Goal: Transaction & Acquisition: Purchase product/service

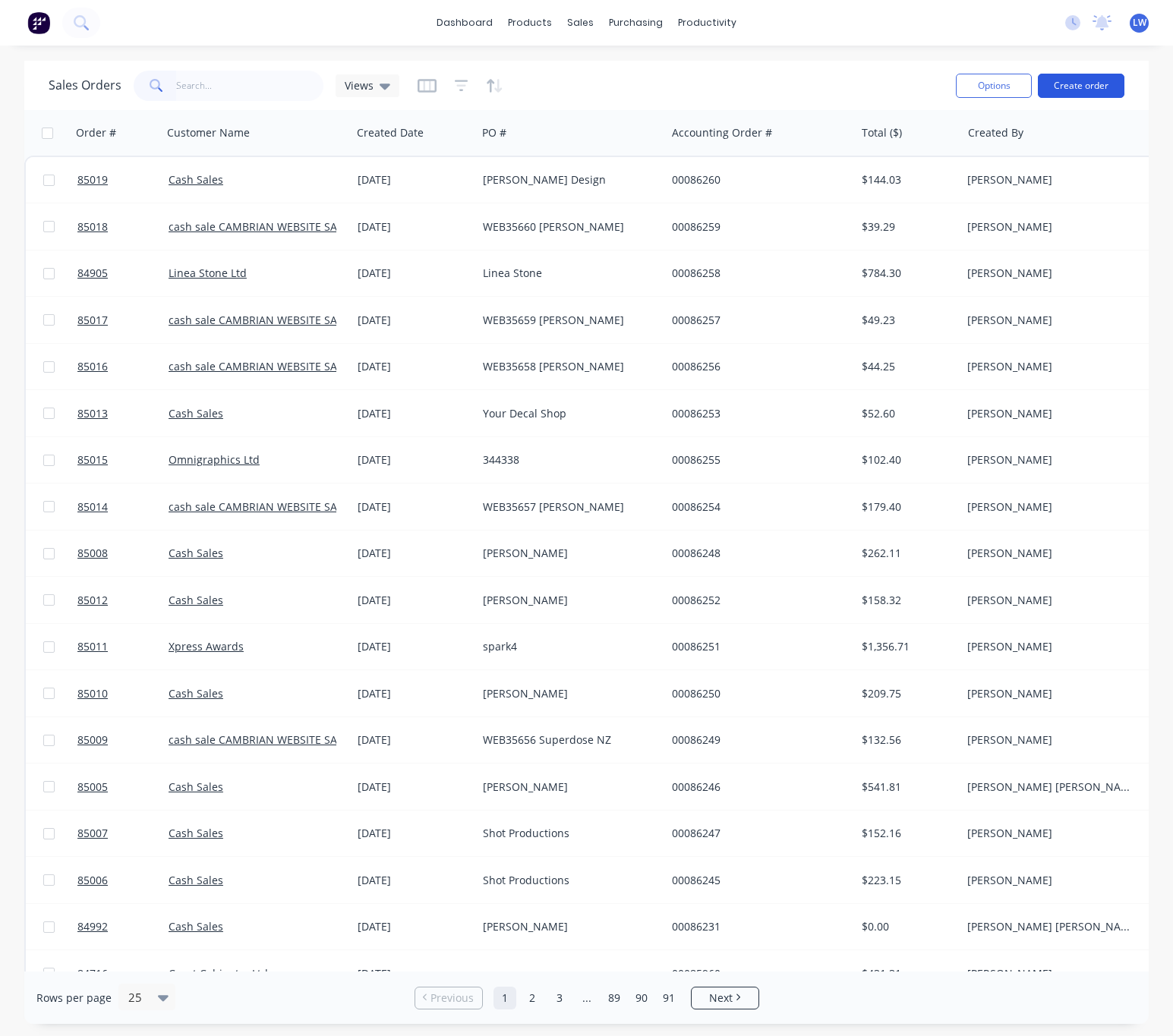
click at [1080, 87] on button "Create order" at bounding box center [1081, 86] width 87 height 25
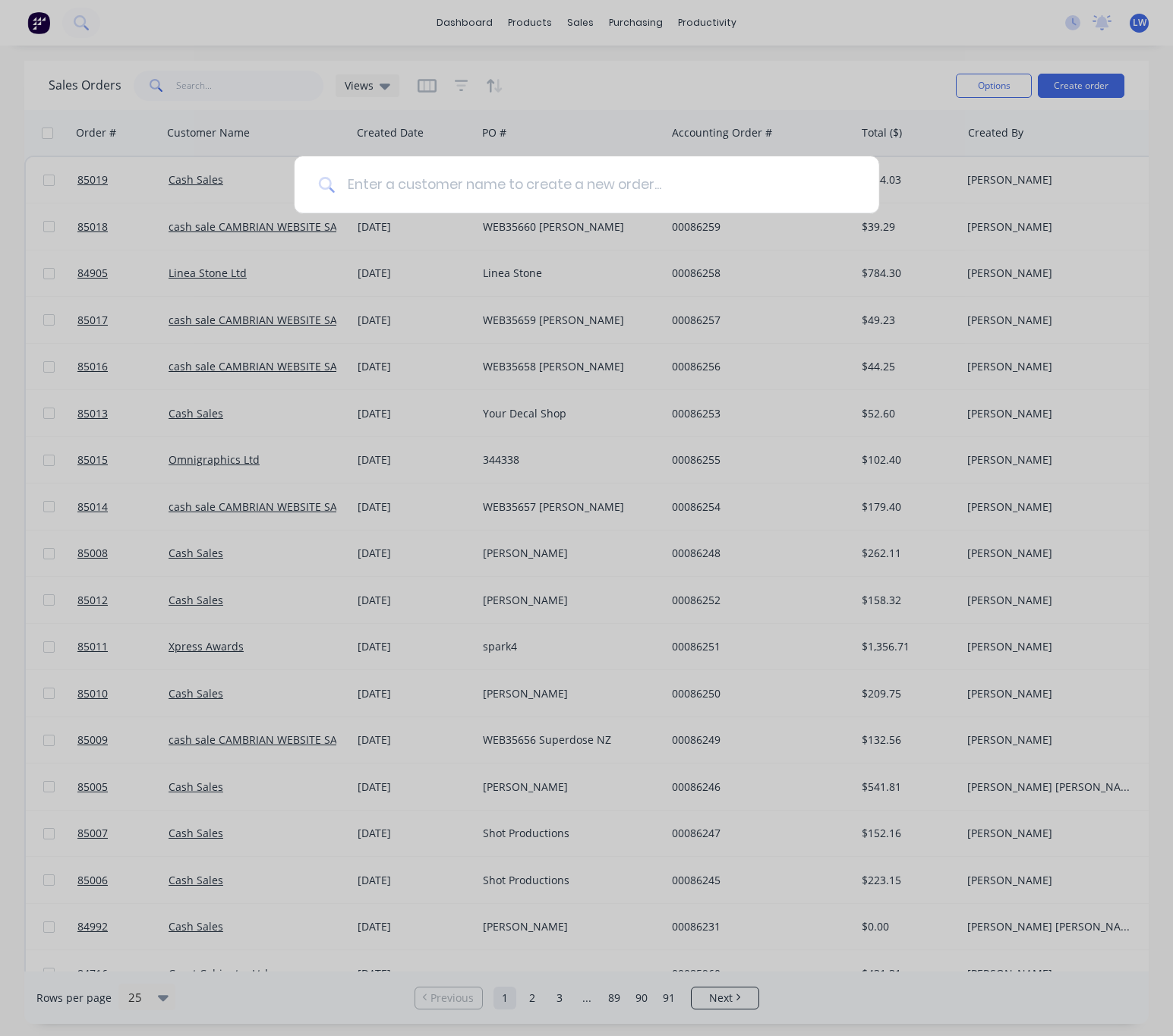
drag, startPoint x: 422, startPoint y: 181, endPoint x: 408, endPoint y: 182, distance: 14.0
click at [417, 181] on input at bounding box center [594, 185] width 520 height 57
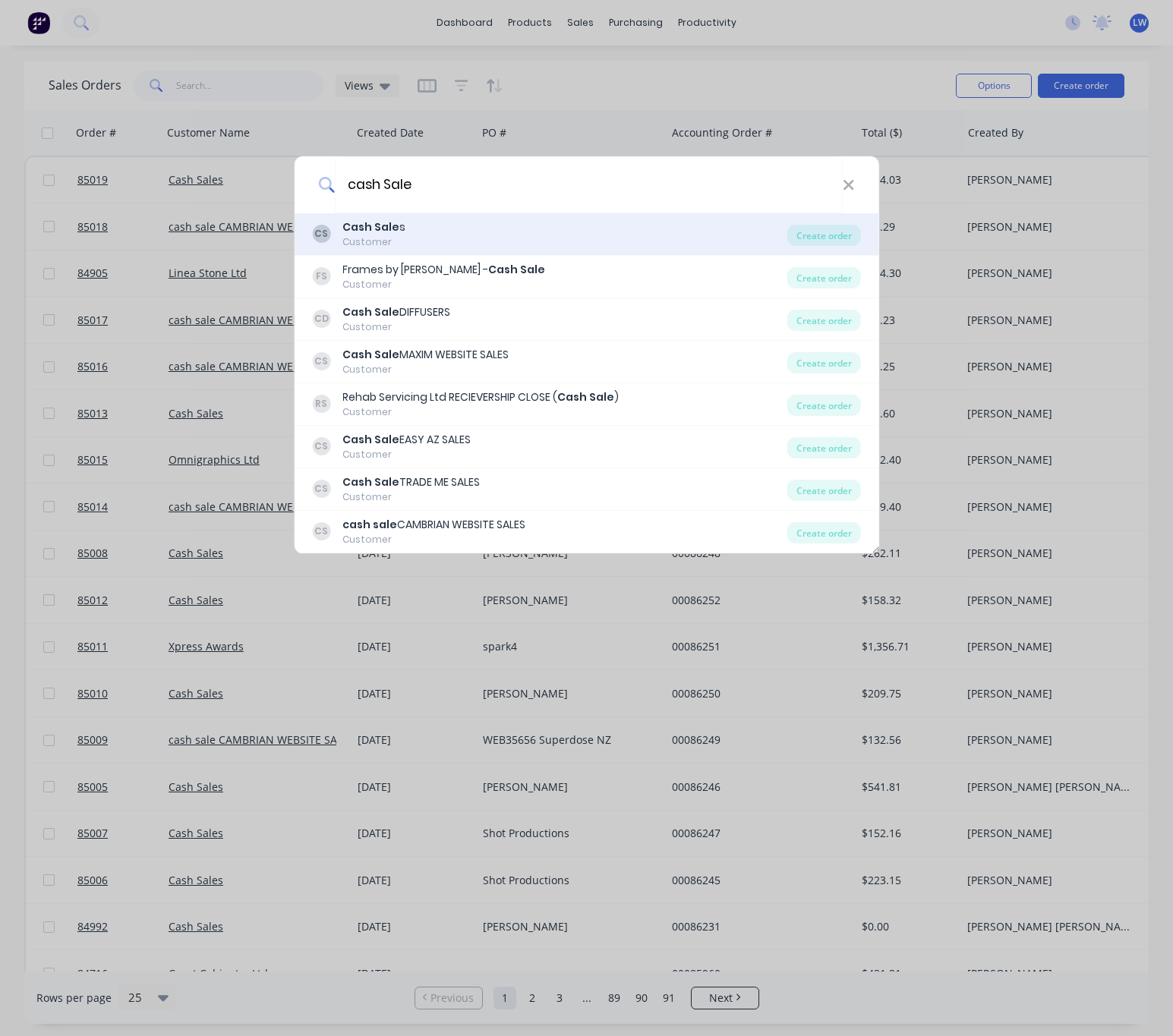
type input "cash Sale"
click at [559, 233] on div "CS Cash Sale s Customer" at bounding box center [549, 234] width 476 height 29
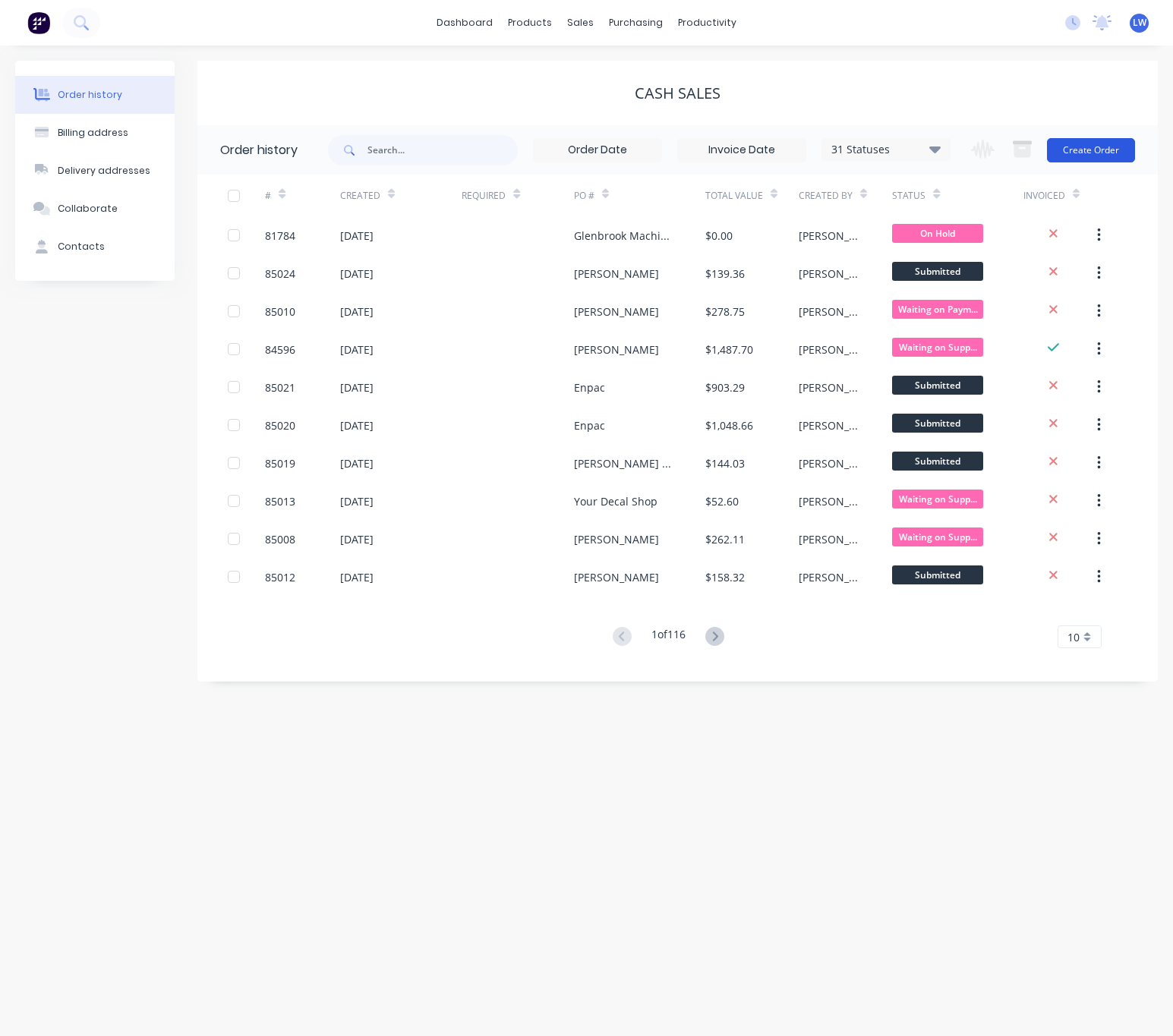
click at [1086, 151] on button "Create Order" at bounding box center [1091, 151] width 88 height 25
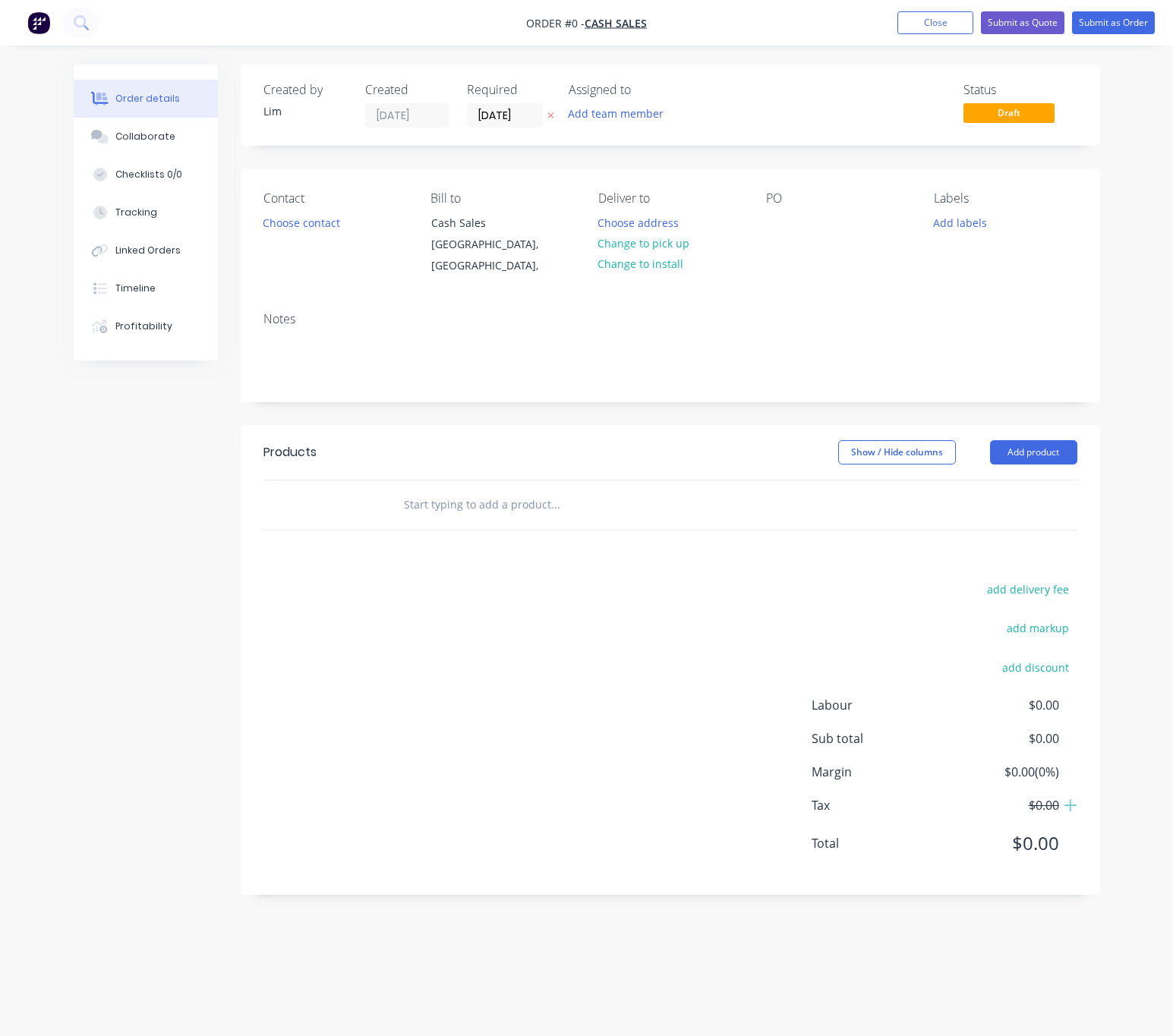
click at [545, 119] on button "button" at bounding box center [550, 115] width 16 height 17
click at [310, 223] on button "Choose contact" at bounding box center [301, 222] width 93 height 20
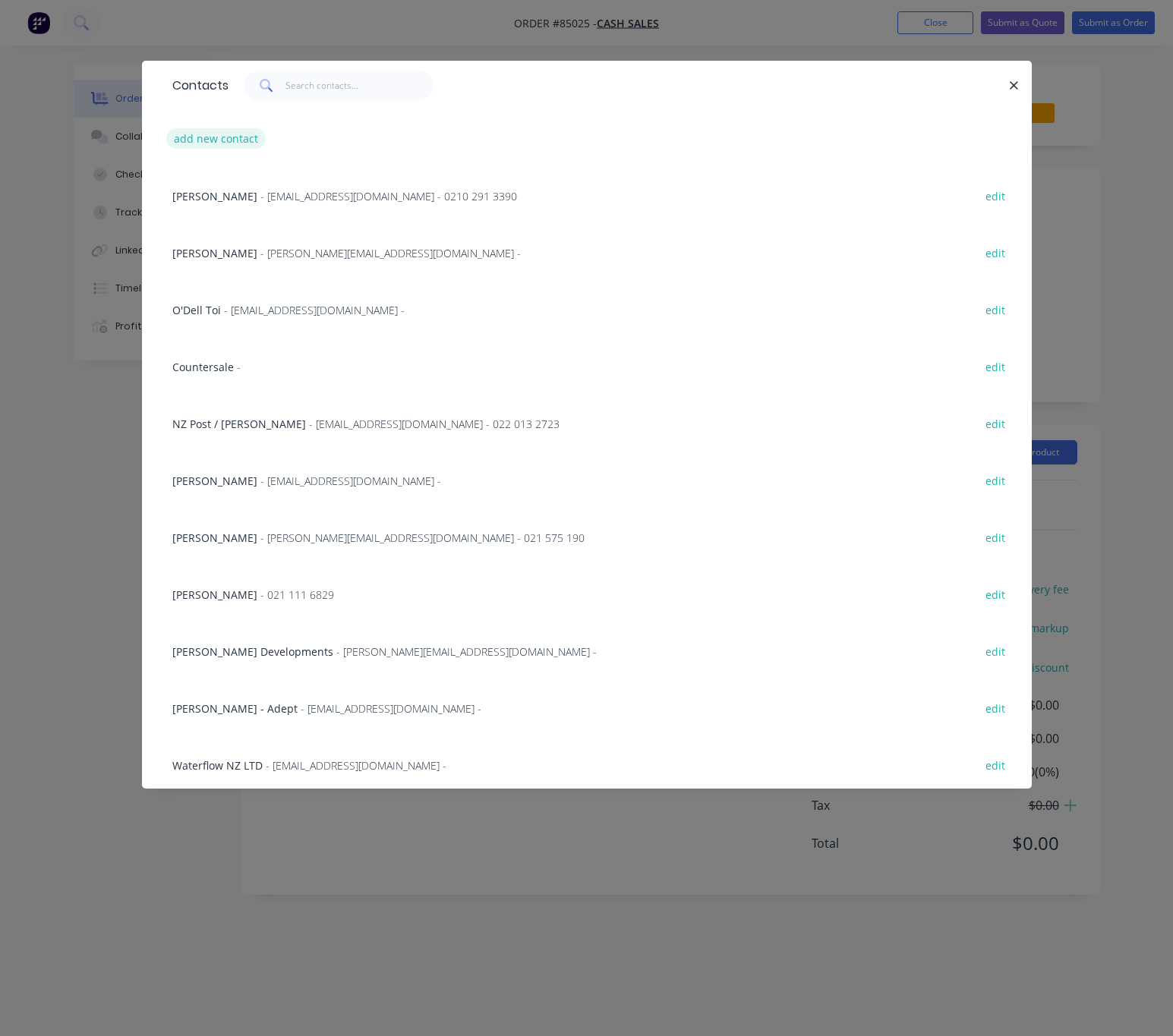
click at [212, 140] on button "add new contact" at bounding box center [216, 138] width 100 height 20
select select "AU"
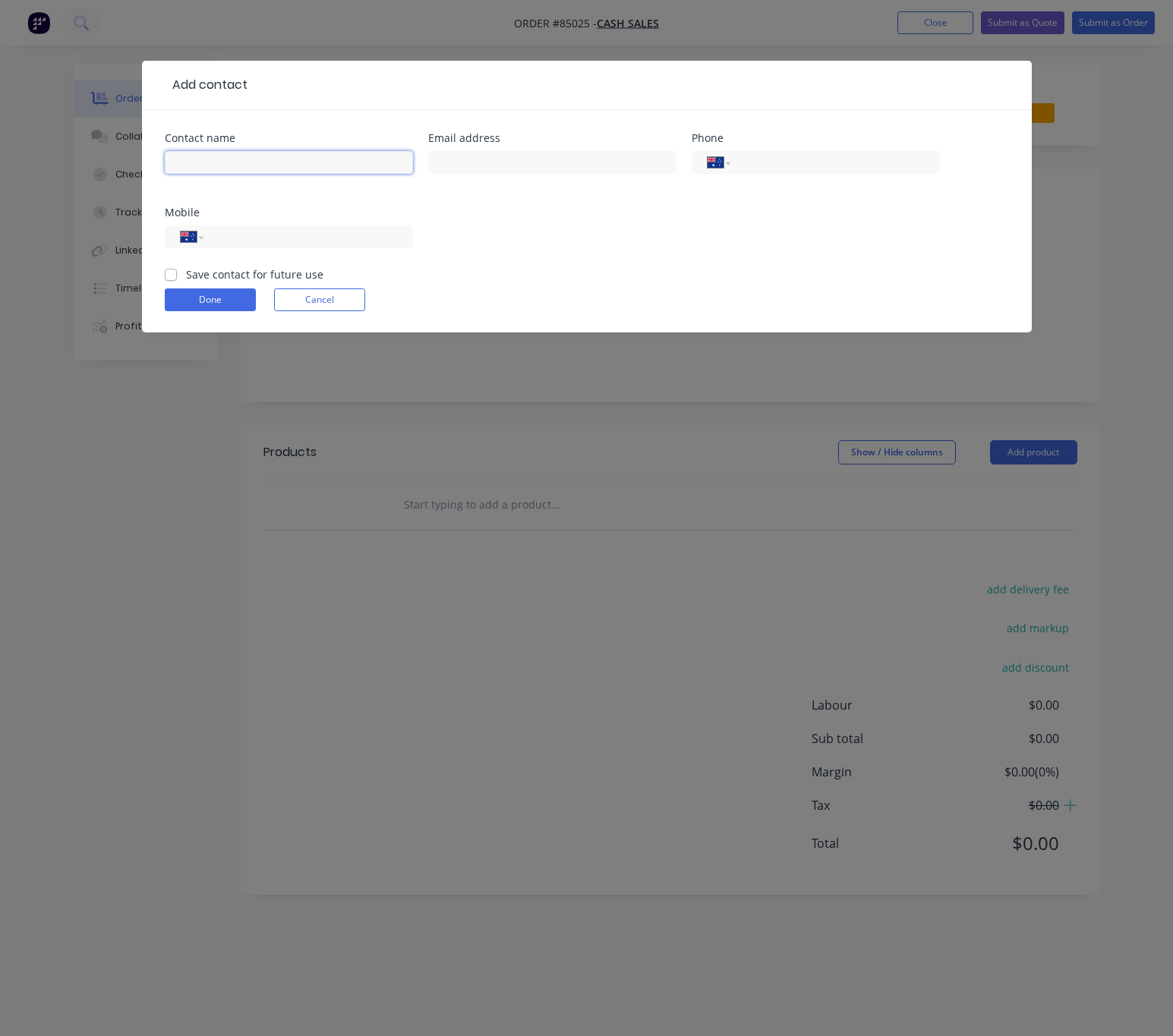
click at [240, 160] on input "text" at bounding box center [288, 163] width 248 height 23
type input "c"
type input "Cash Sale"
click at [205, 310] on button "Done" at bounding box center [210, 300] width 91 height 23
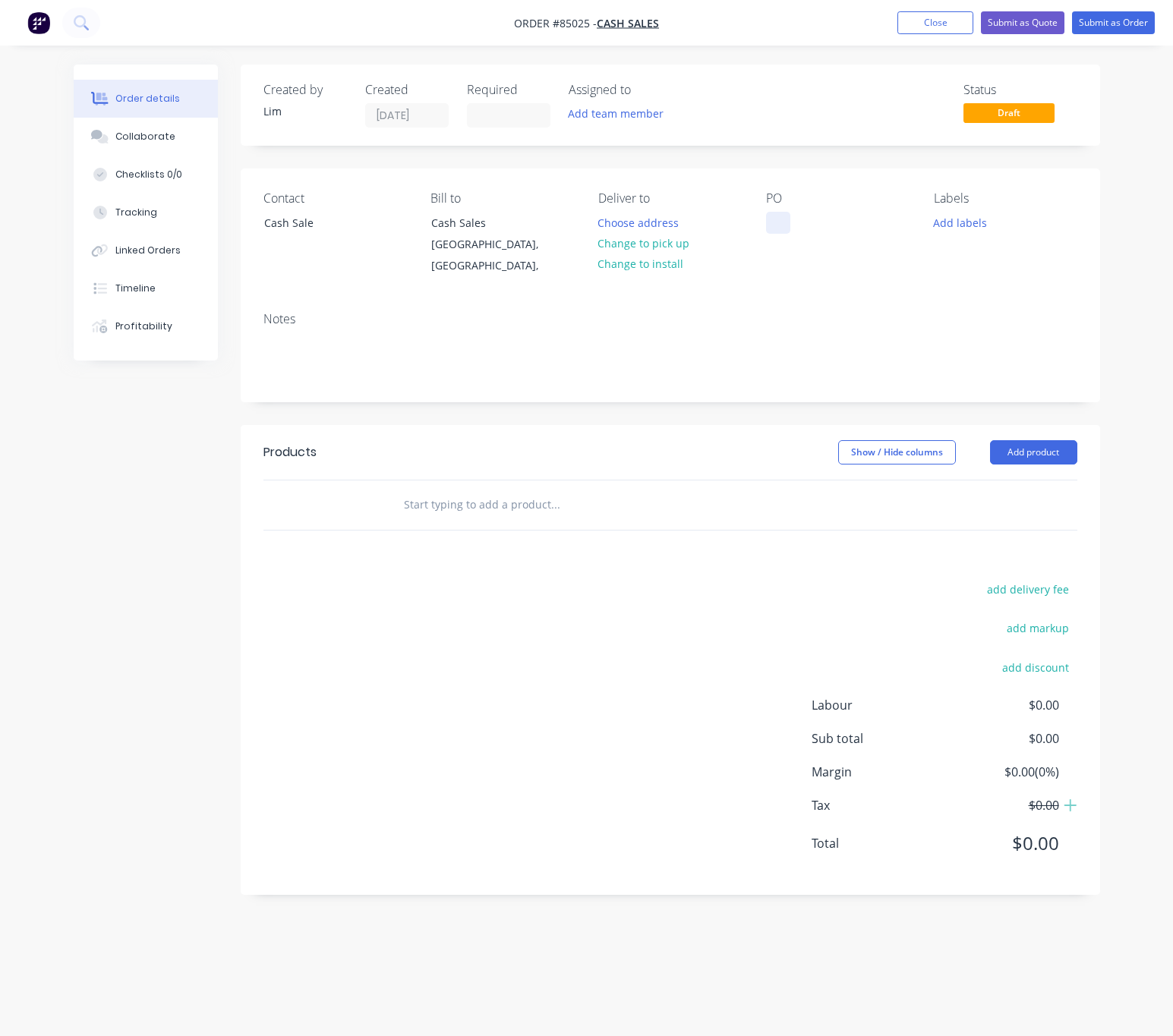
click at [783, 218] on div at bounding box center [778, 223] width 25 height 22
click at [673, 239] on button "Change to pick up" at bounding box center [644, 243] width 108 height 20
click at [959, 217] on button "Add labels" at bounding box center [960, 222] width 70 height 20
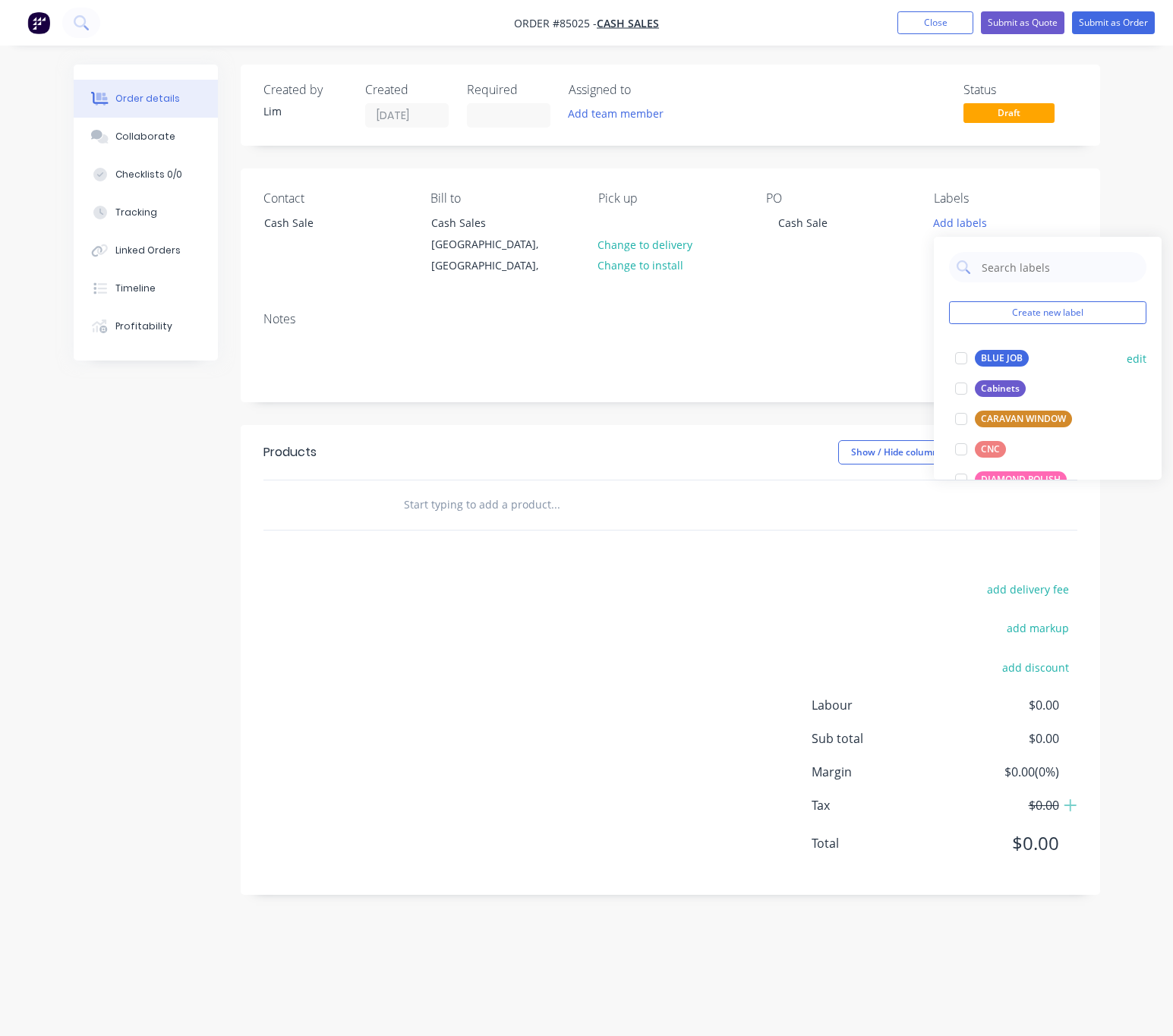
click at [1002, 355] on div "BLUE JOB" at bounding box center [1002, 358] width 54 height 16
drag, startPoint x: 679, startPoint y: 602, endPoint x: 467, endPoint y: 571, distance: 214.3
click at [674, 604] on div "add delivery fee add markup add discount Labour $0.00 Sub total $0.00 Margin $0…" at bounding box center [670, 726] width 814 height 293
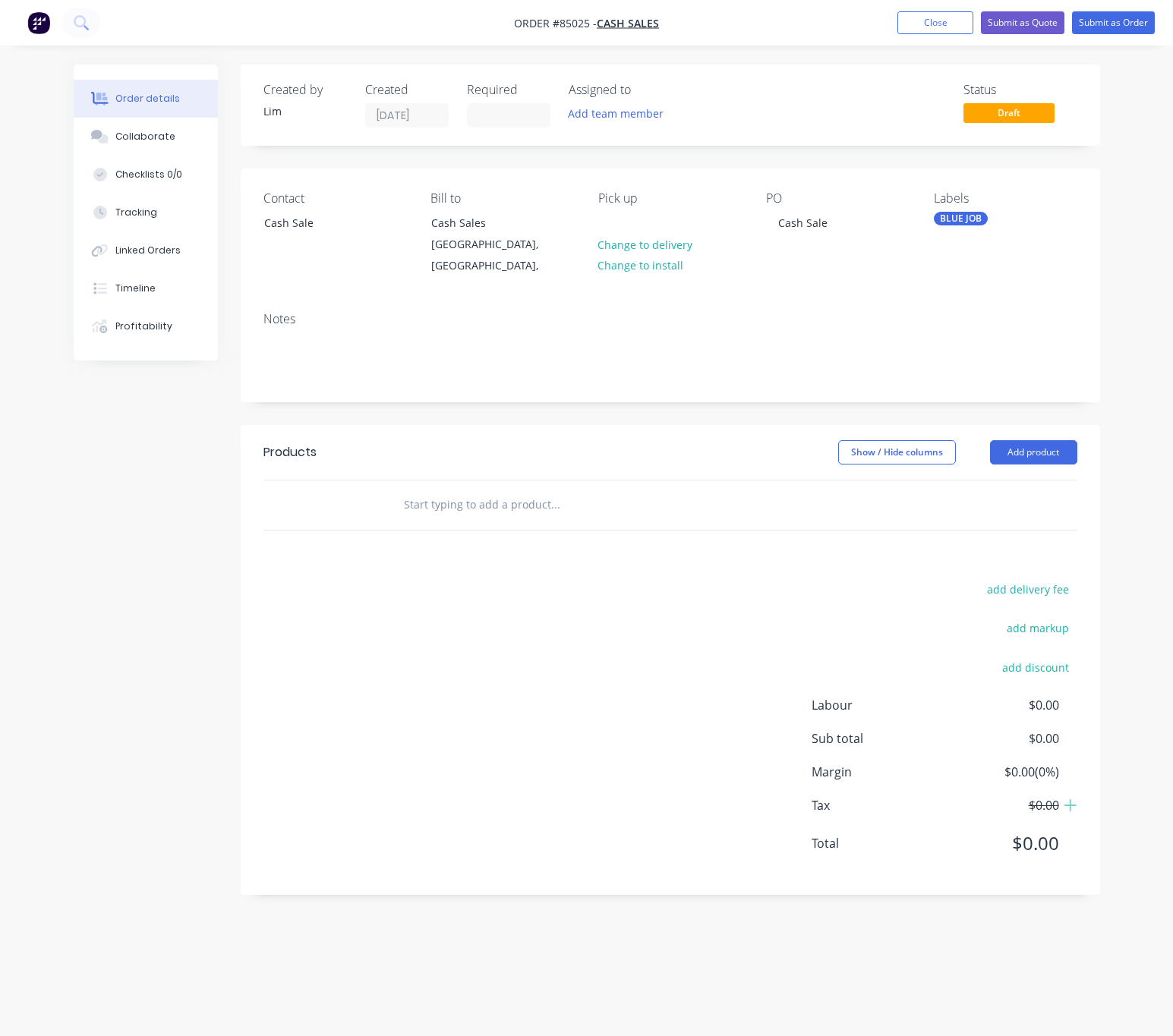
click at [488, 489] on input "text" at bounding box center [555, 504] width 304 height 30
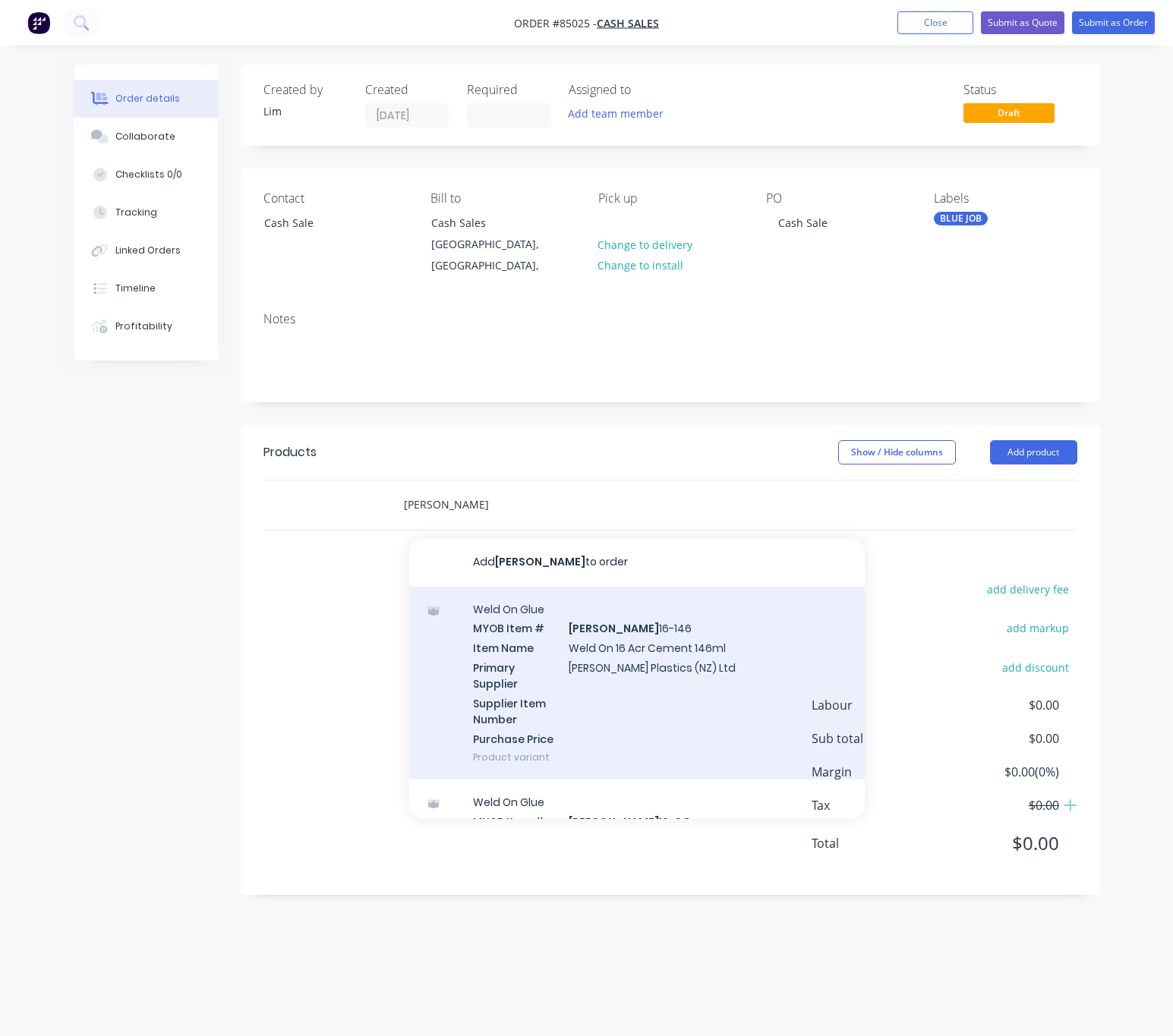
type input "weldon"
click at [687, 676] on div "Weld On Glue MYOB Item # WELDON 16-146 Item Name Weld On 16 Acr Cement 146ml Pr…" at bounding box center [637, 683] width 456 height 194
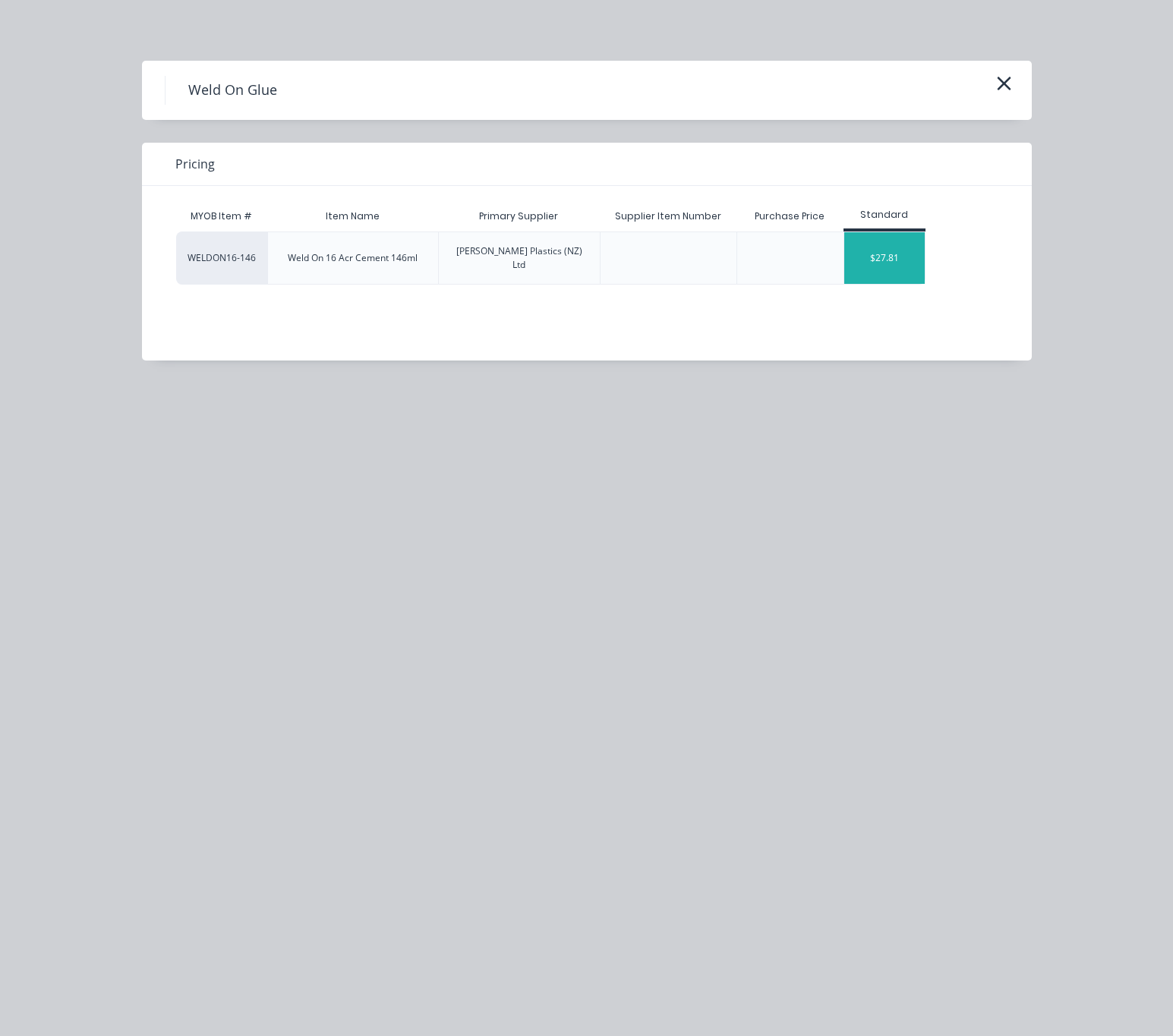
click at [911, 242] on div "$27.81" at bounding box center [884, 258] width 81 height 52
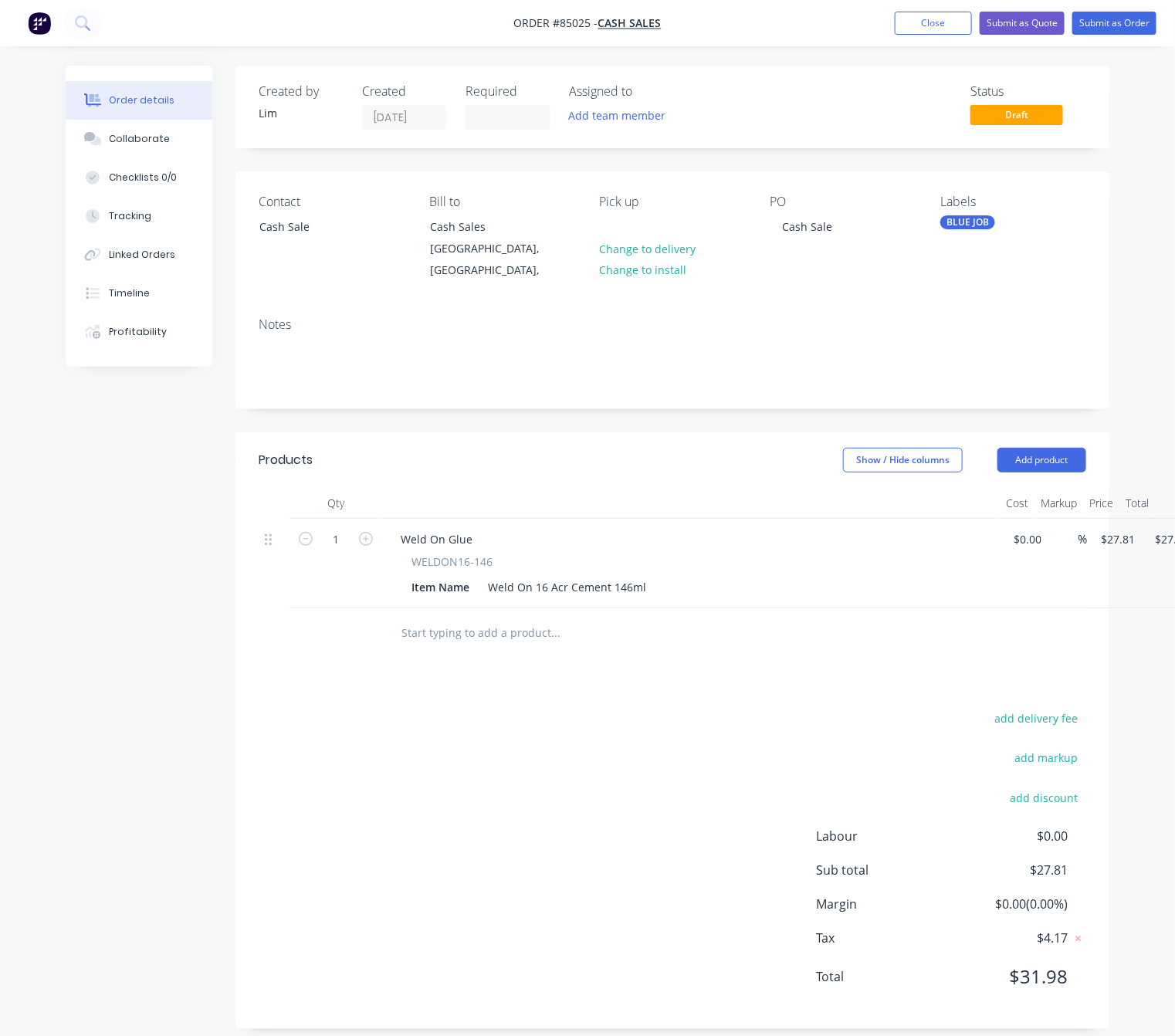
click at [498, 781] on div "add delivery fee add markup add discount Labour $0.00 Sub total $27.81 Margin $…" at bounding box center [672, 857] width 827 height 298
click at [1128, 17] on button "Submit as Order" at bounding box center [1113, 23] width 84 height 23
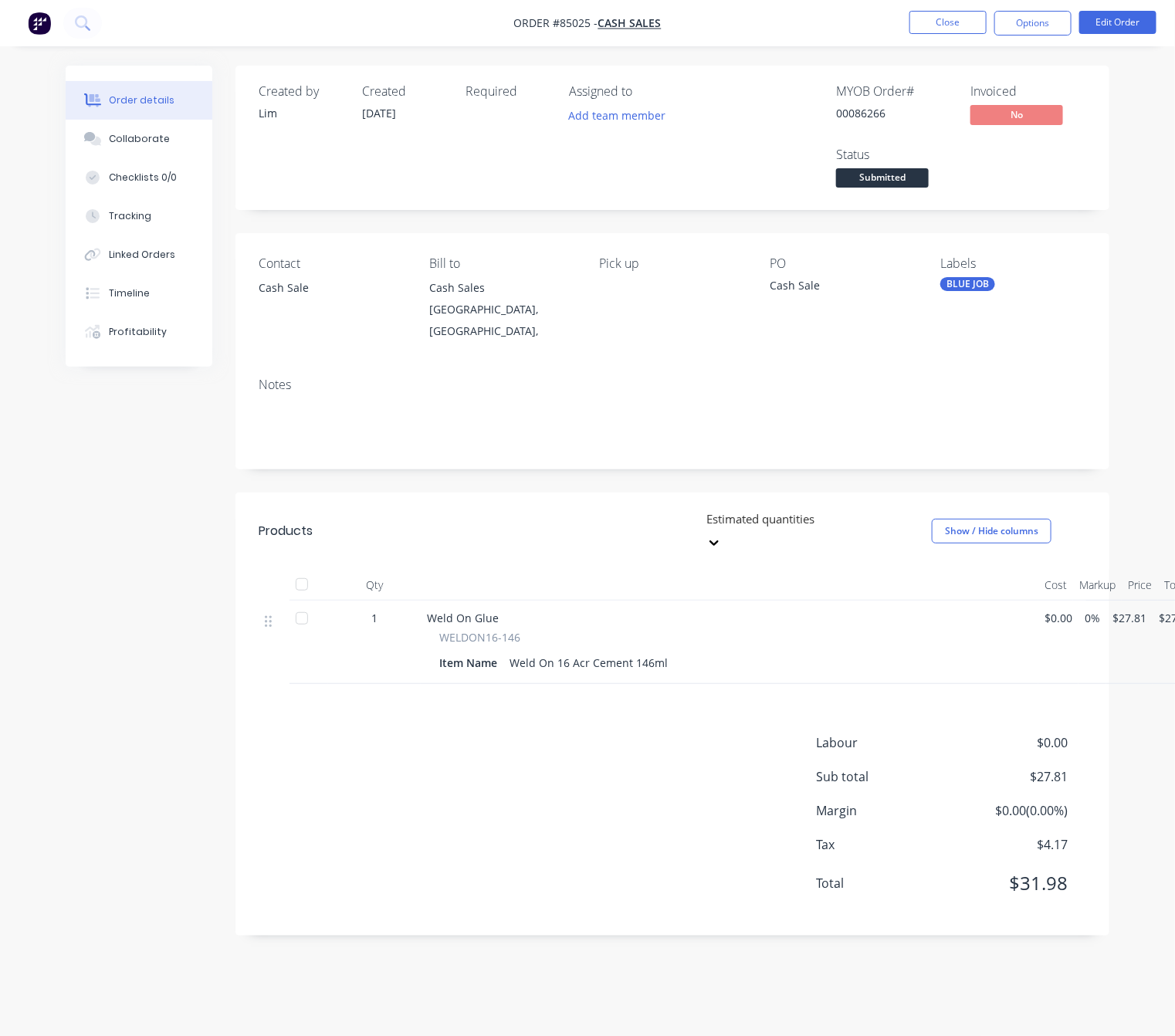
click at [1033, 27] on button "Options" at bounding box center [1033, 23] width 77 height 25
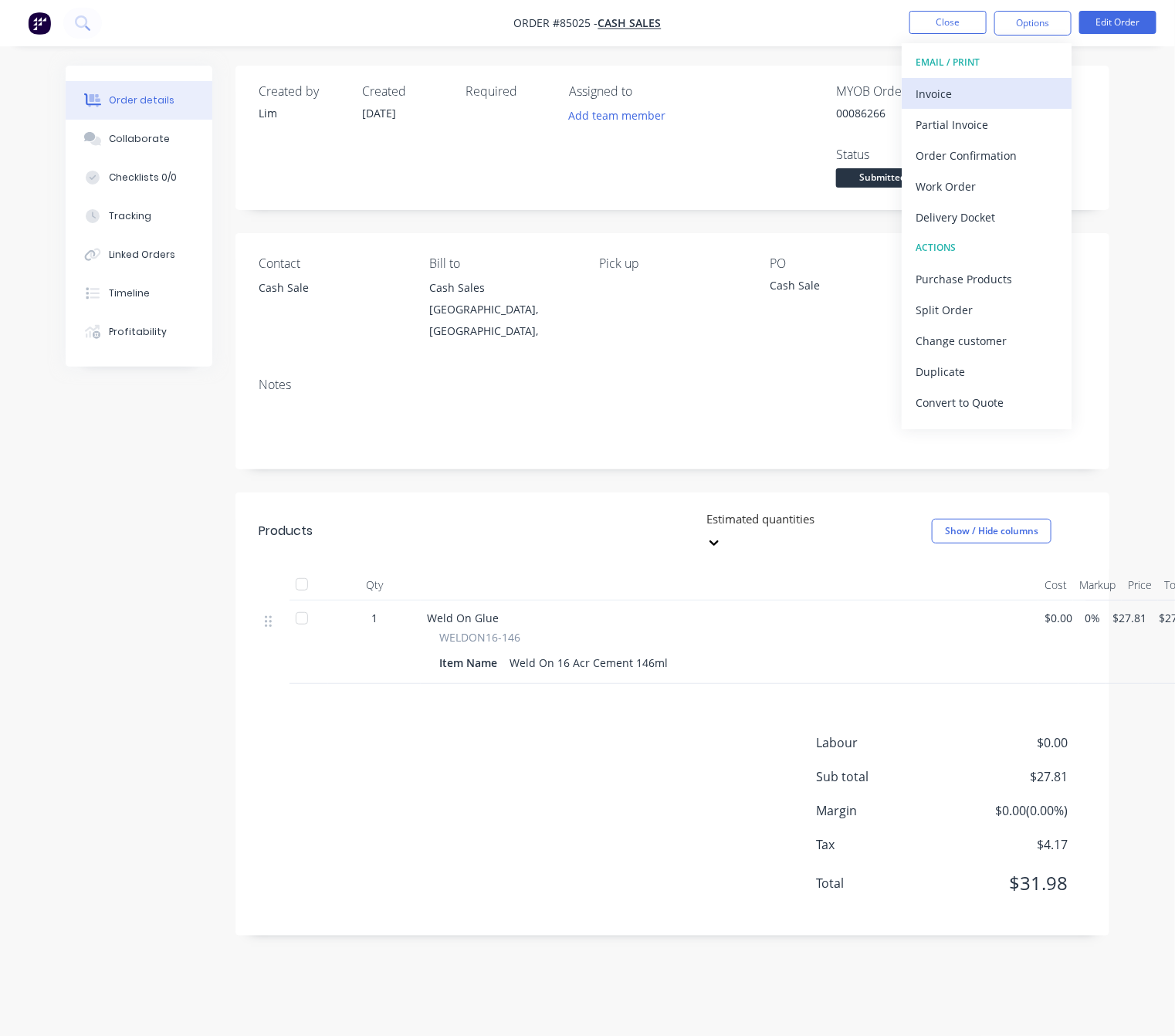
click at [1029, 105] on button "Invoice" at bounding box center [986, 93] width 170 height 31
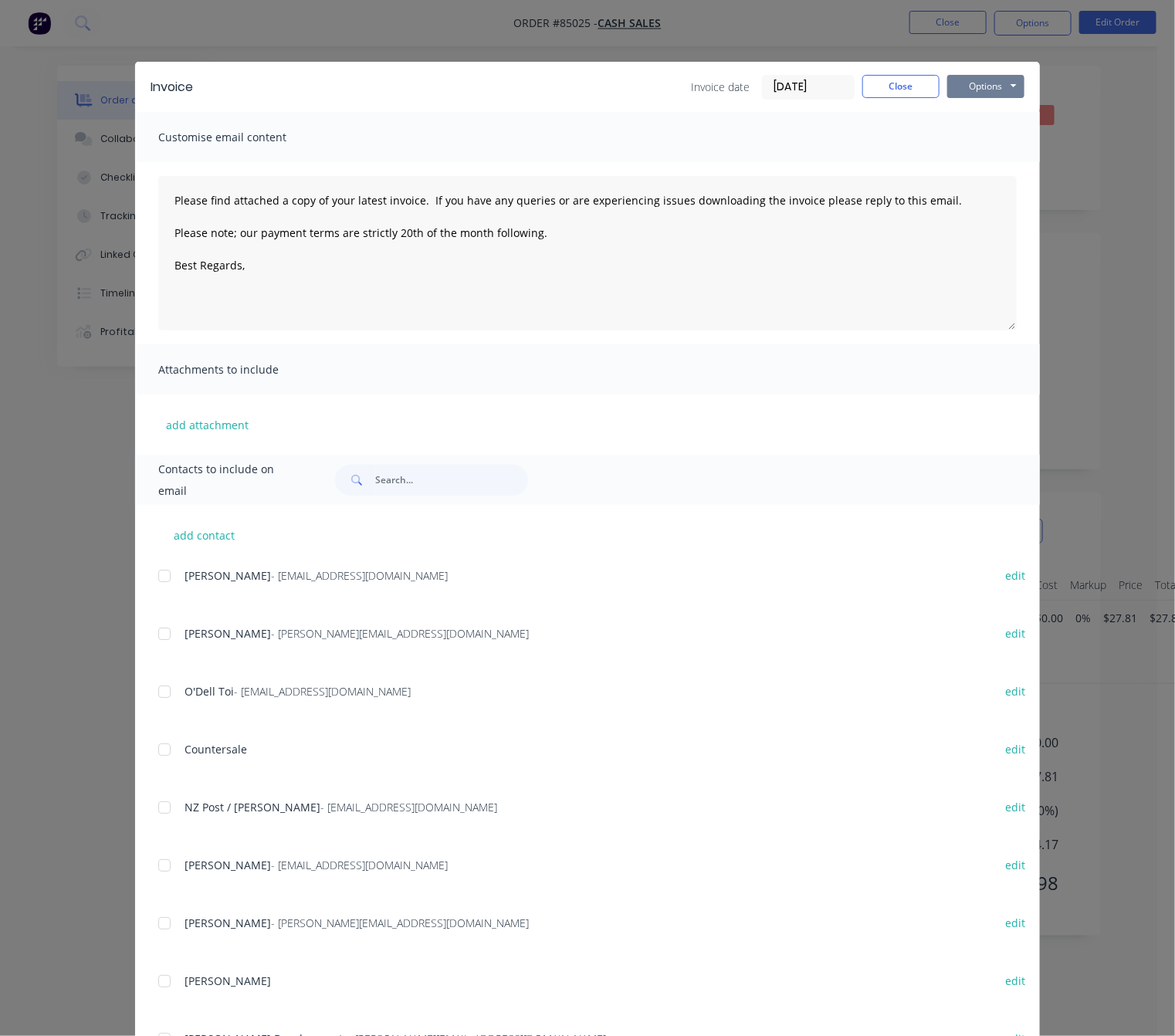
click at [1012, 87] on button "Options" at bounding box center [985, 87] width 77 height 23
click at [1013, 110] on button "Preview" at bounding box center [996, 114] width 99 height 26
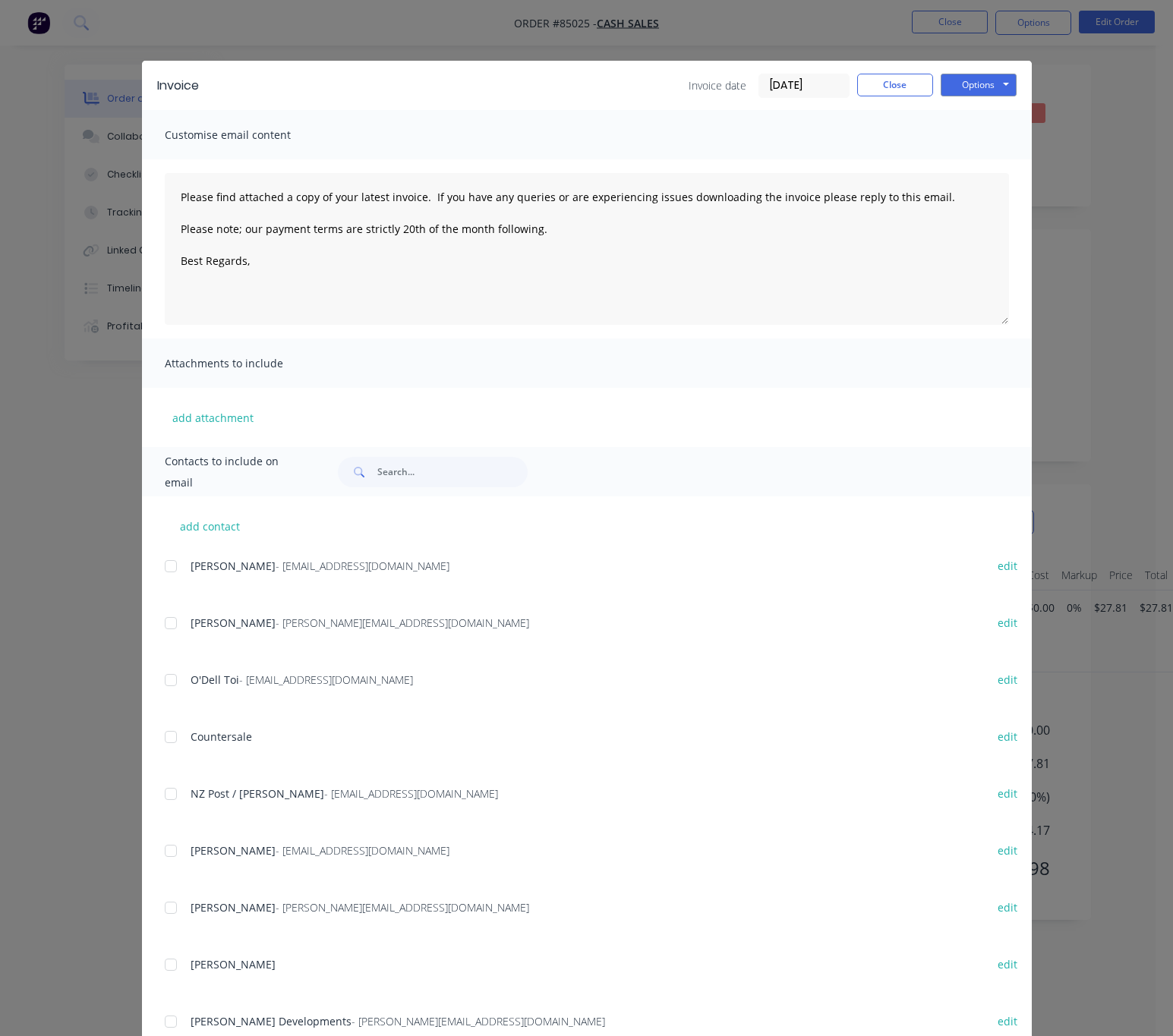
type textarea "Please find attached a copy of your latest invoice. If you have any queries or …"
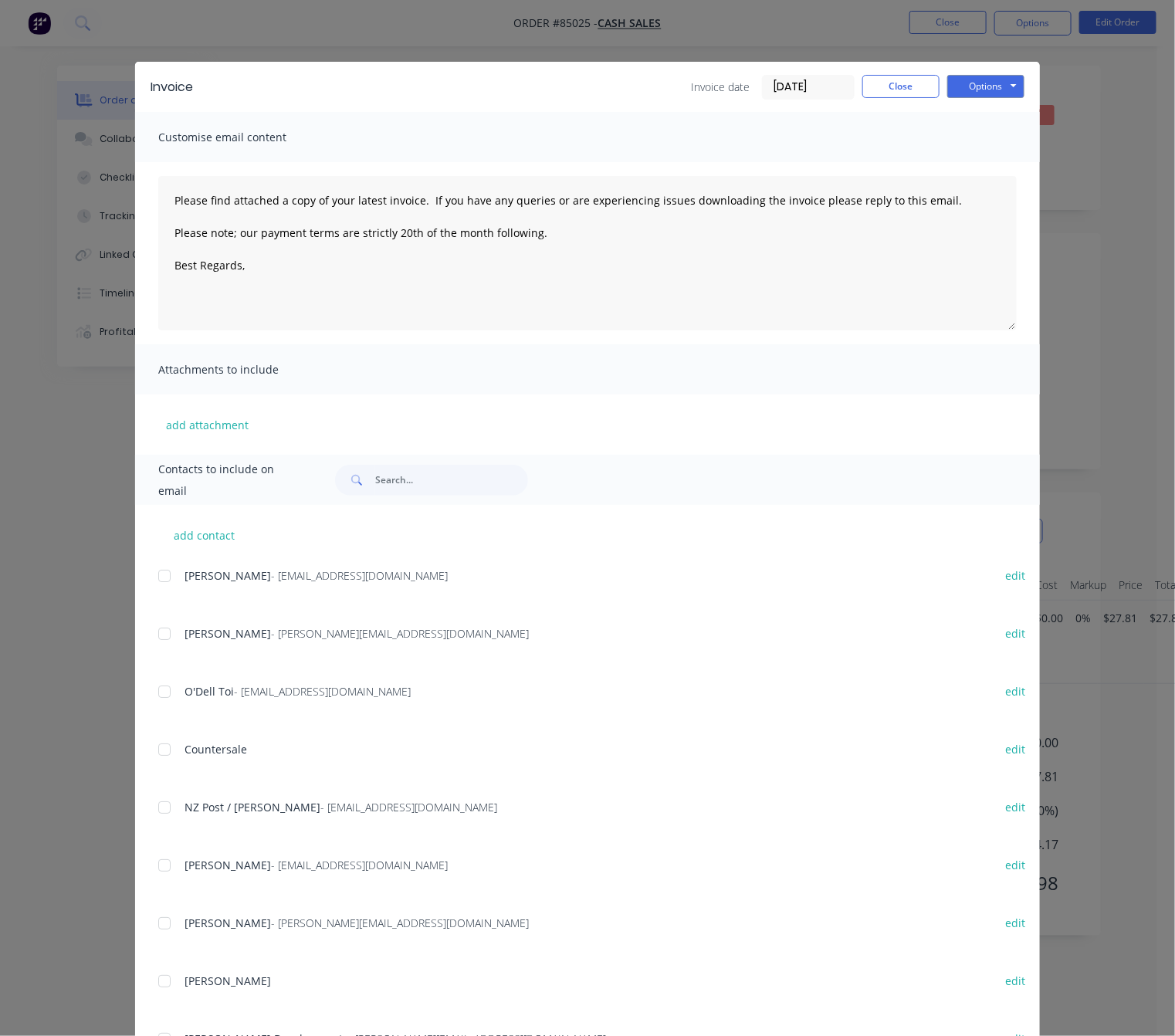
click at [883, 70] on div "Invoice Invoice date 02/10/25 Close Options Preview Print Email" at bounding box center [587, 87] width 905 height 50
click at [888, 81] on button "Close" at bounding box center [900, 87] width 77 height 23
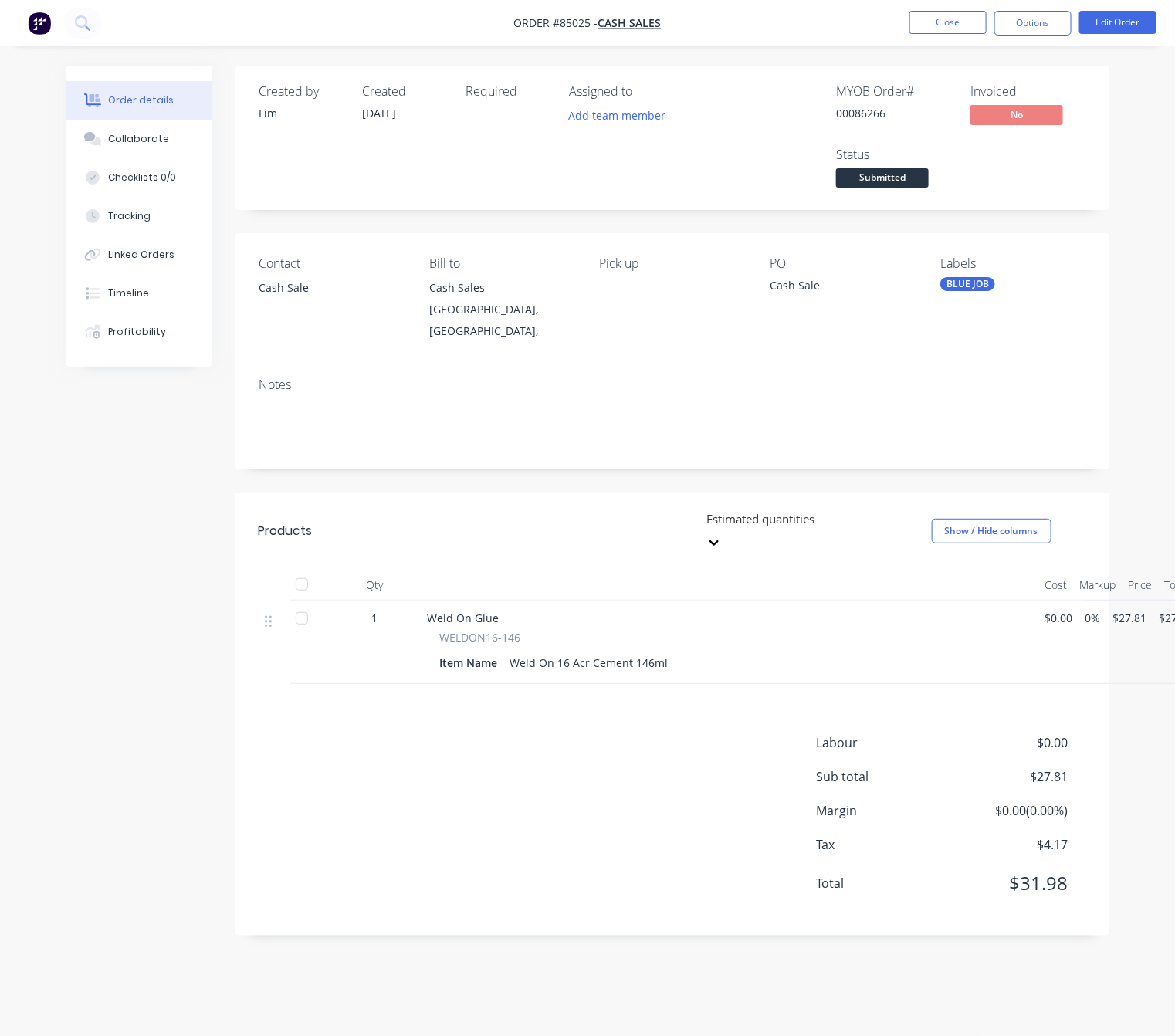
click at [892, 178] on span "Submitted" at bounding box center [882, 177] width 92 height 19
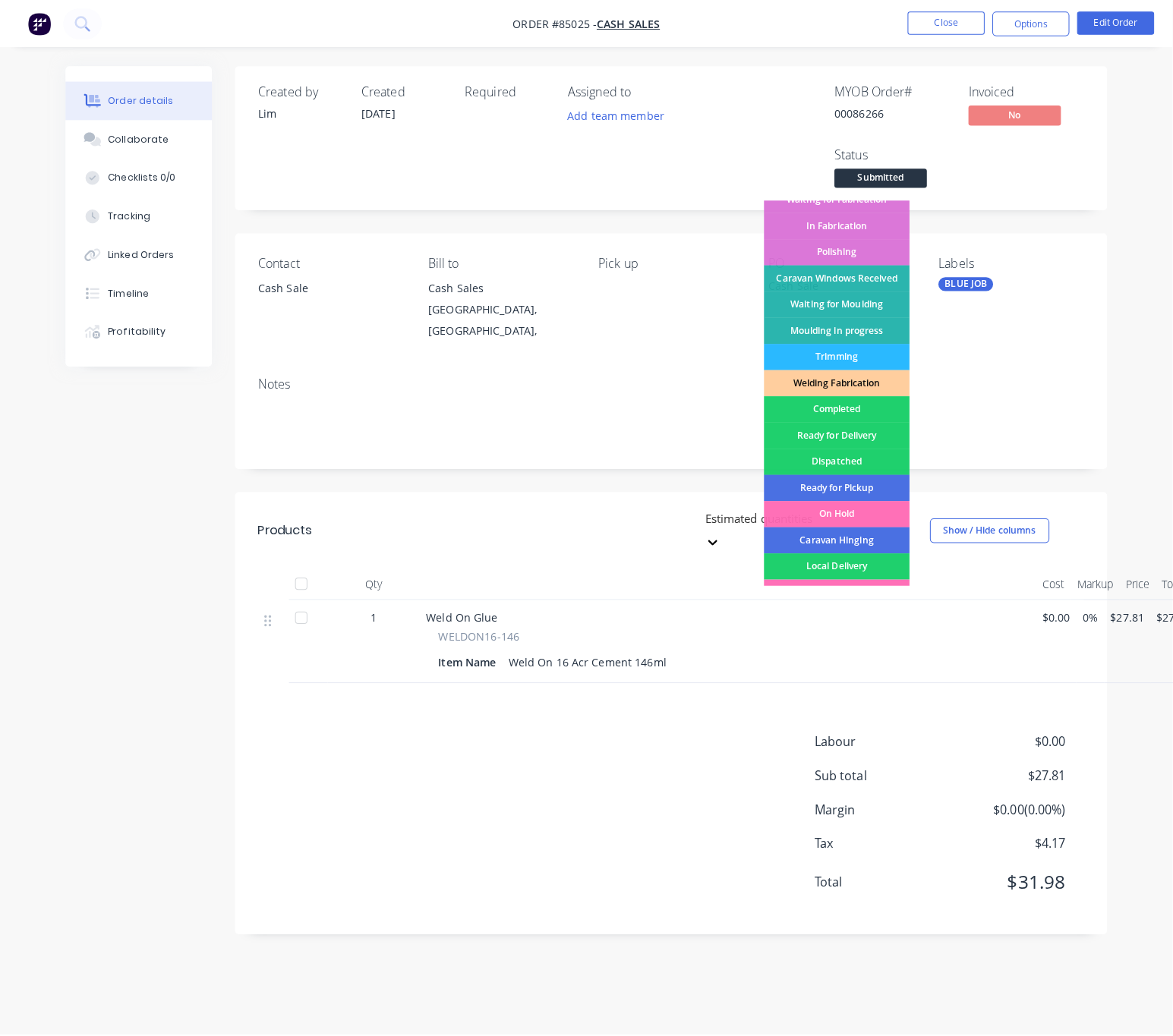
scroll to position [265, 0]
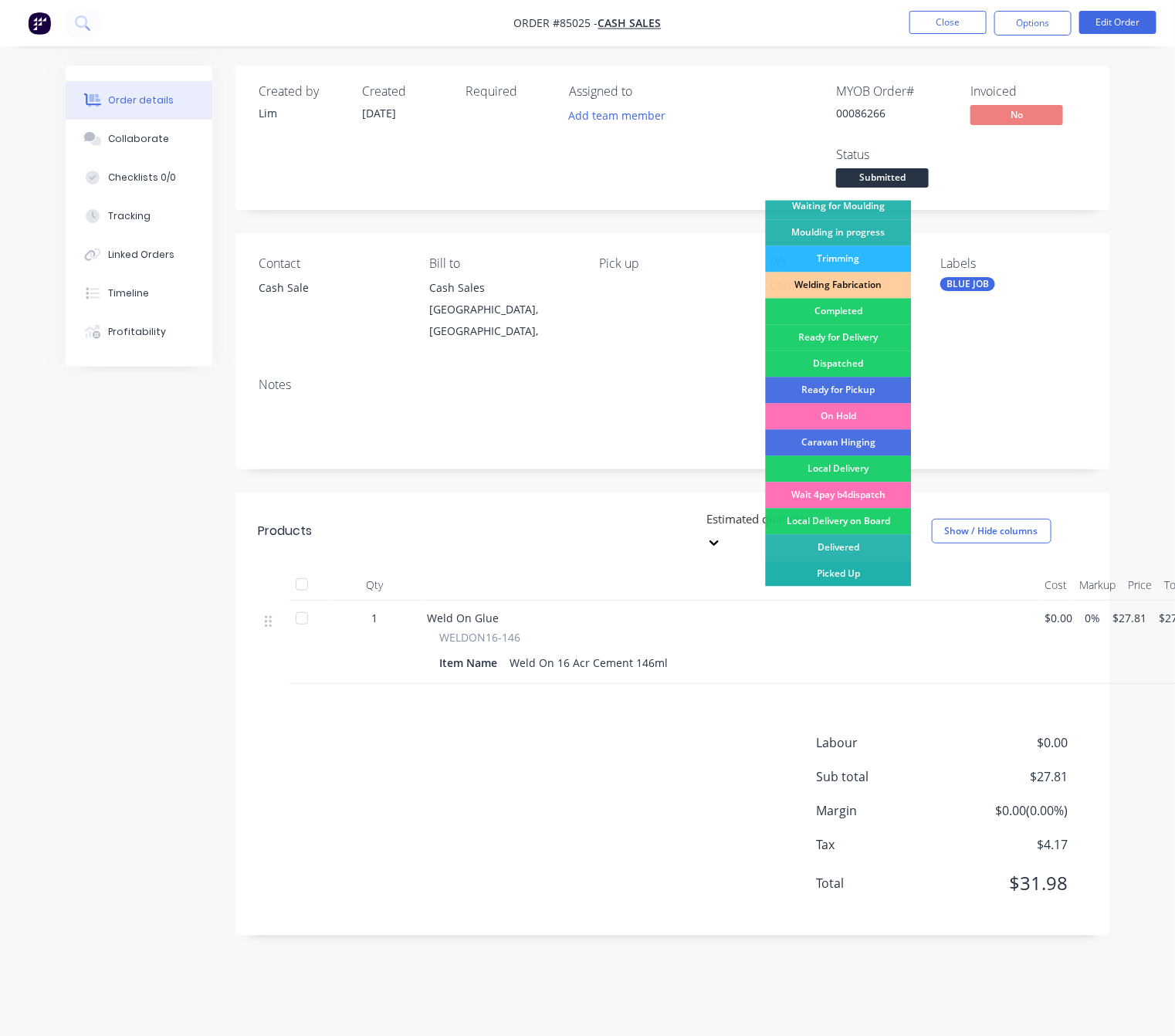
click at [857, 574] on div "Picked Up" at bounding box center [838, 574] width 146 height 27
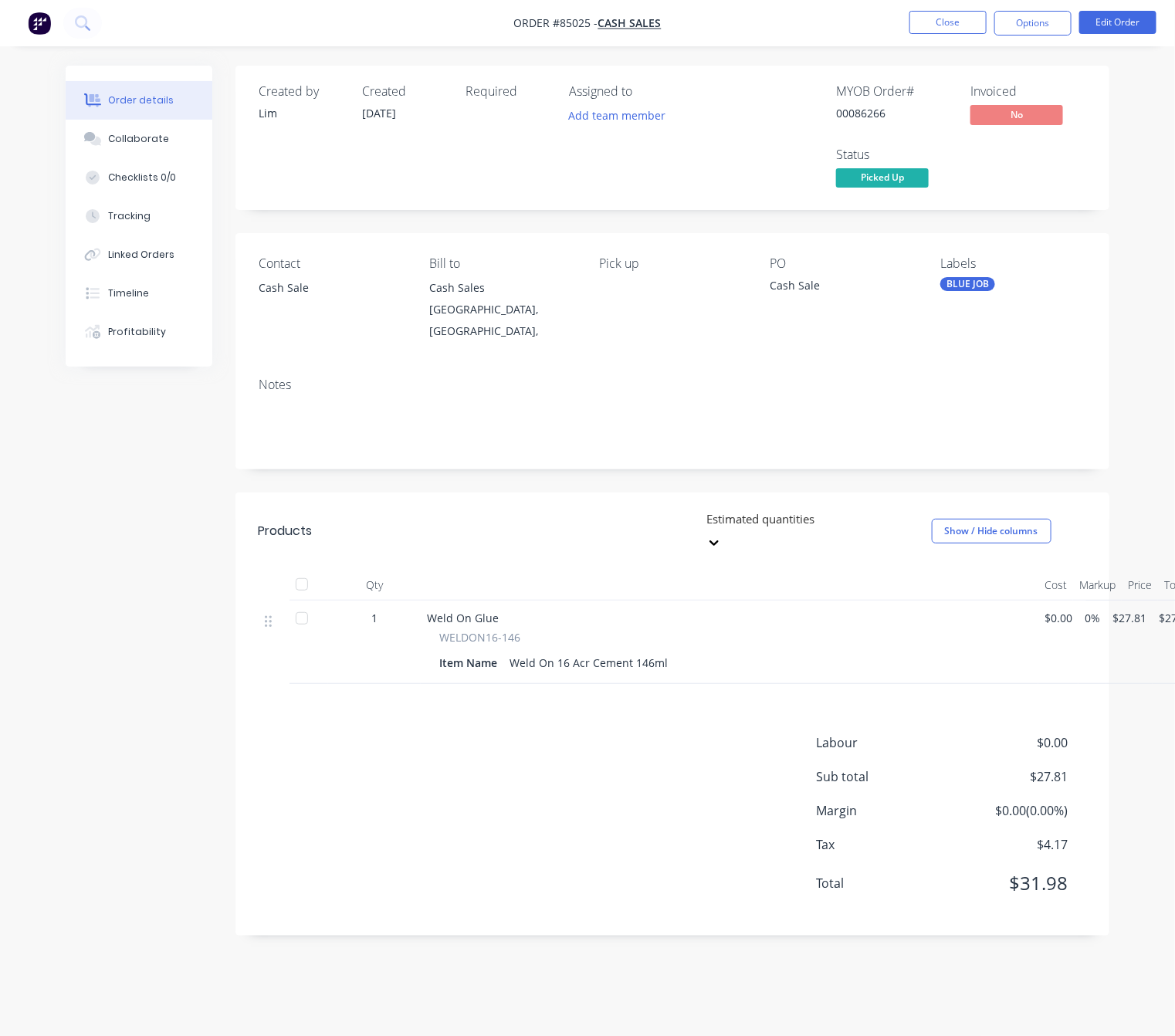
drag, startPoint x: 344, startPoint y: 748, endPoint x: 506, endPoint y: 617, distance: 208.3
click at [344, 746] on div "Labour $0.00 Sub total $27.81 Margin $0.00 ( 0.00 %) Tax $4.17 Total $31.98" at bounding box center [672, 822] width 827 height 179
click at [944, 21] on button "Close" at bounding box center [948, 22] width 77 height 23
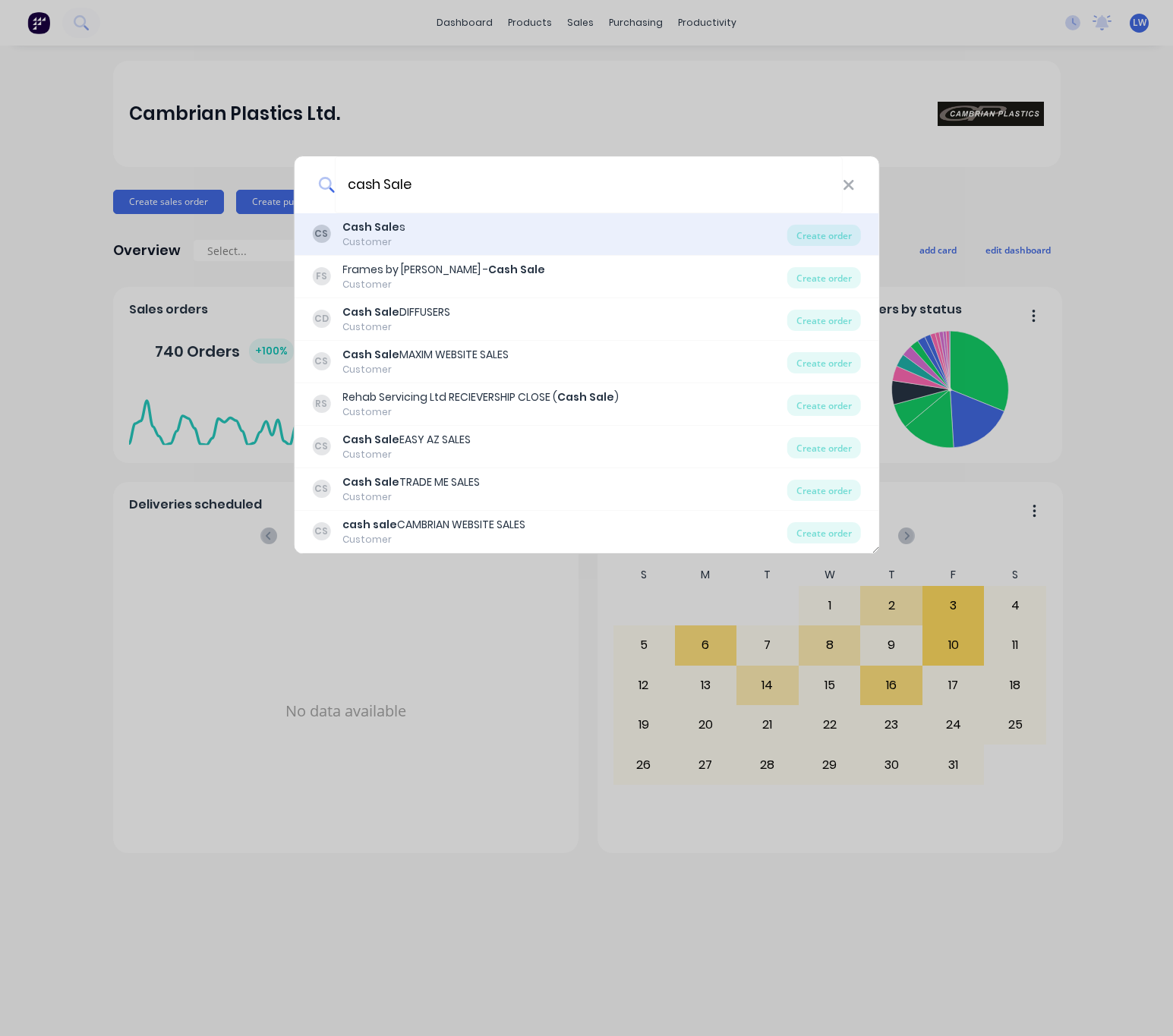
type input "cash Sale"
click at [387, 236] on div "Customer" at bounding box center [373, 242] width 63 height 14
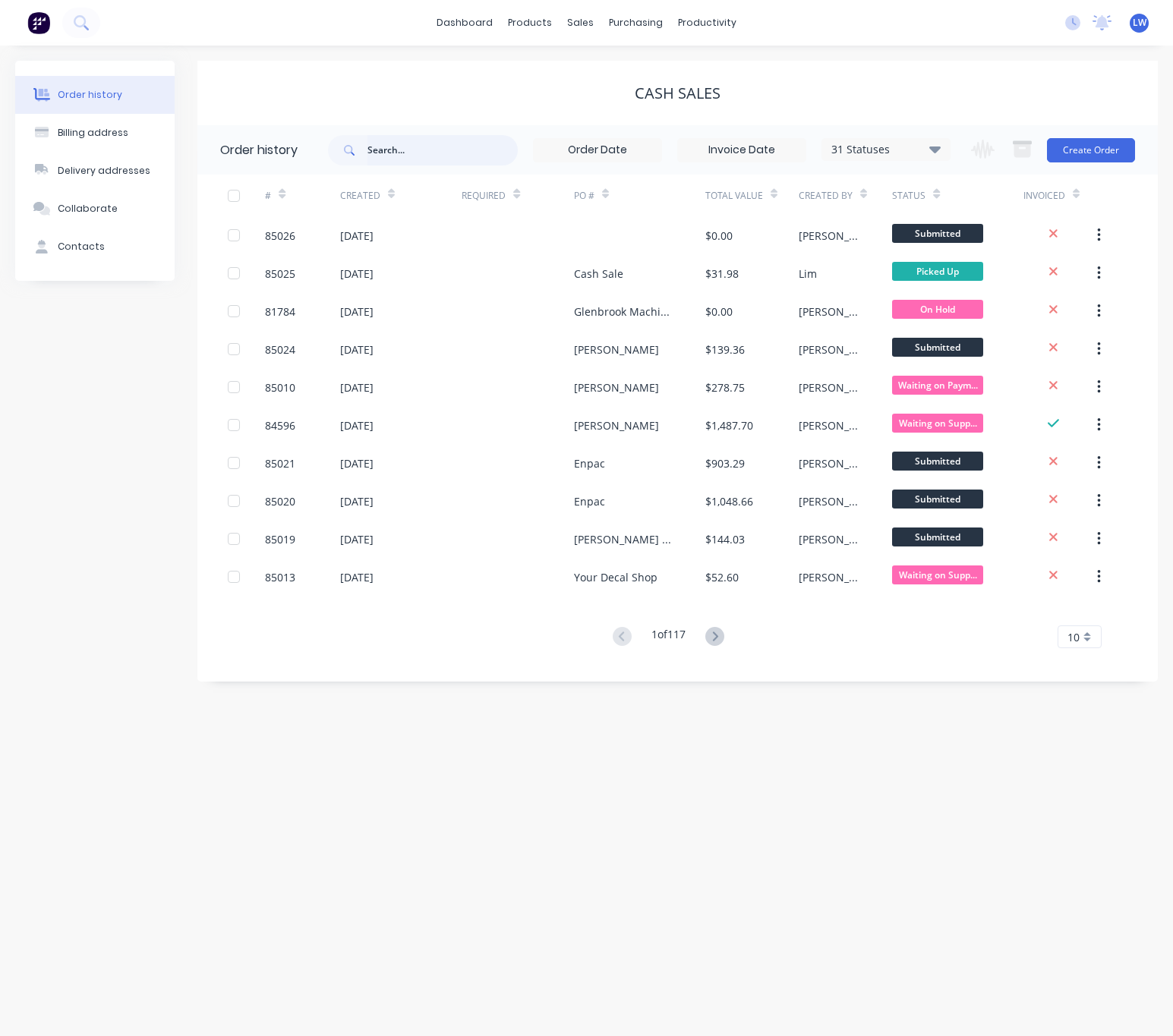
click at [434, 151] on input "text" at bounding box center [443, 150] width 151 height 30
type input "james Harvey"
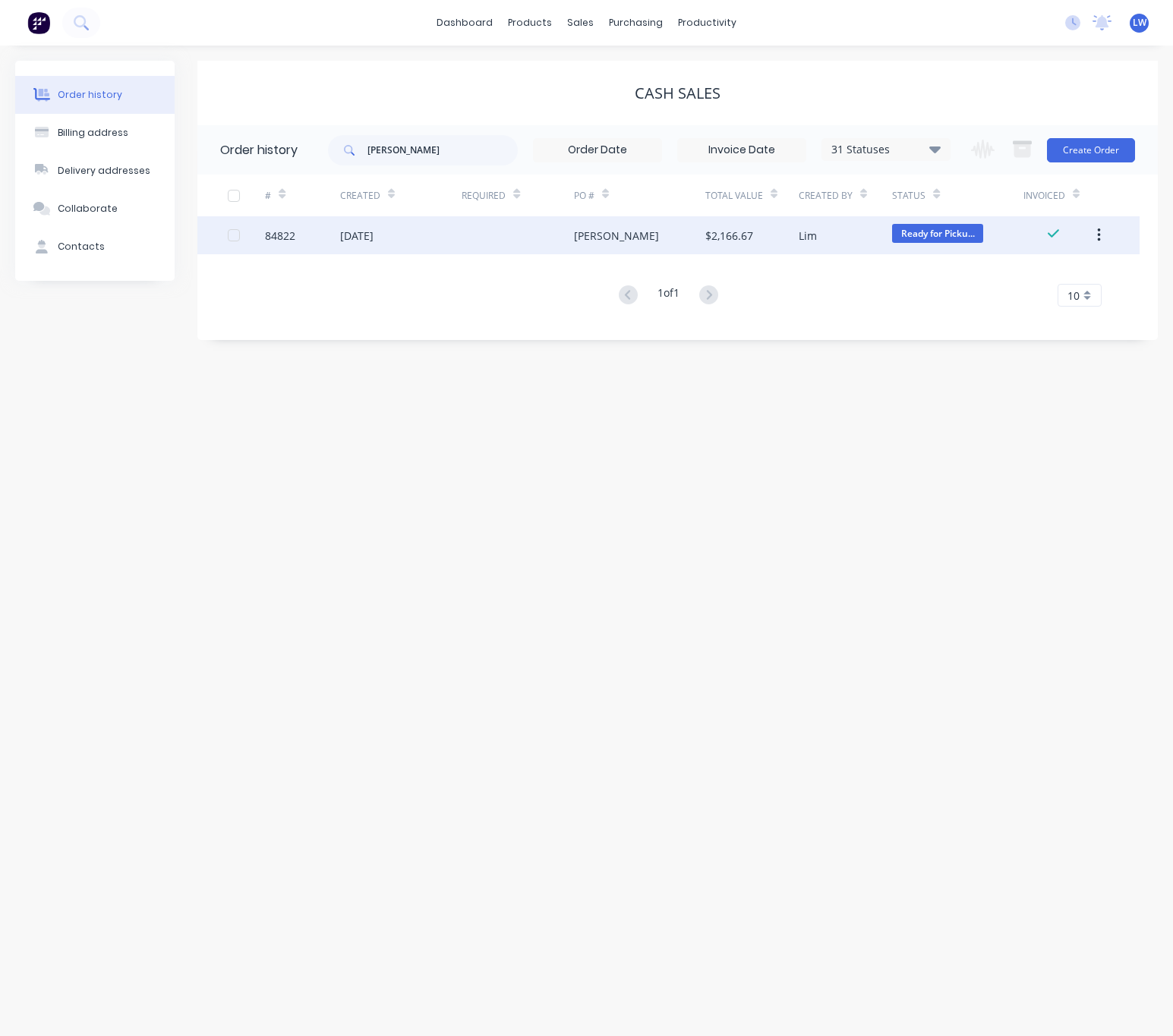
click at [515, 250] on div at bounding box center [517, 235] width 112 height 38
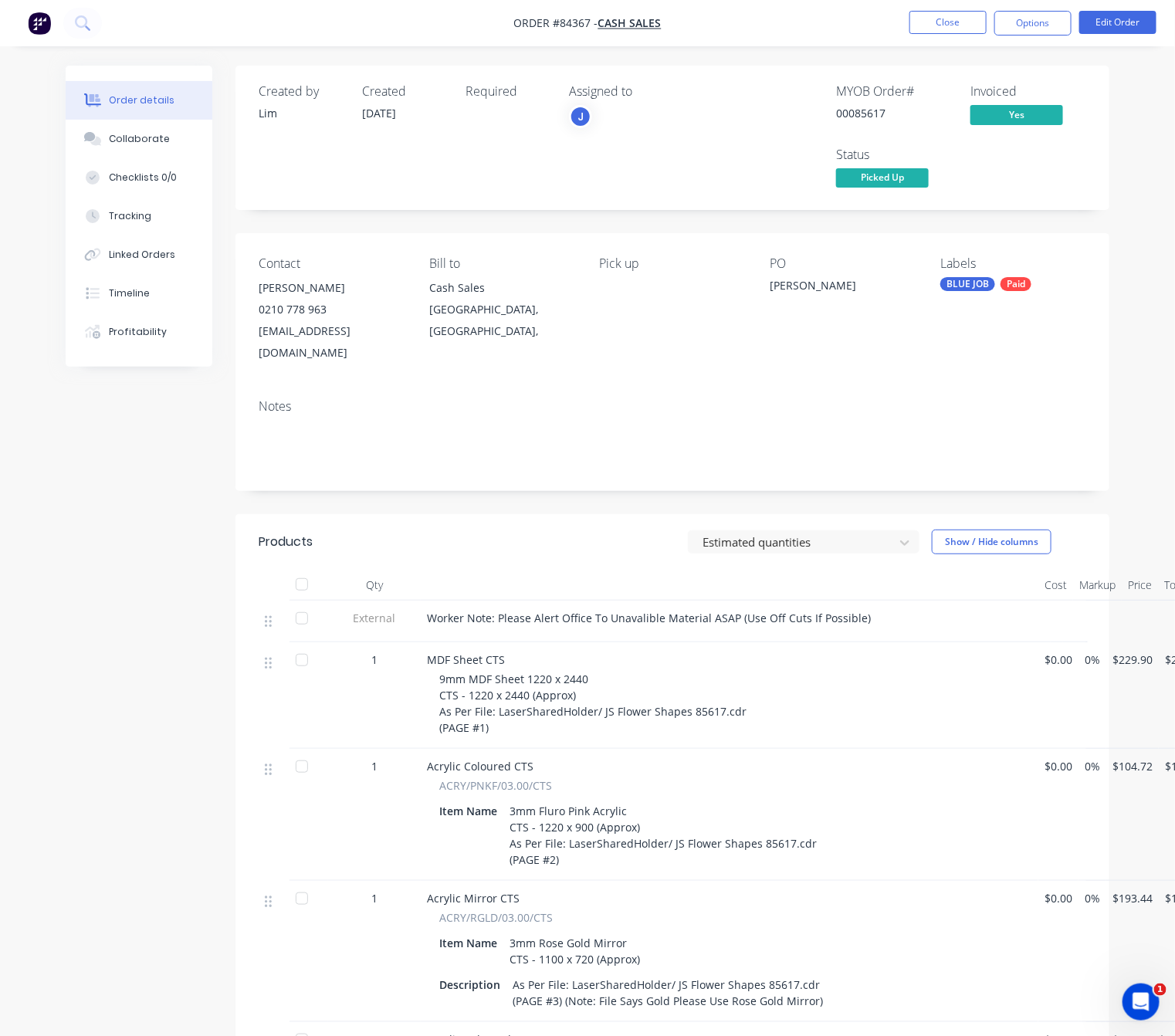
click at [956, 9] on nav "Order #84367 - Cash Sales Close Options Edit Order" at bounding box center [588, 23] width 1175 height 47
click at [957, 15] on button "Close" at bounding box center [948, 22] width 77 height 23
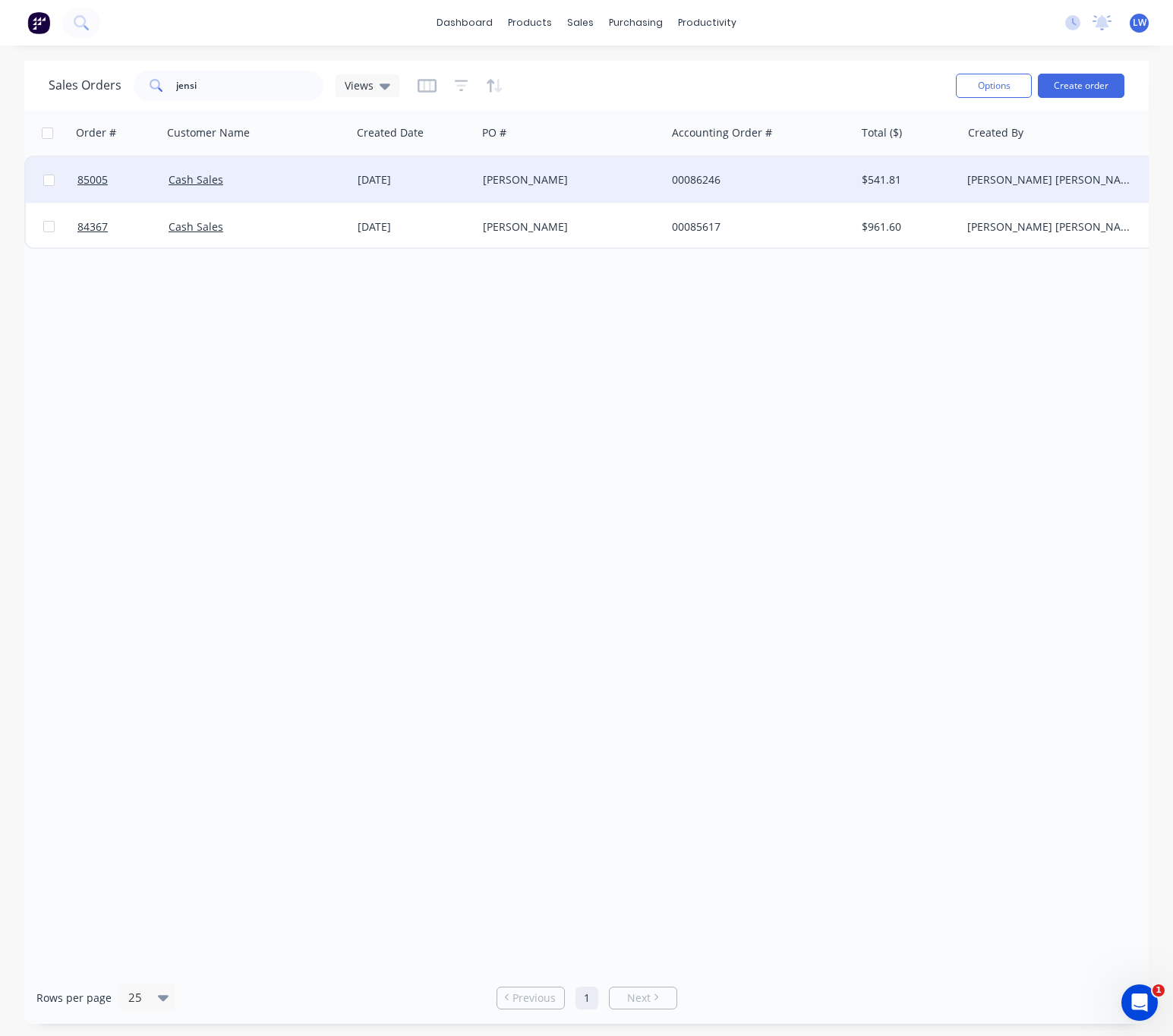
click at [769, 185] on div "00086246" at bounding box center [756, 180] width 169 height 16
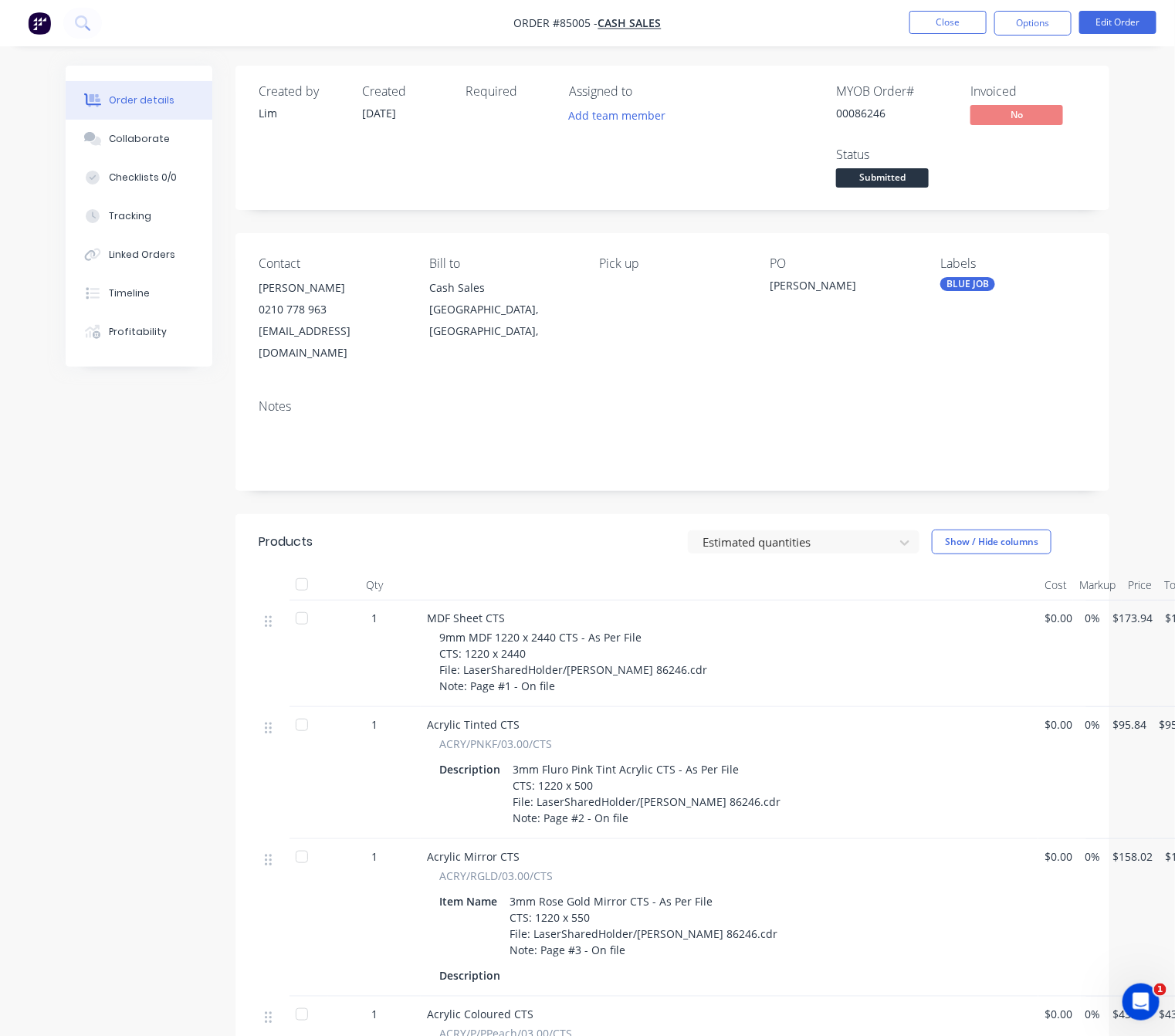
click at [892, 176] on span "Submitted" at bounding box center [882, 177] width 92 height 19
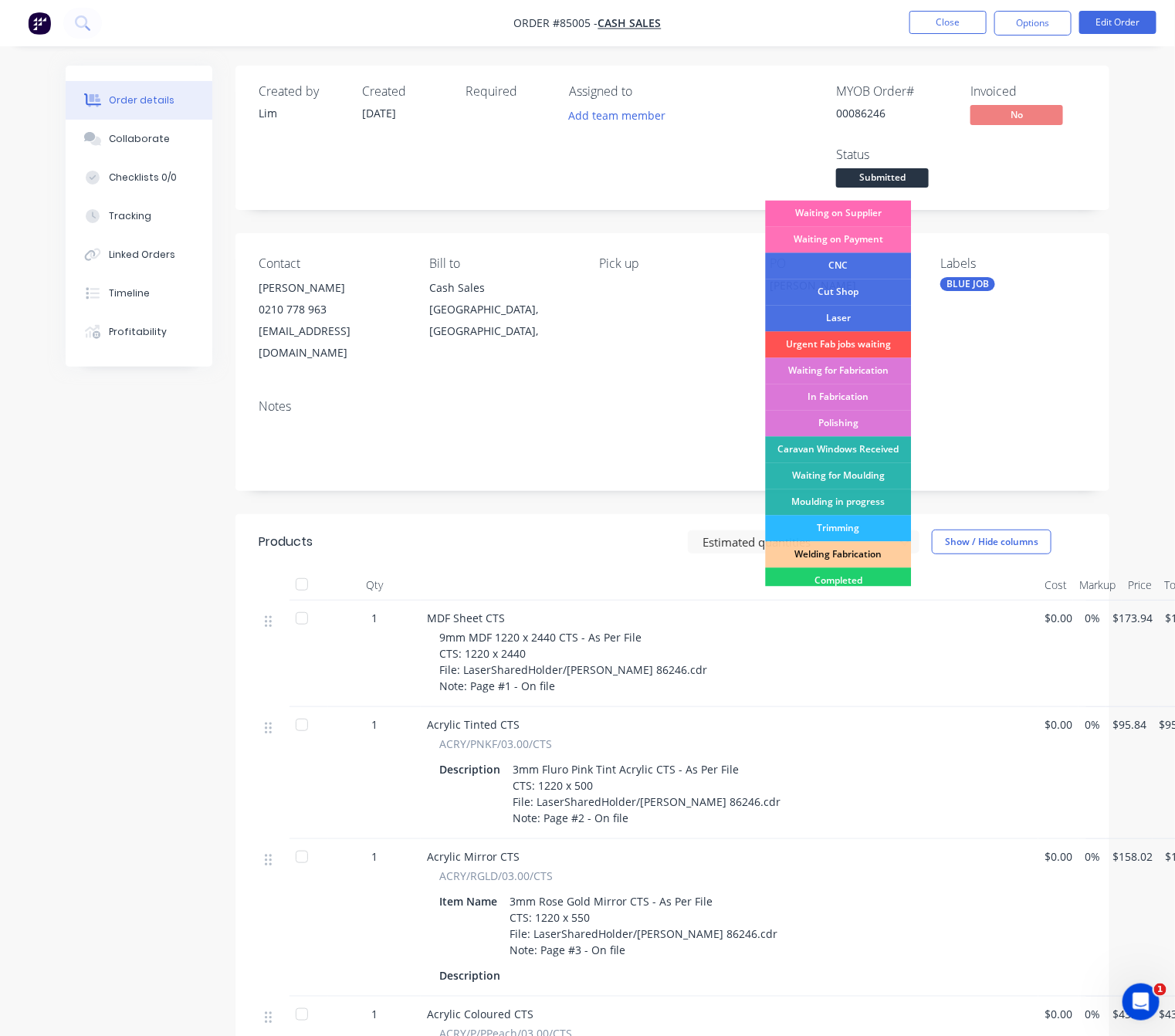
click at [880, 213] on div "Waiting on Supplier" at bounding box center [838, 214] width 146 height 27
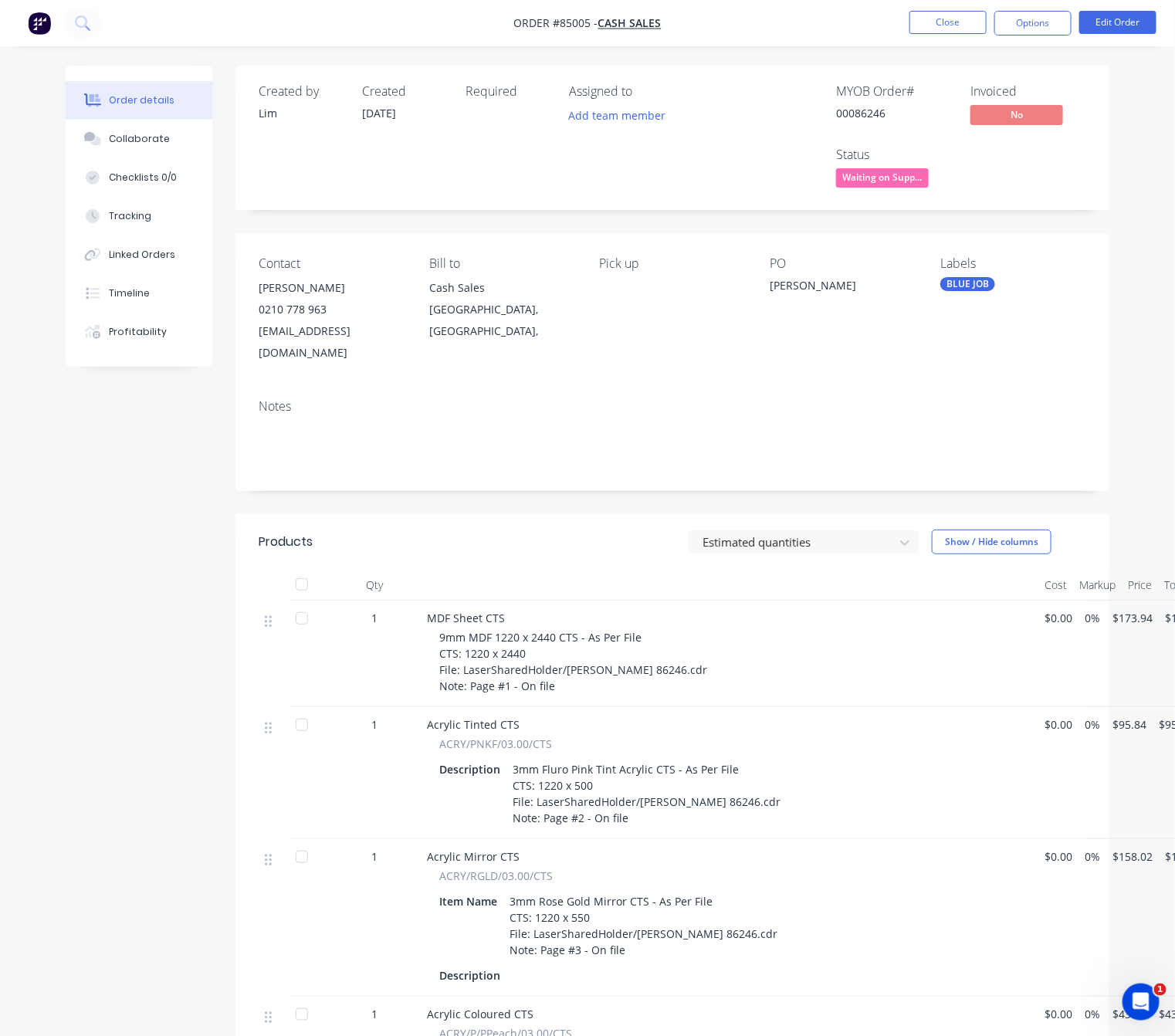
click at [166, 552] on div "Created by Lim Created 02/10/25 Required Assigned to Add team member MYOB Order…" at bounding box center [588, 735] width 1044 height 1338
click at [925, 28] on button "Close" at bounding box center [948, 22] width 77 height 23
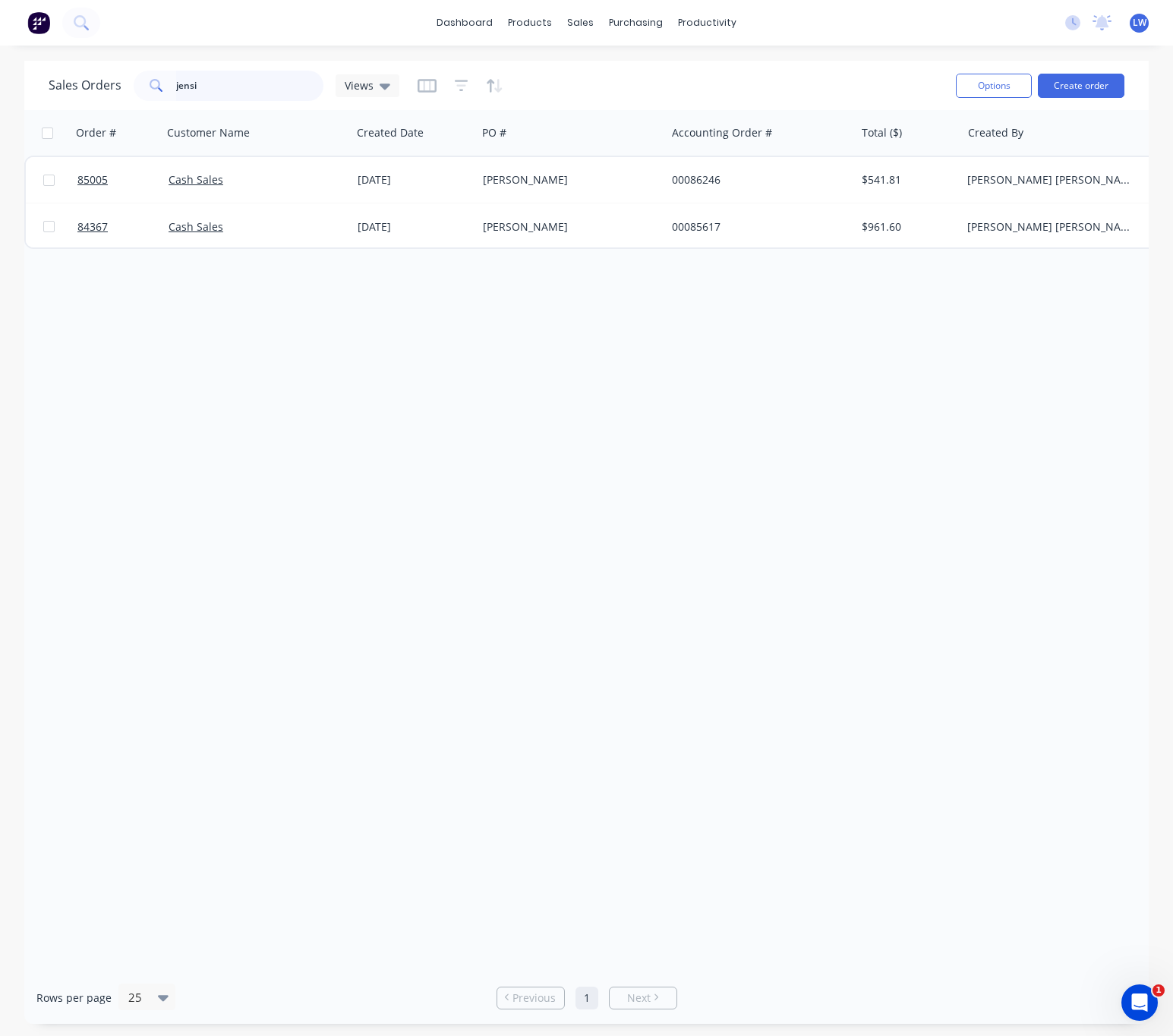
click at [219, 84] on input "jensi" at bounding box center [250, 85] width 148 height 30
type input "j"
click at [577, 21] on div "sales" at bounding box center [580, 23] width 42 height 23
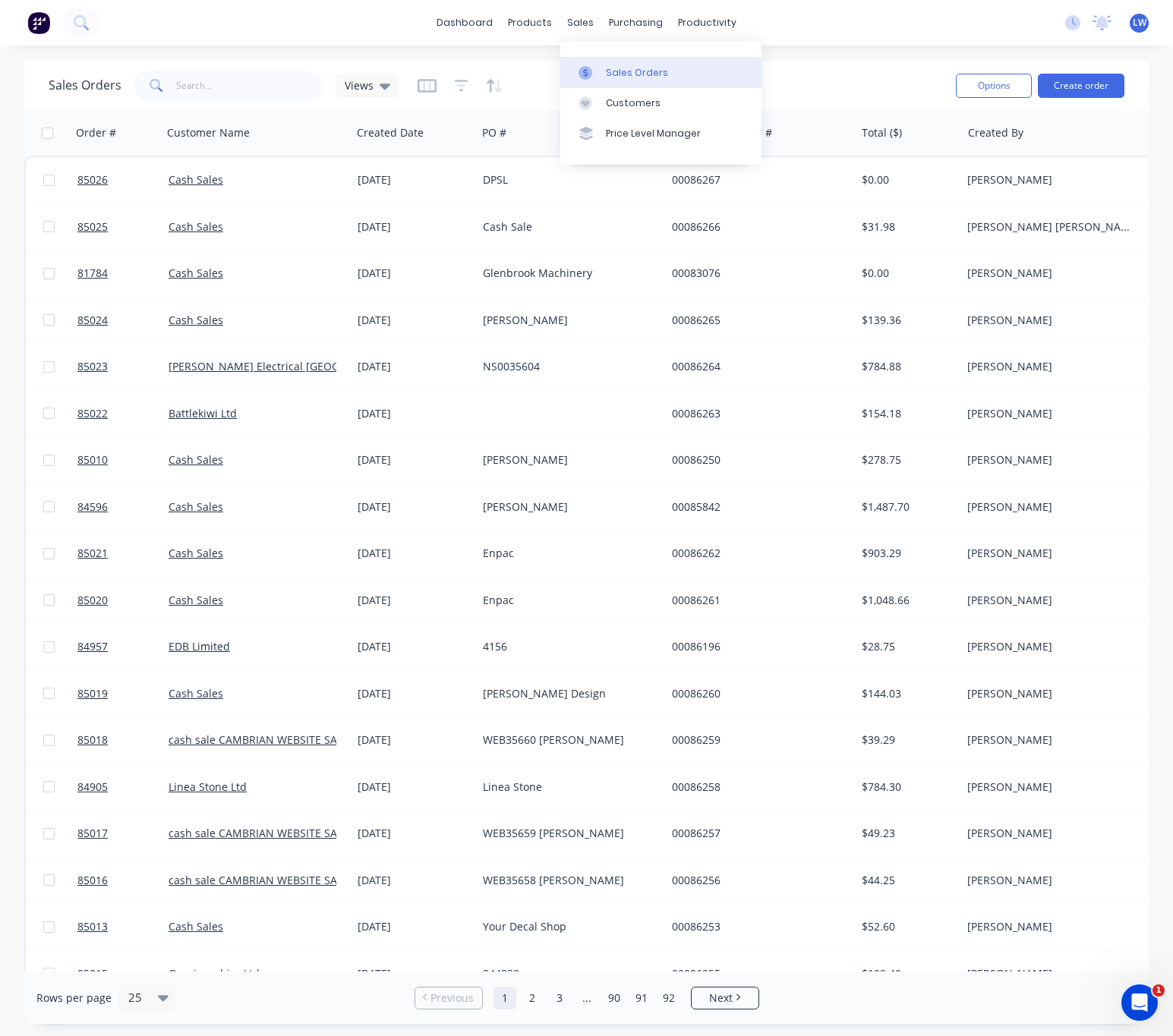
drag, startPoint x: 604, startPoint y: 59, endPoint x: 611, endPoint y: 68, distance: 11.4
click at [606, 59] on link "Sales Orders" at bounding box center [661, 72] width 201 height 30
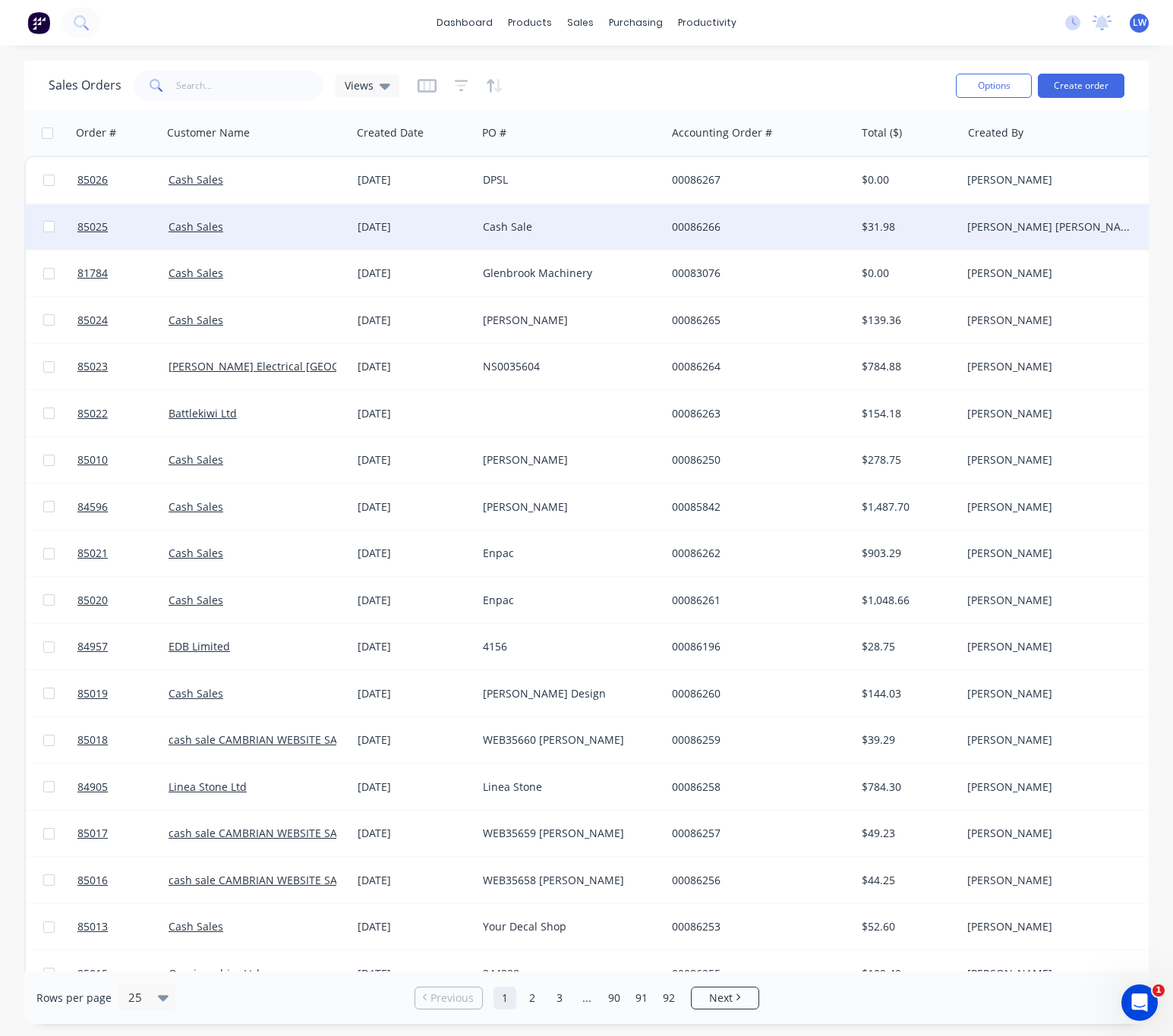
click at [577, 233] on div "Cash Sale" at bounding box center [567, 227] width 169 height 16
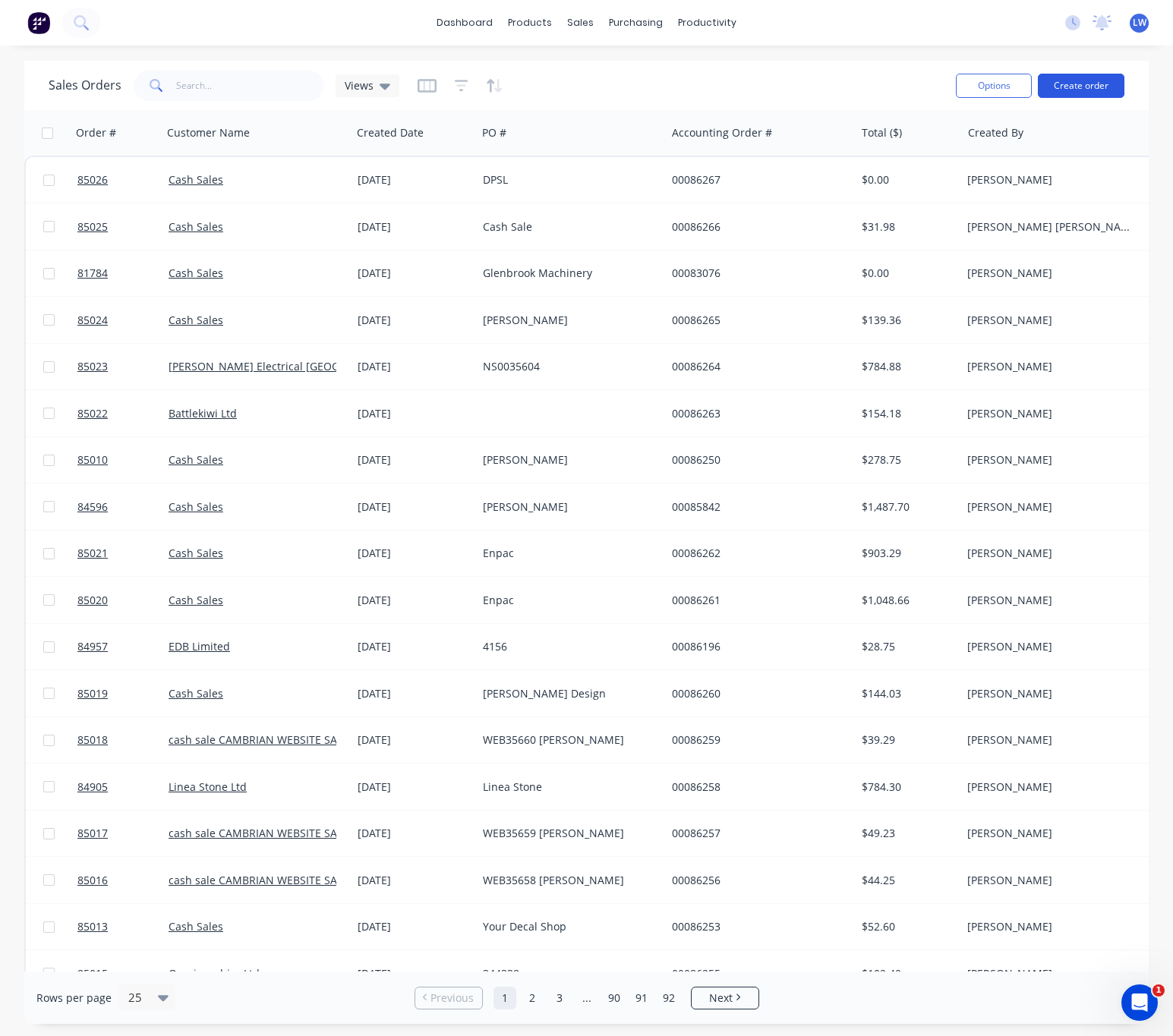
click at [1100, 88] on button "Create order" at bounding box center [1081, 86] width 87 height 25
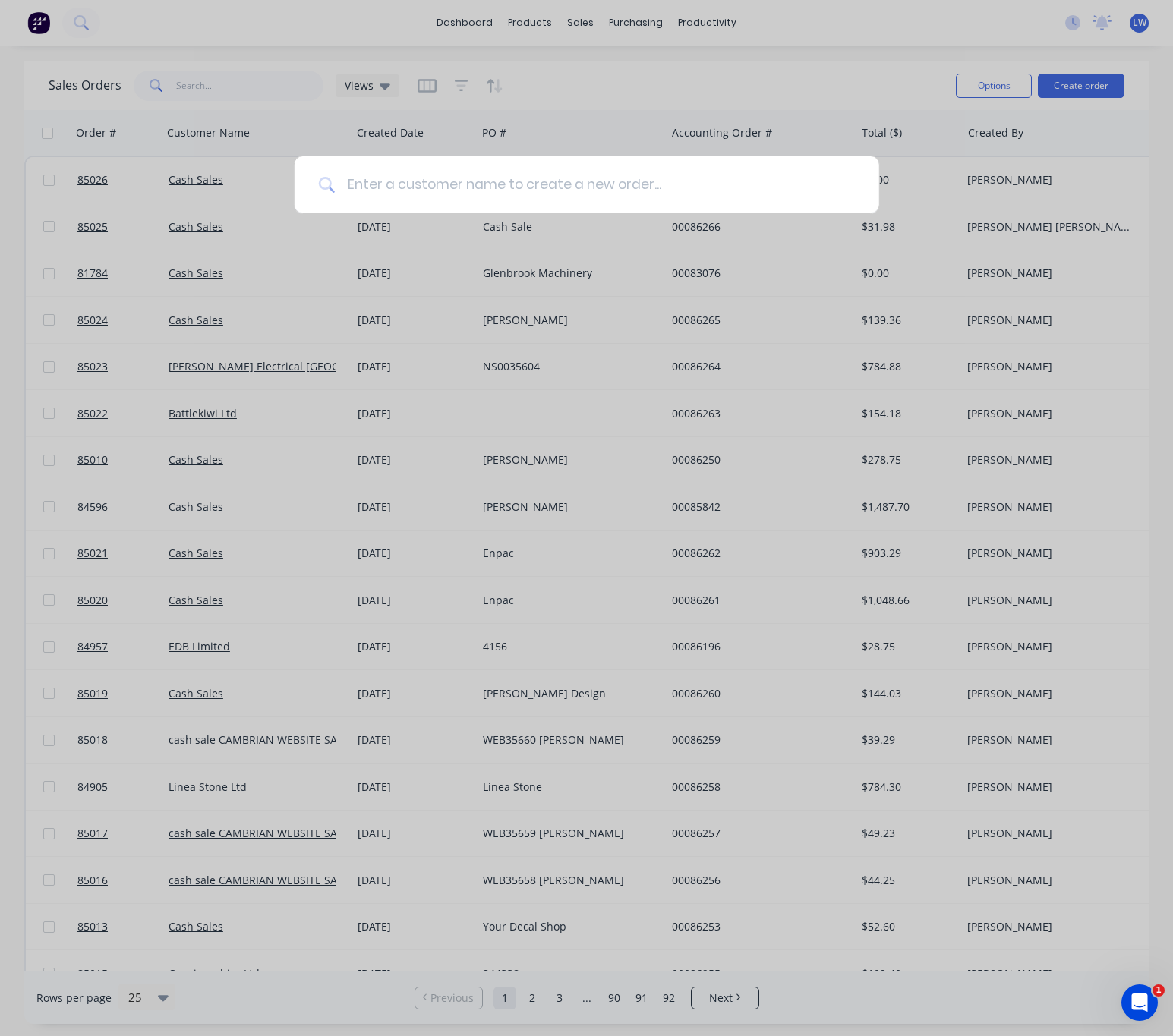
click at [529, 189] on input at bounding box center [594, 185] width 520 height 57
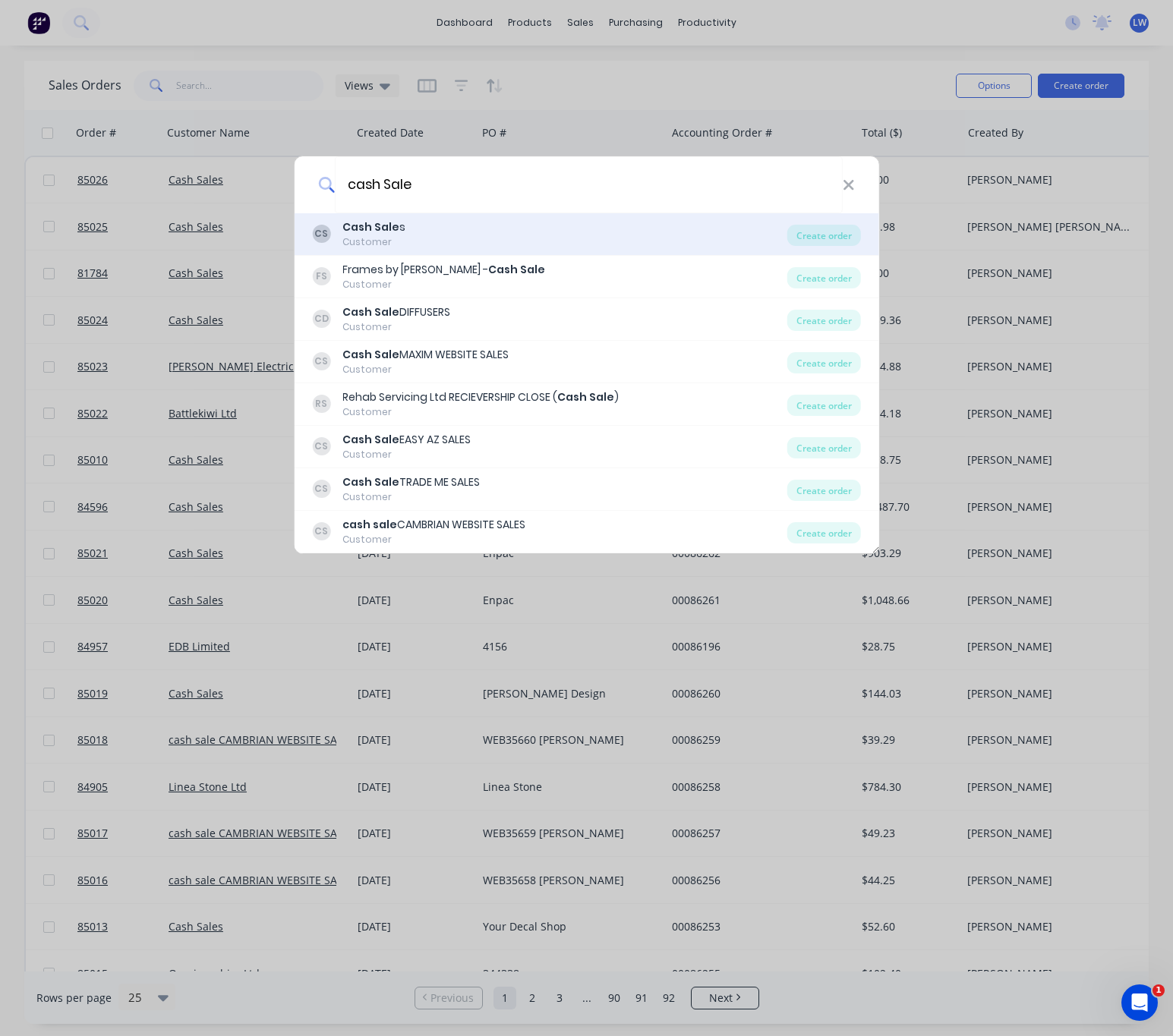
type input "cash Sale"
click at [471, 226] on div "CS Cash Sale s Customer" at bounding box center [549, 234] width 476 height 29
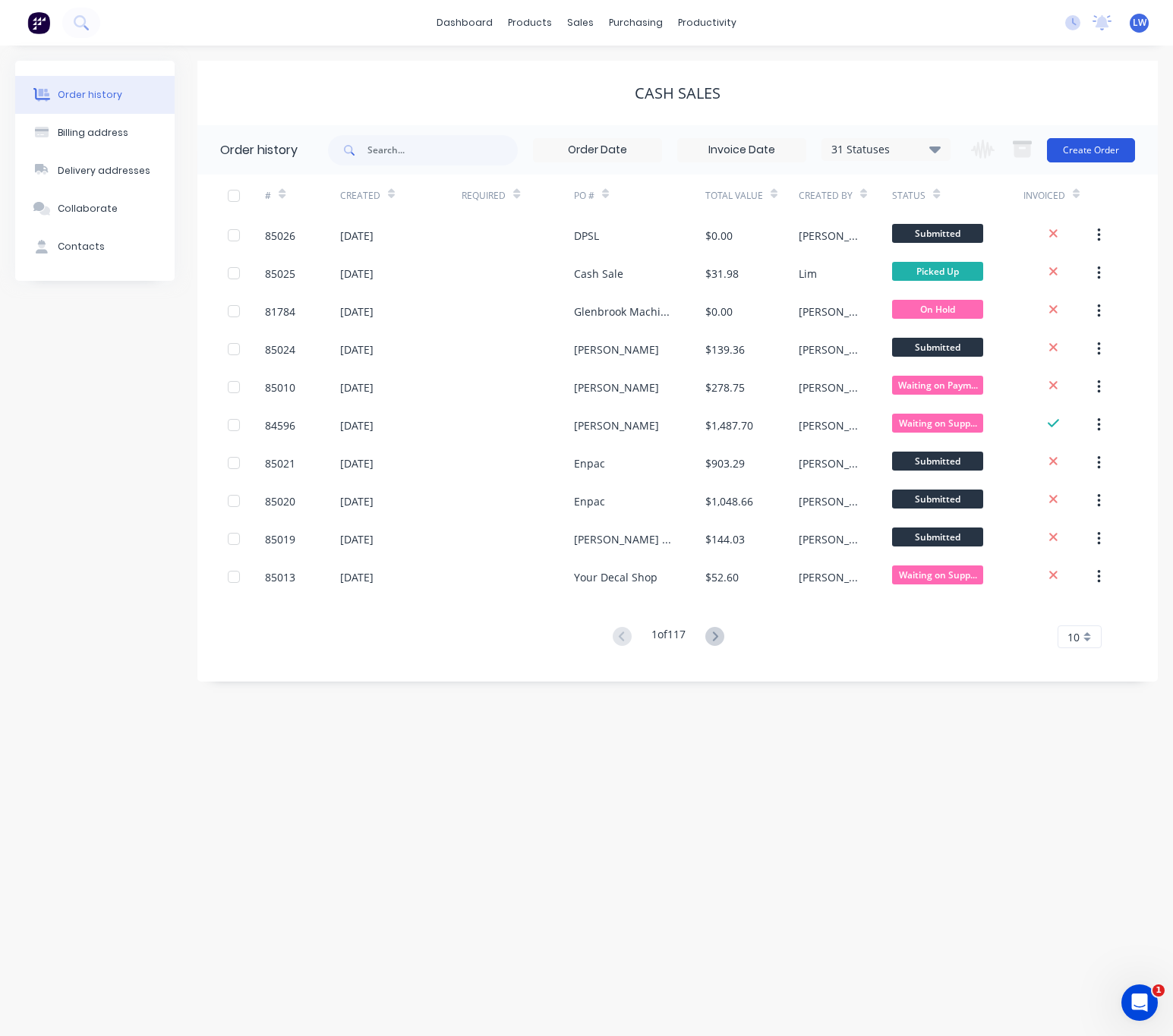
click at [1071, 140] on button "Create Order" at bounding box center [1091, 151] width 88 height 25
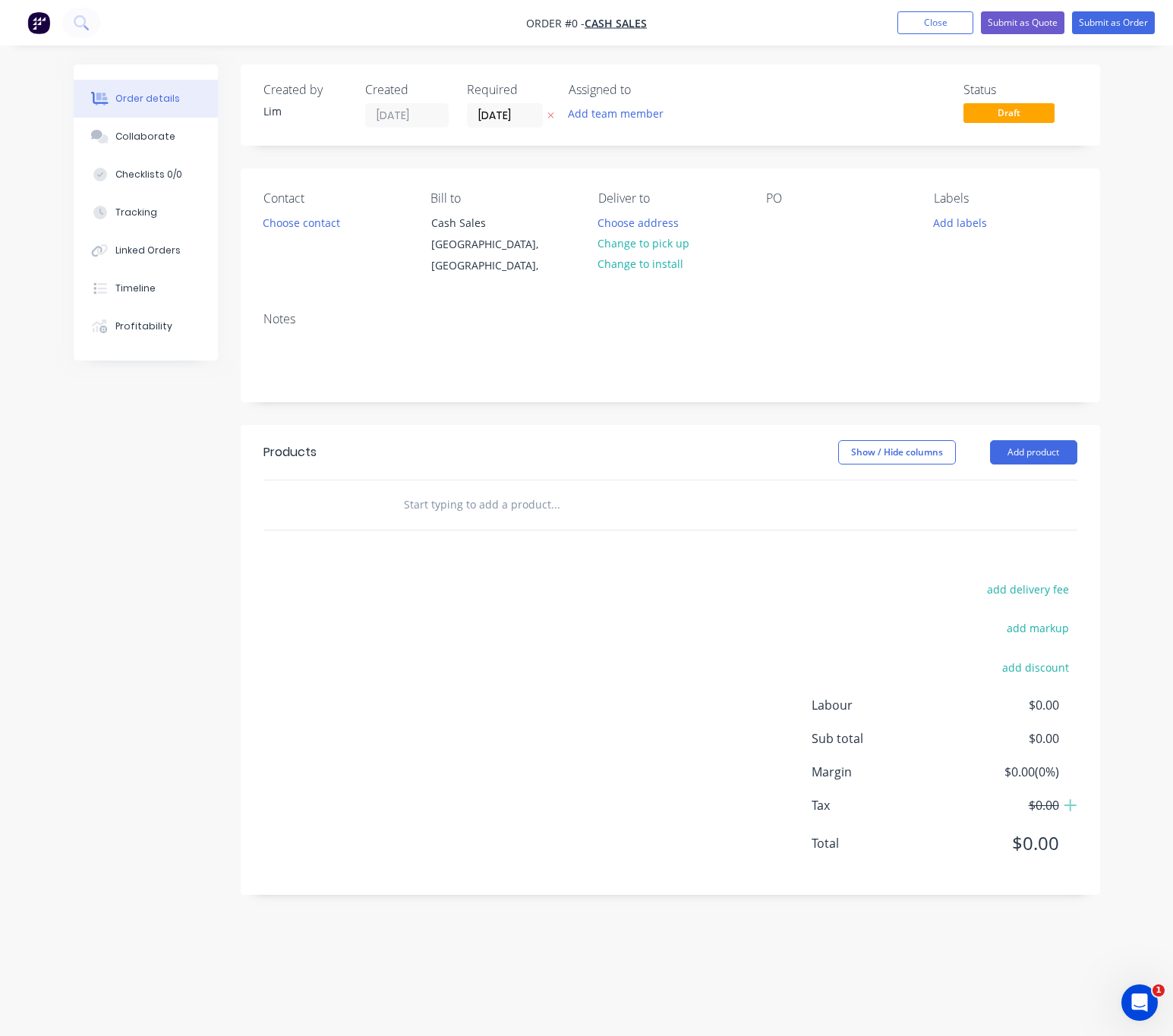
click at [554, 110] on button "button" at bounding box center [550, 115] width 16 height 17
click at [336, 224] on button "Choose contact" at bounding box center [301, 222] width 93 height 20
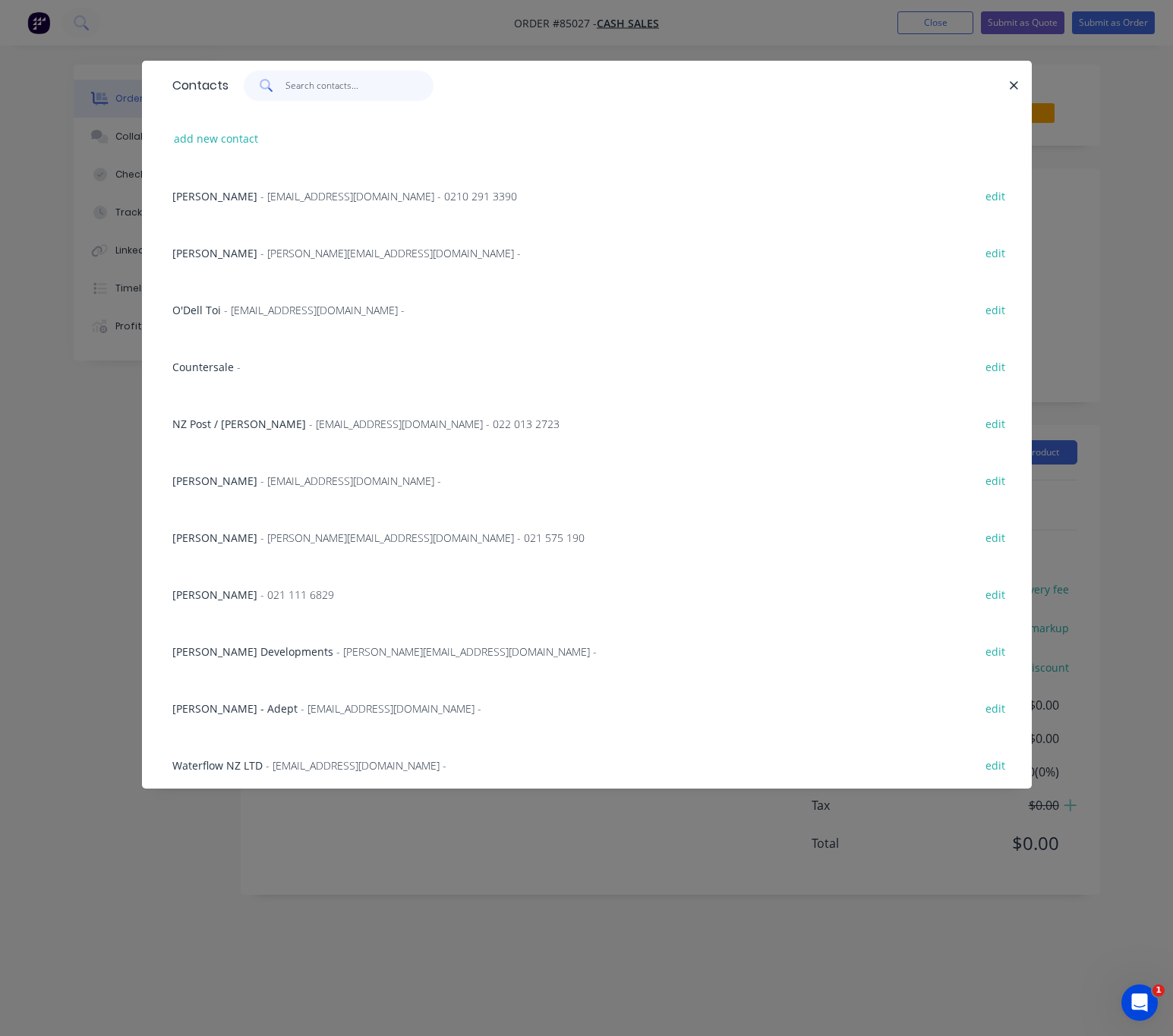
click at [319, 78] on input "text" at bounding box center [359, 85] width 148 height 30
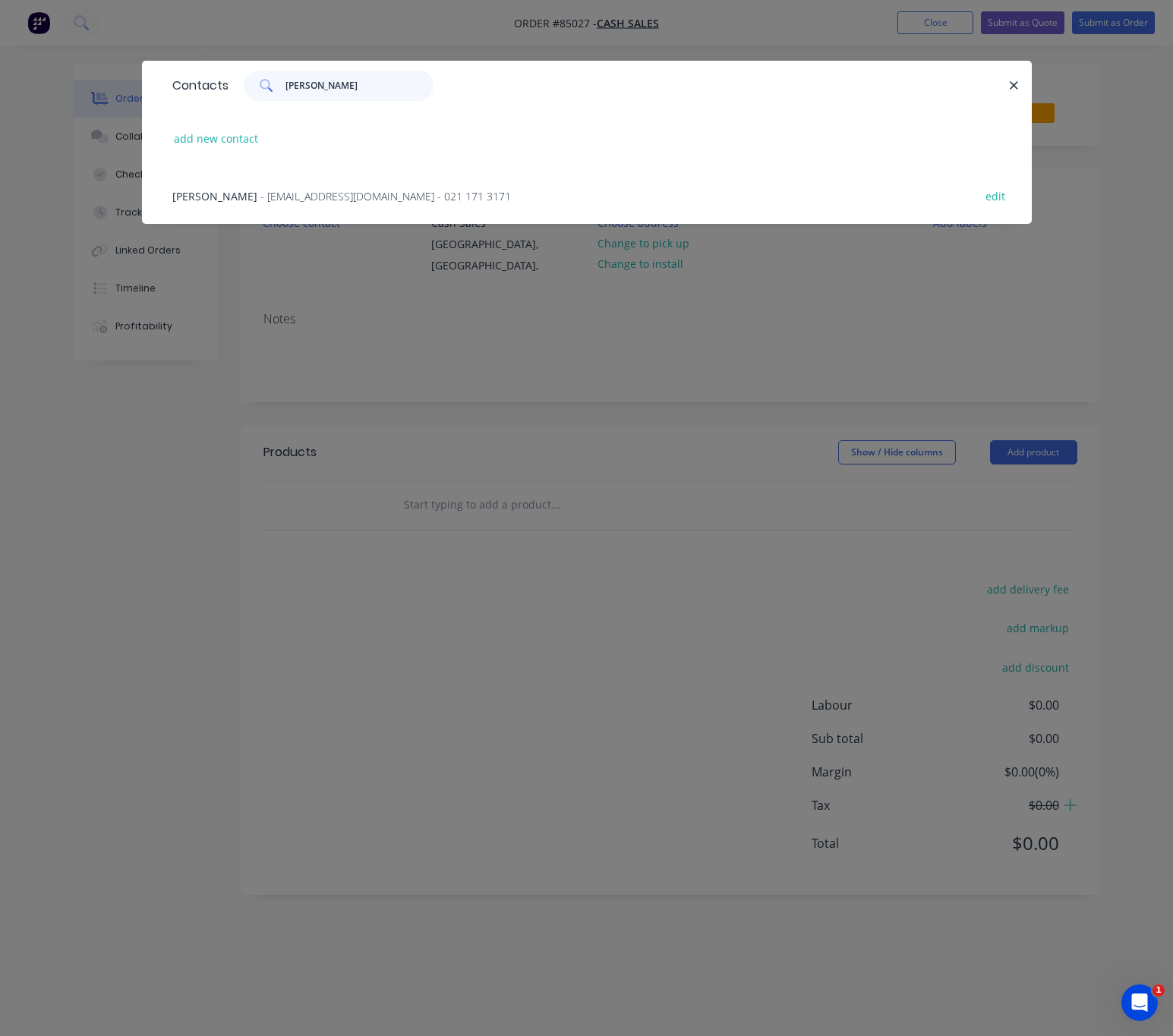
type input "james harv"
click at [358, 196] on span "- jhg@kleo.co.nz - 021 171 3171" at bounding box center [386, 196] width 250 height 15
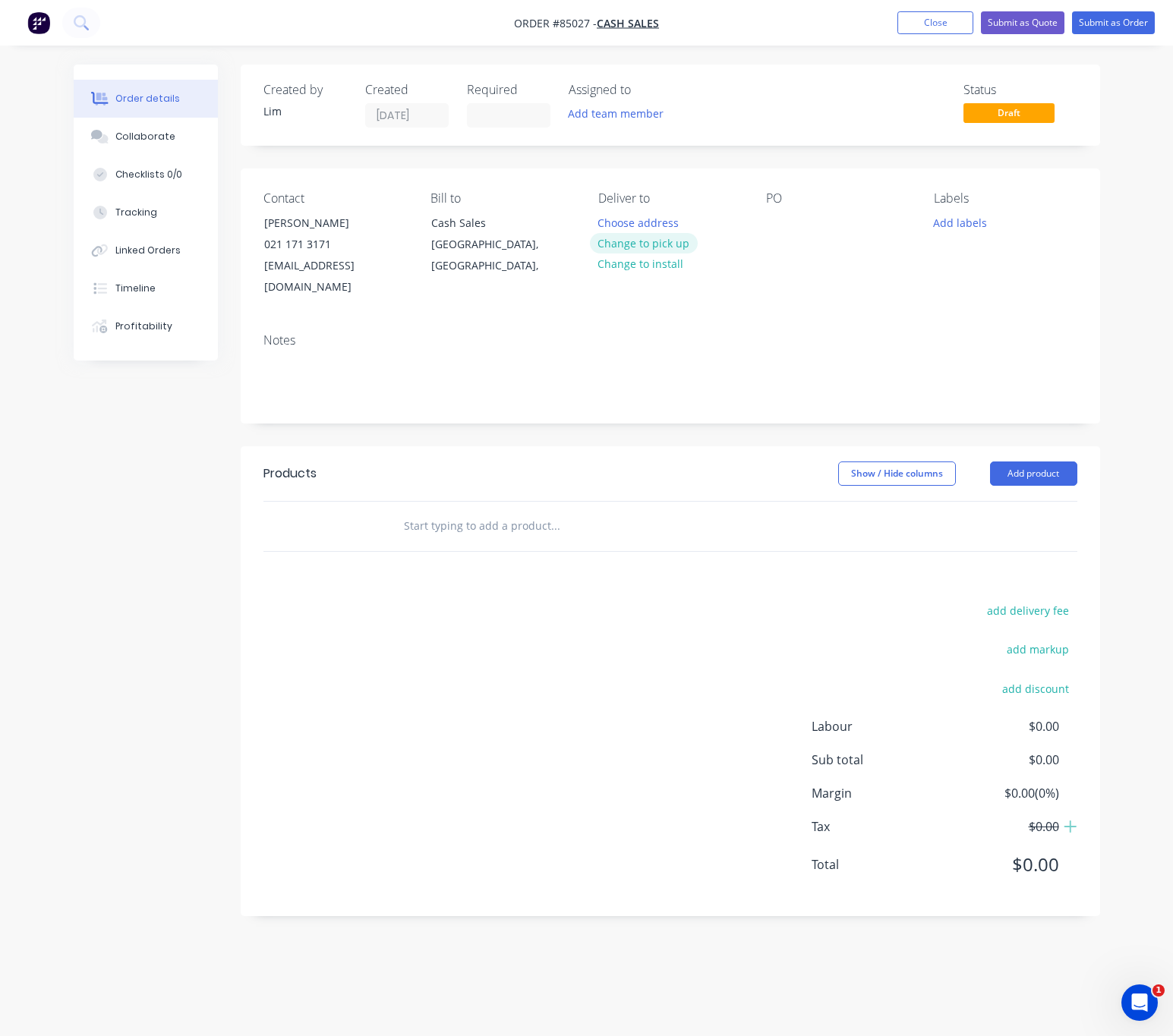
click at [655, 242] on button "Change to pick up" at bounding box center [644, 243] width 108 height 20
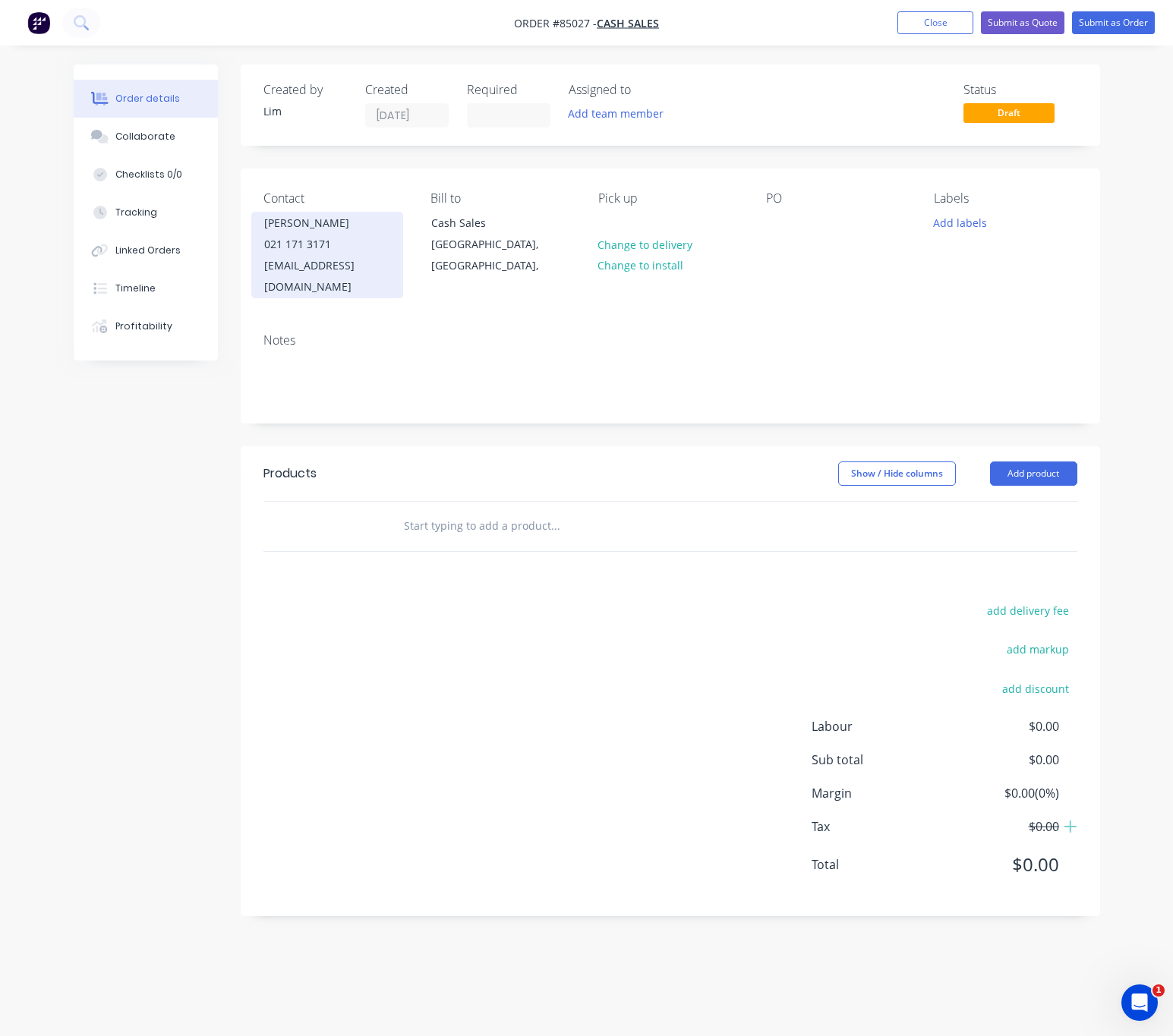
drag, startPoint x: 259, startPoint y: 218, endPoint x: 388, endPoint y: 231, distance: 129.7
click at [388, 231] on div "James Harvey Gibbons 021 171 3171 jhg@kleo.co.nz" at bounding box center [327, 255] width 152 height 87
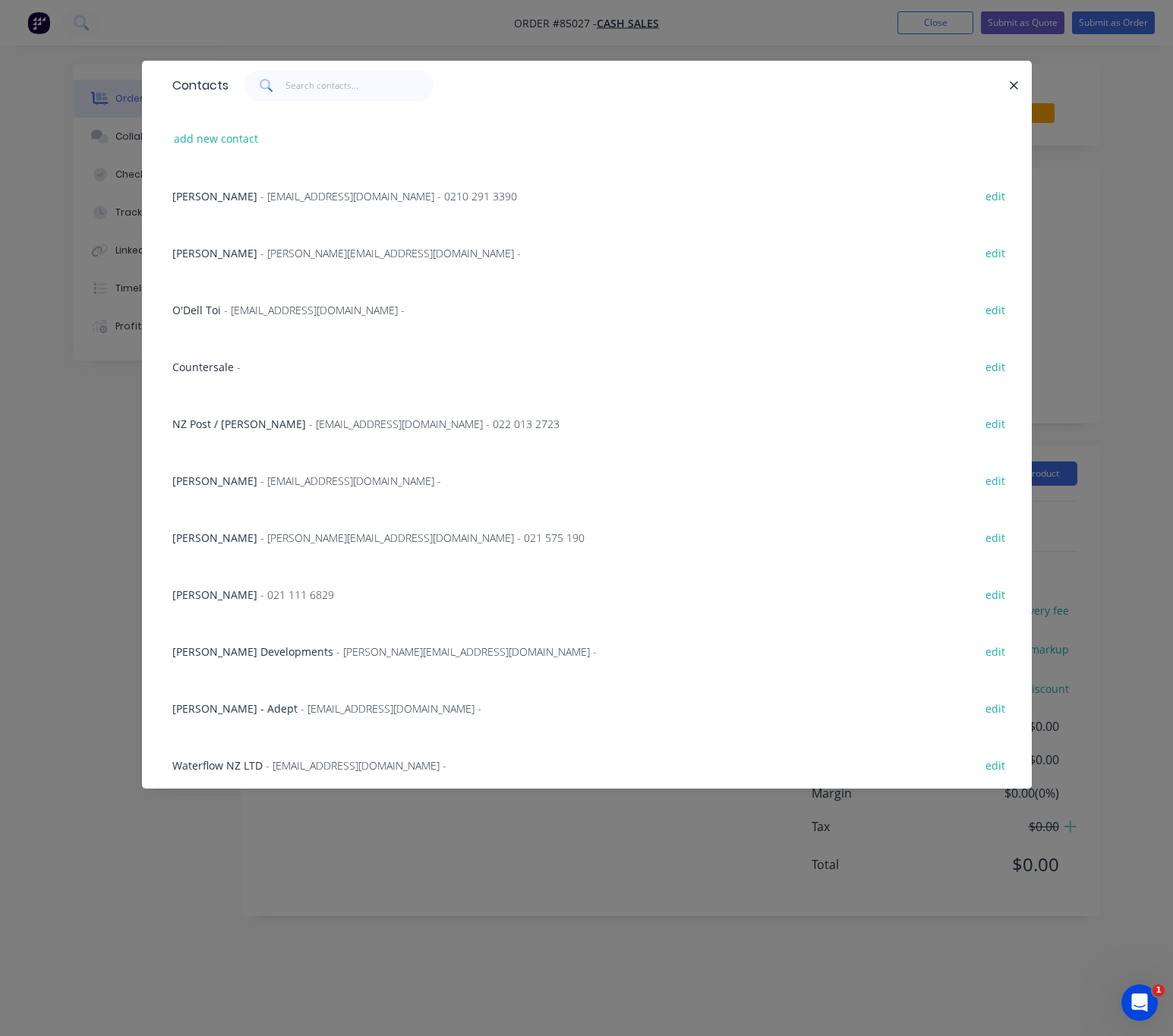
click at [1013, 71] on div "Contacts" at bounding box center [586, 85] width 890 height 49
click at [1013, 82] on icon "button" at bounding box center [1014, 85] width 10 height 14
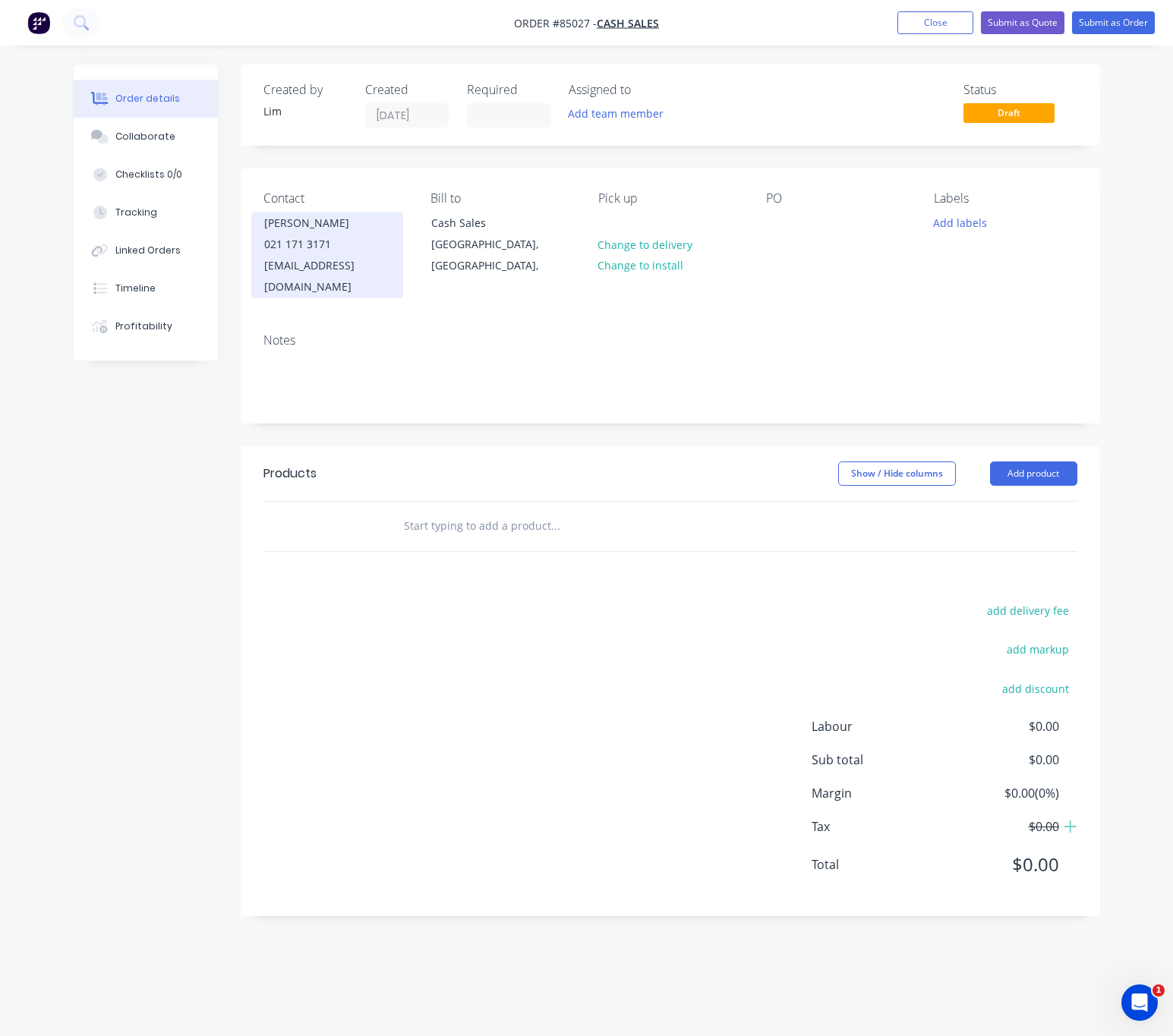
drag, startPoint x: 264, startPoint y: 219, endPoint x: 372, endPoint y: 224, distance: 108.1
click at [372, 224] on div "[PERSON_NAME]" at bounding box center [327, 223] width 126 height 21
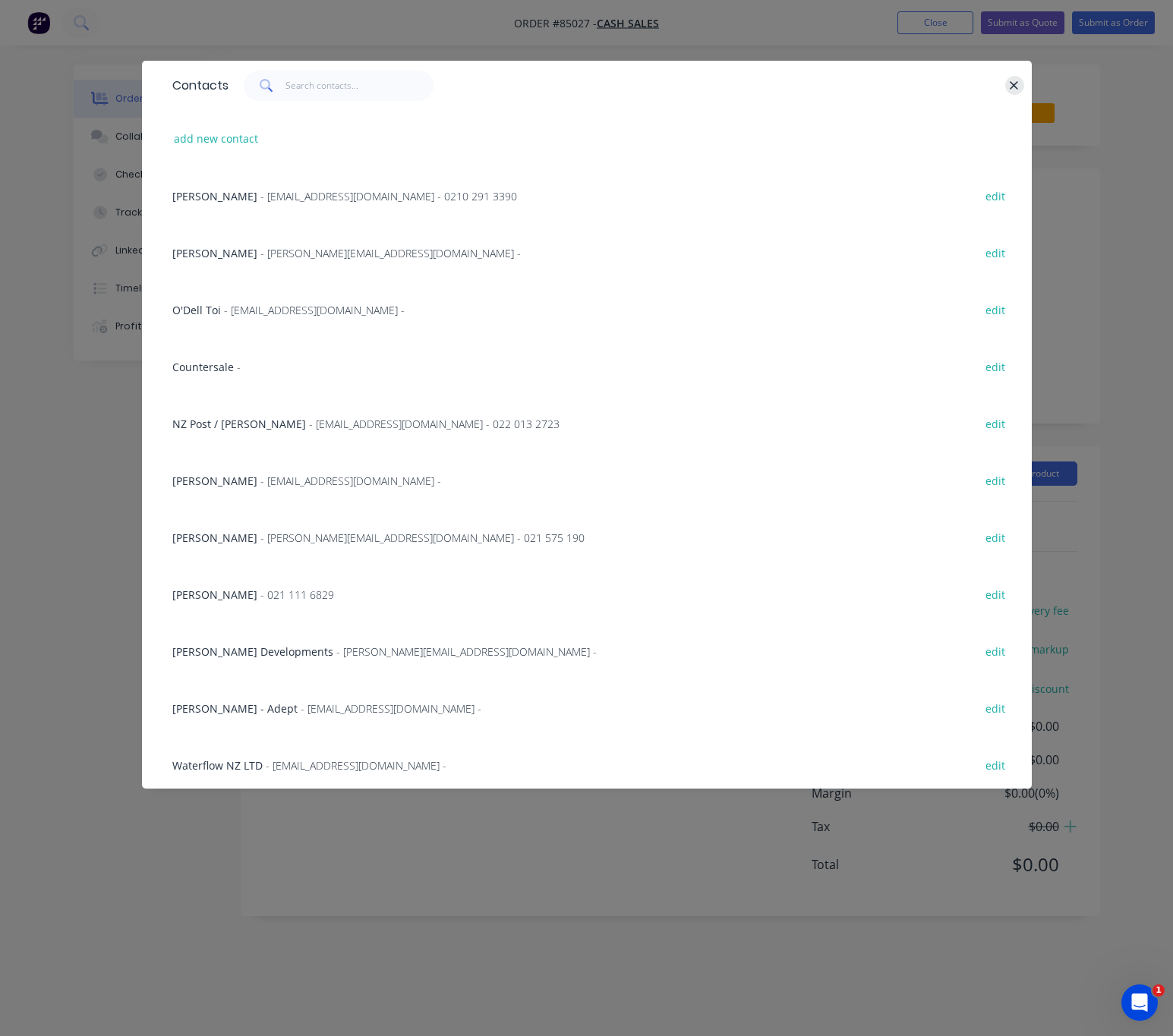
click at [1013, 84] on icon "button" at bounding box center [1015, 85] width 8 height 8
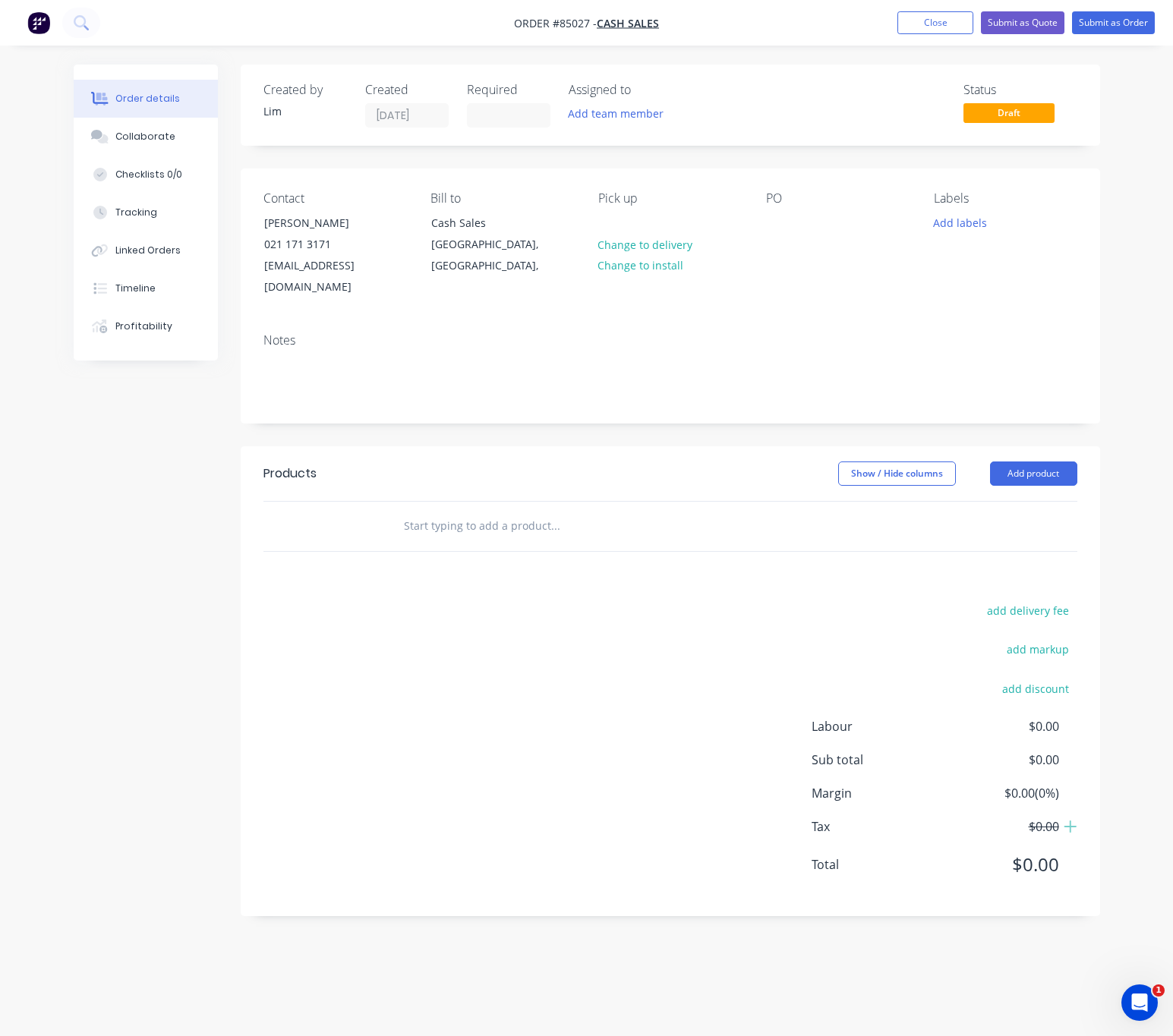
click at [244, 392] on div "Notes" at bounding box center [670, 372] width 859 height 101
drag, startPoint x: 265, startPoint y: 217, endPoint x: 381, endPoint y: 228, distance: 116.5
click at [381, 228] on div "James Harvey Gibbons 021 171 3171 jhg@kleo.co.nz" at bounding box center [327, 255] width 152 height 87
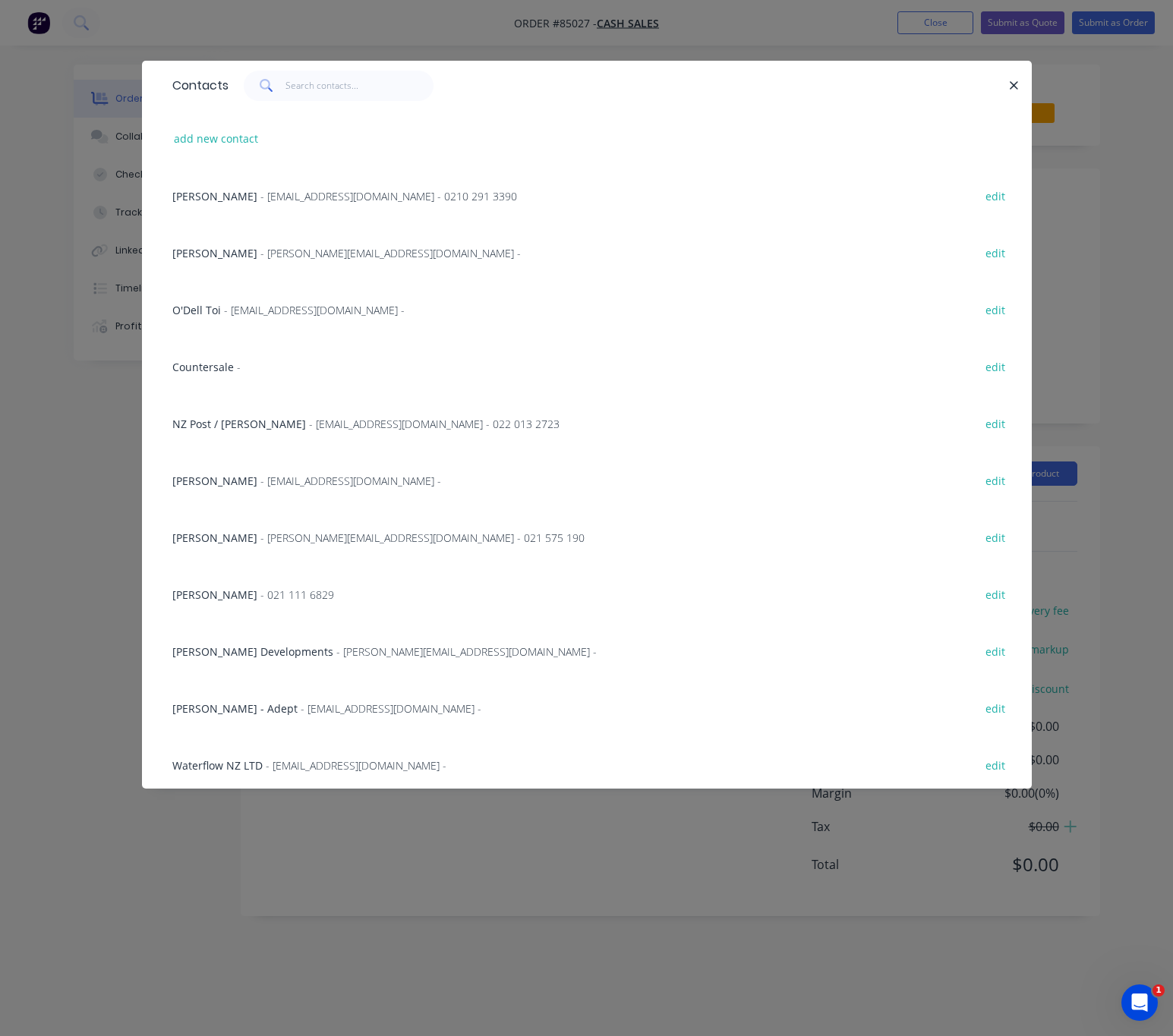
click at [1008, 80] on button "button" at bounding box center [1014, 85] width 19 height 19
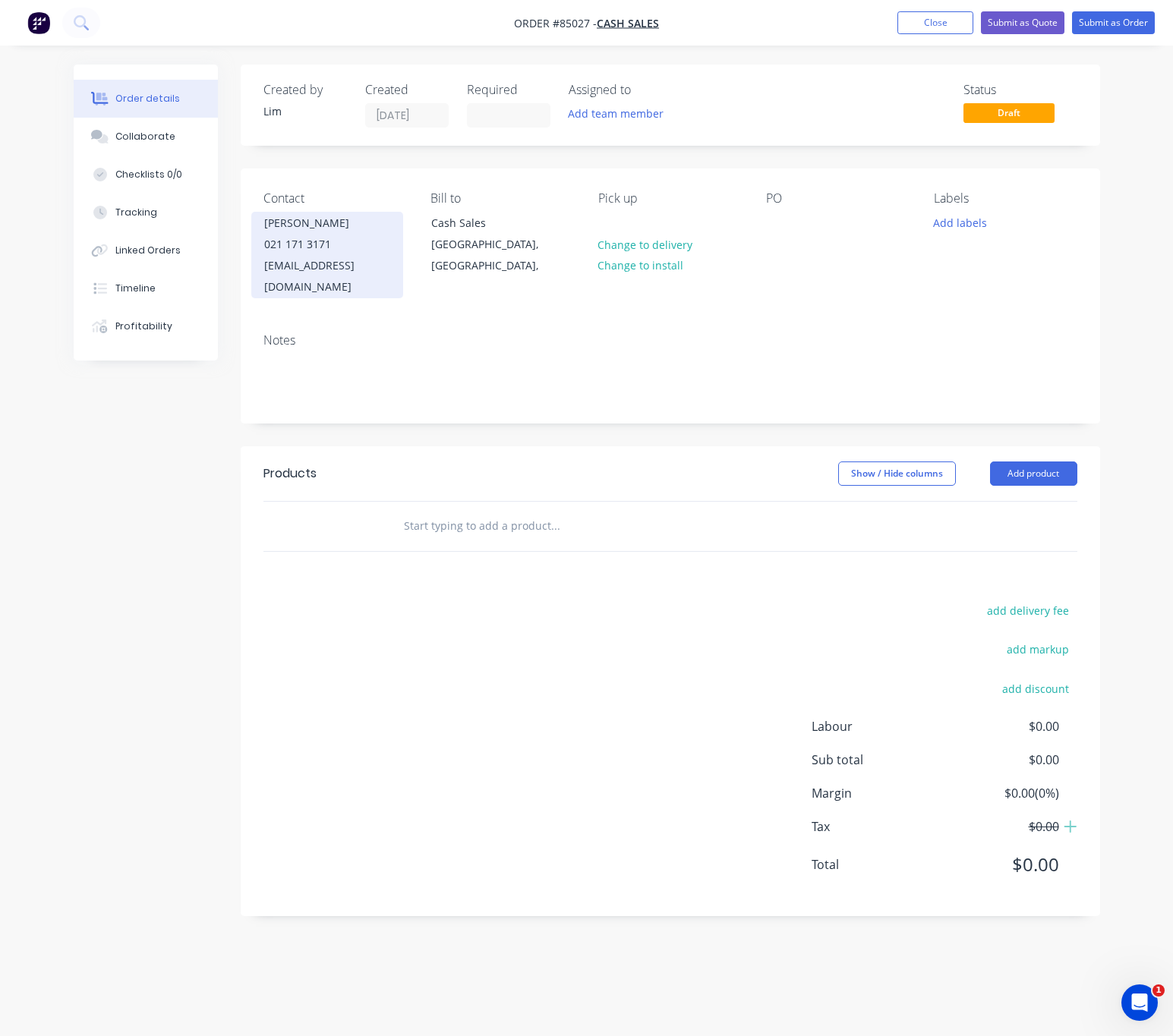
copy div "[PERSON_NAME]"
click at [778, 223] on div at bounding box center [778, 223] width 25 height 22
paste div
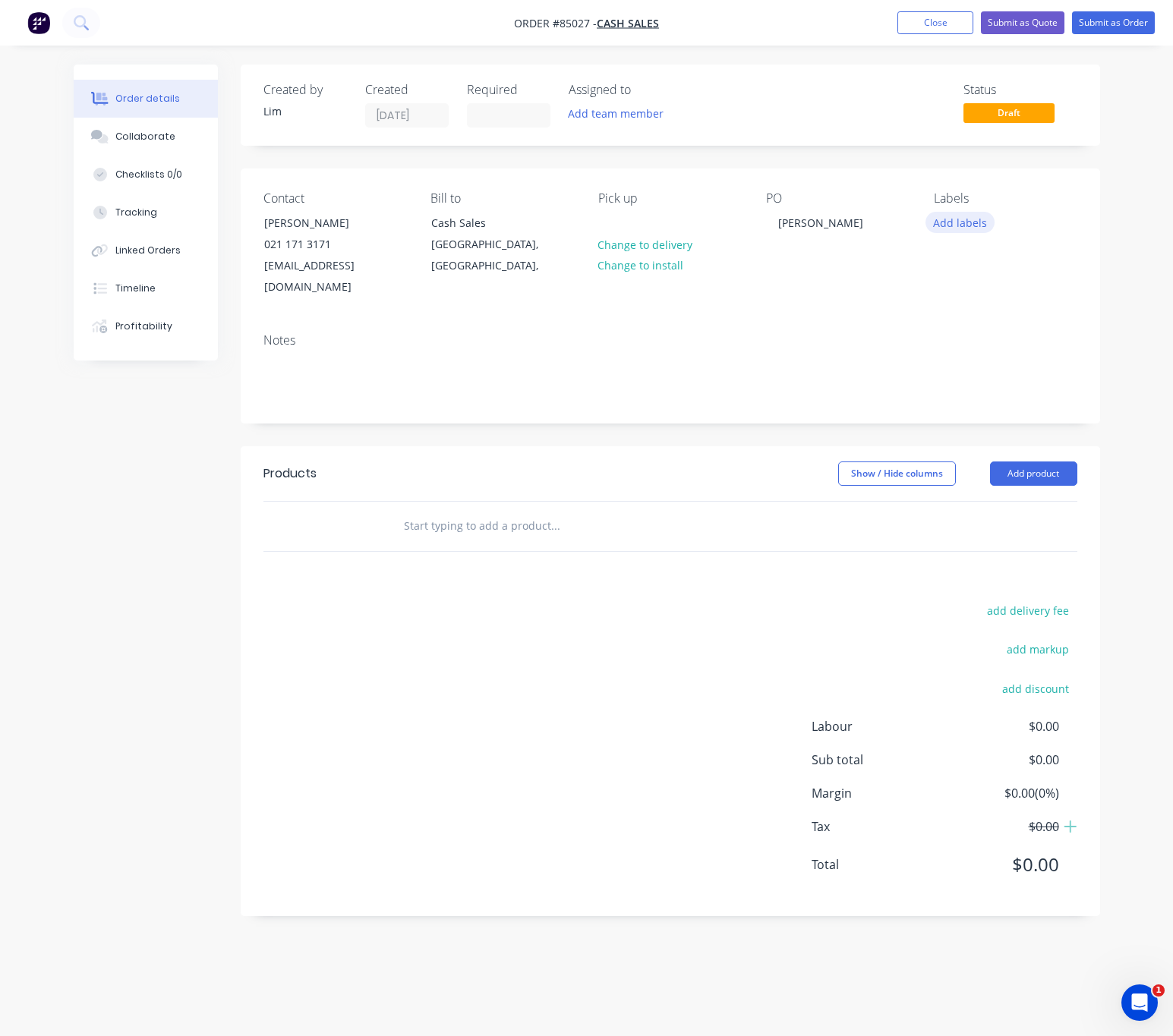
click at [964, 219] on button "Add labels" at bounding box center [960, 222] width 70 height 20
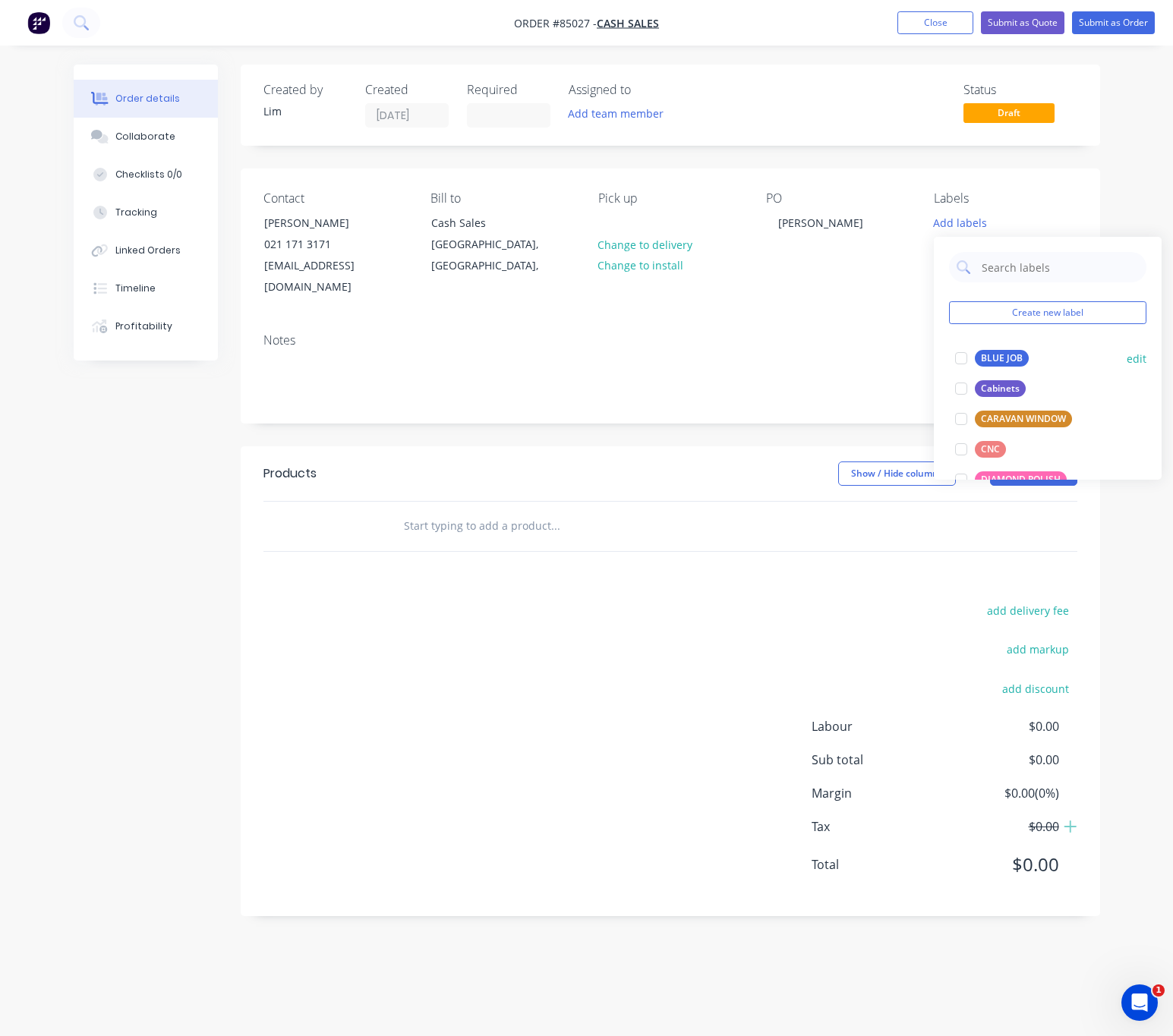
click at [999, 356] on div "BLUE JOB" at bounding box center [1002, 358] width 54 height 16
click at [368, 613] on div "add delivery fee add markup add discount Labour $0.00 Sub total $0.00 Margin $0…" at bounding box center [670, 747] width 814 height 293
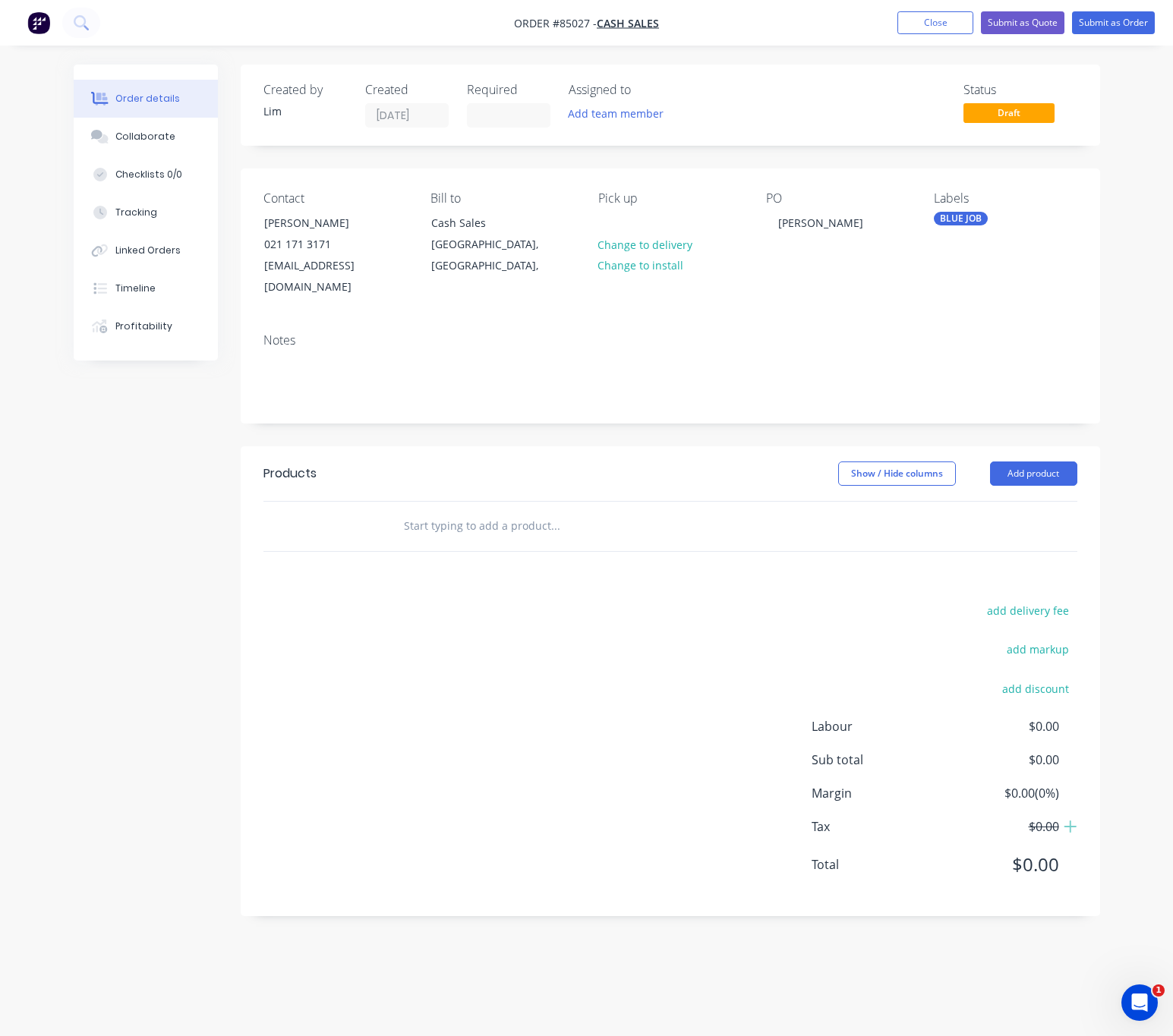
click at [437, 511] on input "text" at bounding box center [555, 525] width 304 height 30
click at [456, 521] on input "text" at bounding box center [555, 525] width 304 height 30
click at [471, 511] on input "text" at bounding box center [555, 525] width 304 height 30
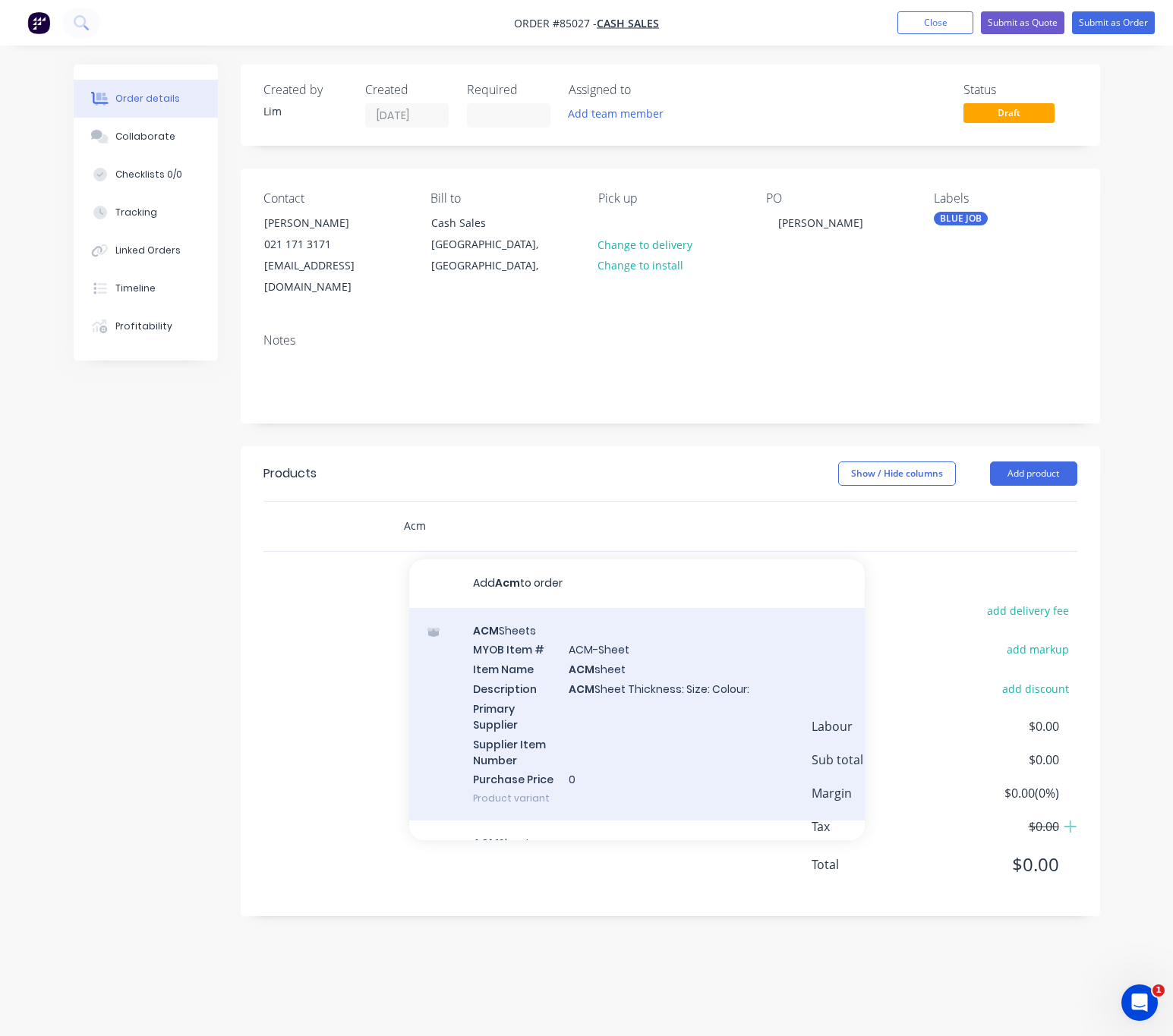
type input "Acm"
click at [652, 720] on div "ACM Sheets MYOB Item # ACM-Sheet Item Name ACM sheet Description ACM Sheet Thic…" at bounding box center [637, 714] width 456 height 214
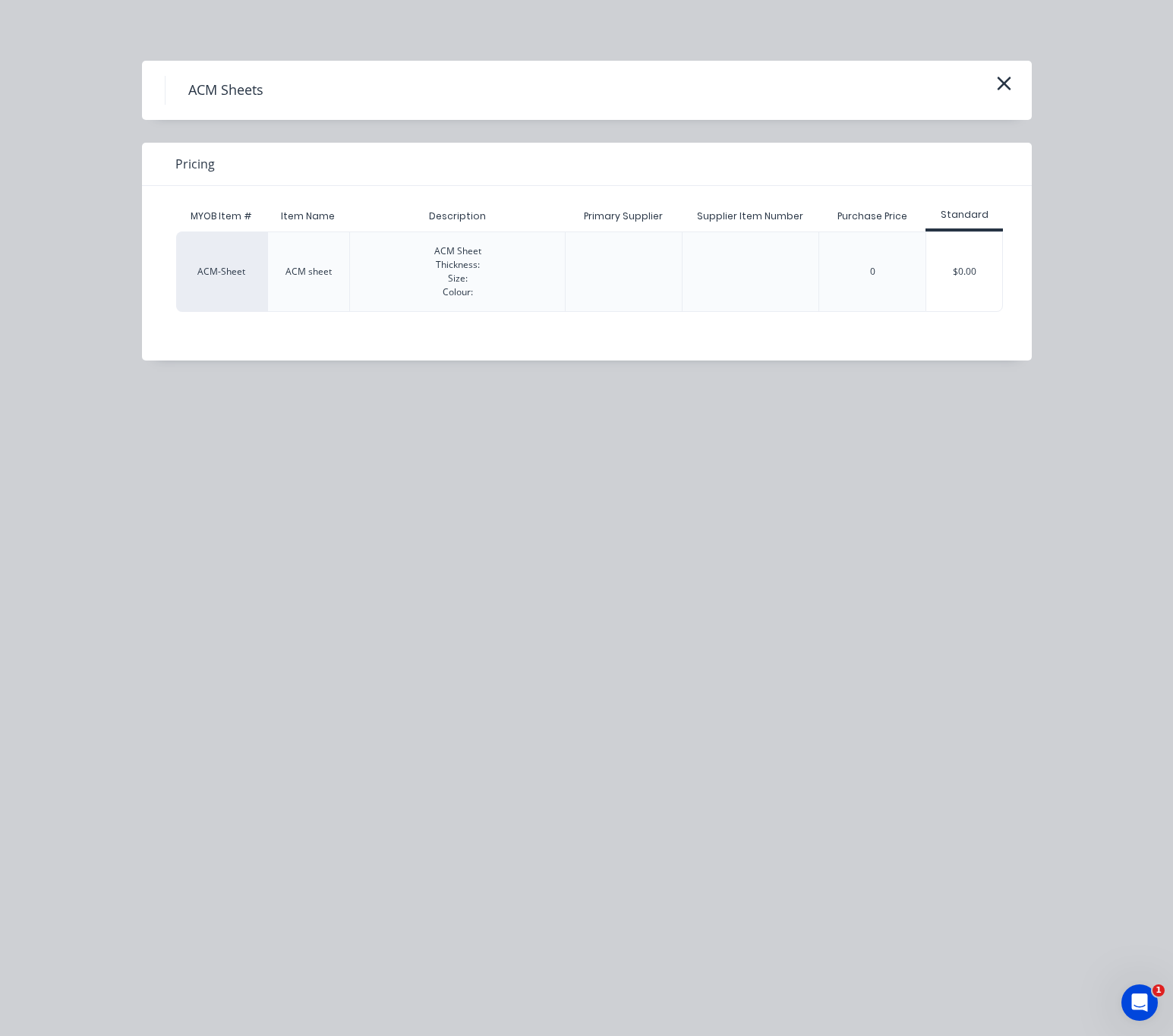
click at [953, 285] on div "$0.00" at bounding box center [964, 272] width 76 height 79
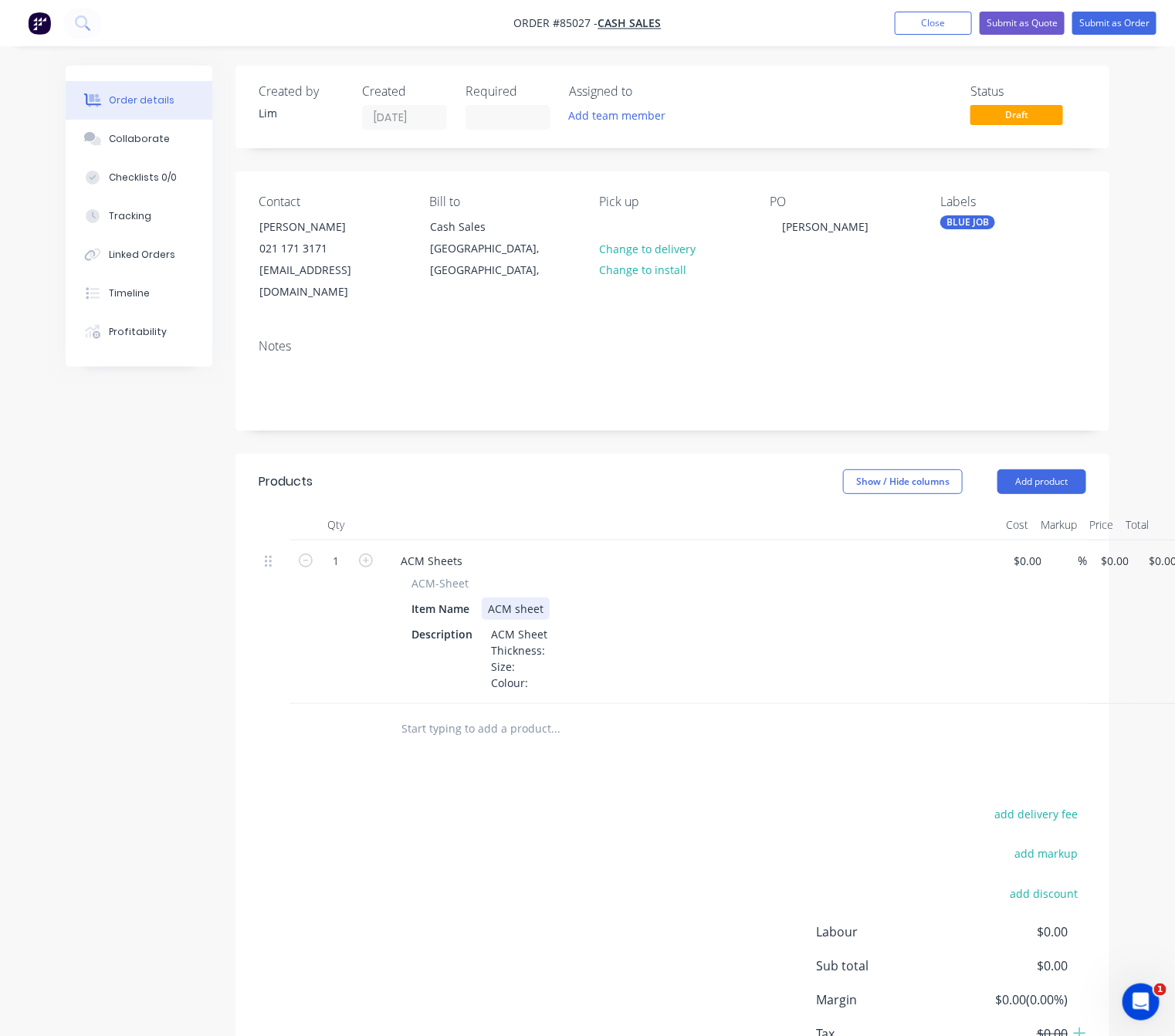
click at [548, 597] on div "ACM sheet" at bounding box center [516, 608] width 68 height 22
click at [548, 627] on div "ACM Sheet Thickness: Size: Colour:" at bounding box center [519, 658] width 69 height 71
drag, startPoint x: 542, startPoint y: 628, endPoint x: 572, endPoint y: 630, distance: 30.1
click at [543, 628] on div "ACM Sheet Thickness: Size: Colour:mm" at bounding box center [519, 658] width 69 height 71
click at [542, 632] on div "ACM Sheet Thickness:4mm Size: Colour:mm" at bounding box center [533, 658] width 96 height 71
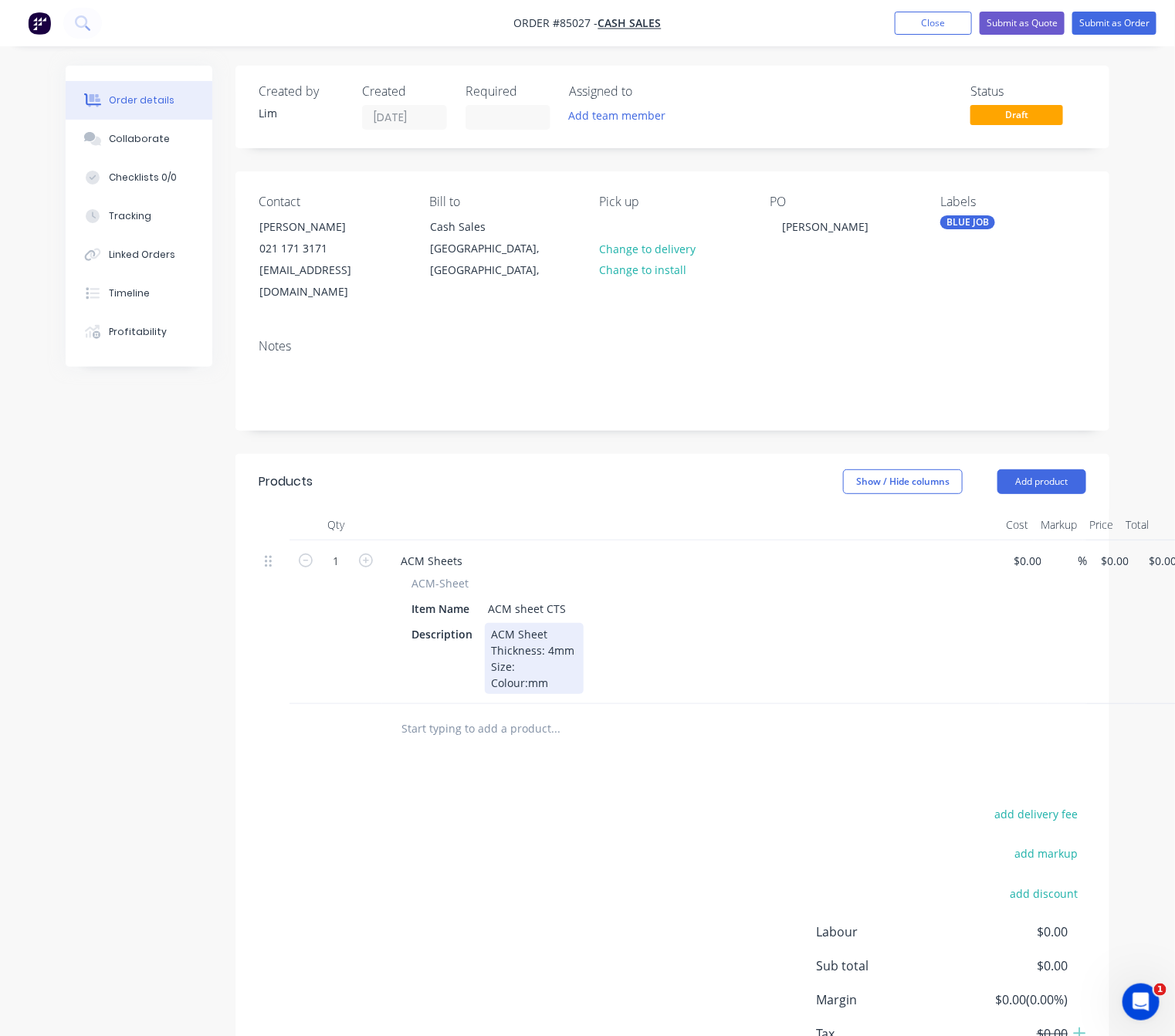
click at [518, 651] on div "ACM Sheet Thickness: 4mm Size: Colour:mm" at bounding box center [534, 658] width 99 height 71
click at [544, 642] on div "ACM Sheet Thickness: Size: Colour:1220 x" at bounding box center [526, 658] width 82 height 71
click at [549, 631] on div "ACM Sheet Thickness: Size: Colour:" at bounding box center [519, 658] width 69 height 71
click at [570, 839] on div "add delivery fee add markup add discount Labour $0.00 Sub total $0.00 Margin $0…" at bounding box center [672, 953] width 827 height 298
click at [549, 628] on div "ACM Sheet Thickness: Size: Colour:" at bounding box center [519, 658] width 69 height 71
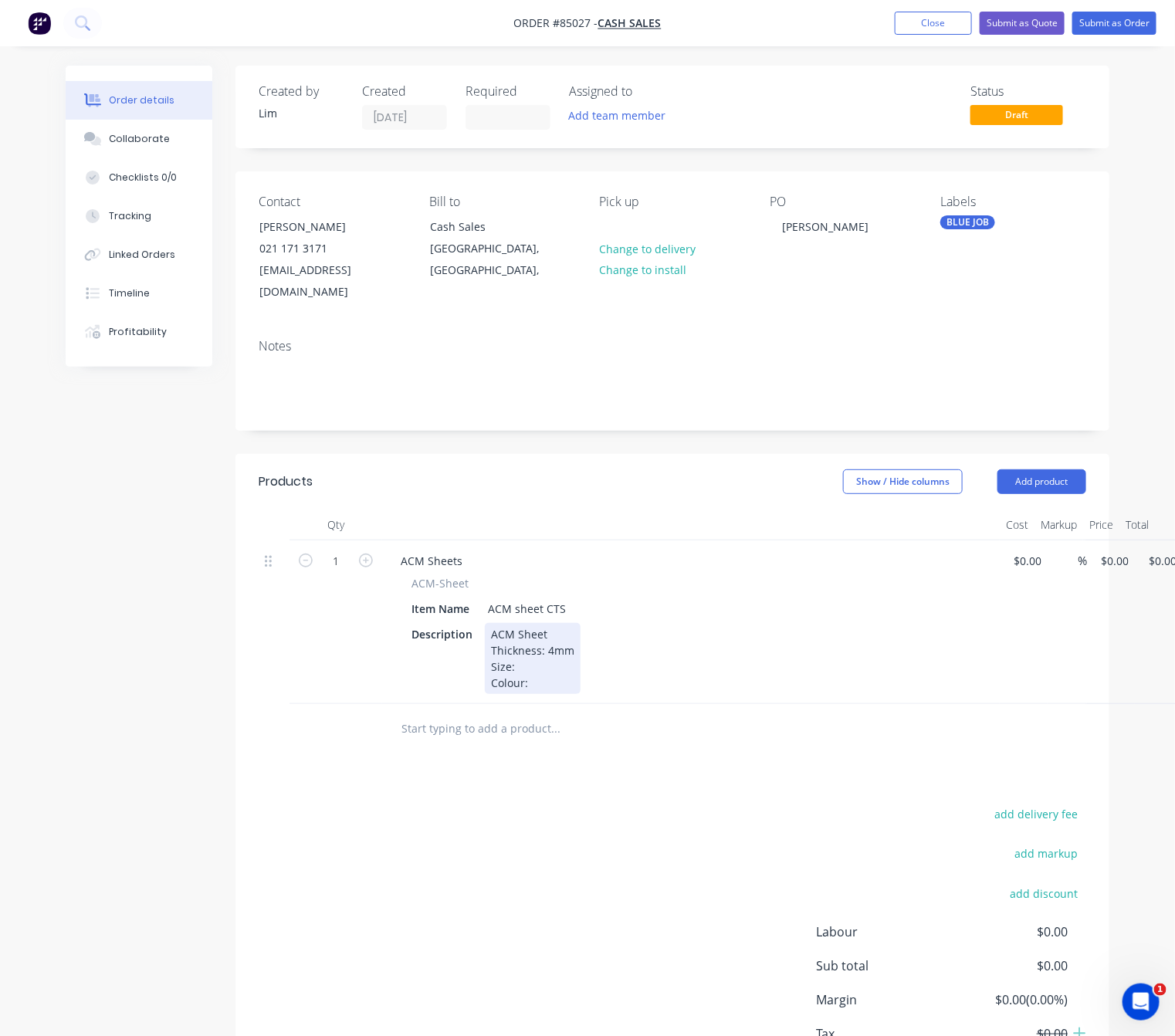
click at [517, 644] on div "ACM Sheet Thickness: 4mm Size: Colour:" at bounding box center [533, 658] width 96 height 71
click at [524, 640] on div "ACM Sheet Thickness: Size: Colour:1220 x 2440" at bounding box center [540, 658] width 111 height 71
drag, startPoint x: 586, startPoint y: 660, endPoint x: 522, endPoint y: 662, distance: 64.0
click at [522, 662] on div "ACM Sheet Thickness: Size: Colour:1220 x 2440" at bounding box center [540, 658] width 111 height 71
click at [578, 804] on div "add delivery fee add markup add discount Labour $0.00 Sub total $0.00 Margin $0…" at bounding box center [672, 953] width 827 height 298
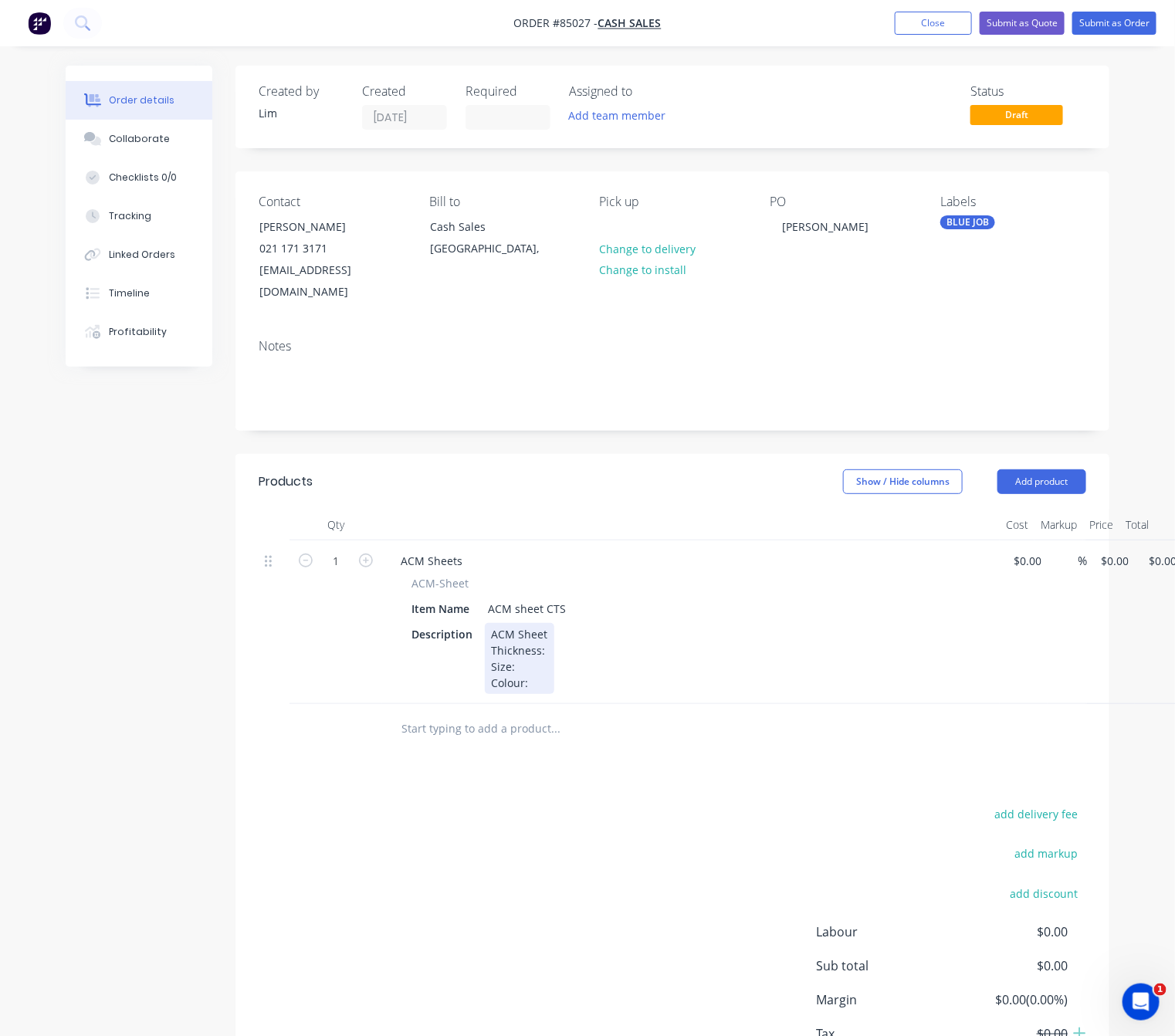
click at [545, 631] on div "ACM Sheet Thickness: Size: Colour:" at bounding box center [519, 658] width 69 height 71
click at [538, 642] on div "ACM Sheet Thickness: 4mm Size: Colour:" at bounding box center [533, 658] width 96 height 71
click at [538, 663] on div "ACM Sheet Thickness: 4mm Size: 1220 x 2440 Colour:" at bounding box center [535, 658] width 101 height 71
click at [508, 820] on div "add delivery fee add markup add discount Labour $0.00 Sub total $0.00 Margin $0…" at bounding box center [672, 953] width 827 height 298
click at [556, 623] on div "ACM Sheet Thickness: 4mm Size: 1220 x 2440 Colour: White Gloss // Service Coat" at bounding box center [580, 658] width 191 height 71
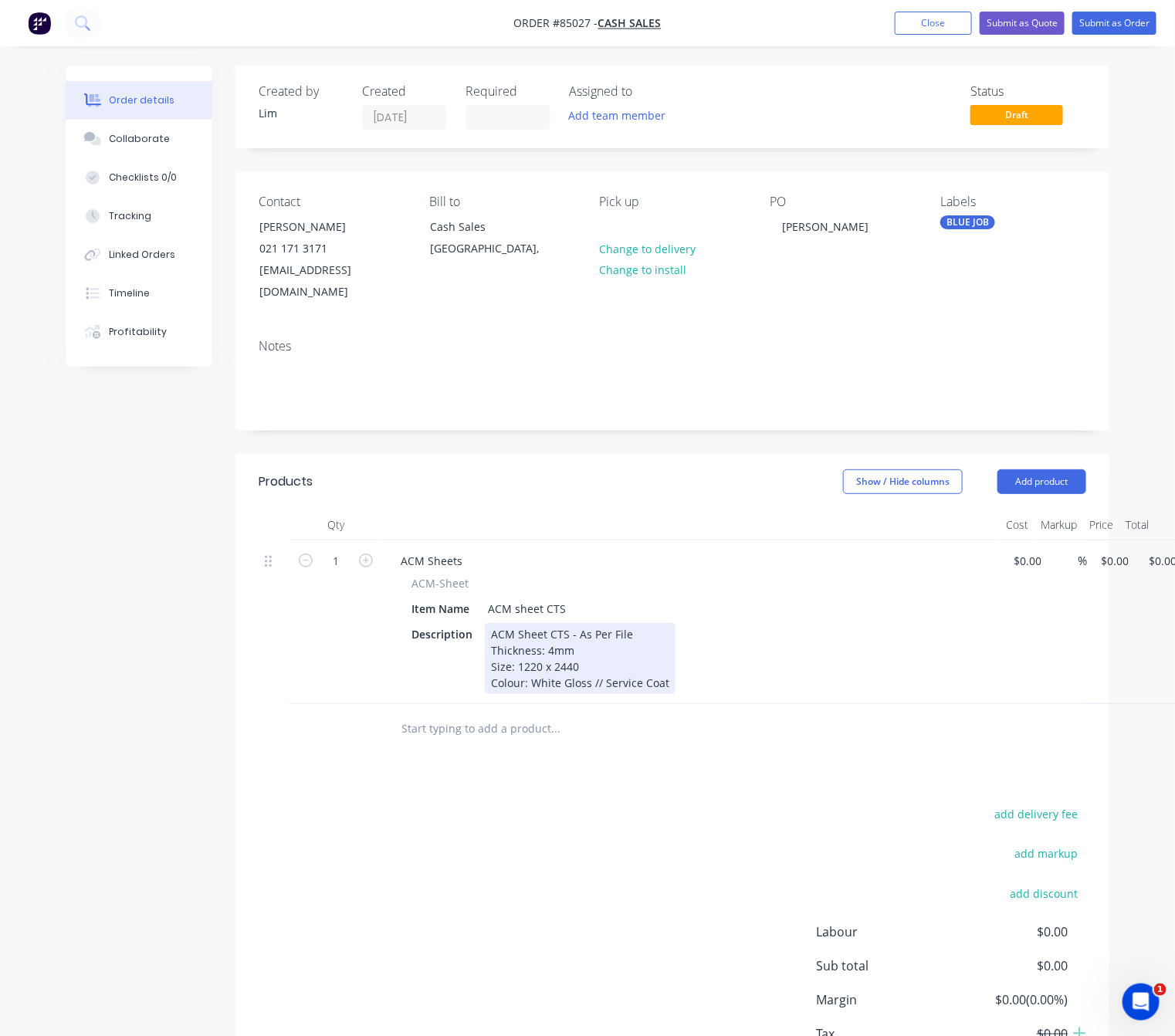
click at [665, 661] on div "ACM Sheet CTS - As Per File Thickness: 4mm Size: 1220 x 2440 Colour: White Glos…" at bounding box center [580, 658] width 191 height 71
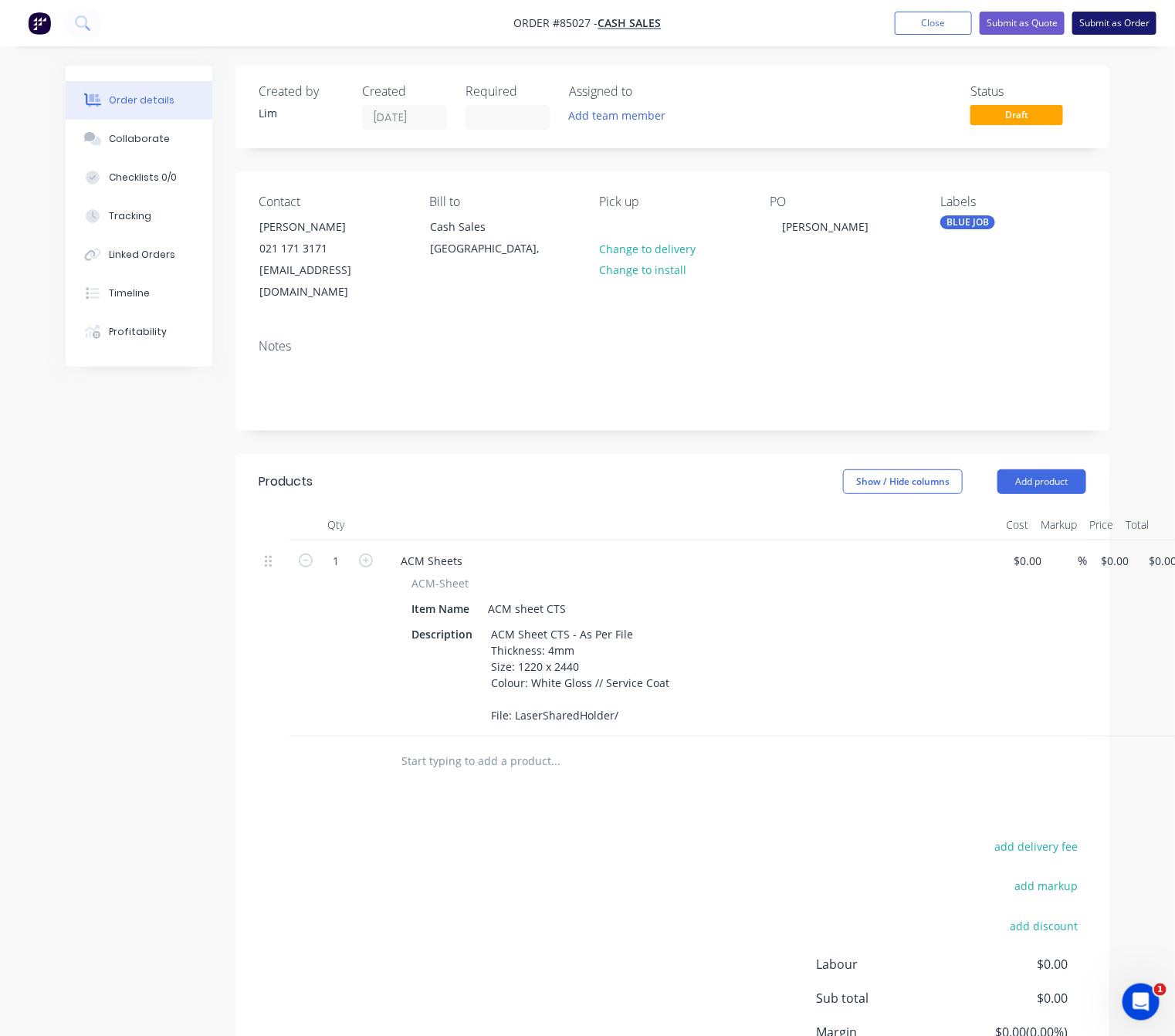
click at [1101, 23] on button "Submit as Order" at bounding box center [1113, 23] width 84 height 23
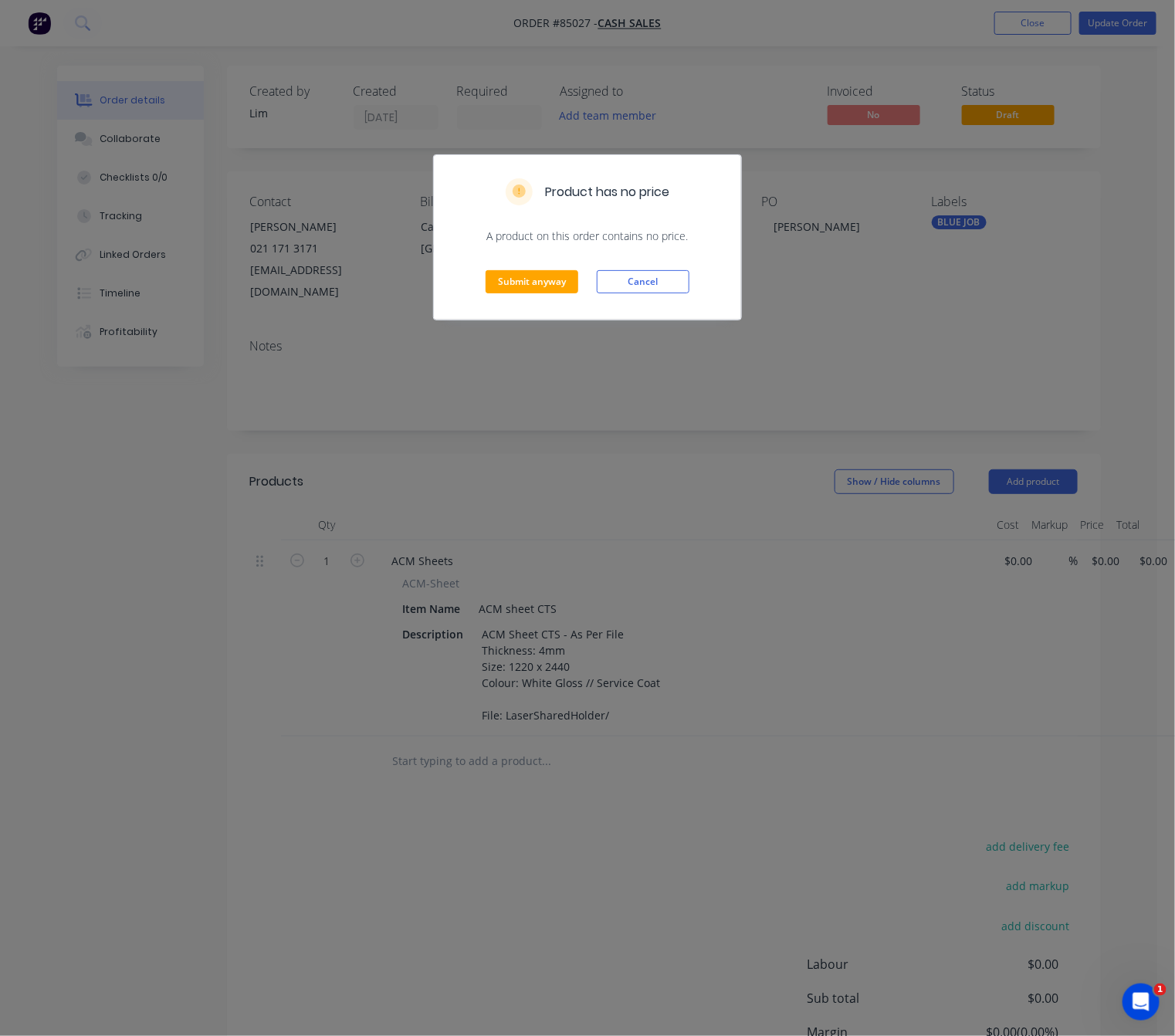
click at [580, 282] on div "Submit anyway Cancel" at bounding box center [587, 281] width 307 height 76
click at [554, 287] on button "Submit anyway" at bounding box center [531, 282] width 92 height 23
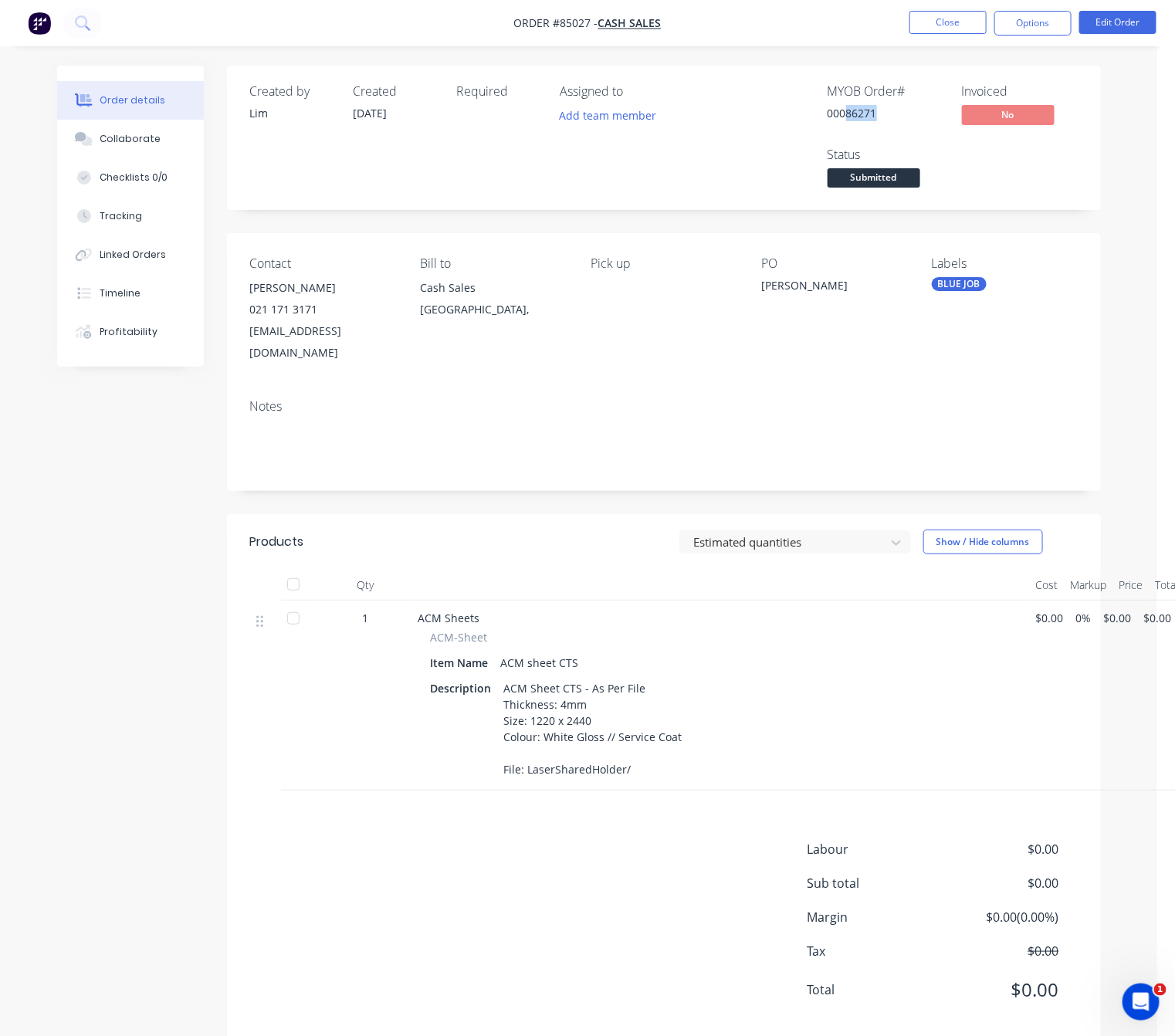
drag, startPoint x: 879, startPoint y: 112, endPoint x: 848, endPoint y: 112, distance: 31.0
click at [848, 112] on div "00086271" at bounding box center [885, 112] width 116 height 16
copy div "86271"
click at [1112, 18] on button "Edit Order" at bounding box center [1118, 22] width 77 height 23
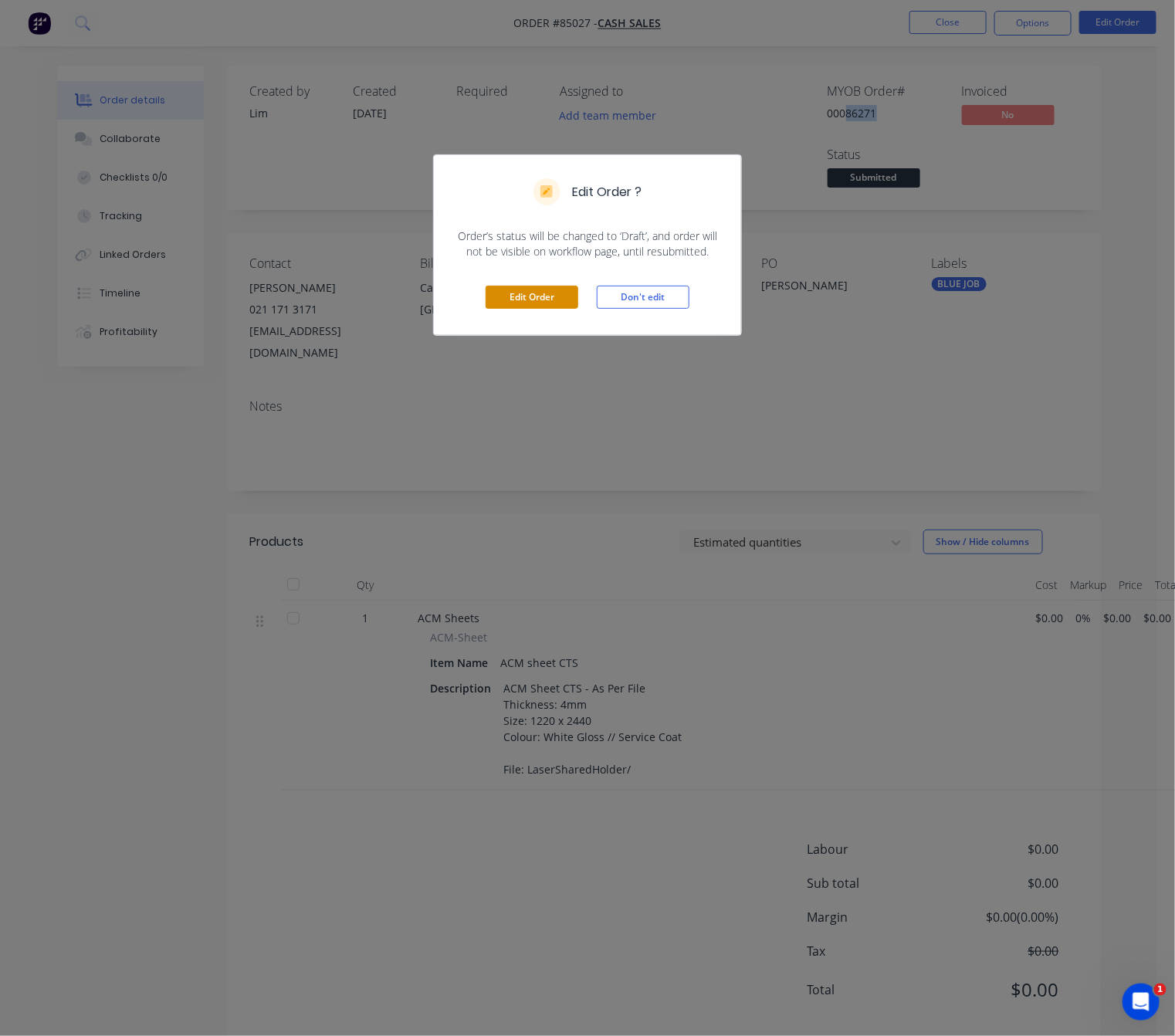
click at [528, 305] on button "Edit Order" at bounding box center [531, 297] width 92 height 23
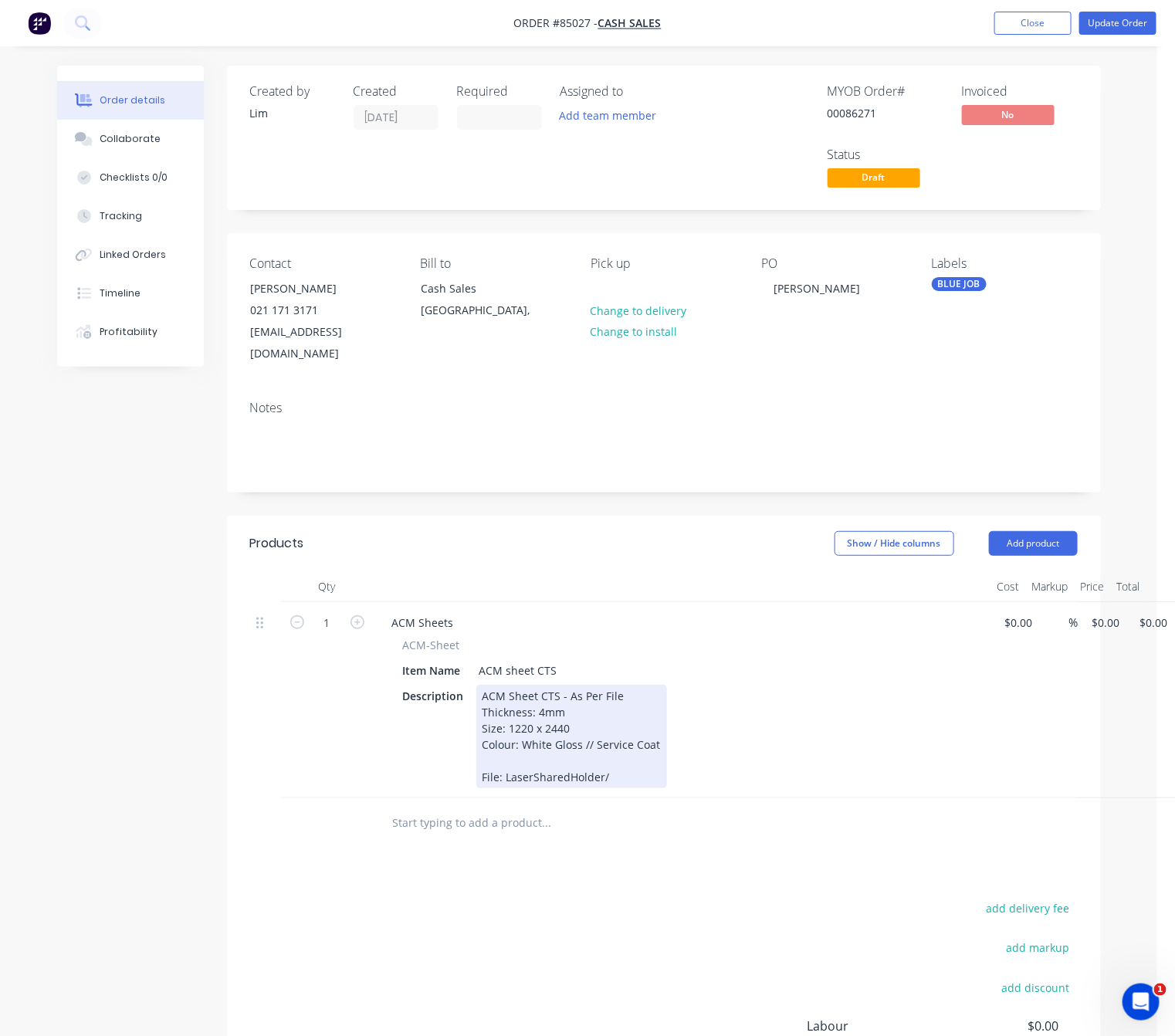
click at [618, 756] on div "ACM Sheet CTS - As Per File Thickness: 4mm Size: 1220 x 2440 Colour: White Glos…" at bounding box center [571, 736] width 191 height 103
paste div
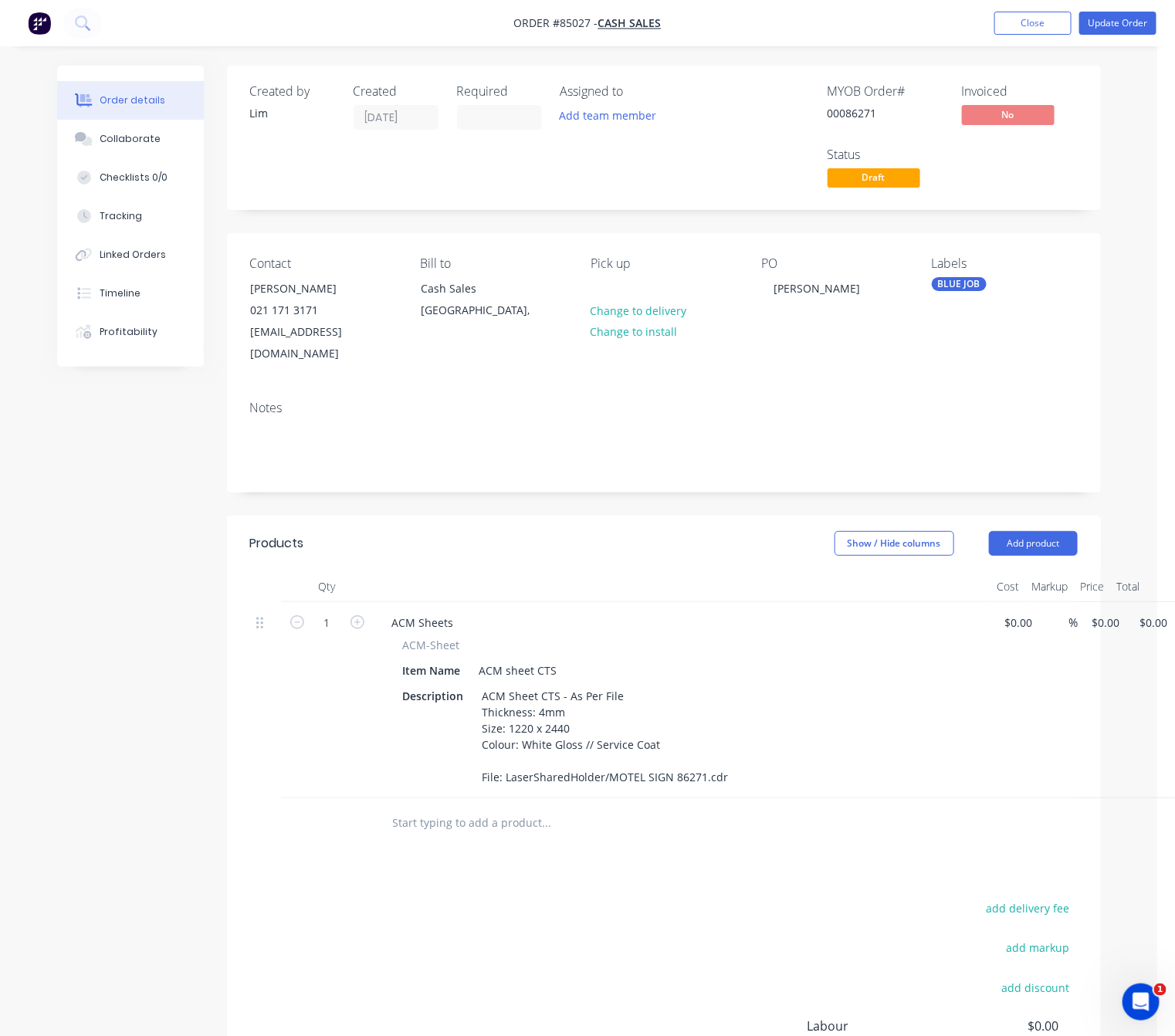
click at [596, 867] on div "Products Show / Hide columns Add product Qty Cost Markup Price Total 1 ACM Shee…" at bounding box center [664, 867] width 874 height 703
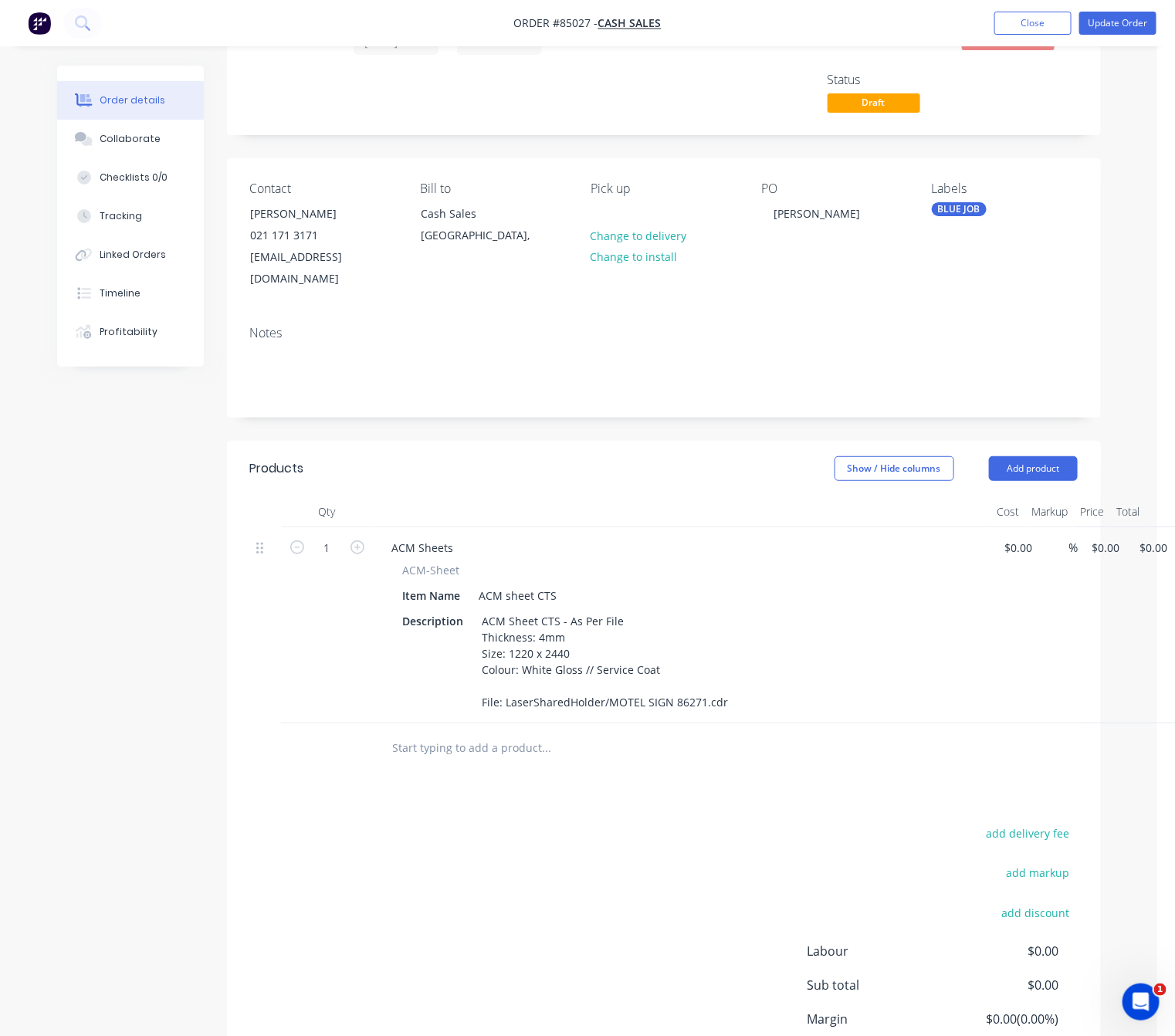
scroll to position [116, 0]
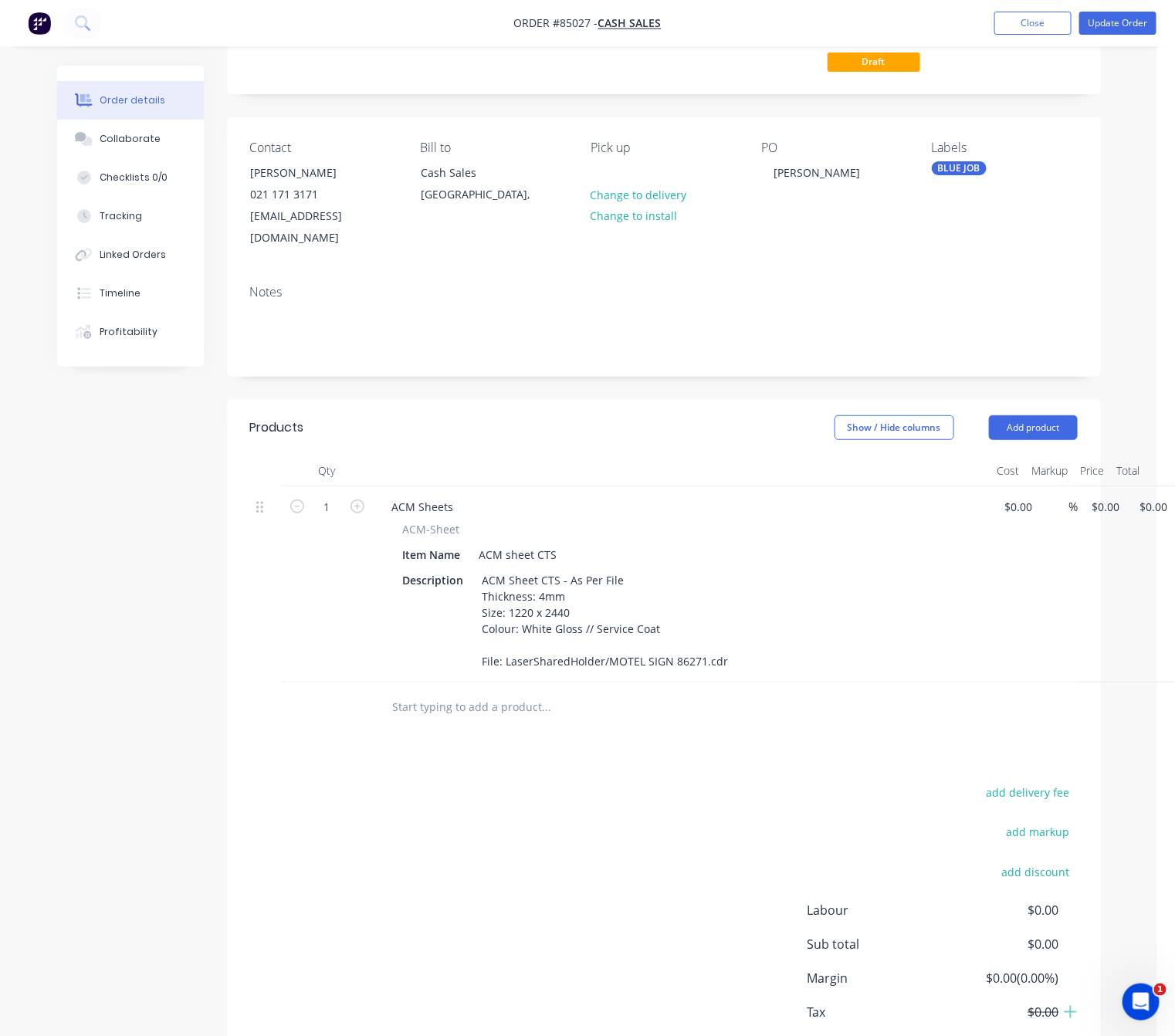
click at [498, 691] on input "text" at bounding box center [546, 706] width 309 height 31
type input "1"
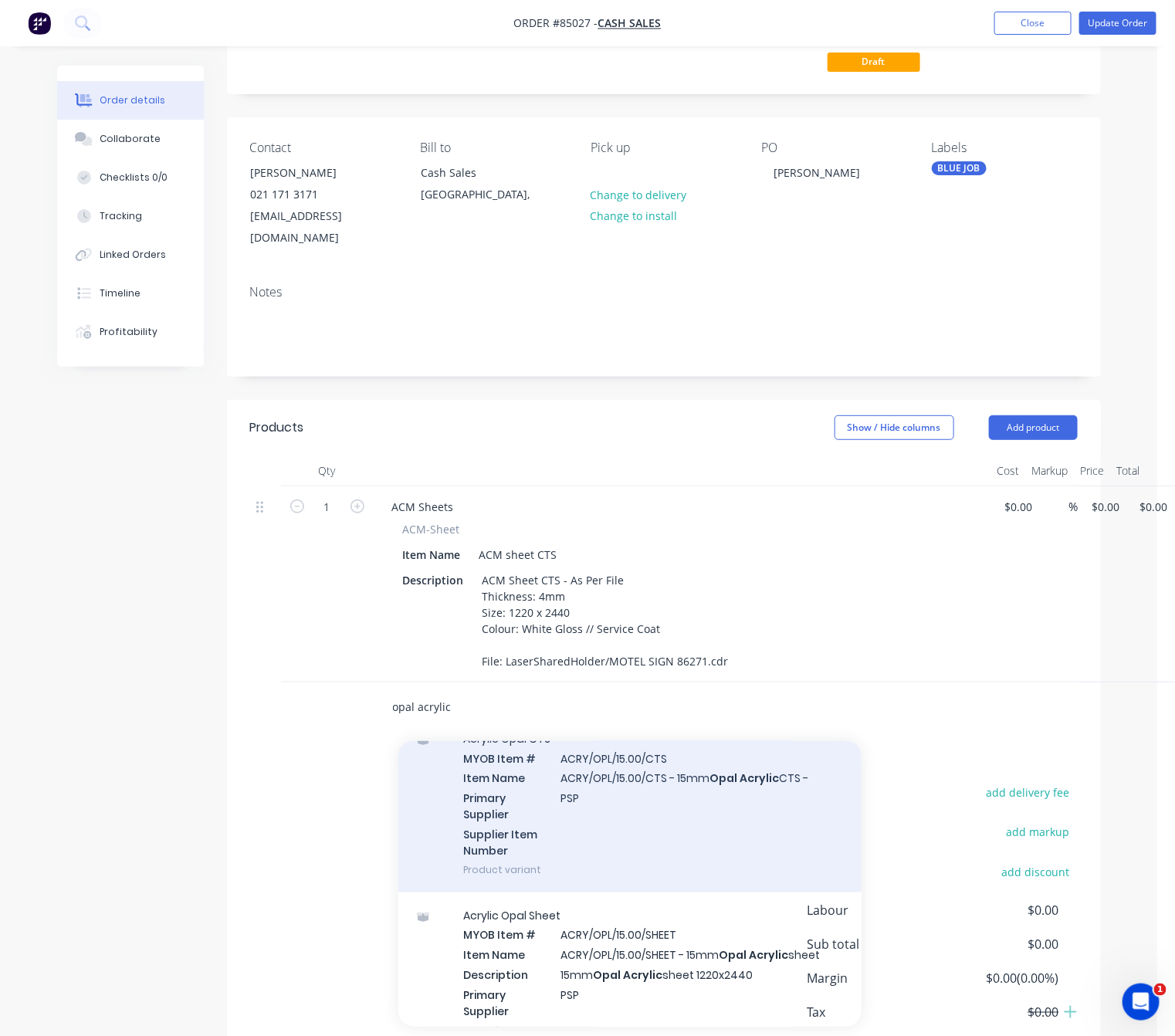
scroll to position [2894, 0]
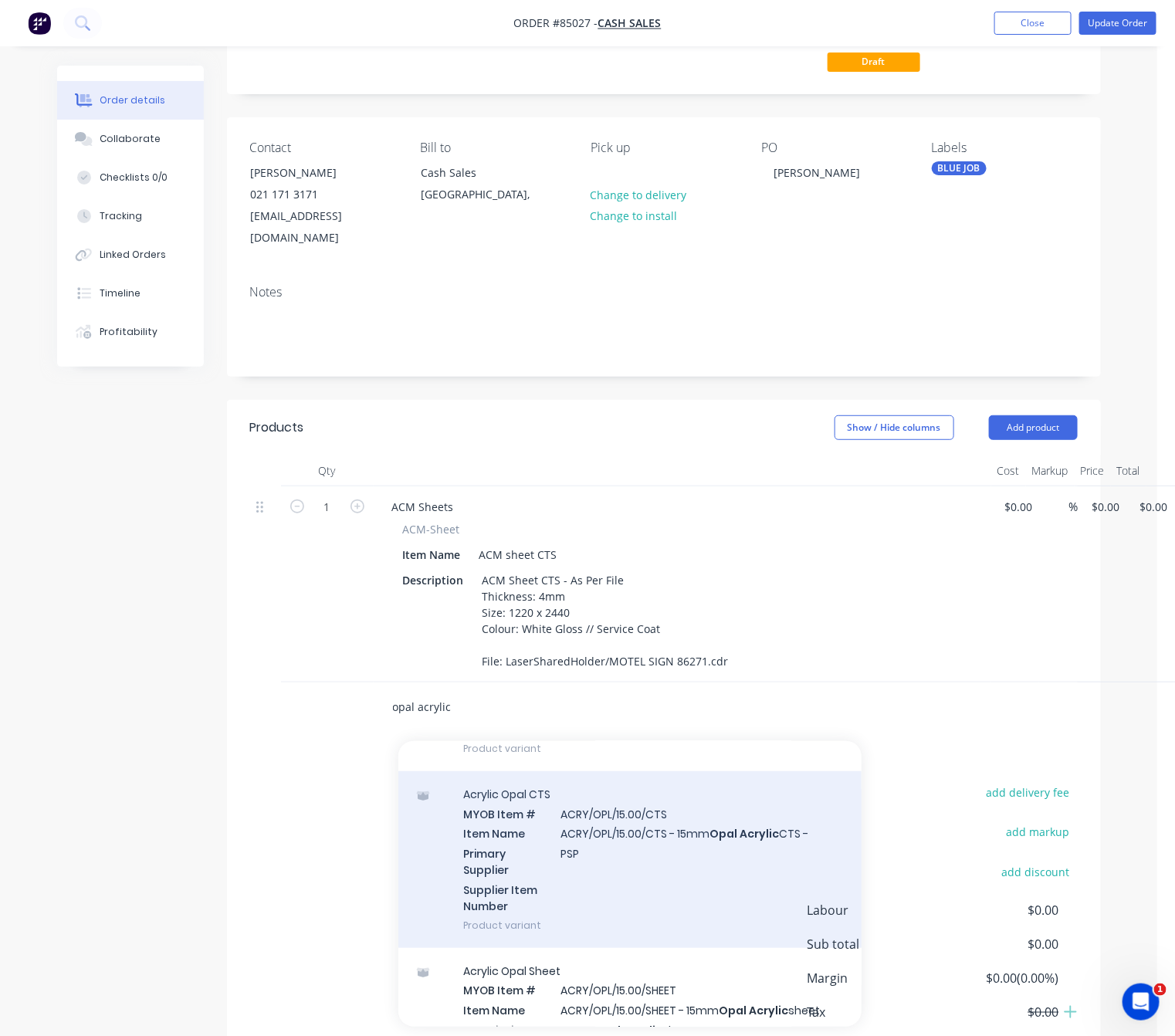
type input "opal acrylic"
click at [704, 895] on div "Acrylic Opal CTS MYOB Item # ACRY/OPL/15.00/CTS Item Name ACRY/OPL/15.00/CTS - …" at bounding box center [630, 860] width 464 height 176
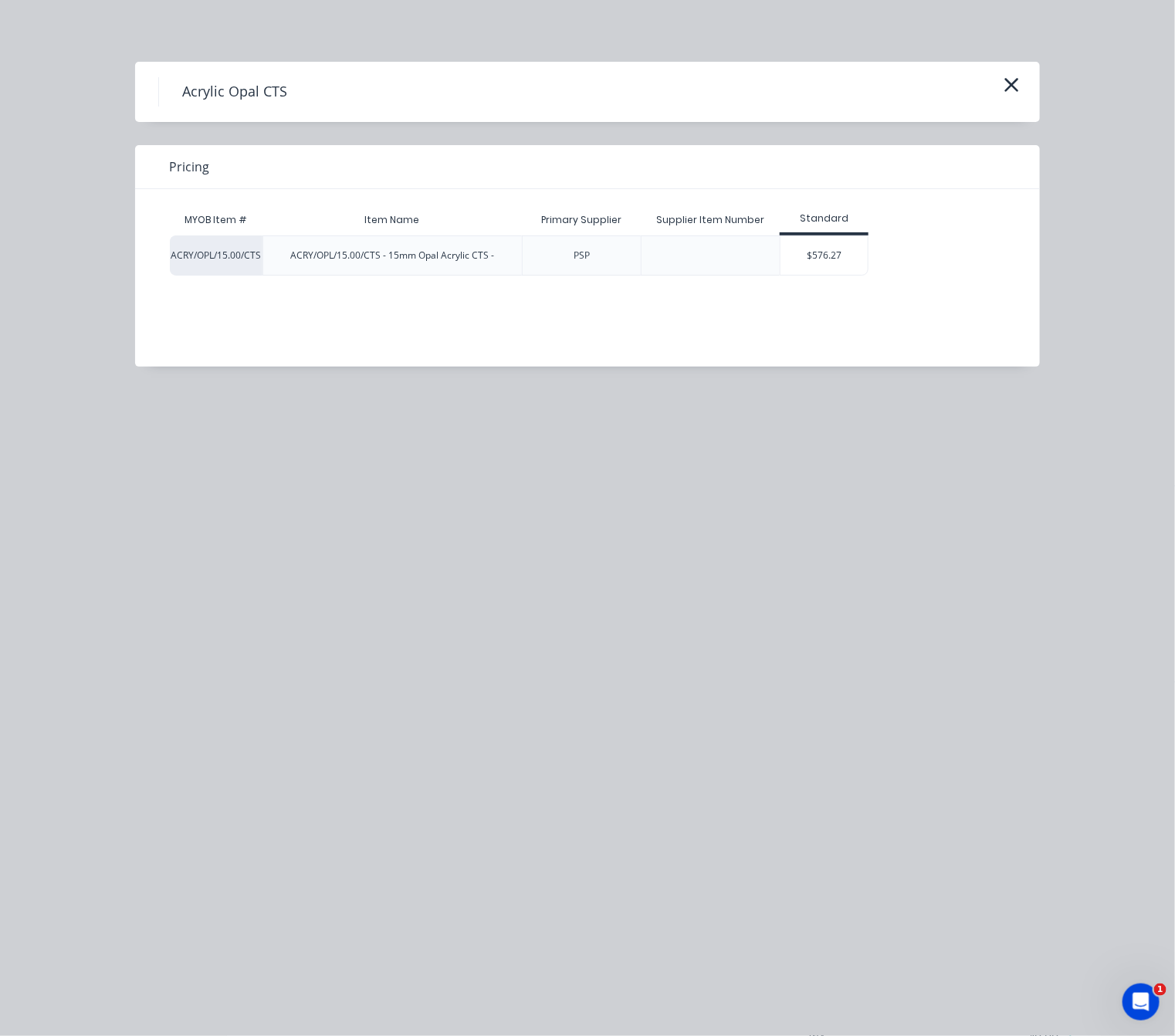
click at [825, 236] on div "$576.27" at bounding box center [824, 255] width 87 height 38
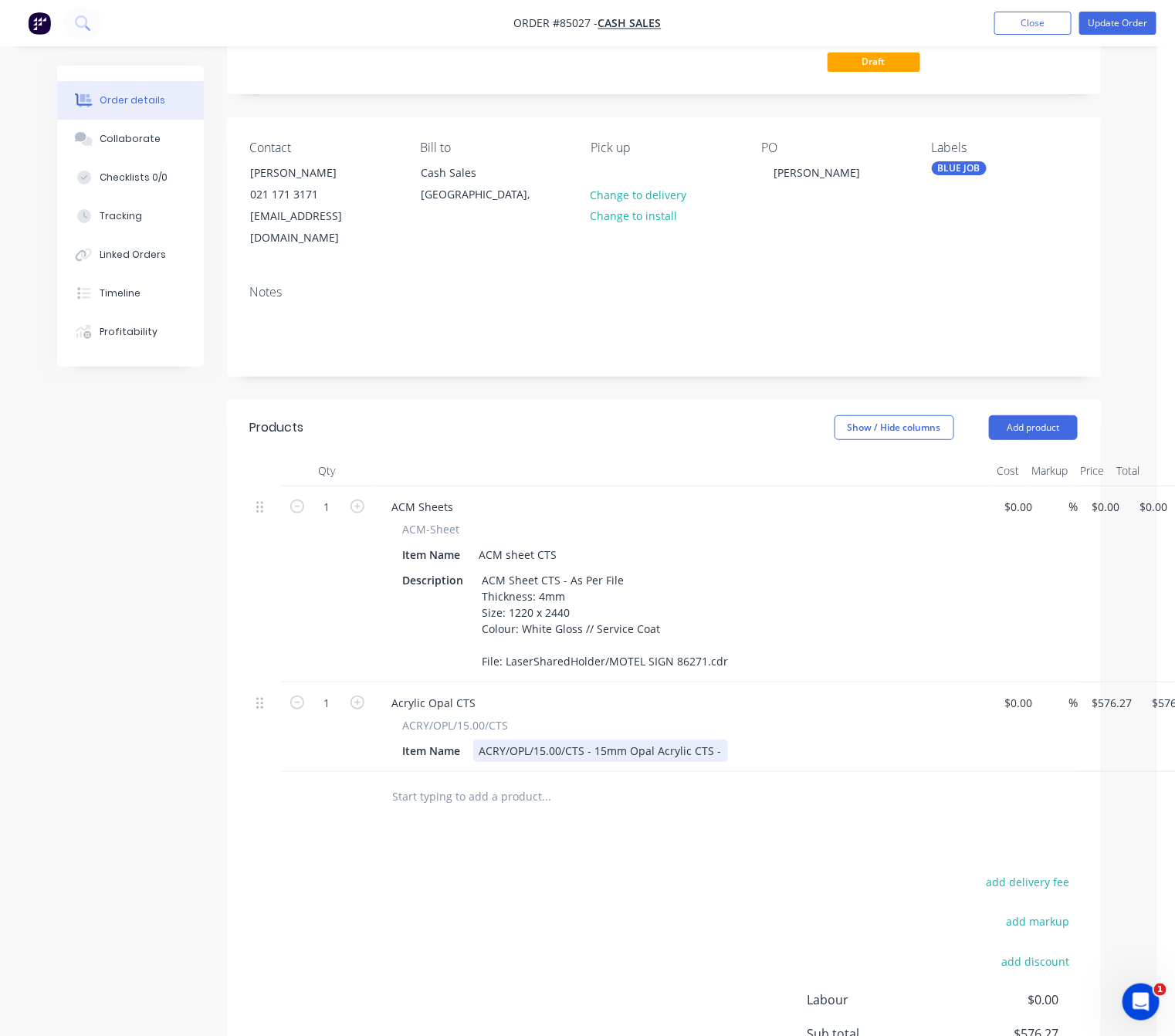
click at [596, 740] on div "ACRY/OPL/15.00/CTS - 15mm Opal Acrylic CTS -" at bounding box center [601, 751] width 255 height 22
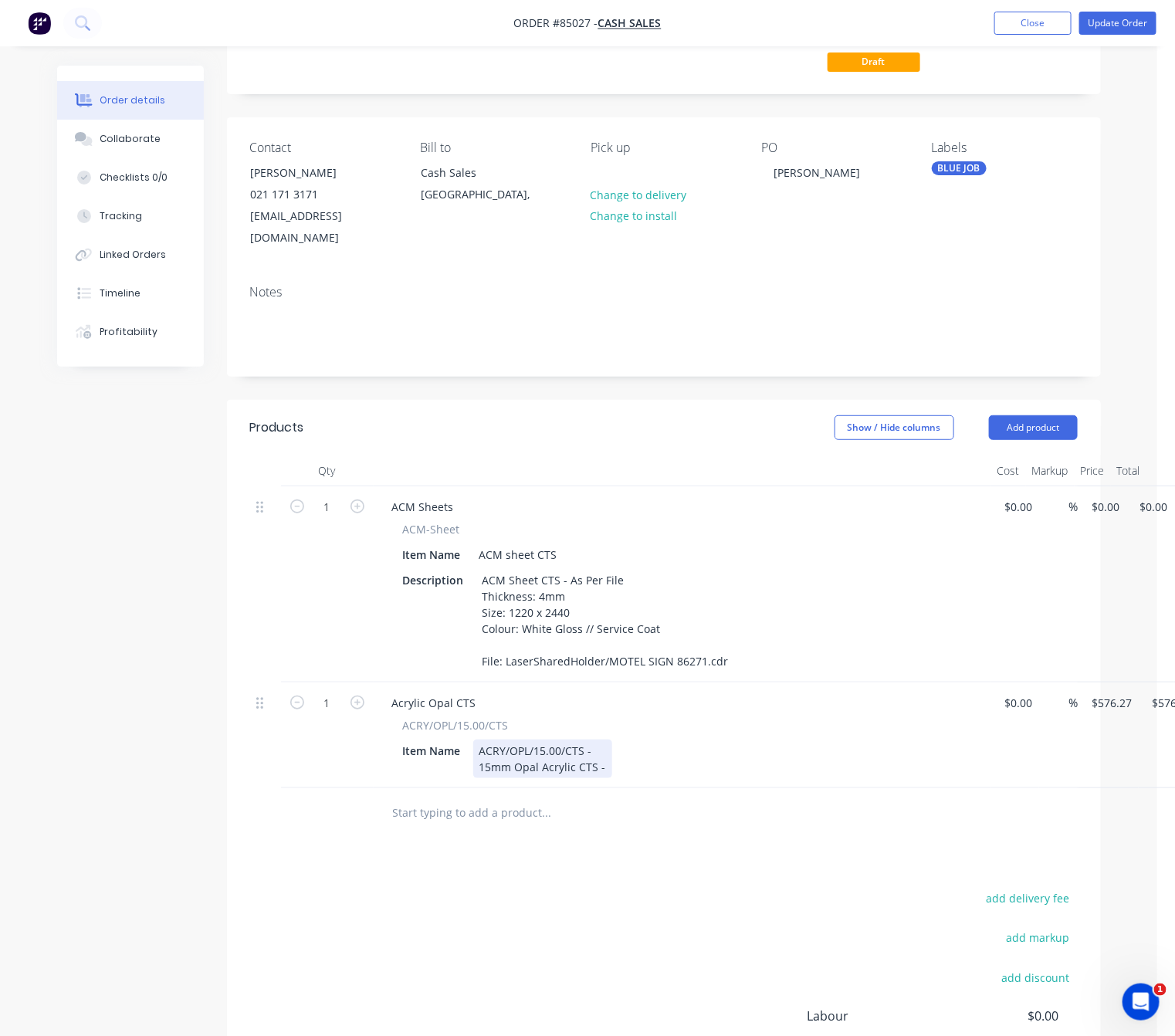
click at [592, 740] on div "ACRY/OPL/15.00/CTS - 15mm Opal Acrylic CTS -" at bounding box center [543, 759] width 139 height 38
click at [617, 746] on div "ACRY/OPL/15.00/CTS - As Per File 15mm Opal Acrylic CTS -" at bounding box center [564, 759] width 181 height 38
click at [637, 984] on div "add delivery fee add markup add discount Labour $0.00 Sub total $576.27 Margin …" at bounding box center [664, 1037] width 827 height 298
click at [628, 751] on div "ACRY/OPL/15.00/CTS - As Per File 15mm Opal Acrylic CTS -" at bounding box center [564, 759] width 181 height 38
click at [593, 888] on div "add delivery fee add markup add discount Labour $0.00 Sub total $576.27 Margin …" at bounding box center [664, 1037] width 827 height 298
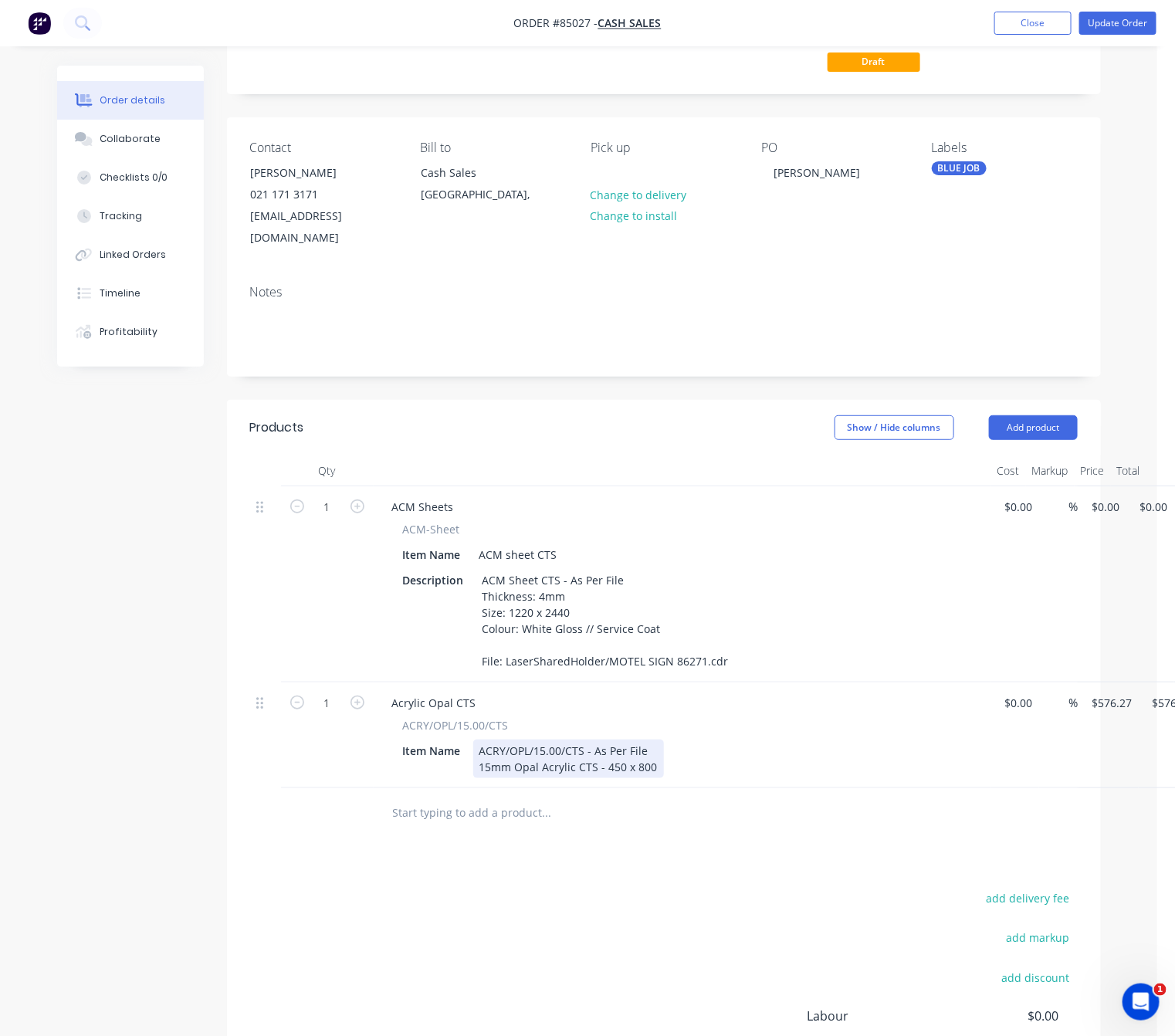
click at [654, 743] on div "ACRY/OPL/15.00/CTS - As Per File 15mm Opal Acrylic CTS - 450 x 800" at bounding box center [568, 759] width 191 height 38
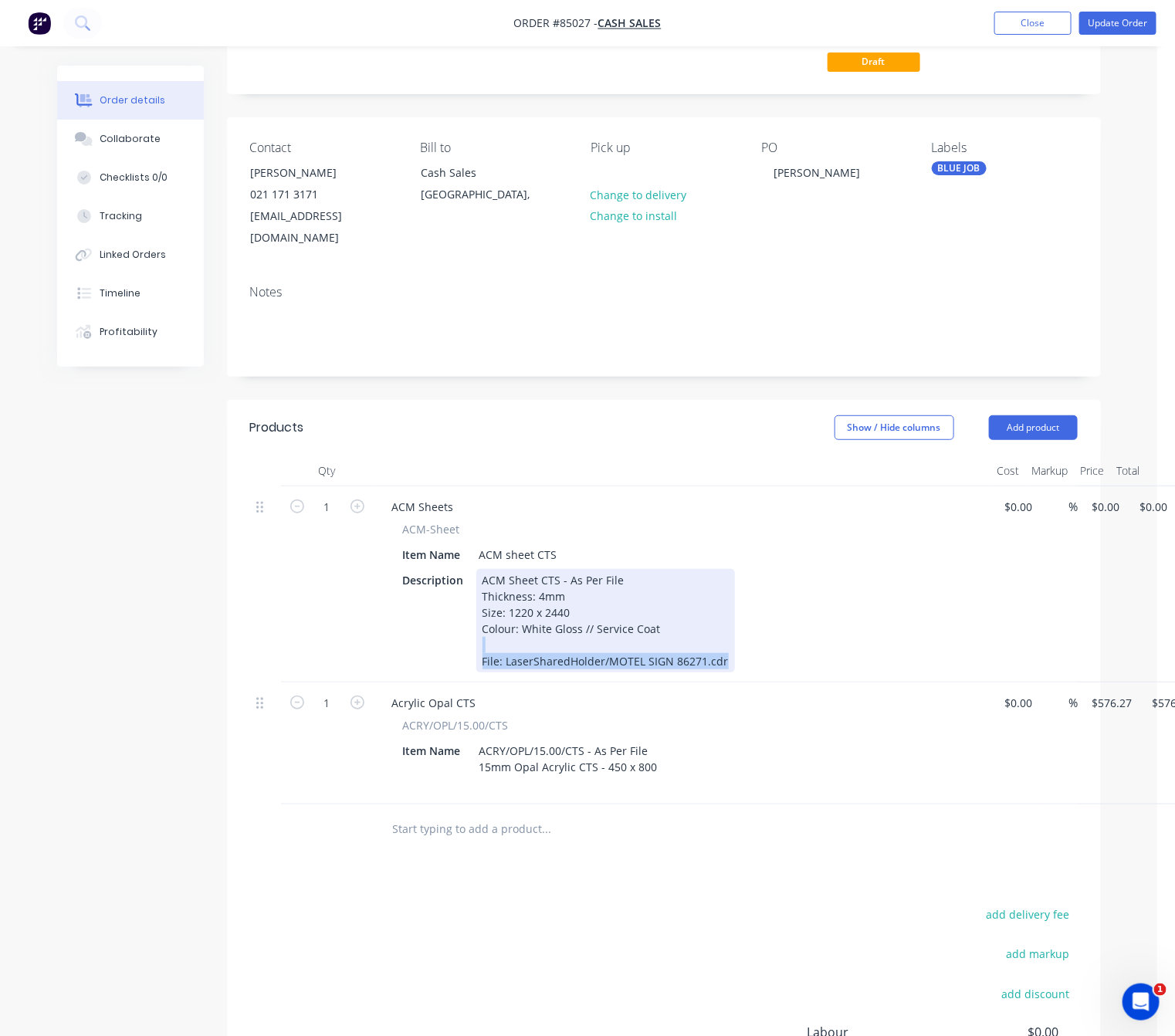
drag, startPoint x: 723, startPoint y: 637, endPoint x: 388, endPoint y: 627, distance: 335.1
click at [388, 627] on div "ACM-Sheet Item Name ACM sheet CTS Description ACM Sheet CTS - As Per File Thick…" at bounding box center [682, 597] width 605 height 151
click at [652, 642] on div "ACM Sheet CTS - As Per File Thickness: 4mm Size: 1220 x 2440 Colour: White Glos…" at bounding box center [605, 621] width 259 height 103
drag, startPoint x: 713, startPoint y: 644, endPoint x: 483, endPoint y: 646, distance: 230.0
click at [483, 646] on div "ACM Sheet CTS - As Per File Thickness: 4mm Size: 1220 x 2440 Colour: White Glos…" at bounding box center [605, 621] width 259 height 103
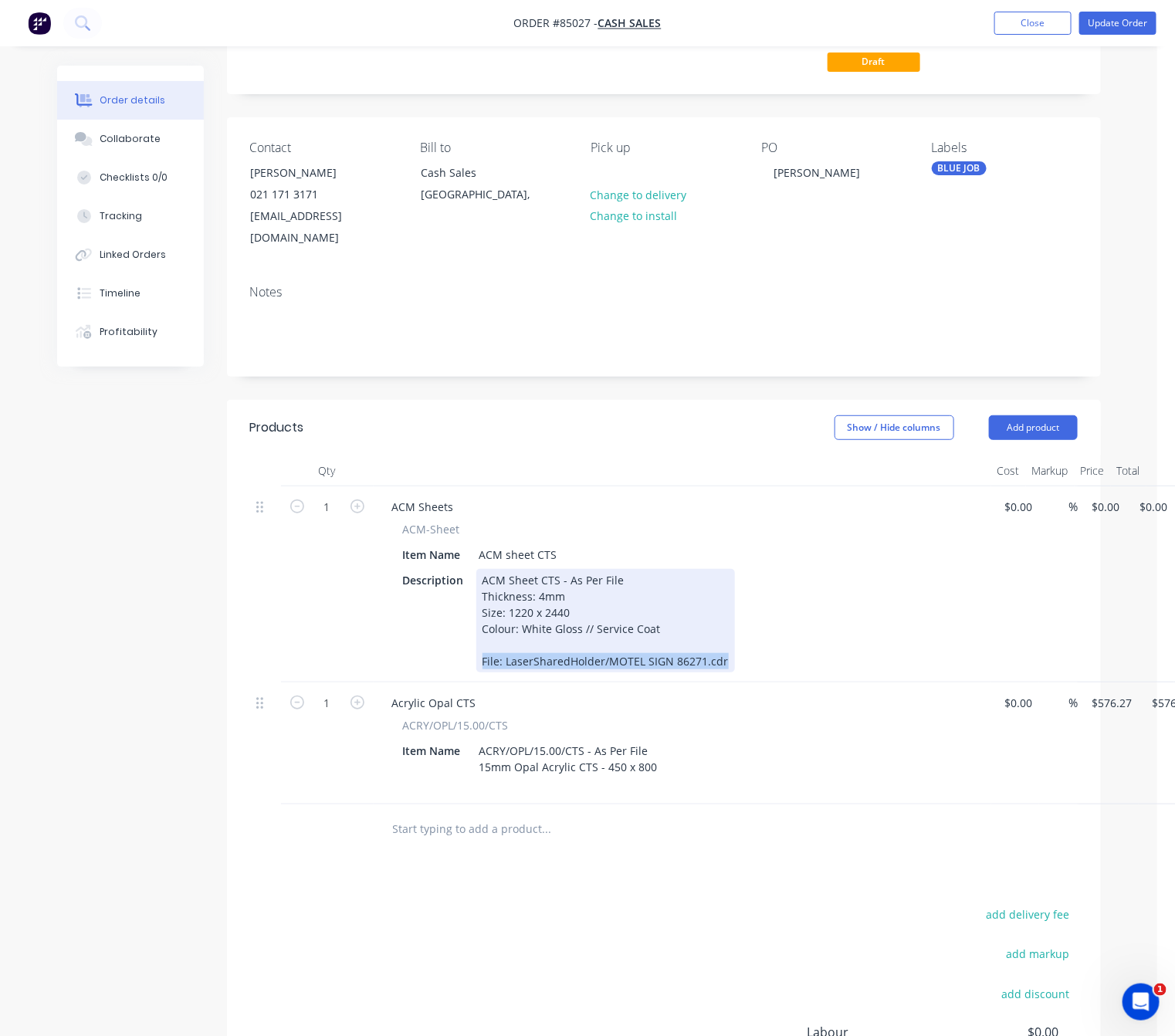
copy div "File: LaserSharedHolder/MOTEL SIGN 86271.cdr"
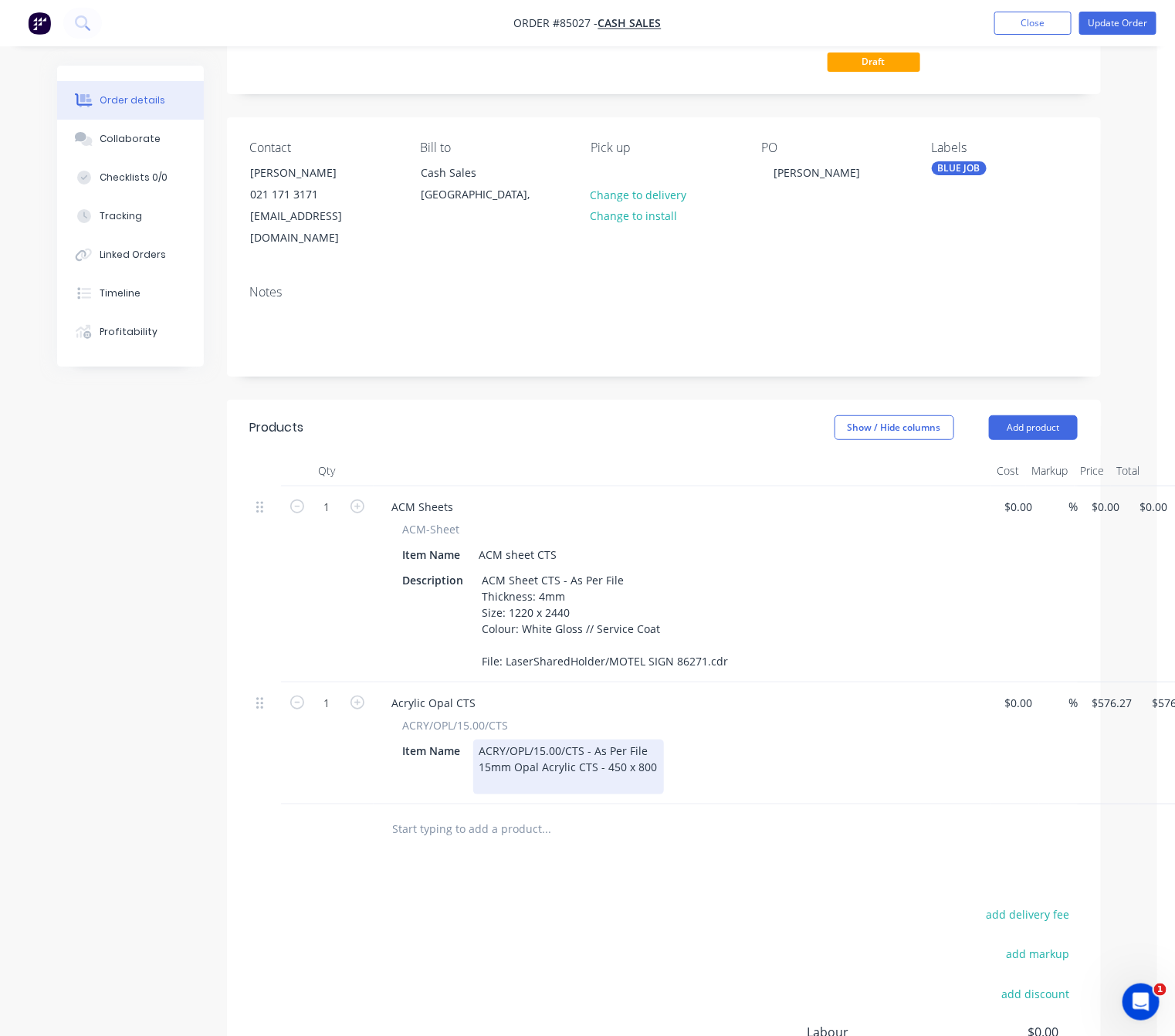
click at [563, 760] on div "ACRY/OPL/15.00/CTS - As Per File 15mm Opal Acrylic CTS - 450 x 800" at bounding box center [568, 767] width 191 height 55
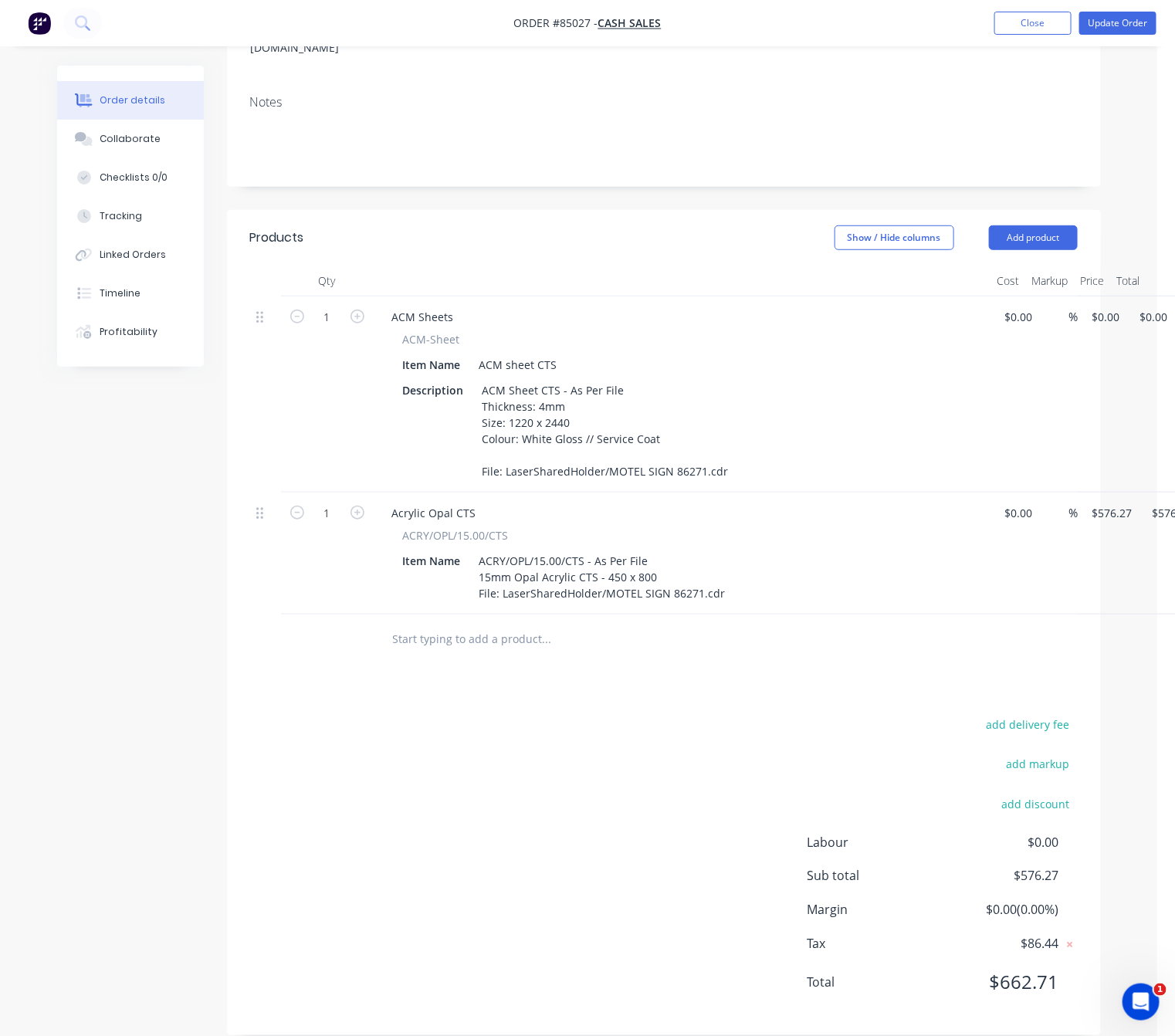
scroll to position [309, 0]
click at [419, 623] on input "text" at bounding box center [546, 636] width 309 height 31
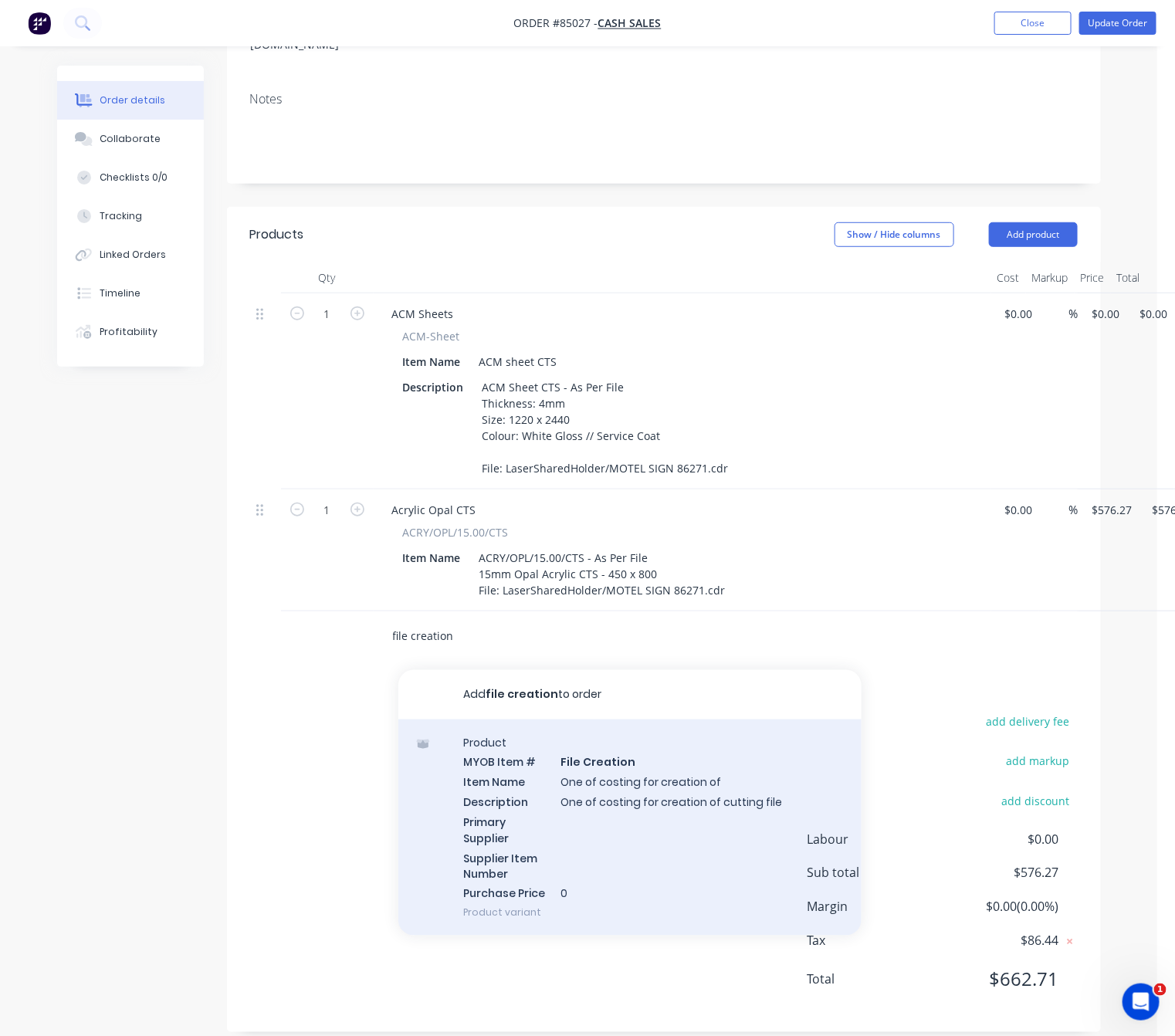
type input "file creation"
click at [740, 808] on div "Product MYOB Item # File Creation Item Name One of costing for creation of Desc…" at bounding box center [630, 828] width 464 height 217
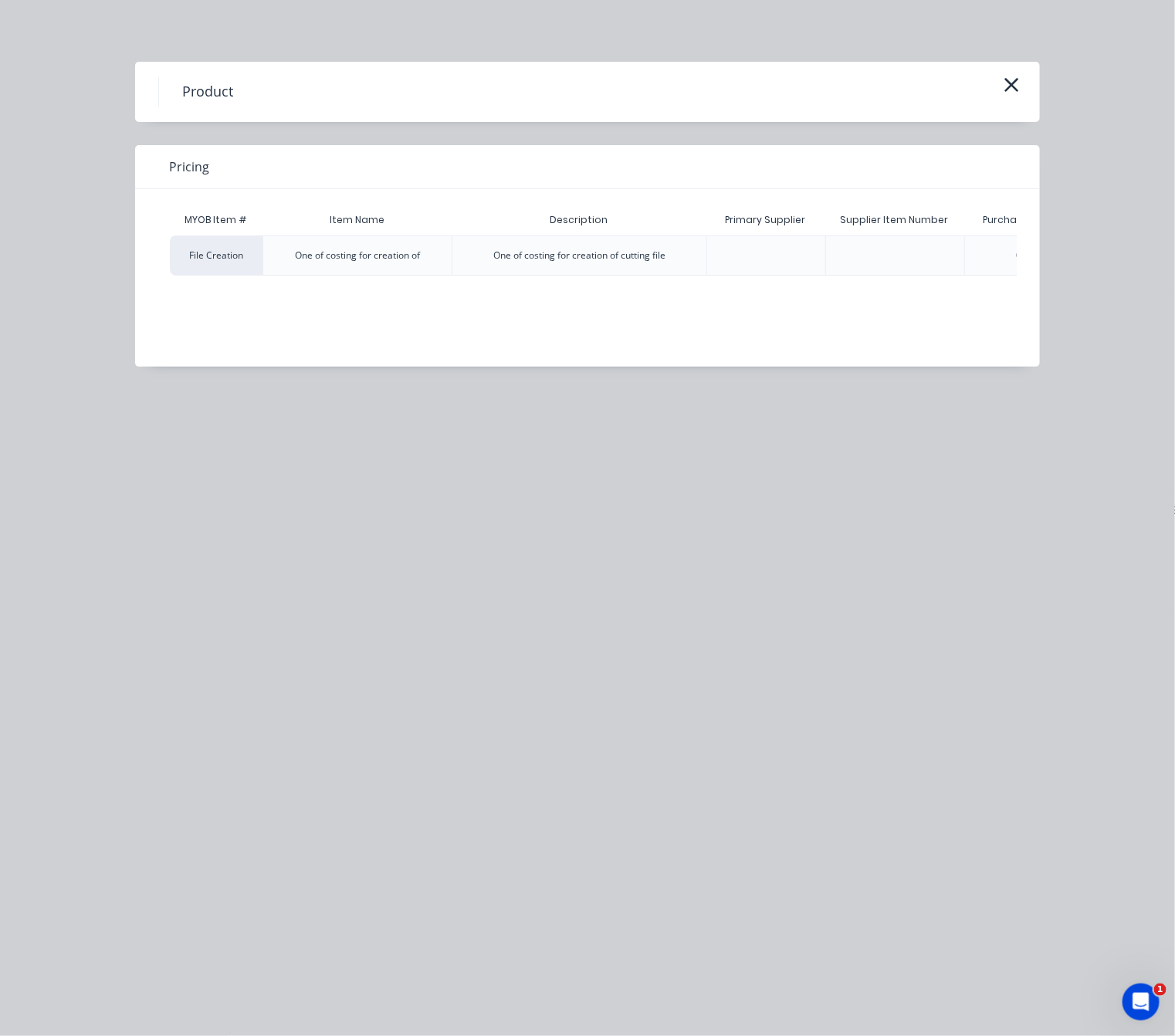
scroll to position [0, 134]
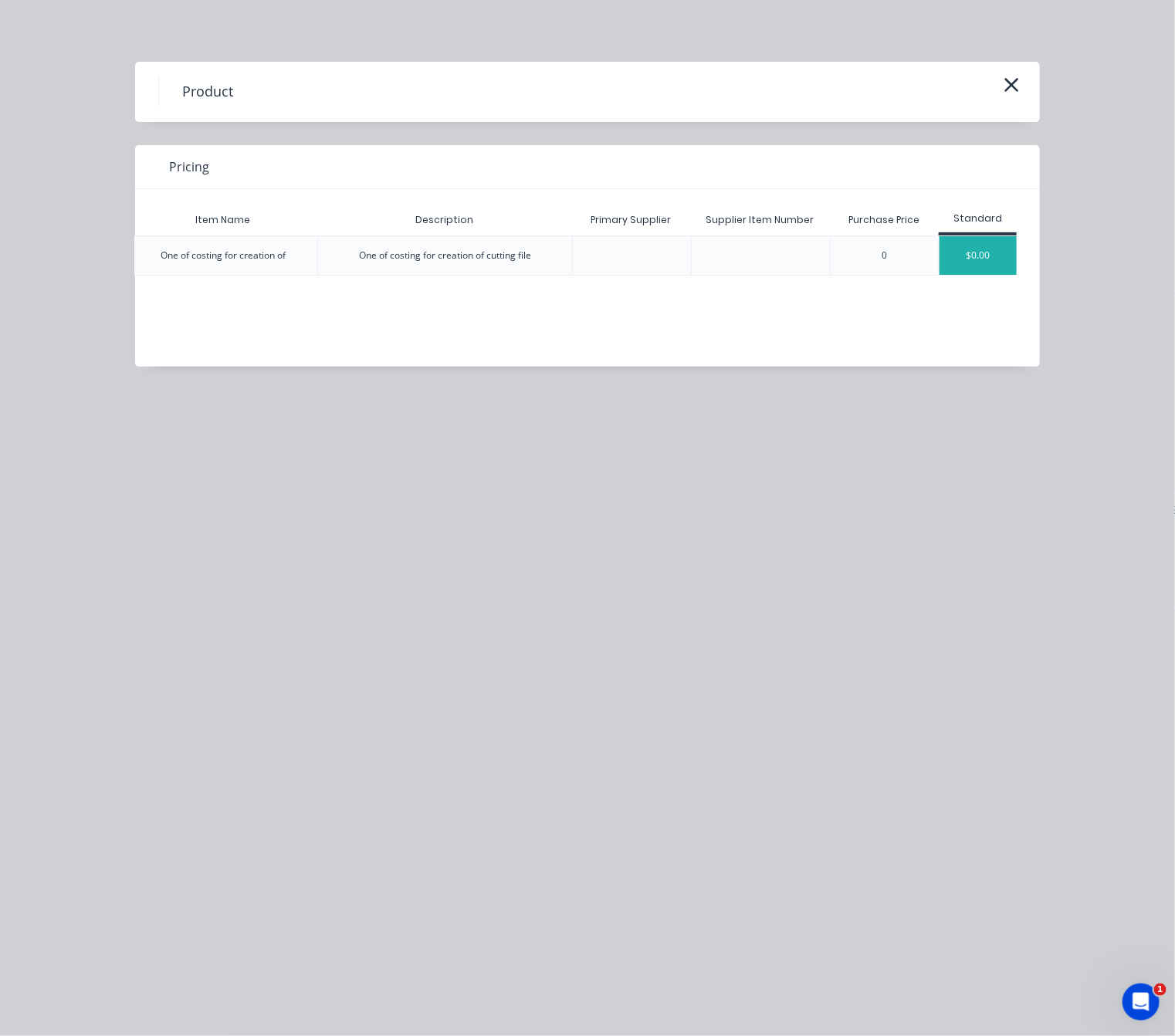
click at [996, 266] on div "$0.00" at bounding box center [978, 255] width 77 height 38
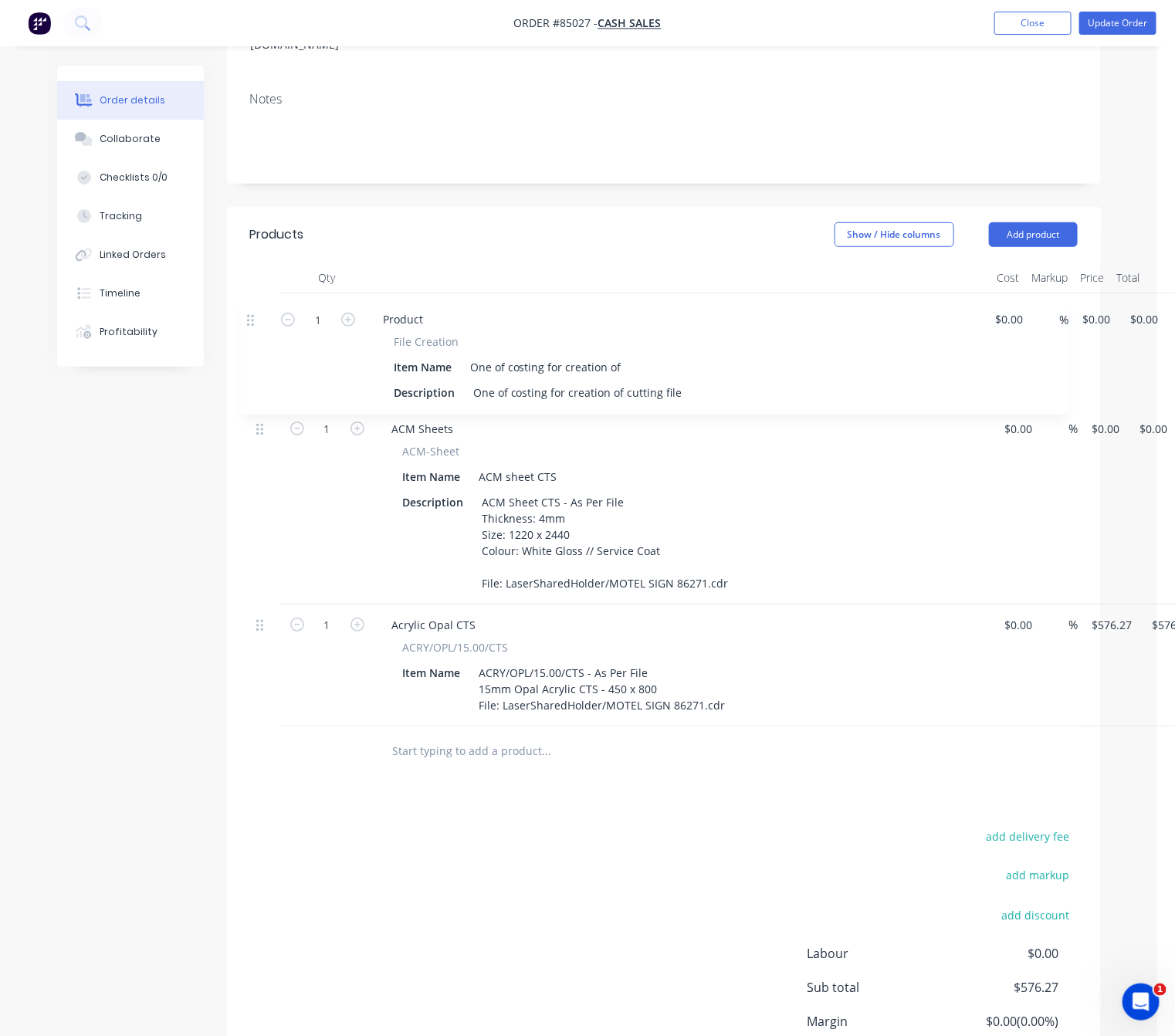
drag, startPoint x: 260, startPoint y: 614, endPoint x: 255, endPoint y: 288, distance: 326.0
click at [255, 293] on div "1 ACM Sheets ACM-Sheet Item Name ACM sheet CTS Description ACM Sheet CTS - As P…" at bounding box center [664, 509] width 827 height 433
drag, startPoint x: 628, startPoint y: 341, endPoint x: 431, endPoint y: 330, distance: 197.3
click at [431, 350] on div "Item Name One of costing for creation of" at bounding box center [679, 361] width 565 height 22
click at [486, 800] on div "Products Show / Hide columns Add product Qty Cost Markup Price Total 1 Product …" at bounding box center [664, 677] width 874 height 940
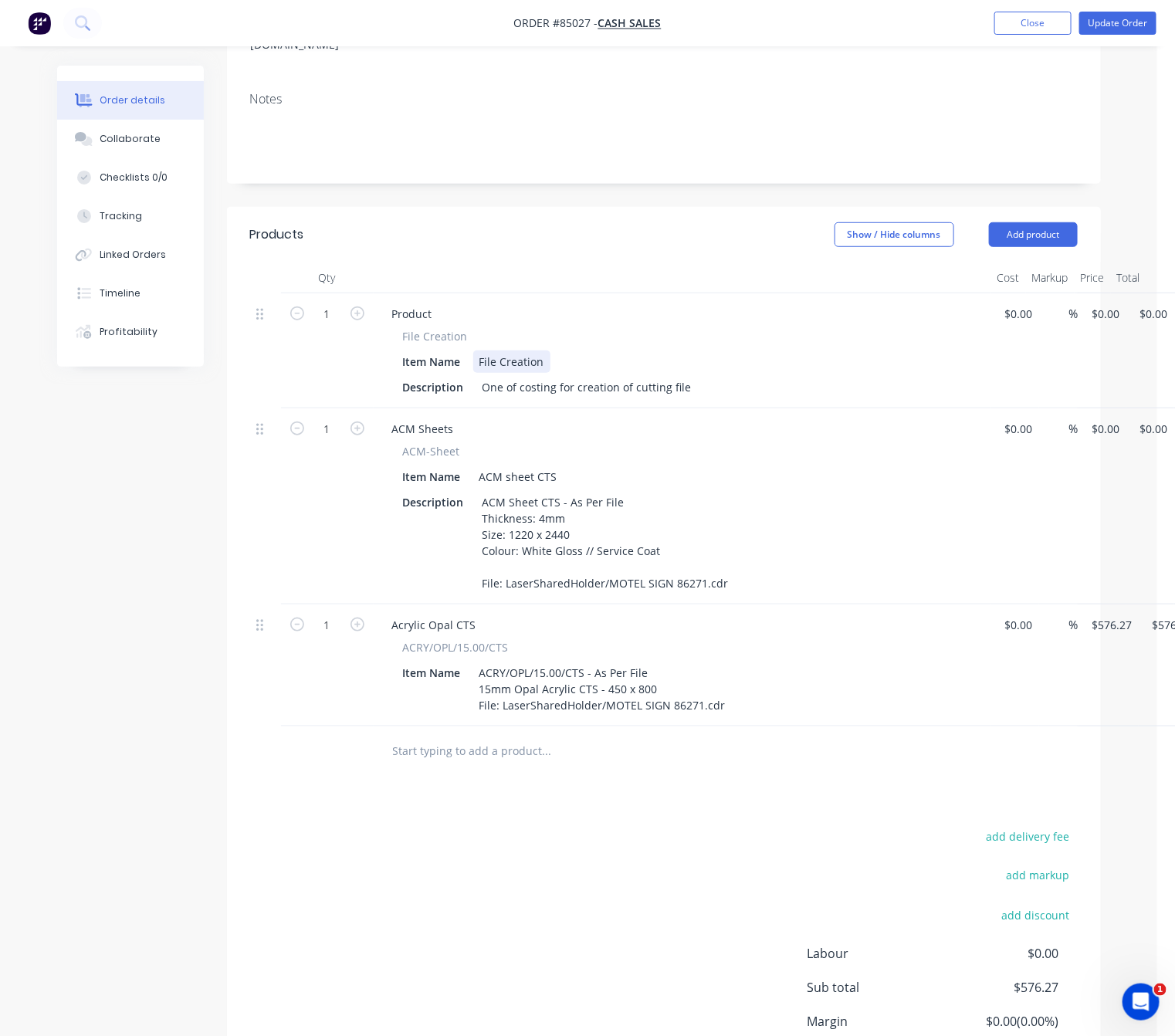
click at [544, 350] on div "File Creation" at bounding box center [512, 361] width 77 height 22
click at [639, 843] on div "add delivery fee add markup add discount Labour $0.00 Sub total $576.27 Margin …" at bounding box center [664, 975] width 827 height 298
click at [1078, 293] on div "1 Product File Creation Item Name File Creation - 1hr 30mins Description One of…" at bounding box center [664, 350] width 827 height 115
type input "$187.50"
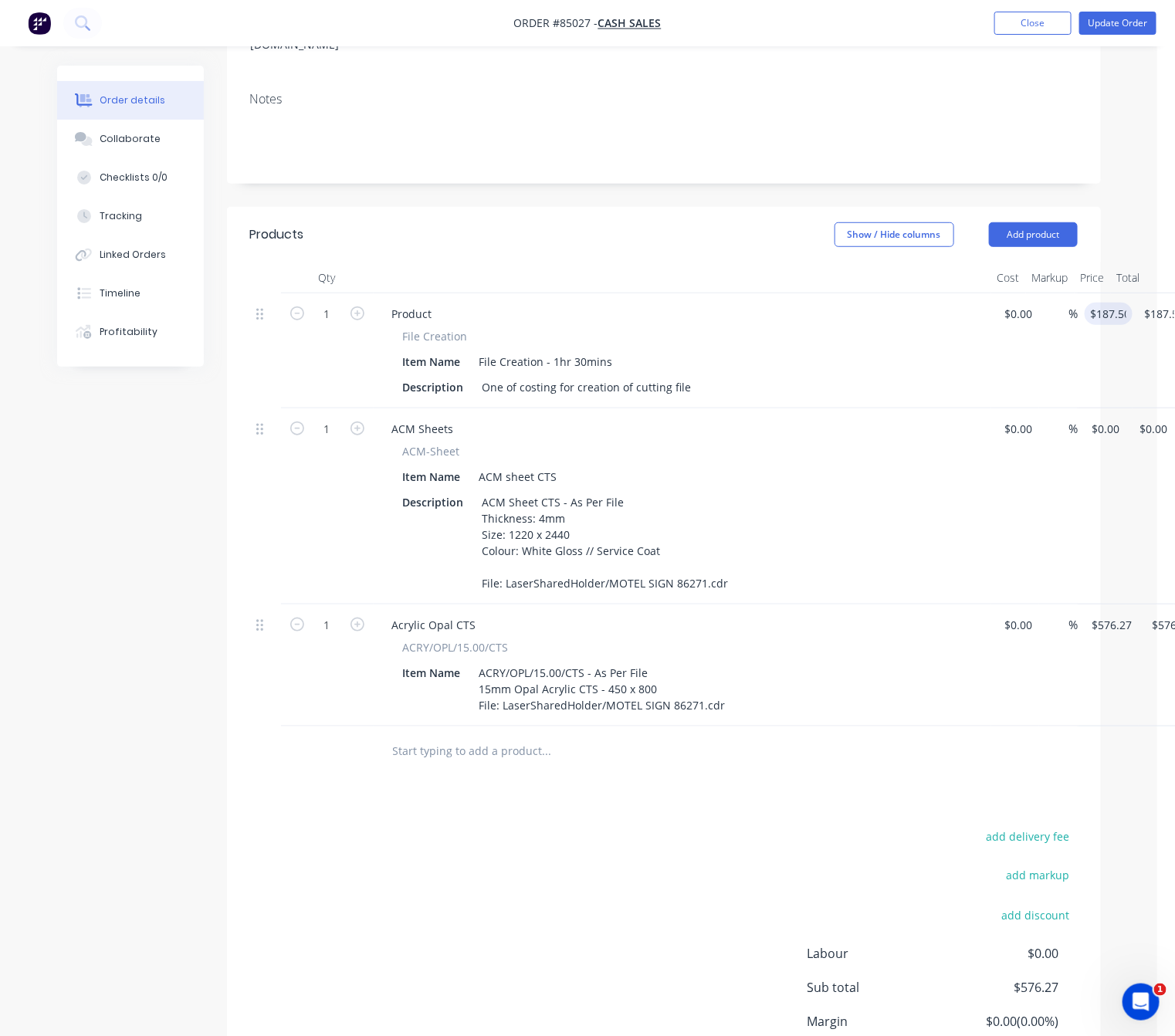
click at [577, 826] on div "add delivery fee add markup add discount Labour $0.00 Sub total $576.27 Margin …" at bounding box center [664, 975] width 827 height 298
drag, startPoint x: 1112, startPoint y: 417, endPoint x: 1135, endPoint y: 379, distance: 44.4
click at [1078, 415] on div "1 ACM Sheets ACM-Sheet Item Name ACM sheet CTS Description ACM Sheet CTS - As P…" at bounding box center [664, 507] width 827 height 196
click at [426, 895] on div "add delivery fee add markup add discount Labour $0.00 Sub total $763.77 Margin …" at bounding box center [664, 975] width 827 height 298
type input "$197.50"
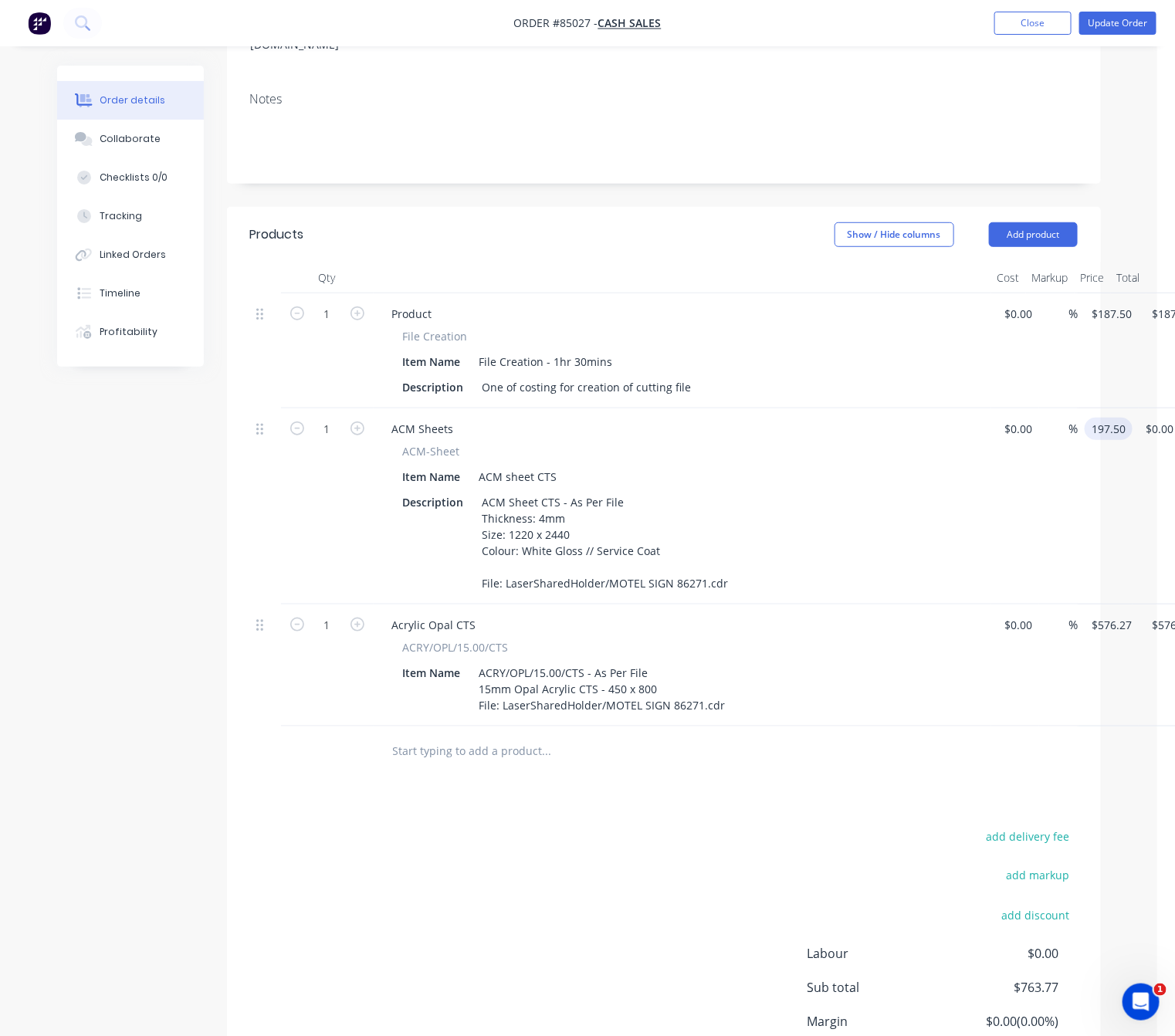
type input "$197.50"
drag, startPoint x: 1109, startPoint y: 604, endPoint x: 1156, endPoint y: 616, distance: 48.5
click at [1110, 613] on input "576.27" at bounding box center [1115, 624] width 48 height 22
type input "$348.76"
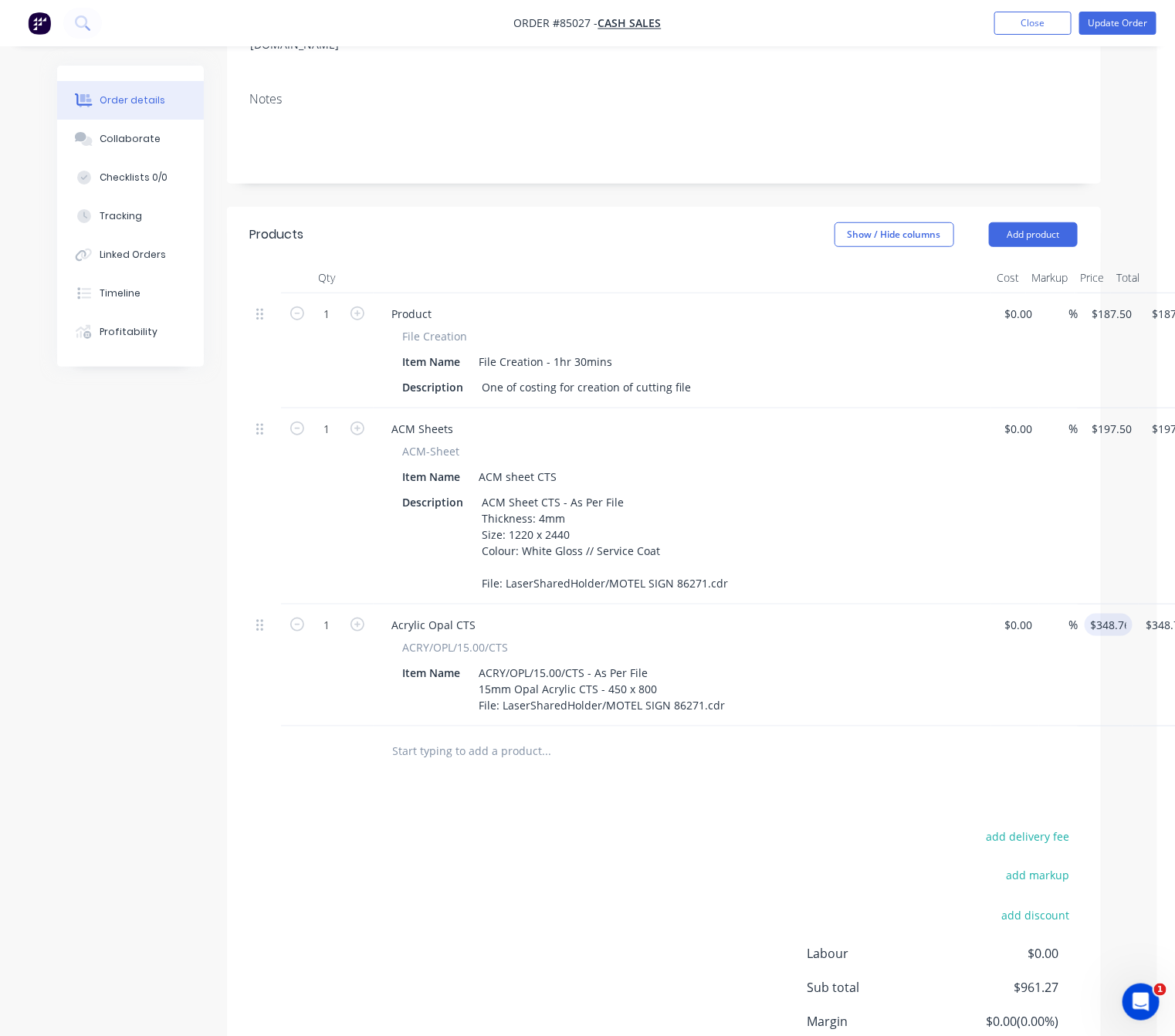
click at [559, 867] on div "add delivery fee add markup add discount Labour $0.00 Sub total $961.27 Margin …" at bounding box center [664, 975] width 827 height 298
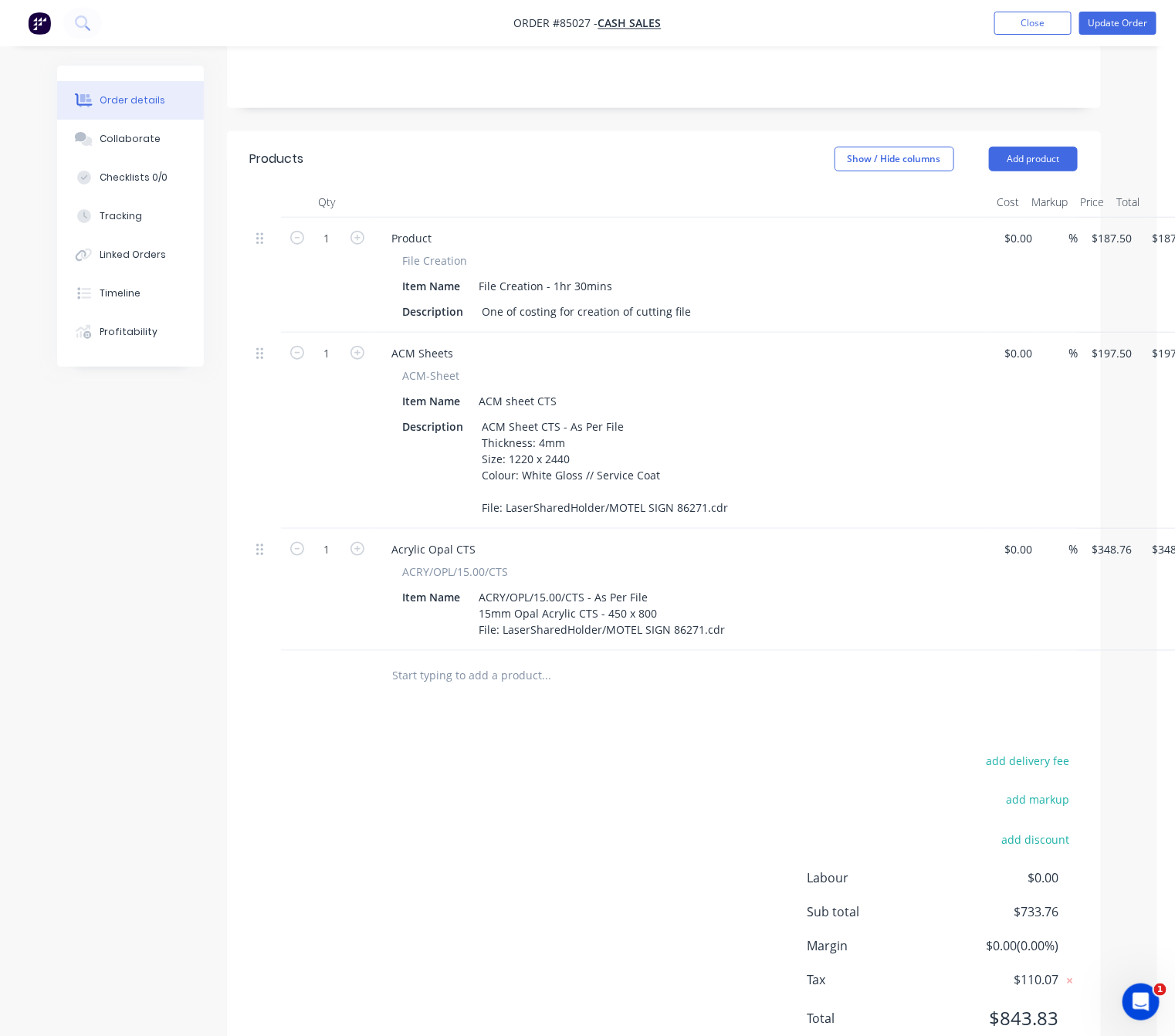
scroll to position [424, 0]
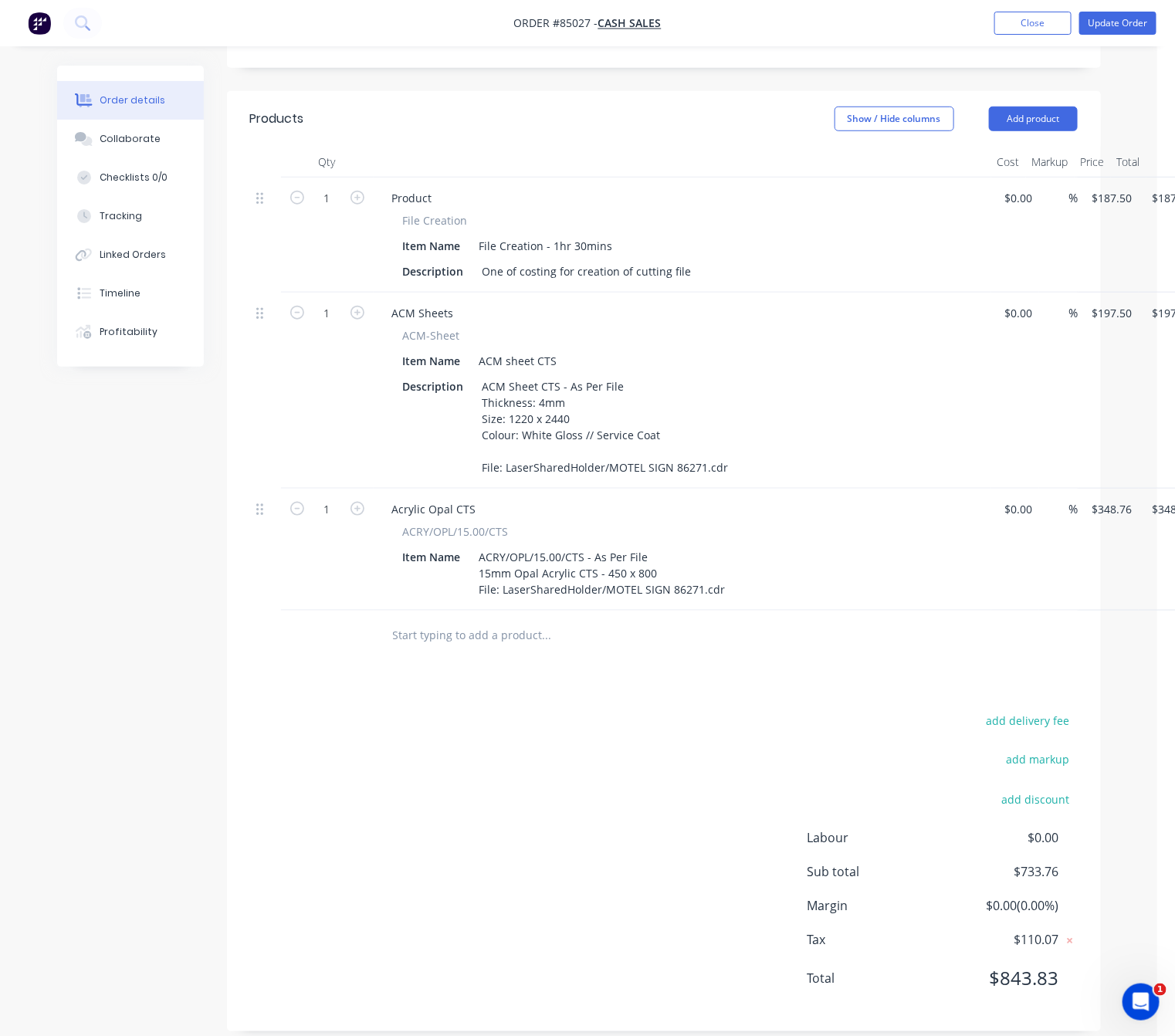
drag, startPoint x: 700, startPoint y: 748, endPoint x: 760, endPoint y: 723, distance: 65.0
click at [709, 746] on div "add delivery fee add markup add discount Labour $0.00 Sub total $733.76 Margin …" at bounding box center [664, 859] width 827 height 298
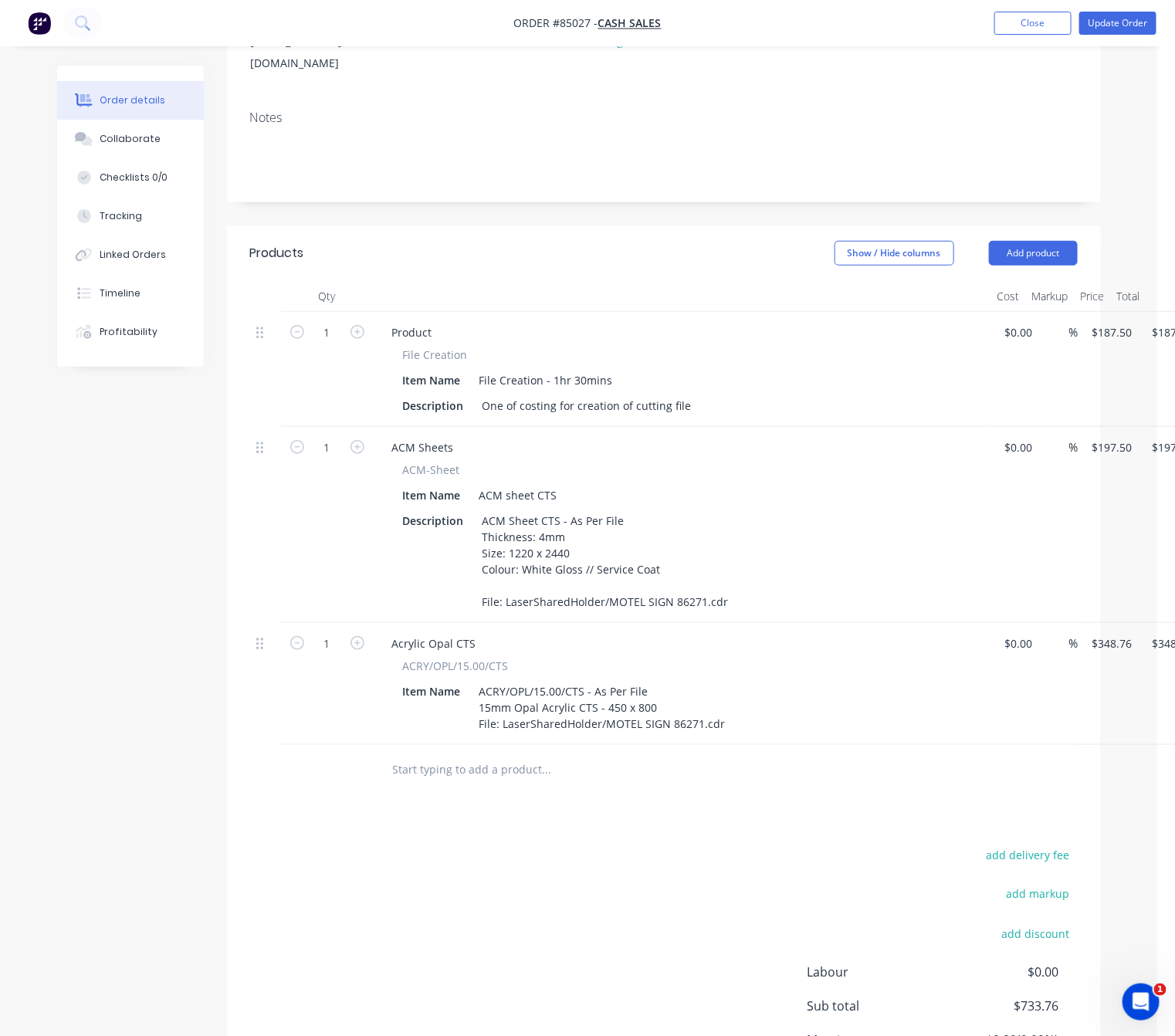
scroll to position [77, 0]
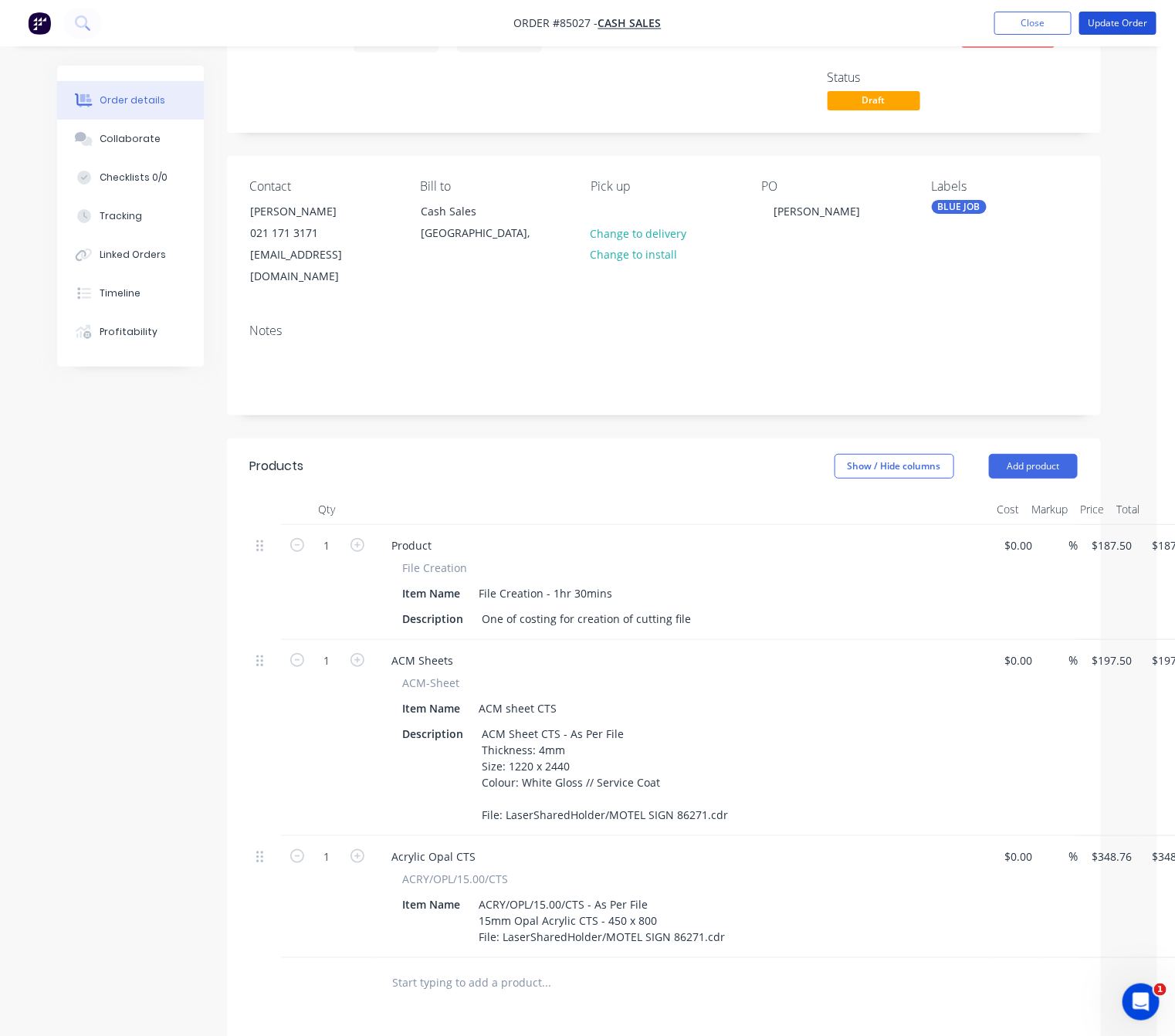
drag, startPoint x: 1109, startPoint y: 28, endPoint x: 1108, endPoint y: 39, distance: 11.0
click at [1108, 28] on button "Update Order" at bounding box center [1118, 23] width 77 height 23
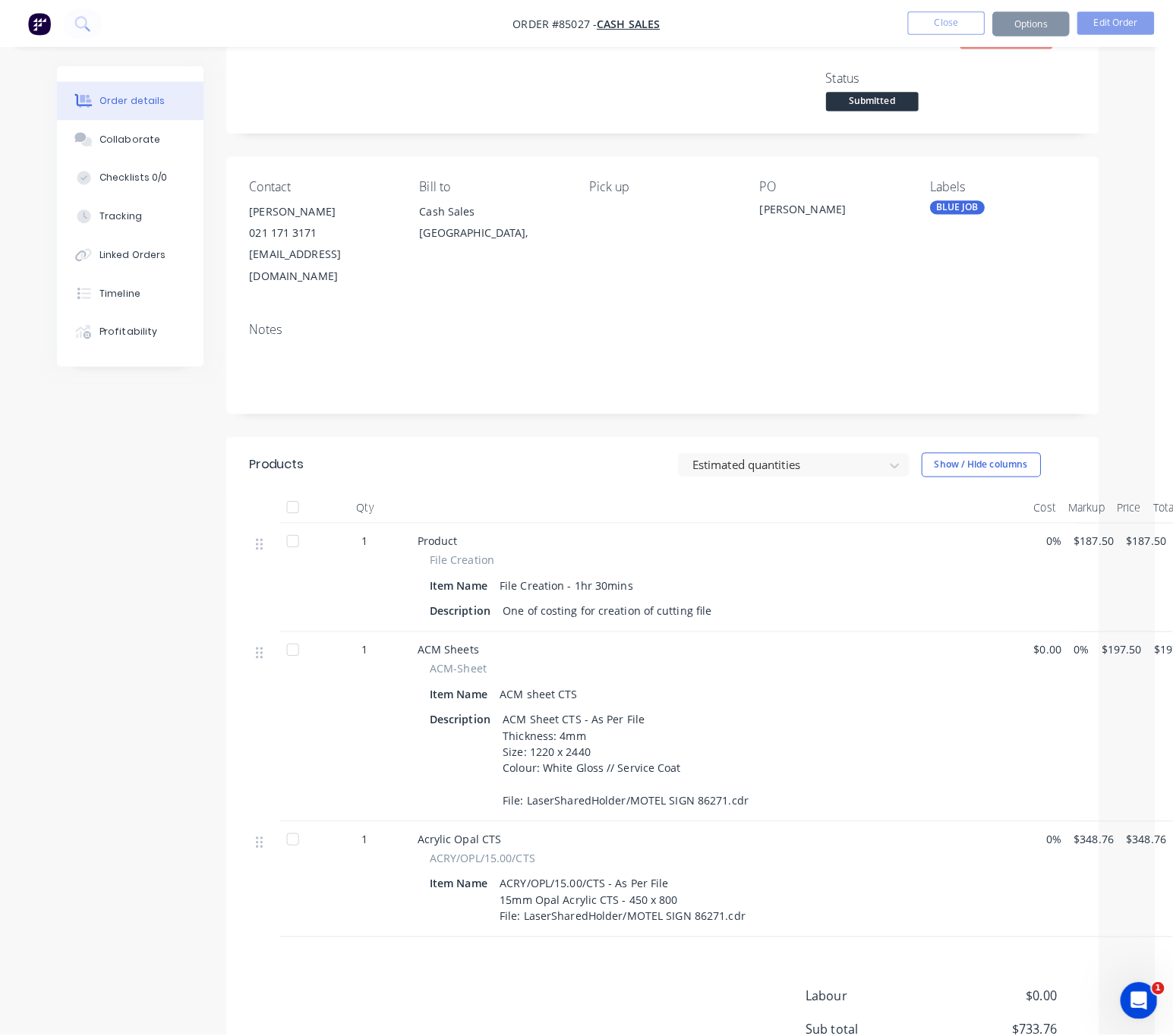
scroll to position [0, 0]
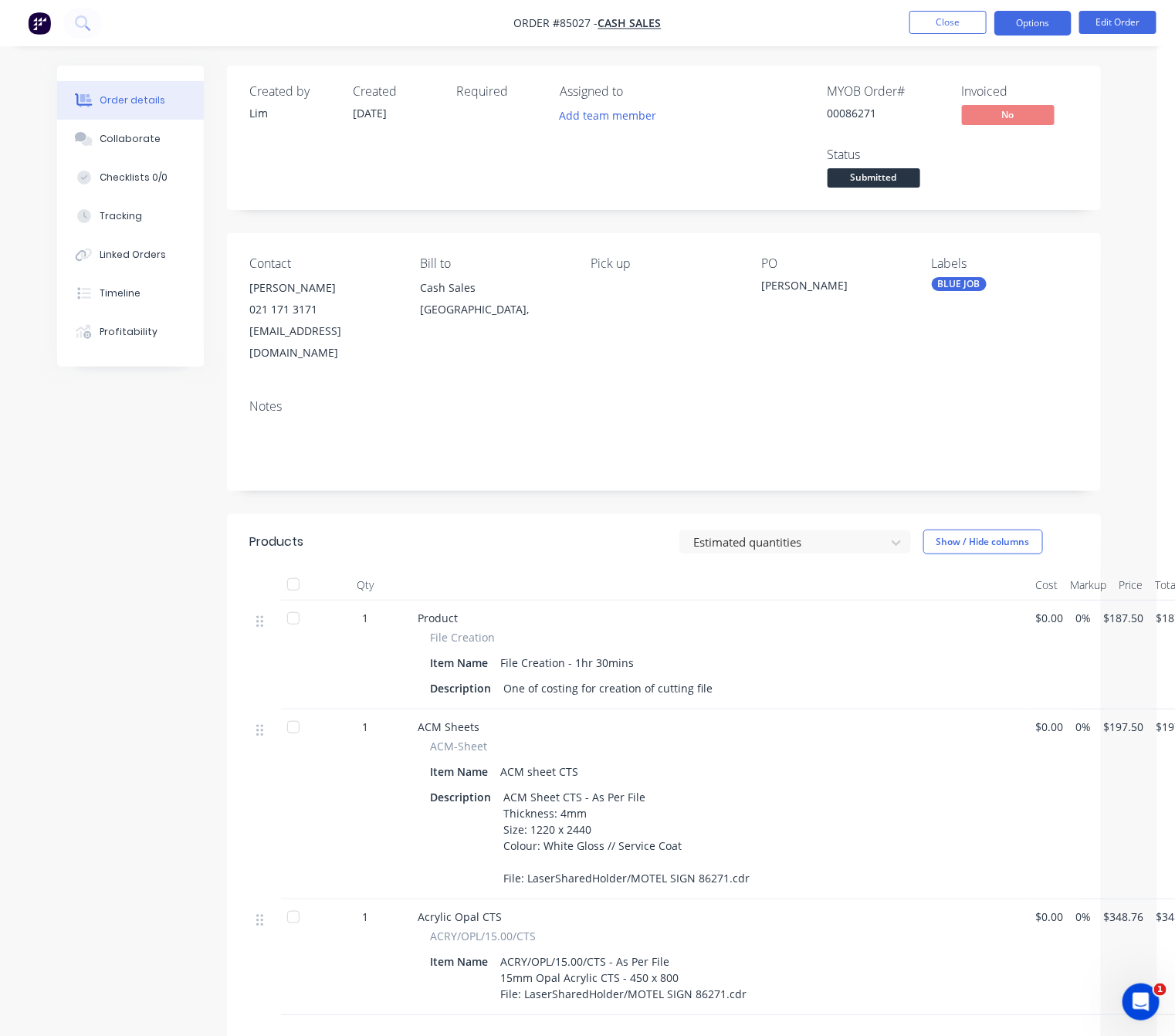
click at [1035, 18] on button "Options" at bounding box center [1033, 23] width 77 height 25
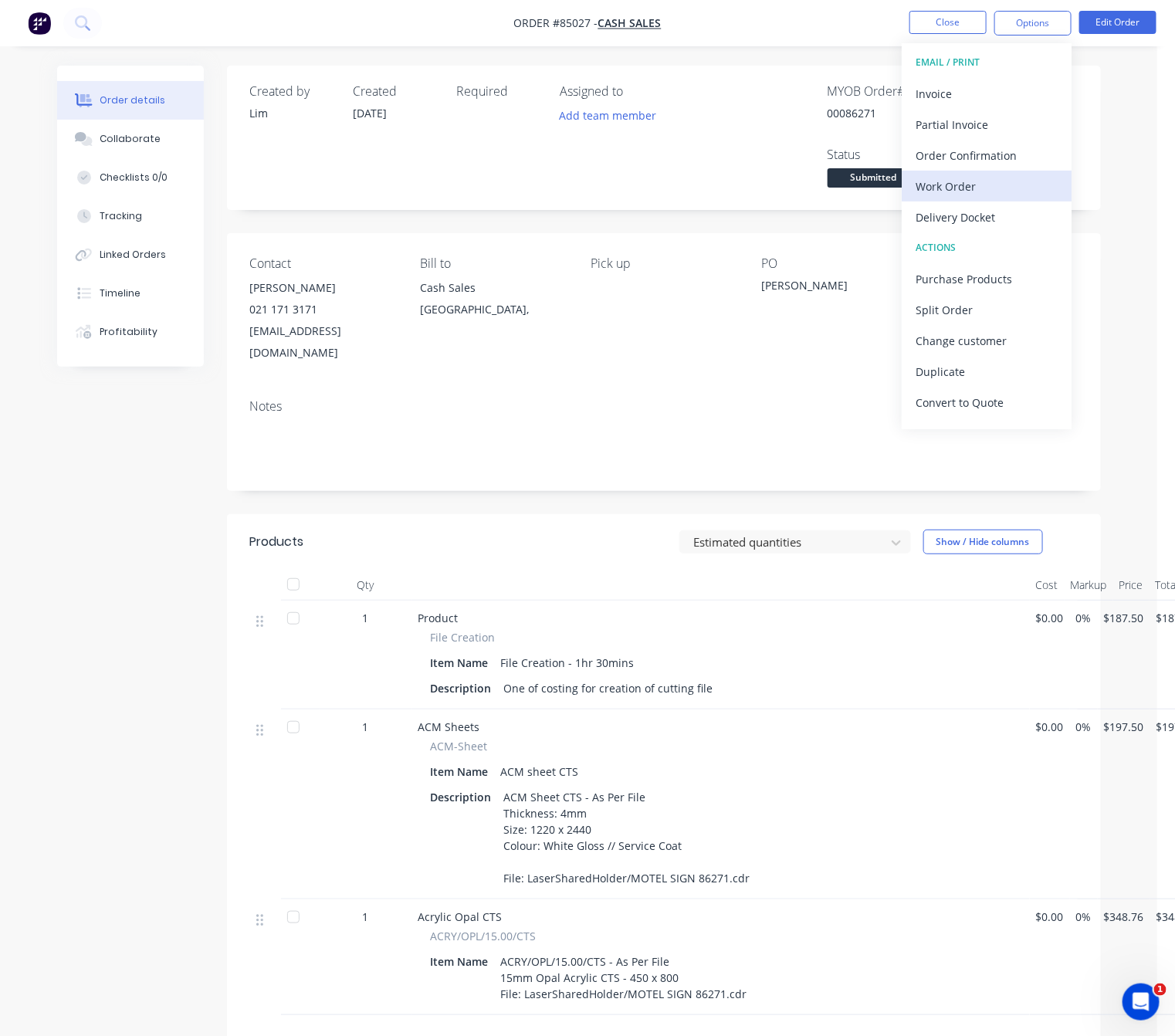
click at [991, 195] on div "Work Order" at bounding box center [986, 186] width 142 height 22
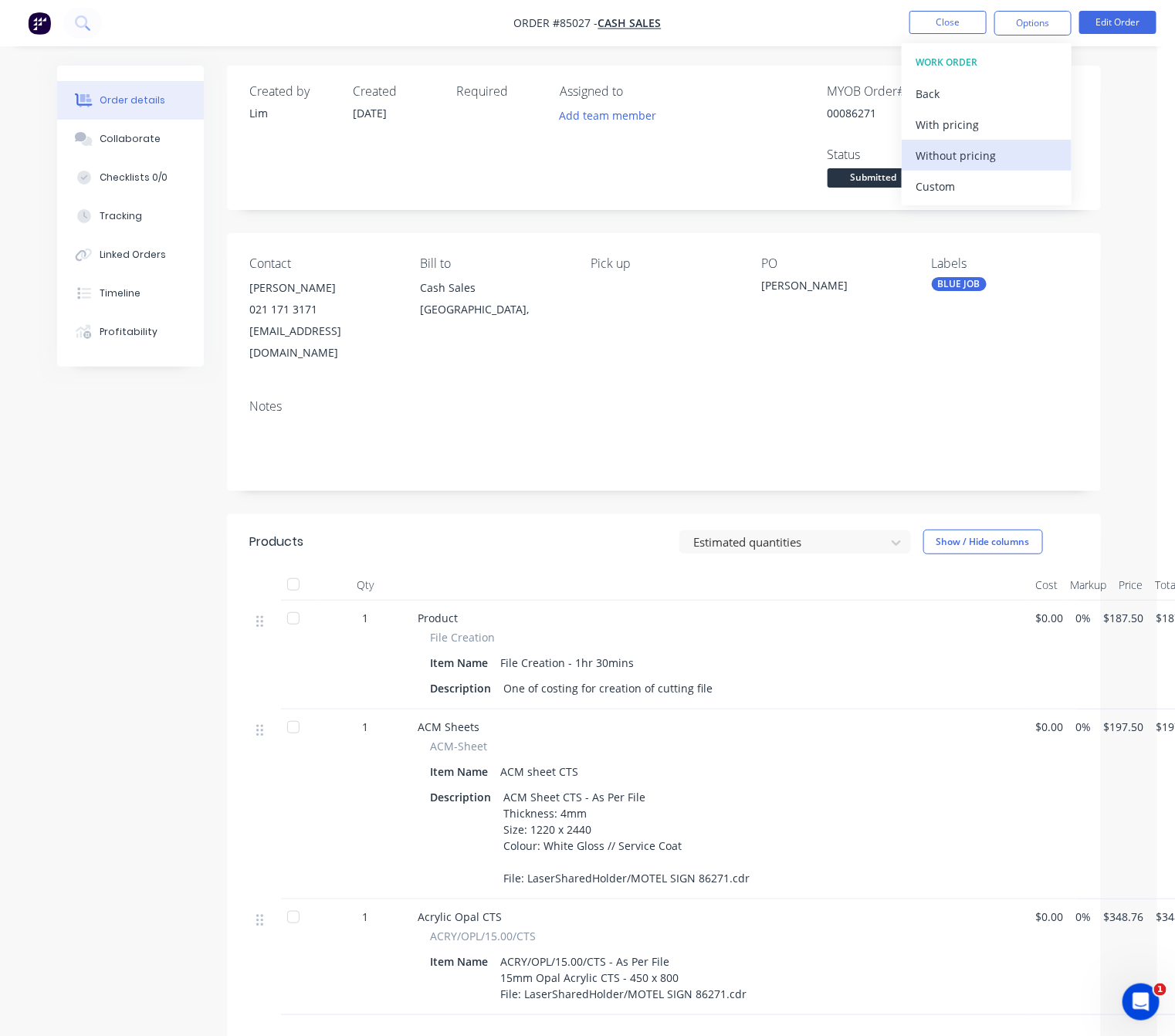
click at [994, 158] on div "Without pricing" at bounding box center [986, 155] width 142 height 22
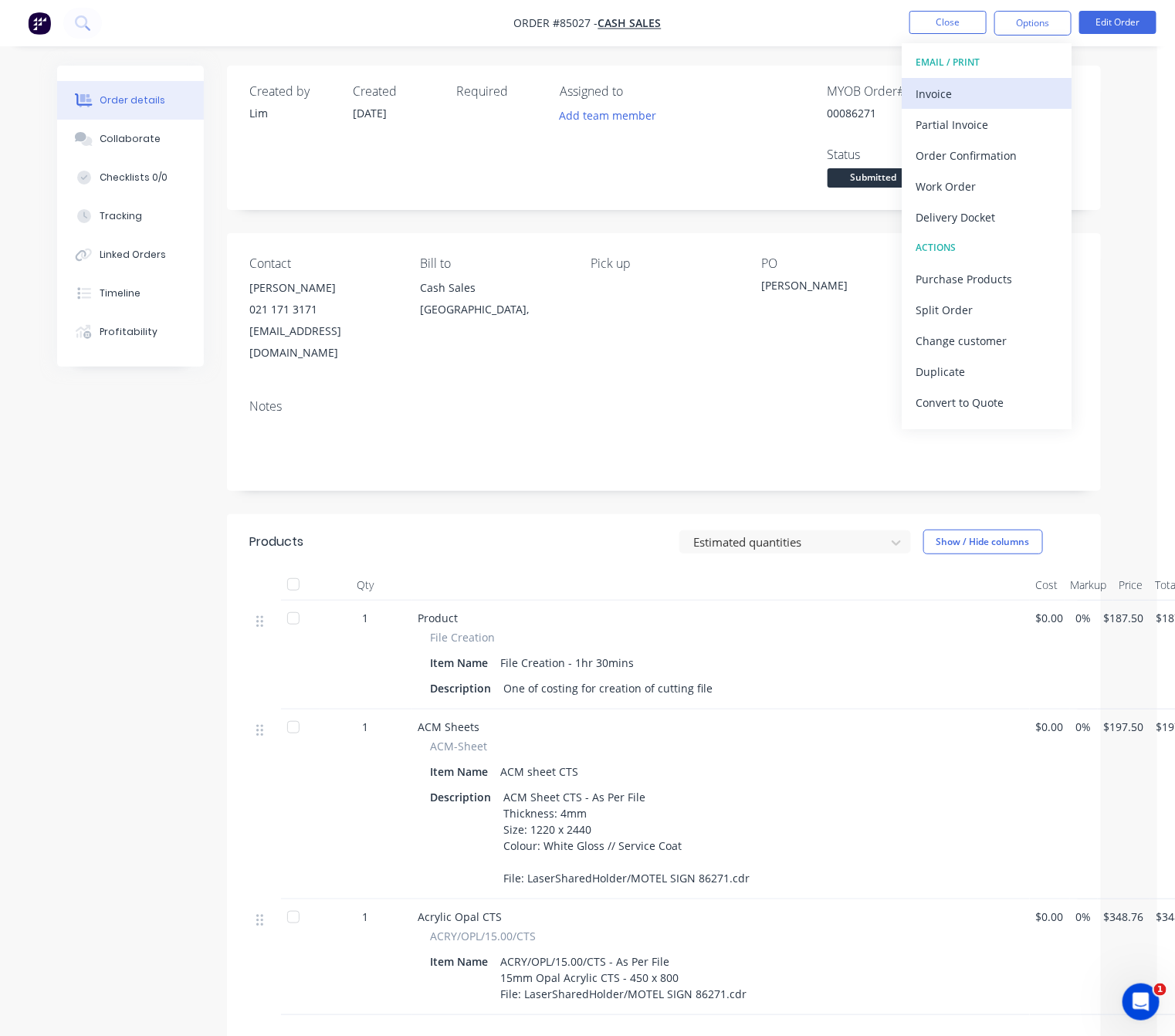
click at [1001, 92] on div "Invoice" at bounding box center [986, 93] width 142 height 22
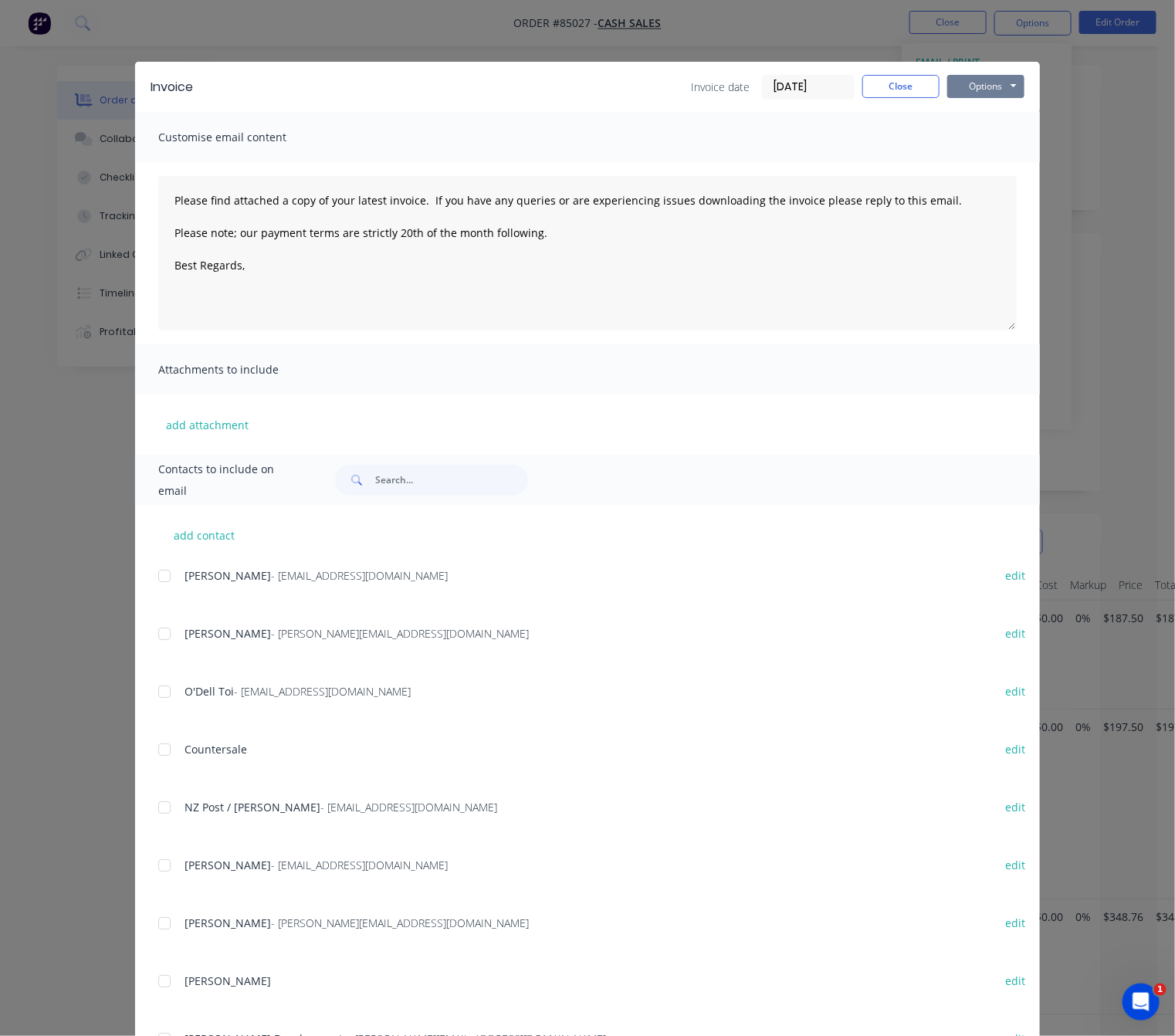
click at [982, 93] on button "Options" at bounding box center [985, 87] width 77 height 23
click at [994, 121] on button "Preview" at bounding box center [996, 114] width 99 height 26
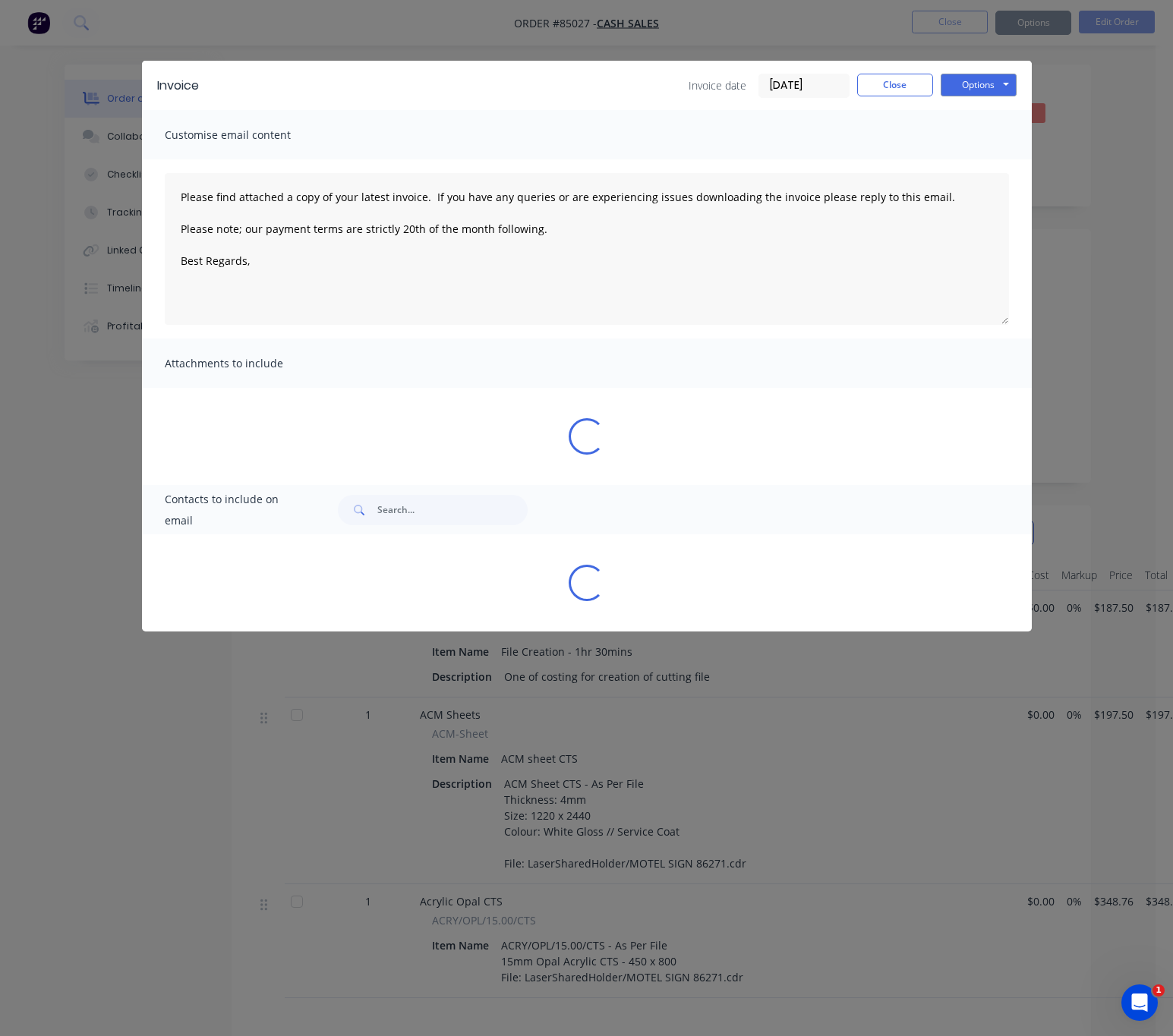
type textarea "Please find attached a copy of your latest invoice. If you have any queries or …"
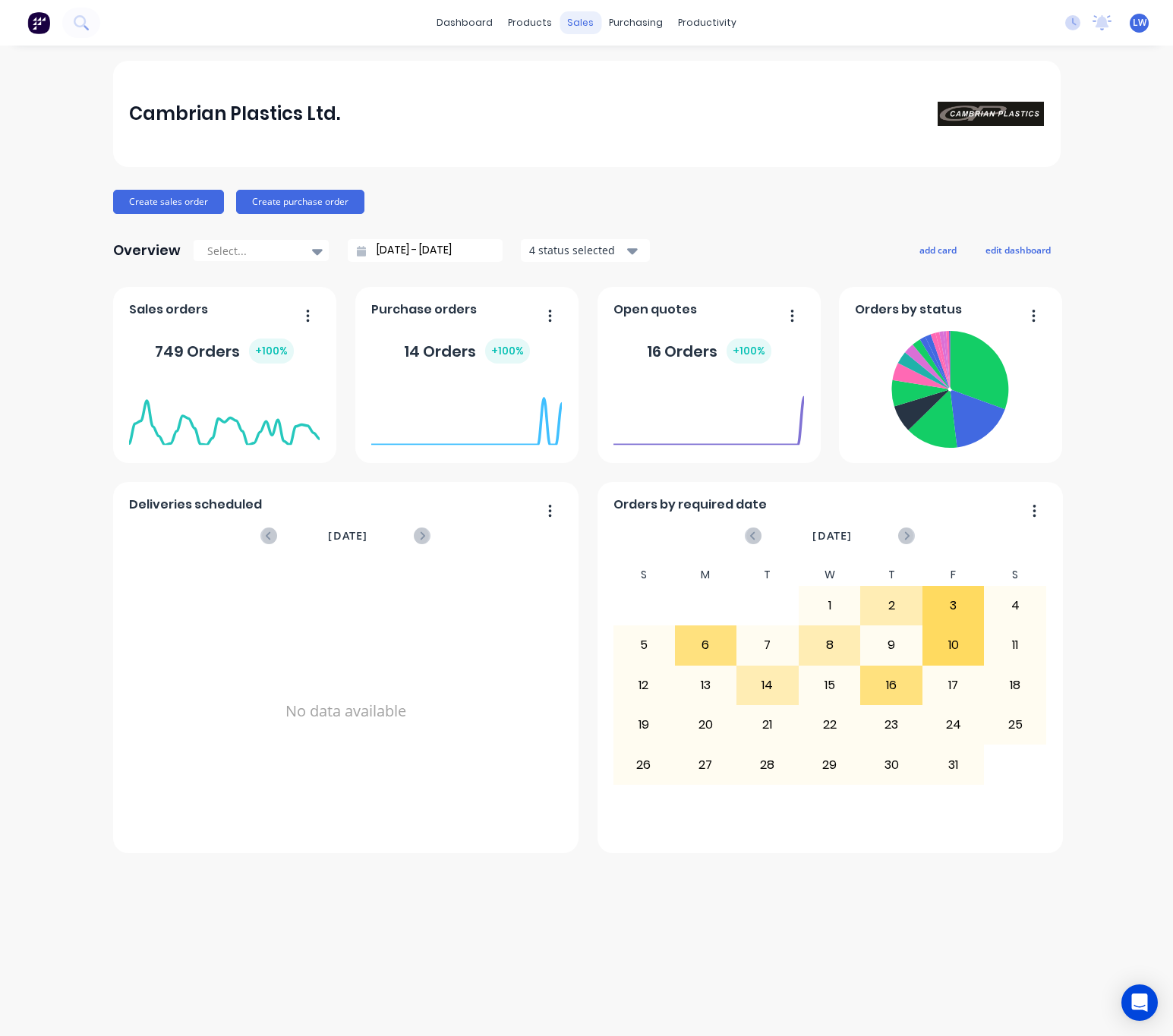
click at [572, 24] on div "sales" at bounding box center [580, 23] width 42 height 23
click at [613, 78] on div "Sales Orders" at bounding box center [637, 73] width 62 height 14
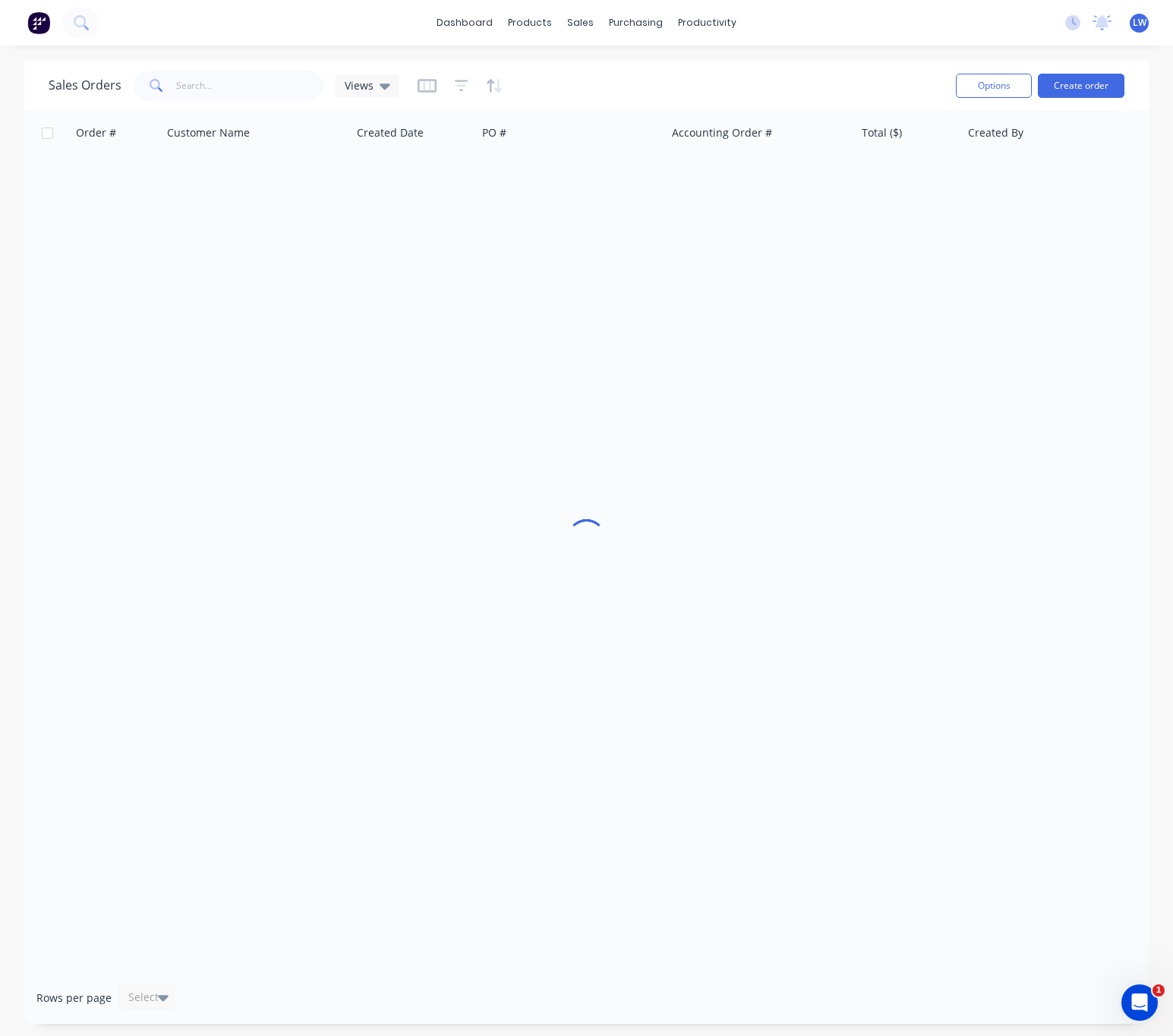
drag, startPoint x: 198, startPoint y: 106, endPoint x: 219, endPoint y: 91, distance: 25.8
click at [199, 106] on div "Sales Orders Views Options Create order" at bounding box center [587, 85] width 1125 height 49
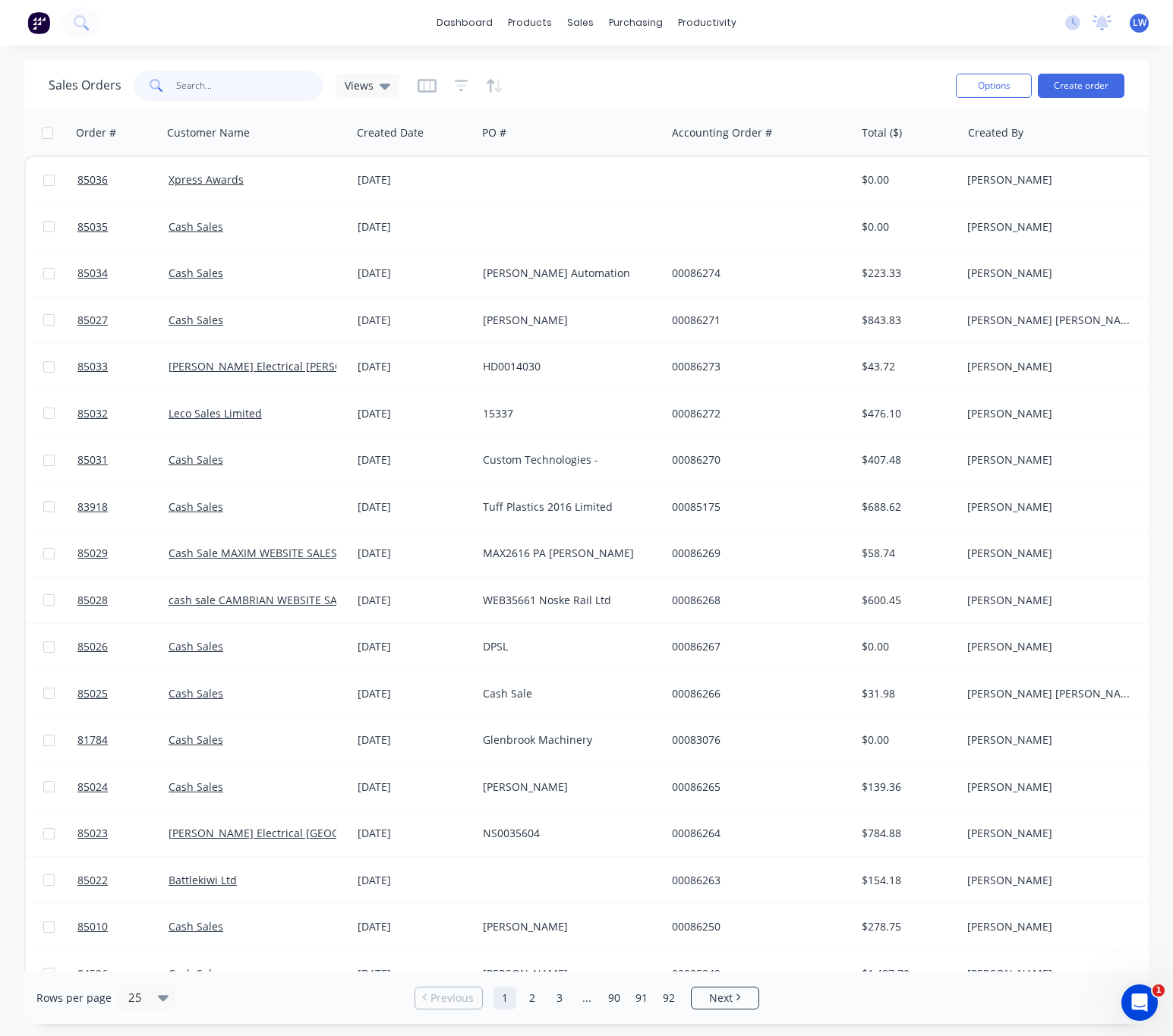
click at [219, 89] on input "text" at bounding box center [250, 85] width 148 height 30
click at [1094, 68] on div "Options Create order" at bounding box center [1036, 85] width 174 height 37
click at [1096, 82] on button "Create order" at bounding box center [1081, 86] width 87 height 25
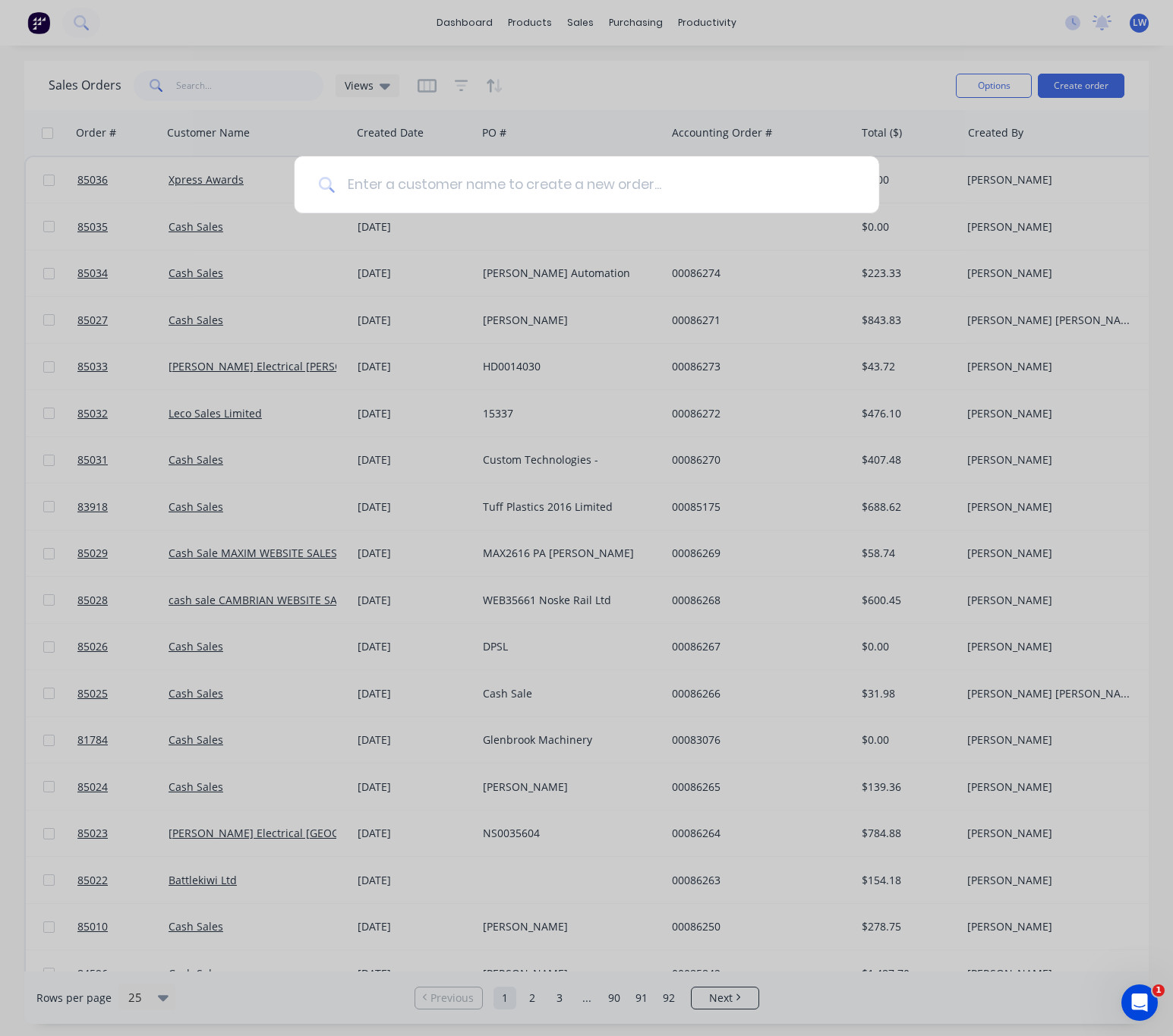
click at [554, 190] on input at bounding box center [594, 185] width 520 height 57
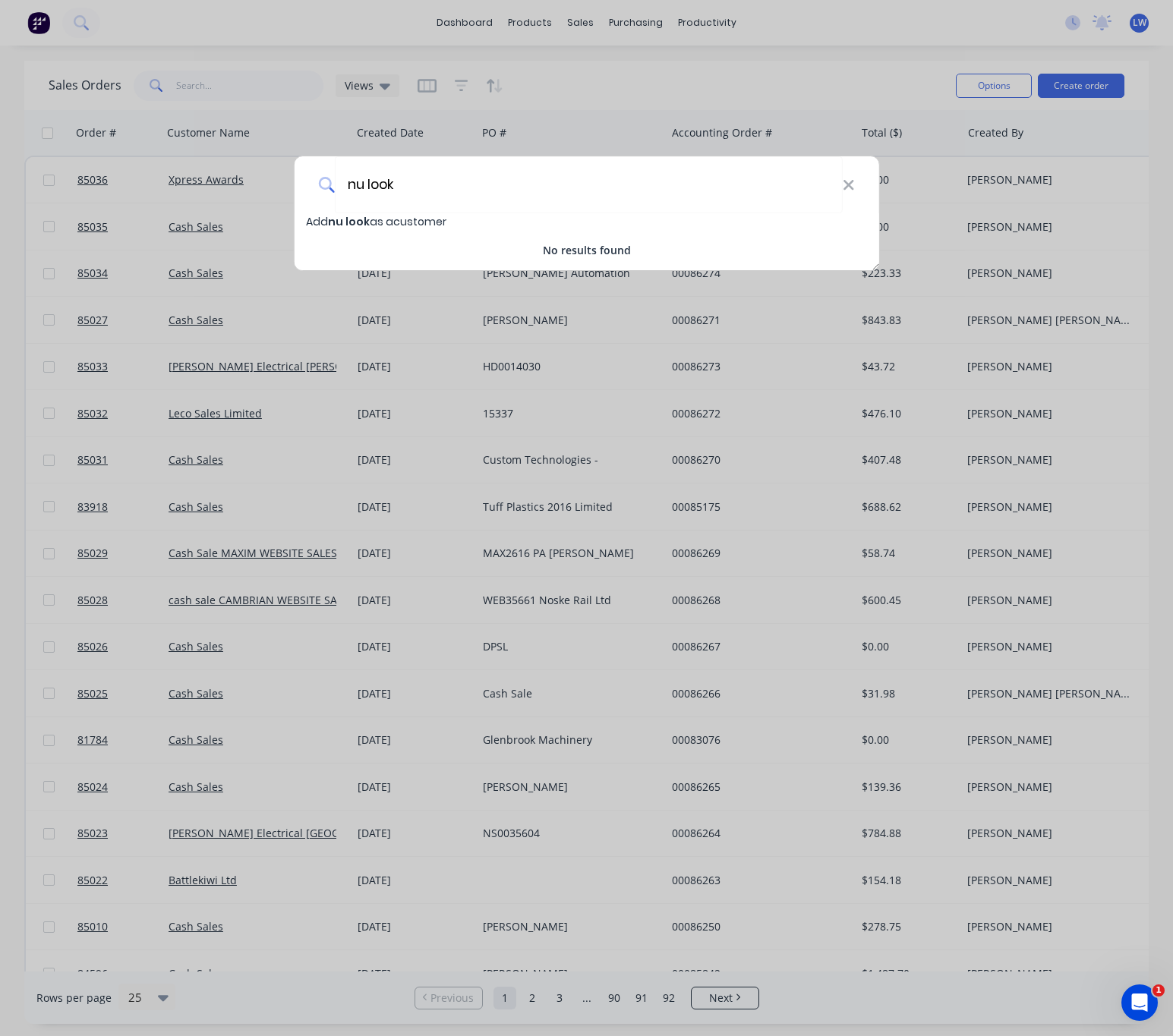
drag, startPoint x: 369, startPoint y: 178, endPoint x: 321, endPoint y: 173, distance: 48.3
click at [321, 173] on div "nu look" at bounding box center [586, 185] width 585 height 57
type input "nu look"
click at [843, 196] on div "nu look" at bounding box center [586, 185] width 585 height 57
click at [846, 189] on icon at bounding box center [849, 185] width 12 height 16
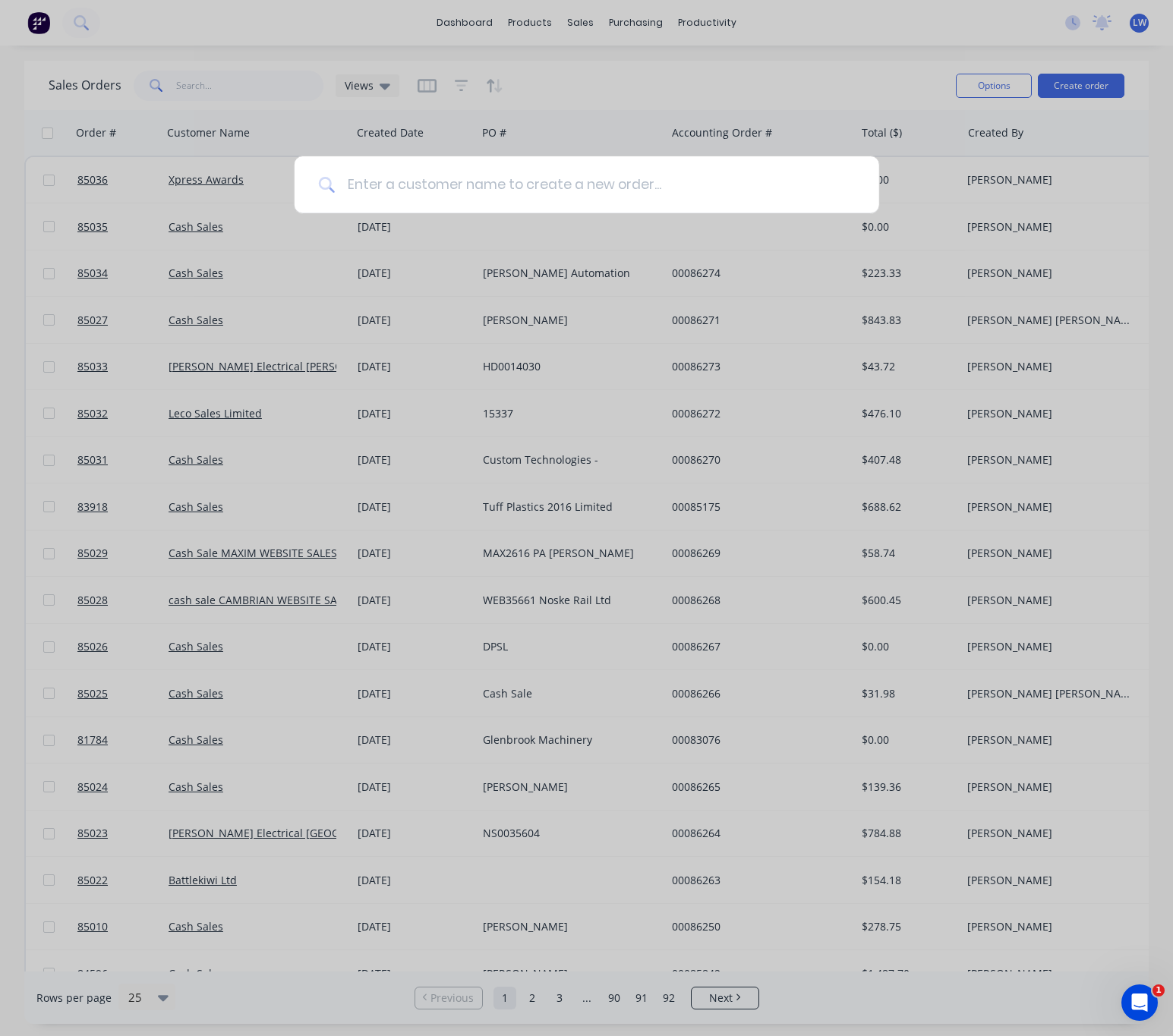
click at [463, 198] on input at bounding box center [594, 185] width 520 height 57
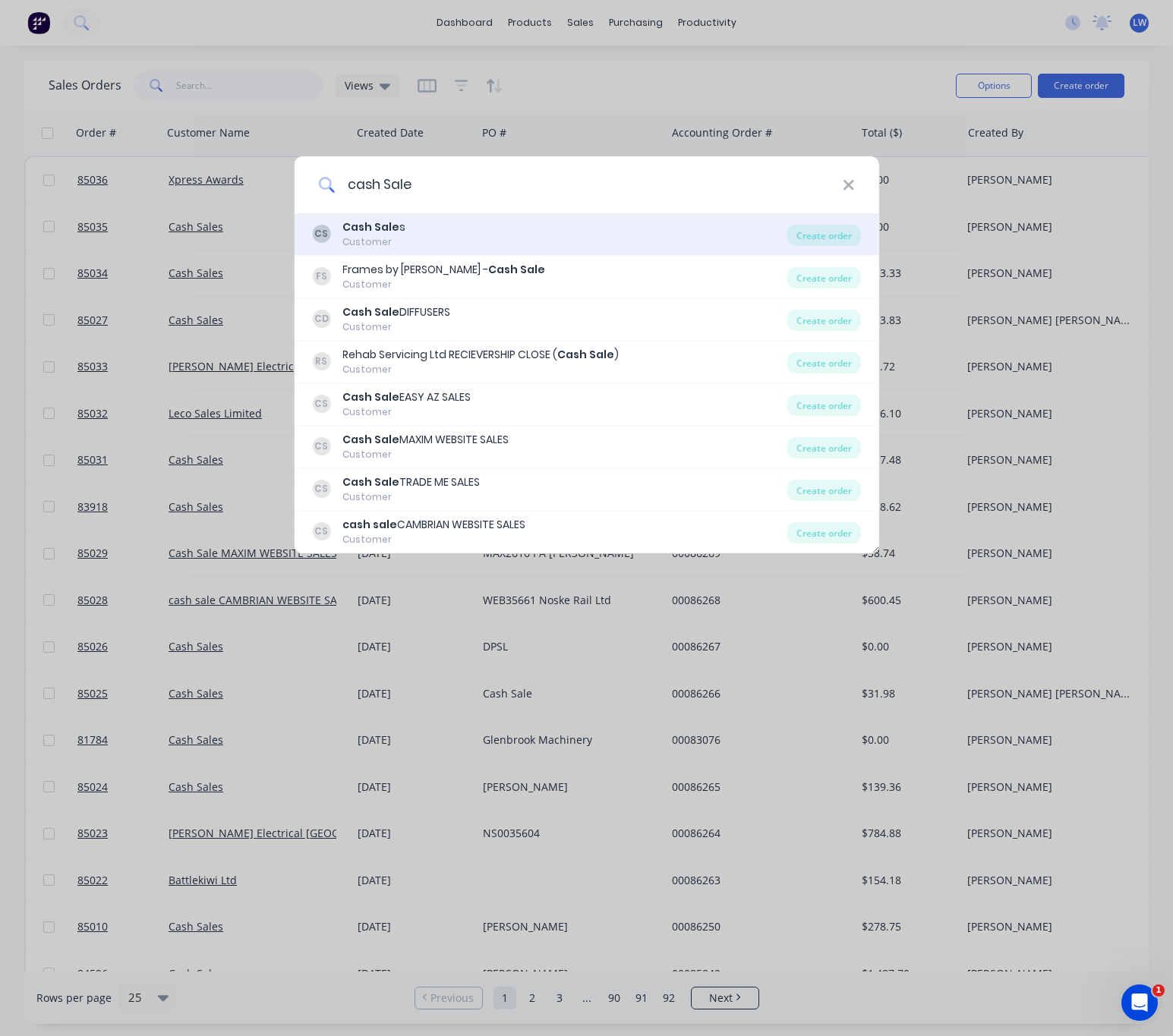
type input "cash Sale"
click at [582, 235] on div "CS Cash Sale s Customer" at bounding box center [549, 234] width 476 height 29
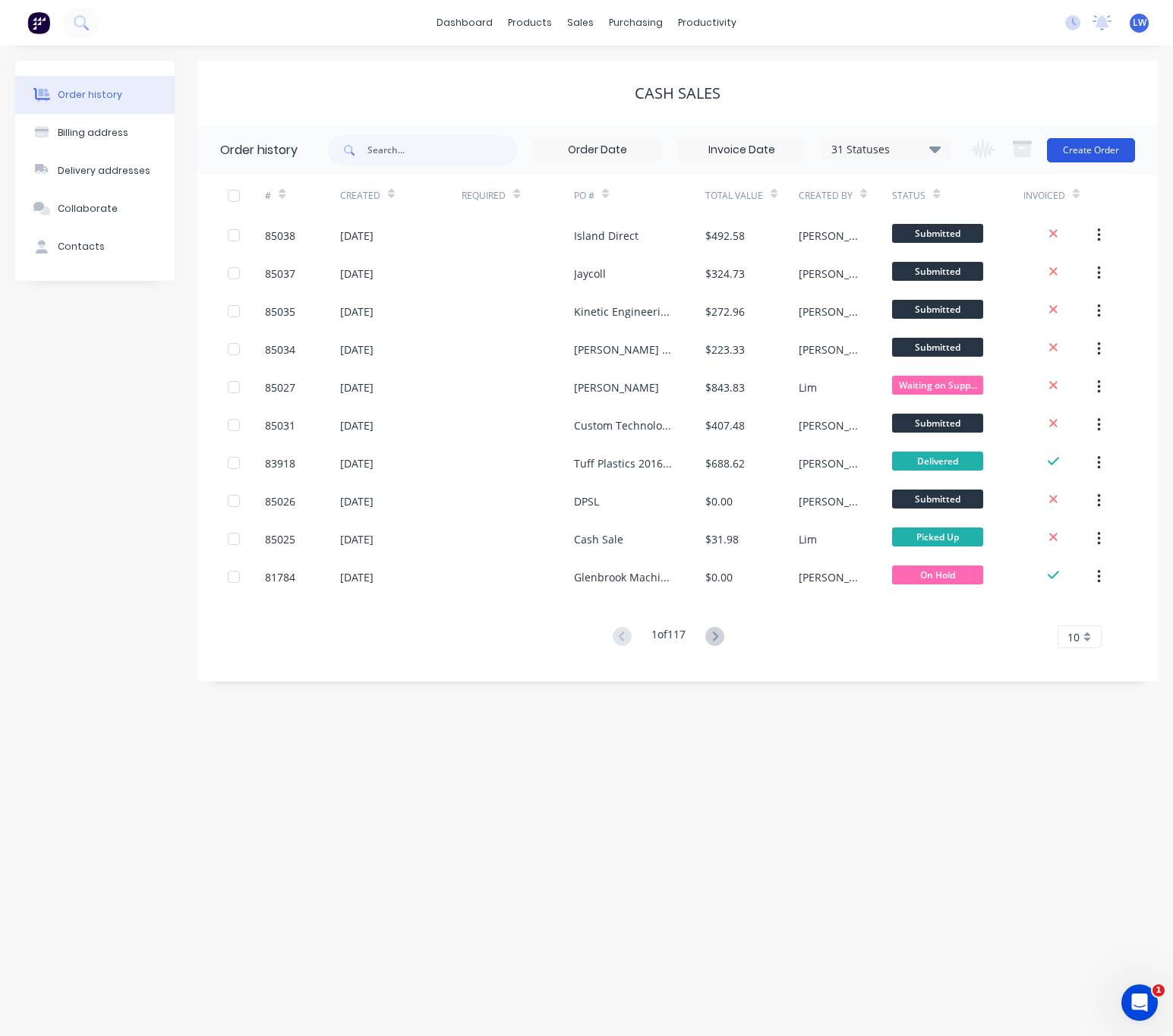
click at [1078, 160] on button "Create Order" at bounding box center [1091, 151] width 88 height 25
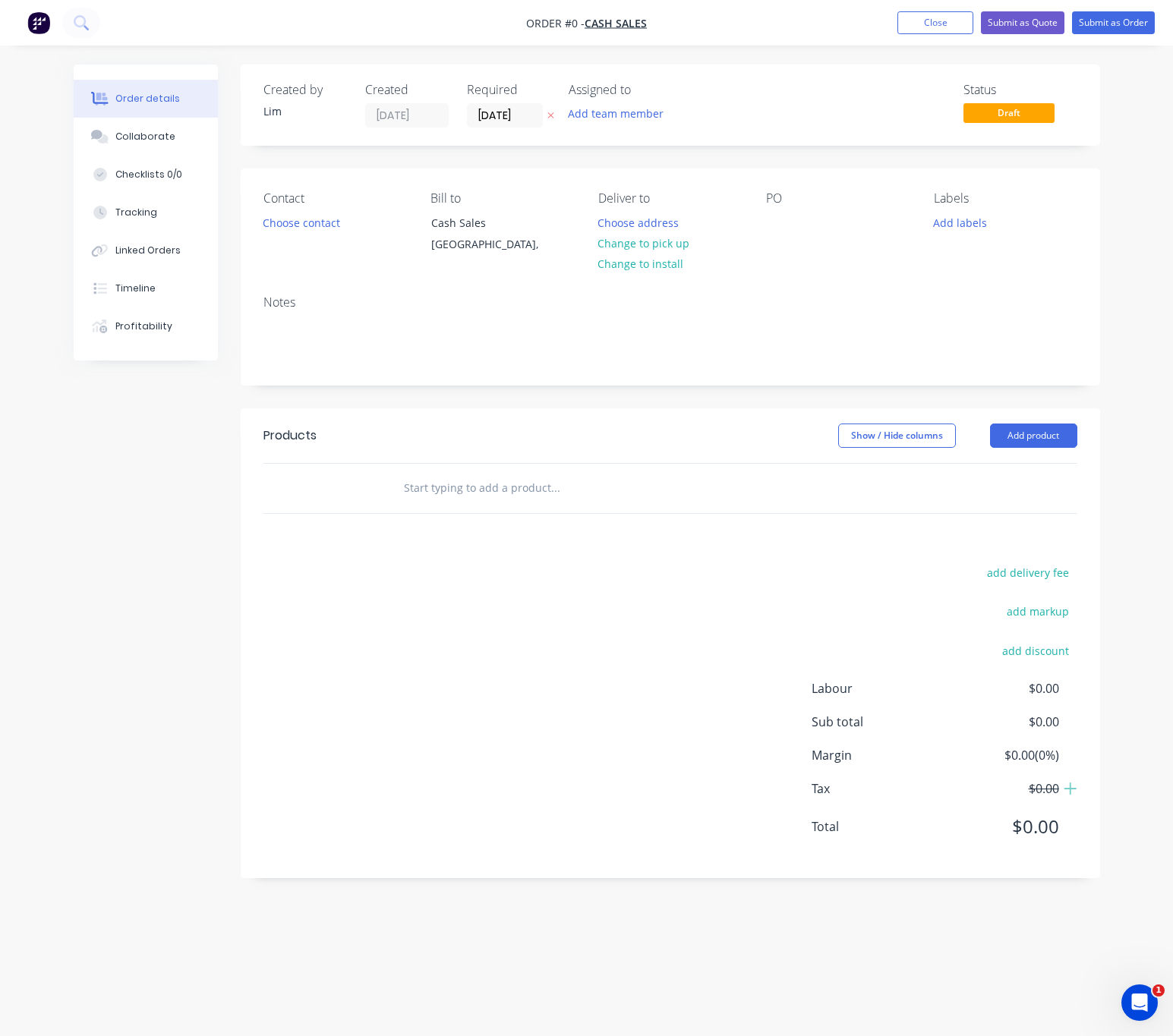
click at [545, 117] on button "button" at bounding box center [550, 115] width 16 height 17
click at [309, 224] on button "Choose contact" at bounding box center [301, 222] width 93 height 20
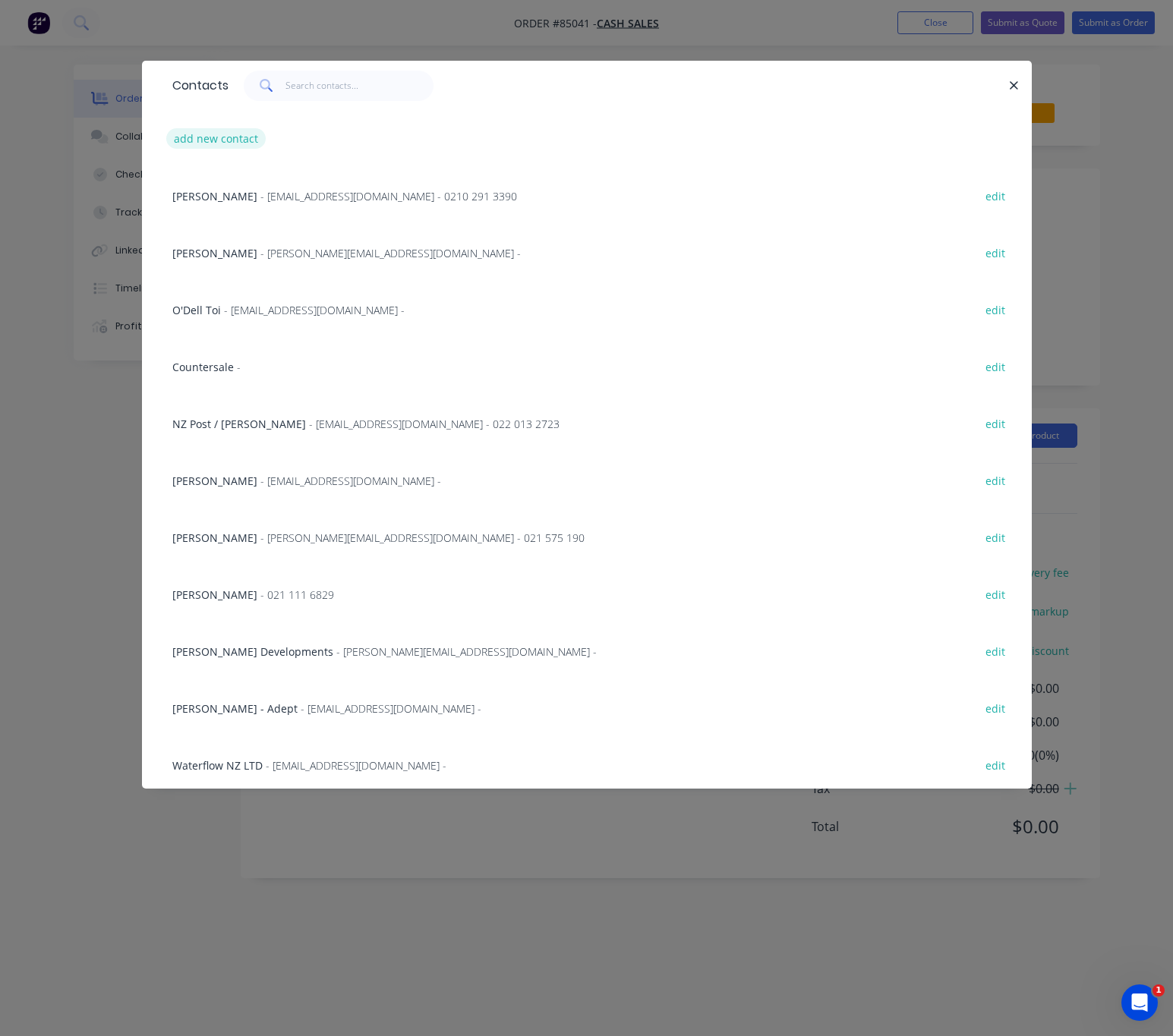
click at [237, 137] on button "add new contact" at bounding box center [216, 138] width 100 height 20
select select "NZ"
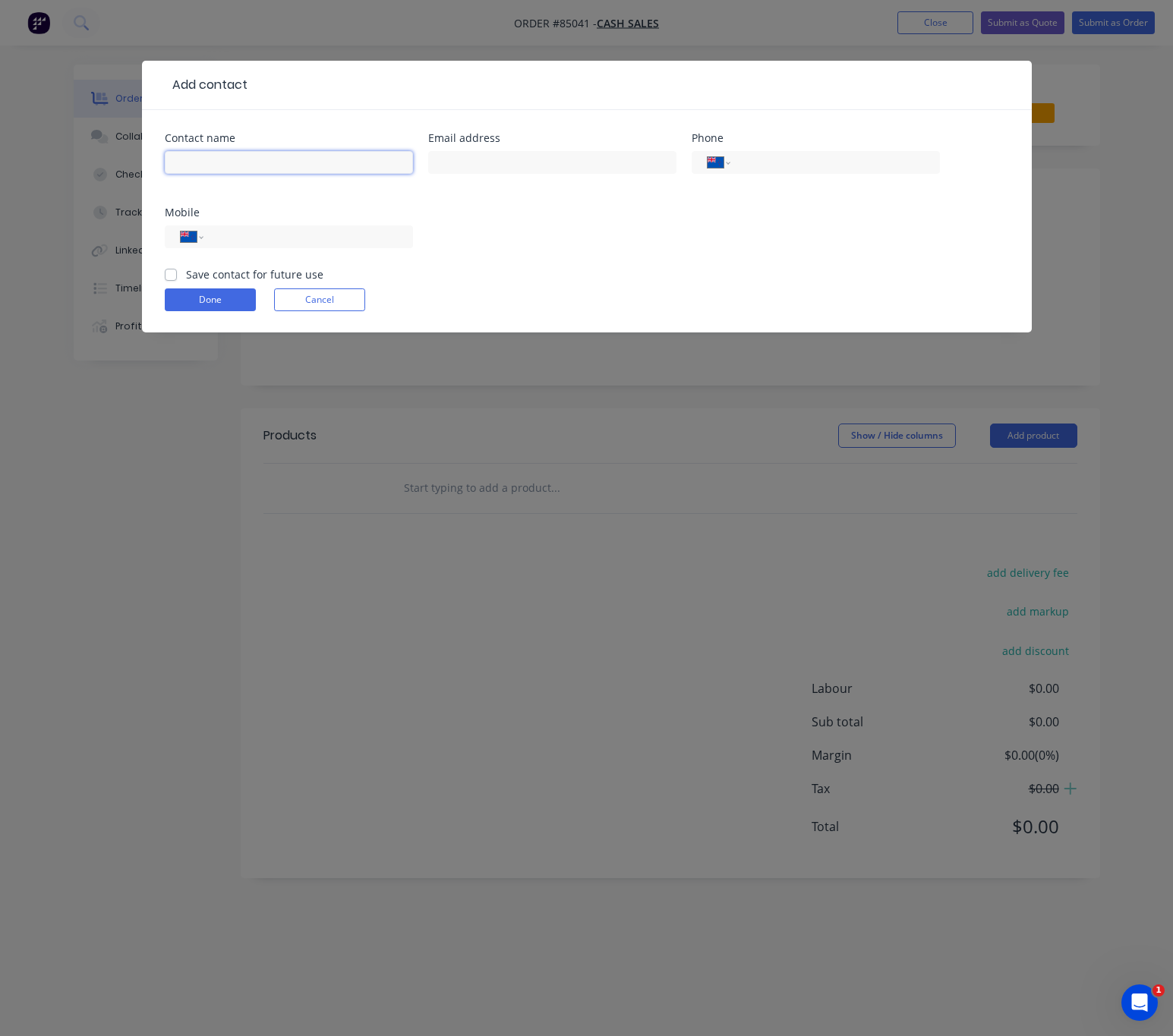
click at [263, 155] on input "text" at bounding box center [288, 163] width 248 height 23
type input "[PERSON_NAME]"
click at [617, 153] on input "text" at bounding box center [552, 163] width 248 height 23
click at [530, 157] on input "stuckateur8@gmai.com" at bounding box center [552, 163] width 248 height 23
type input "[EMAIL_ADDRESS][DOMAIN_NAME]"
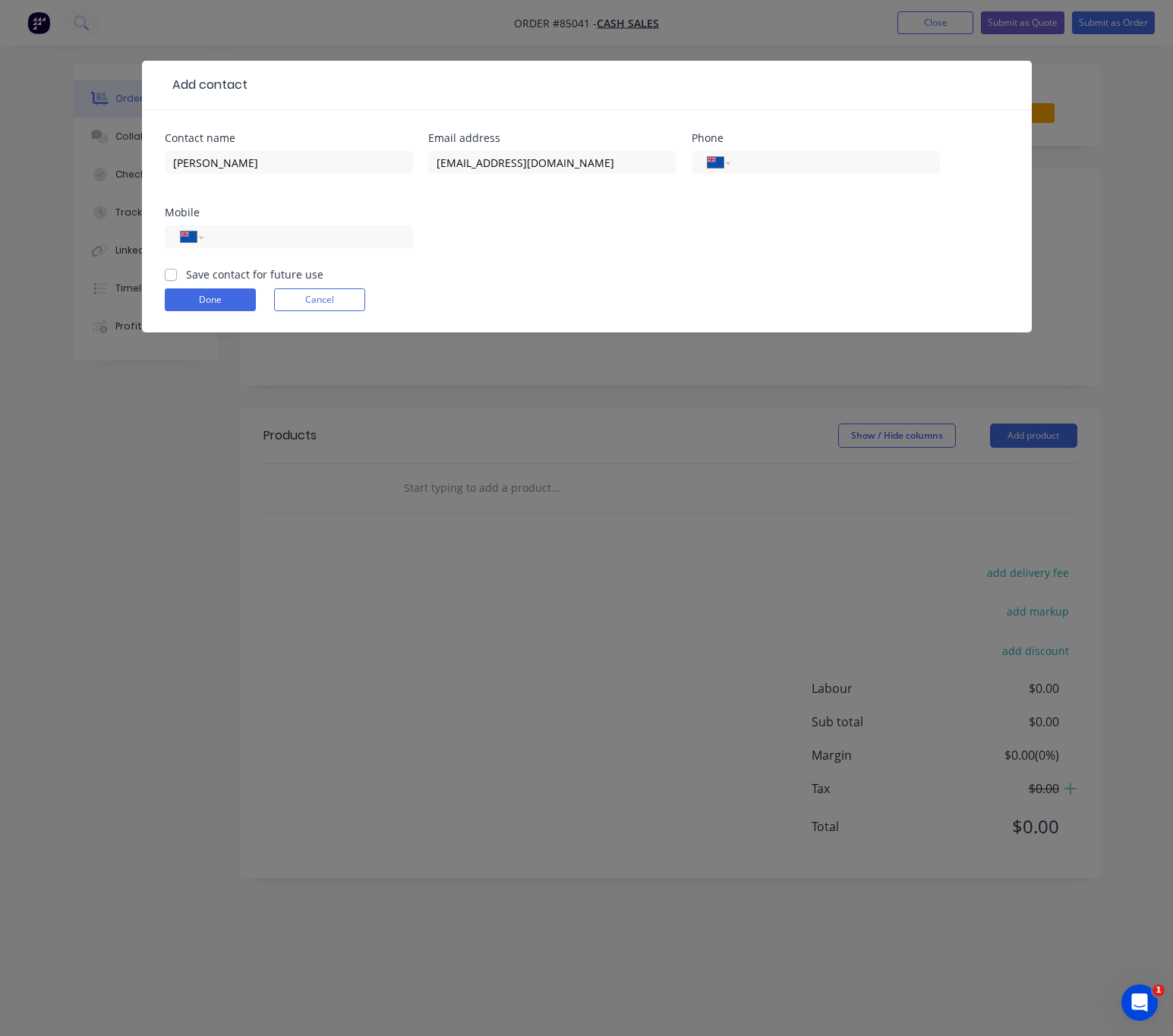
click at [367, 222] on div "International [GEOGRAPHIC_DATA] [GEOGRAPHIC_DATA] [GEOGRAPHIC_DATA] [GEOGRAPHIC…" at bounding box center [288, 244] width 248 height 45
click at [365, 237] on input "tel" at bounding box center [305, 236] width 183 height 17
type input "021 280 8778"
click at [186, 271] on label "Save contact for future use" at bounding box center [255, 274] width 138 height 16
click at [169, 271] on input "Save contact for future use" at bounding box center [170, 274] width 12 height 15
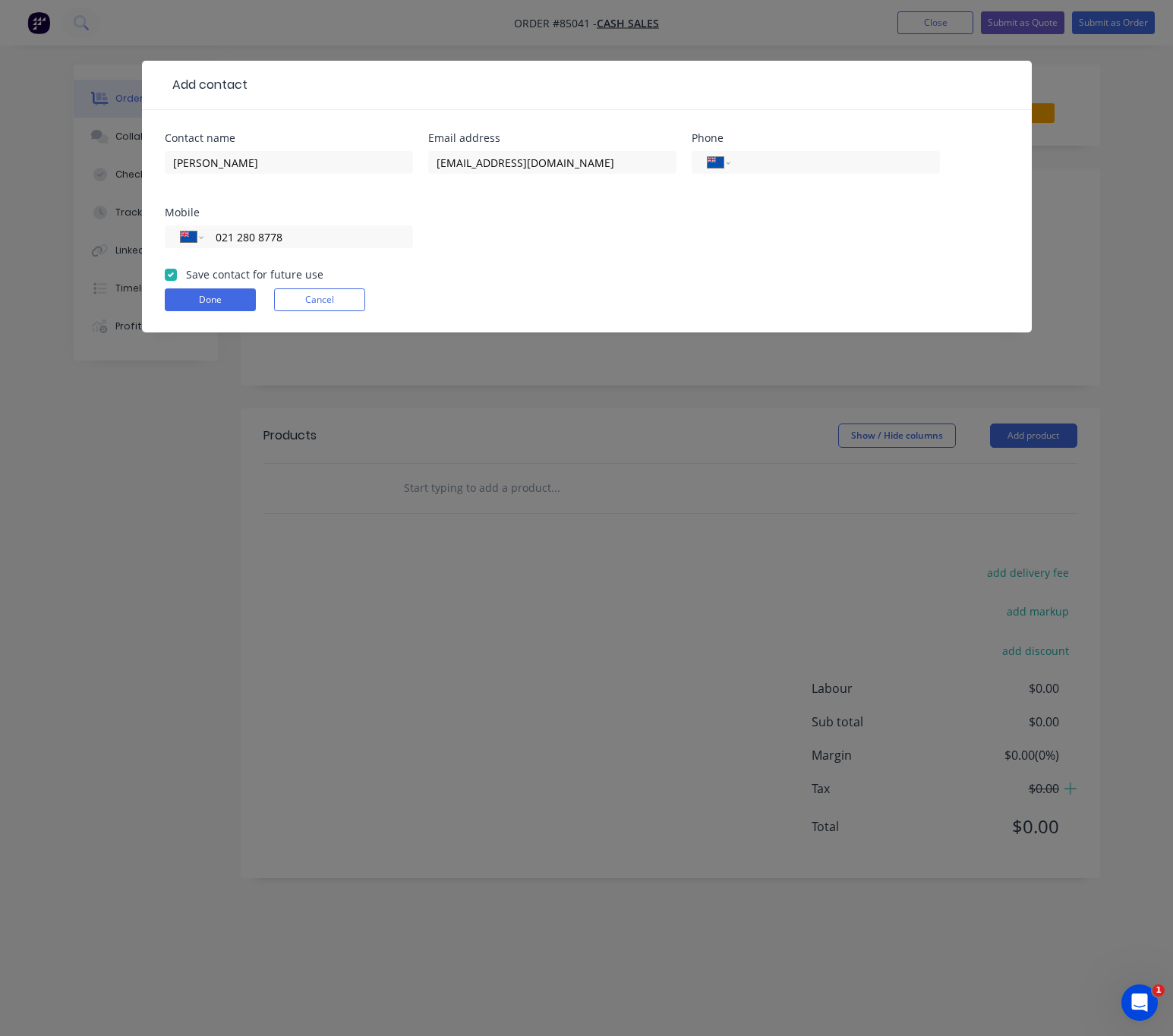
checkbox input "true"
click at [228, 295] on button "Done" at bounding box center [210, 300] width 91 height 23
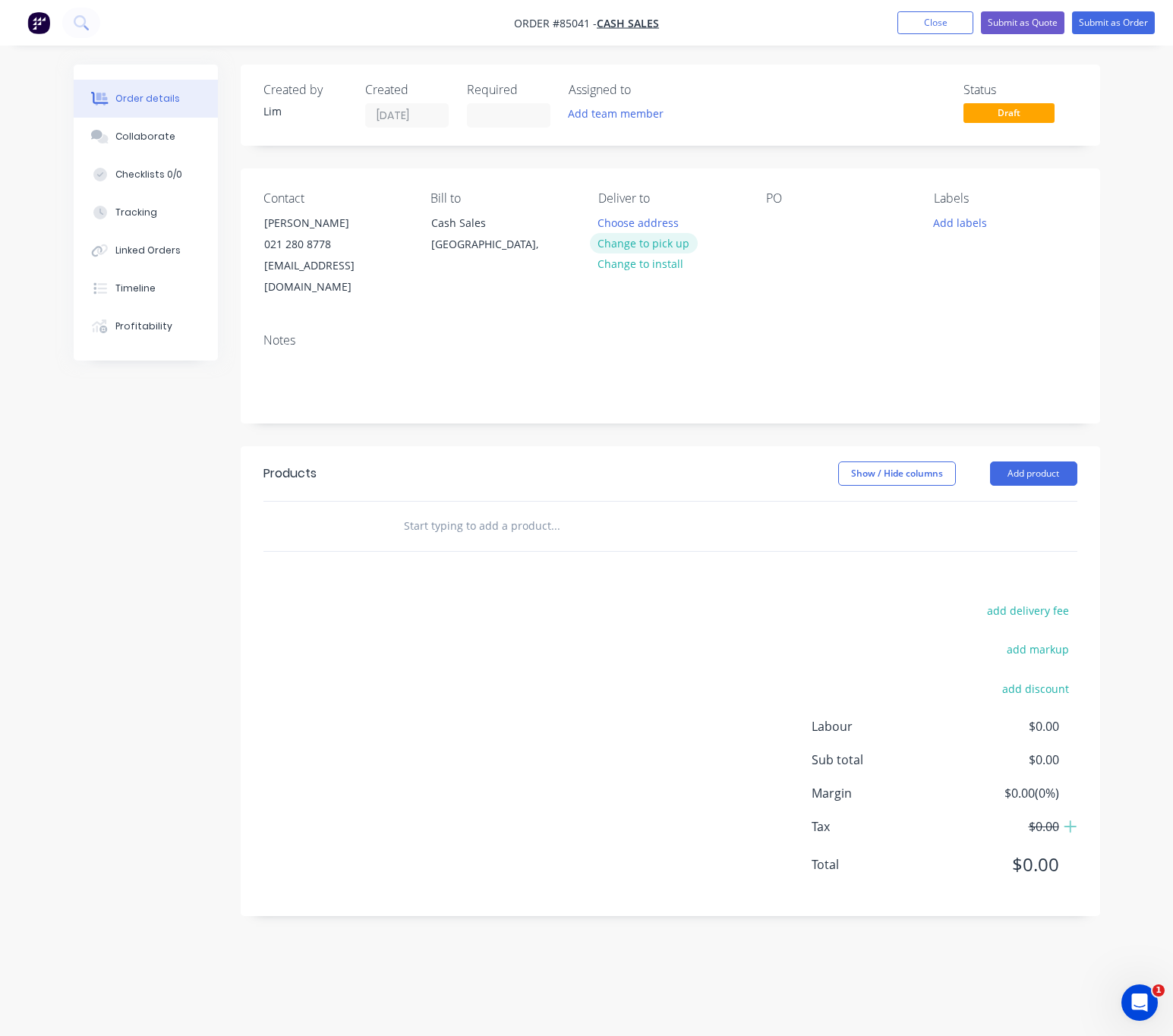
click at [629, 241] on button "Change to pick up" at bounding box center [644, 243] width 108 height 20
click at [789, 218] on div at bounding box center [778, 223] width 25 height 22
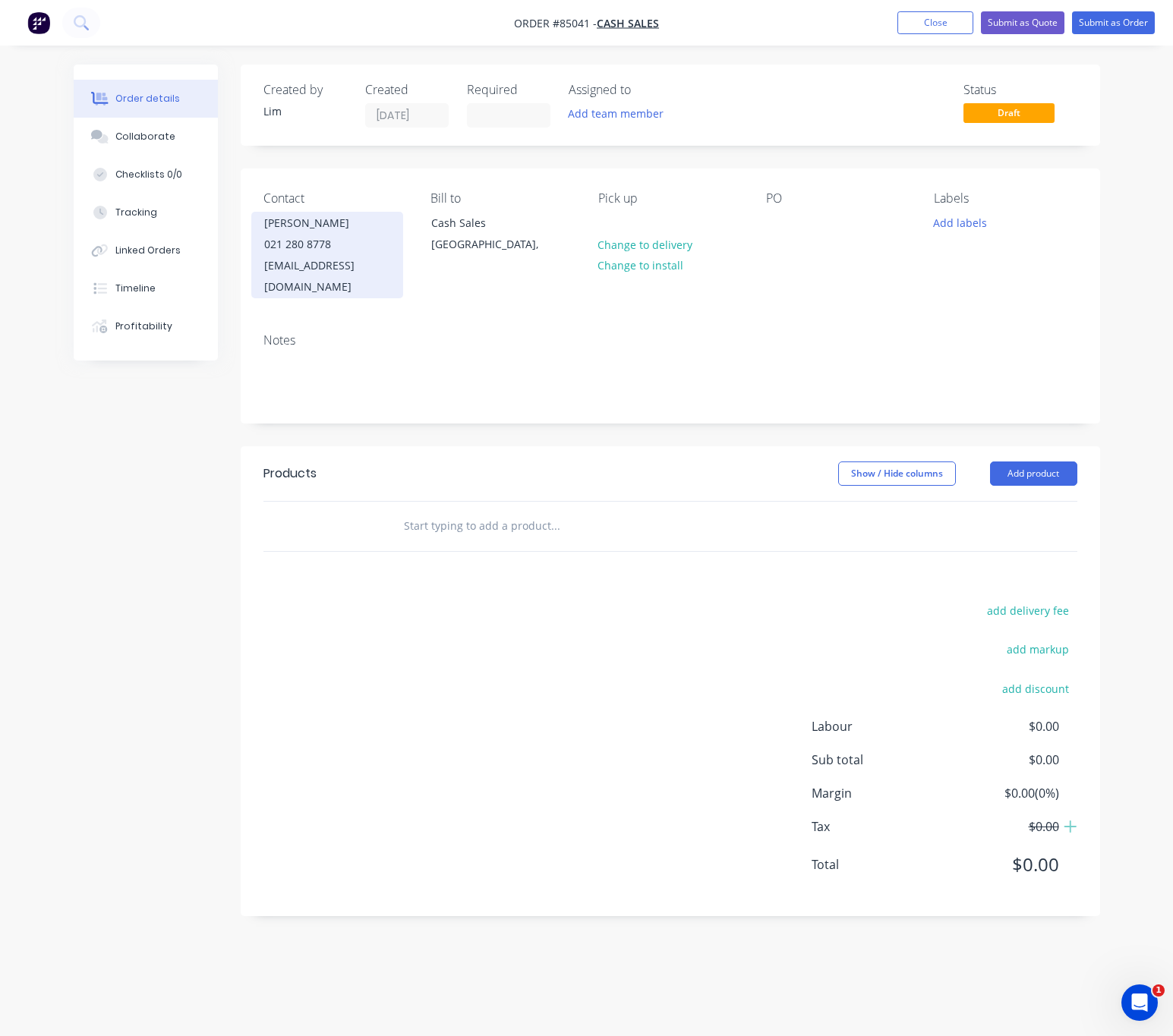
drag, startPoint x: 262, startPoint y: 228, endPoint x: 351, endPoint y: 224, distance: 89.1
click at [351, 224] on div "Antony Freeman 021 280 8778 stuckateur8@gmail.com" at bounding box center [327, 255] width 152 height 87
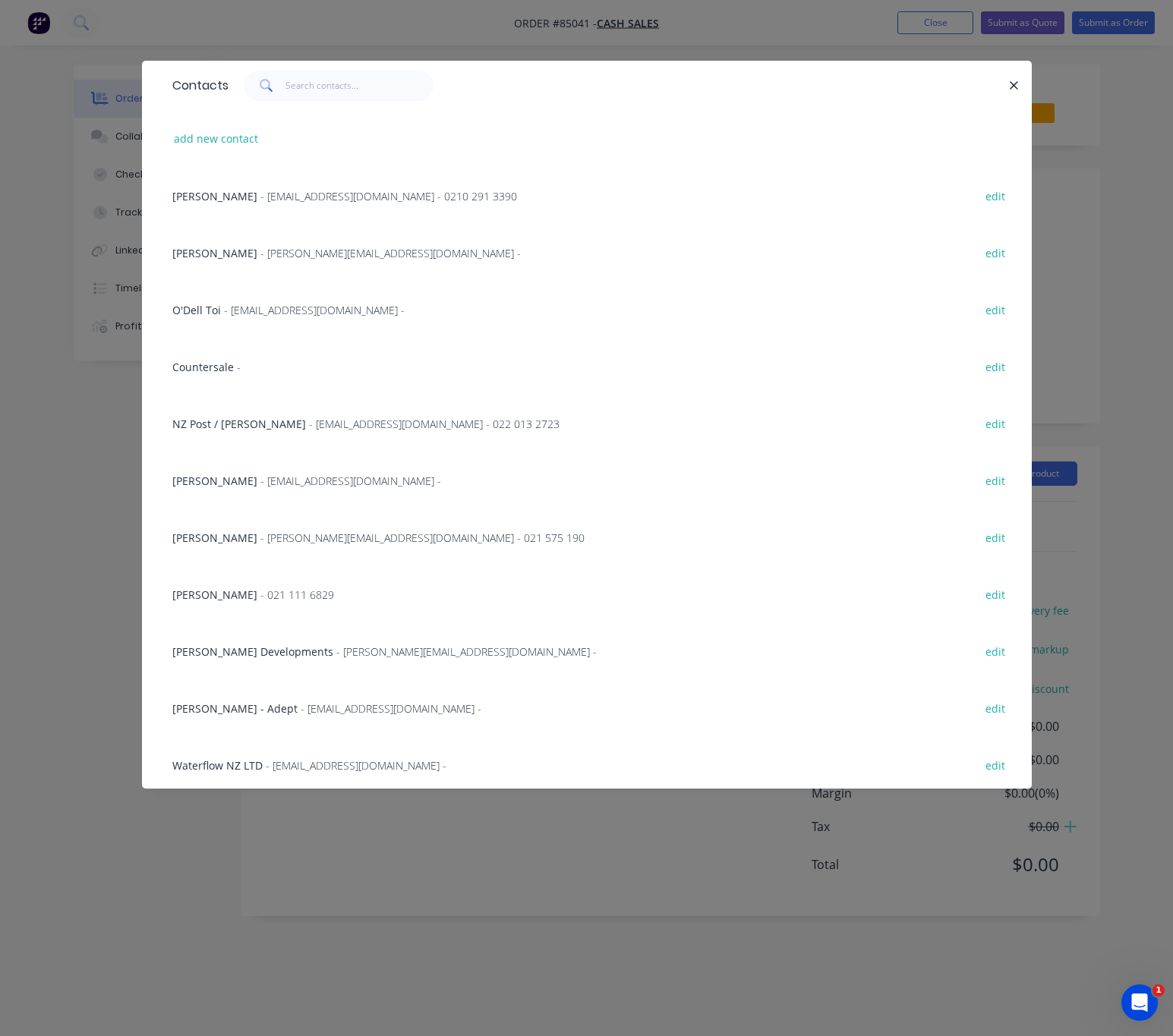
drag, startPoint x: 1022, startPoint y: 79, endPoint x: 944, endPoint y: 114, distance: 85.5
click at [1021, 78] on button "button" at bounding box center [1014, 85] width 19 height 19
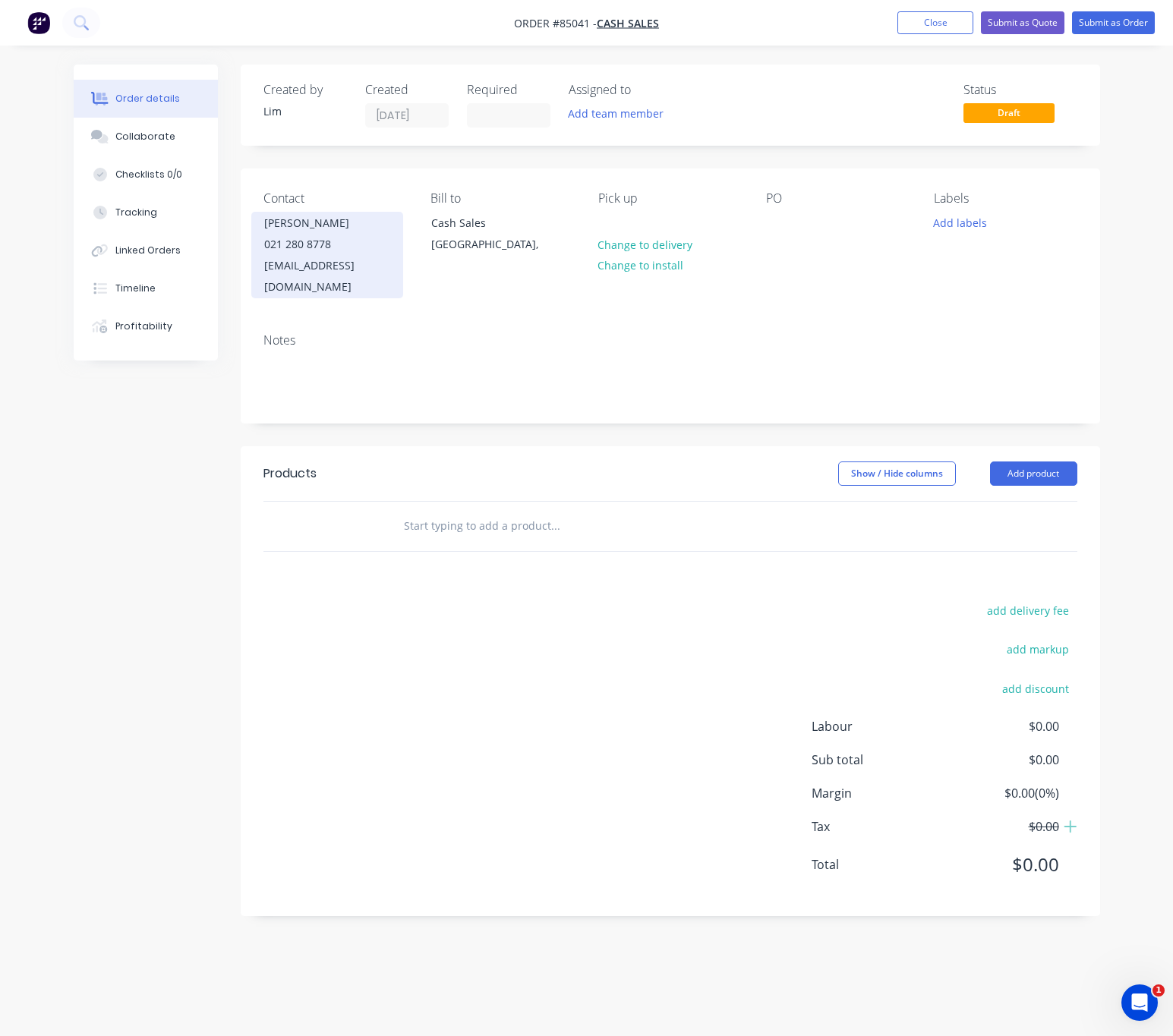
copy div "[PERSON_NAME]"
click at [775, 224] on div at bounding box center [778, 223] width 25 height 22
paste div
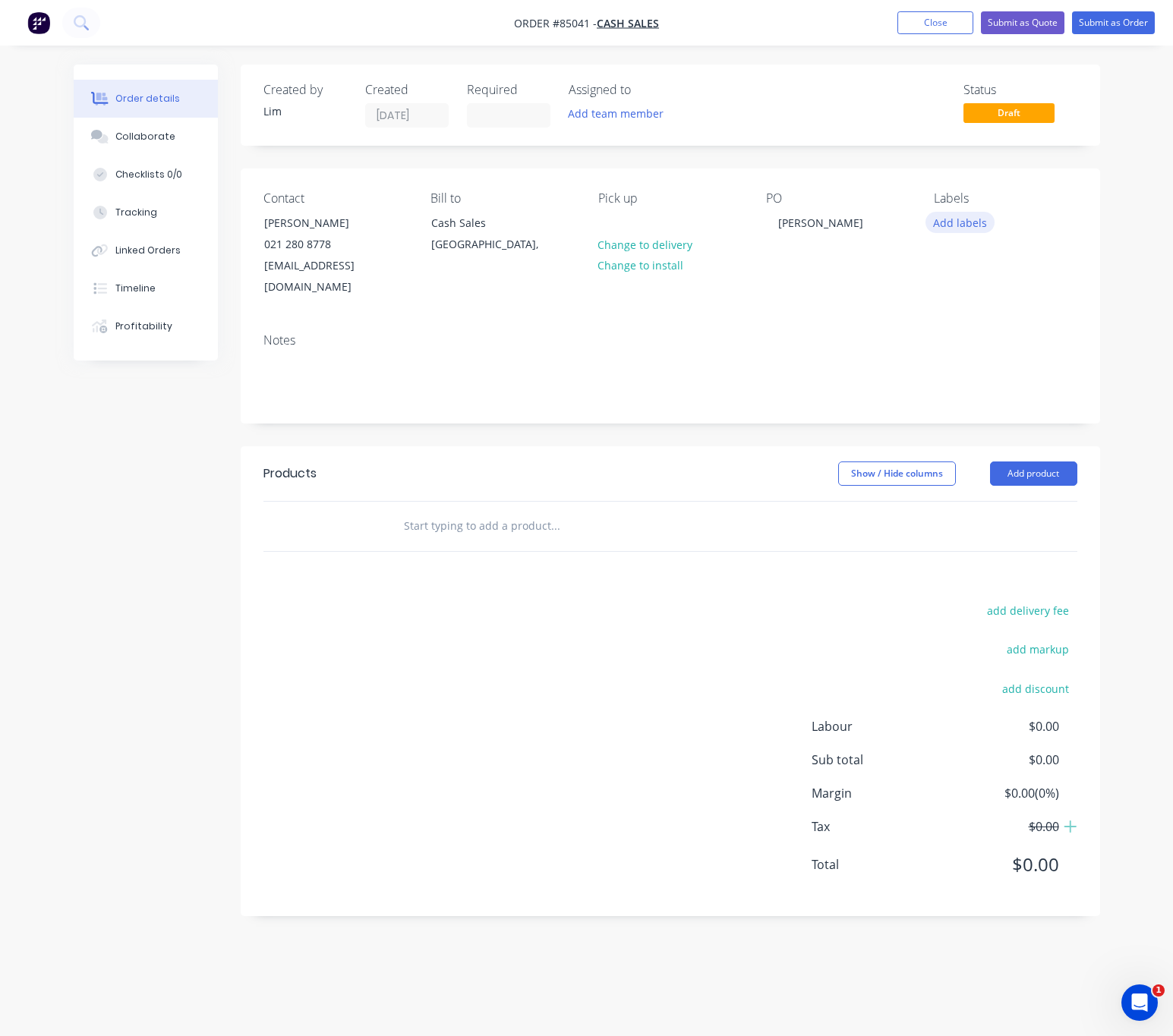
drag, startPoint x: 949, startPoint y: 218, endPoint x: 963, endPoint y: 230, distance: 18.4
click at [950, 218] on button "Add labels" at bounding box center [960, 222] width 70 height 20
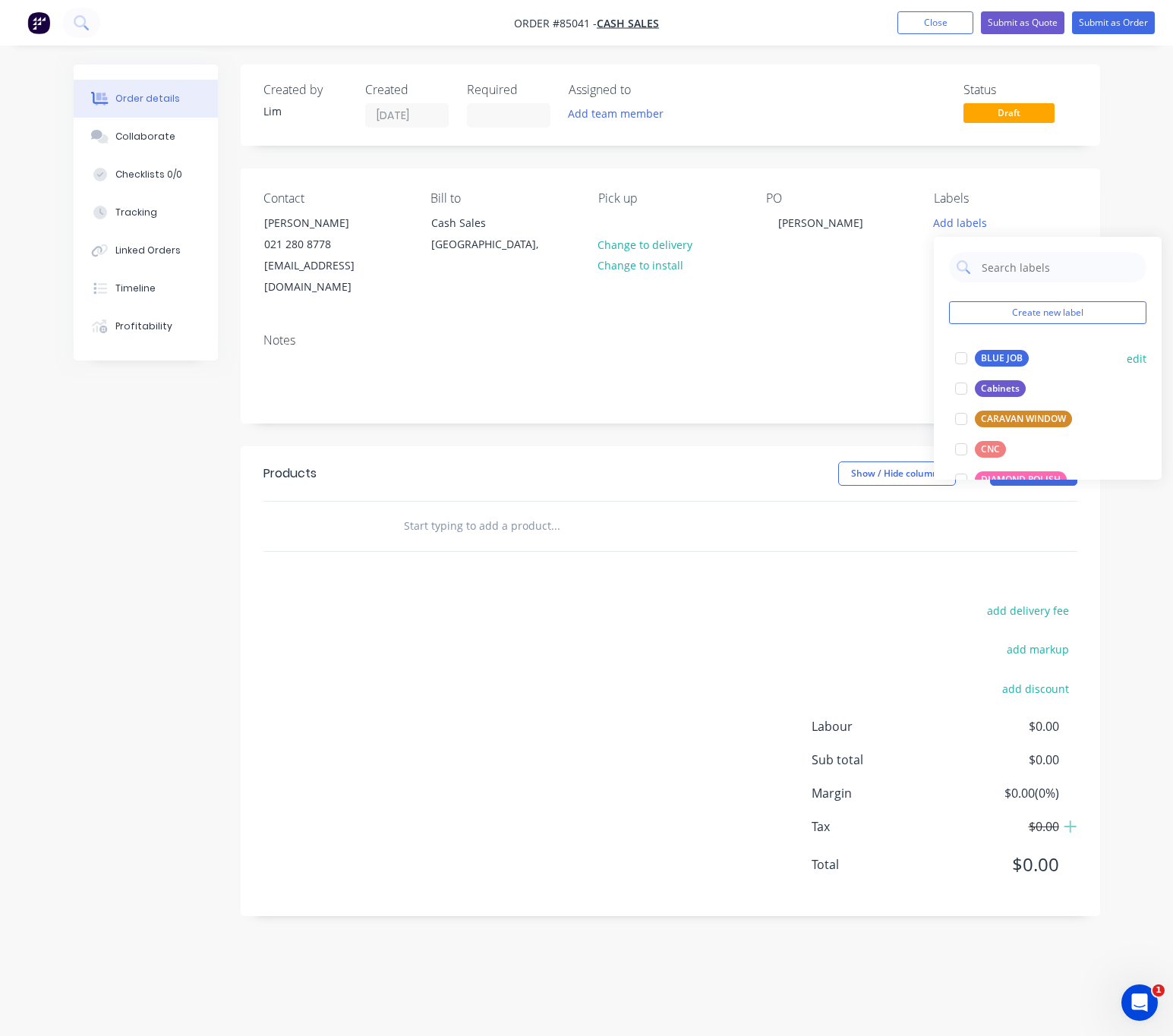
click at [999, 358] on div "BLUE JOB" at bounding box center [1002, 358] width 54 height 16
drag, startPoint x: 713, startPoint y: 458, endPoint x: 504, endPoint y: 510, distance: 215.4
click at [713, 462] on div "Show / Hide columns Add product" at bounding box center [756, 474] width 641 height 25
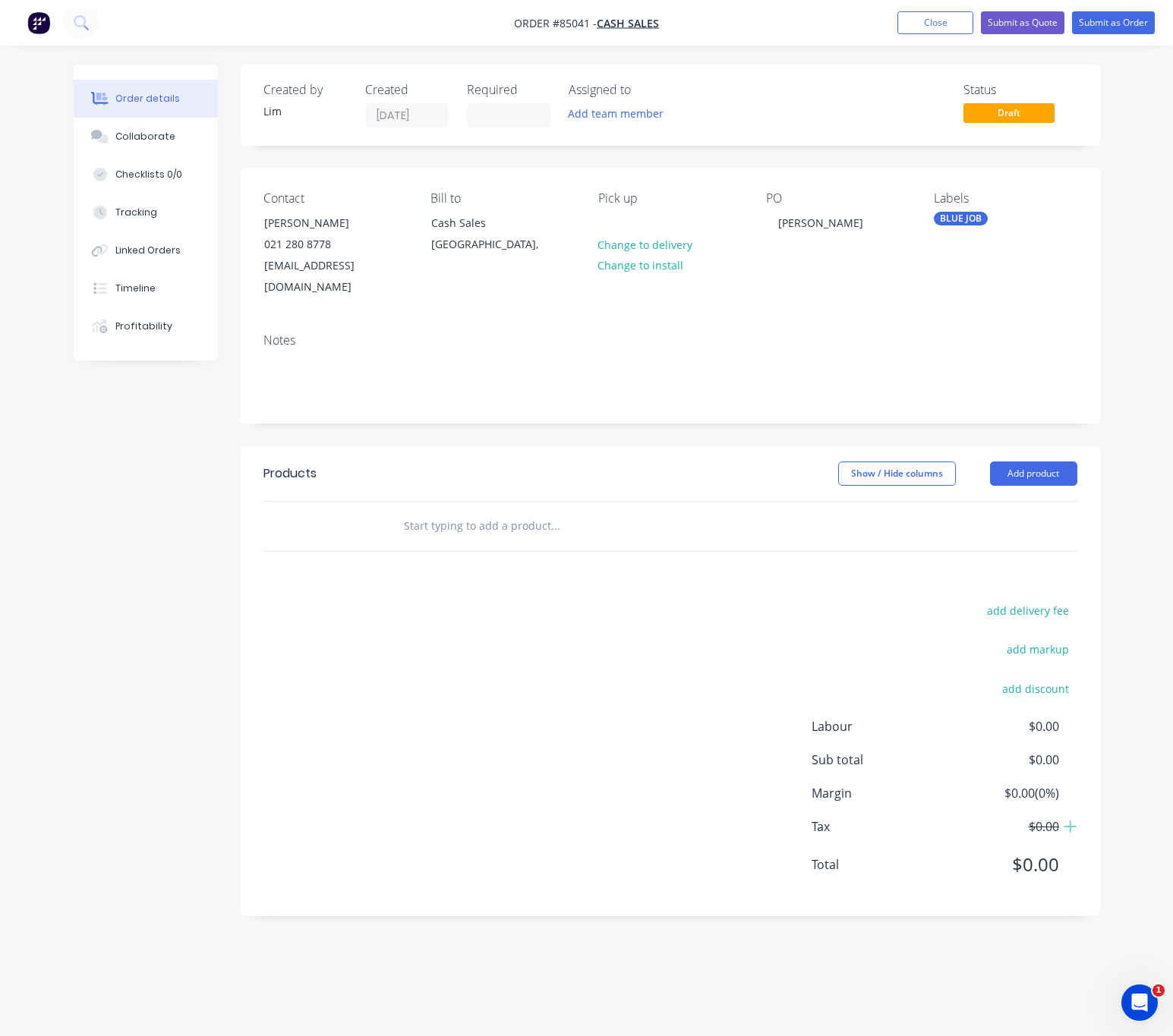
click at [422, 522] on div at bounding box center [658, 526] width 547 height 49
click at [428, 517] on input "text" at bounding box center [555, 525] width 304 height 30
type input "1"
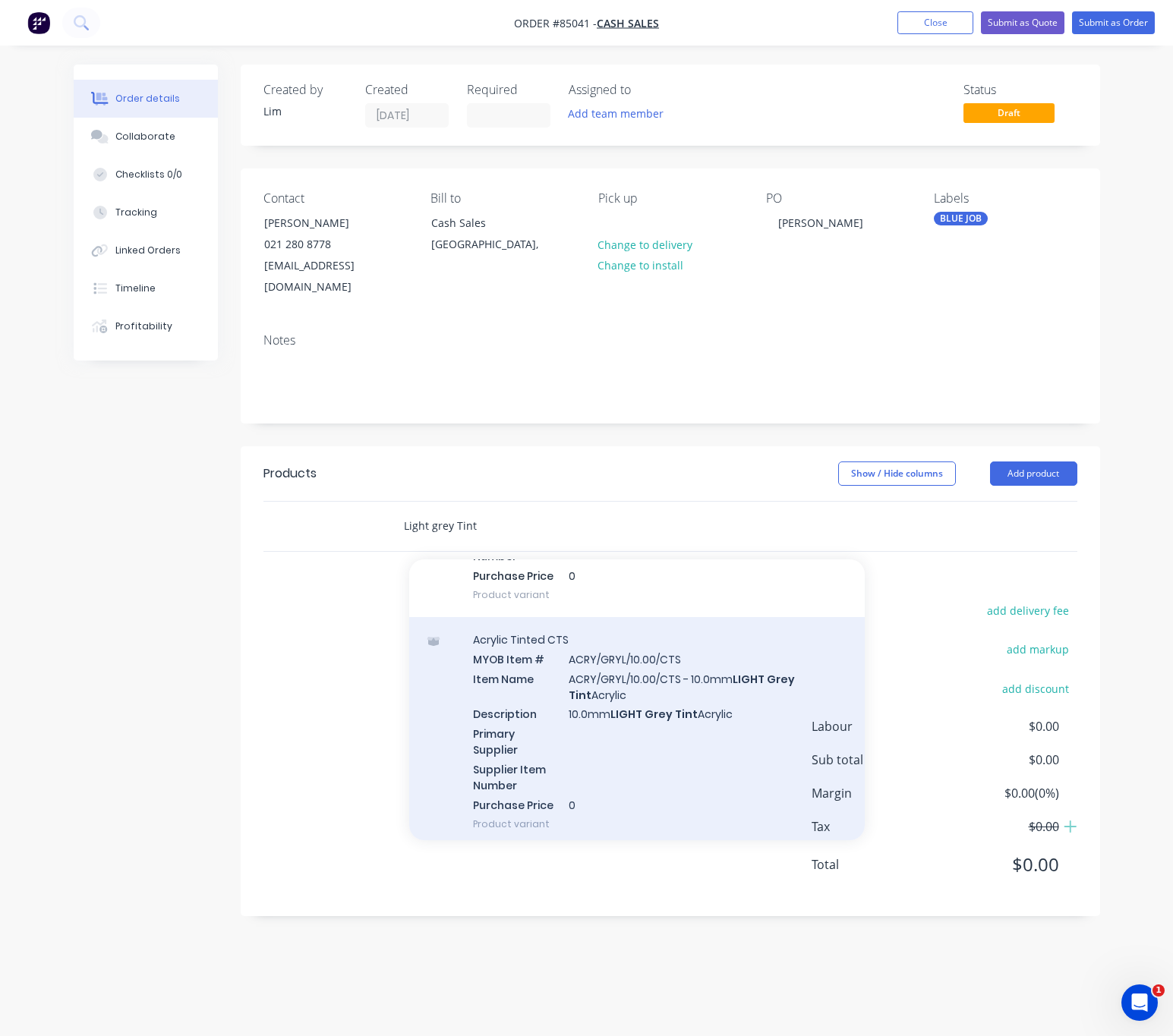
scroll to position [1367, 0]
type input "Light grey Tint"
click at [686, 718] on div "Acrylic Tinted CTS MYOB Item # ACRY/GRYL/10.00/CTS Item Name ACRY/GRYL/10.00/CT…" at bounding box center [637, 729] width 456 height 229
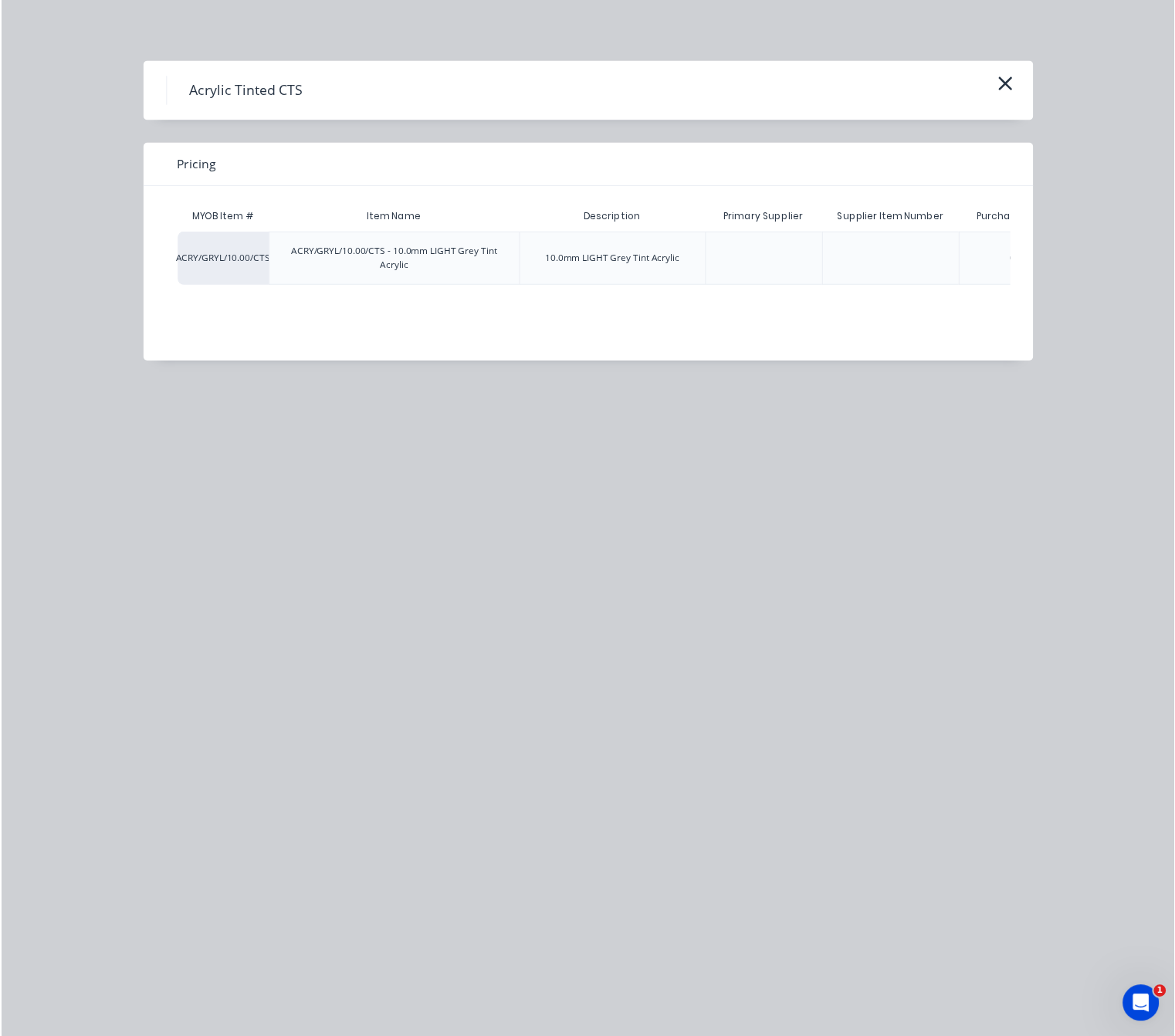
scroll to position [0, 134]
click at [997, 261] on div "$0.00" at bounding box center [987, 262] width 77 height 52
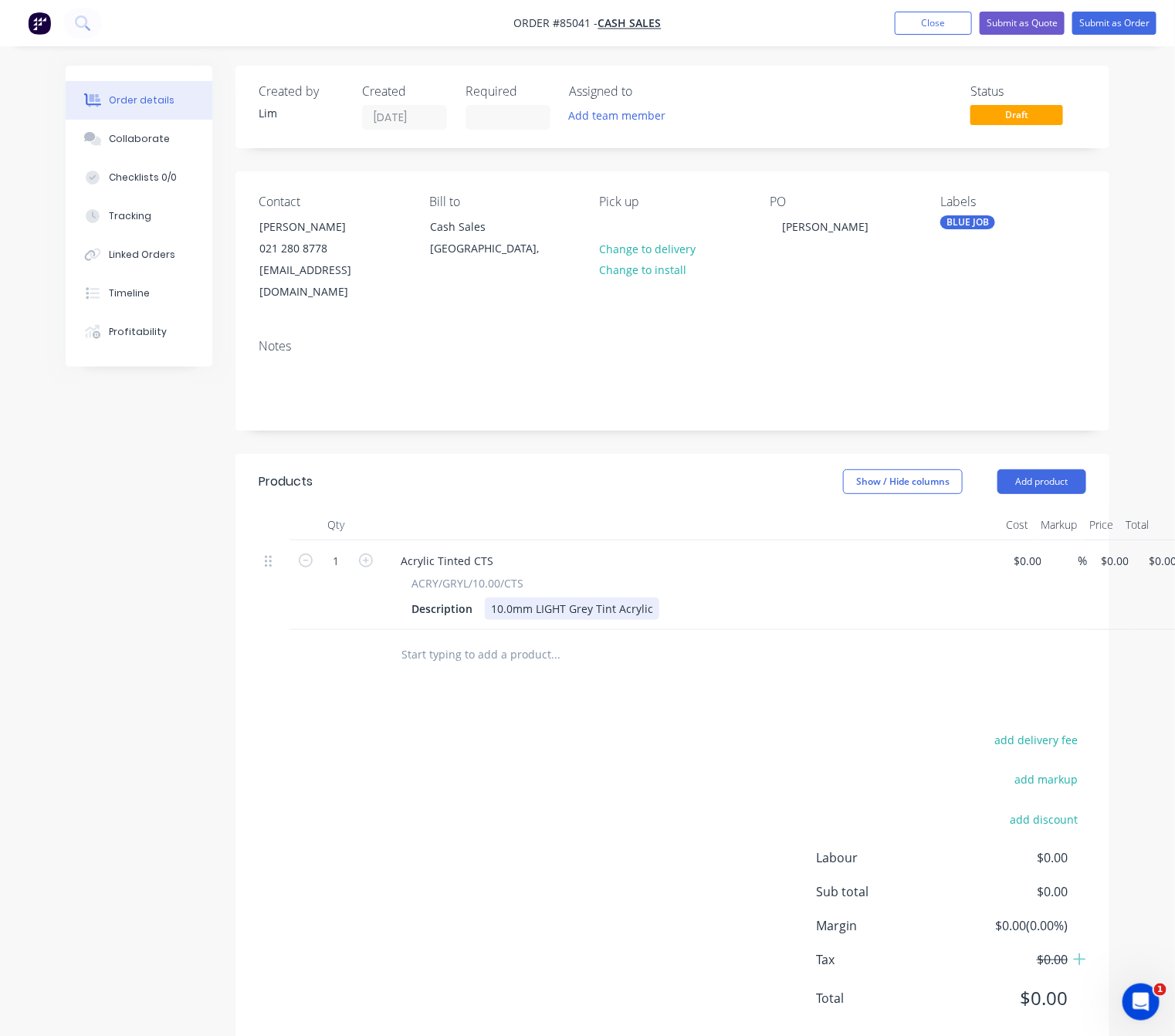
click at [651, 597] on div "10.0mm LIGHT Grey Tint Acrylic" at bounding box center [573, 608] width 175 height 22
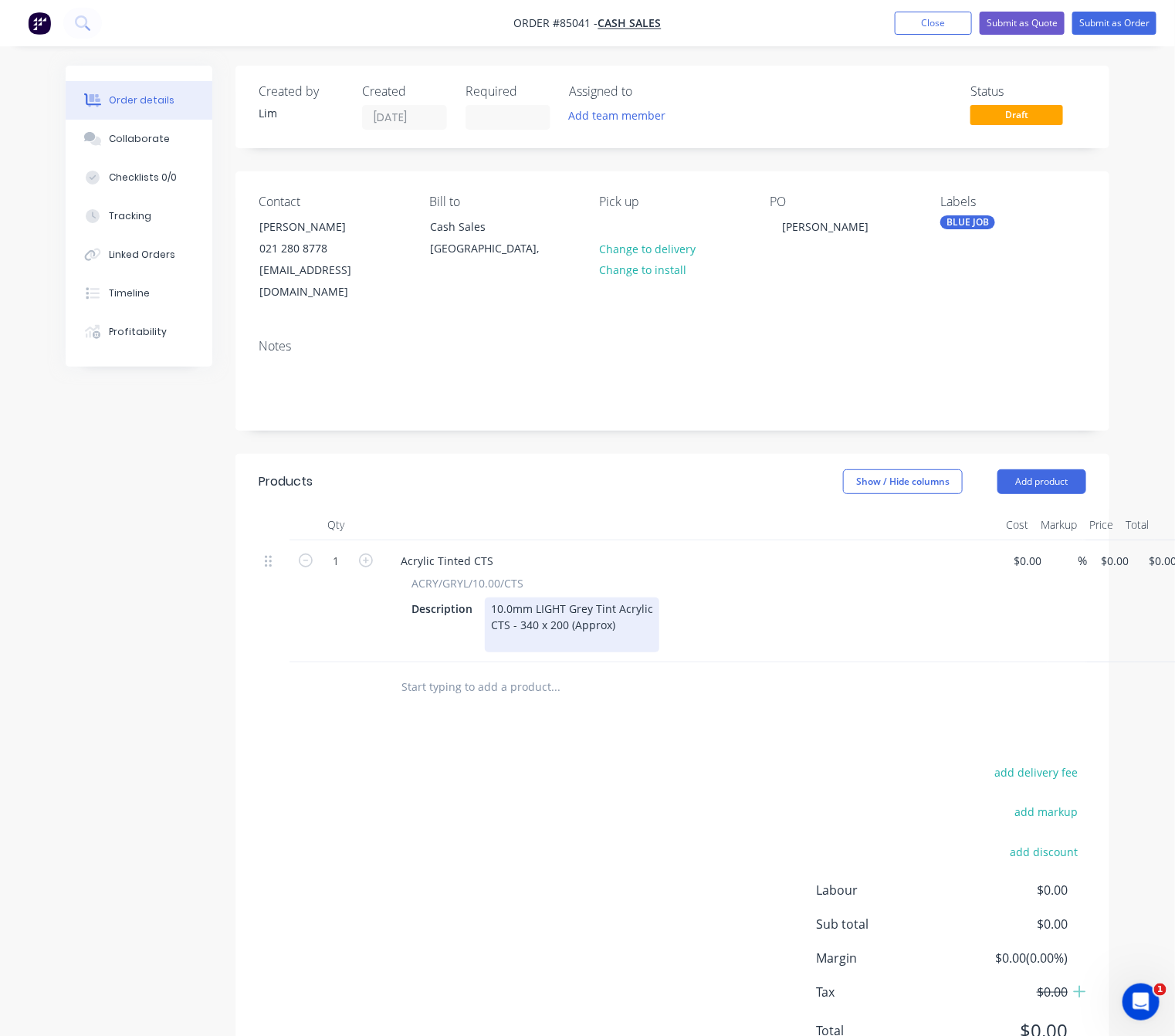
click at [647, 597] on div "10.0mm LIGHT Grey Tint Acrylic CTS - 340 x 200 (Approx)" at bounding box center [573, 625] width 175 height 55
click at [559, 639] on div "10.0mm LIGHT Grey Tint Acrylic Cut As Per Sample - Sticker Attached CTS - 340 x…" at bounding box center [647, 625] width 325 height 55
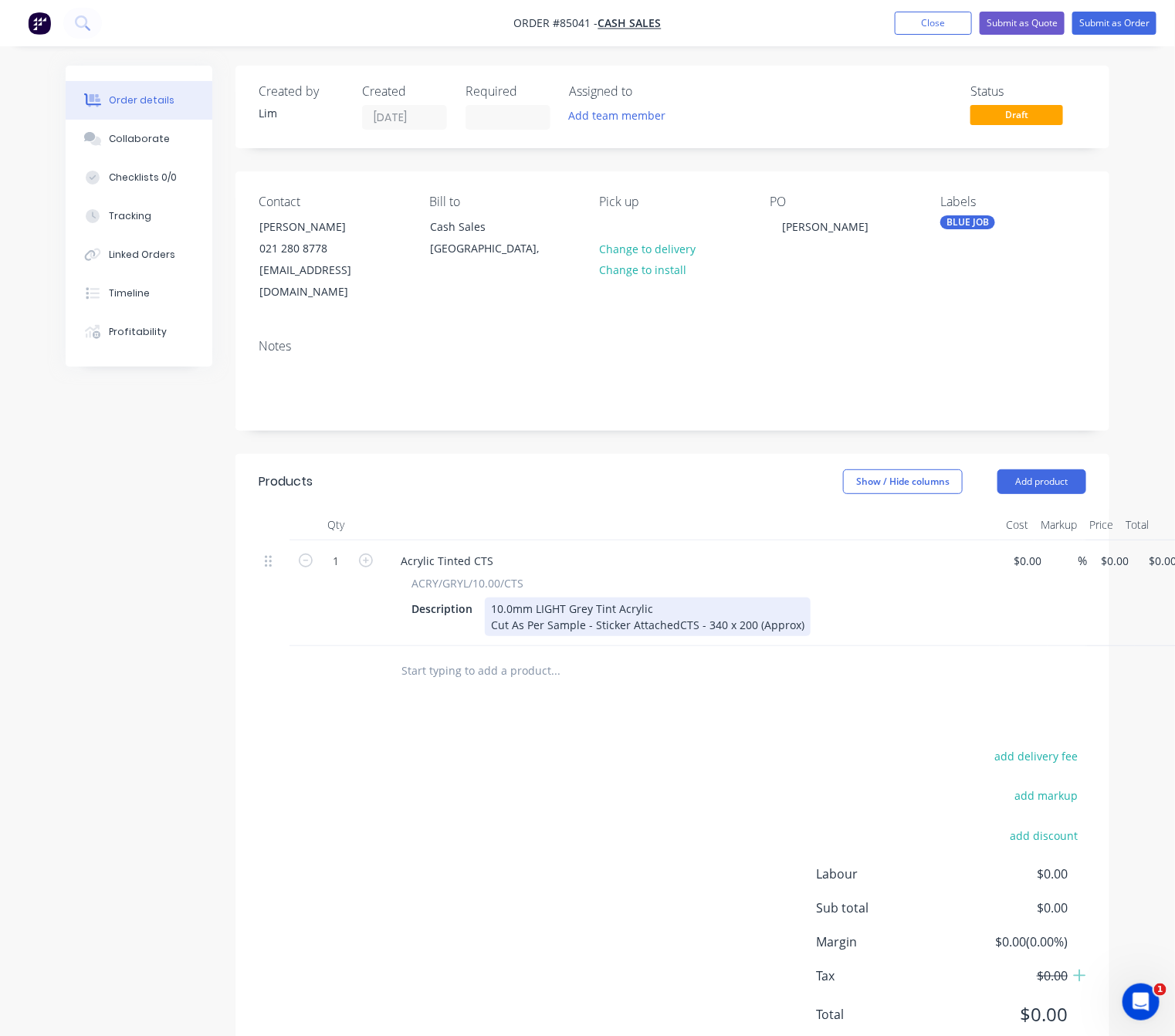
drag, startPoint x: 672, startPoint y: 602, endPoint x: 740, endPoint y: 617, distance: 69.6
click at [672, 602] on div "10.0mm LIGHT Grey Tint Acrylic Cut As Per Sample - Sticker Attached CTS - 340 x…" at bounding box center [647, 617] width 325 height 38
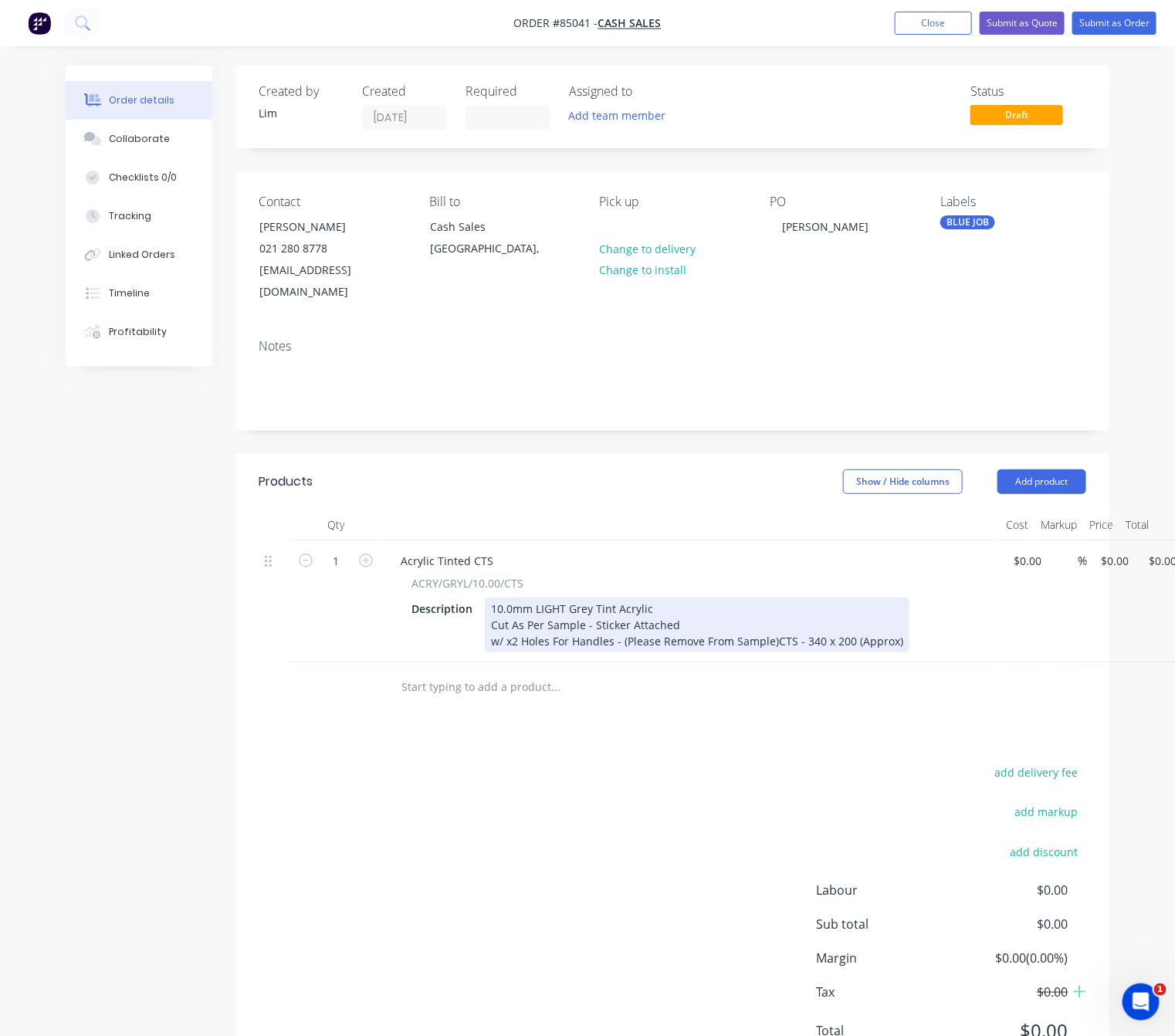
click at [623, 634] on div "10.0mm LIGHT Grey Tint Acrylic Cut As Per Sample - Sticker Attached w/ x2 Holes…" at bounding box center [697, 625] width 424 height 55
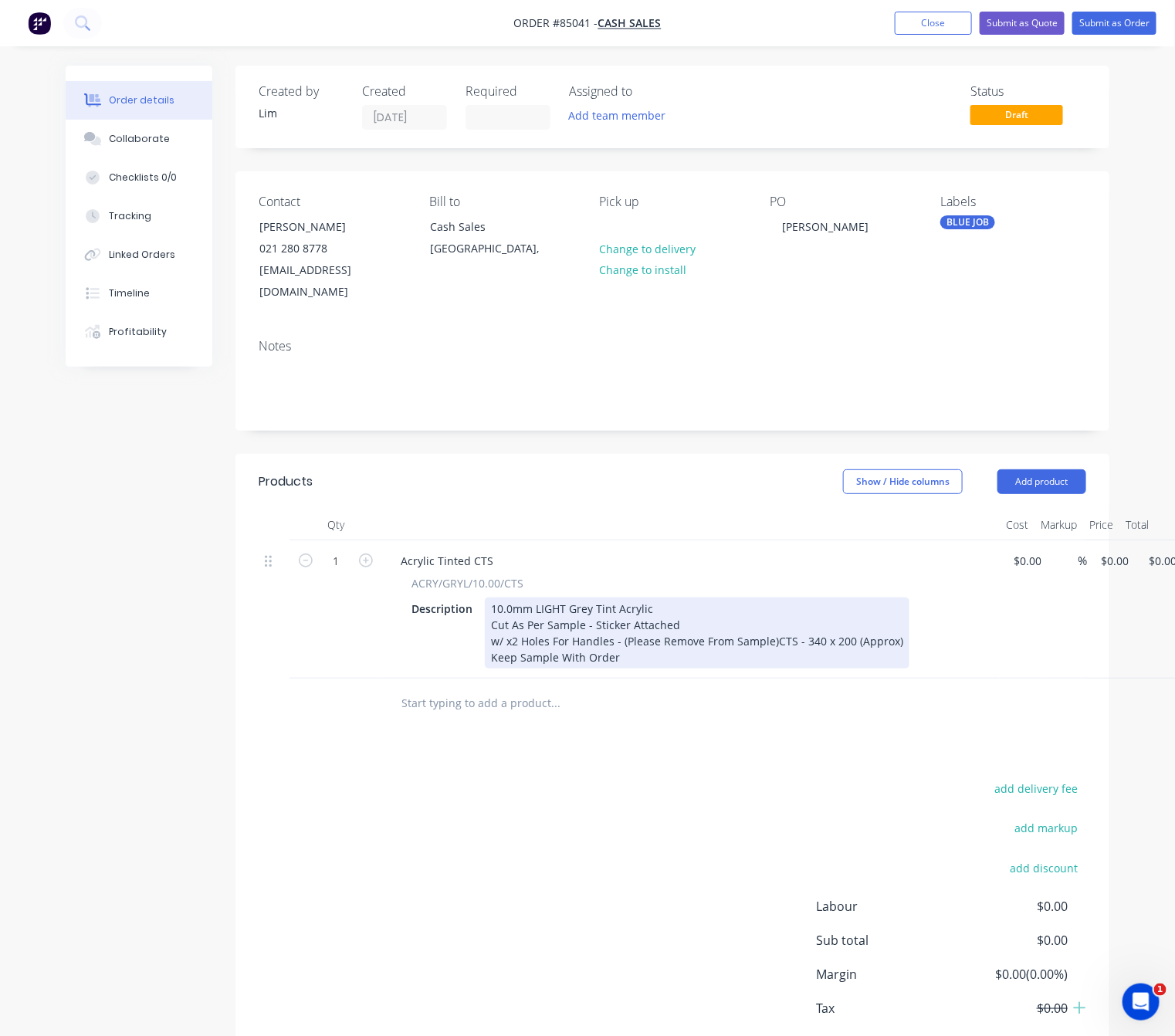
click at [485, 651] on div "10.0mm LIGHT Grey Tint Acrylic Cut As Per Sample - Sticker Attached w/ x2 Holes…" at bounding box center [697, 632] width 424 height 71
click at [690, 663] on div "10.0mm LIGHT Grey Tint Acrylic Cut As Per Sample - Sticker Attached w/ x2 Holes…" at bounding box center [697, 632] width 424 height 71
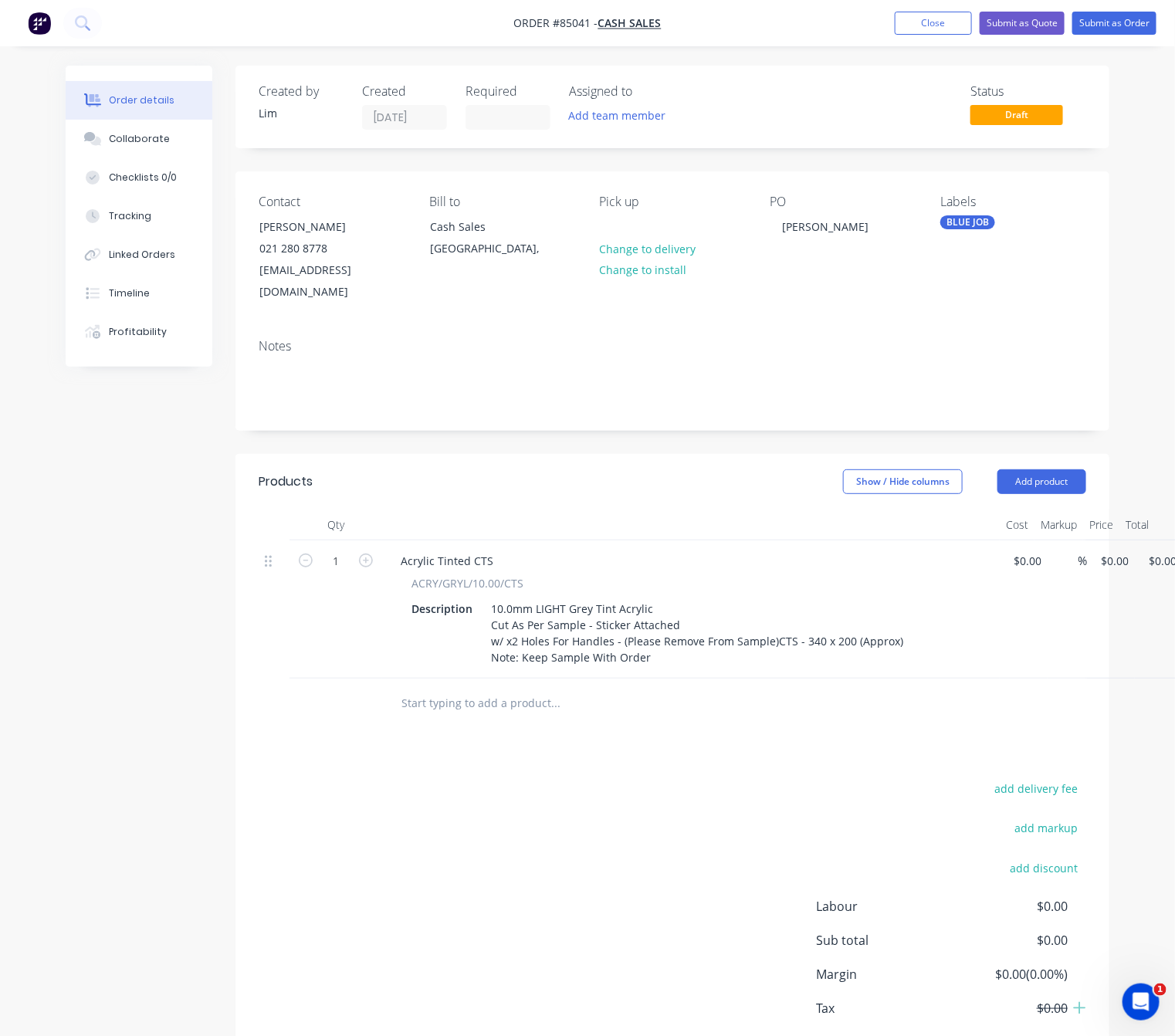
click at [656, 825] on div "add delivery fee add markup add discount Labour $0.00 Sub total $0.00 Margin $0…" at bounding box center [672, 927] width 827 height 298
click at [1086, 540] on div "1 Acrylic Tinted CTS ACRY/GRYL/10.00/CTS Description 10.0mm LIGHT Grey Tint Acr…" at bounding box center [672, 609] width 827 height 138
type input "$94.53"
click at [389, 829] on div "add delivery fee add markup add discount Labour $0.00 Sub total $0.00 Margin $0…" at bounding box center [672, 927] width 827 height 298
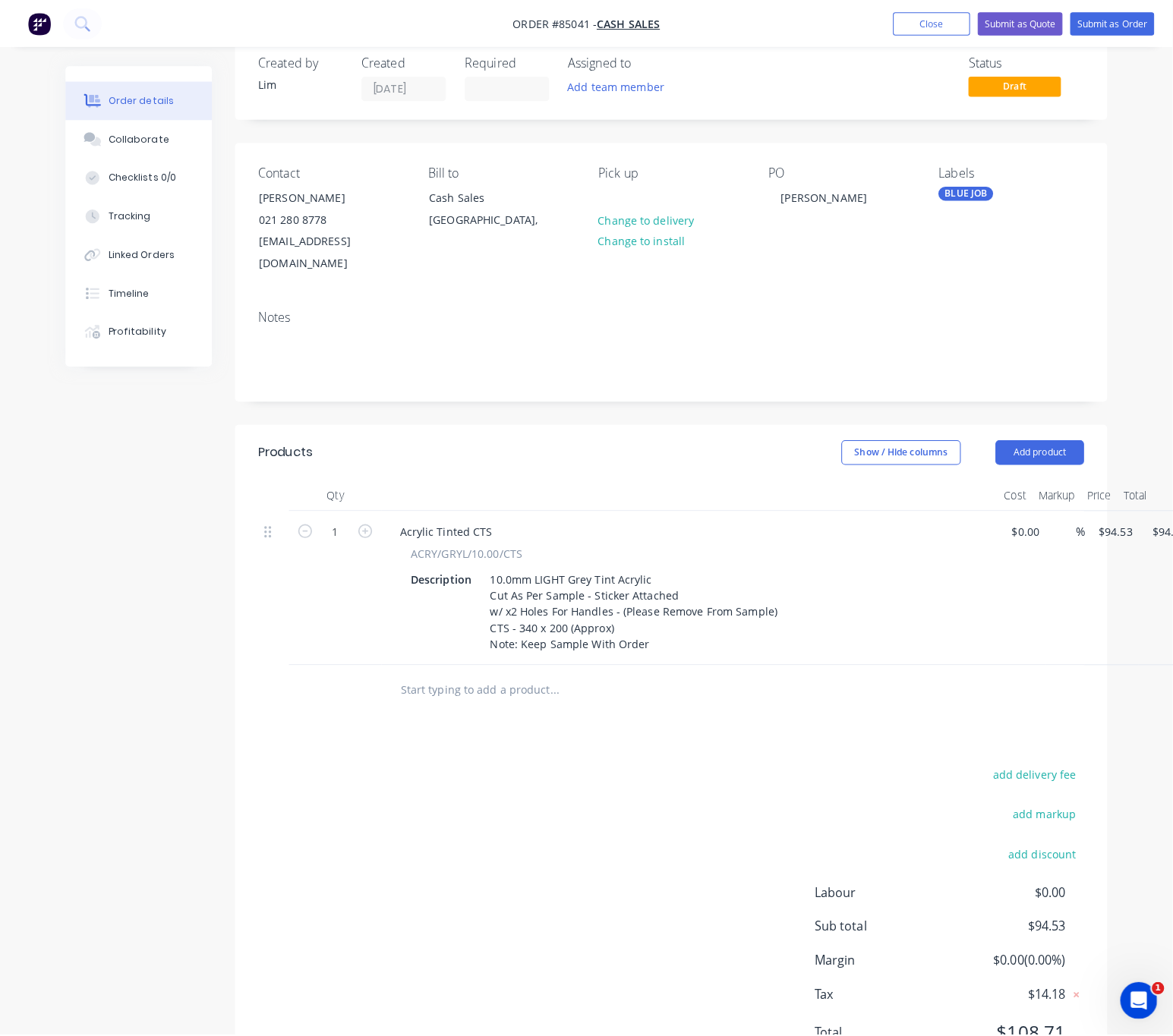
scroll to position [0, 0]
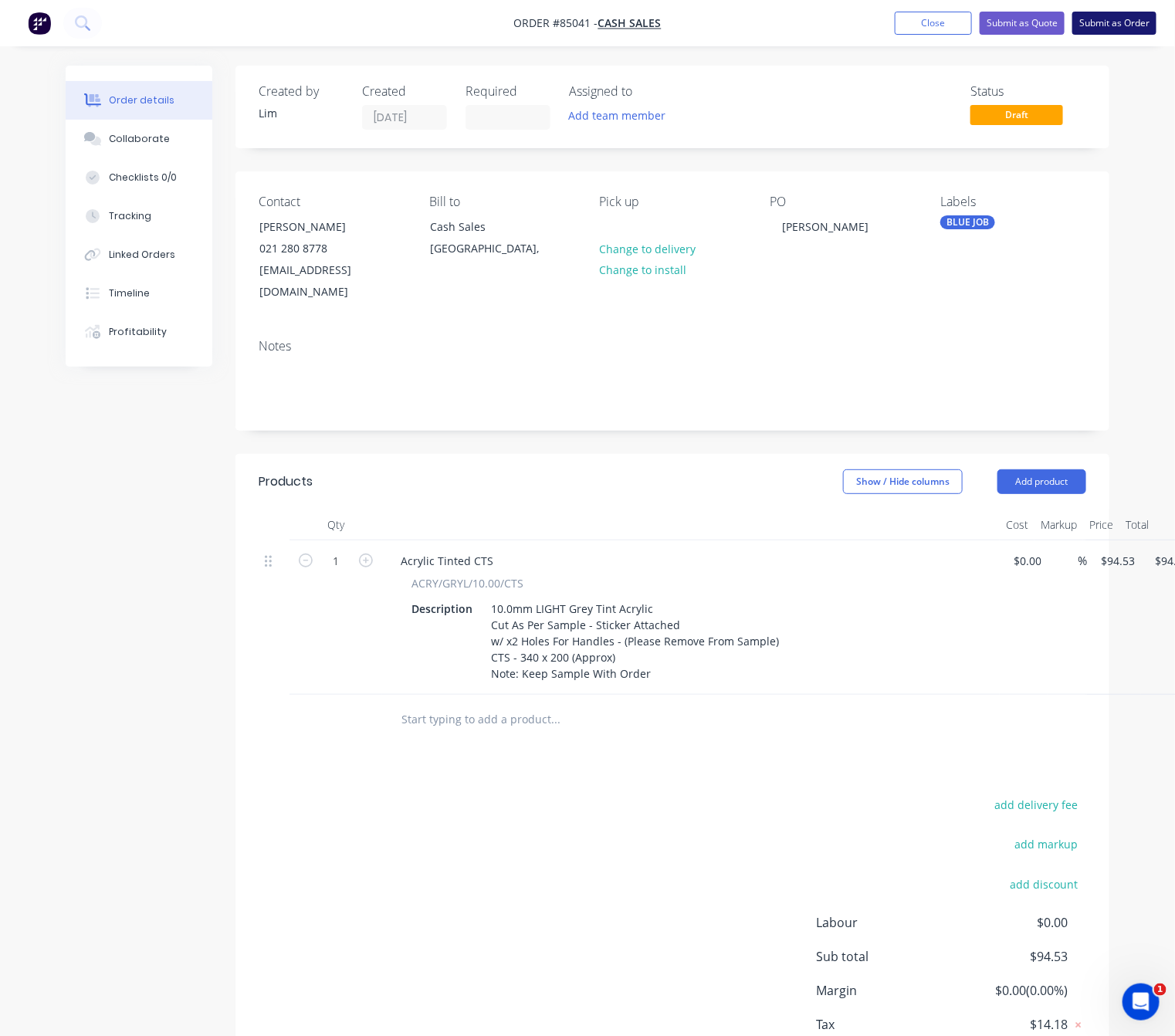
click at [1121, 15] on button "Submit as Order" at bounding box center [1113, 23] width 84 height 23
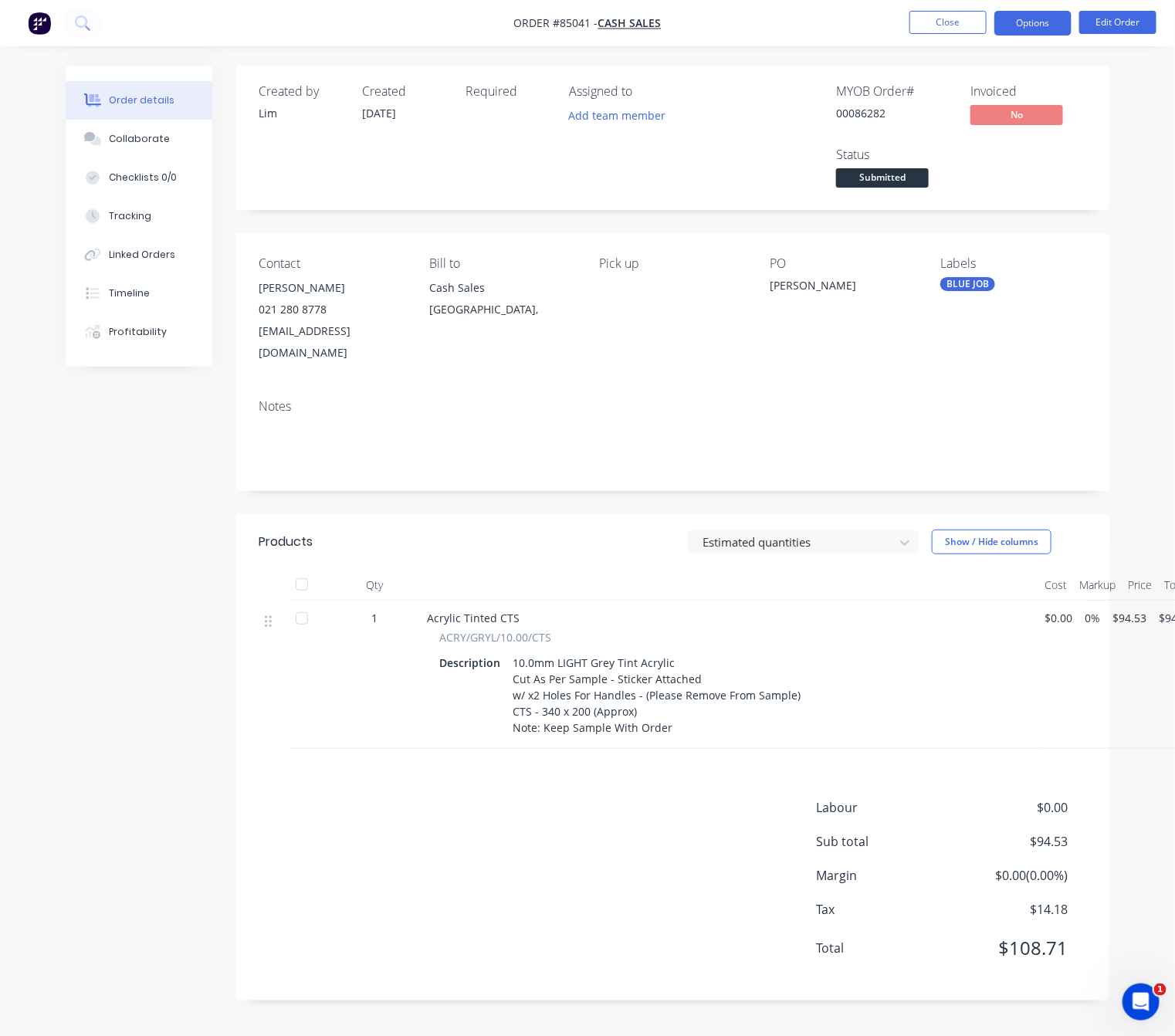
click at [1058, 26] on button "Options" at bounding box center [1033, 23] width 77 height 25
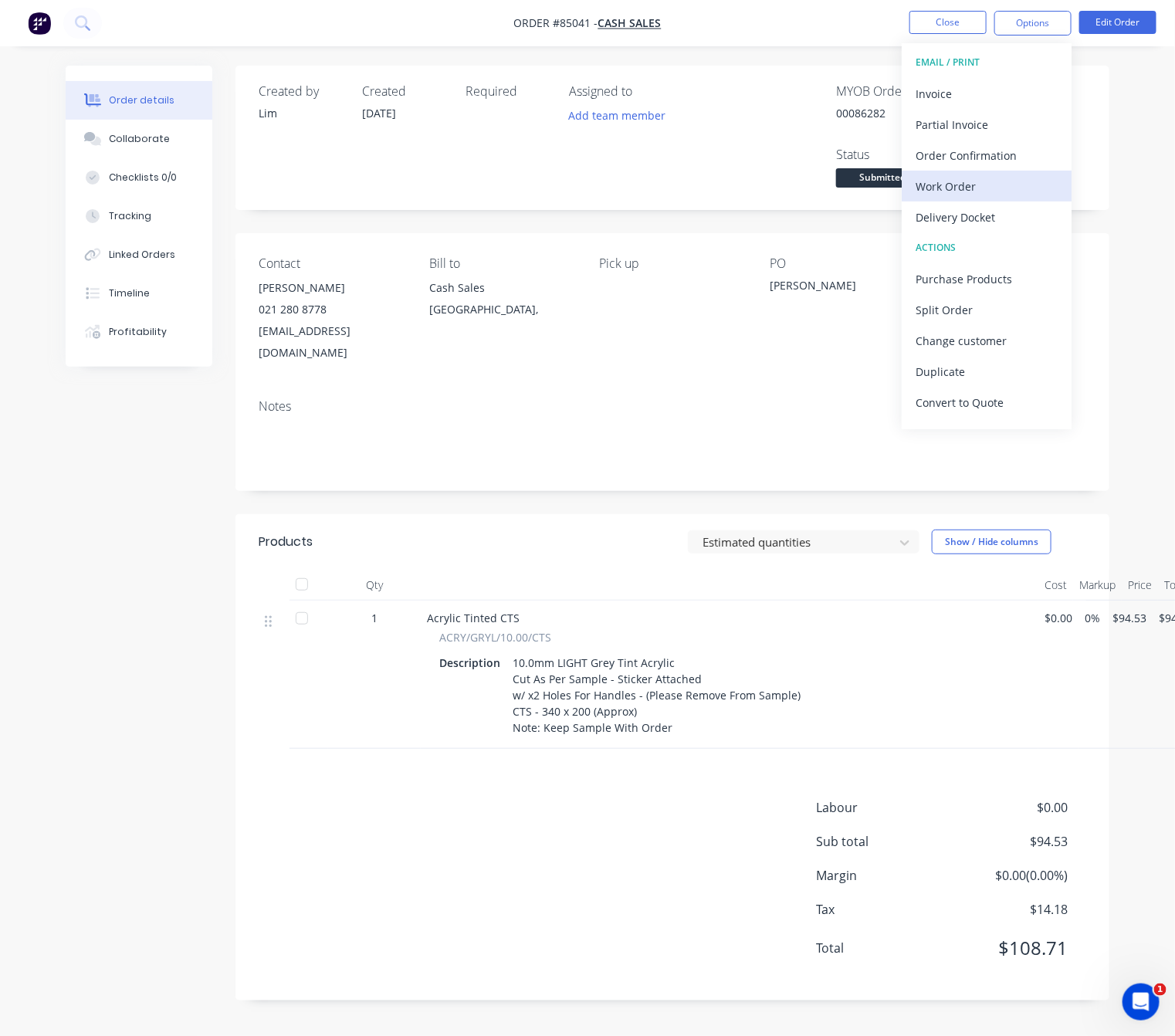
click at [962, 181] on div "Work Order" at bounding box center [986, 186] width 142 height 22
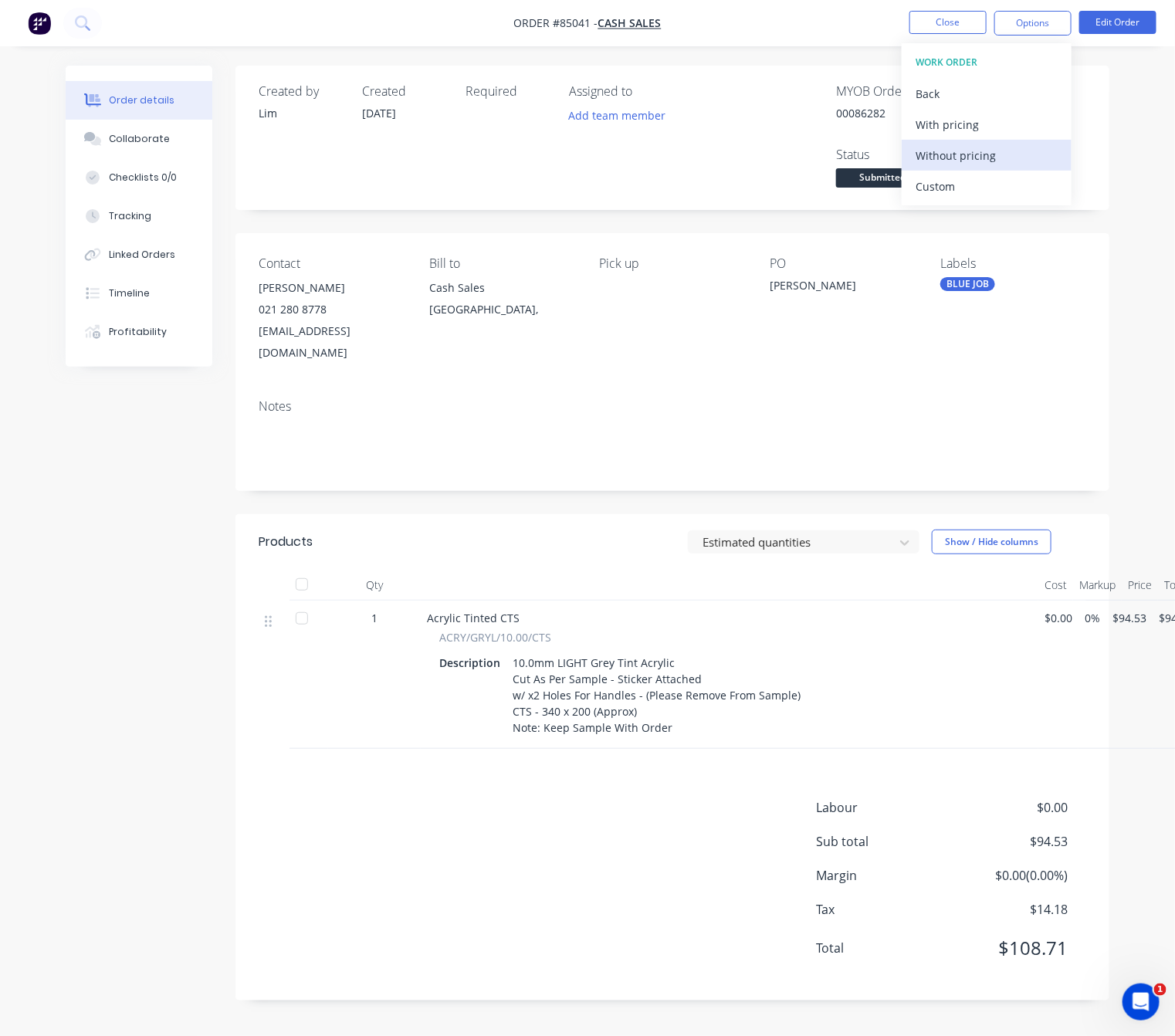
click at [980, 161] on div "Without pricing" at bounding box center [986, 155] width 142 height 22
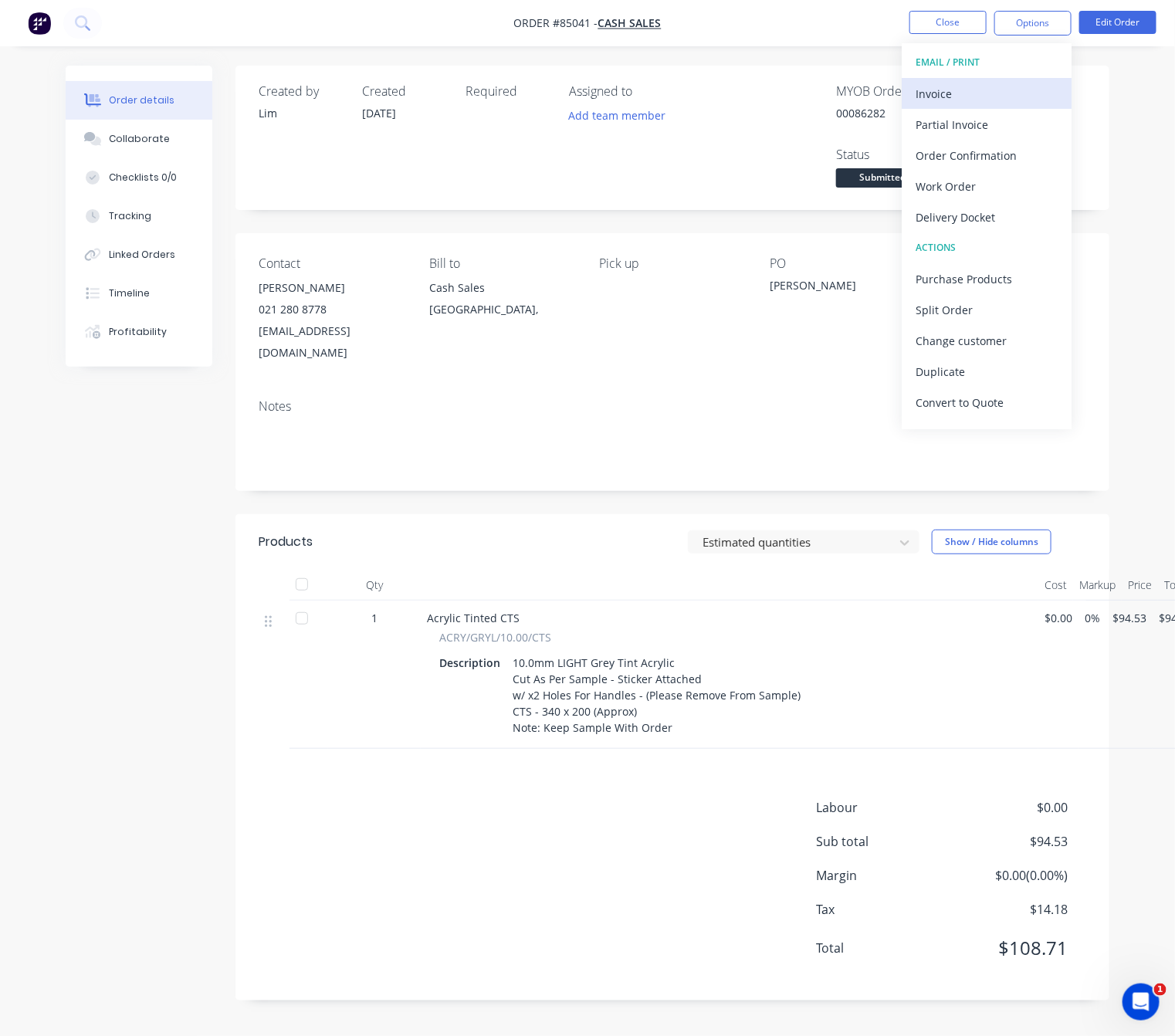
click at [980, 97] on div "Invoice" at bounding box center [986, 93] width 142 height 22
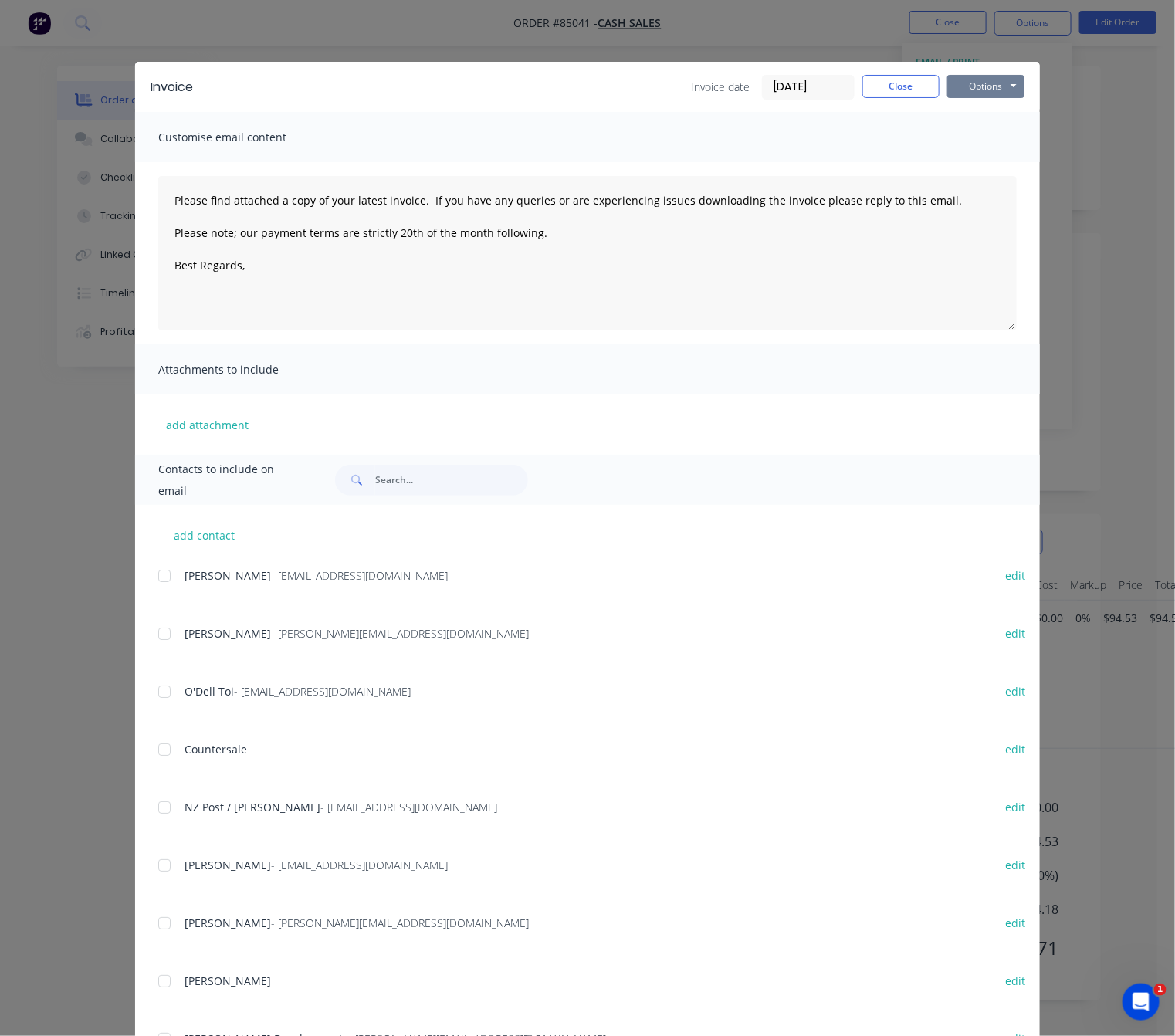
click at [989, 88] on button "Options" at bounding box center [985, 87] width 77 height 23
click at [999, 112] on button "Preview" at bounding box center [996, 114] width 99 height 26
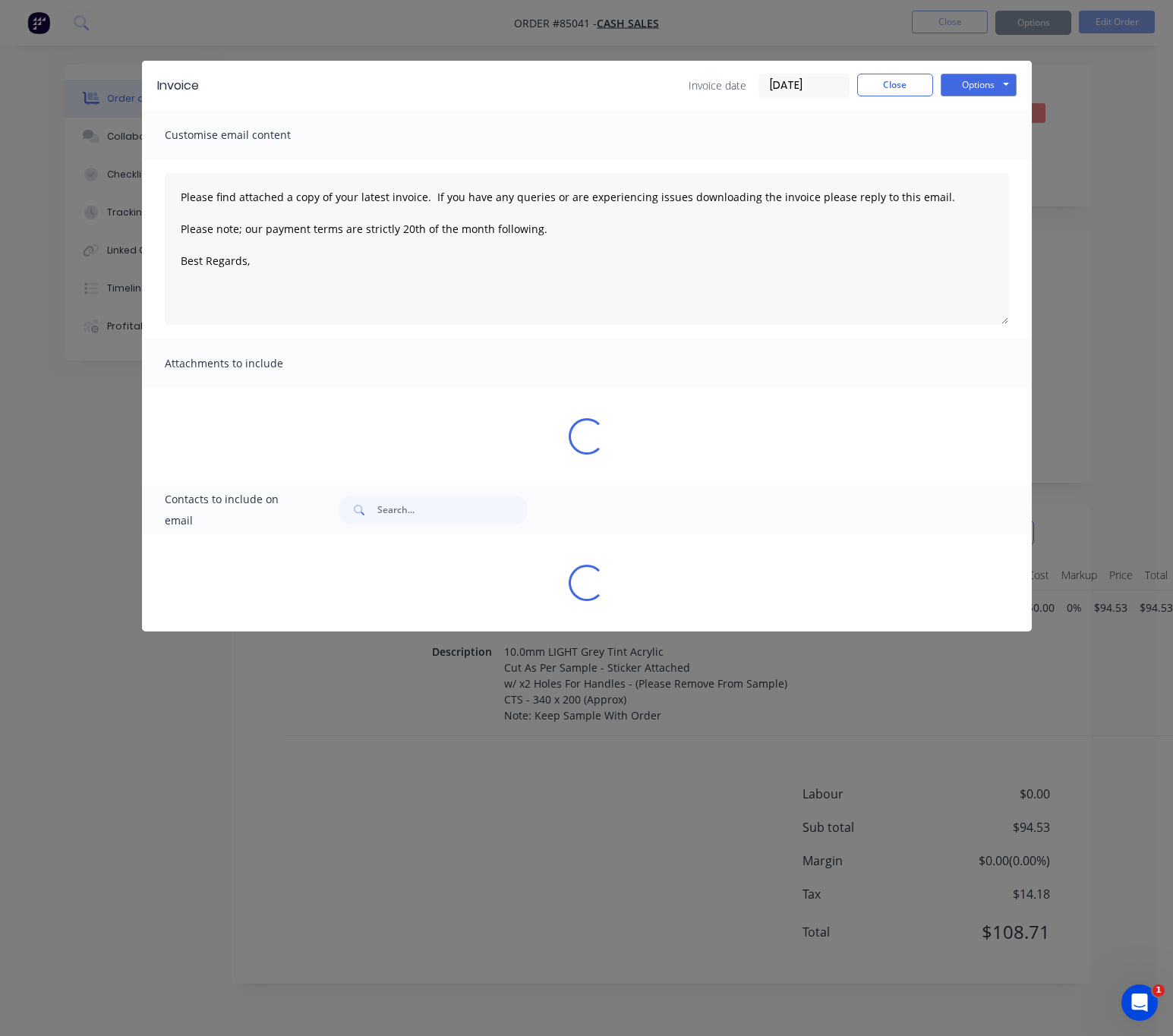
type textarea "Please find attached a copy of your latest invoice. If you have any queries or …"
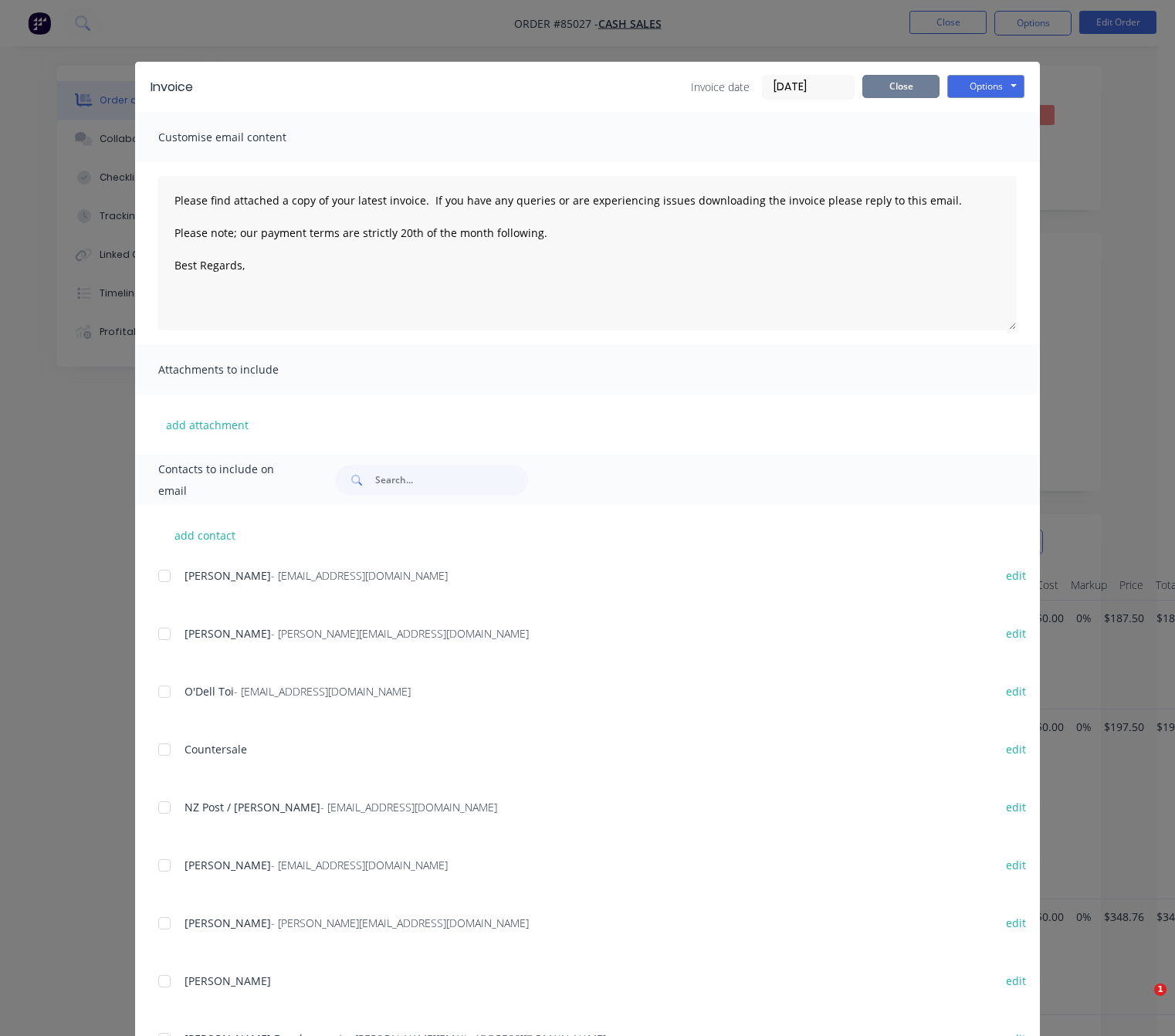
click at [903, 89] on button "Close" at bounding box center [900, 87] width 77 height 23
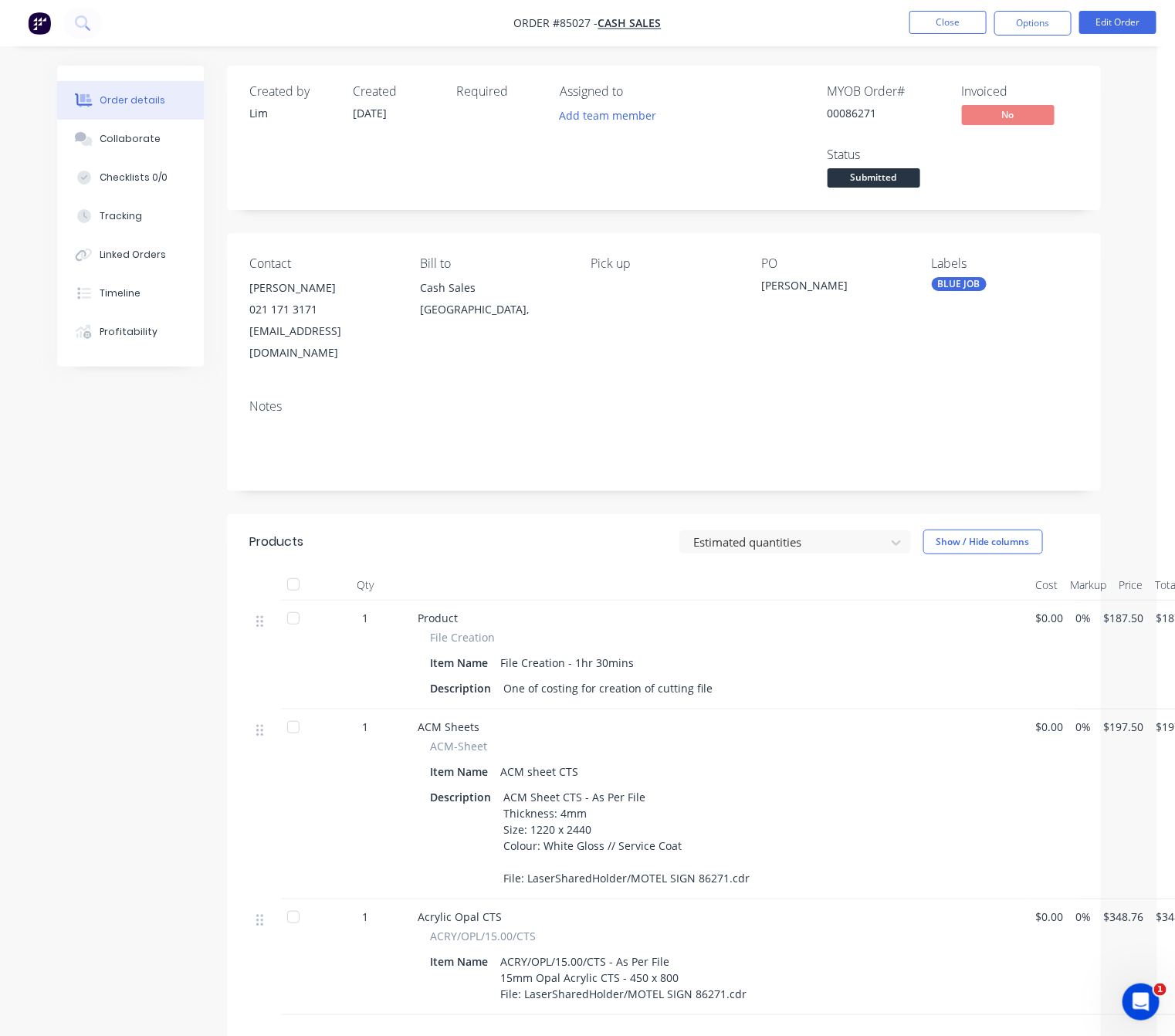
click at [879, 183] on span "Submitted" at bounding box center [873, 177] width 92 height 19
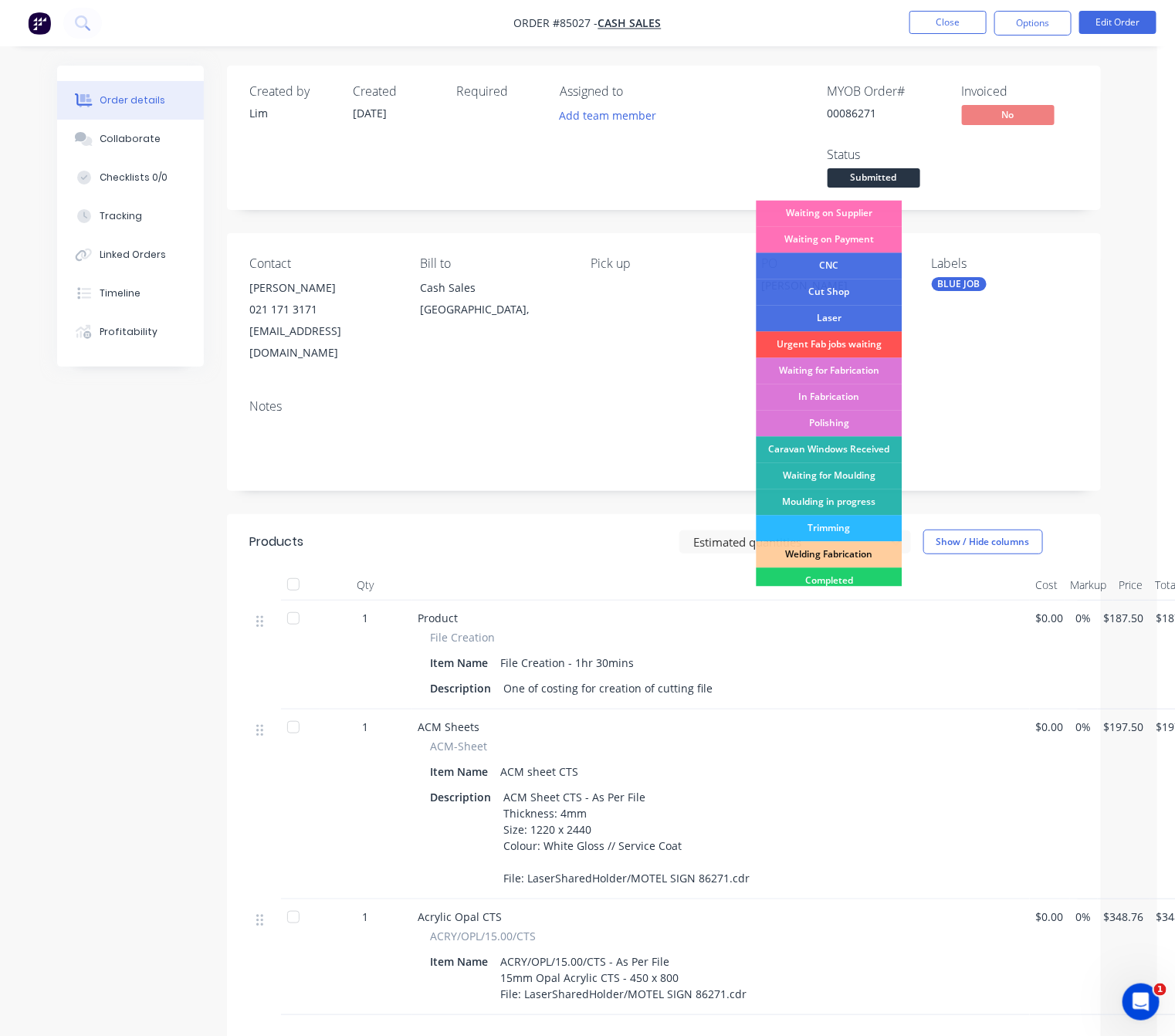
click at [879, 211] on div "Waiting on Supplier" at bounding box center [829, 214] width 146 height 27
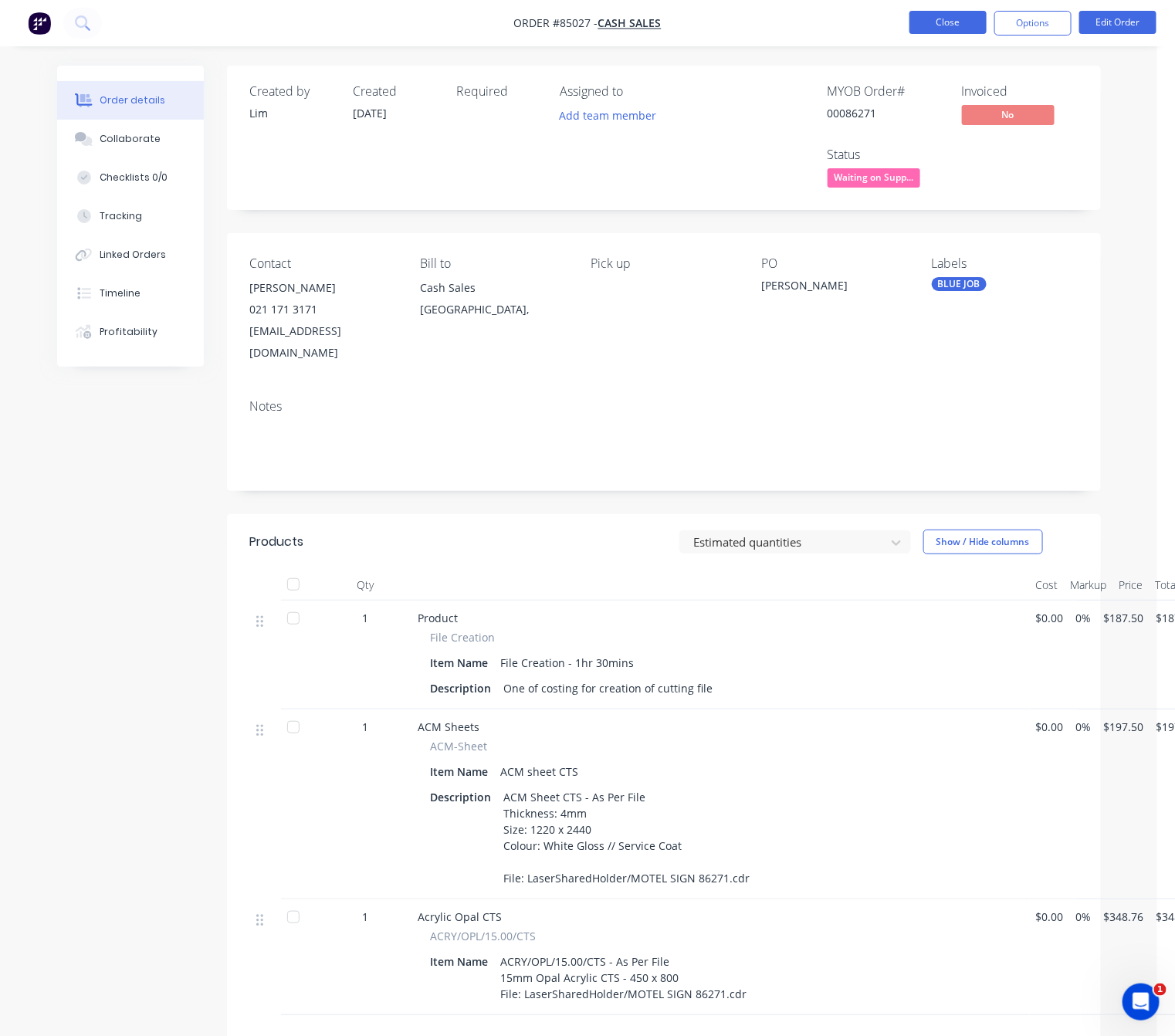
click at [930, 26] on button "Close" at bounding box center [948, 22] width 77 height 23
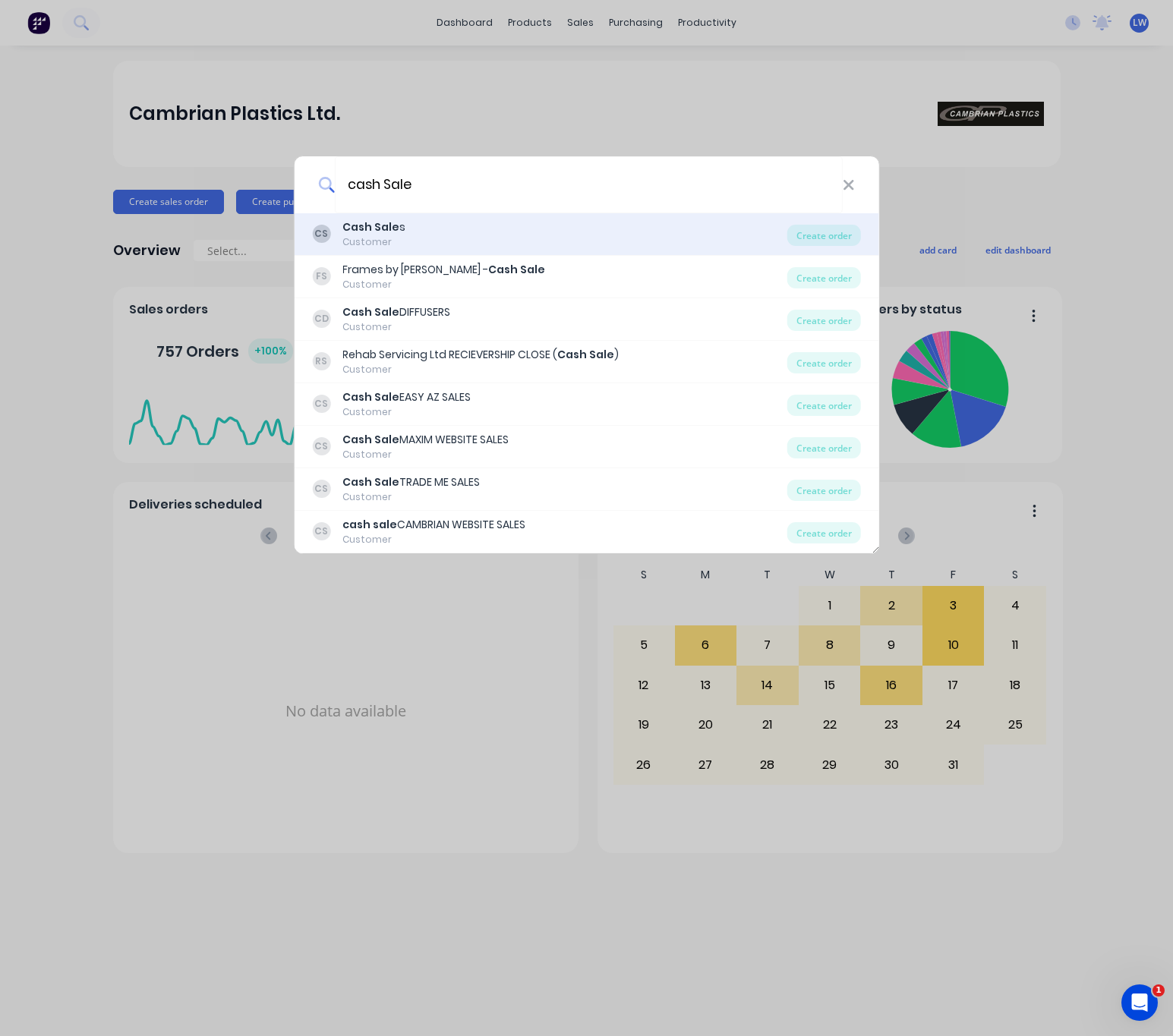
type input "cash Sale"
click at [467, 246] on div "CS Cash Sale s Customer" at bounding box center [549, 234] width 476 height 29
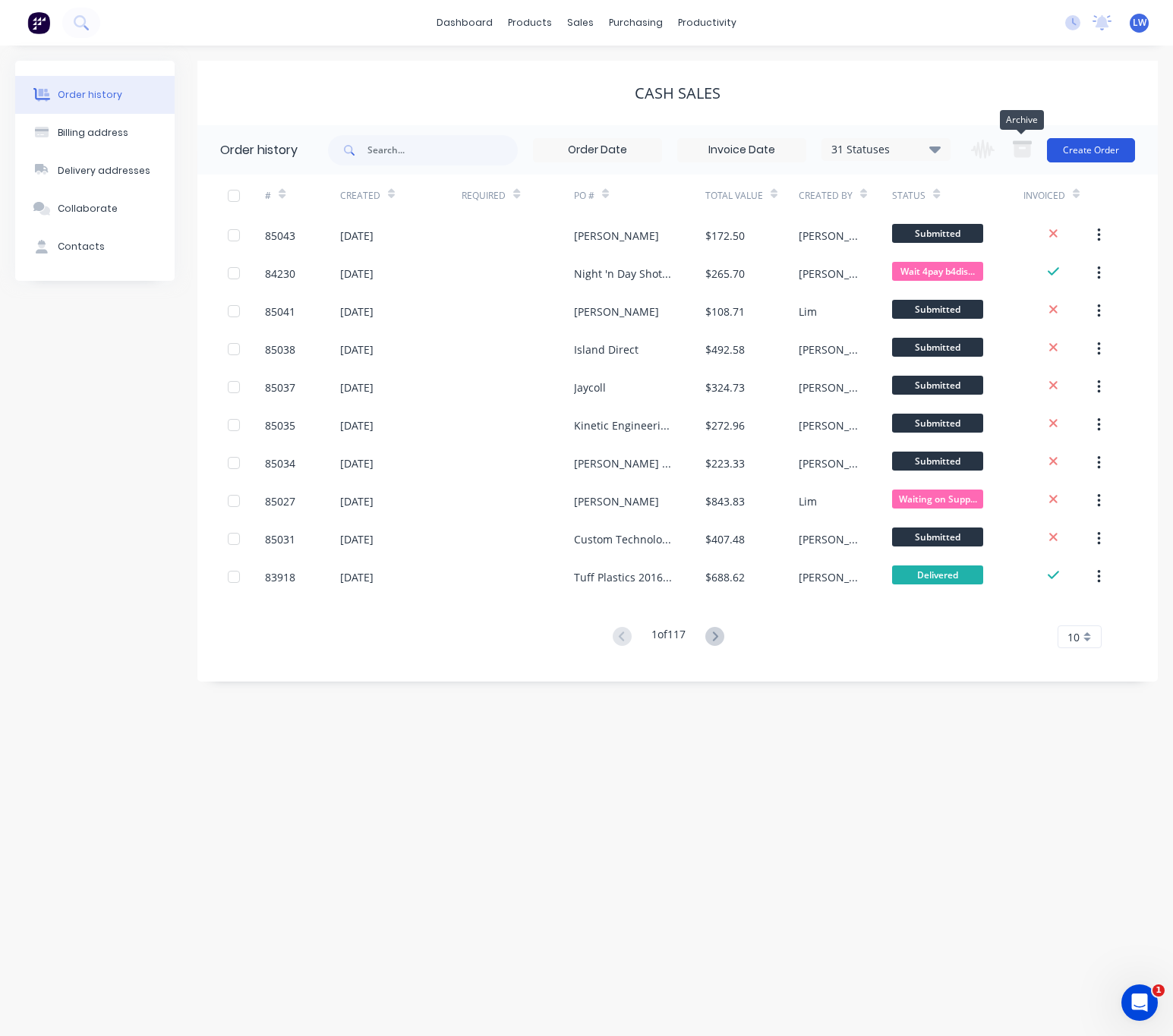
click at [1074, 143] on button "Create Order" at bounding box center [1091, 151] width 88 height 25
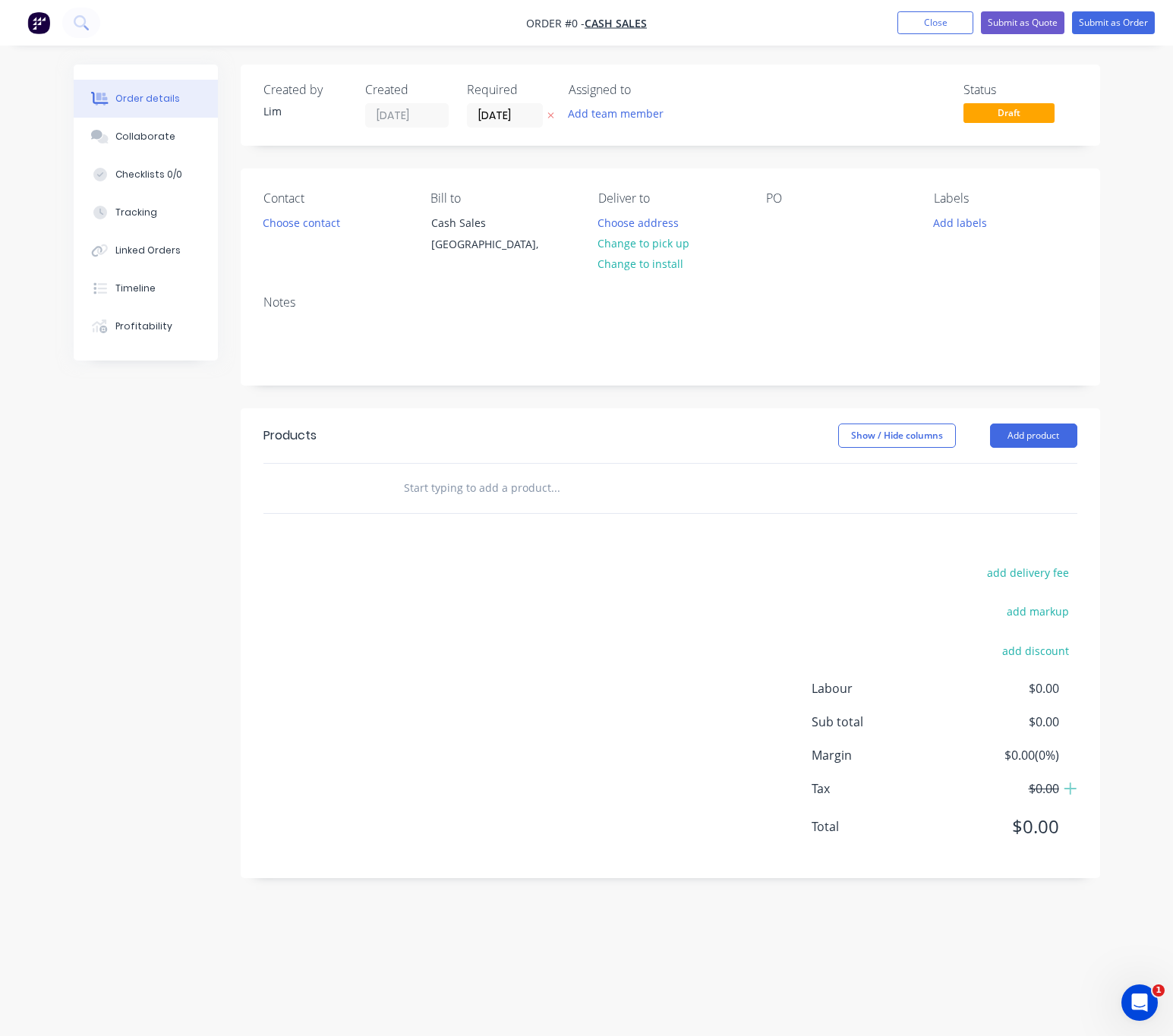
click at [548, 113] on icon "button" at bounding box center [550, 115] width 6 height 6
click at [292, 230] on button "Choose contact" at bounding box center [301, 222] width 93 height 20
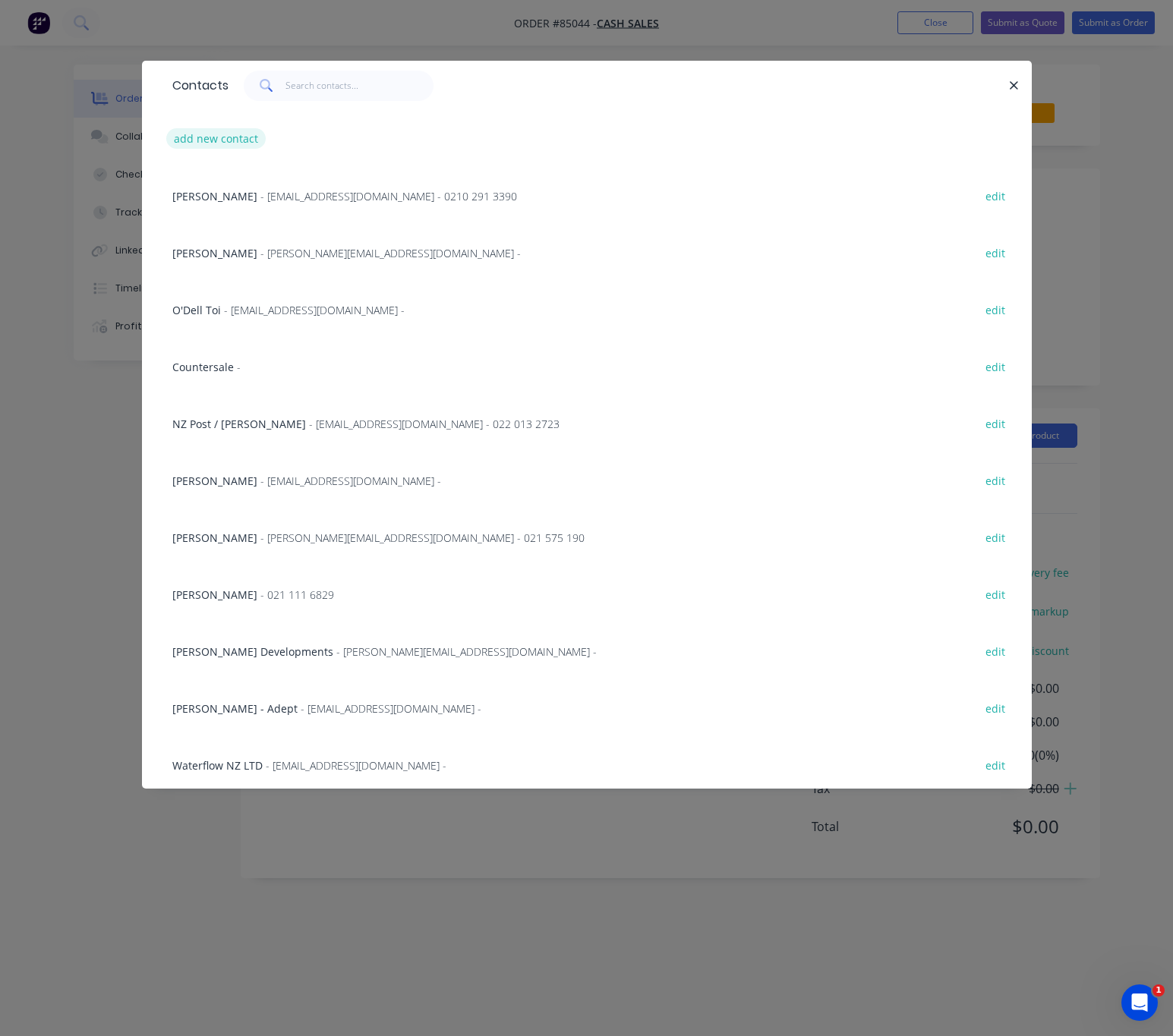
click at [236, 134] on button "add new contact" at bounding box center [216, 138] width 100 height 20
select select "NZ"
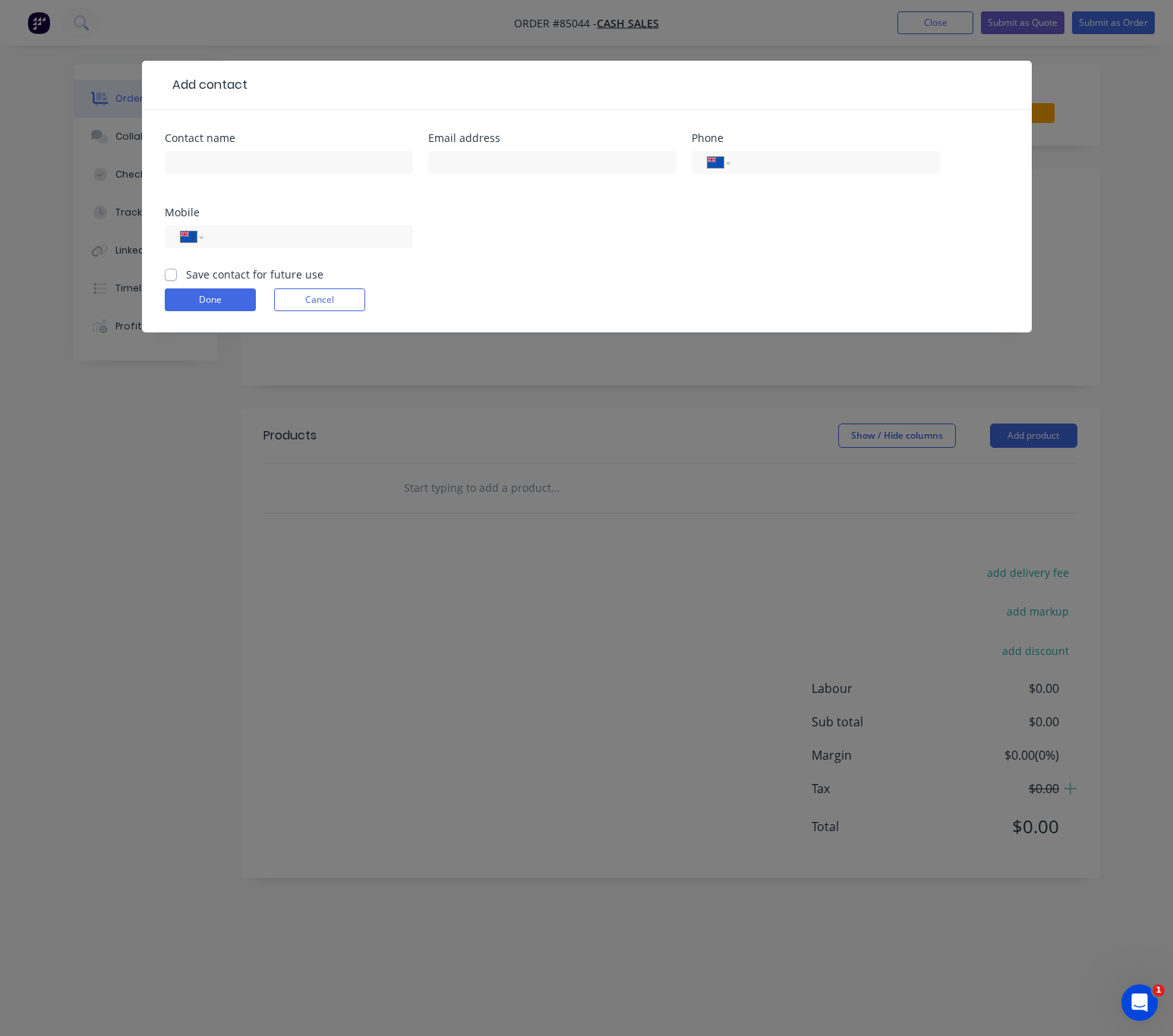
click at [268, 148] on div at bounding box center [288, 169] width 248 height 45
click at [277, 155] on input "text" at bounding box center [288, 163] width 248 height 23
type input "Cash Sale"
click at [219, 299] on button "Done" at bounding box center [210, 300] width 91 height 23
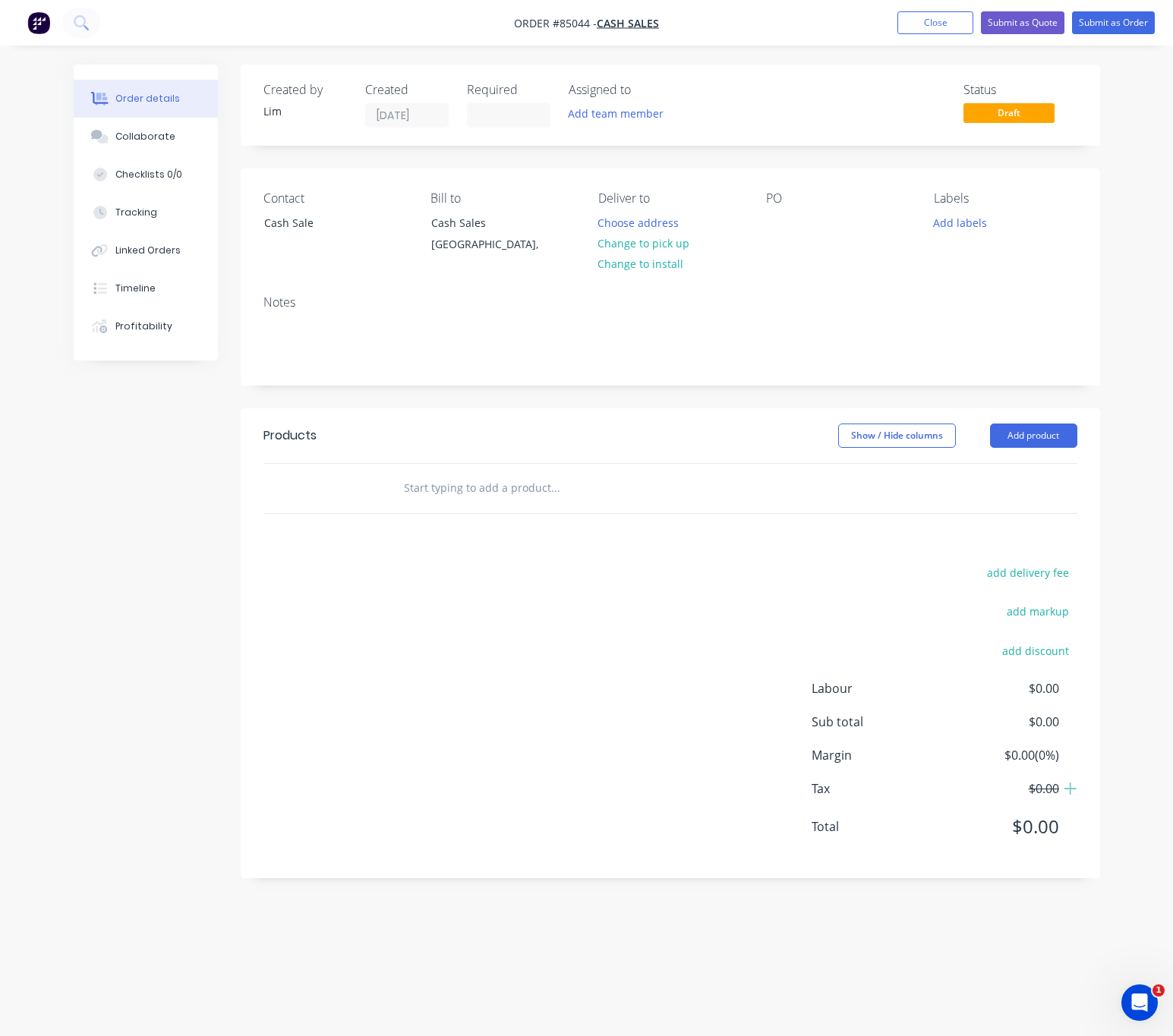
drag, startPoint x: 627, startPoint y: 248, endPoint x: 702, endPoint y: 240, distance: 75.4
click at [632, 248] on button "Change to pick up" at bounding box center [644, 243] width 108 height 20
click at [782, 227] on div at bounding box center [778, 223] width 25 height 22
click at [934, 212] on button "Add labels" at bounding box center [960, 222] width 70 height 20
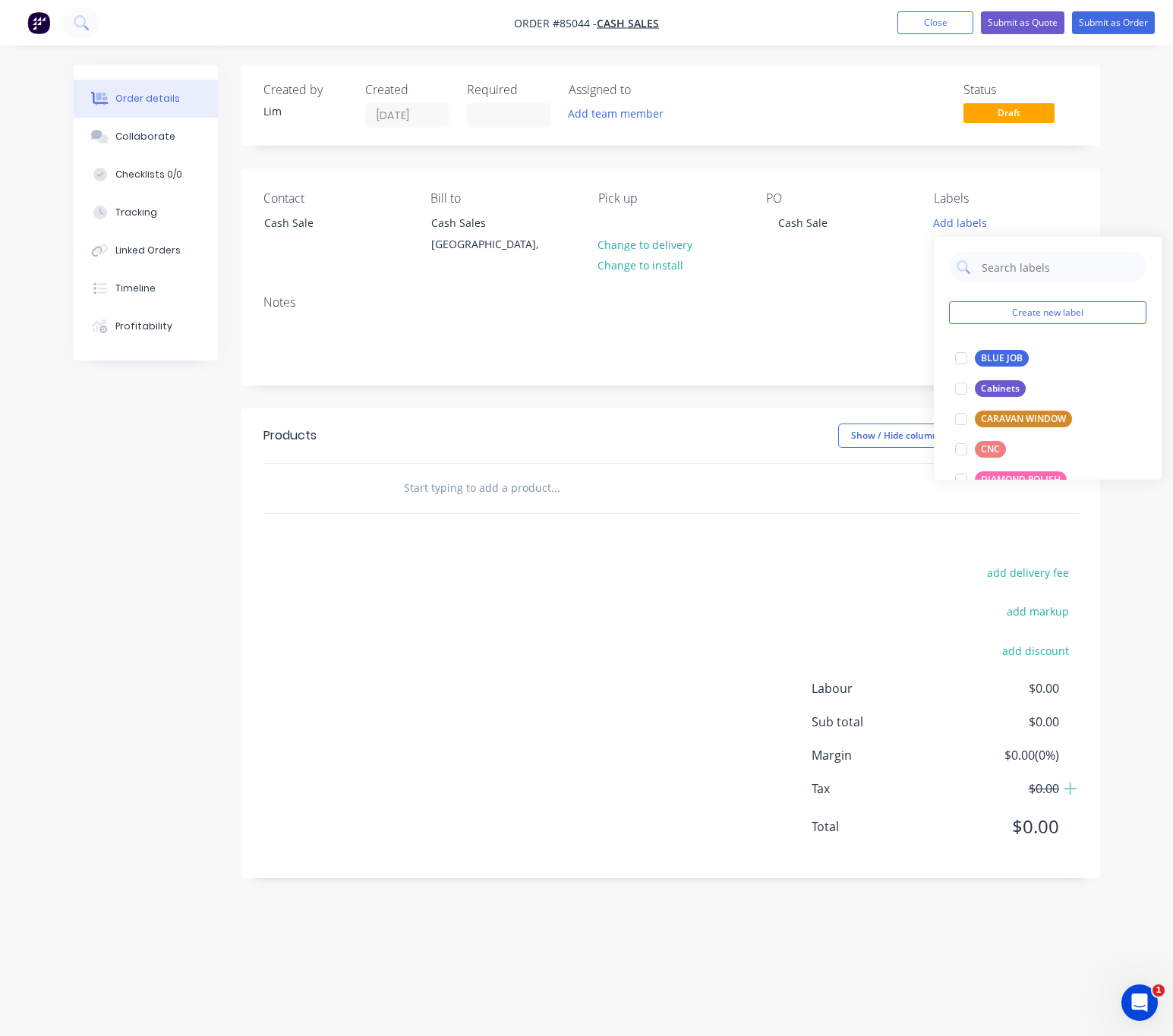
click at [1003, 358] on div "BLUE JOB" at bounding box center [1002, 358] width 54 height 16
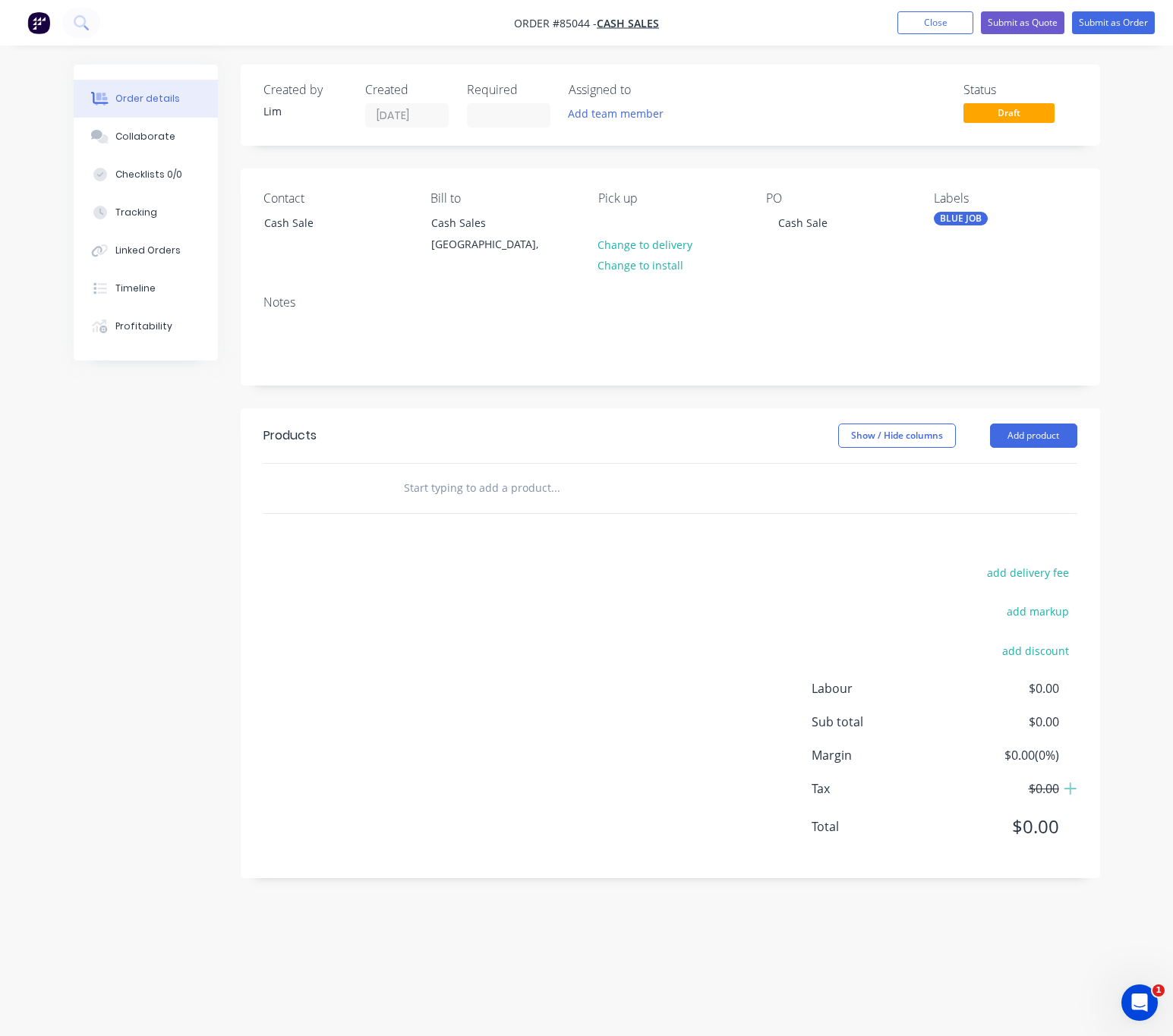
drag, startPoint x: 769, startPoint y: 606, endPoint x: 631, endPoint y: 547, distance: 150.1
click at [755, 604] on div "add delivery fee add markup add discount Labour $0.00 Sub total $0.00 Margin $0…" at bounding box center [670, 709] width 814 height 293
click at [510, 478] on input "text" at bounding box center [555, 488] width 304 height 30
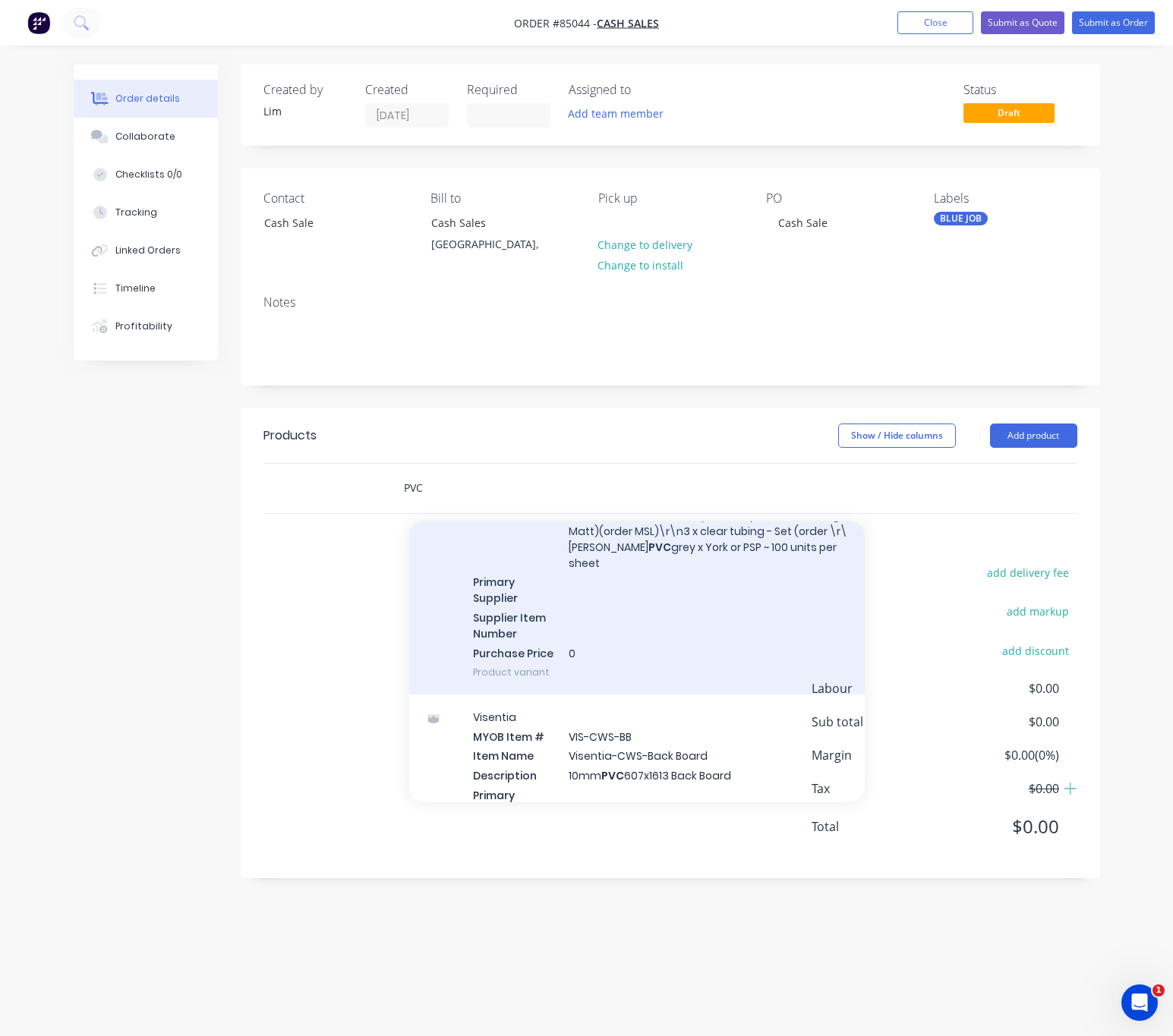
scroll to position [9775, 0]
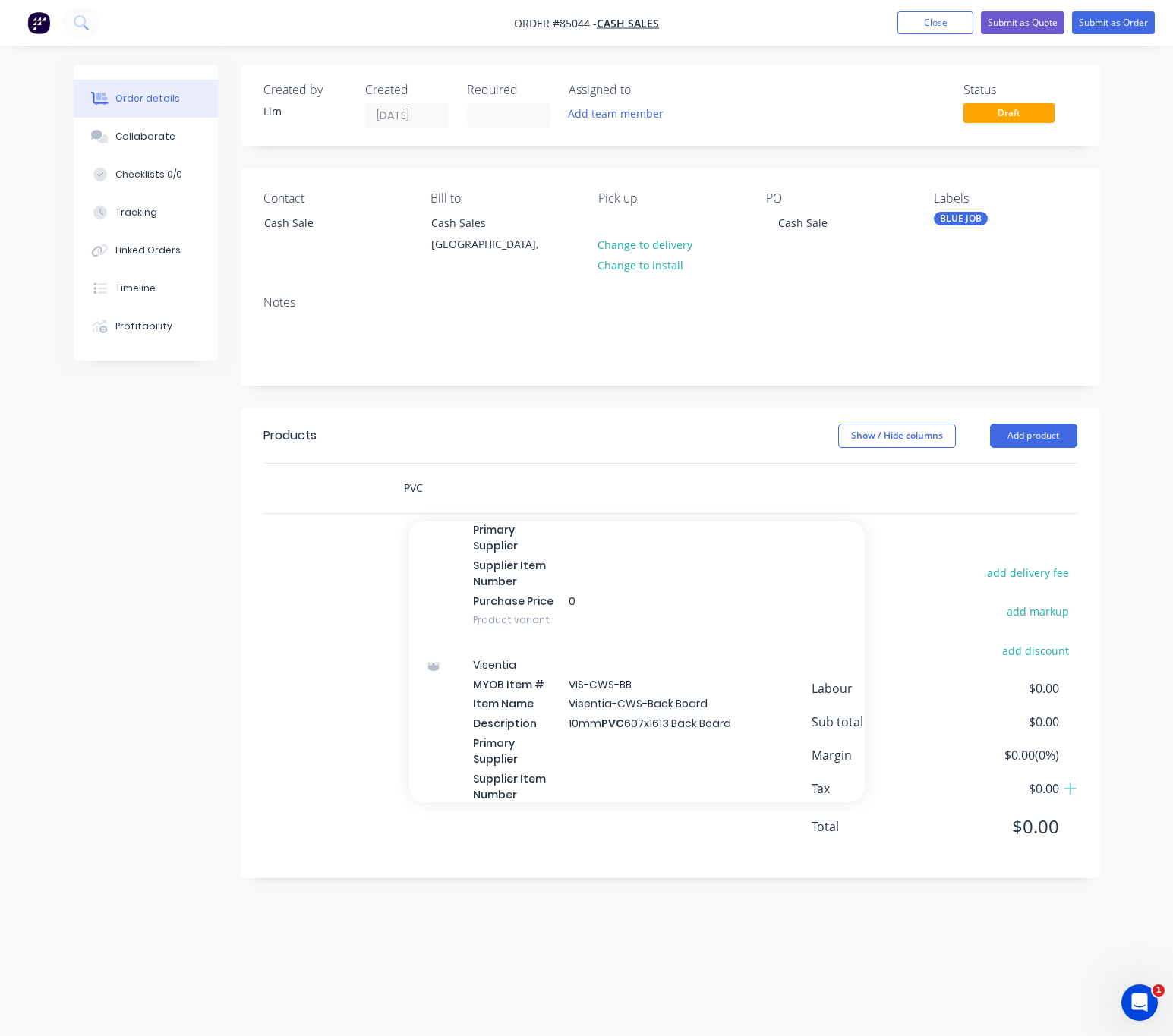
click at [404, 488] on input "PVC" at bounding box center [555, 488] width 304 height 30
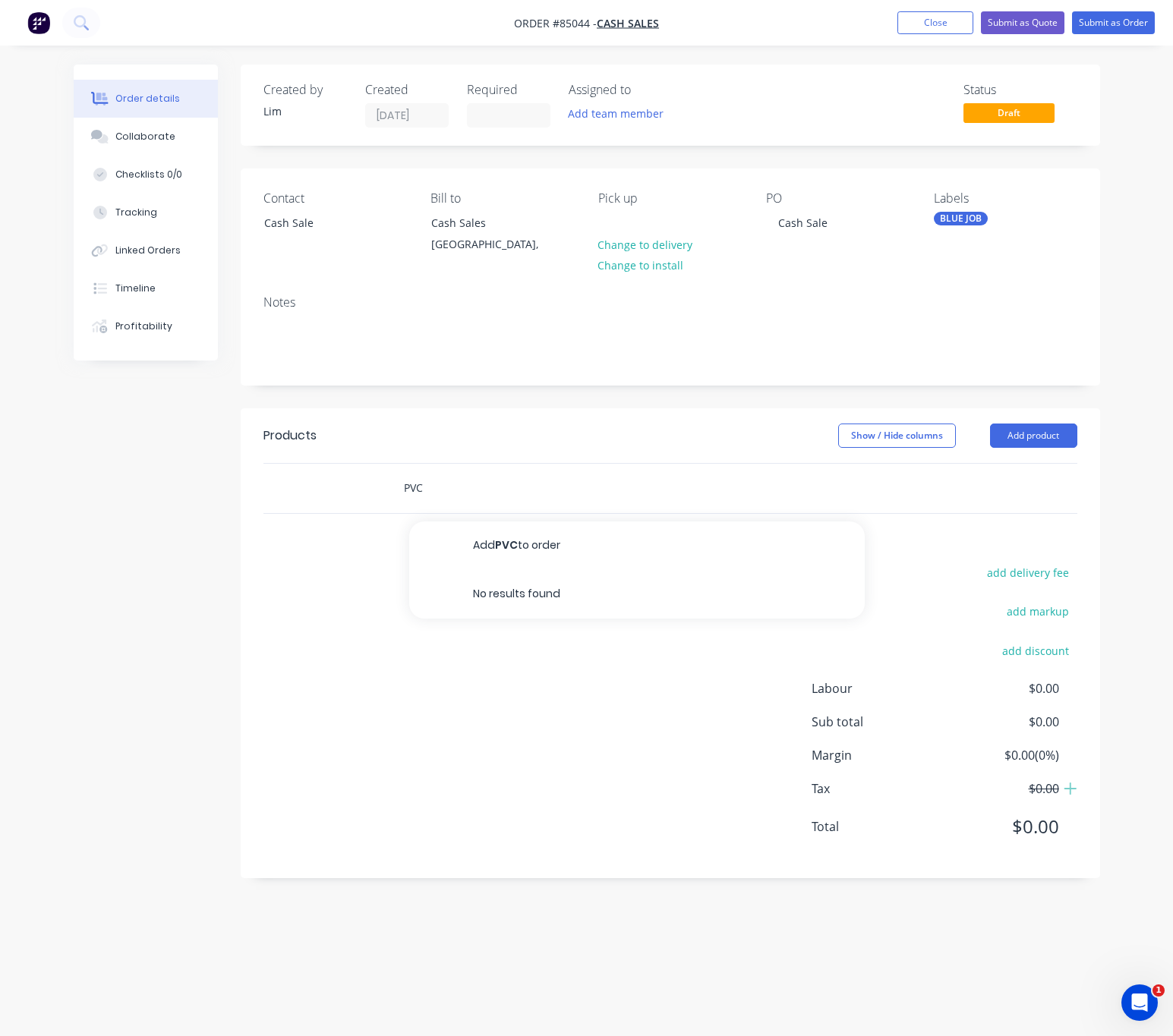
click at [445, 474] on input "PVC" at bounding box center [555, 488] width 304 height 30
drag, startPoint x: 471, startPoint y: 493, endPoint x: 377, endPoint y: 479, distance: 95.0
click at [377, 479] on div "PVC/wht Add PVC/wht to order No results found" at bounding box center [670, 489] width 814 height 49
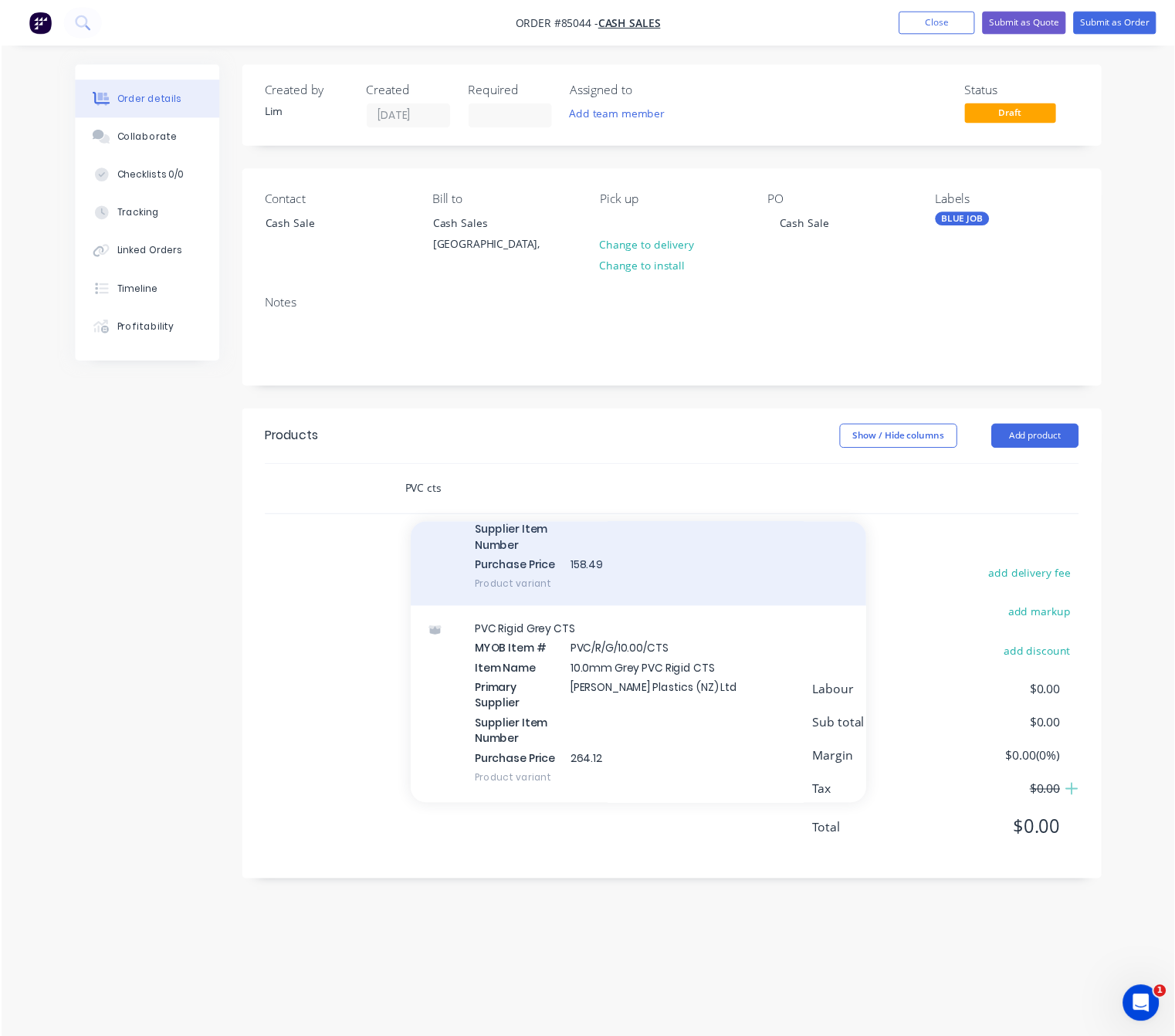
scroll to position [793, 0]
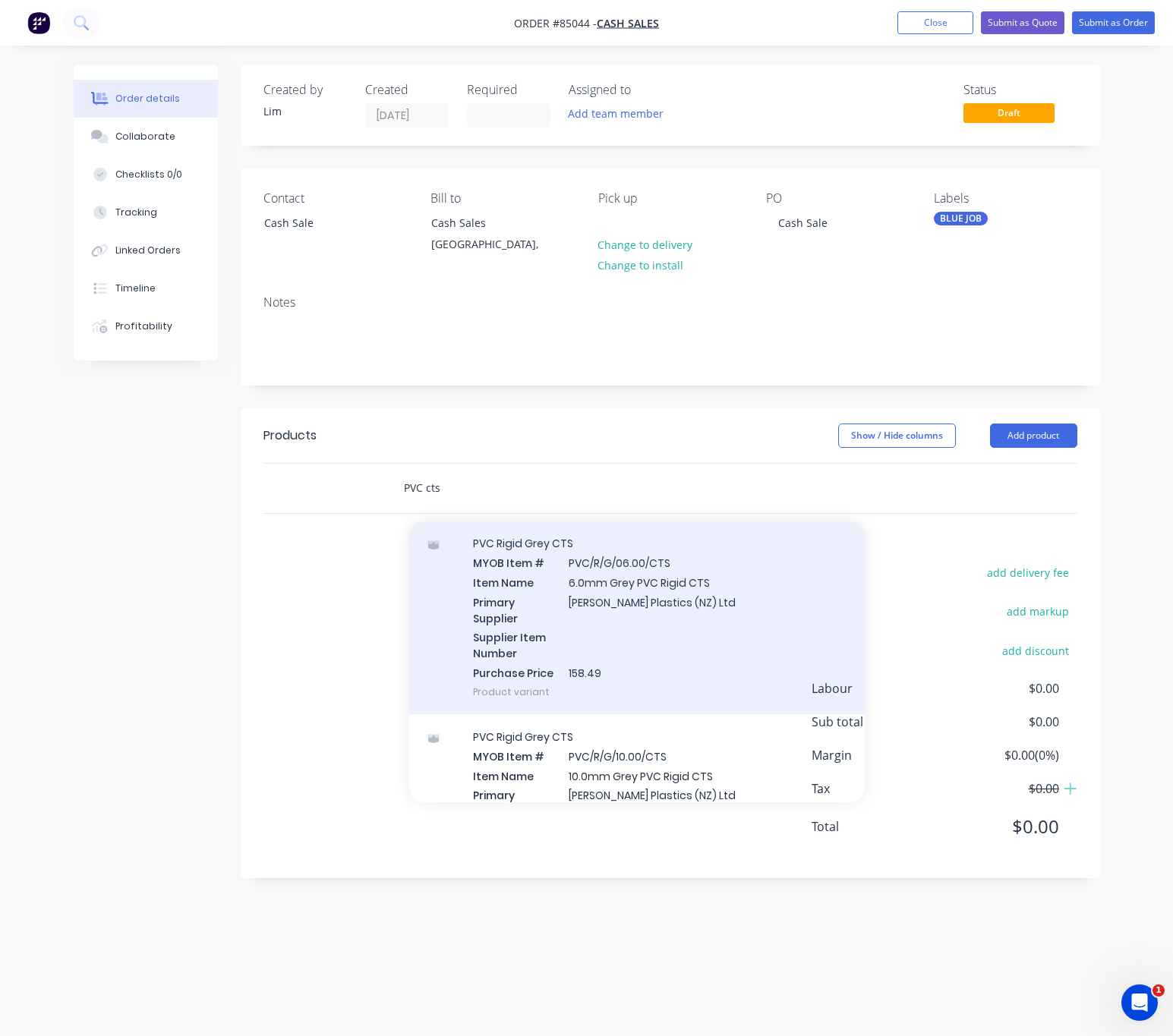
type input "PVC cts"
click at [693, 641] on div "PVC Rigid Grey CTS MYOB Item # PVC/R/G/06.00/CTS Item Name 6.0mm Grey PVC Rigid…" at bounding box center [637, 617] width 456 height 194
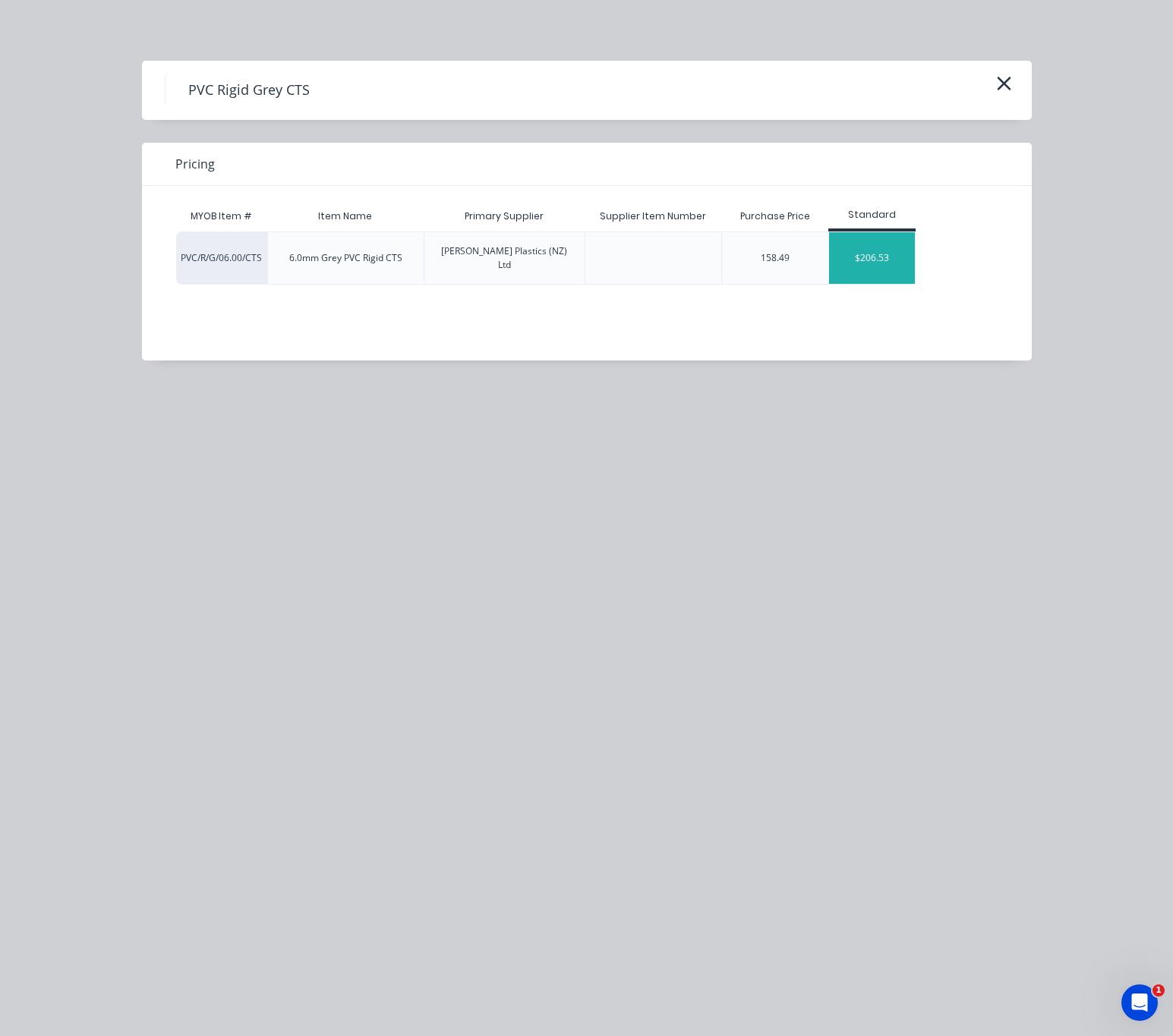
click at [914, 237] on div "$206.53" at bounding box center [872, 258] width 86 height 52
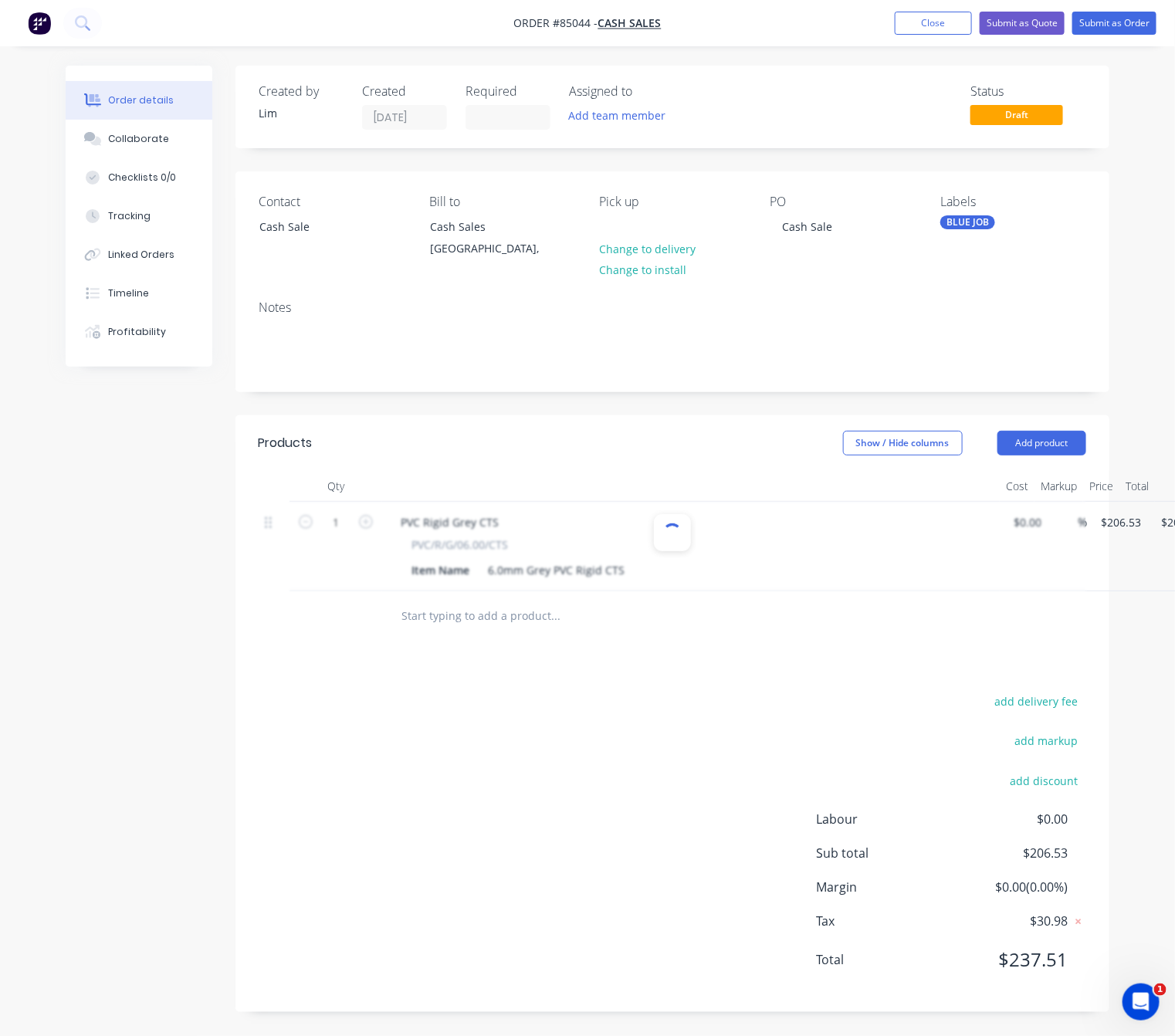
click at [897, 258] on div "PO Cash Sale" at bounding box center [842, 230] width 146 height 70
drag, startPoint x: 549, startPoint y: 568, endPoint x: 533, endPoint y: 568, distance: 16.0
click at [531, 568] on div "6.0mm Grey PVC Rigid CTS" at bounding box center [556, 570] width 149 height 22
click at [616, 568] on div "6.0mm WHITE PVC Rigid CTS" at bounding box center [576, 570] width 188 height 22
click at [613, 577] on div "6.0mm WHITE PVC Rigid CTS" at bounding box center [576, 570] width 188 height 22
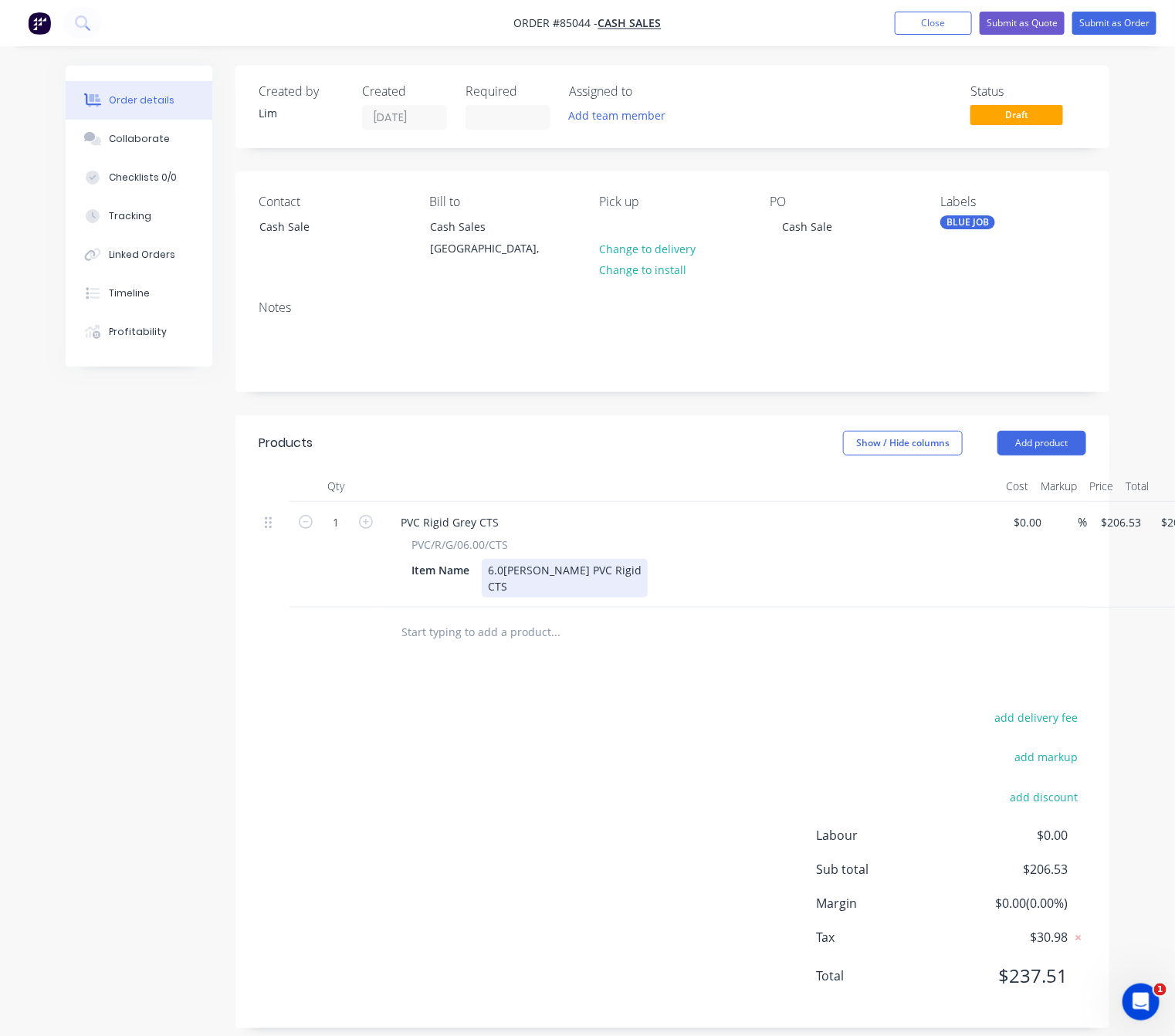
click at [551, 582] on div "6.0mm WHITE PVC Rigid CTS" at bounding box center [564, 578] width 166 height 38
drag, startPoint x: 441, startPoint y: 897, endPoint x: 439, endPoint y: 879, distance: 18.1
click at [441, 894] on div "add delivery fee add markup add discount Labour $0.00 Sub total $206.53 Margin …" at bounding box center [672, 856] width 827 height 298
drag, startPoint x: 473, startPoint y: 521, endPoint x: 454, endPoint y: 521, distance: 19.0
click at [454, 521] on div "PVC Rigid Grey CTS" at bounding box center [449, 522] width 122 height 22
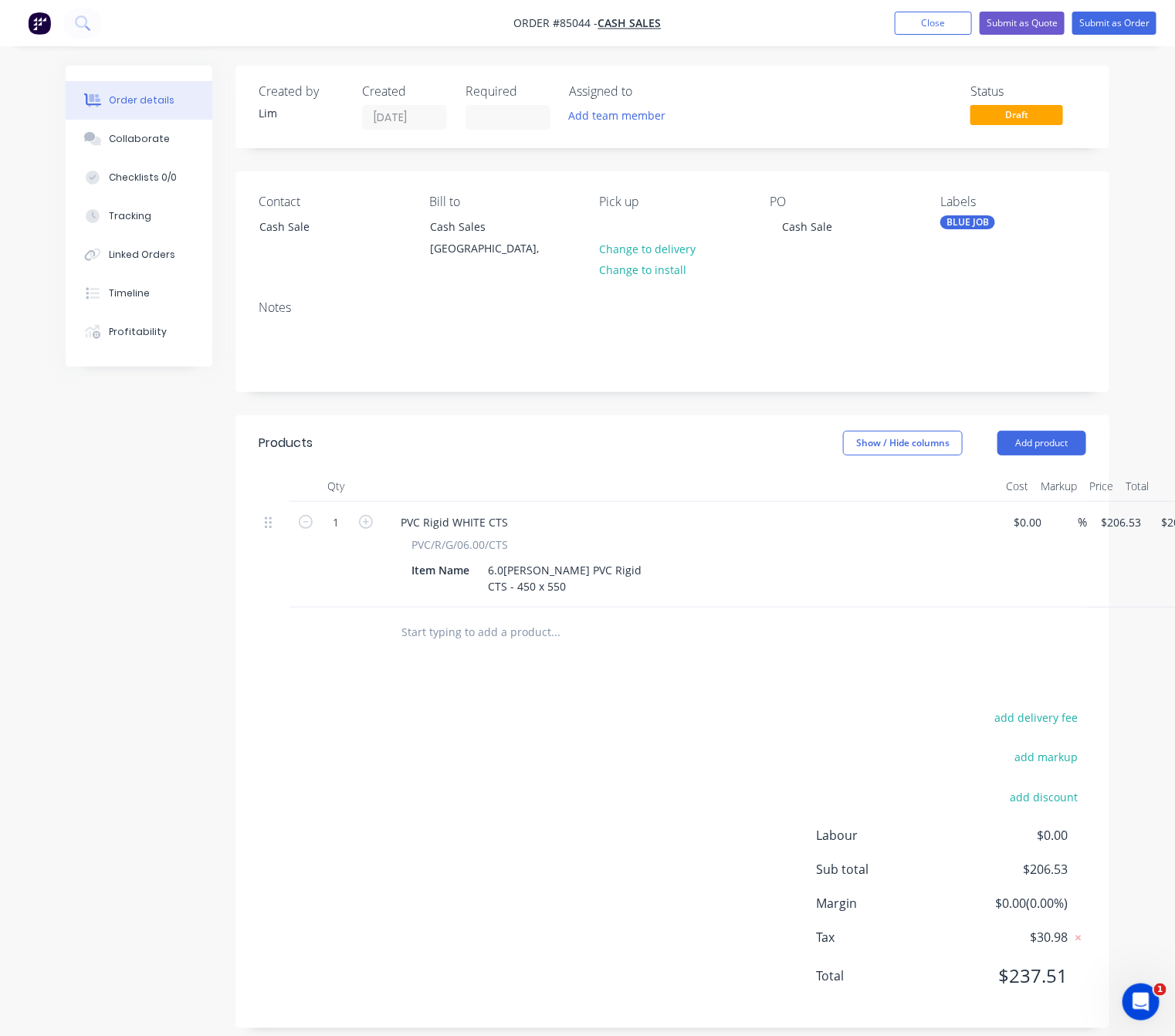
click at [542, 783] on div "add delivery fee add markup add discount Labour $0.00 Sub total $206.53 Margin …" at bounding box center [672, 856] width 827 height 298
click at [480, 517] on div "PVC Rigid WHITE CTS" at bounding box center [454, 522] width 132 height 22
click at [452, 523] on div "PVC Rigid WHITE" CTS" at bounding box center [457, 522] width 136 height 22
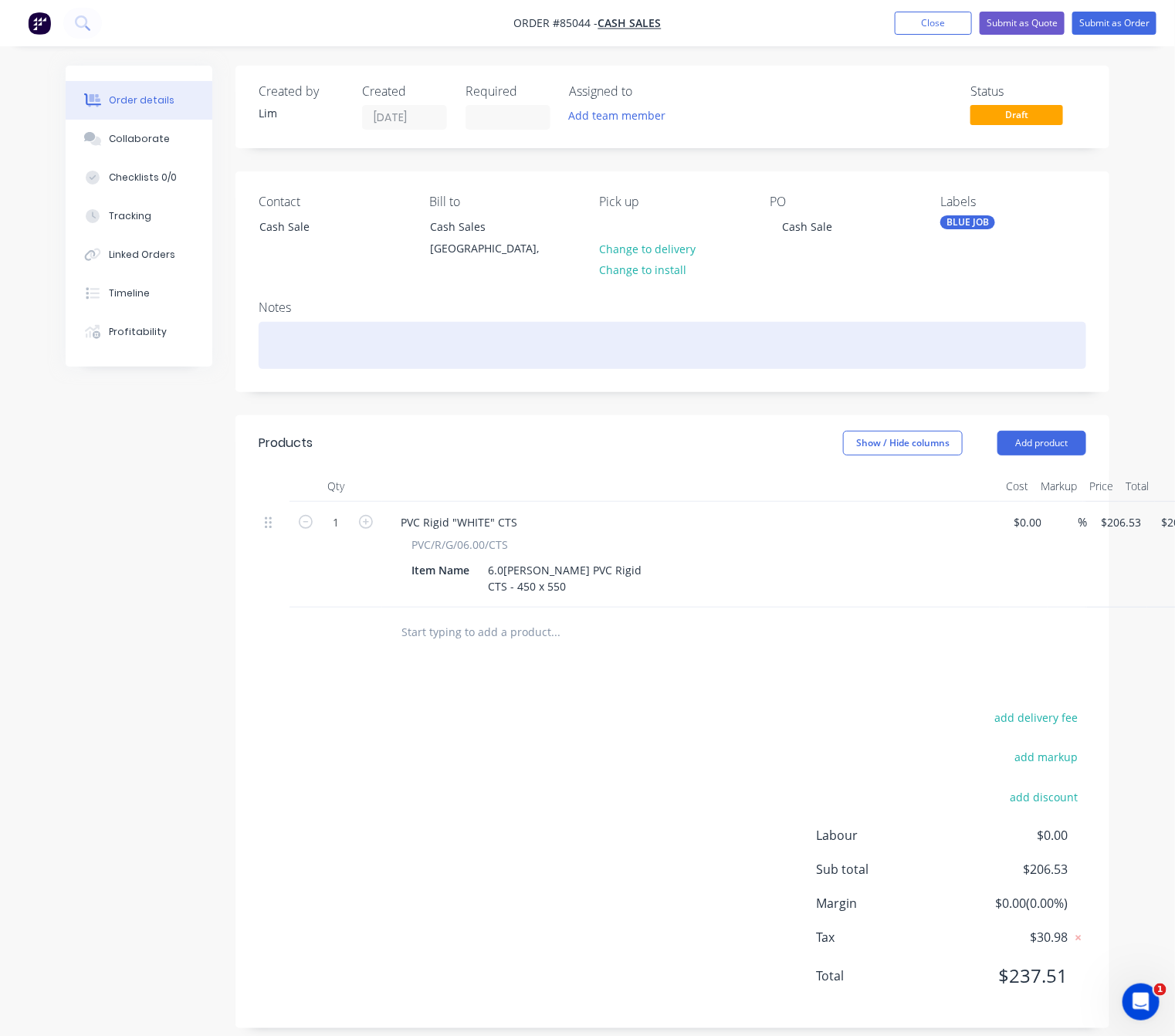
click at [346, 340] on div at bounding box center [672, 345] width 827 height 47
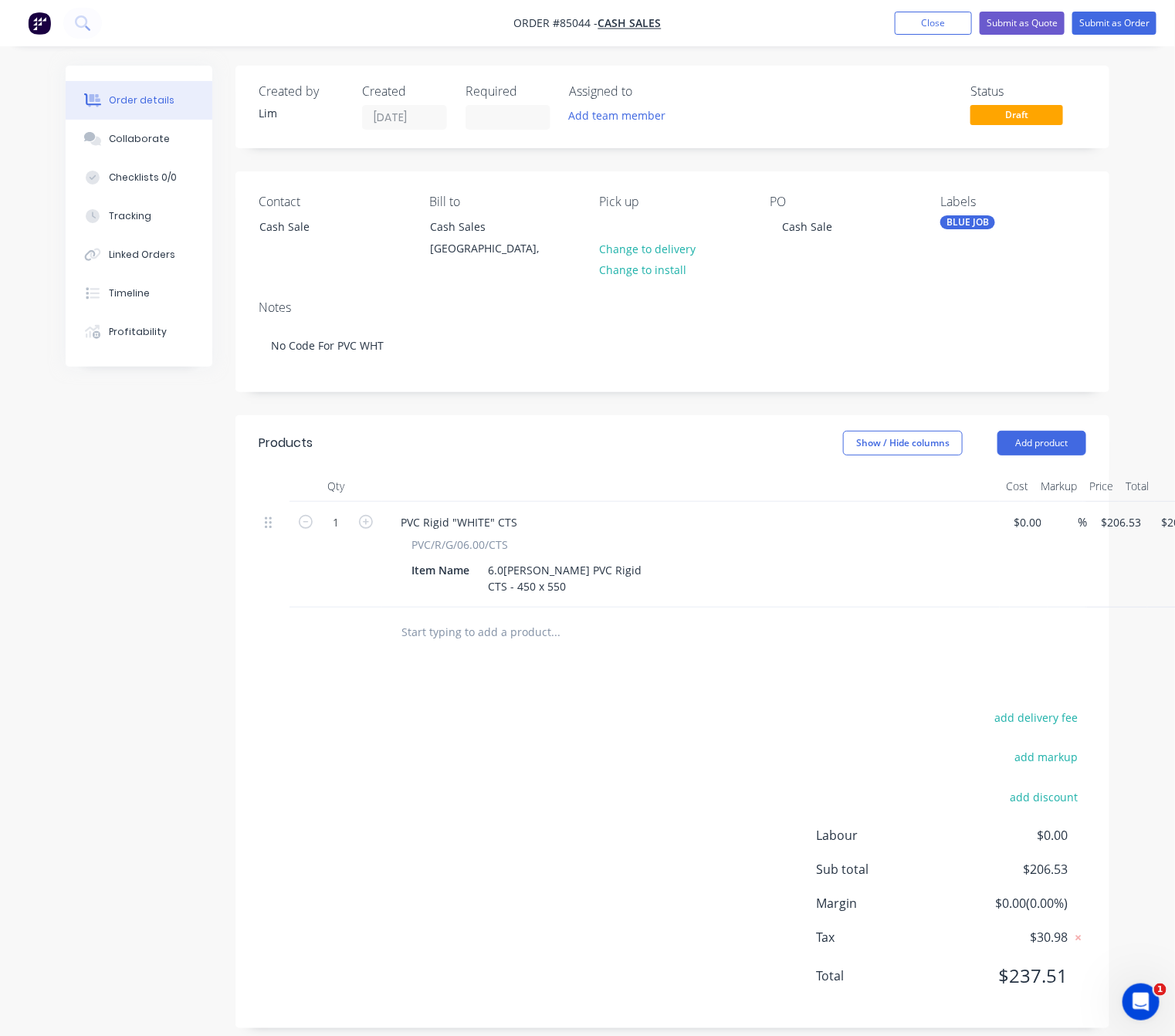
click at [257, 800] on div "add delivery fee add markup add discount Labour $0.00 Sub total $206.53 Margin …" at bounding box center [672, 856] width 874 height 298
click at [1130, 522] on input "206.53" at bounding box center [1120, 522] width 42 height 22
type input "$51.02"
drag, startPoint x: 739, startPoint y: 811, endPoint x: 781, endPoint y: 752, distance: 72.4
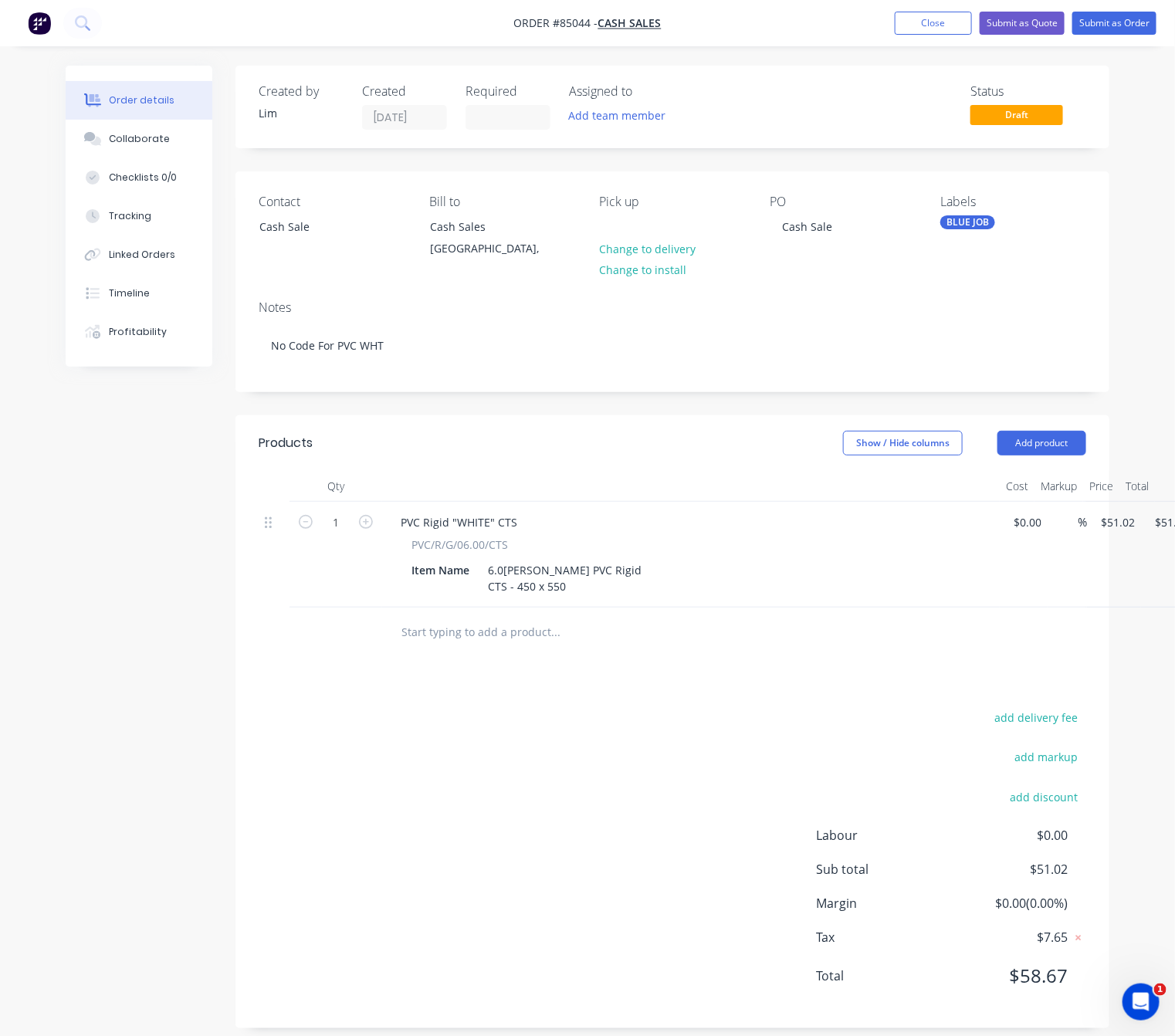
click at [730, 806] on div "add delivery fee add markup add discount Labour $0.00 Sub total $51.02 Margin $…" at bounding box center [672, 856] width 827 height 298
click at [1131, 12] on button "Submit as Order" at bounding box center [1113, 23] width 84 height 23
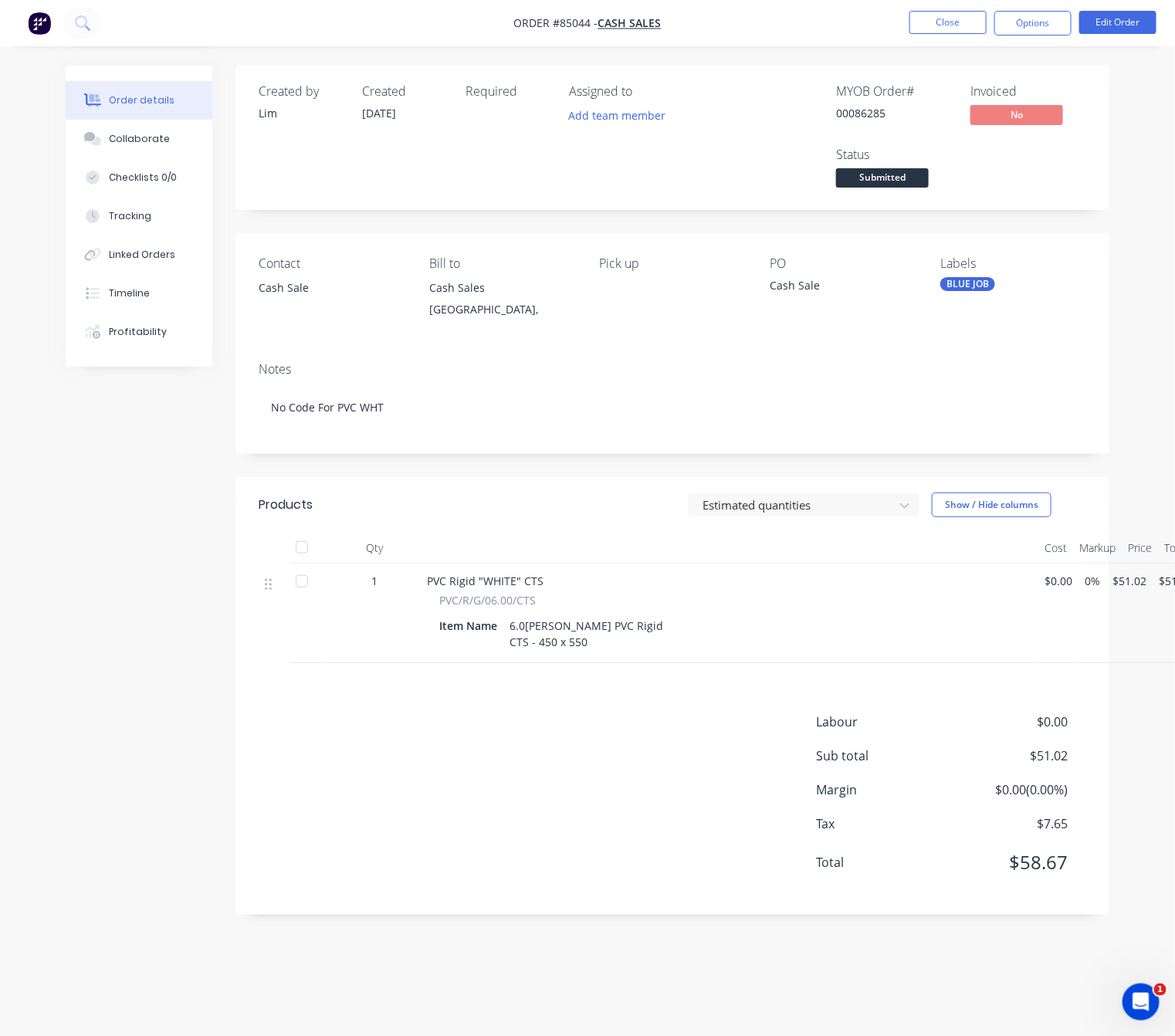
click at [1038, 37] on nav "Order #85044 - Cash Sales Close Options Edit Order" at bounding box center [588, 23] width 1175 height 47
click at [1035, 27] on button "Options" at bounding box center [1033, 23] width 77 height 25
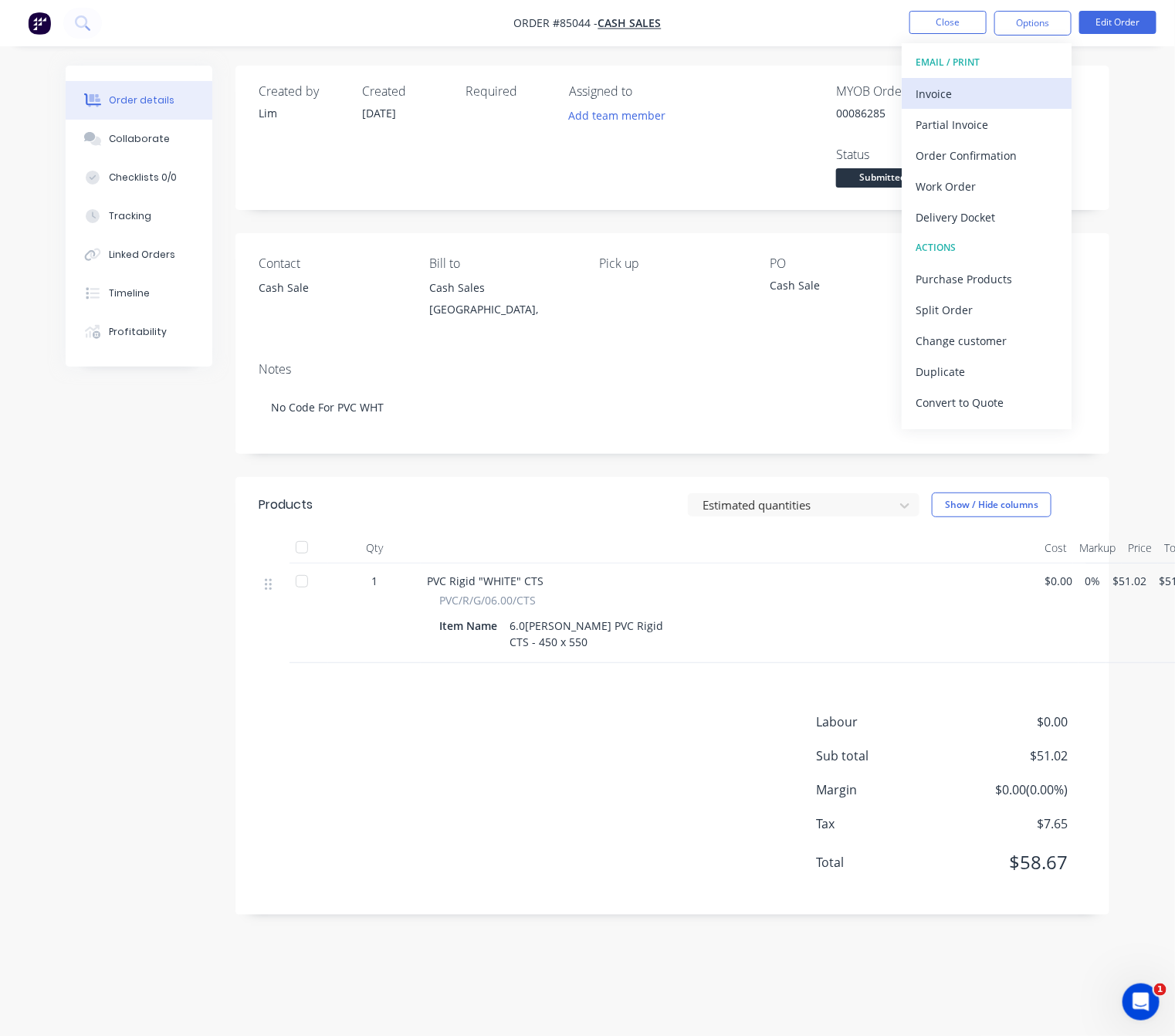
click at [1019, 88] on div "Invoice" at bounding box center [986, 93] width 142 height 22
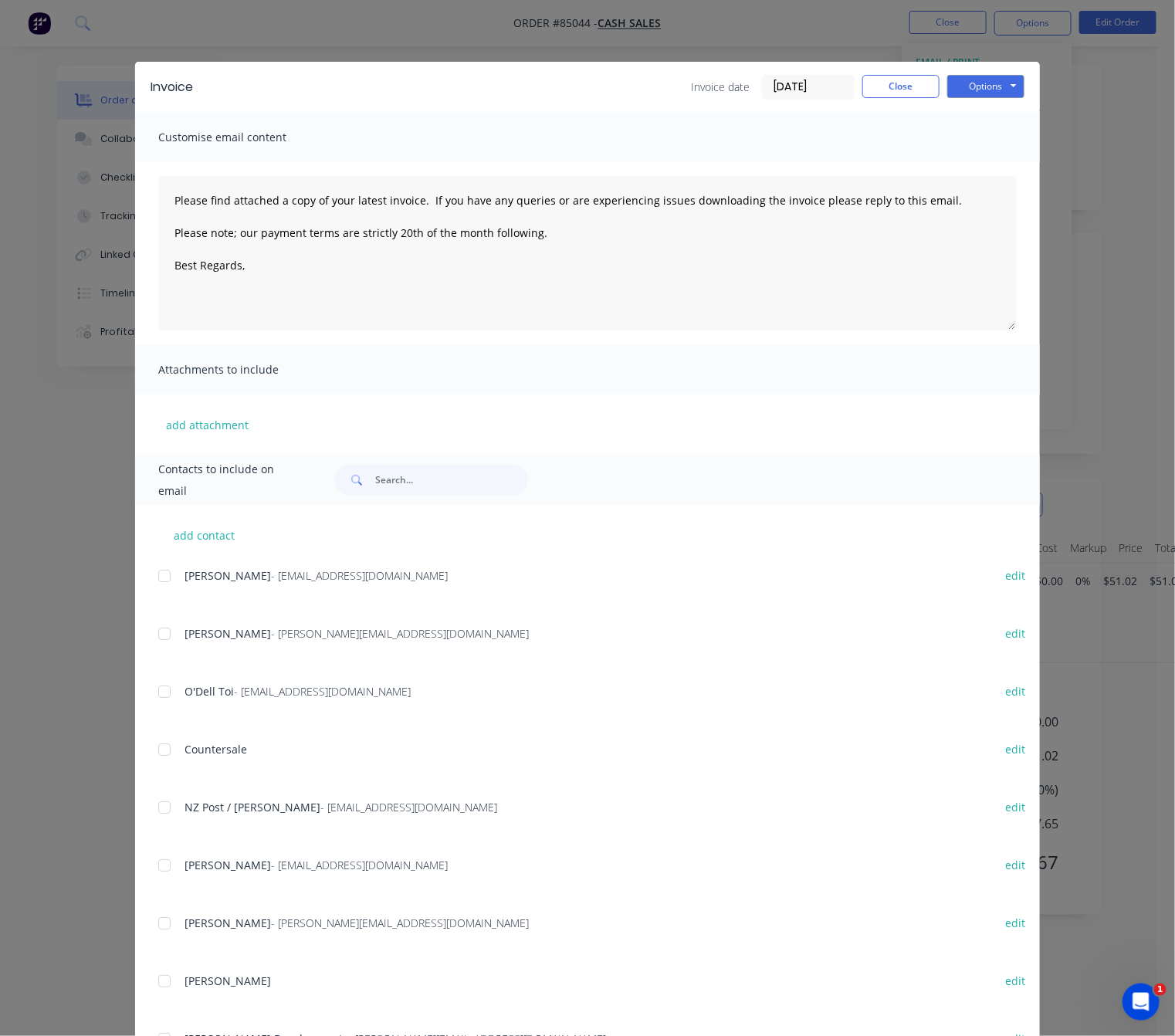
click at [1018, 83] on div "Invoice Invoice date [DATE] Close Options Preview Print Email" at bounding box center [587, 87] width 905 height 50
click at [1005, 86] on button "Options" at bounding box center [985, 87] width 77 height 23
click at [1003, 119] on button "Preview" at bounding box center [996, 114] width 99 height 26
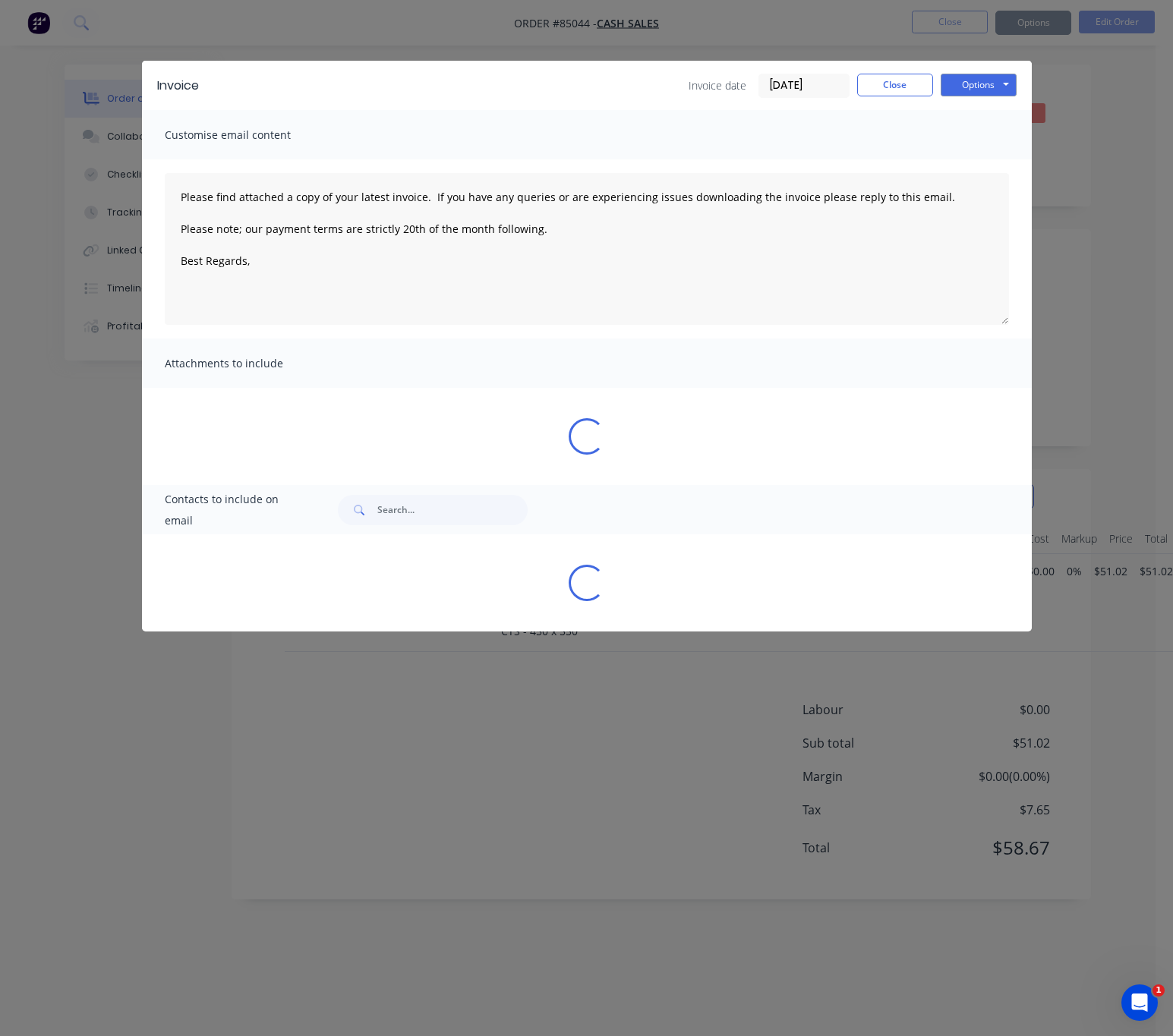
type textarea "Please find attached a copy of your latest invoice. If you have any queries or …"
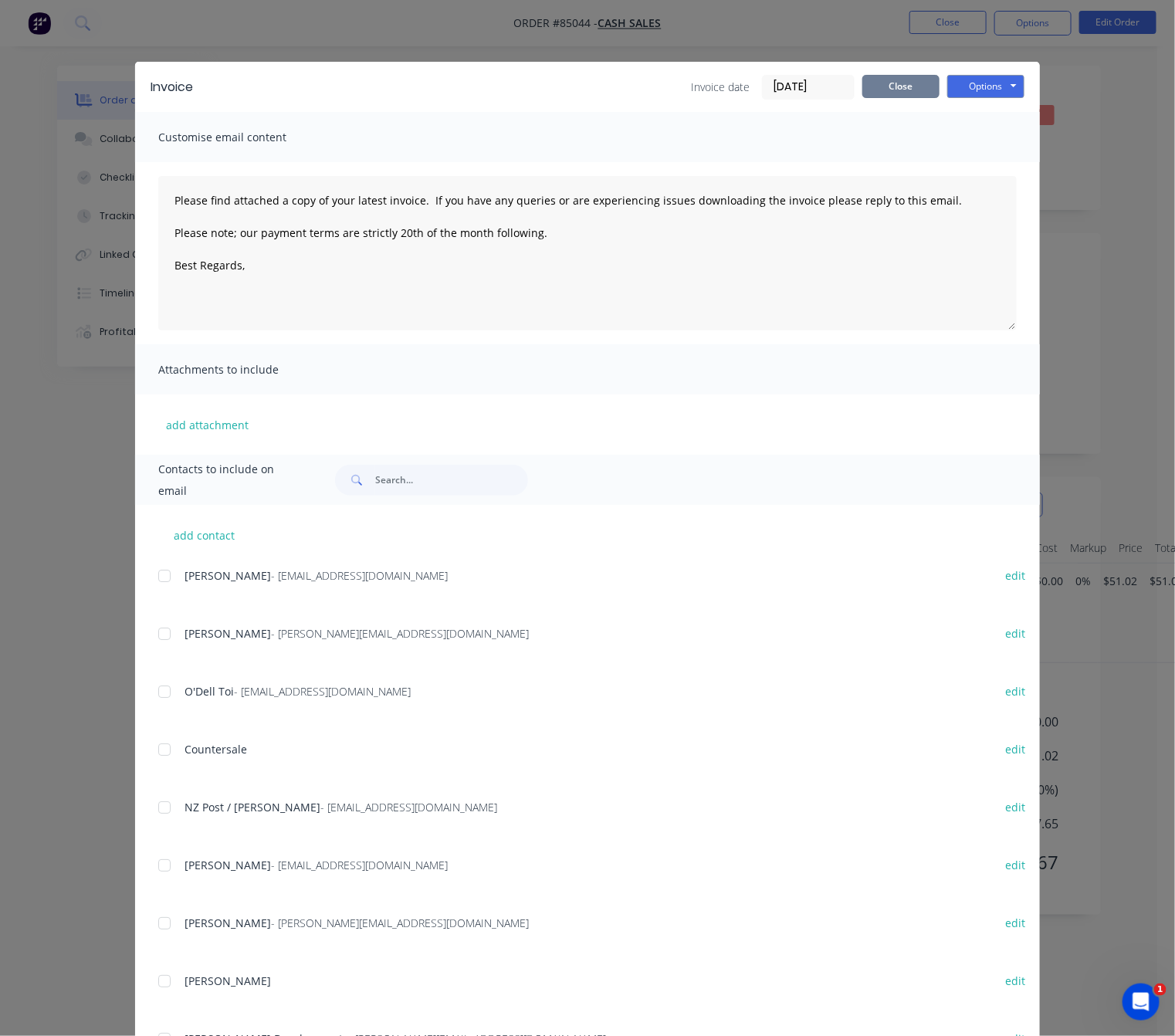
click at [895, 83] on button "Close" at bounding box center [900, 87] width 77 height 23
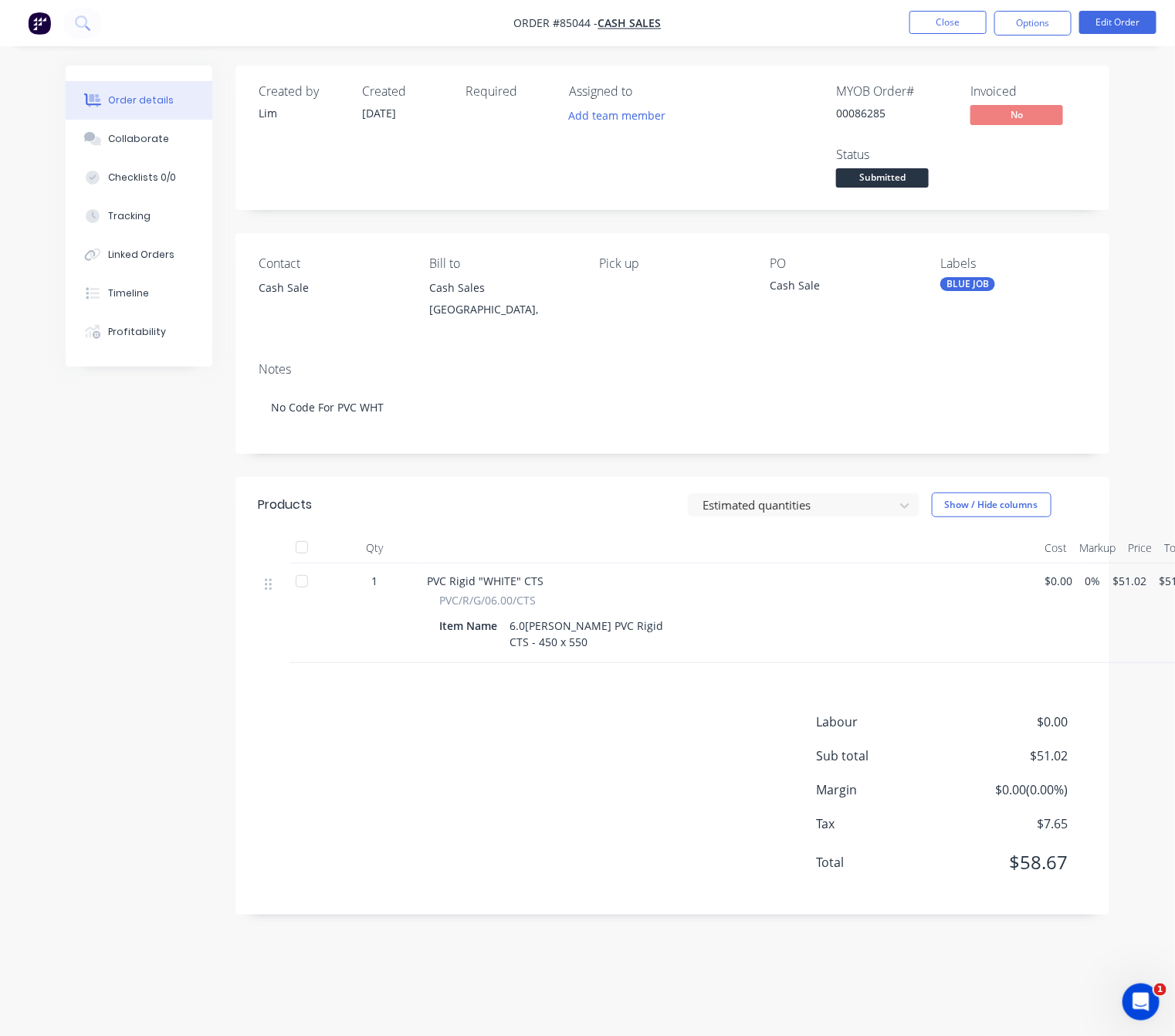
click at [882, 176] on span "Submitted" at bounding box center [882, 177] width 92 height 19
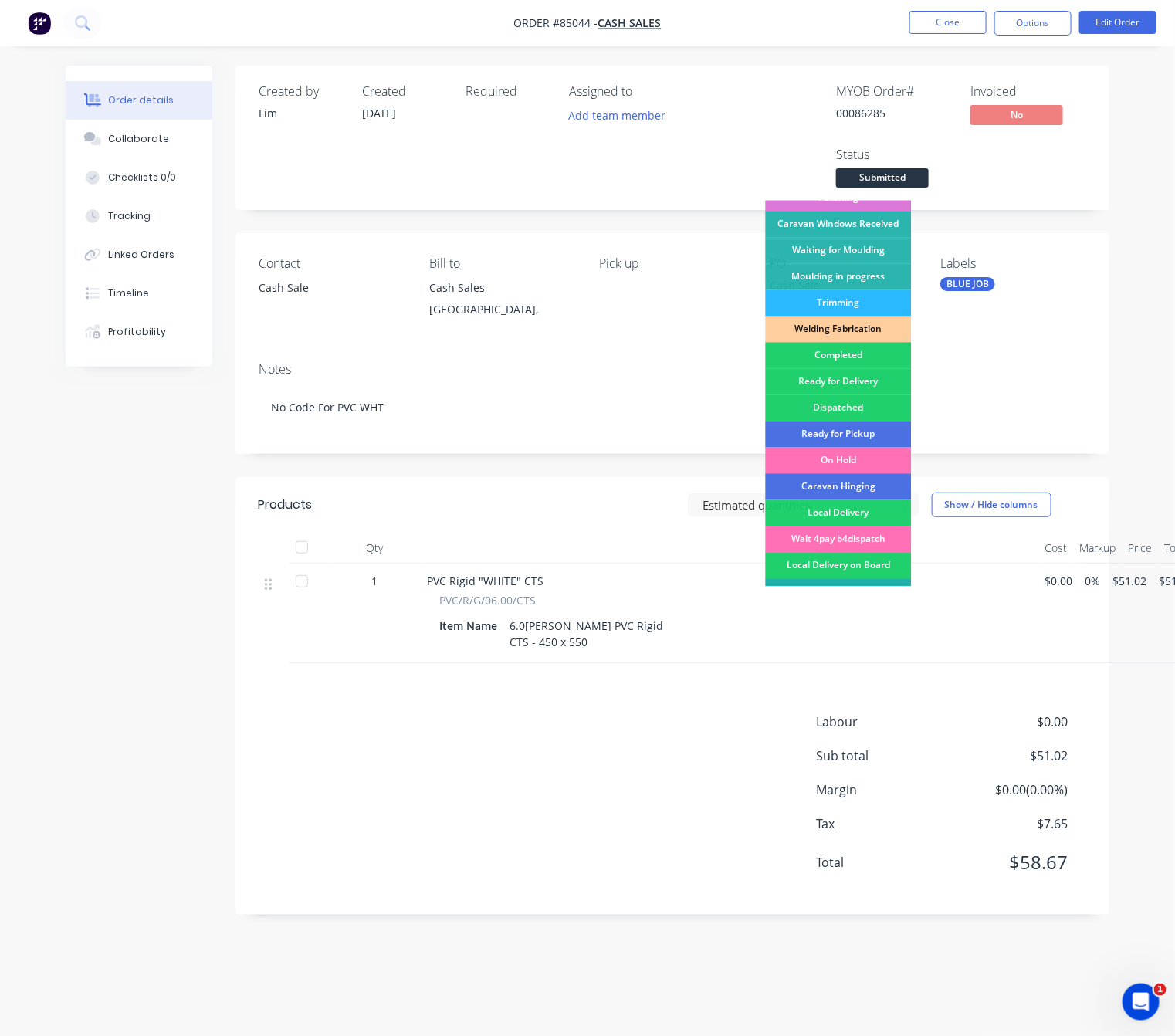
scroll to position [270, 0]
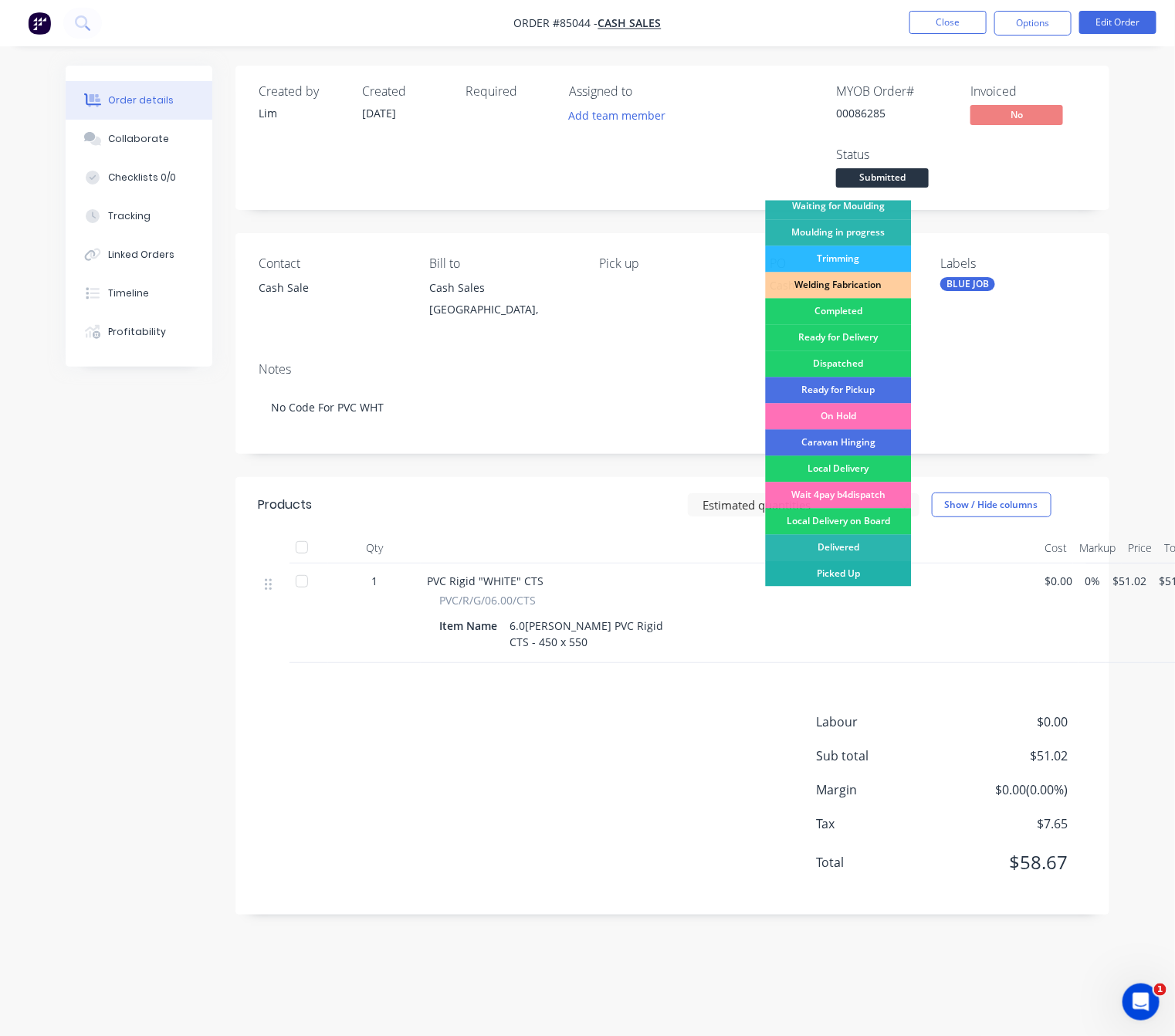
click at [869, 570] on div "Picked Up" at bounding box center [838, 574] width 146 height 27
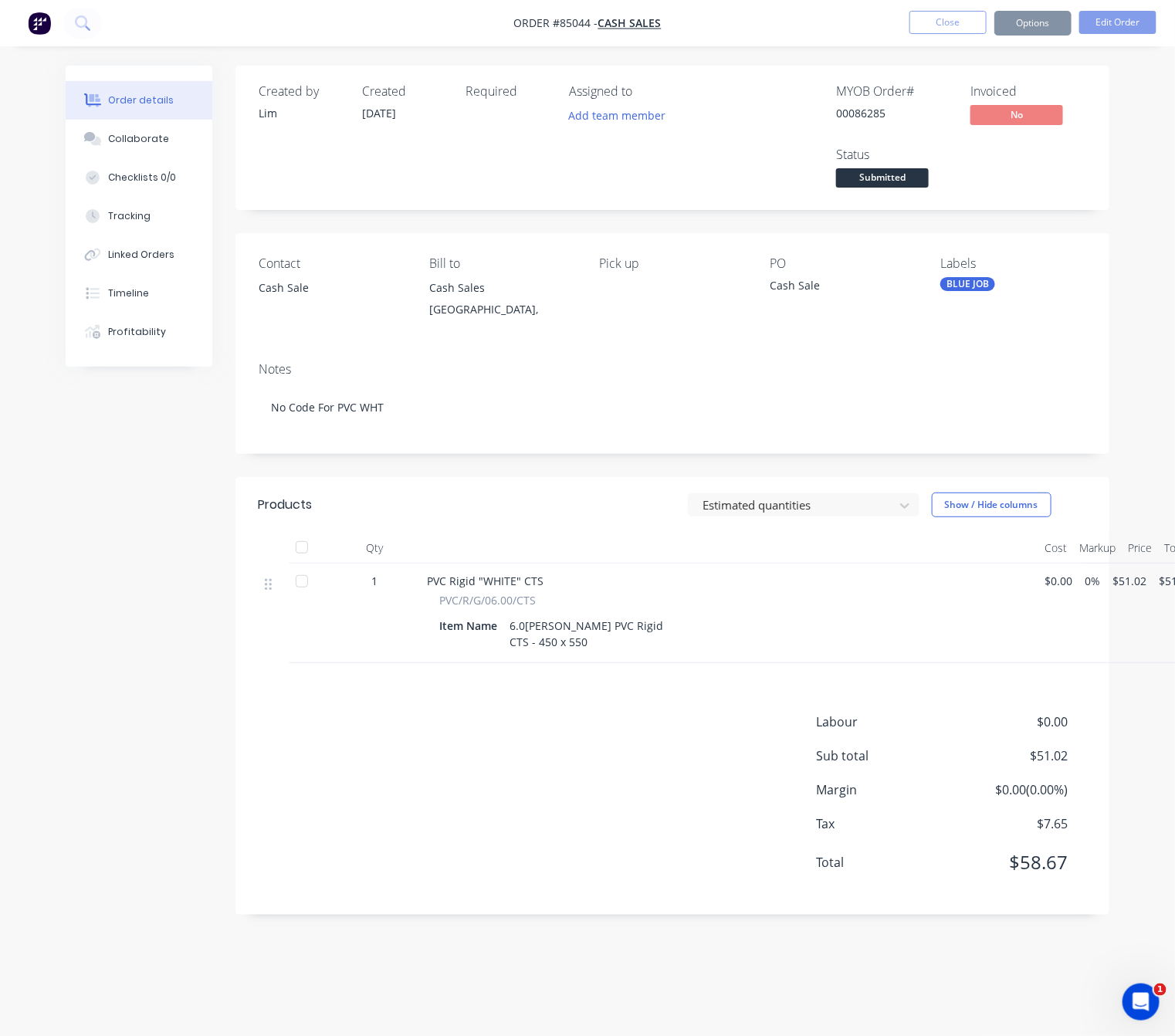
click at [229, 815] on div "Created by Lim Created 02/10/25 Required Assigned to Add team member MYOB Order…" at bounding box center [588, 502] width 1044 height 872
click at [890, 176] on span "Submitted" at bounding box center [882, 177] width 92 height 19
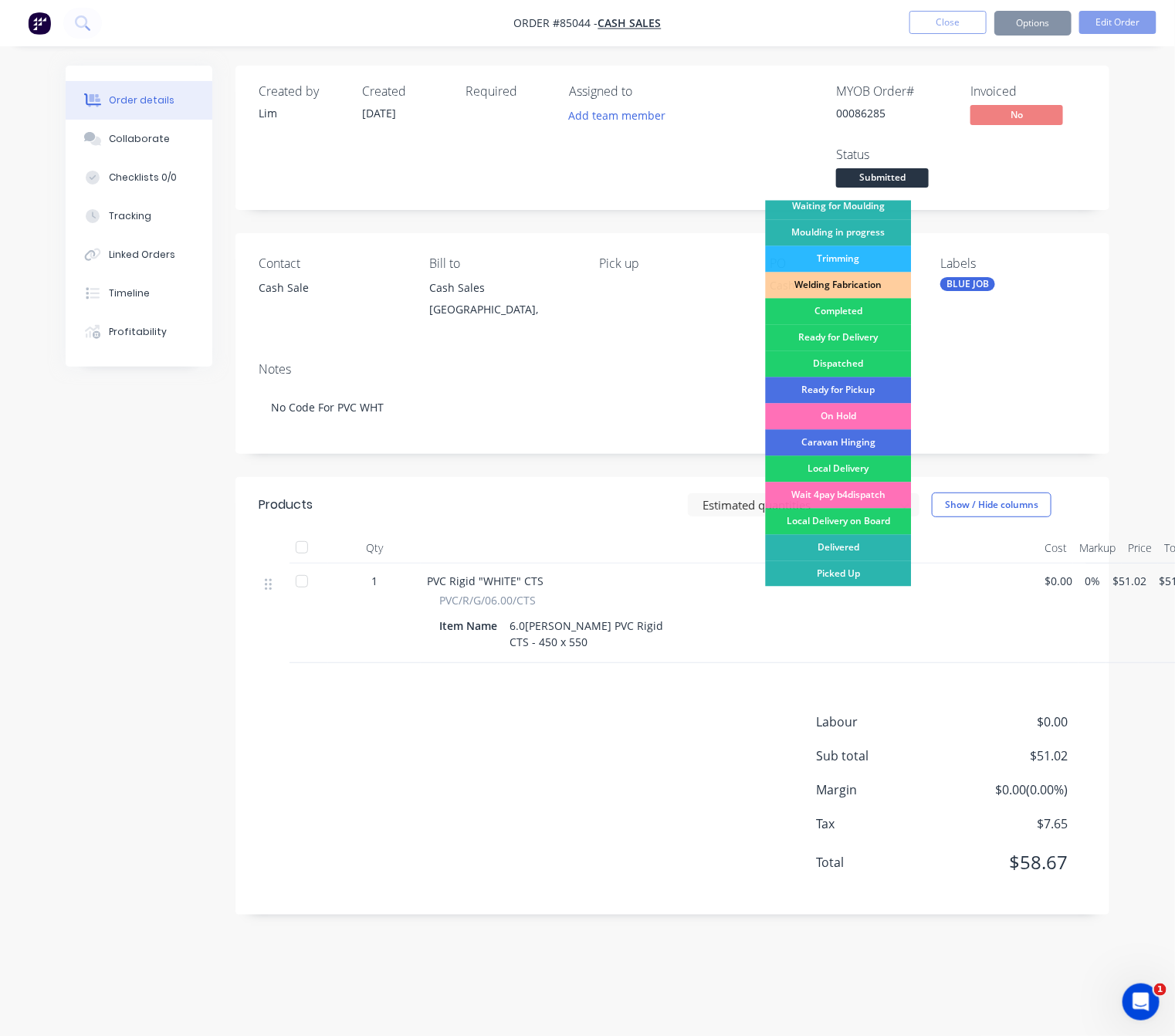
click at [847, 568] on div "Picked Up" at bounding box center [838, 574] width 146 height 27
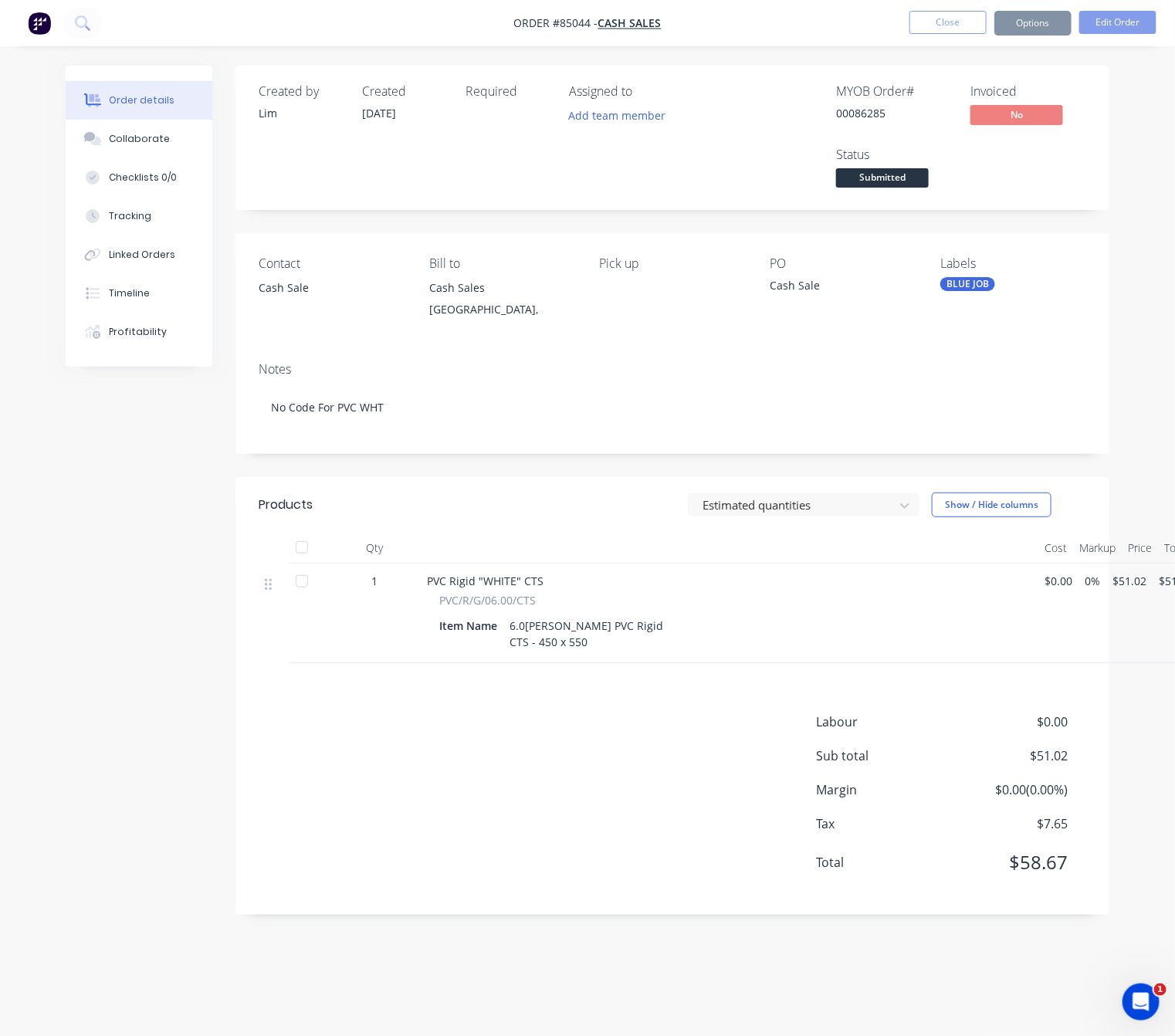
click at [440, 801] on div "Labour $0.00 Sub total $51.02 Margin $0.00 ( 0.00 %) Tax $7.65 Total $58.67" at bounding box center [672, 801] width 827 height 179
click at [933, 23] on button "Close" at bounding box center [948, 22] width 77 height 23
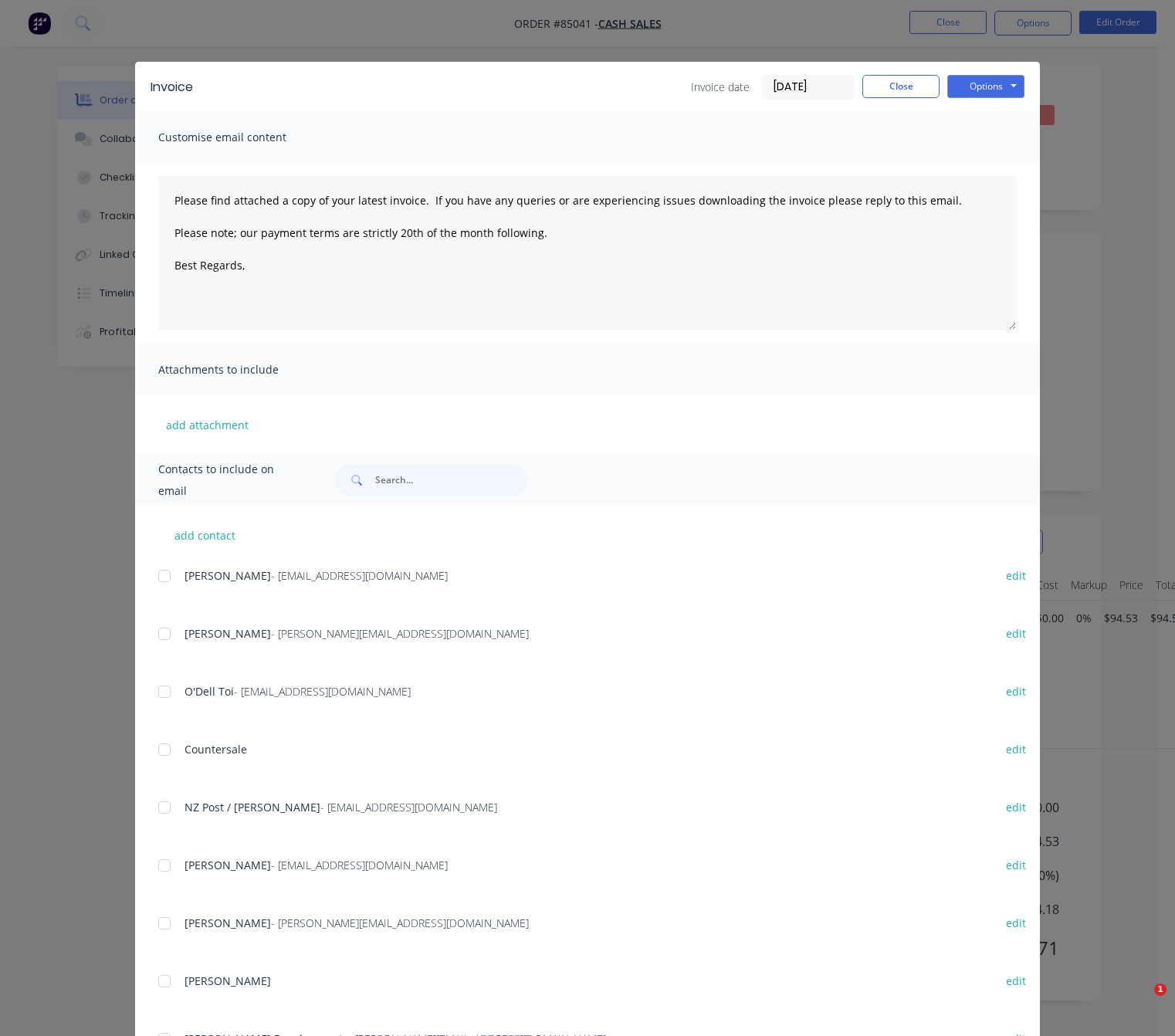
click at [894, 86] on button "Close" at bounding box center [900, 87] width 77 height 23
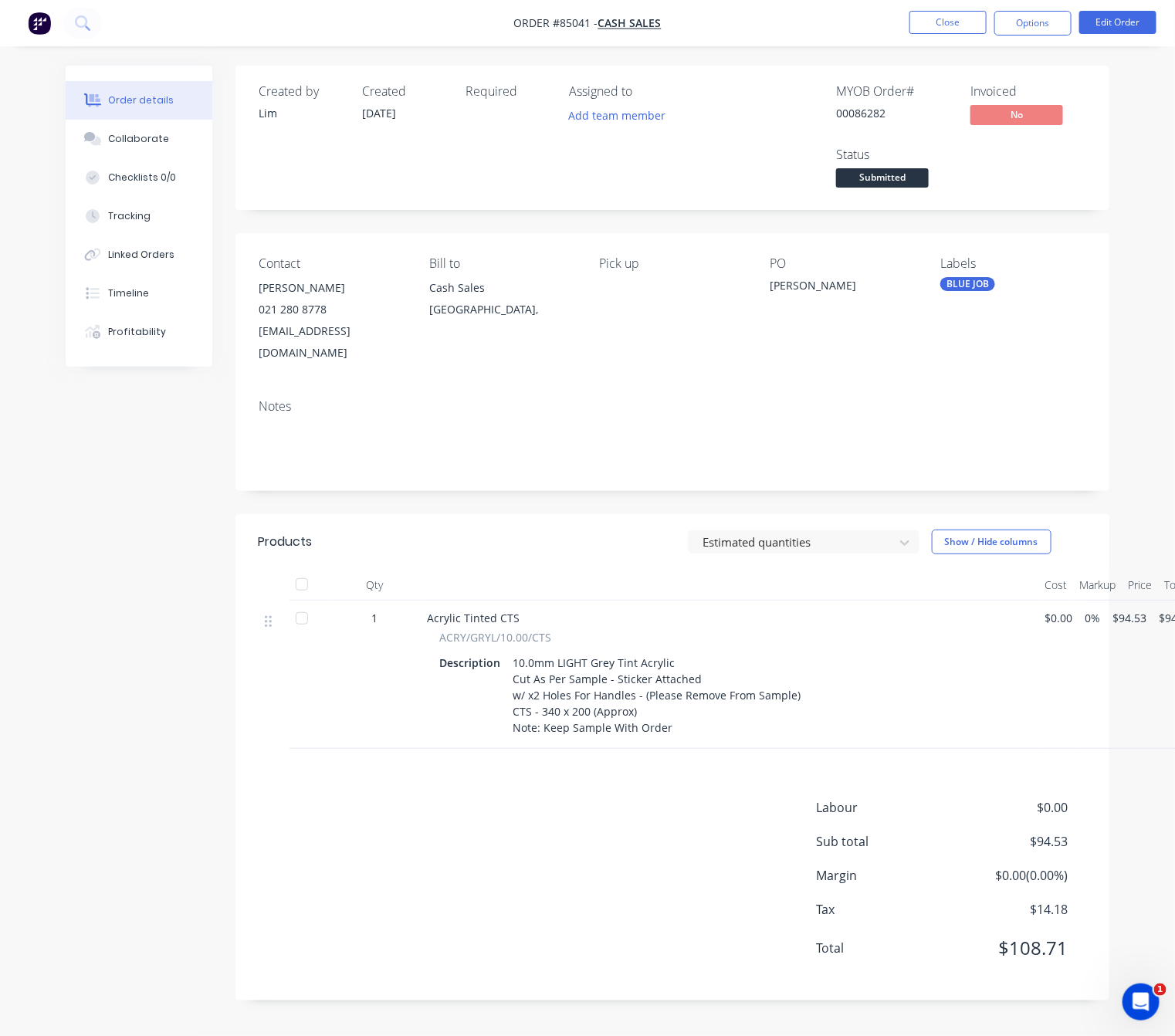
click at [391, 798] on div "Labour $0.00 Sub total $94.53 Margin $0.00 ( 0.00 %) Tax $14.18 Total $108.71" at bounding box center [672, 887] width 827 height 179
click at [938, 30] on button "Close" at bounding box center [948, 22] width 77 height 23
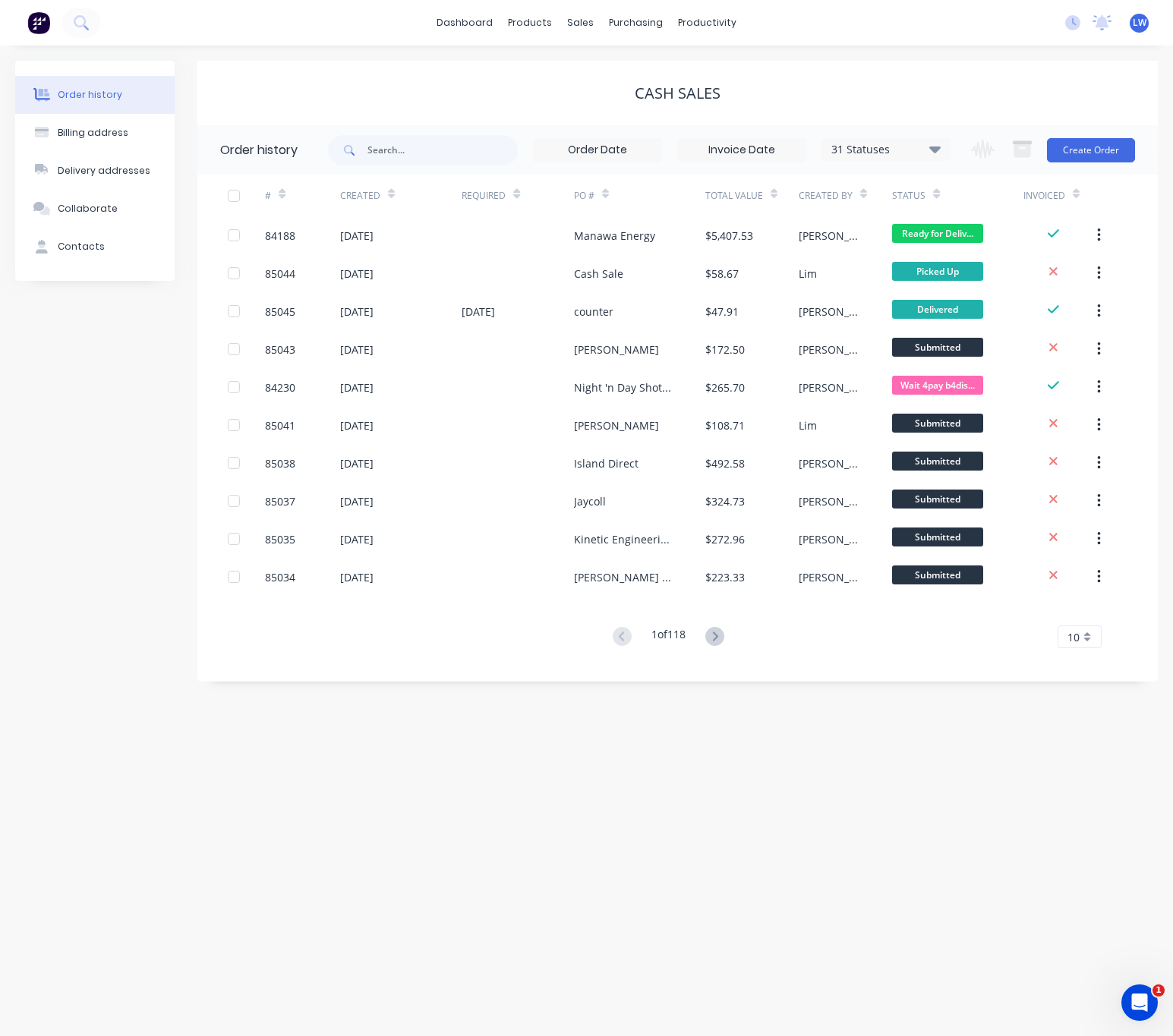
drag, startPoint x: 5, startPoint y: 913, endPoint x: 540, endPoint y: 765, distance: 555.1
click at [542, 765] on div "Order history Billing address Delivery addresses Collaborate Contacts Cash Sale…" at bounding box center [586, 541] width 1173 height 991
click at [1086, 146] on button "Create Order" at bounding box center [1091, 151] width 88 height 25
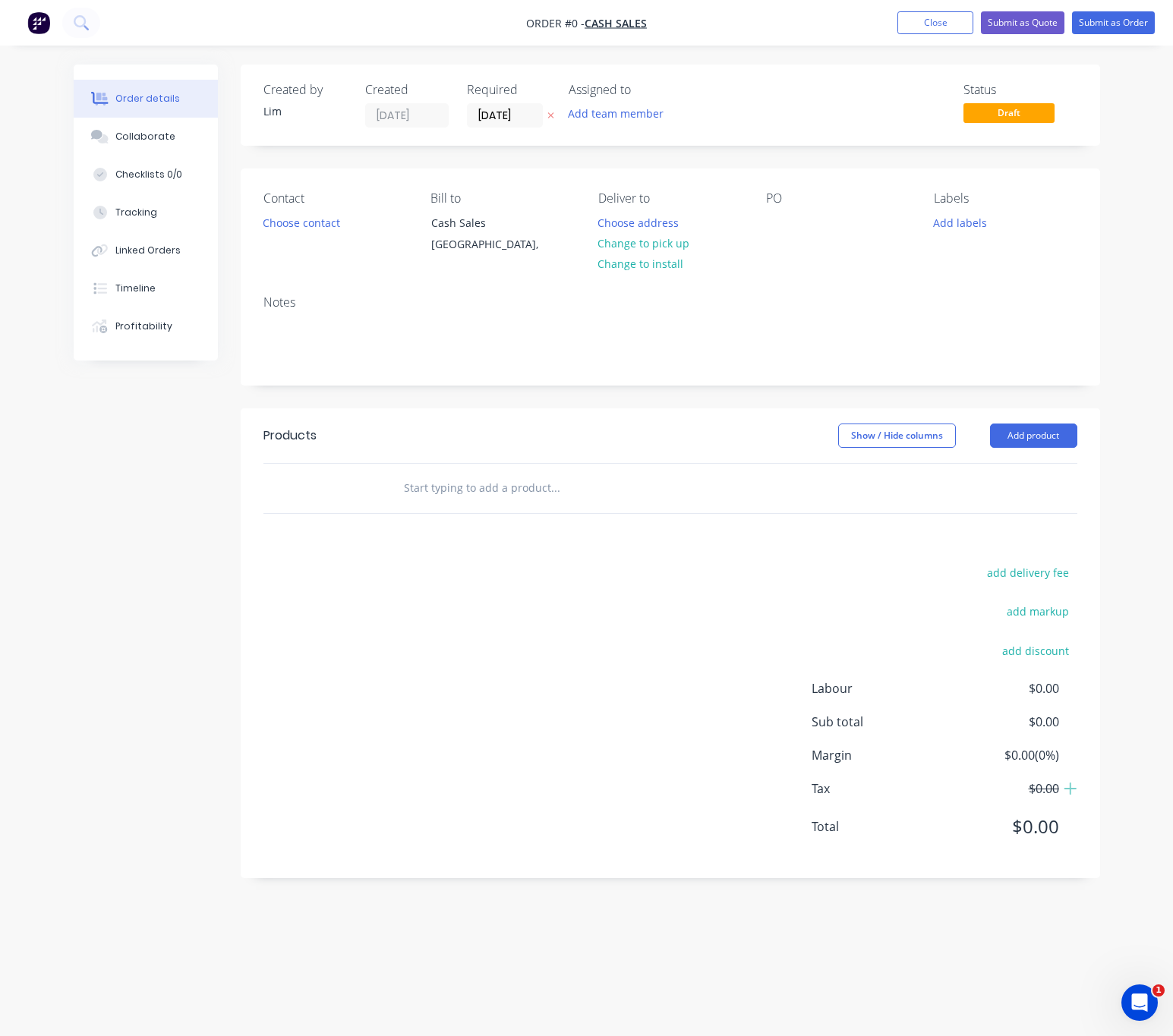
click at [550, 108] on button "button" at bounding box center [550, 115] width 16 height 17
click at [281, 216] on button "Choose contact" at bounding box center [301, 222] width 93 height 20
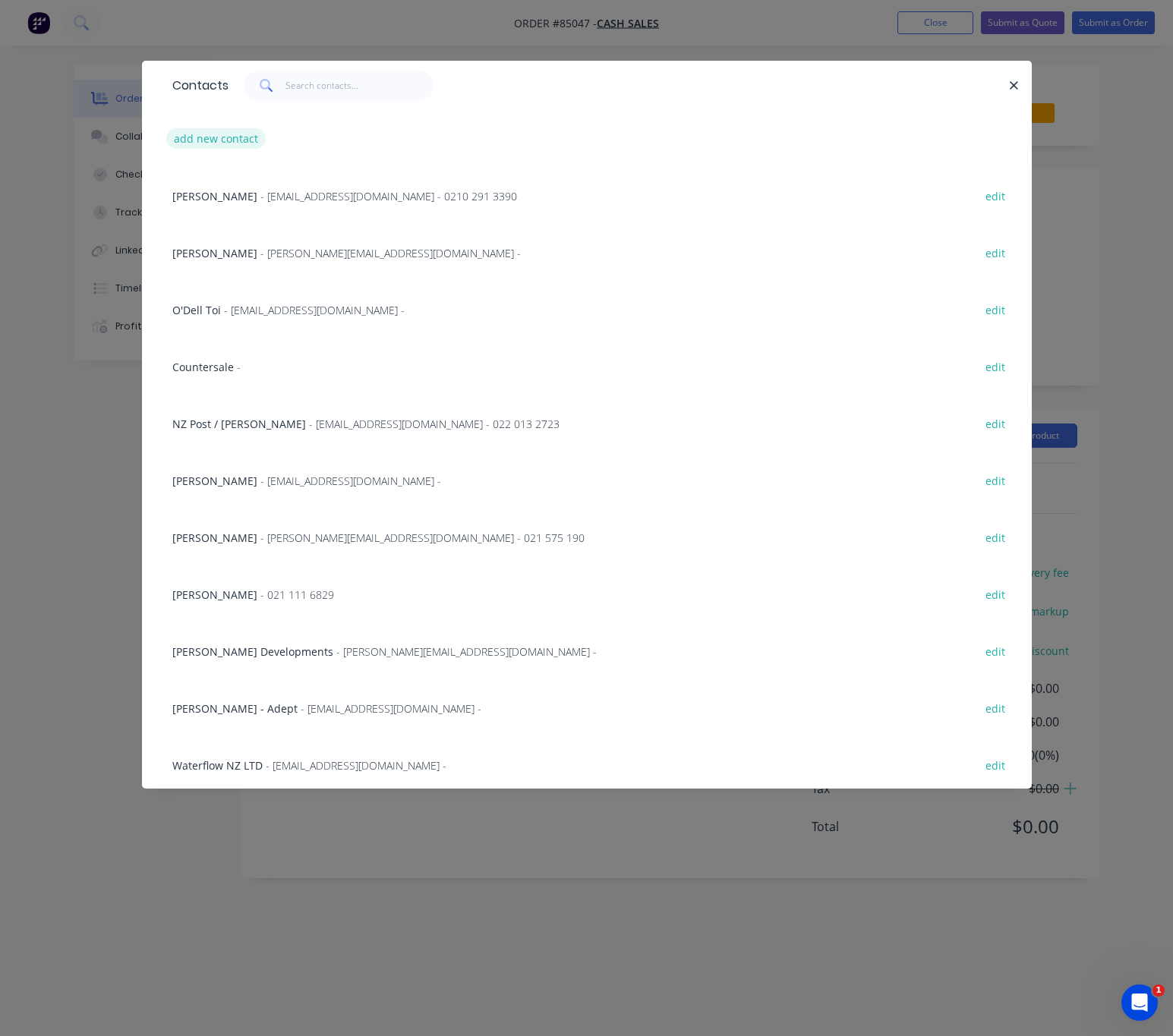
click at [232, 140] on button "add new contact" at bounding box center [216, 138] width 100 height 20
select select "NZ"
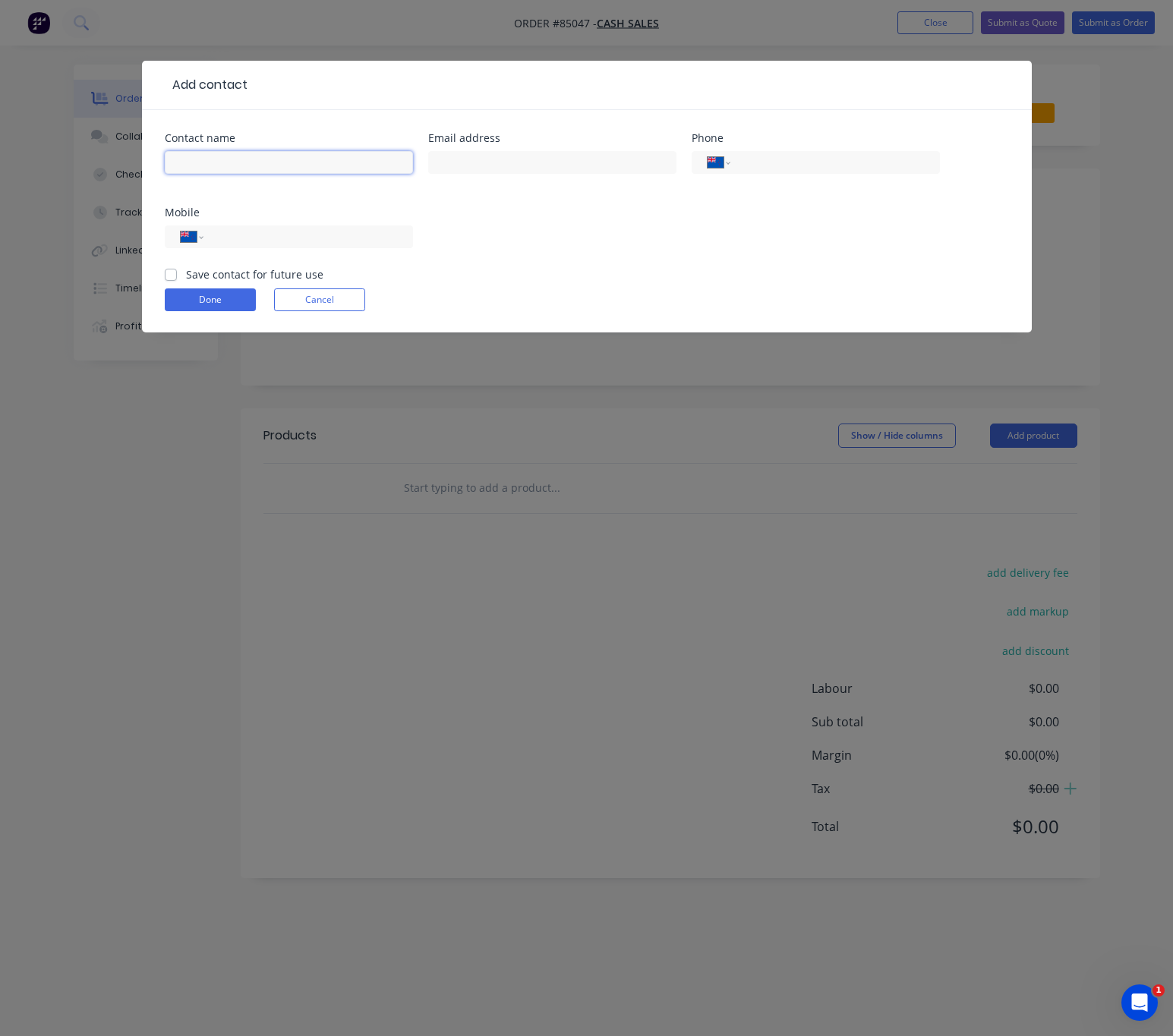
click at [244, 160] on input "text" at bounding box center [288, 163] width 248 height 23
type input "Ashnil"
click at [515, 160] on input "text" at bounding box center [552, 163] width 248 height 23
type input "[EMAIL_ADDRESS][DOMAIN_NAME]"
click at [285, 225] on div "International [GEOGRAPHIC_DATA] [GEOGRAPHIC_DATA] [GEOGRAPHIC_DATA] [GEOGRAPHIC…" at bounding box center [288, 236] width 248 height 23
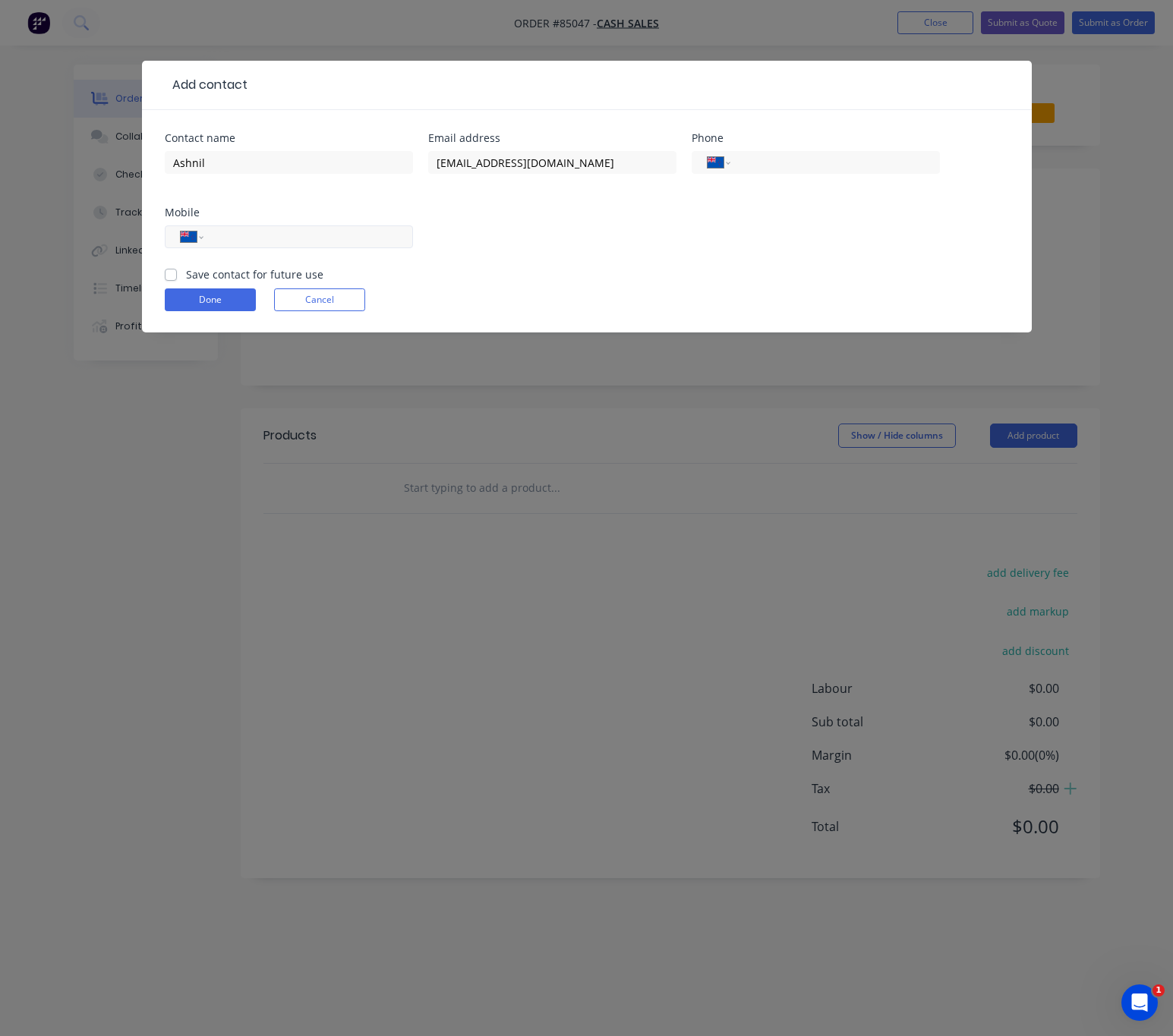
click at [255, 236] on input "tel" at bounding box center [305, 236] width 183 height 17
type input "0210 891 8342"
click at [186, 272] on label "Save contact for future use" at bounding box center [255, 274] width 138 height 16
click at [169, 272] on input "Save contact for future use" at bounding box center [170, 274] width 12 height 15
checkbox input "true"
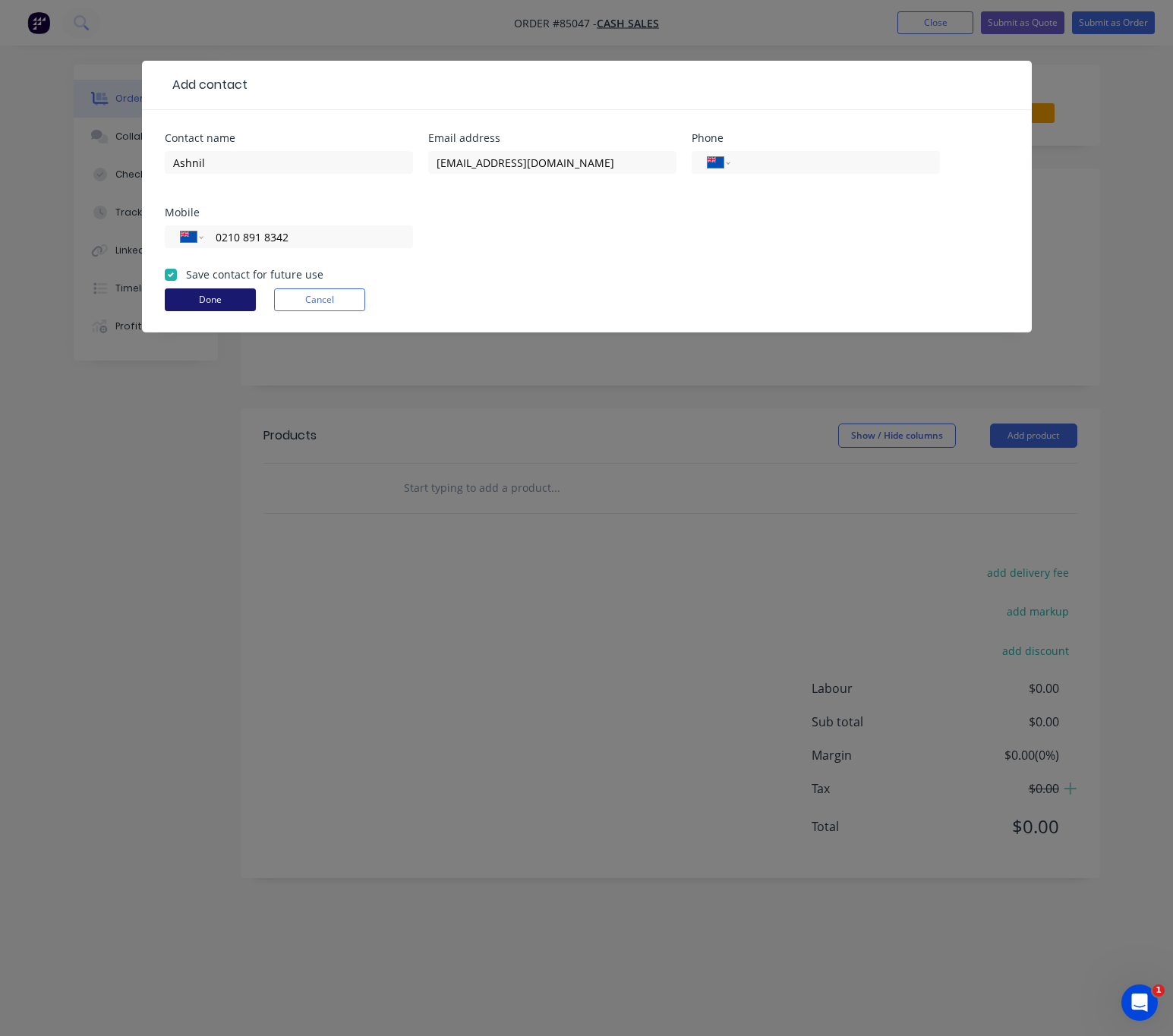
click at [199, 297] on button "Done" at bounding box center [210, 300] width 91 height 23
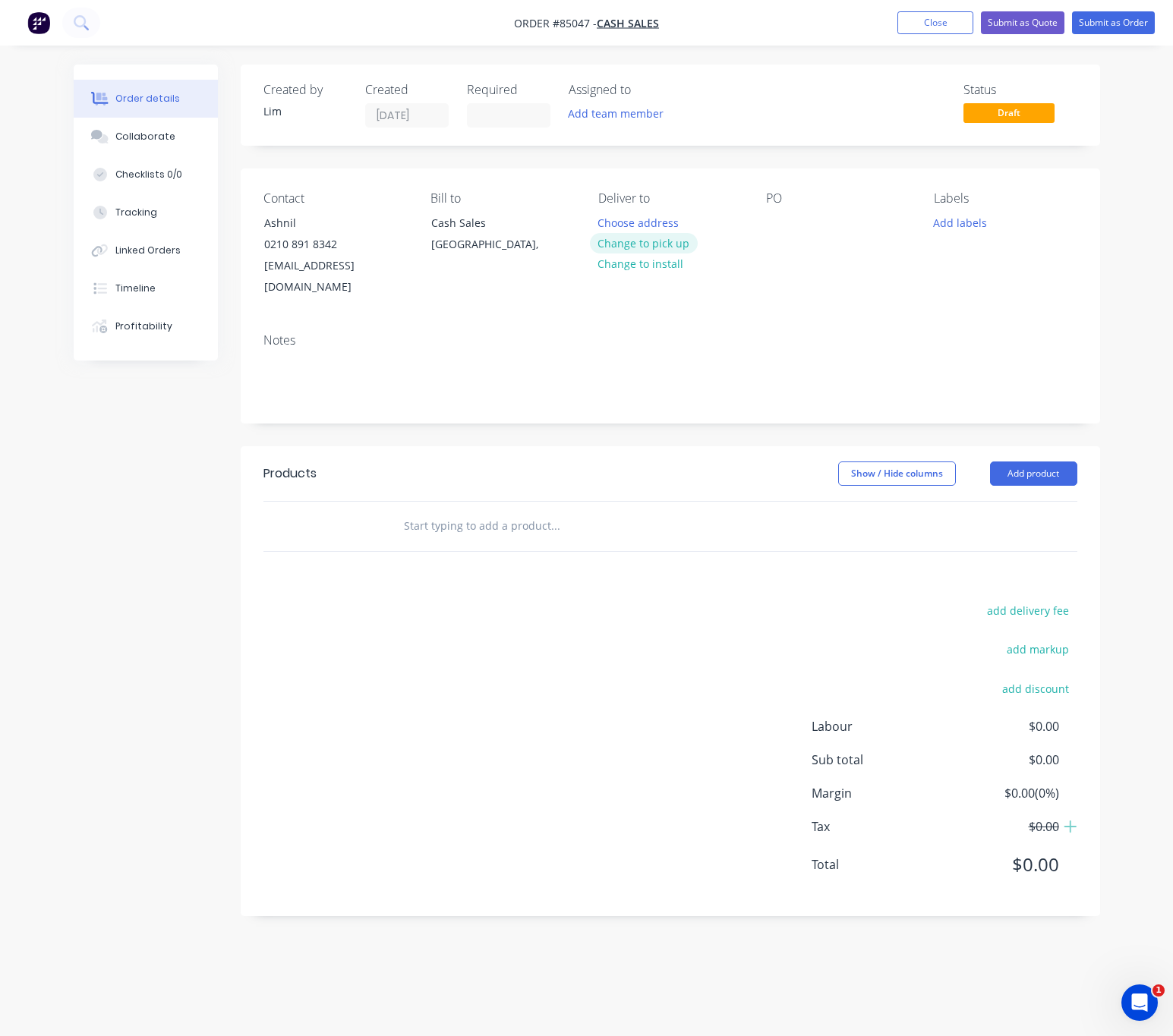
click at [647, 245] on button "Change to pick up" at bounding box center [644, 243] width 108 height 20
click at [773, 224] on div at bounding box center [778, 223] width 25 height 22
click at [966, 228] on button "Add labels" at bounding box center [960, 222] width 70 height 20
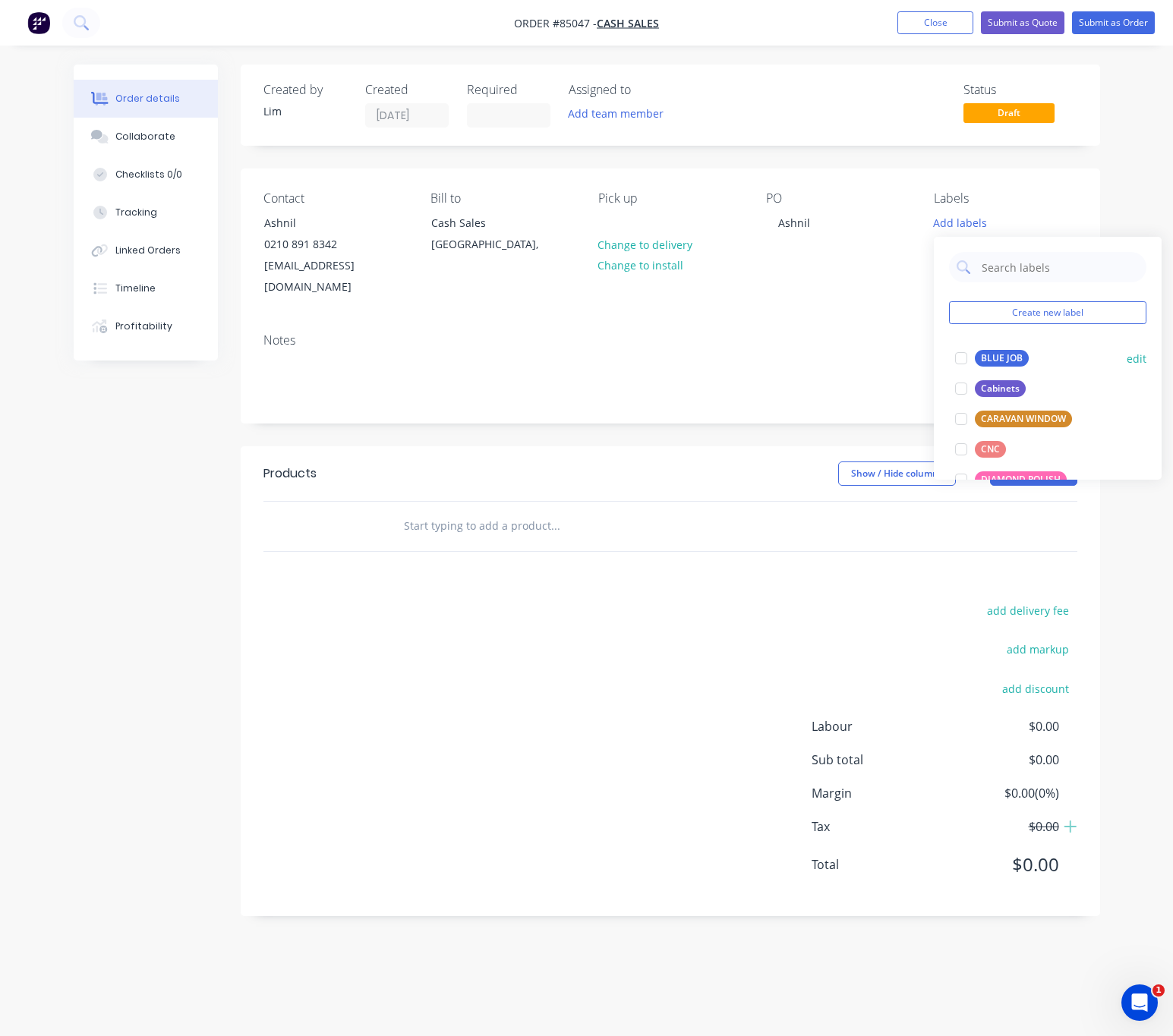
click at [994, 358] on div "BLUE JOB" at bounding box center [1002, 358] width 54 height 16
click at [603, 601] on div "add delivery fee add markup add discount Labour $0.00 Sub total $0.00 Margin $0…" at bounding box center [670, 747] width 814 height 293
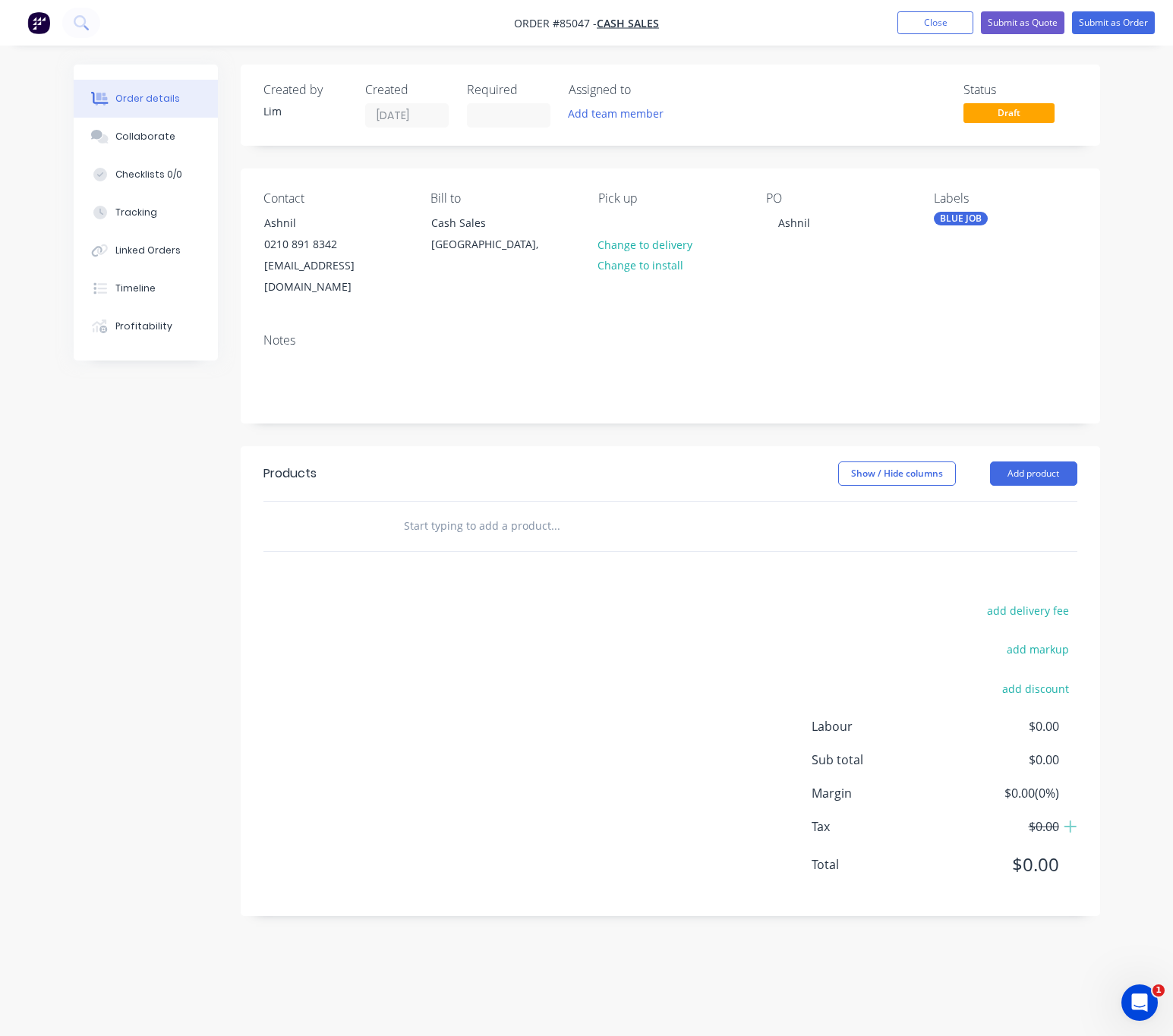
click at [484, 511] on input "text" at bounding box center [555, 525] width 304 height 30
click at [426, 511] on input "whtie Acrylic" at bounding box center [555, 525] width 304 height 30
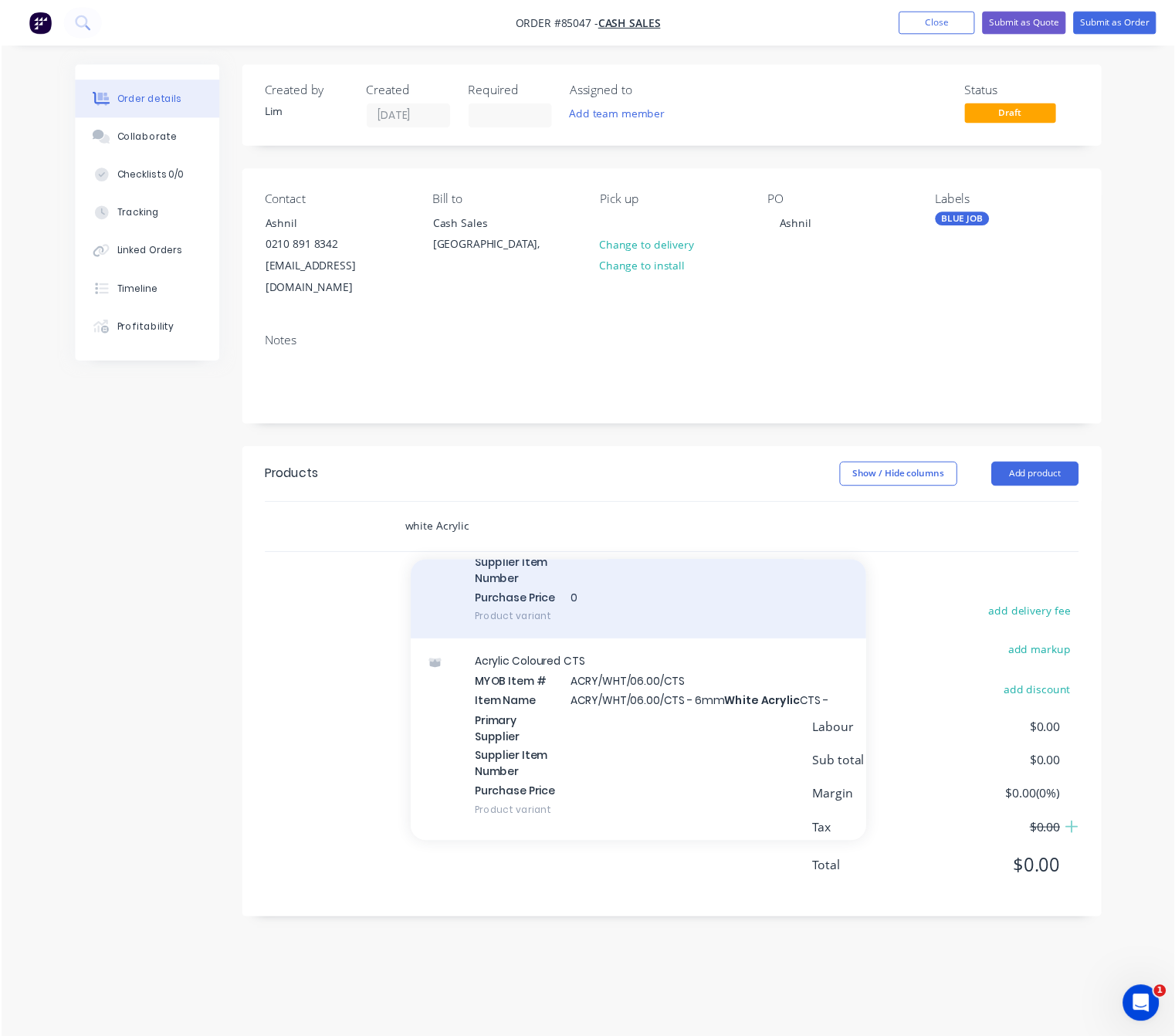
scroll to position [810, 0]
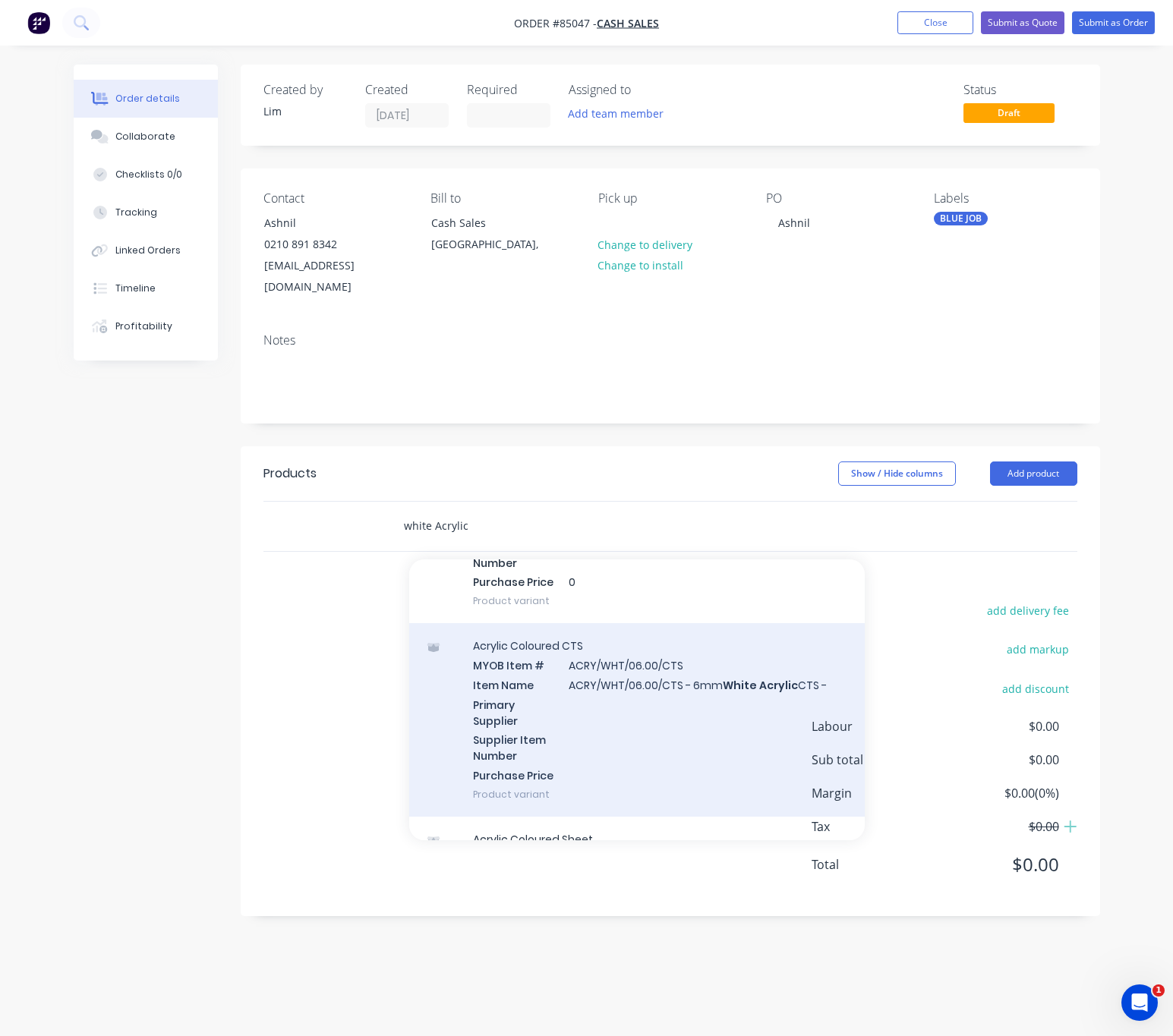
type input "white Acrylic"
click at [731, 708] on div "Acrylic Coloured CTS MYOB Item # ACRY/WHT/06.00/CTS Item Name ACRY/WHT/06.00/CT…" at bounding box center [637, 720] width 456 height 194
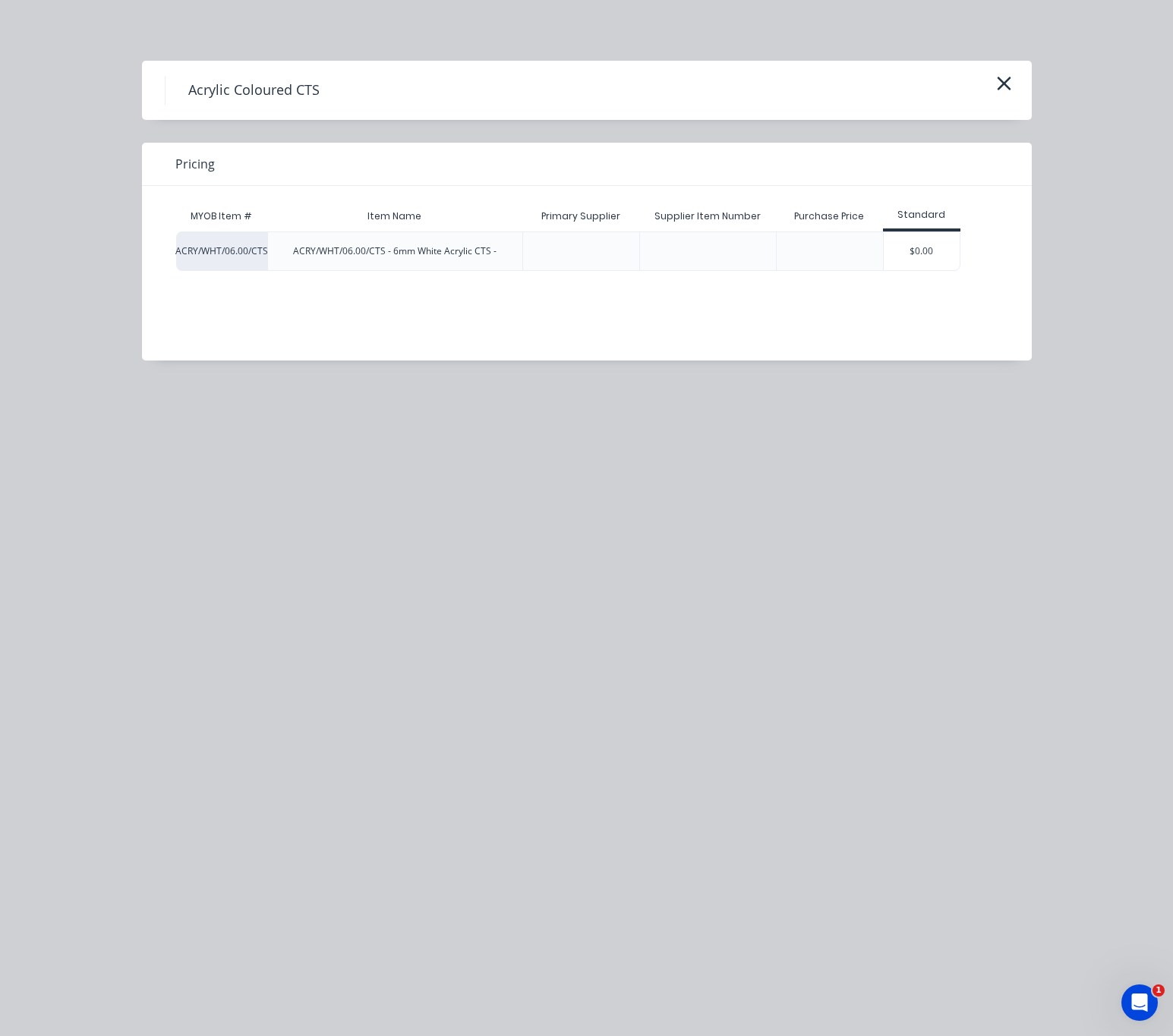
click at [911, 254] on div "$0.00" at bounding box center [922, 251] width 76 height 38
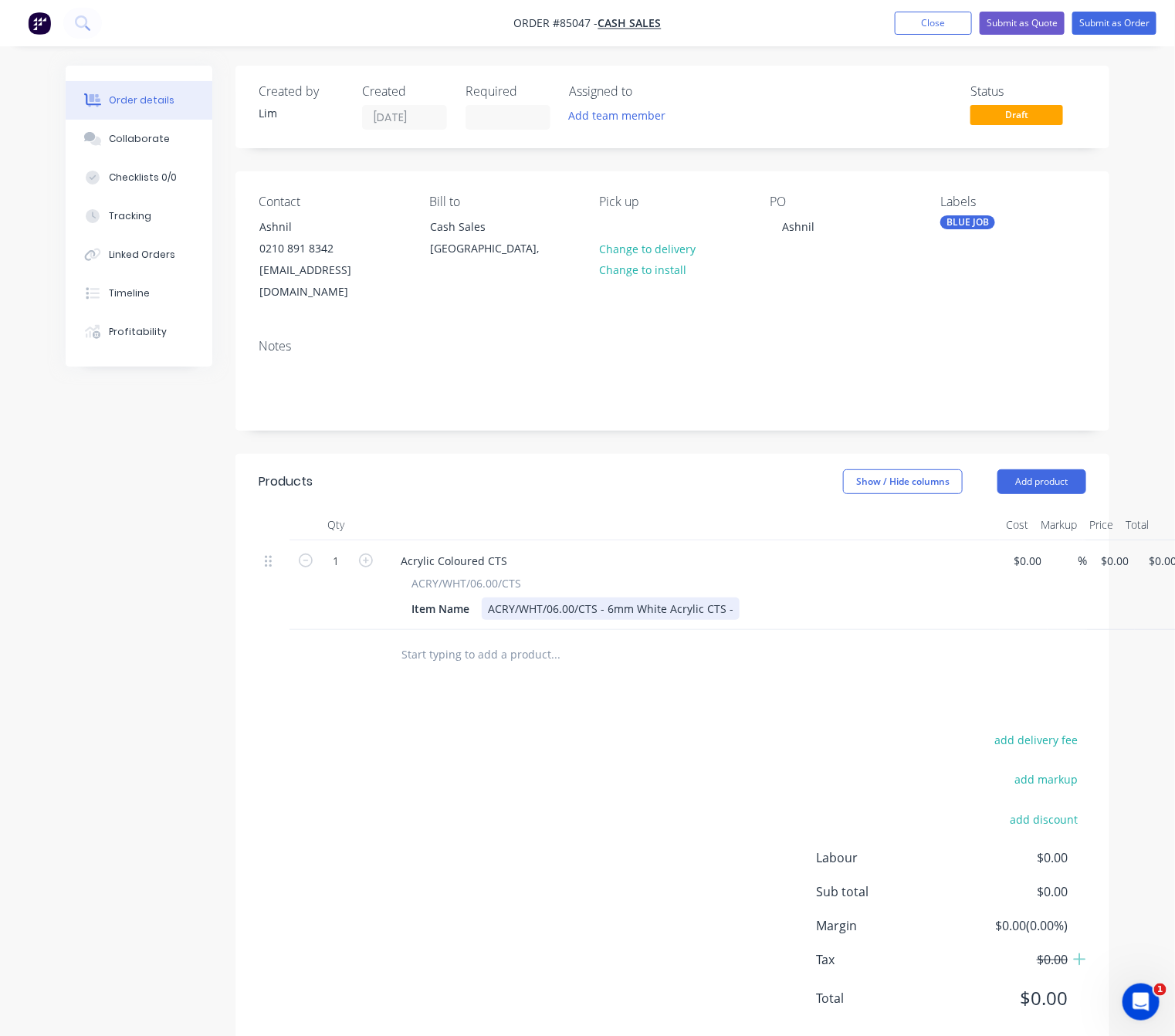
click at [607, 597] on div "ACRY/WHT/06.00/CTS - 6mm White Acrylic CTS -" at bounding box center [611, 608] width 258 height 22
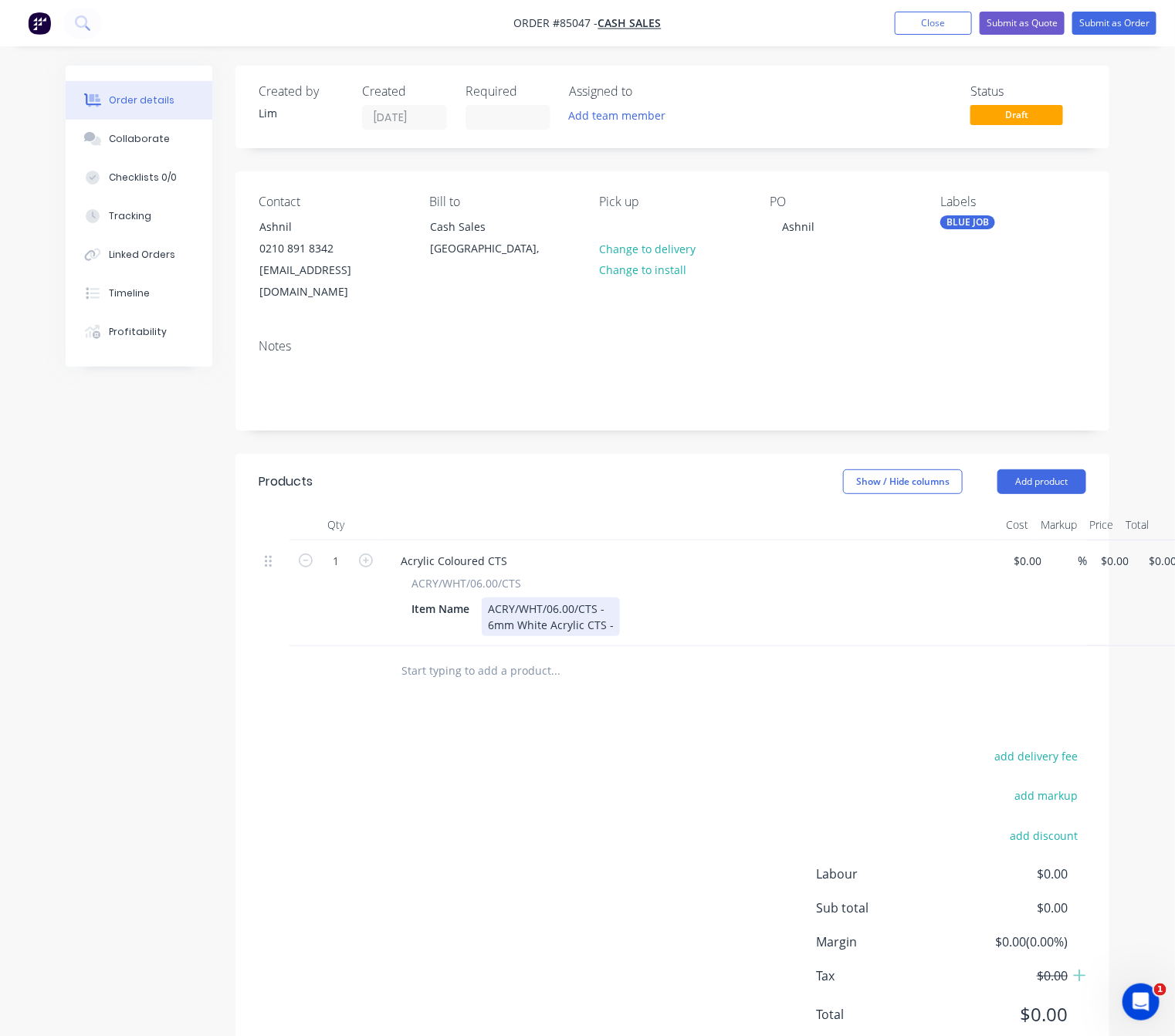
click at [612, 597] on div "ACRY/WHT/06.00/CTS - 6mm White Acrylic CTS -" at bounding box center [551, 617] width 138 height 38
drag, startPoint x: 634, startPoint y: 602, endPoint x: 649, endPoint y: 617, distance: 21.2
click at [634, 601] on div "ACRY/WHT/06.00/CTS - Circle/Disk 6mm White Acrylic CTS -" at bounding box center [575, 617] width 186 height 38
click at [658, 792] on div "add delivery fee add markup add discount Labour $0.00 Sub total $0.00 Margin $0…" at bounding box center [672, 895] width 827 height 298
drag, startPoint x: 1117, startPoint y: 542, endPoint x: 1125, endPoint y: 548, distance: 10.0
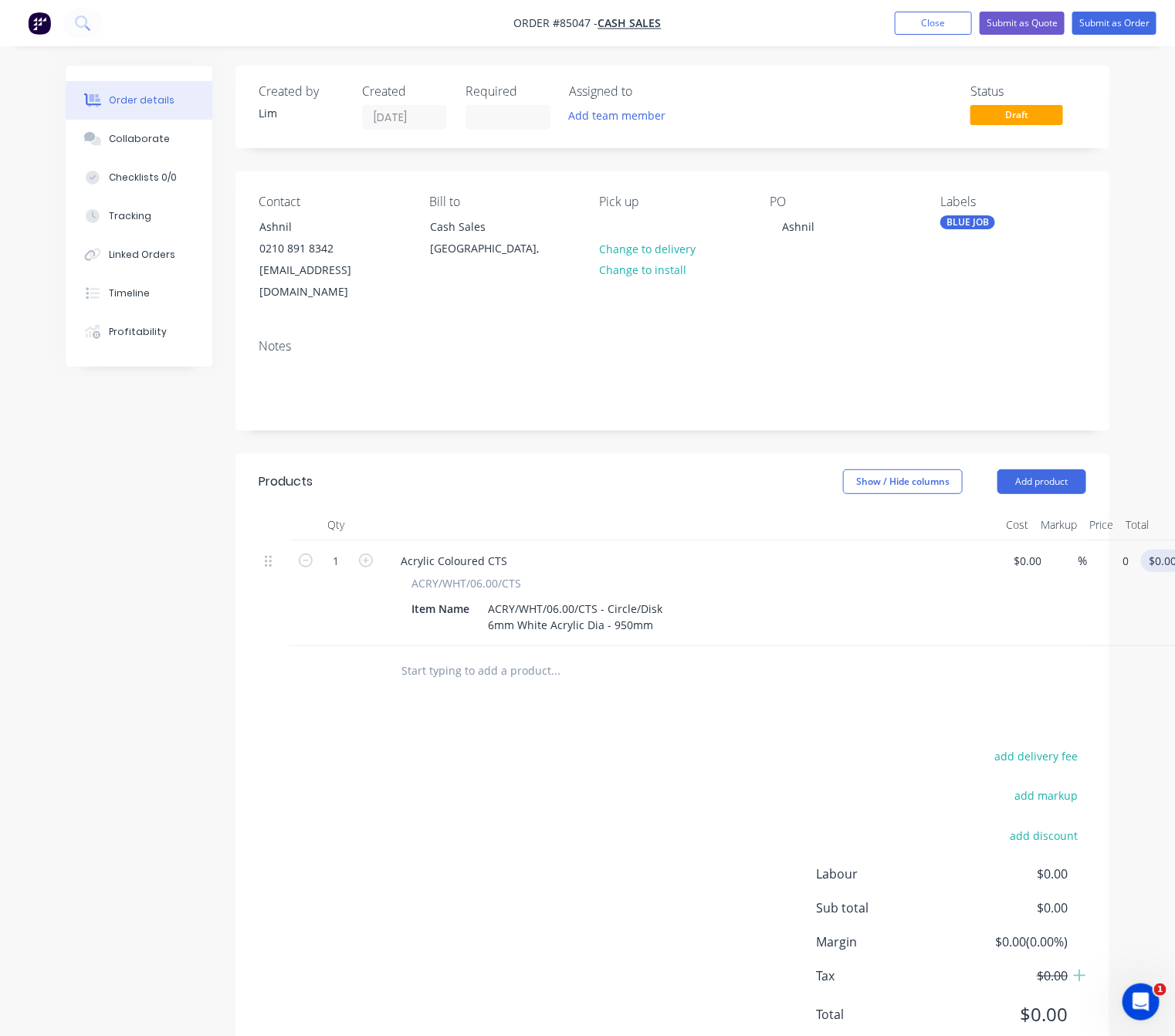
click at [1086, 542] on div "1 Acrylic Coloured CTS ACRY/WHT/06.00/CTS Item Name ACRY/WHT/06.00/CTS - Circle…" at bounding box center [672, 592] width 827 height 106
type input "$138.45"
click at [846, 746] on div "add delivery fee add markup add discount Labour $0.00 Sub total $138.45 Margin …" at bounding box center [672, 895] width 827 height 298
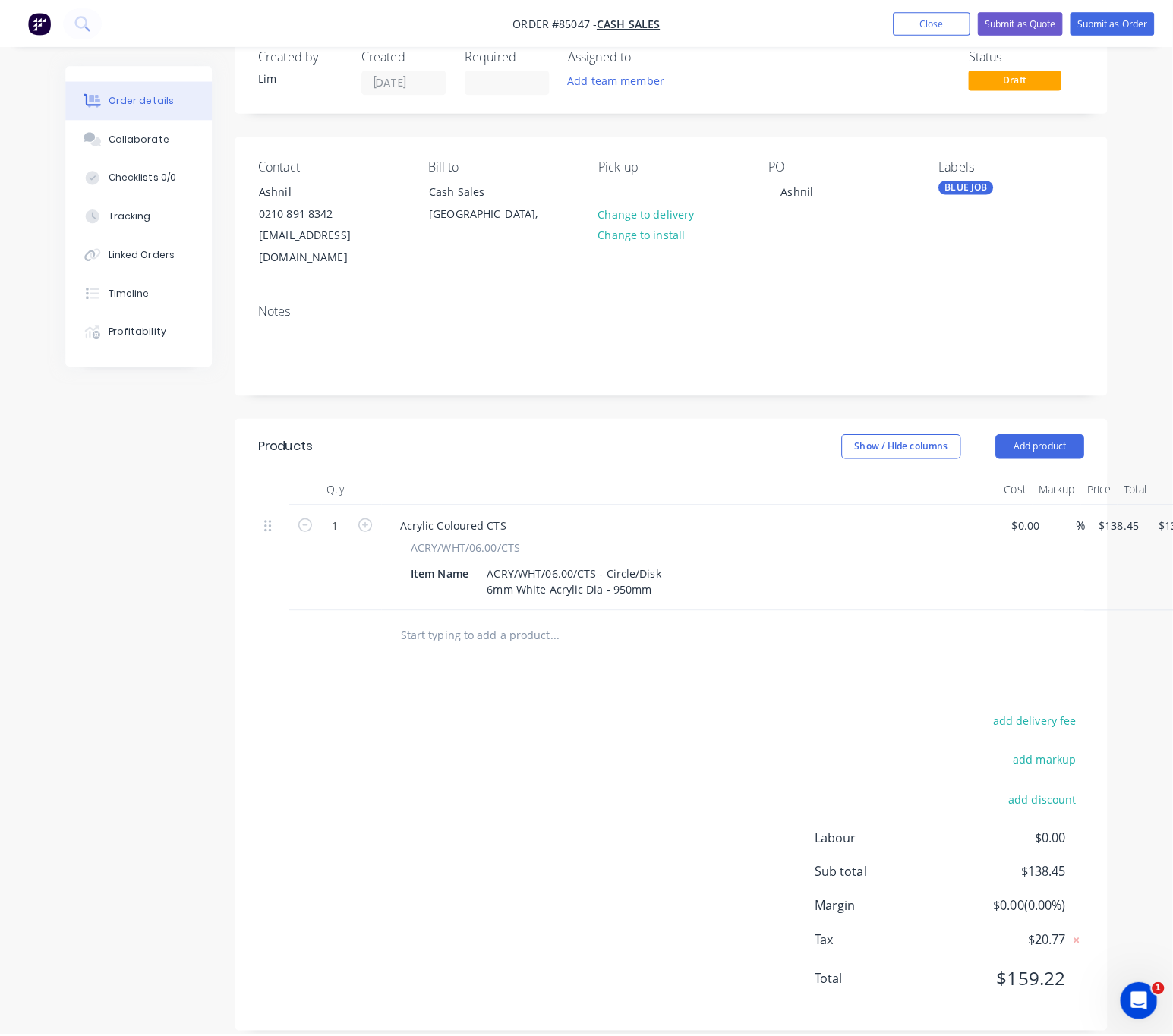
scroll to position [0, 0]
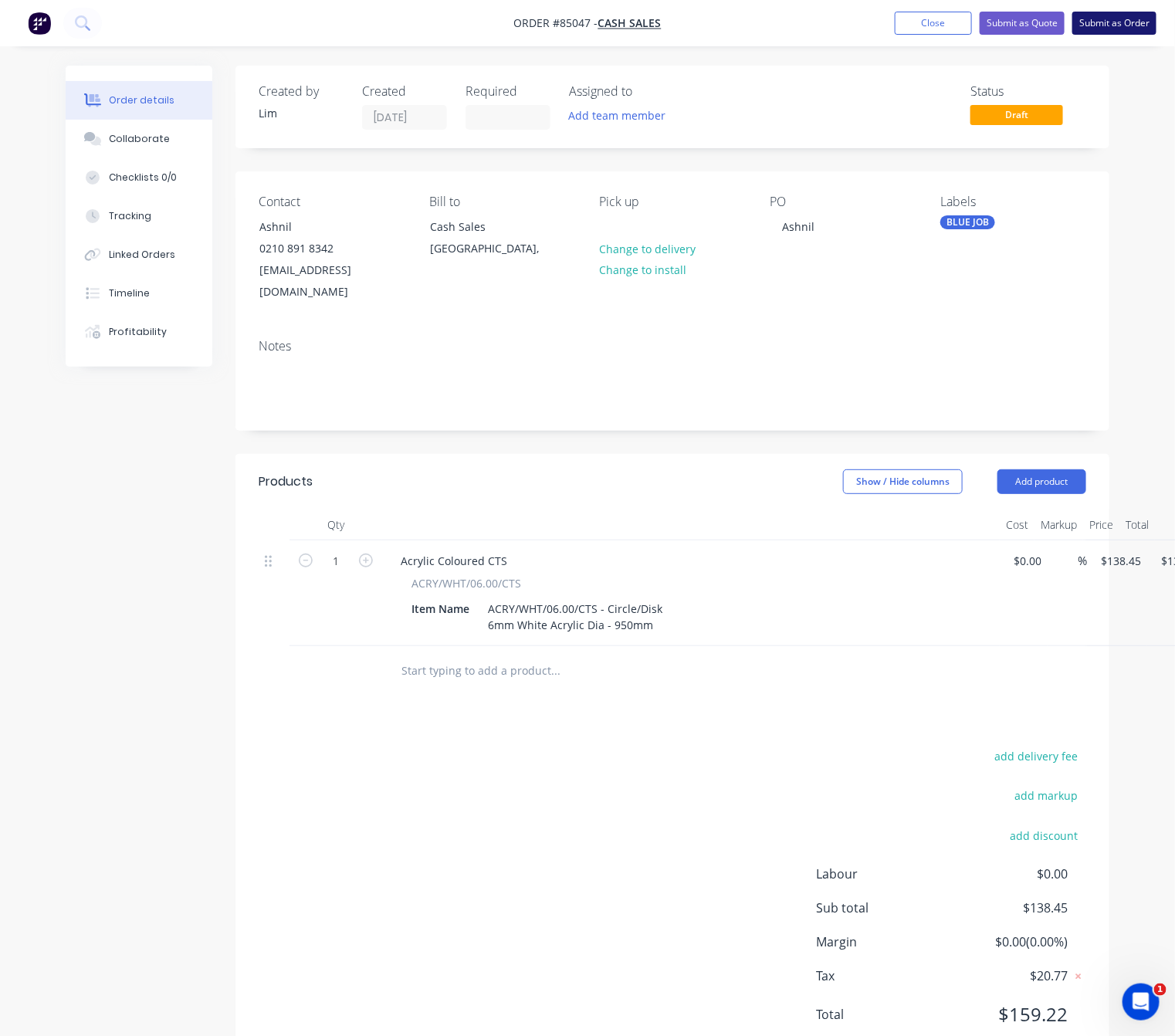
click at [1107, 26] on button "Submit as Order" at bounding box center [1113, 23] width 84 height 23
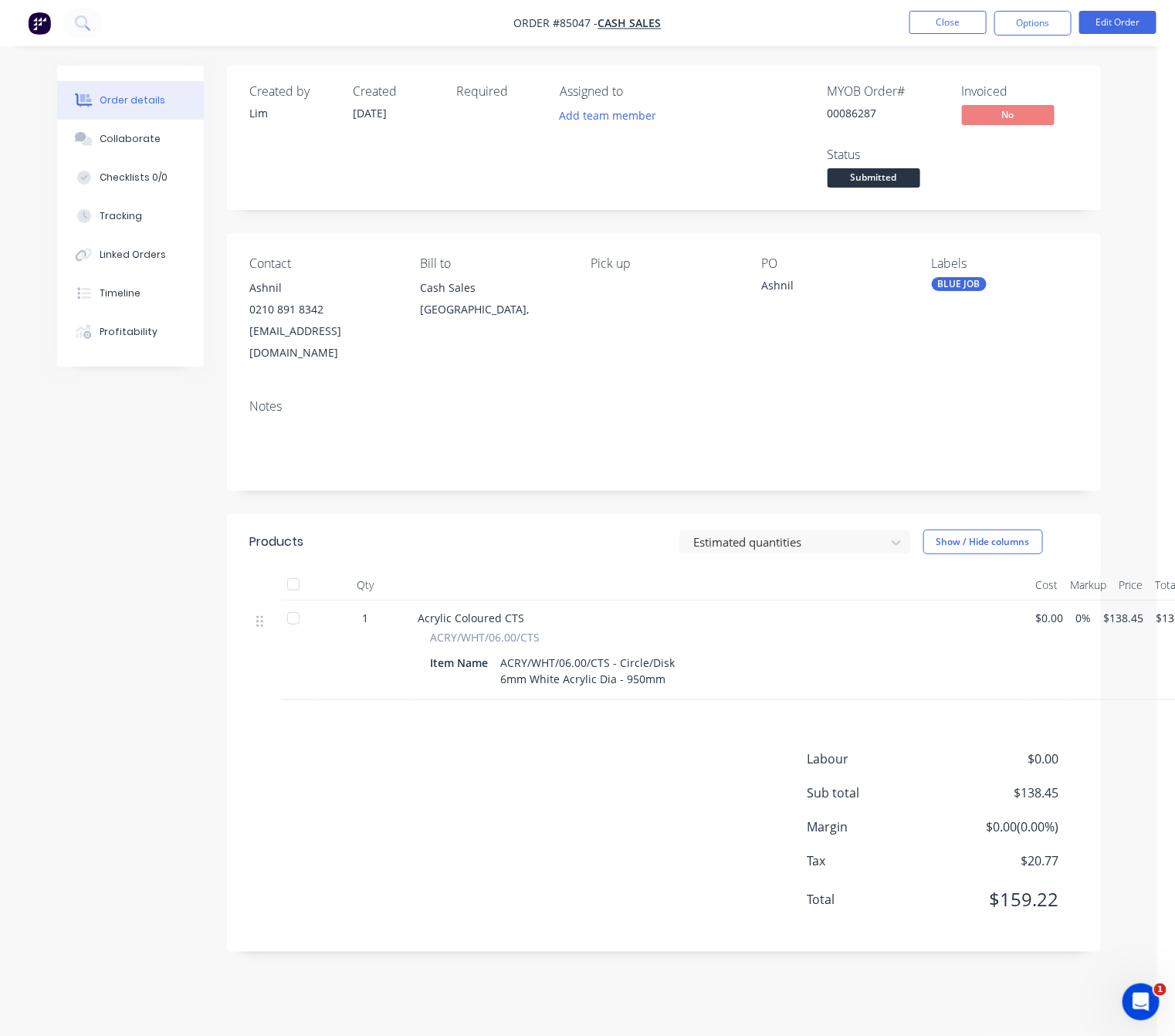
click at [1031, 24] on button "Options" at bounding box center [1033, 23] width 77 height 25
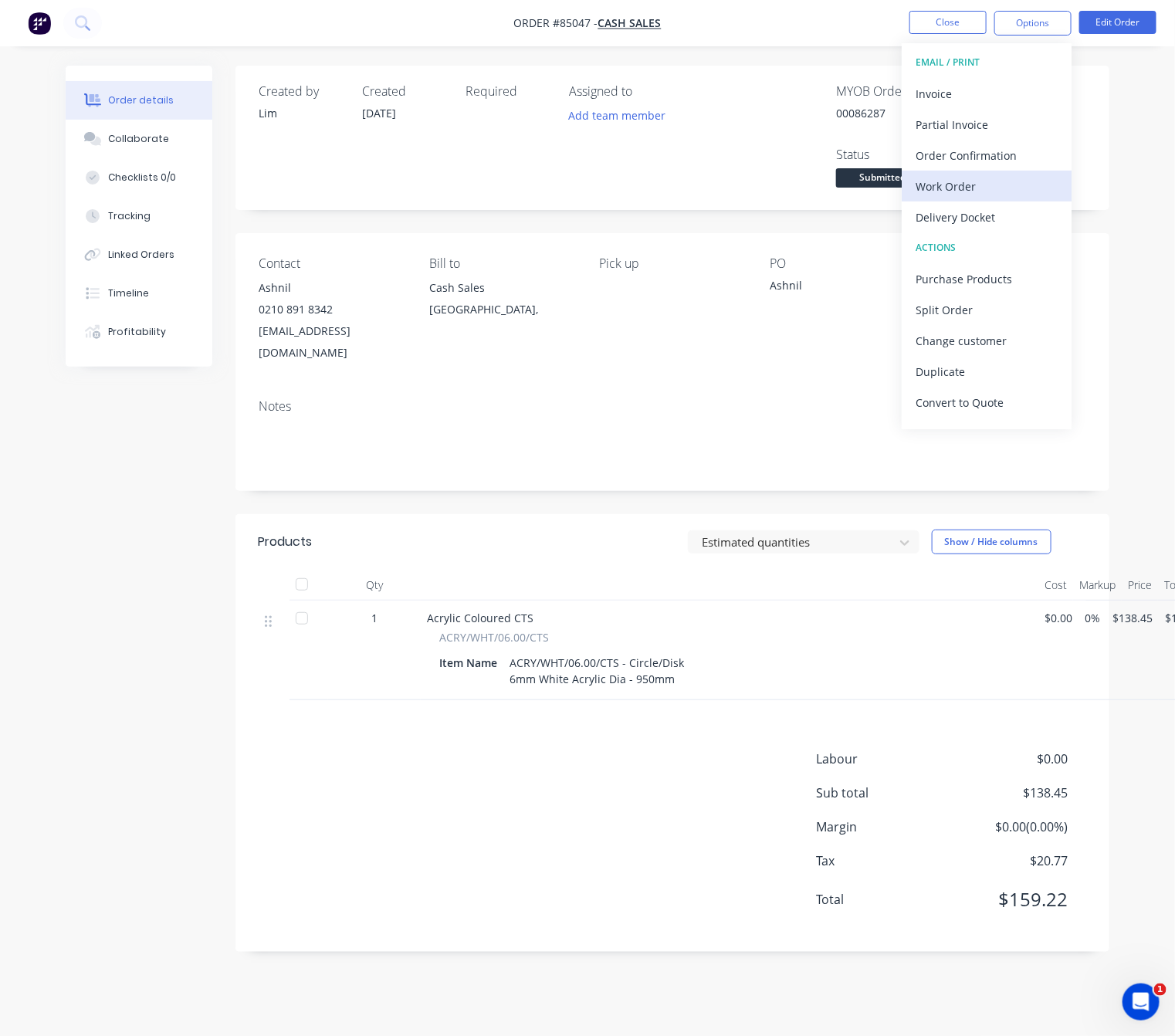
click at [999, 197] on button "Work Order" at bounding box center [986, 186] width 170 height 31
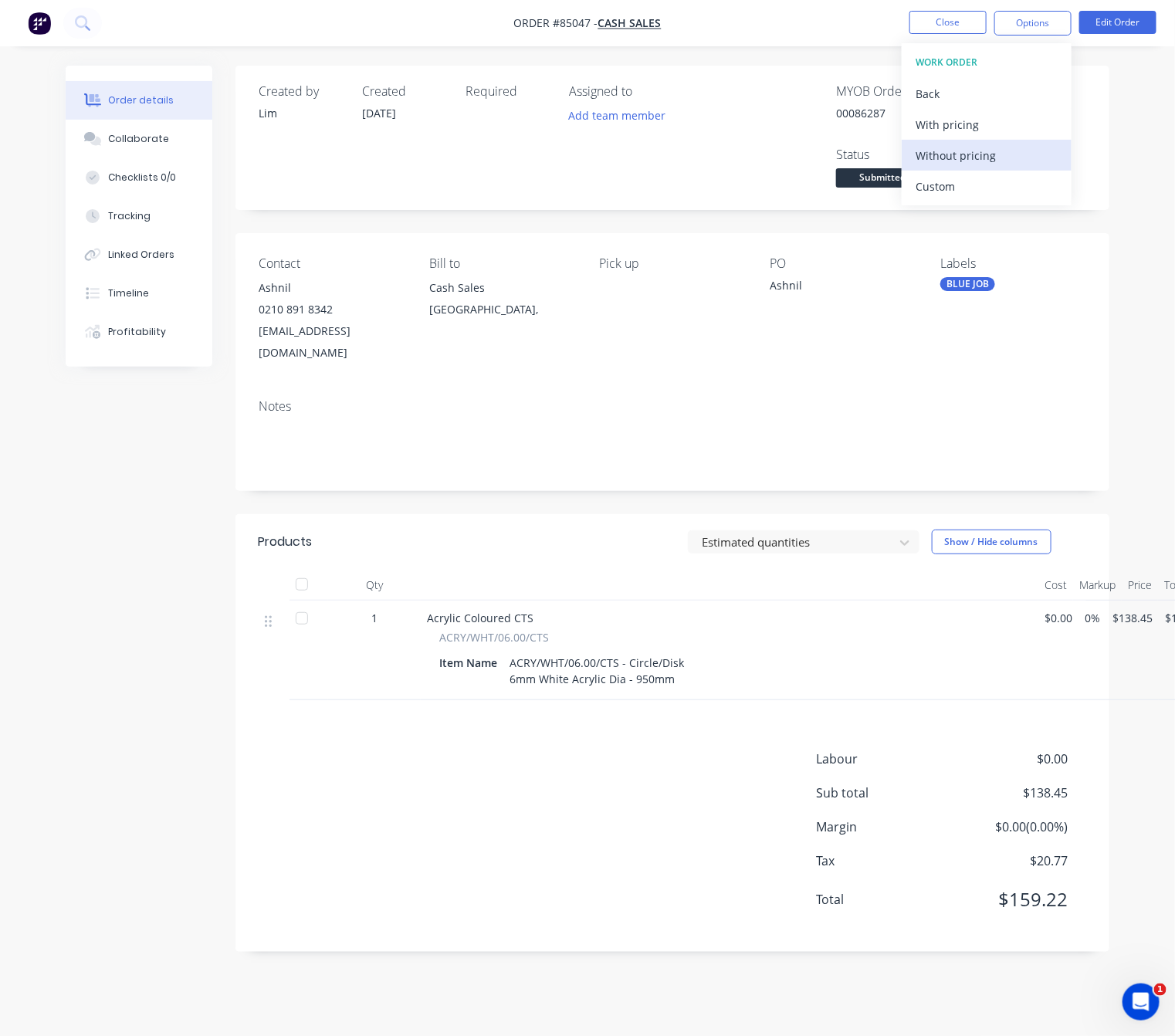
click at [989, 166] on div "Without pricing" at bounding box center [986, 155] width 142 height 22
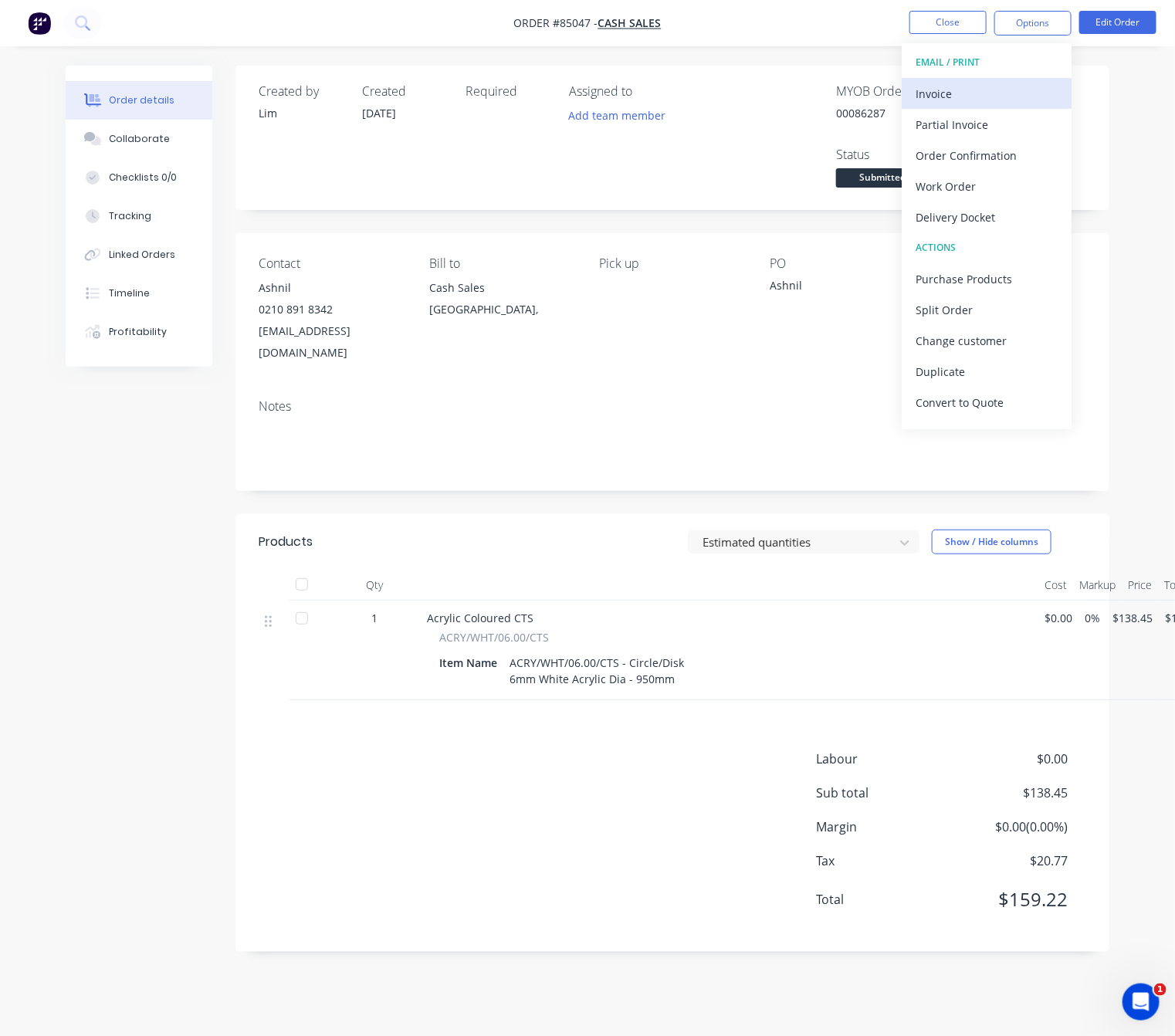
click at [1015, 95] on div "Invoice" at bounding box center [986, 93] width 142 height 22
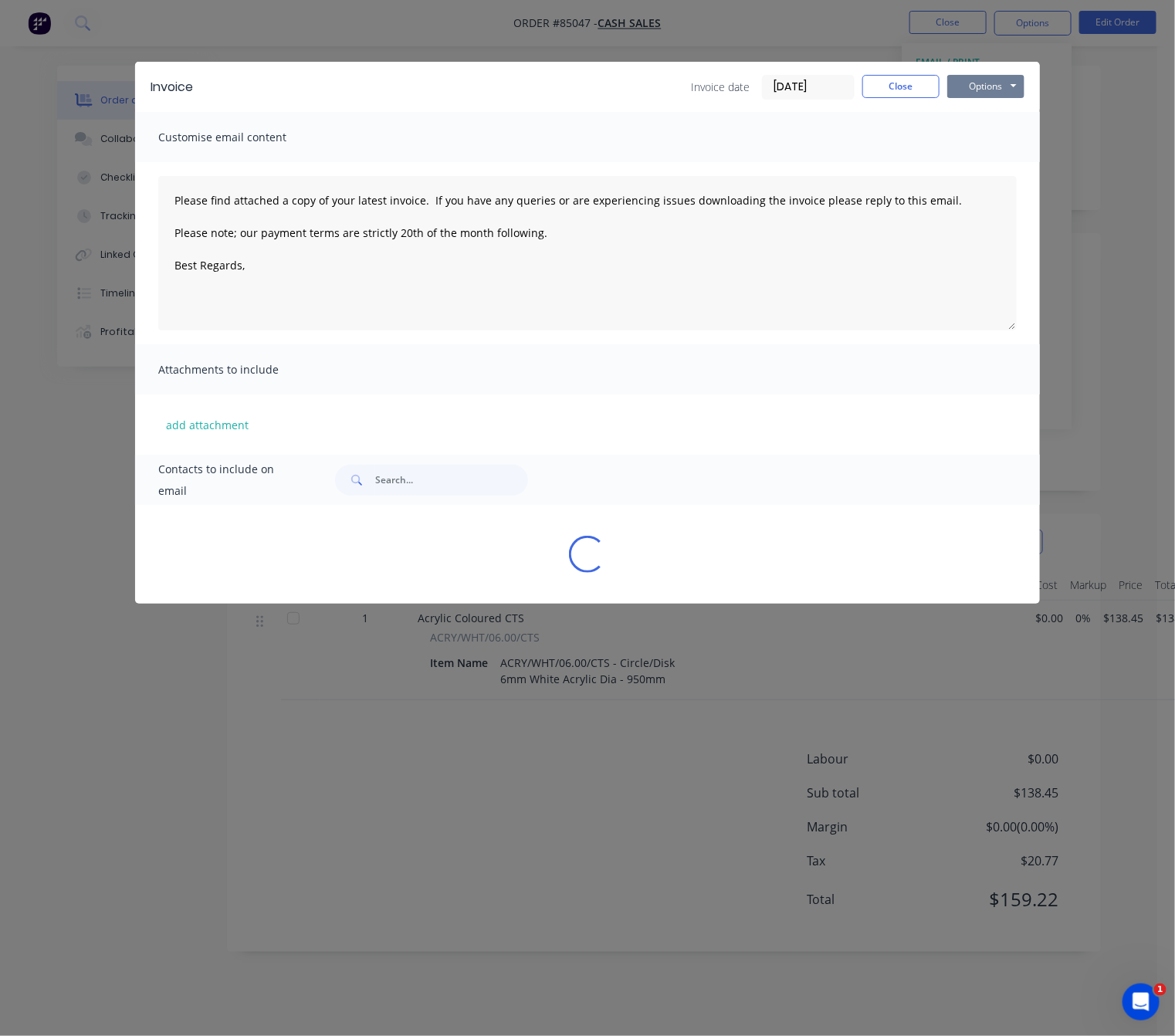
click at [1003, 88] on button "Options" at bounding box center [985, 87] width 77 height 23
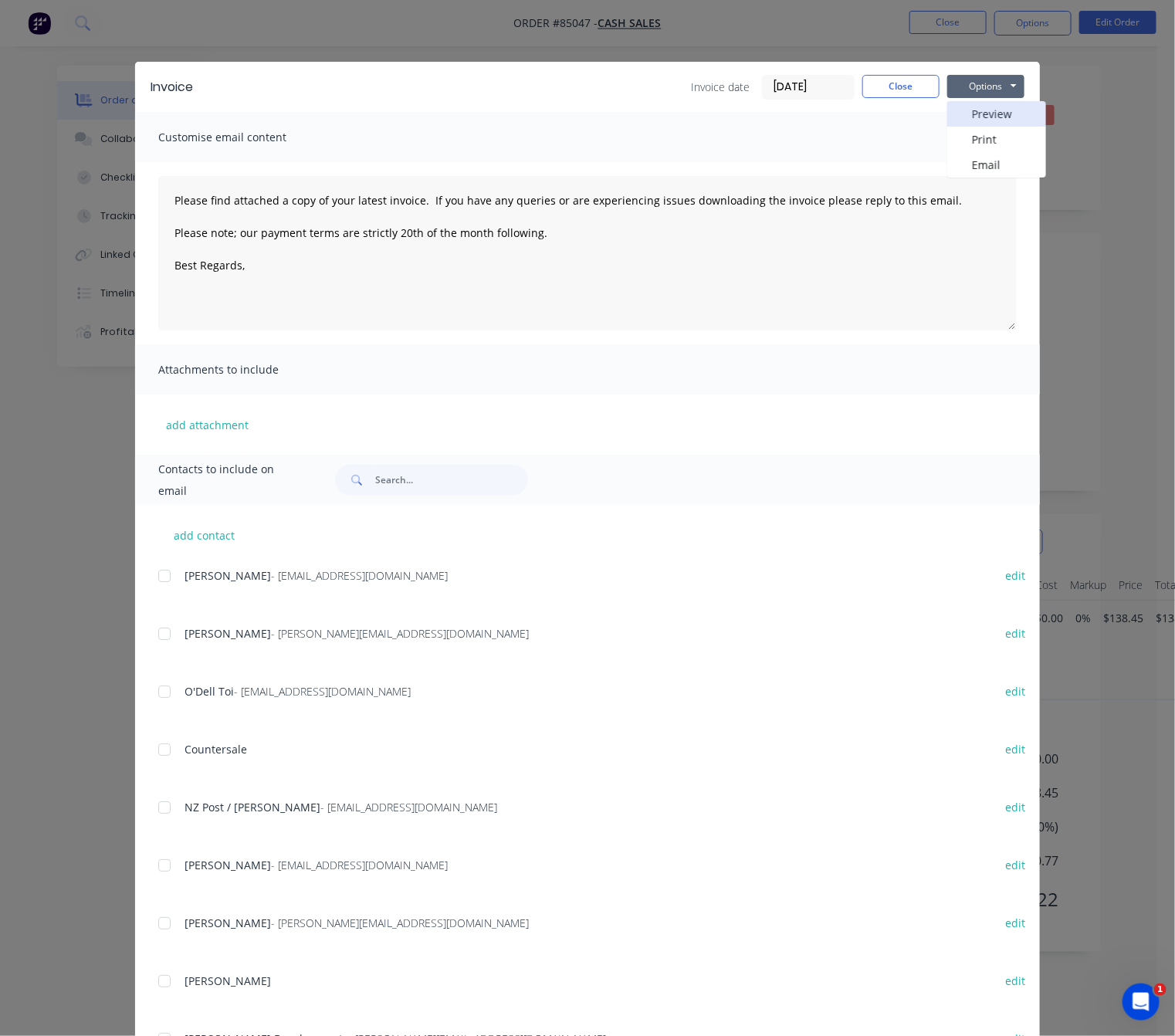
click at [1001, 114] on button "Preview" at bounding box center [996, 114] width 99 height 26
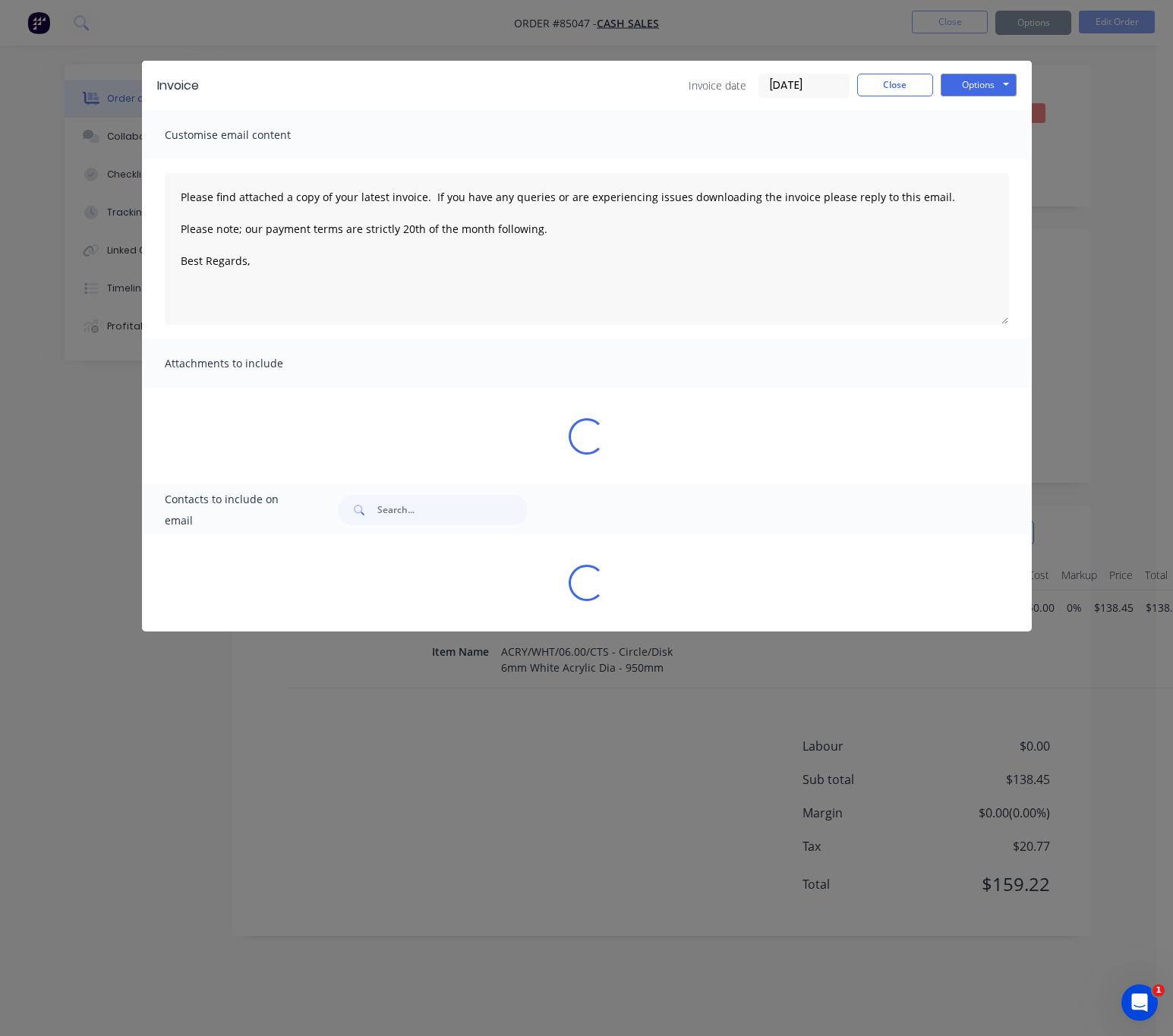
type textarea "Please find attached a copy of your latest invoice. If you have any queries or …"
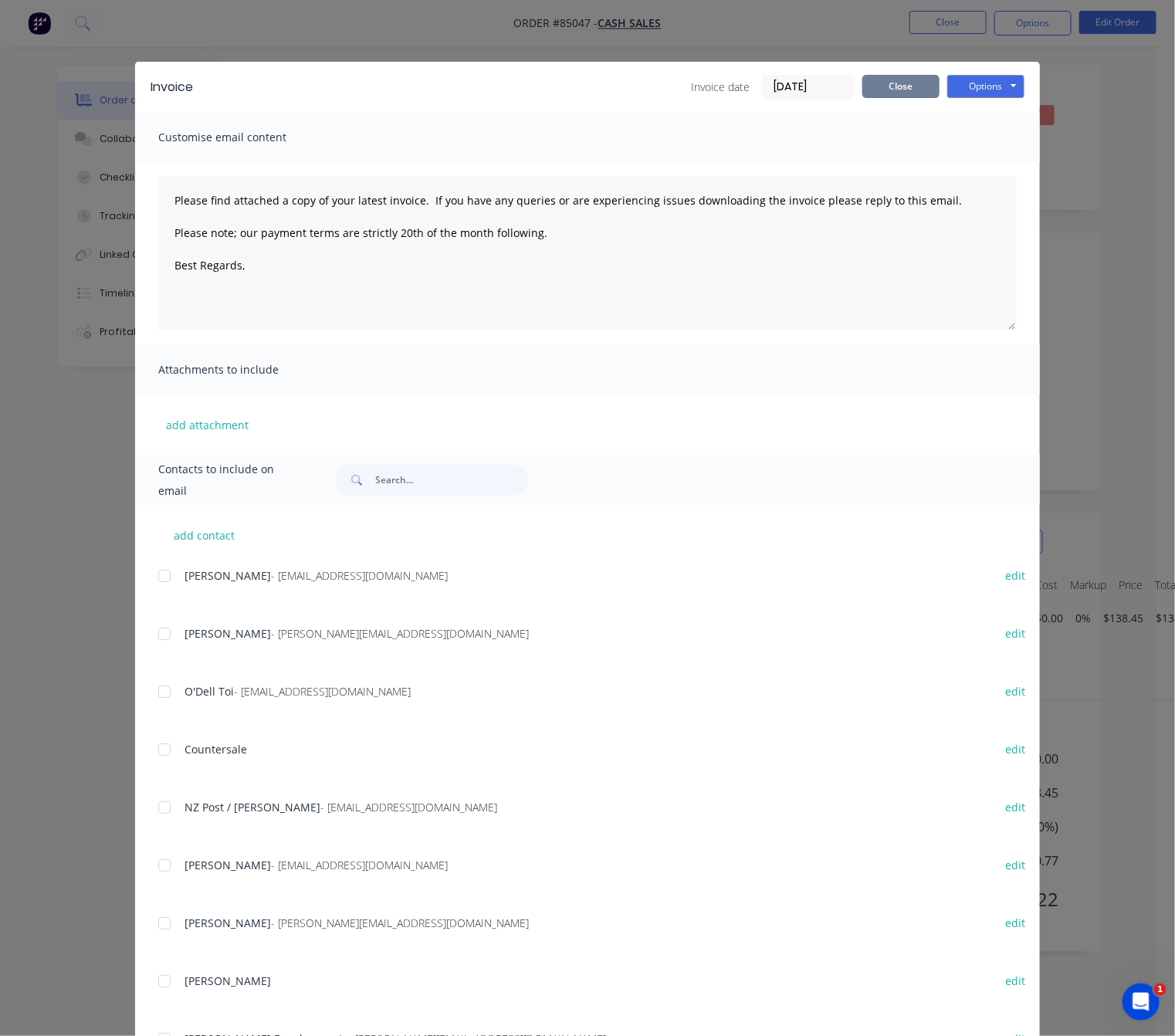
click at [867, 88] on button "Close" at bounding box center [900, 87] width 77 height 23
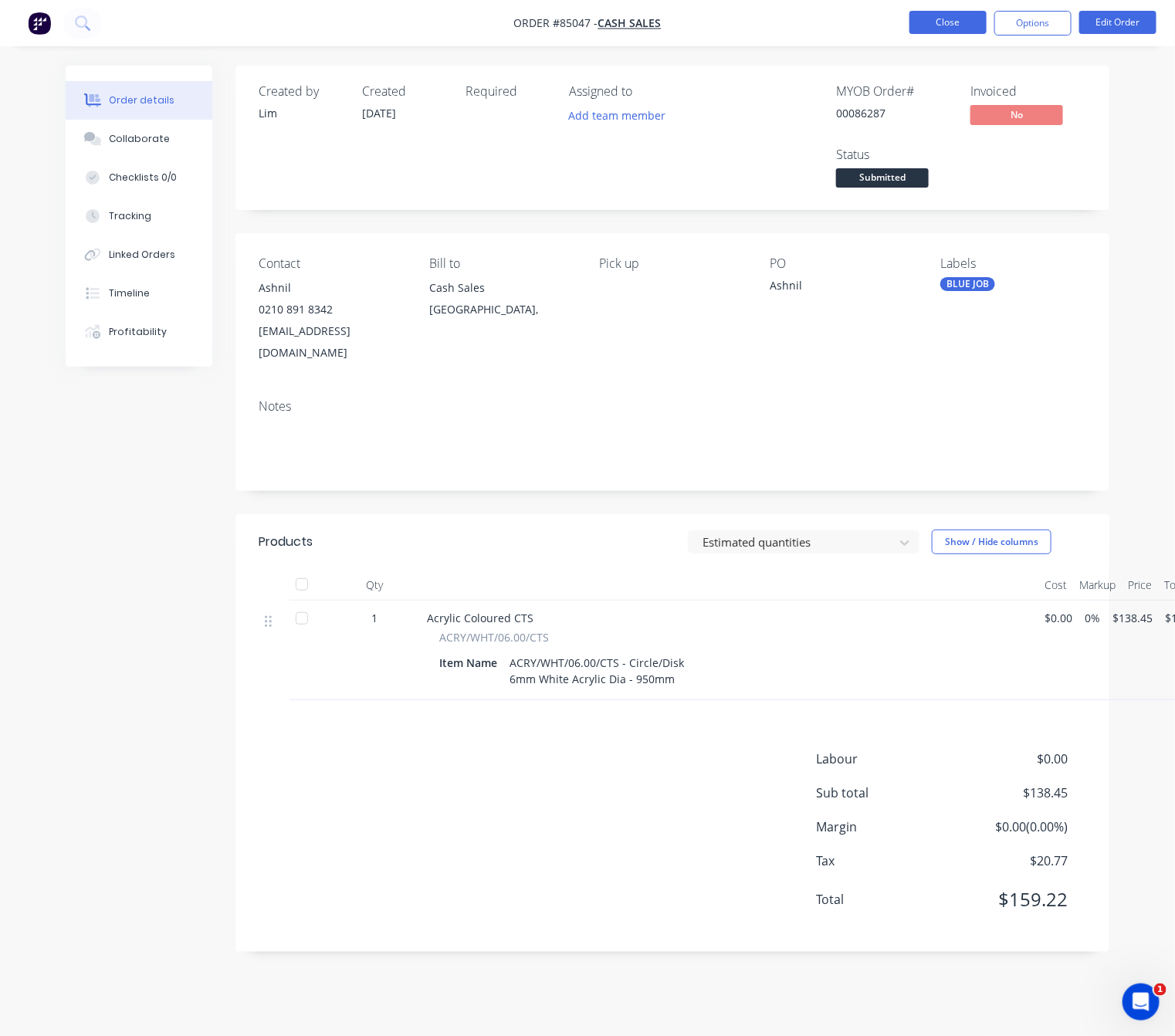
click at [944, 33] on button "Close" at bounding box center [948, 22] width 77 height 23
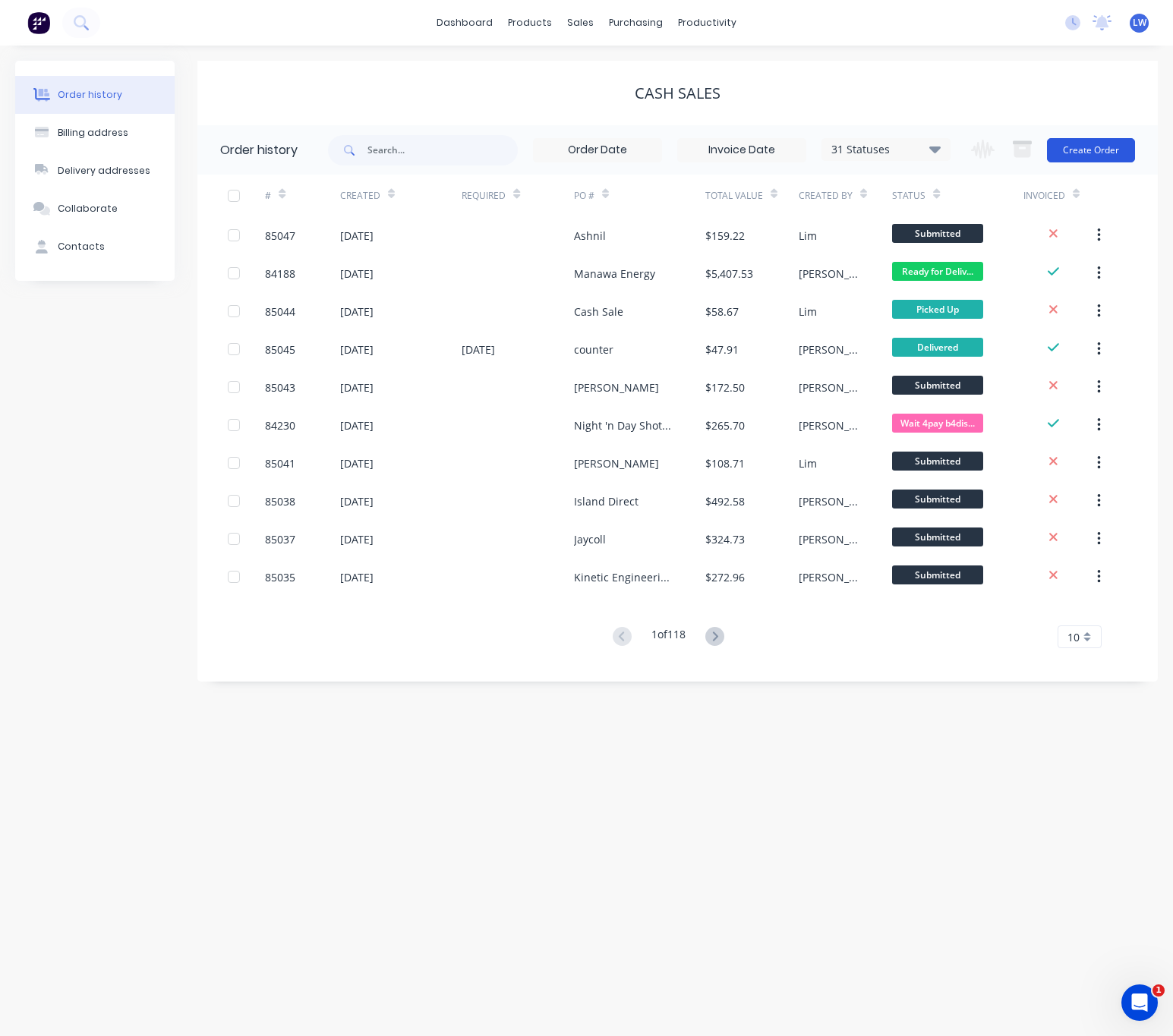
click at [1103, 153] on button "Create Order" at bounding box center [1091, 151] width 88 height 25
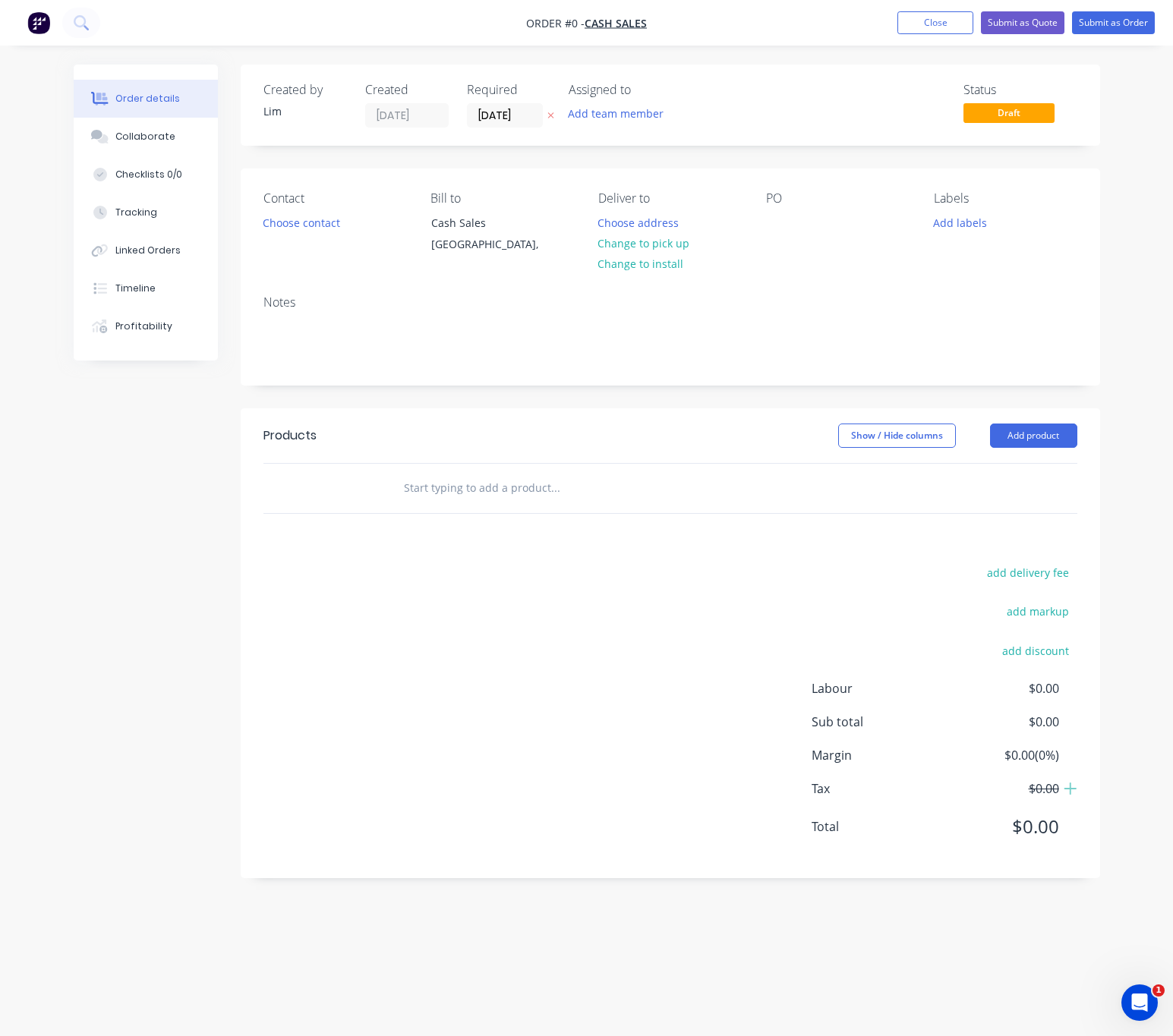
click at [550, 120] on button "button" at bounding box center [550, 115] width 16 height 17
click at [483, 116] on input at bounding box center [508, 115] width 82 height 23
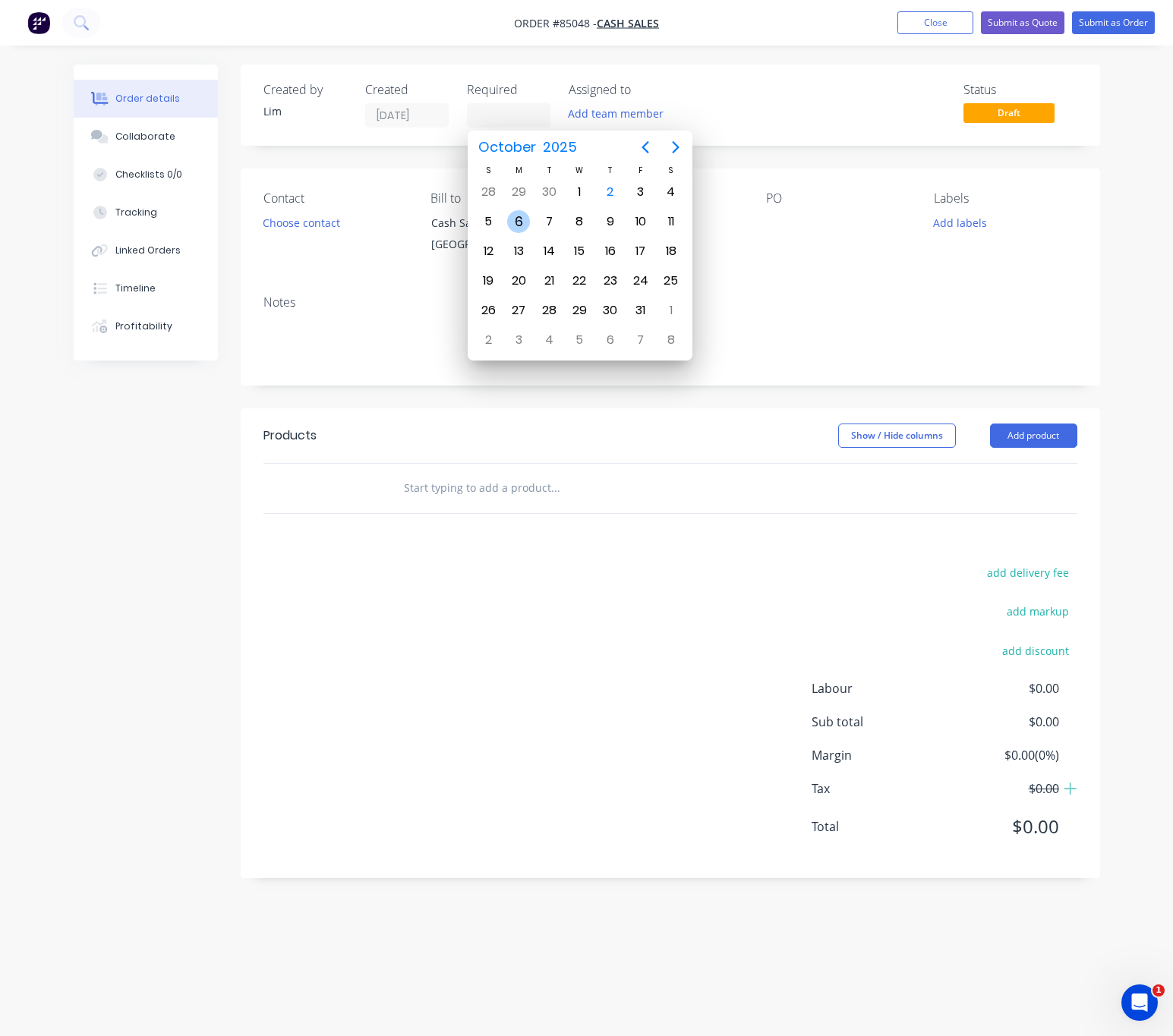
click at [517, 224] on div "6" at bounding box center [519, 222] width 23 height 23
type input "[DATE]"
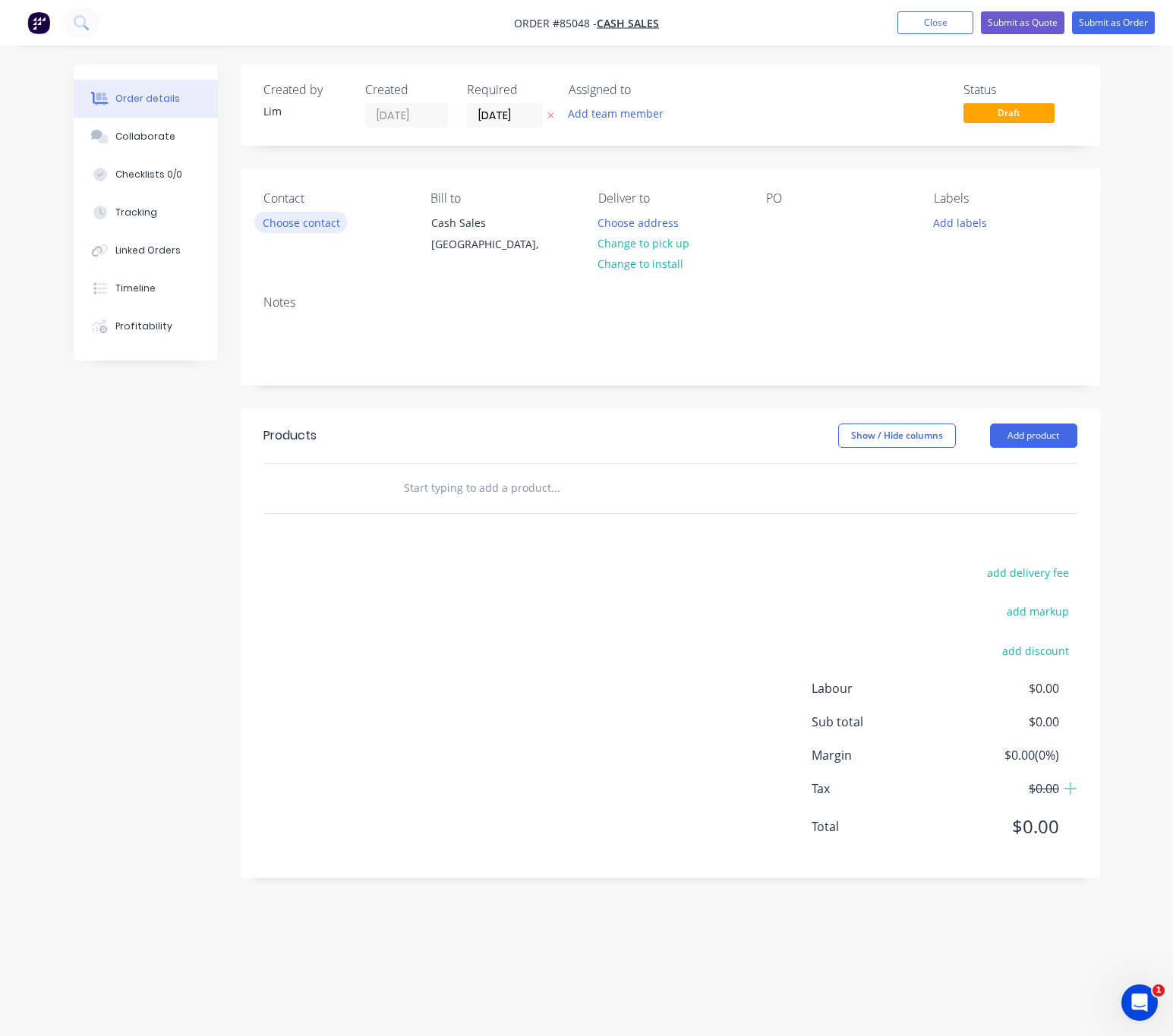
click at [331, 225] on button "Choose contact" at bounding box center [301, 222] width 93 height 20
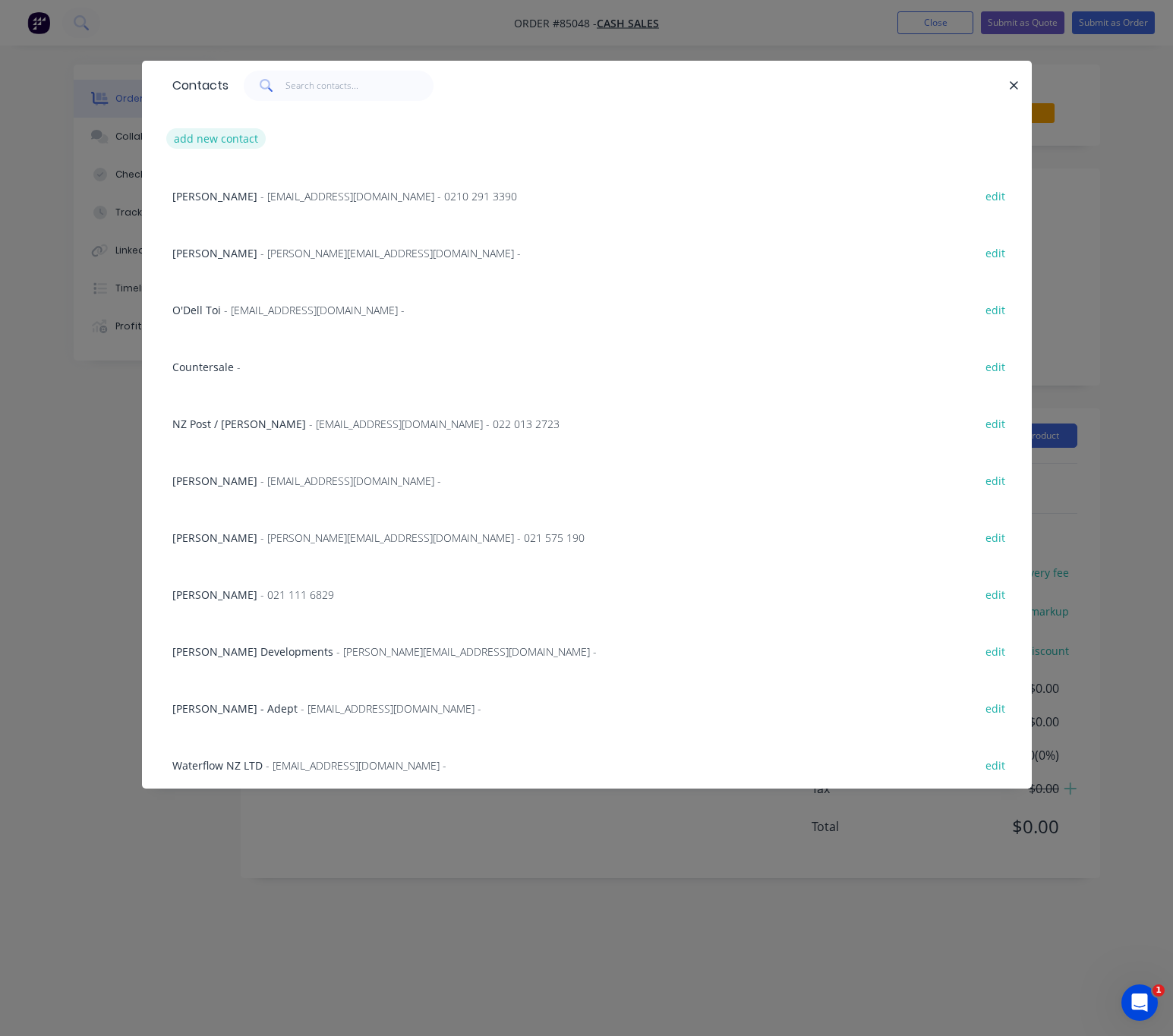
click at [244, 131] on button "add new contact" at bounding box center [216, 138] width 100 height 20
select select "NZ"
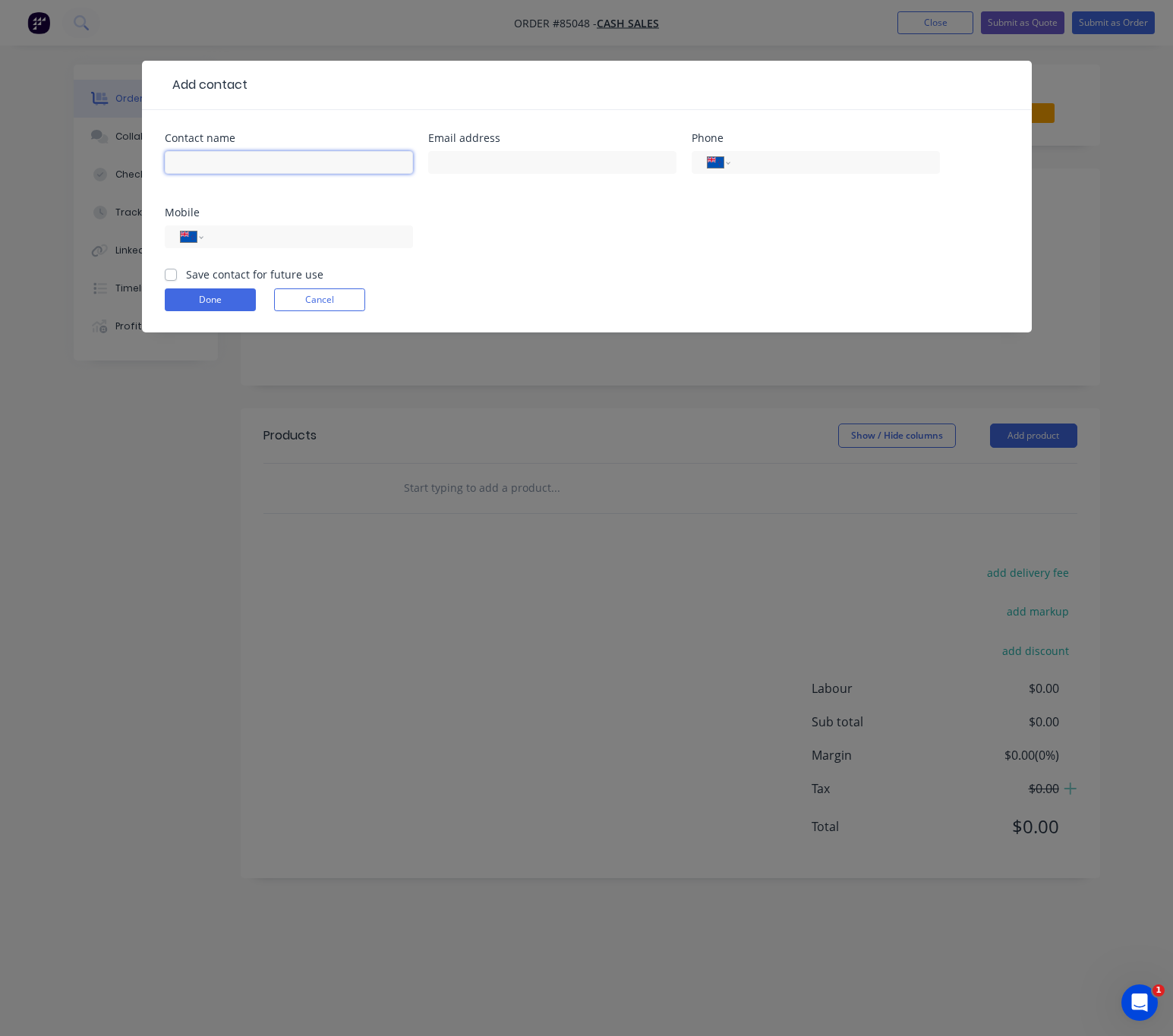
click at [253, 162] on input "text" at bounding box center [288, 163] width 248 height 23
type input "[PERSON_NAME]"
click at [574, 164] on input "text" at bounding box center [552, 163] width 248 height 23
type input "[PERSON_NAME][EMAIL_ADDRESS][DOMAIN_NAME]"
click at [289, 236] on input "tel" at bounding box center [305, 236] width 183 height 17
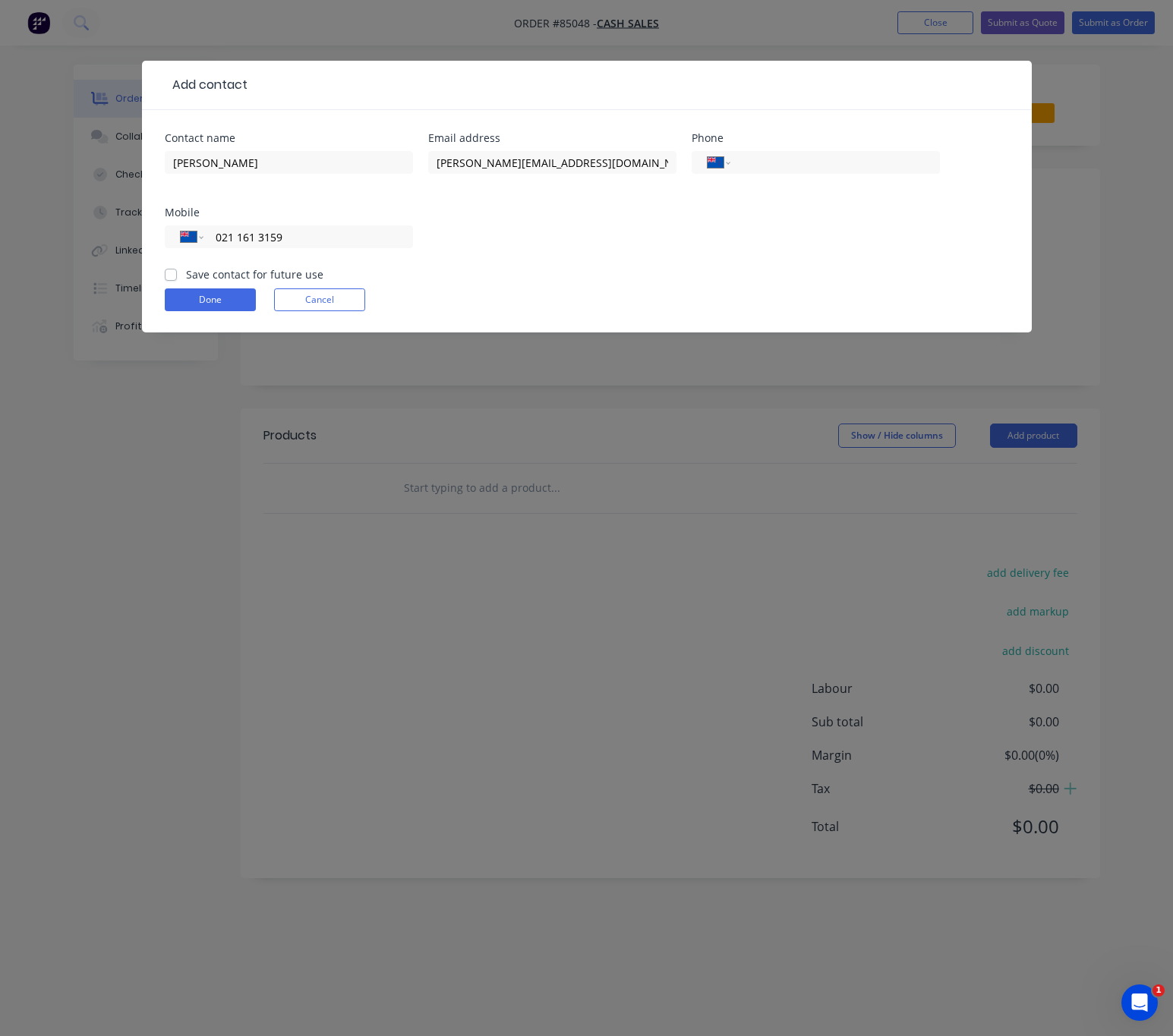
type input "021 161 3159"
click at [186, 269] on label "Save contact for future use" at bounding box center [255, 274] width 138 height 16
click at [173, 269] on input "Save contact for future use" at bounding box center [170, 274] width 12 height 15
checkbox input "true"
click at [194, 286] on form "Contact name [PERSON_NAME] address [PERSON_NAME][EMAIL_ADDRESS][DOMAIN_NAME] Ph…" at bounding box center [586, 232] width 844 height 200
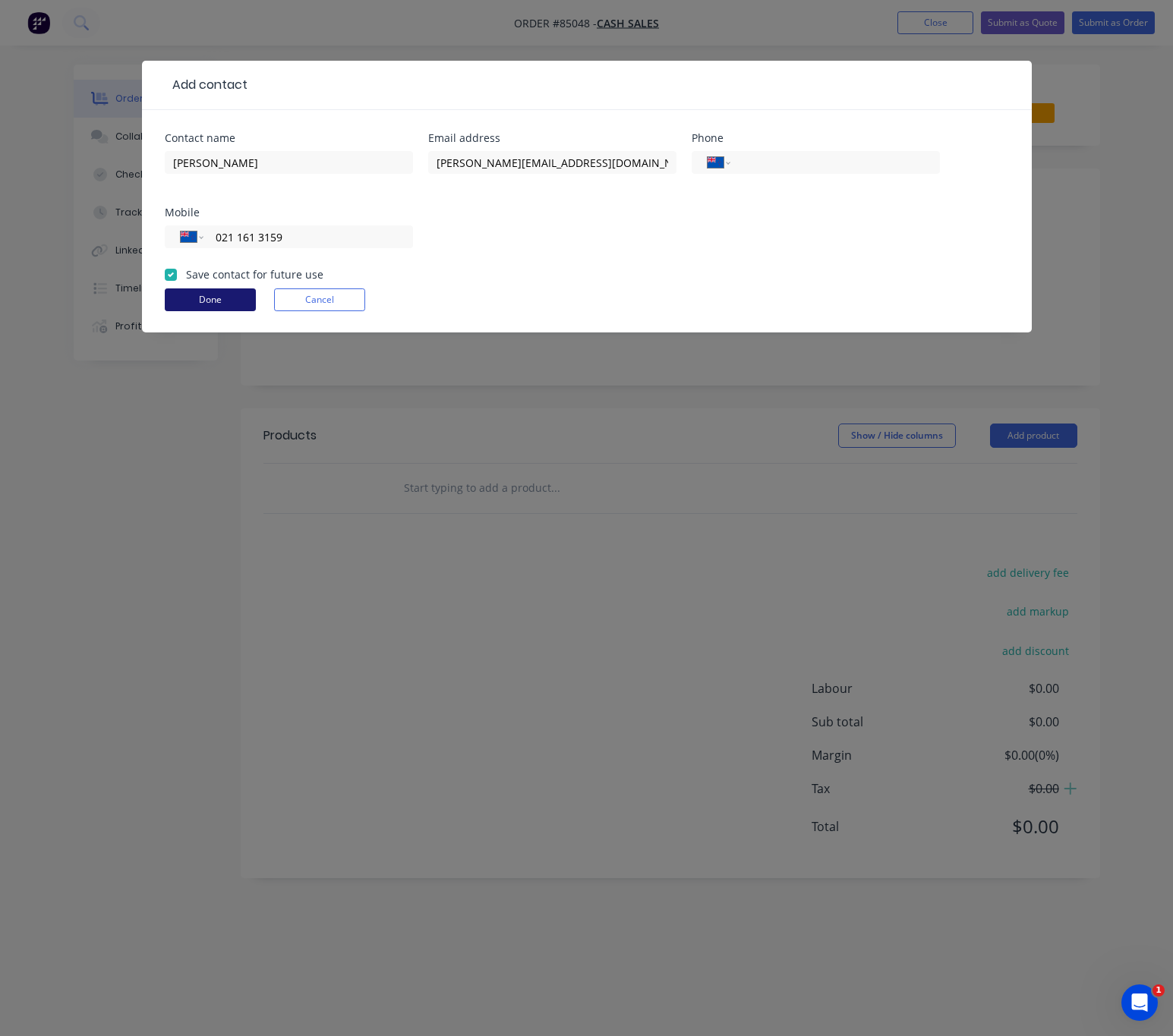
click at [212, 292] on button "Done" at bounding box center [210, 300] width 91 height 23
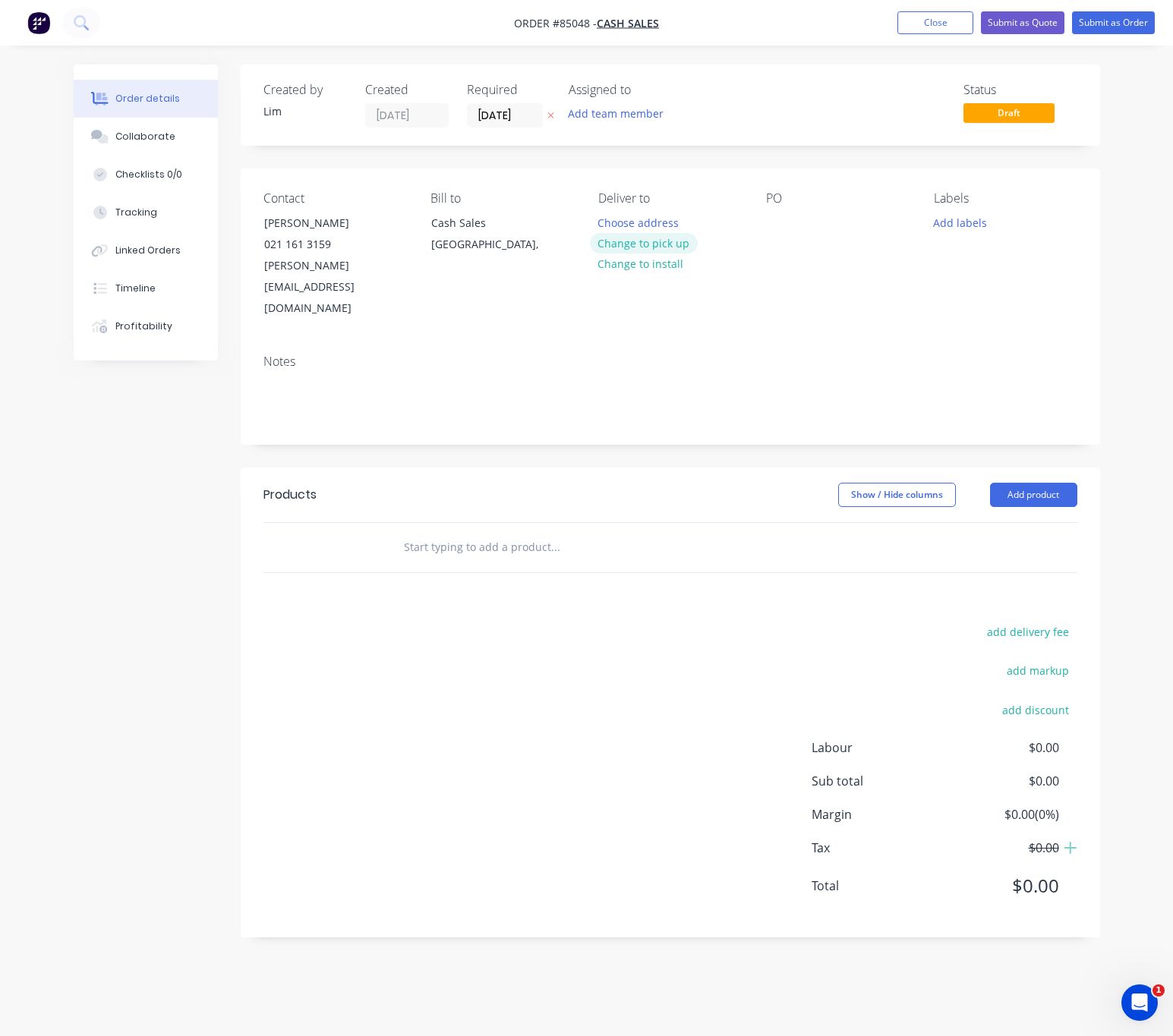
click at [647, 248] on button "Change to pick up" at bounding box center [644, 243] width 108 height 20
click at [774, 209] on div "PO" at bounding box center [837, 255] width 143 height 128
click at [763, 222] on div "Contact [PERSON_NAME] [PHONE_NUMBER] [PERSON_NAME][EMAIL_ADDRESS][DOMAIN_NAME] …" at bounding box center [670, 255] width 859 height 173
click at [771, 226] on div at bounding box center [778, 223] width 25 height 22
click at [977, 221] on button "Add labels" at bounding box center [960, 222] width 70 height 20
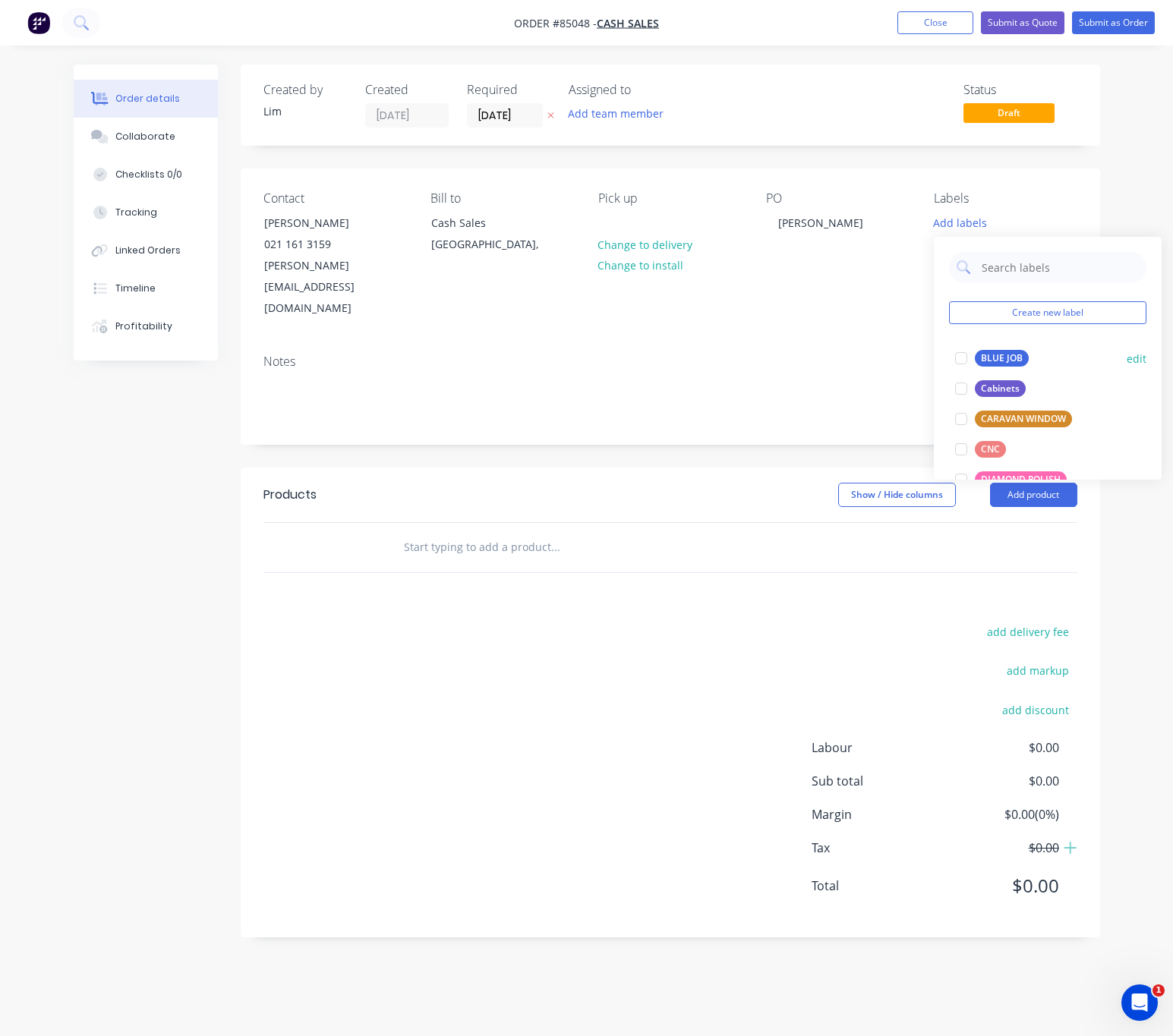
click at [1003, 356] on div "BLUE JOB" at bounding box center [1002, 358] width 54 height 16
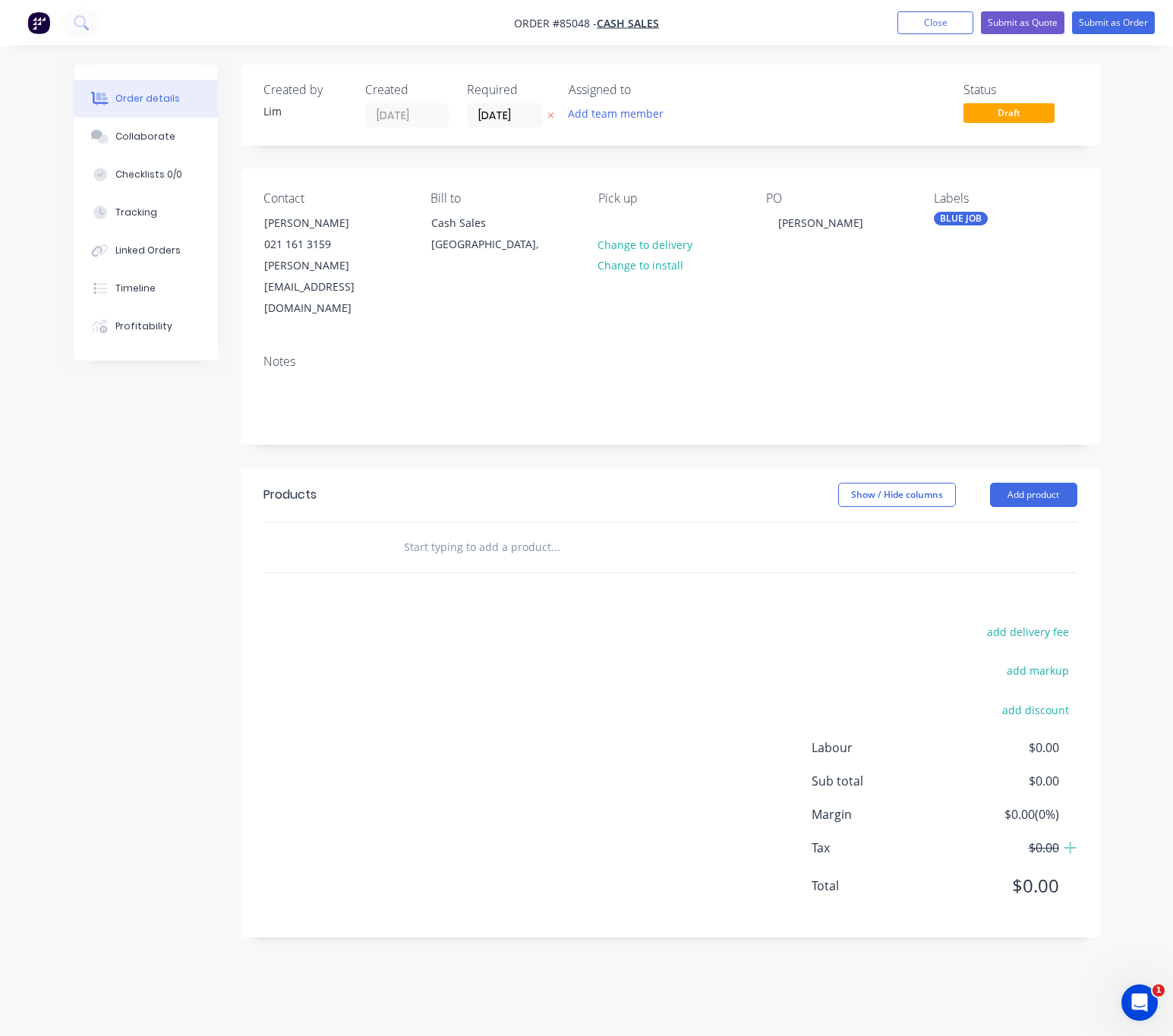
click at [399, 669] on div "add delivery fee add markup add discount Labour $0.00 Sub total $0.00 Margin $0…" at bounding box center [670, 768] width 814 height 293
click at [426, 532] on input "text" at bounding box center [555, 547] width 304 height 30
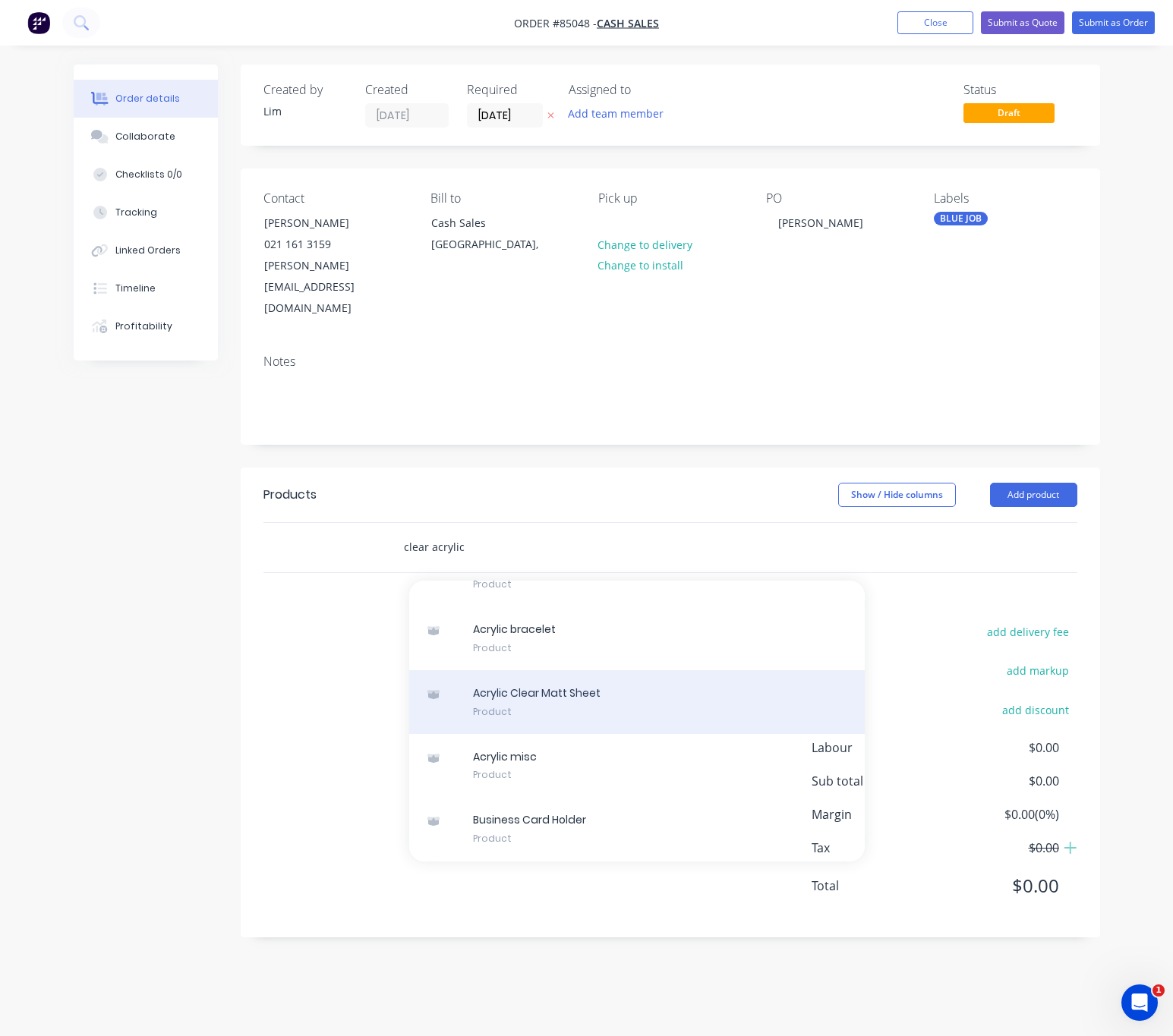
scroll to position [79734, 0]
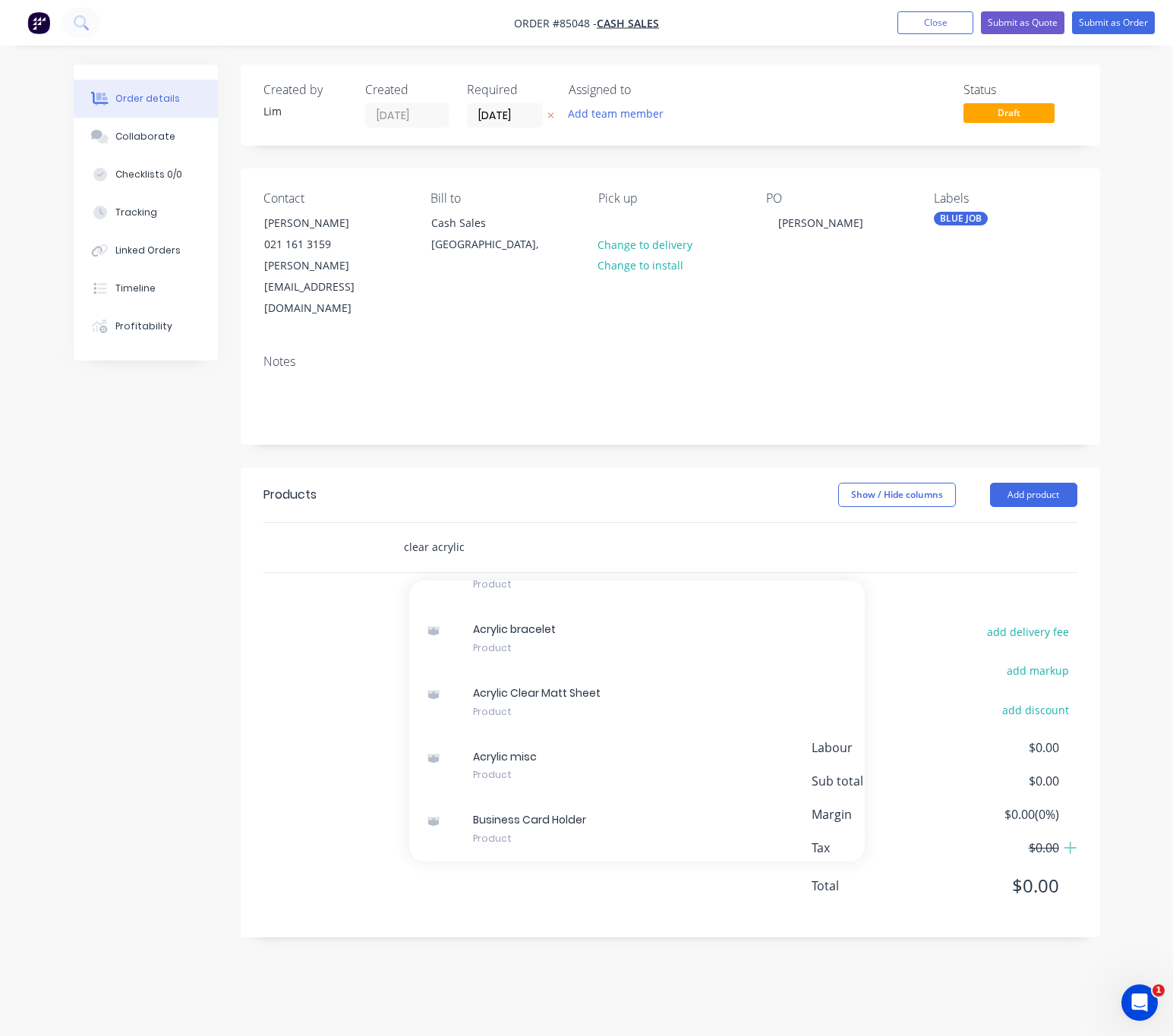
click at [492, 532] on input "clear acrylic" at bounding box center [555, 547] width 304 height 30
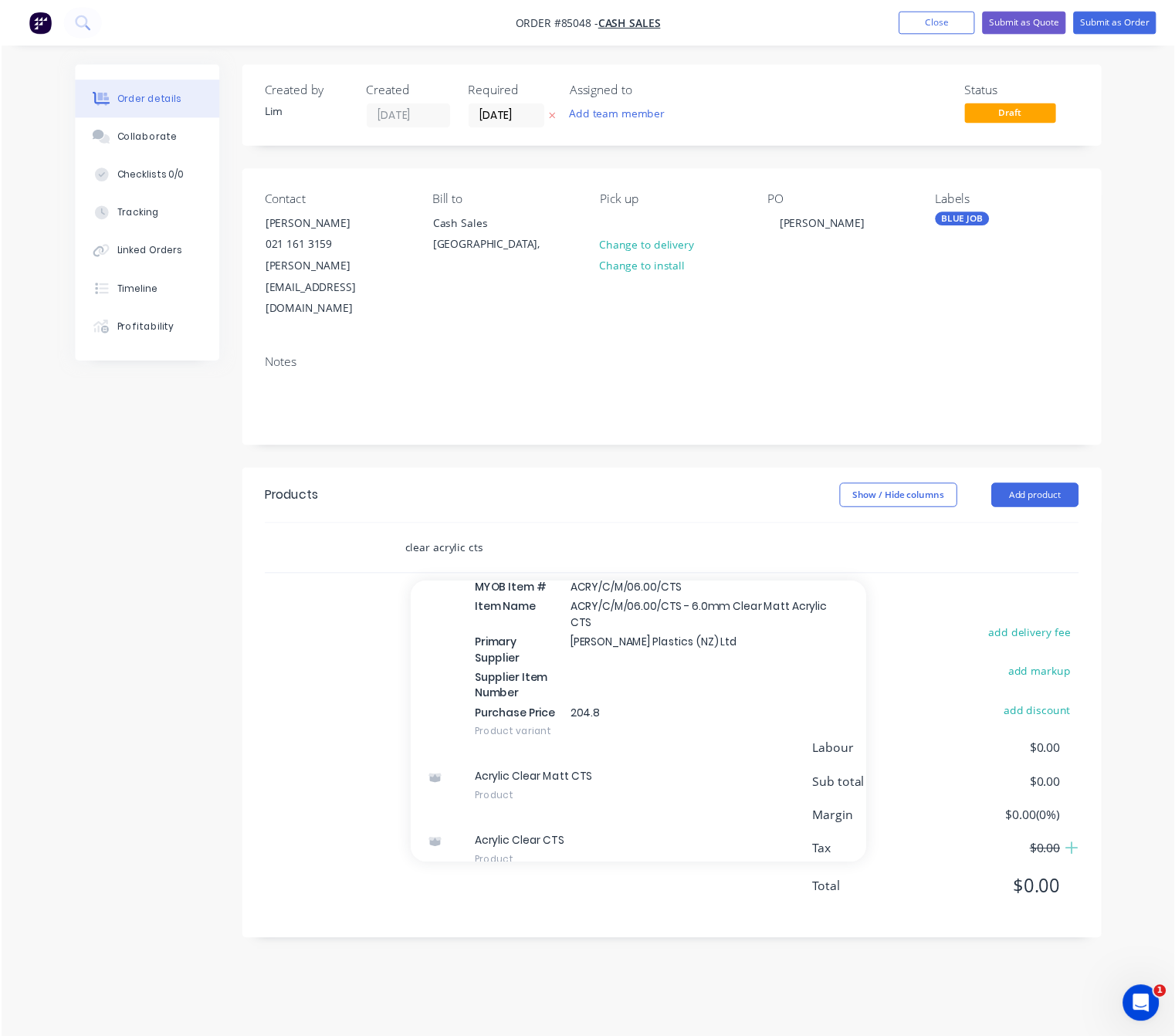
scroll to position [530, 0]
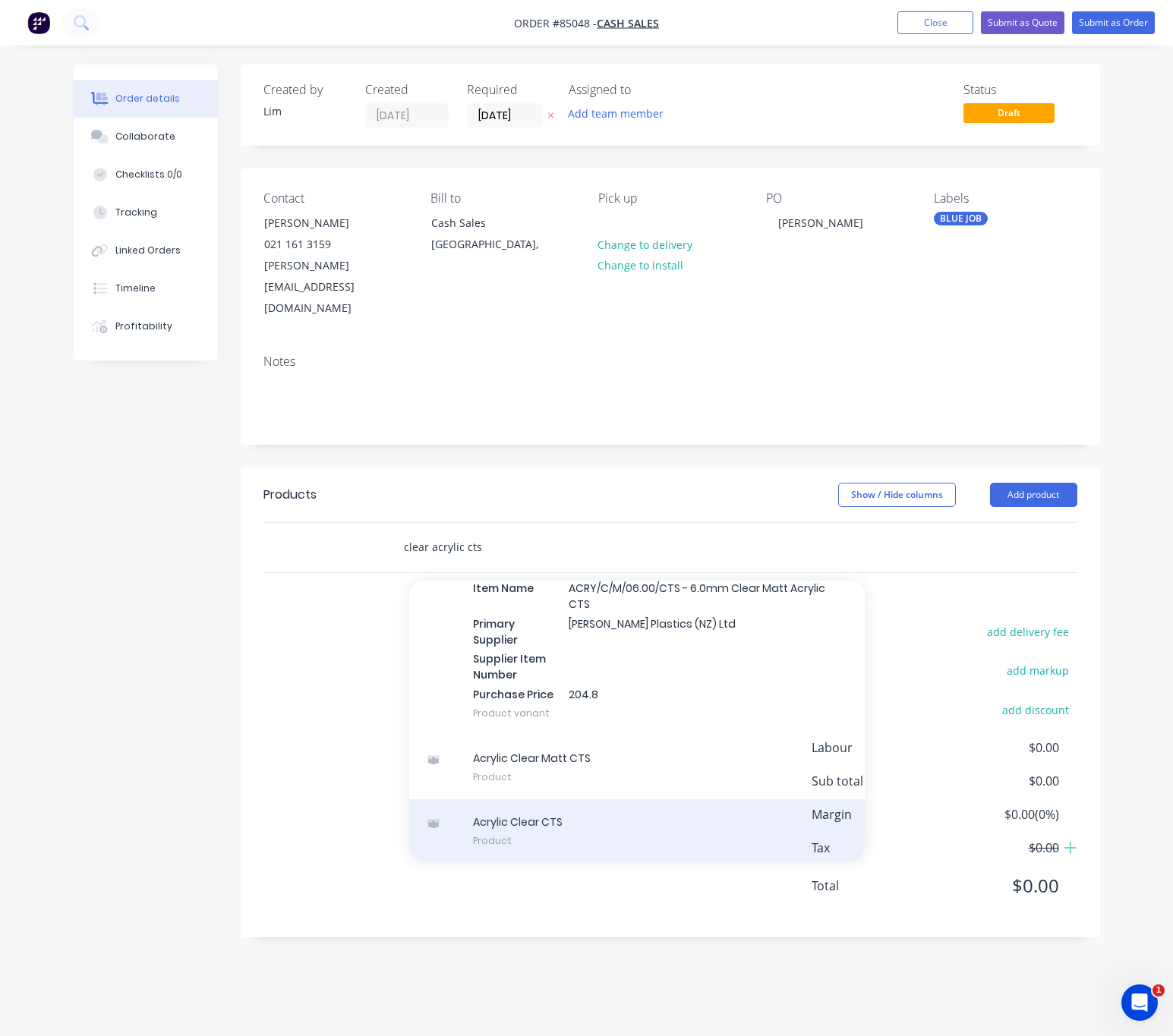
type input "clear acrylic cts"
click at [631, 800] on div "Acrylic Clear CTS Product" at bounding box center [637, 831] width 456 height 64
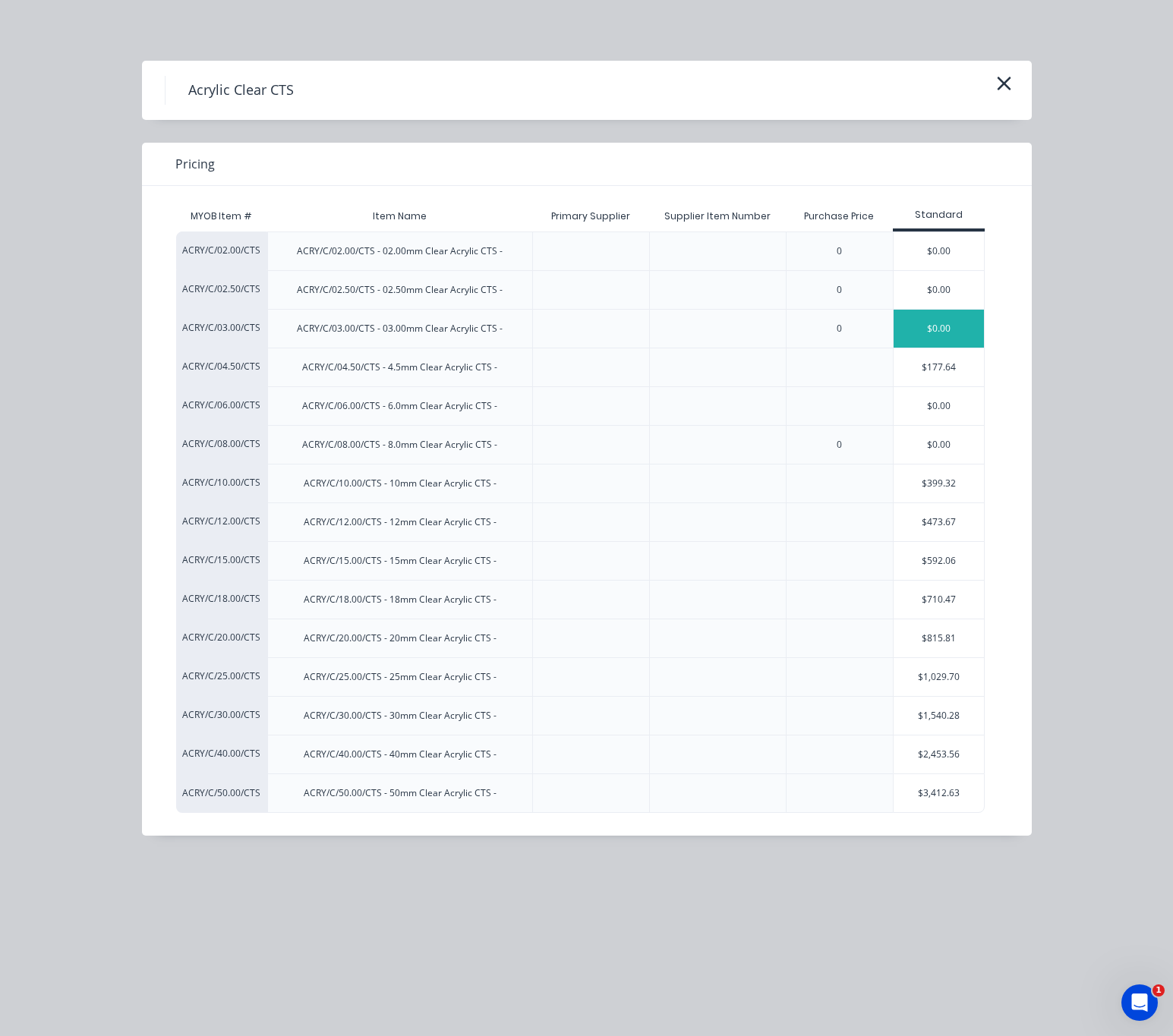
click at [932, 333] on div "$0.00" at bounding box center [939, 328] width 91 height 38
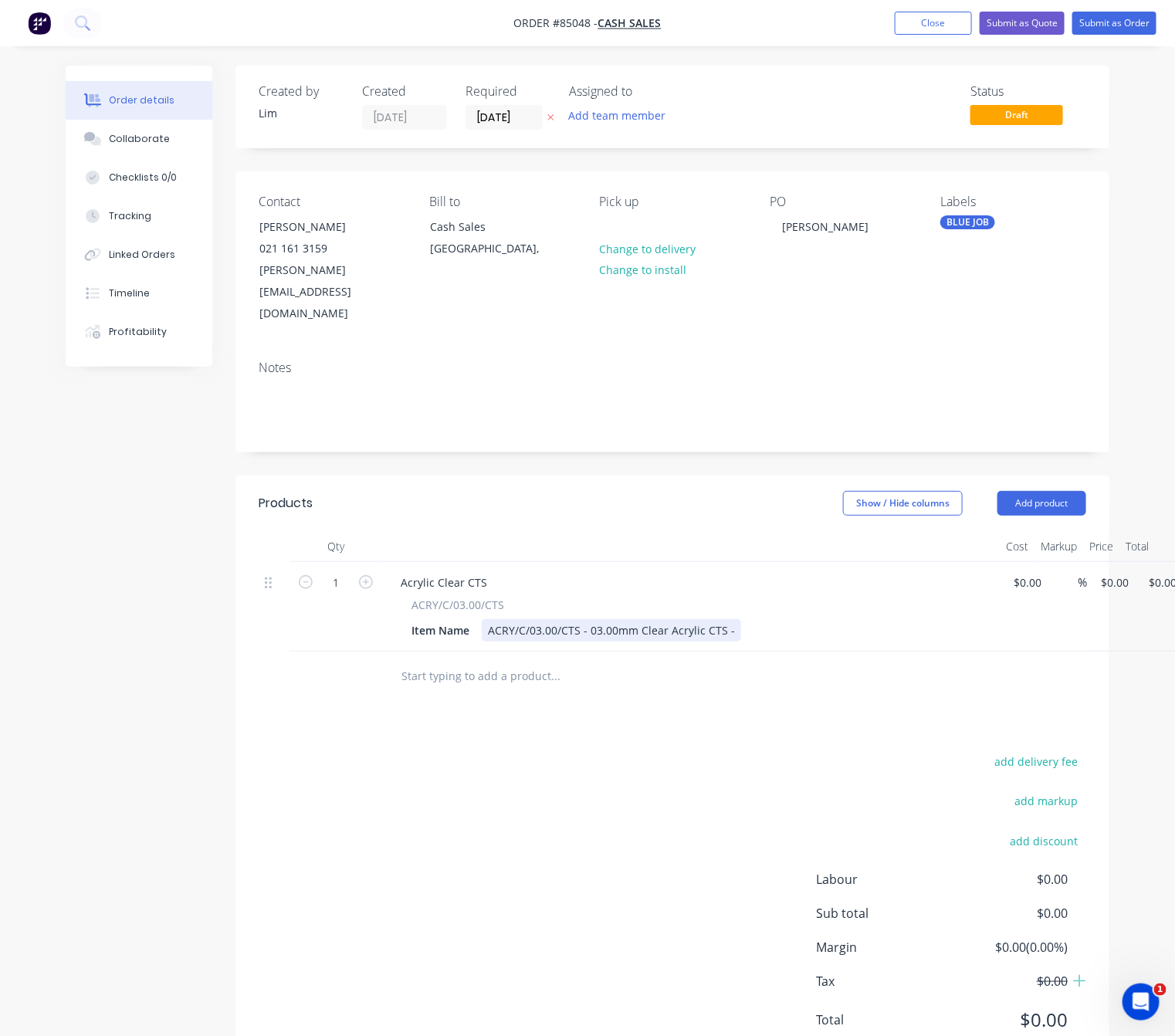
drag, startPoint x: 588, startPoint y: 583, endPoint x: 601, endPoint y: 591, distance: 15.3
click at [589, 619] on div "ACRY/C/03.00/CTS - 03.00mm Clear Acrylic CTS -" at bounding box center [612, 630] width 260 height 22
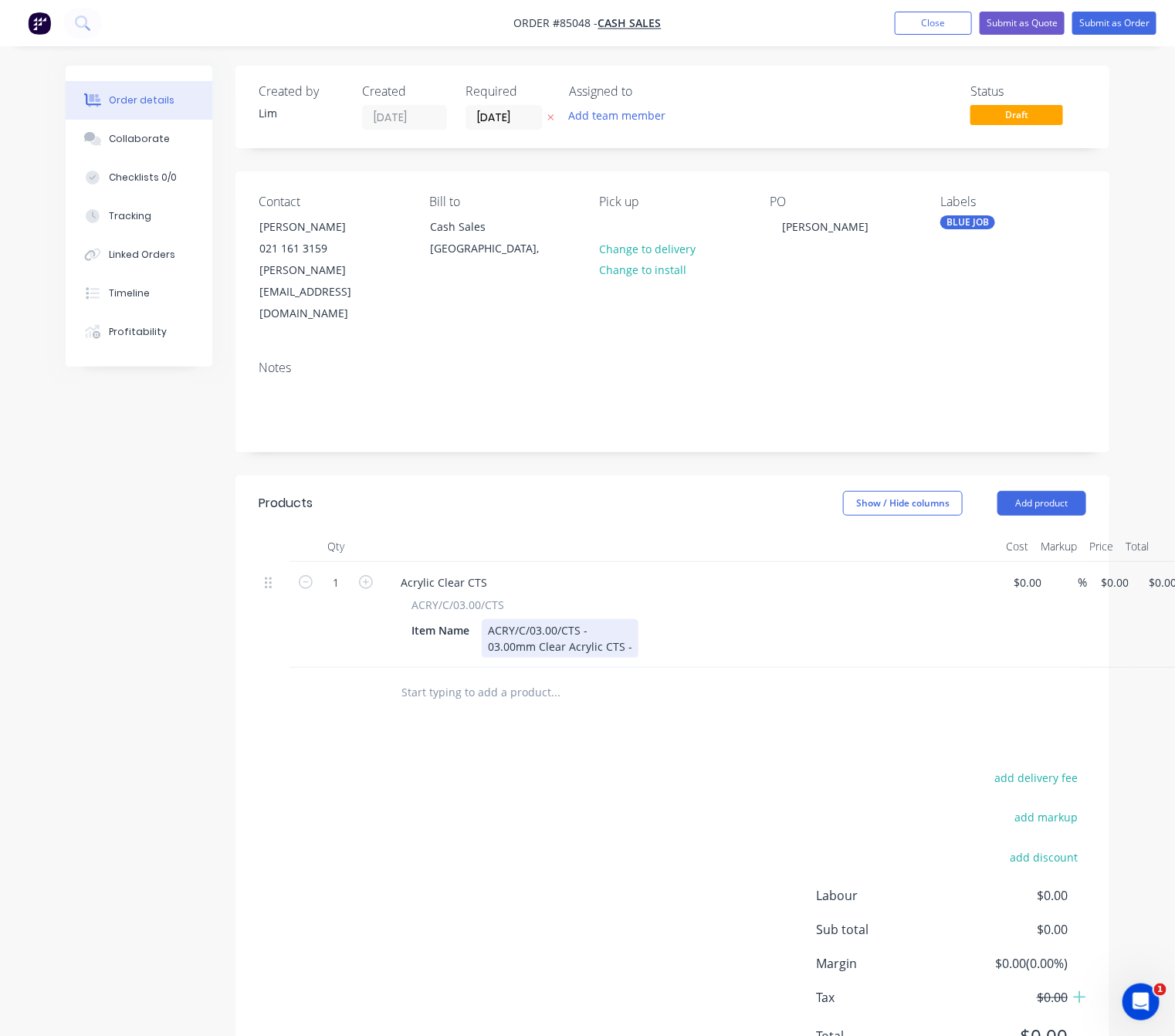
click at [589, 619] on div "ACRY/C/03.00/CTS - 03.00mm Clear Acrylic CTS -" at bounding box center [560, 638] width 156 height 38
click at [630, 619] on div "ACRY/C/03.00/CTS 03.00mm Clear Acrylic CTS -" at bounding box center [560, 638] width 156 height 38
click at [570, 767] on div "add delivery fee add markup add discount Labour $0.00 Sub total $0.00 Margin $0…" at bounding box center [672, 916] width 827 height 298
click at [1086, 562] on div "1 Acrylic Clear CTS ACRY/C/03.00/CTS Item Name ACRY/C/03.00/CTS 03.00mm Clear A…" at bounding box center [672, 614] width 827 height 106
click at [601, 699] on div "Products Show / Hide columns Add product Qty Cost Markup Price Total 1 Acrylic …" at bounding box center [672, 781] width 874 height 613
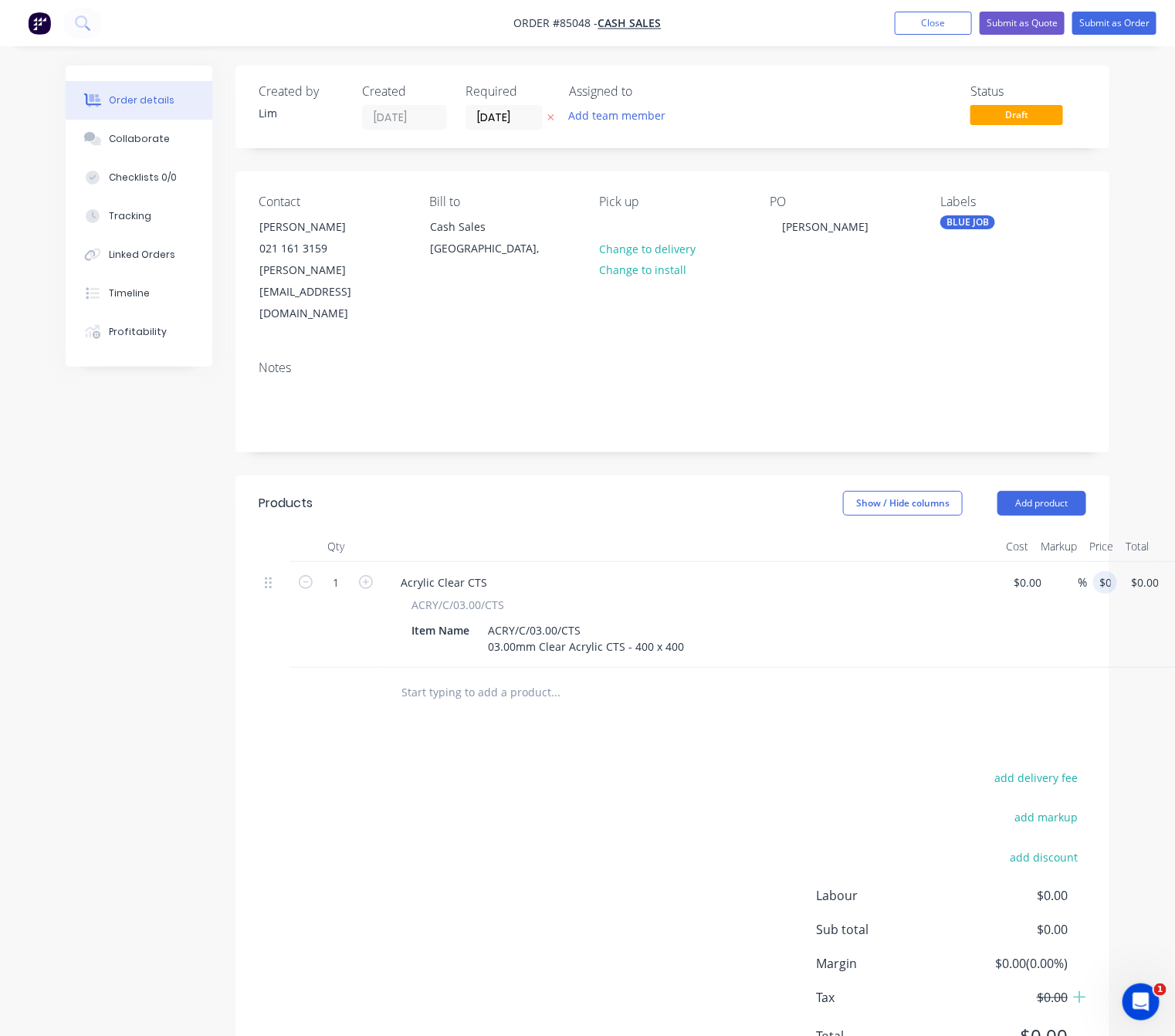
click at [614, 721] on div "Products Show / Hide columns Add product Qty Cost Markup Price Total 1 Acrylic …" at bounding box center [672, 781] width 874 height 613
click at [1113, 571] on input "0" at bounding box center [1117, 582] width 36 height 22
type input "$10.00"
type input "."
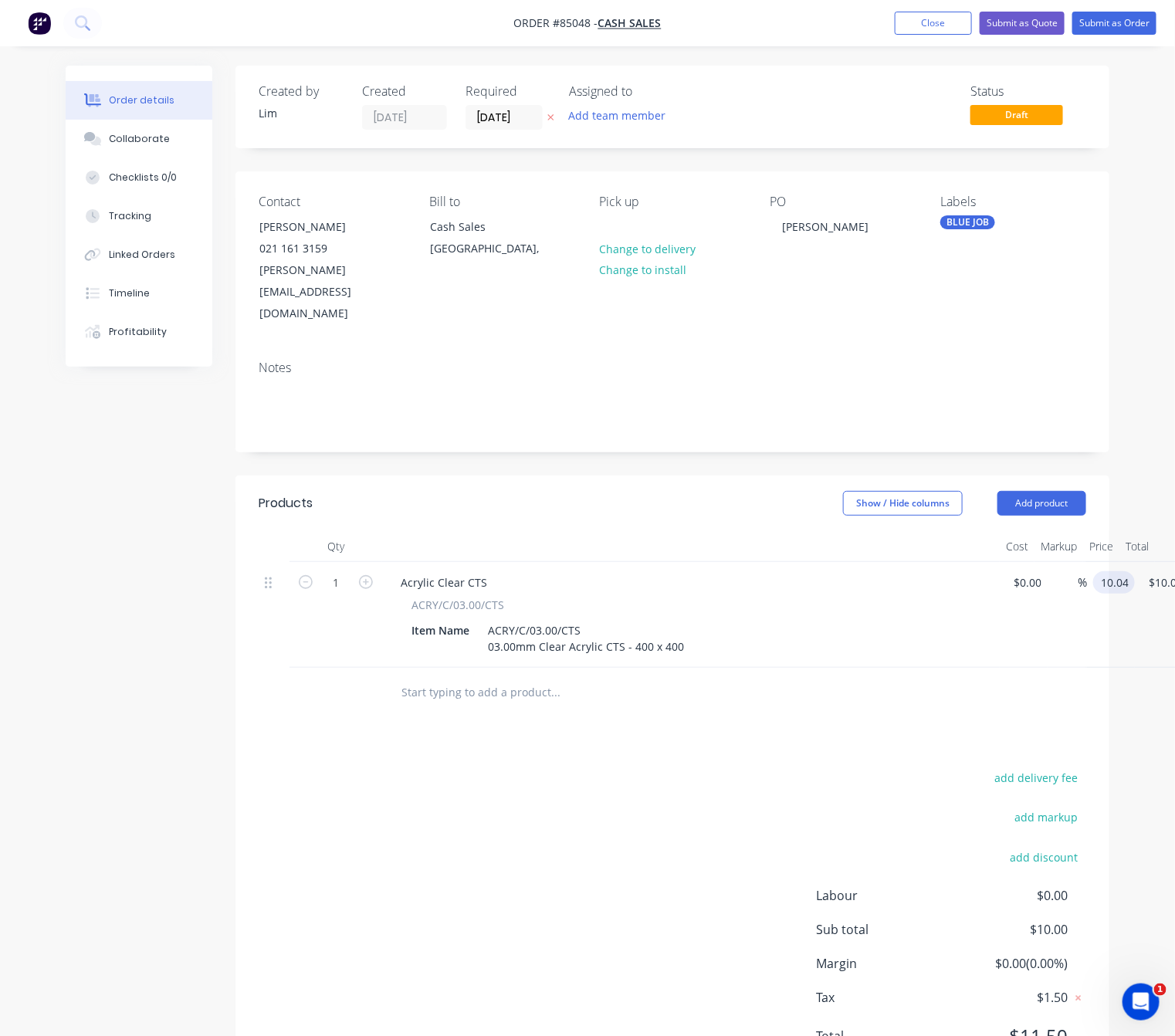
type input "$10.04"
drag, startPoint x: 876, startPoint y: 774, endPoint x: 866, endPoint y: 773, distance: 10.0
click at [869, 774] on div "add delivery fee add markup add discount Labour $0.00 Sub total $10.00 Margin $…" at bounding box center [672, 916] width 827 height 298
click at [330, 571] on input "1" at bounding box center [335, 582] width 40 height 23
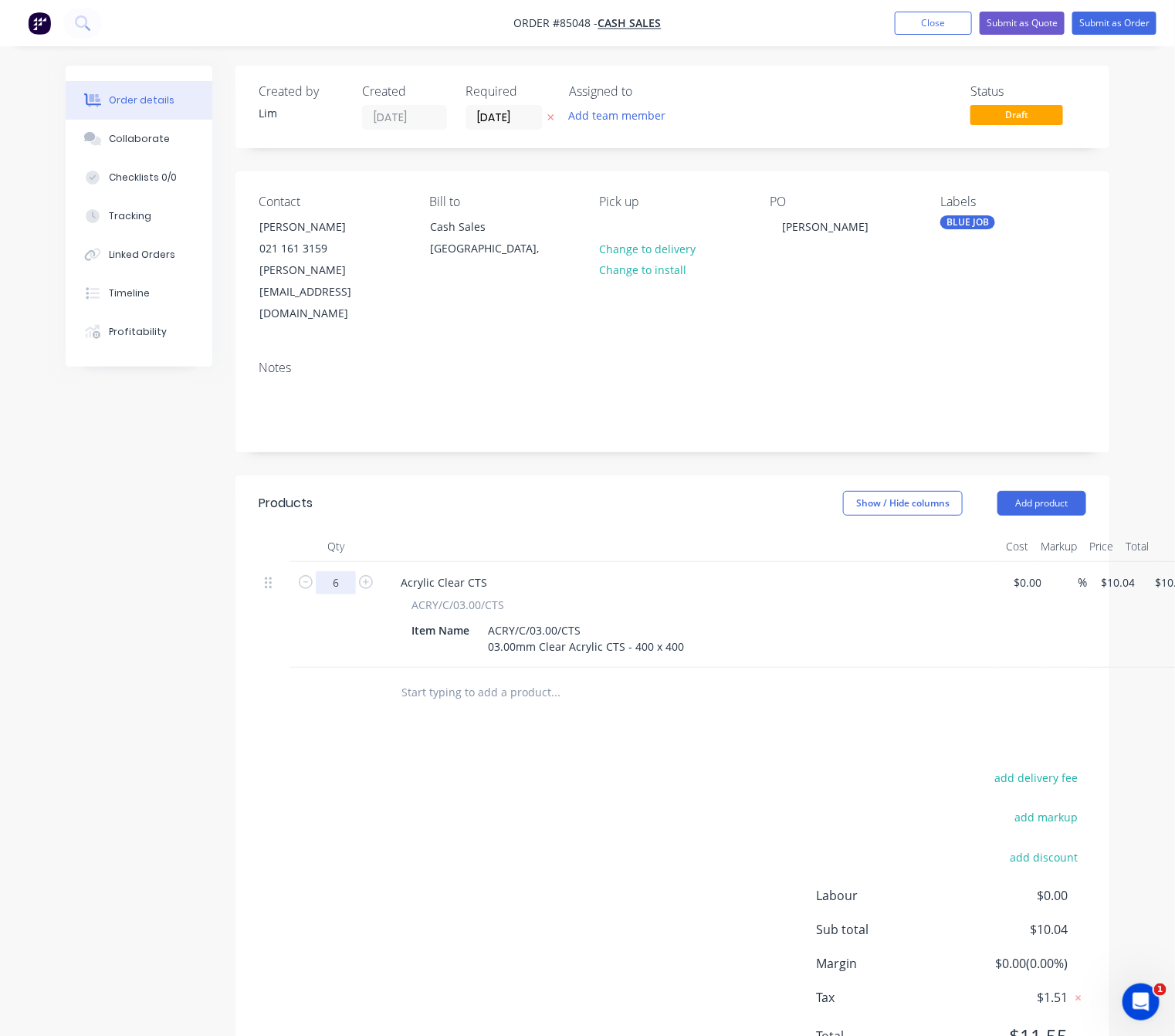
type input "6"
type input "$60.24"
click at [406, 695] on div "Products Show / Hide columns Add product Qty Cost Markup Price Total 6 Acrylic …" at bounding box center [672, 781] width 874 height 613
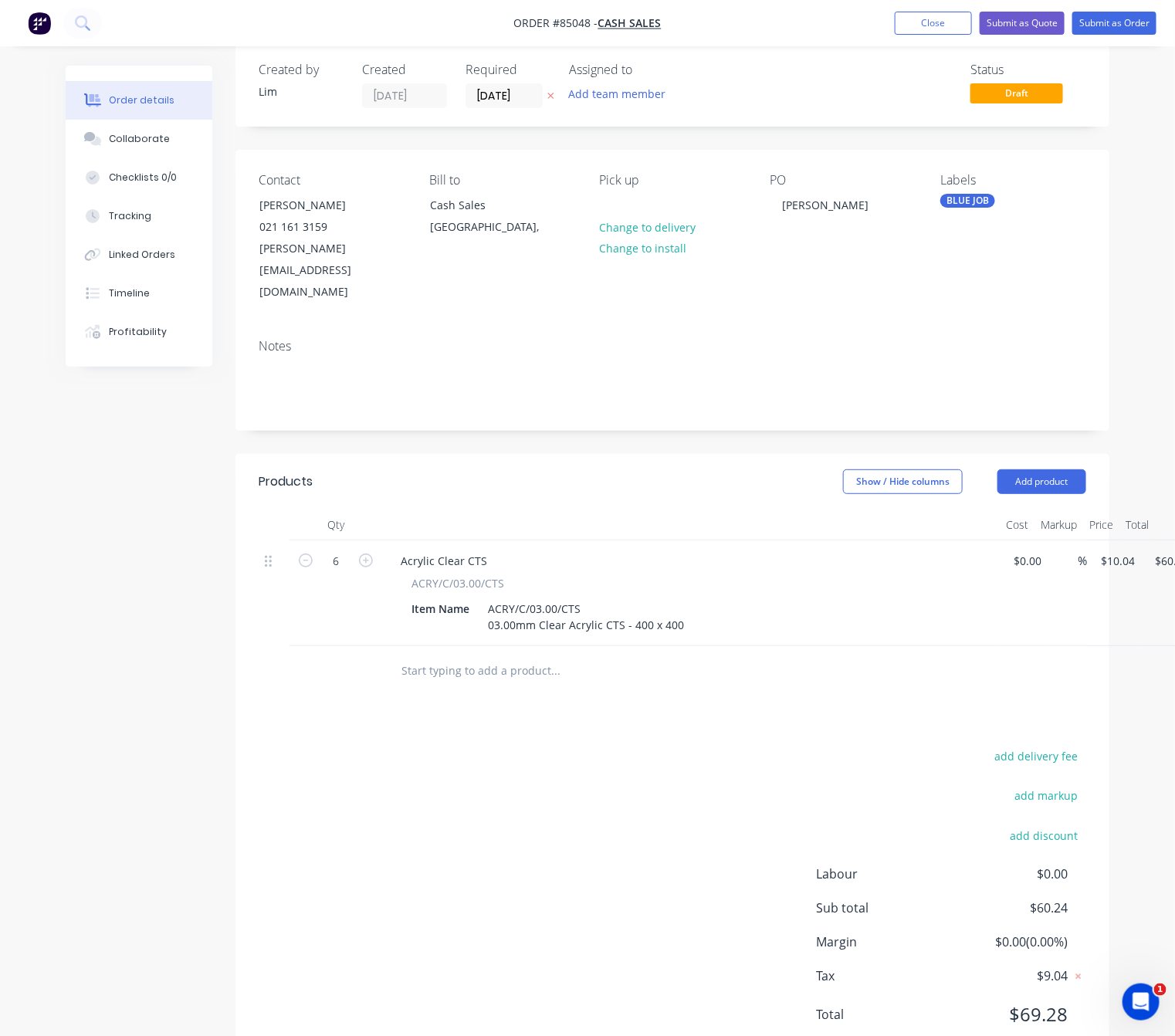
scroll to position [35, 0]
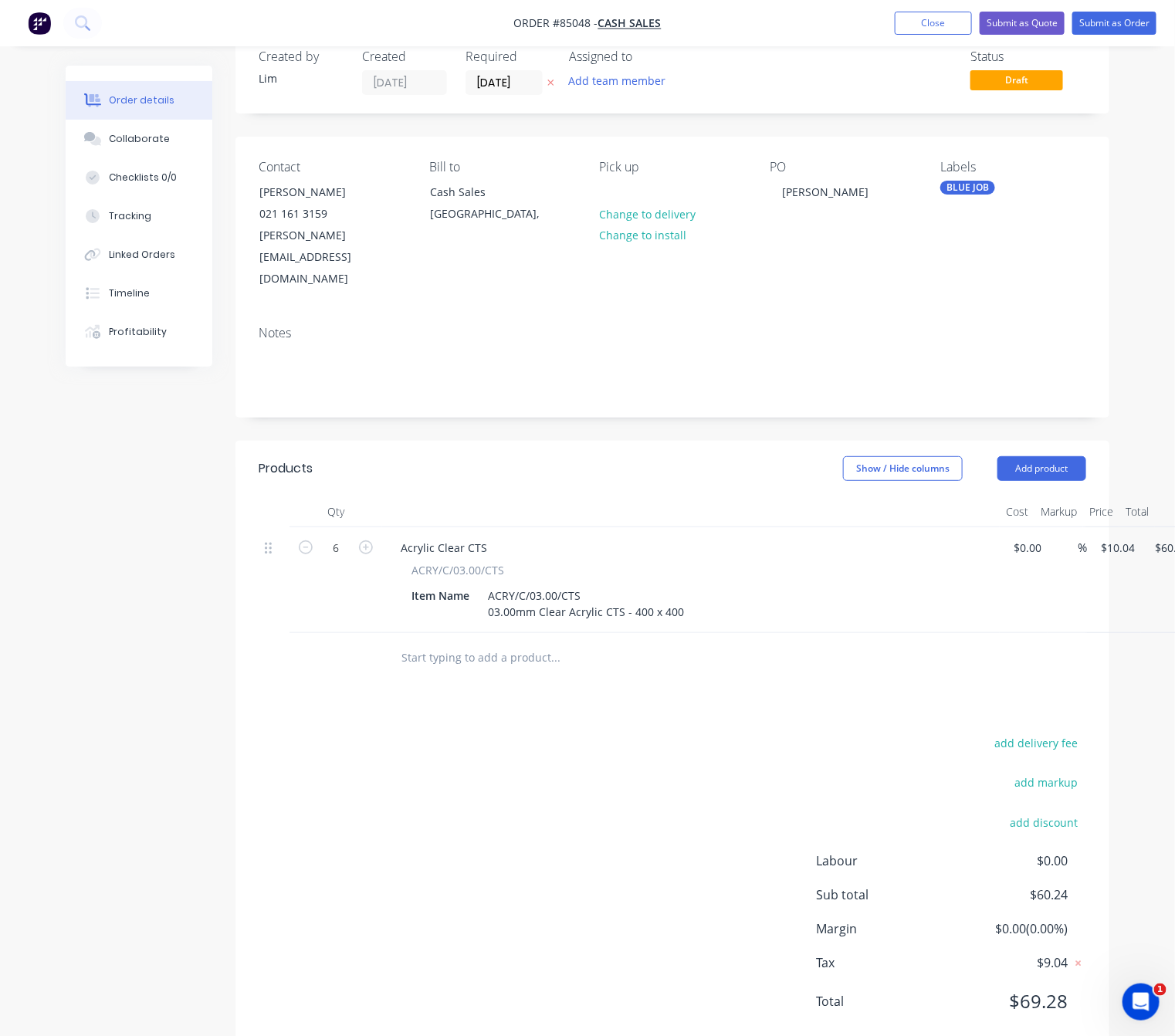
click at [693, 1030] on div "Created by [PERSON_NAME] Created [DATE] Required [DATE] Assigned to Add team me…" at bounding box center [588, 553] width 1044 height 1046
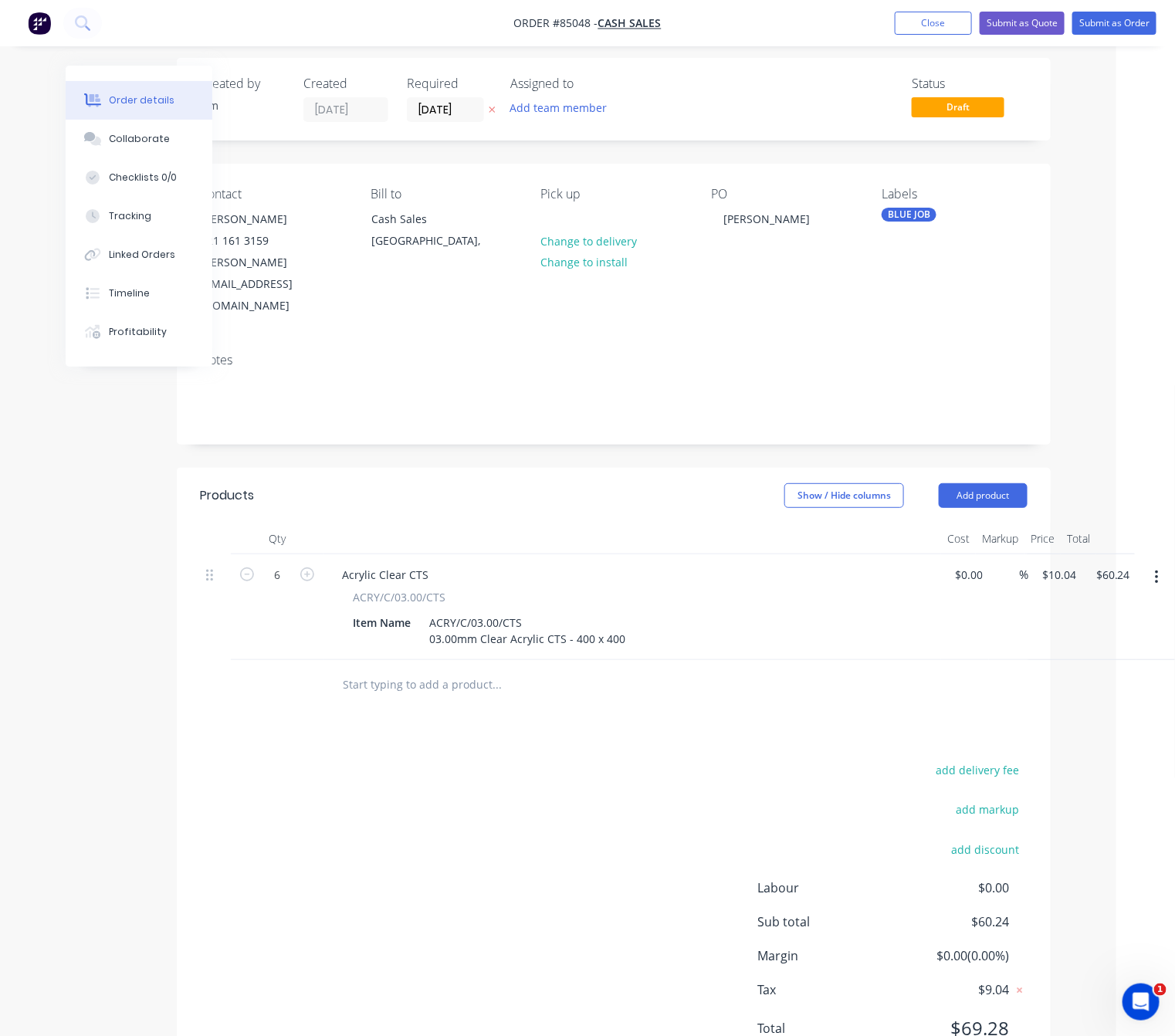
scroll to position [0, 58]
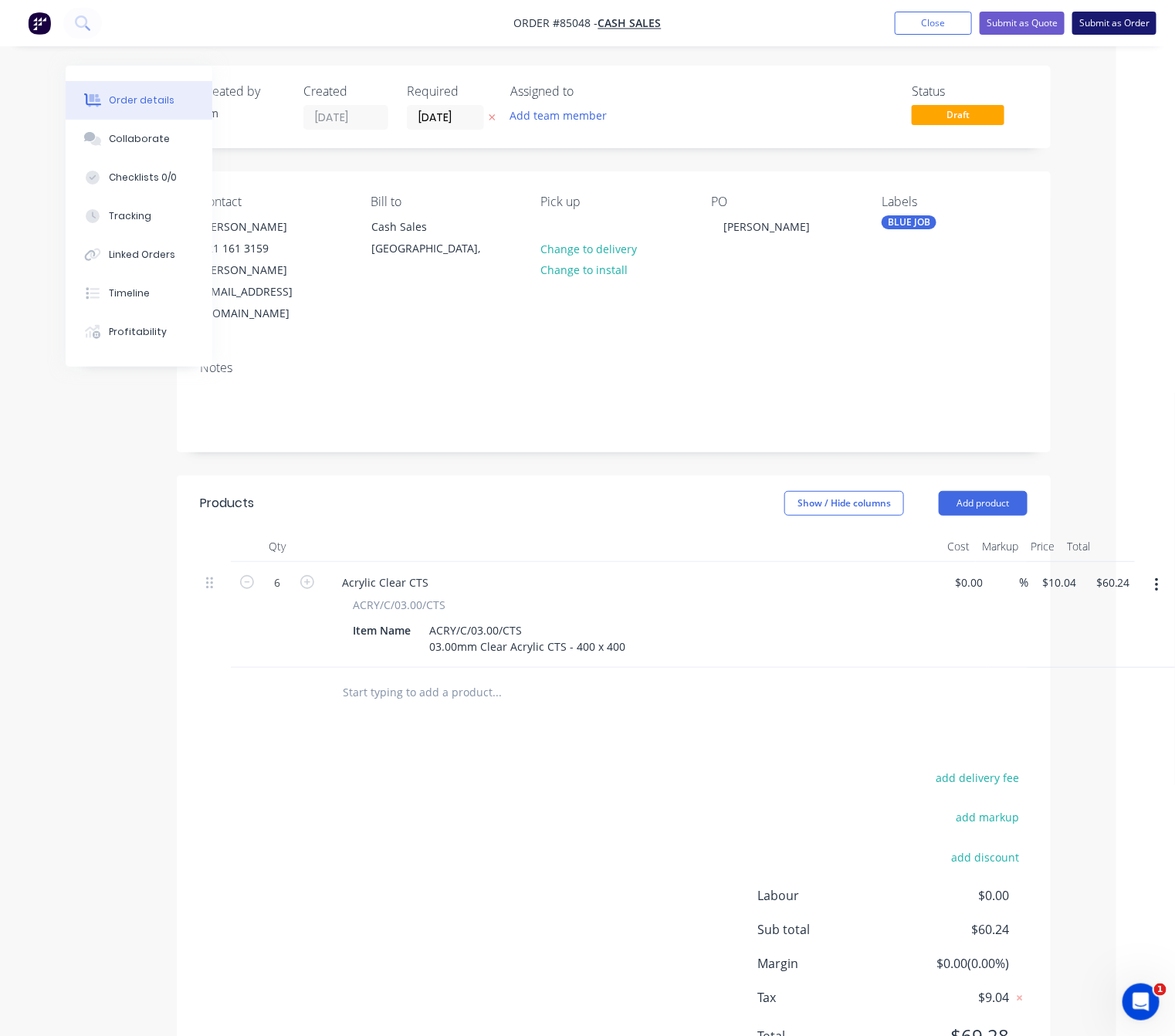
click at [1116, 23] on button "Submit as Order" at bounding box center [1113, 23] width 84 height 23
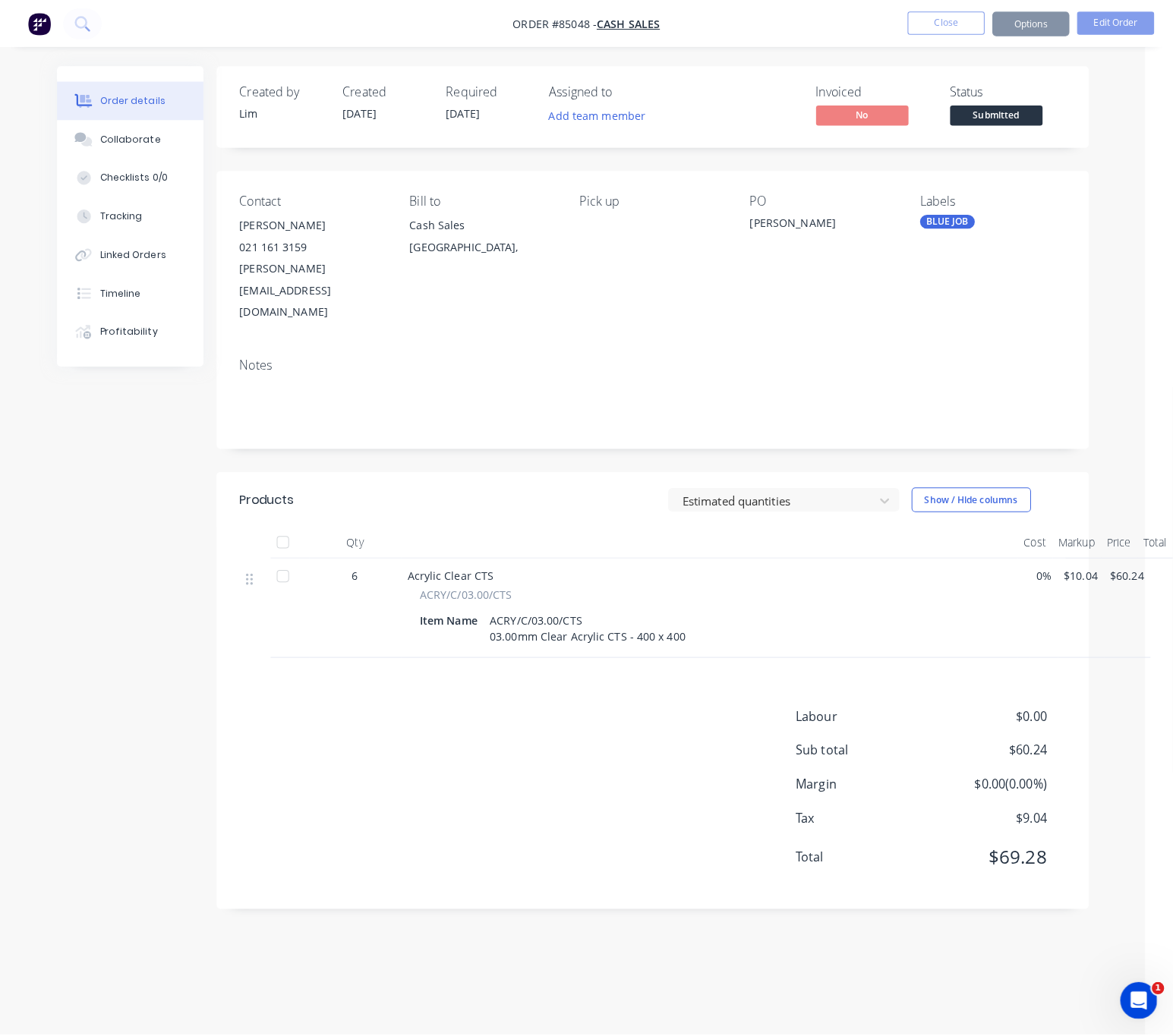
scroll to position [0, 0]
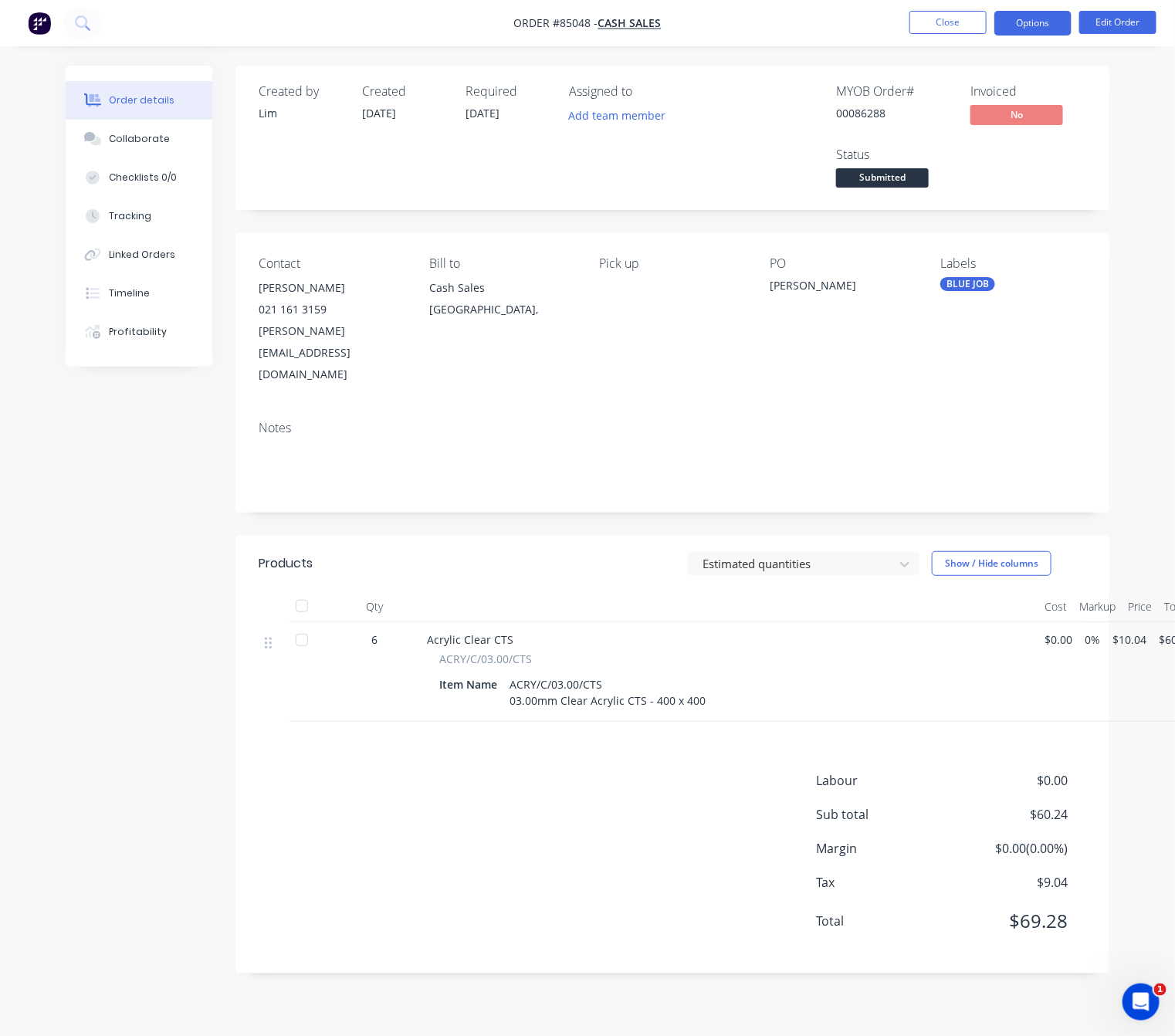
click at [1029, 27] on button "Options" at bounding box center [1033, 23] width 77 height 25
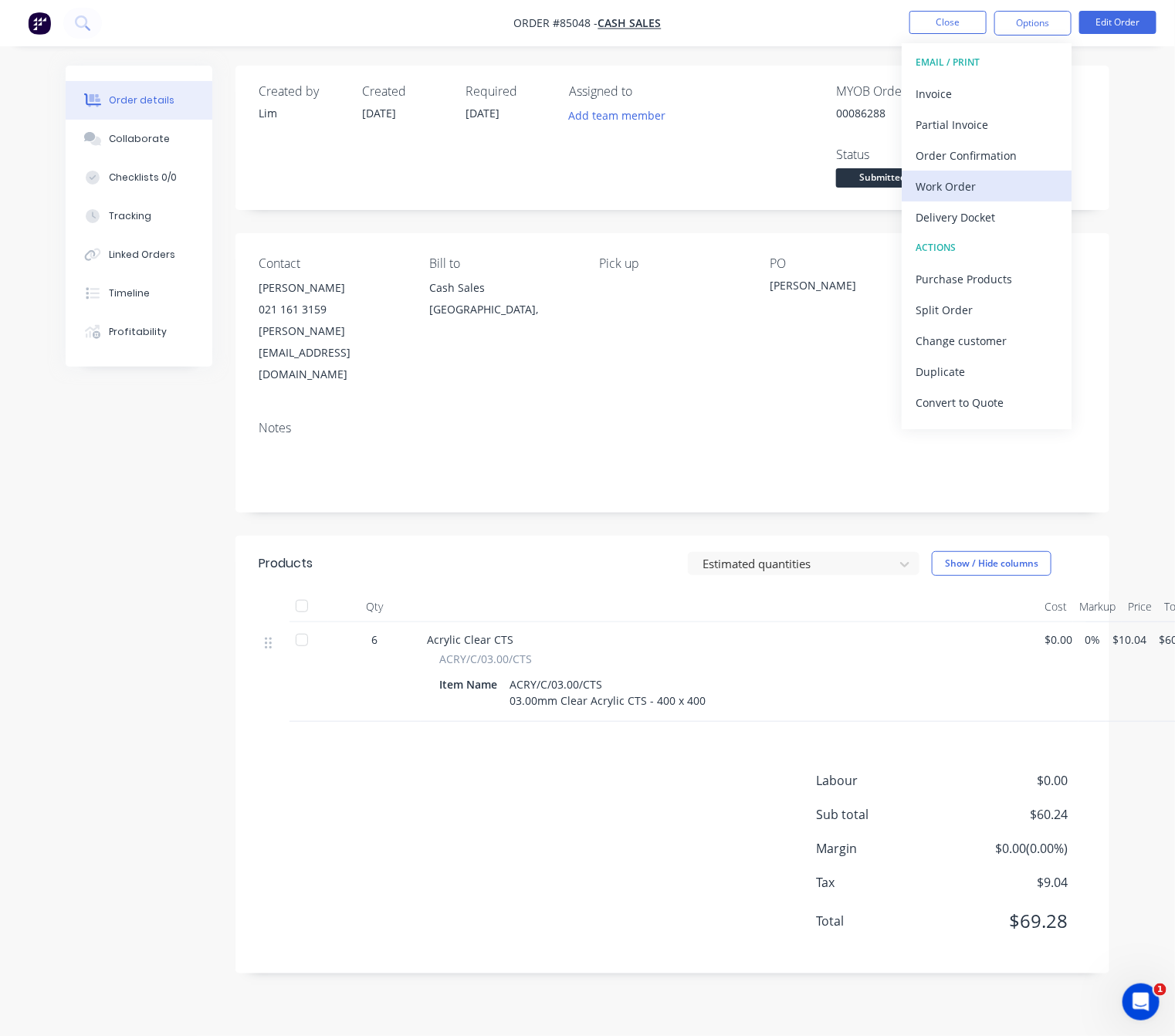
click at [989, 181] on div "Work Order" at bounding box center [986, 186] width 142 height 22
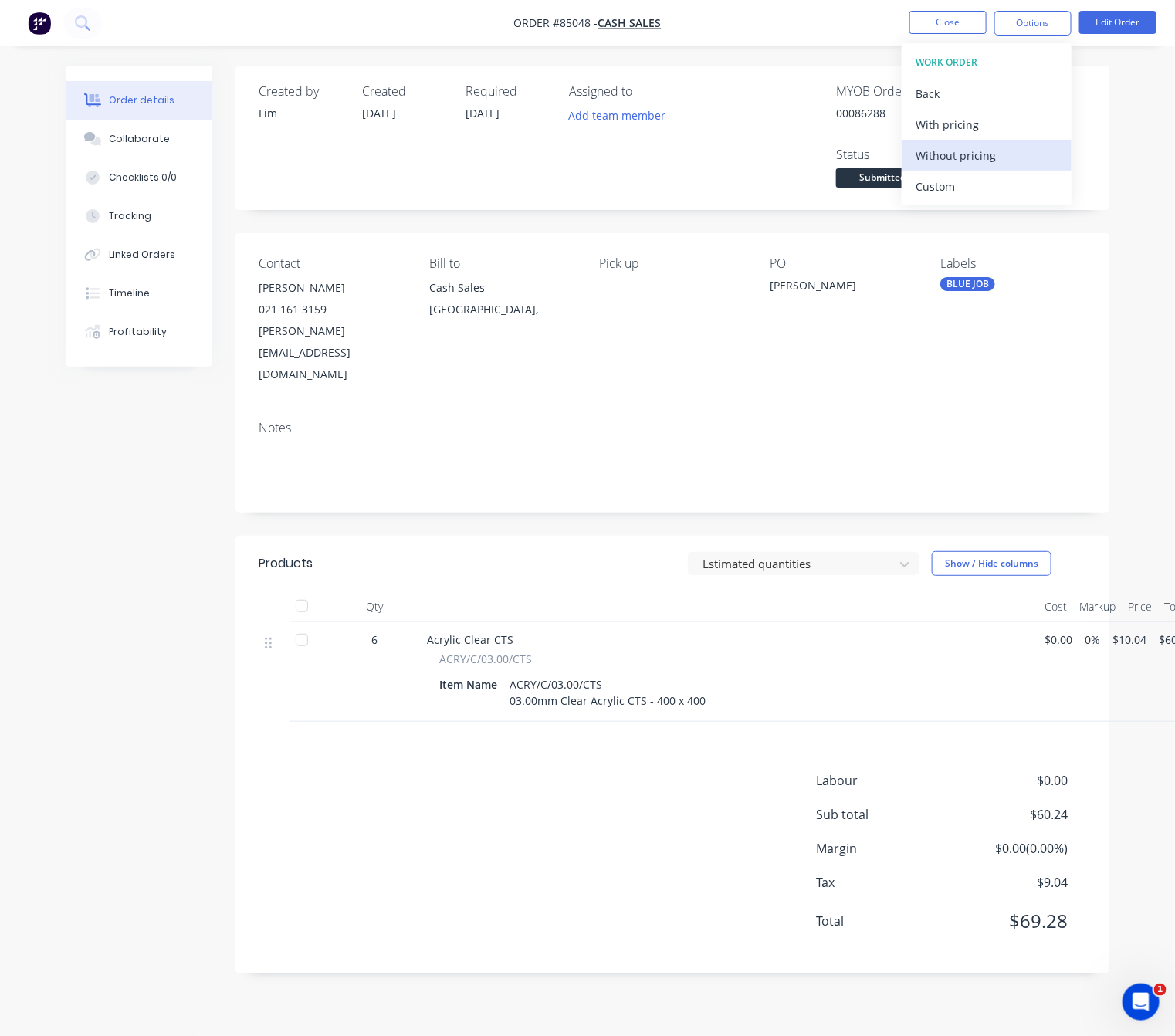
click at [975, 151] on div "Without pricing" at bounding box center [986, 155] width 142 height 22
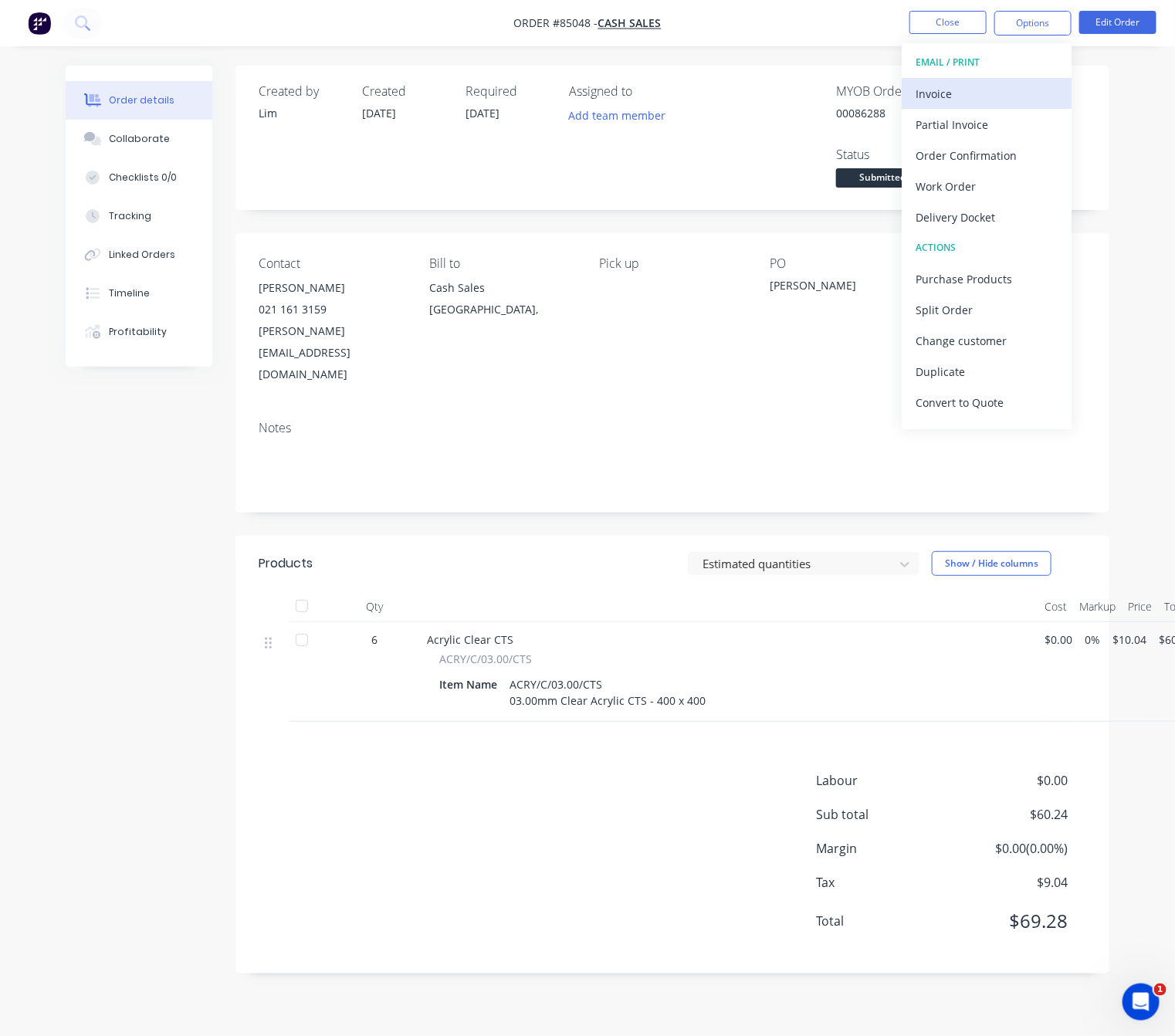
click at [1009, 95] on div "Invoice" at bounding box center [986, 93] width 142 height 22
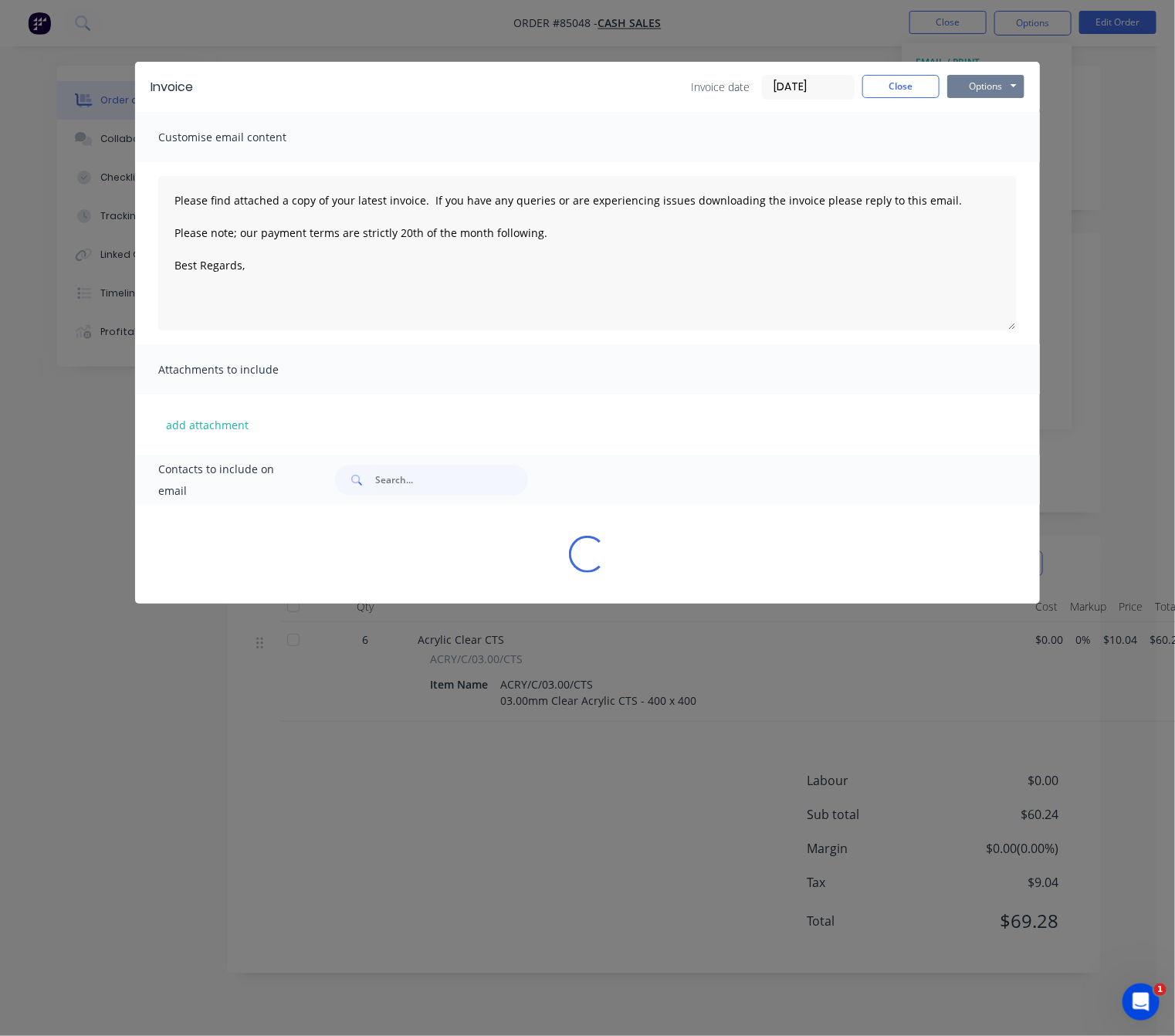
click at [1008, 88] on button "Options" at bounding box center [985, 87] width 77 height 23
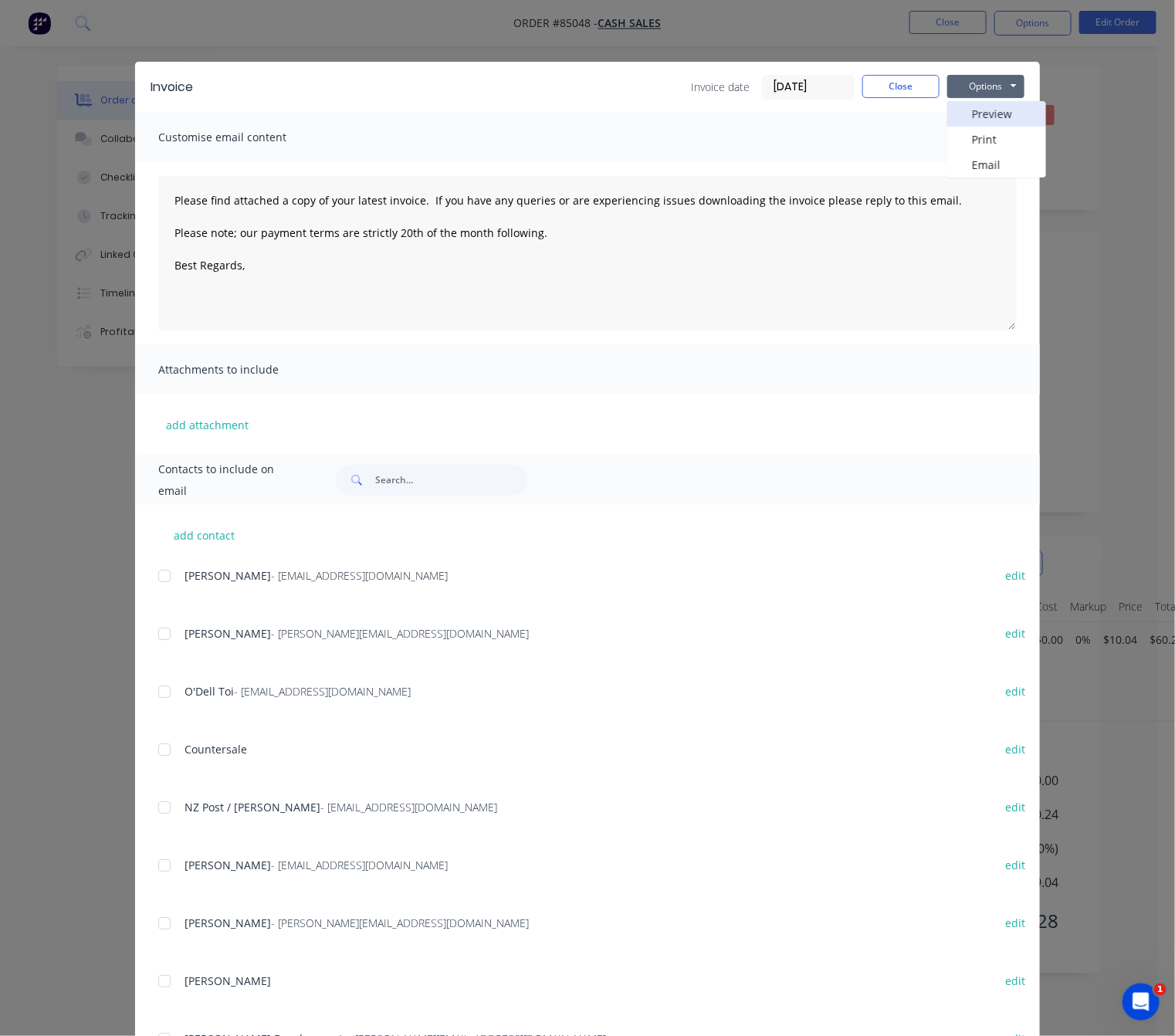
click at [1008, 105] on button "Preview" at bounding box center [996, 114] width 99 height 26
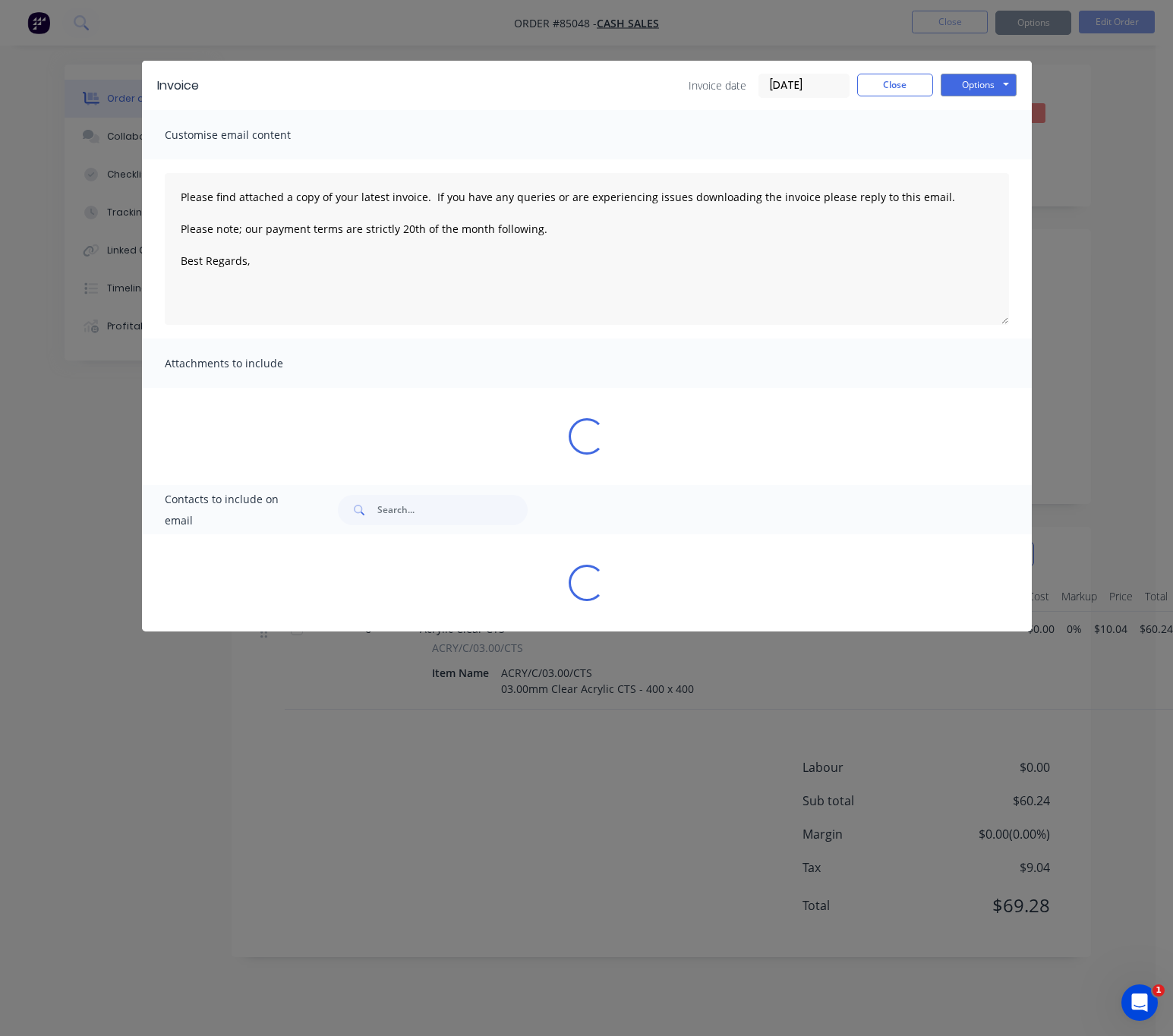
type textarea "Please find attached a copy of your latest invoice. If you have any queries or …"
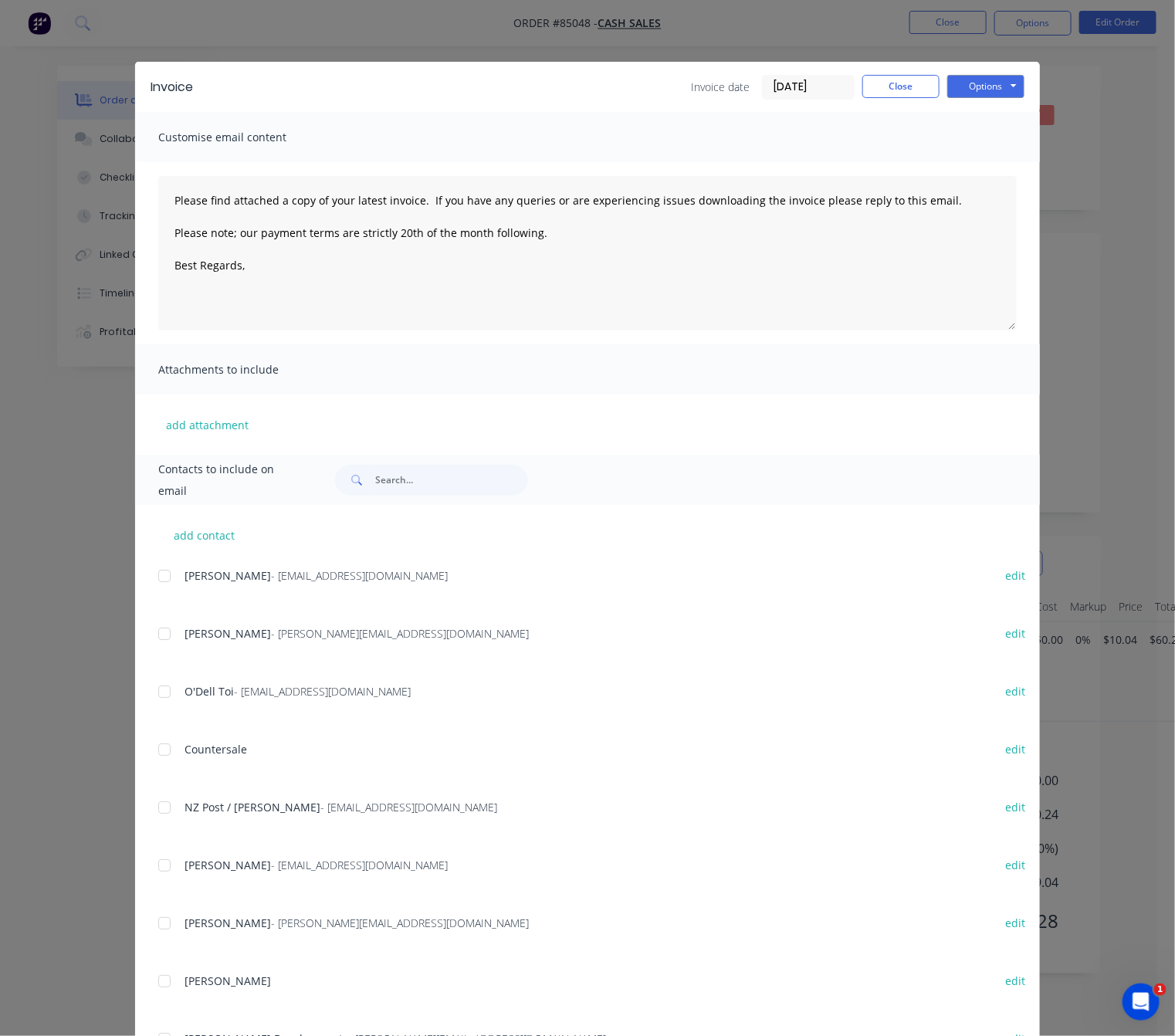
click at [887, 100] on div "Invoice Invoice date [DATE] Close Options Preview Print Email" at bounding box center [587, 87] width 905 height 50
click at [882, 87] on button "Close" at bounding box center [900, 87] width 77 height 23
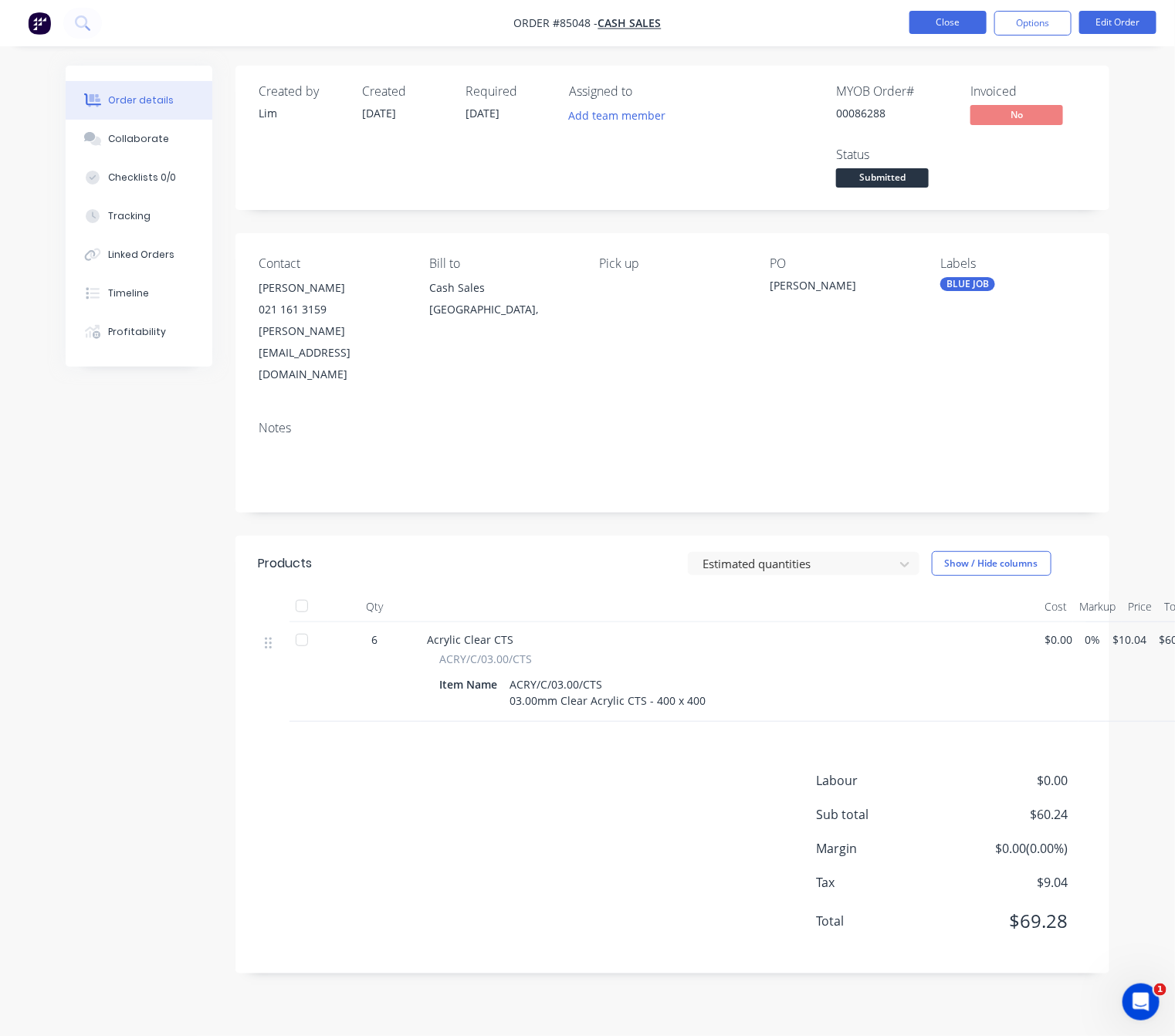
click at [943, 16] on button "Close" at bounding box center [948, 22] width 77 height 23
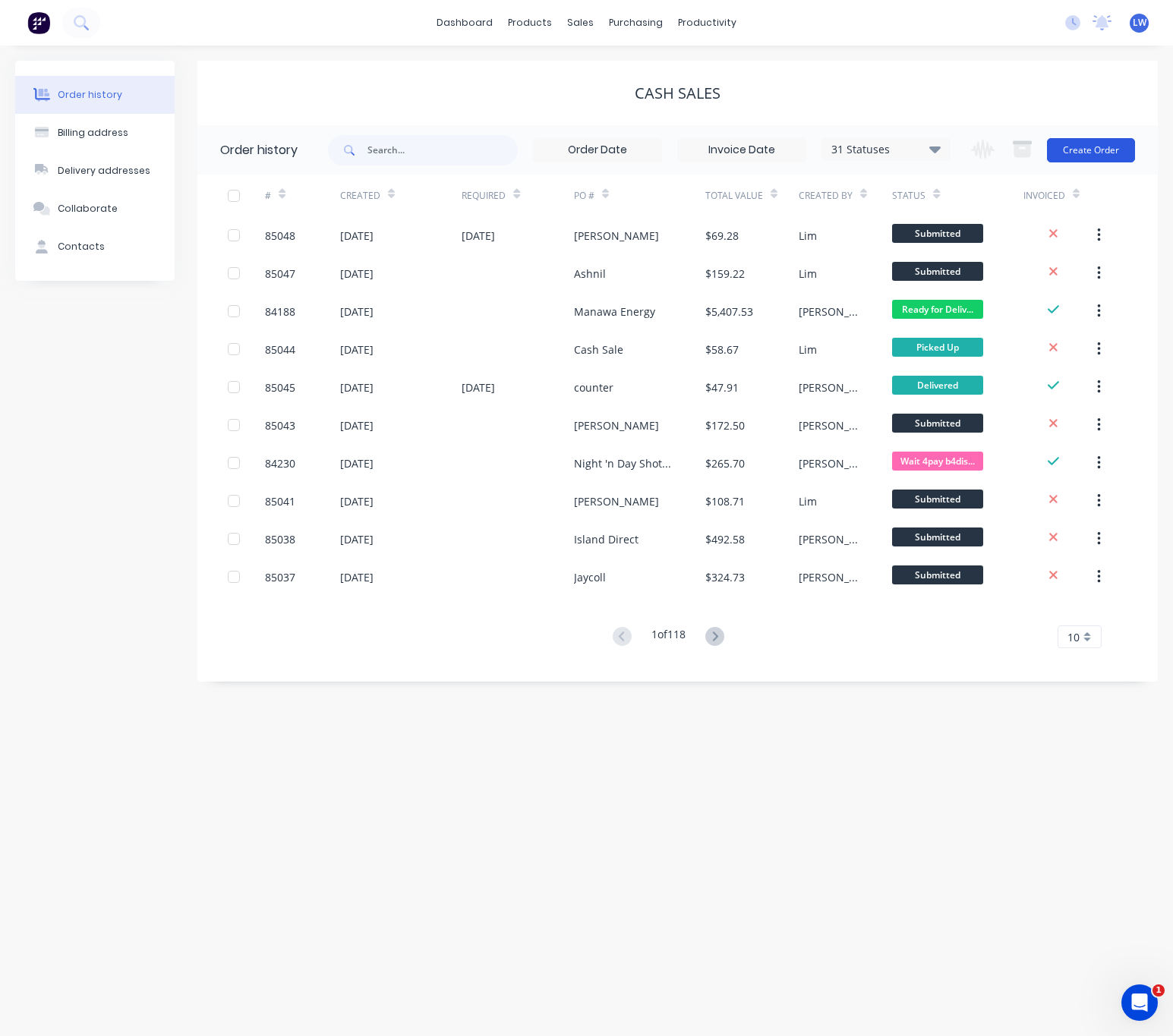
click at [1085, 143] on button "Create Order" at bounding box center [1091, 151] width 88 height 25
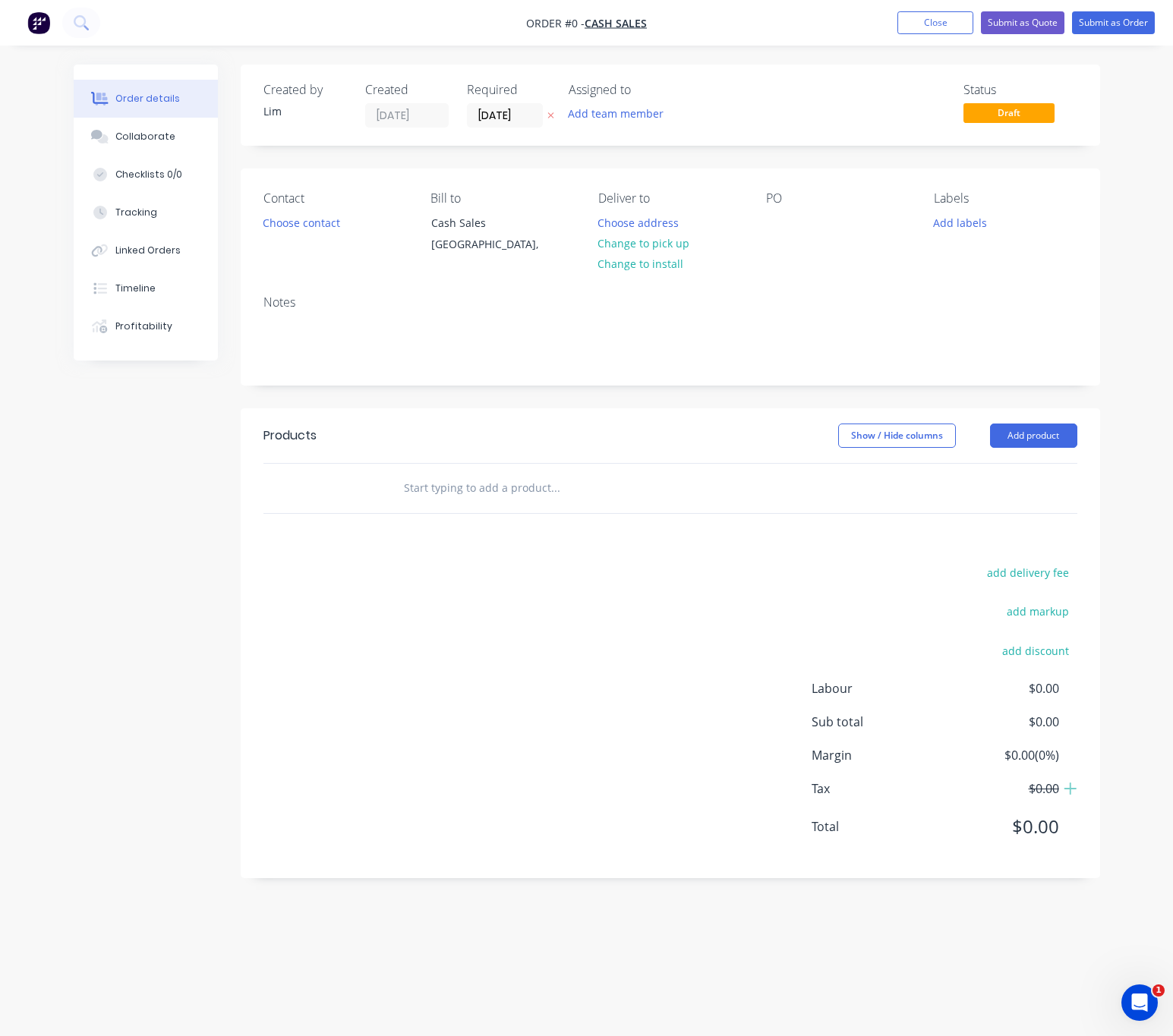
click at [551, 120] on button "button" at bounding box center [550, 115] width 16 height 17
click at [333, 217] on button "Choose contact" at bounding box center [301, 222] width 93 height 20
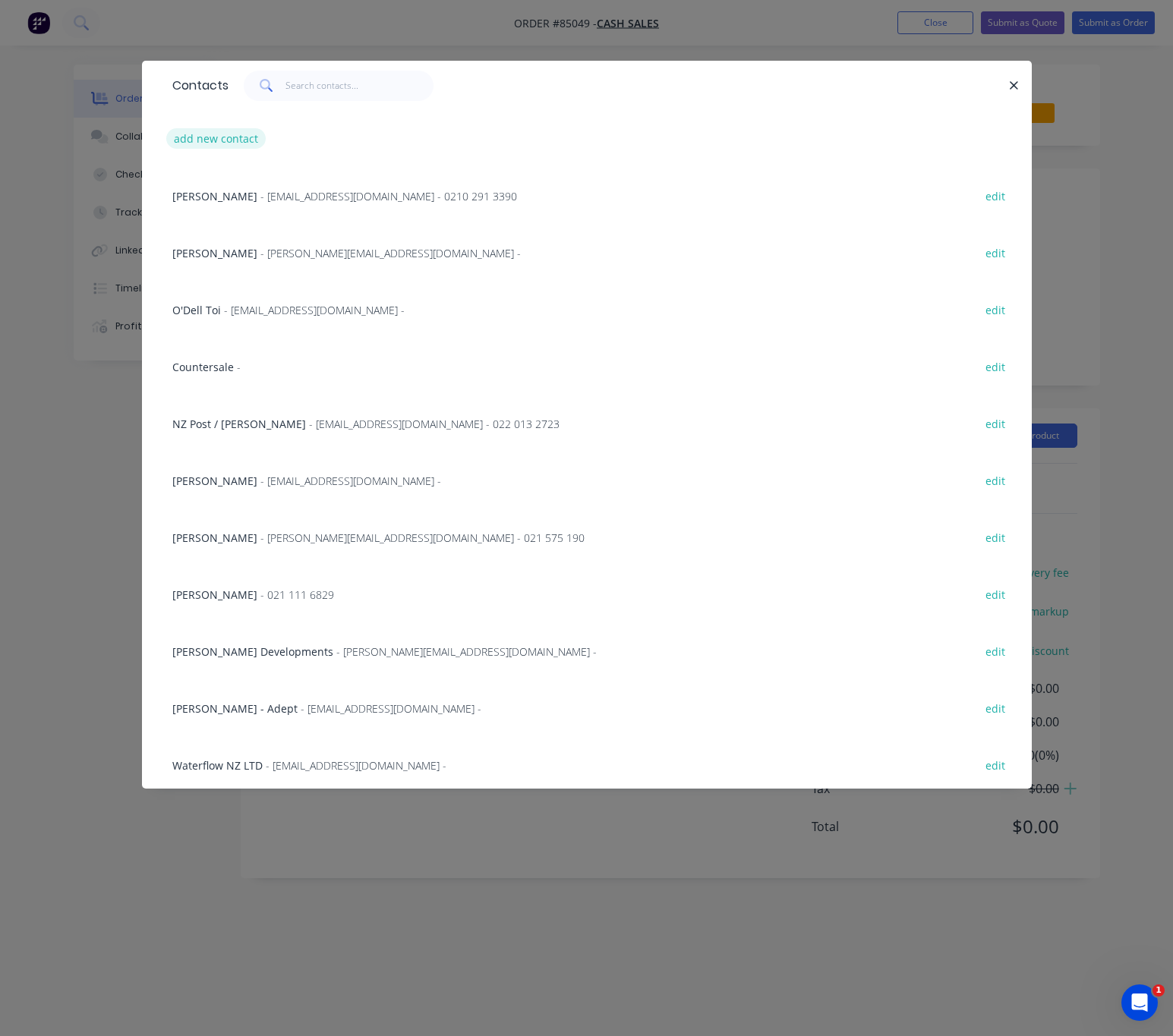
click at [233, 146] on button "add new contact" at bounding box center [216, 138] width 100 height 20
select select "NZ"
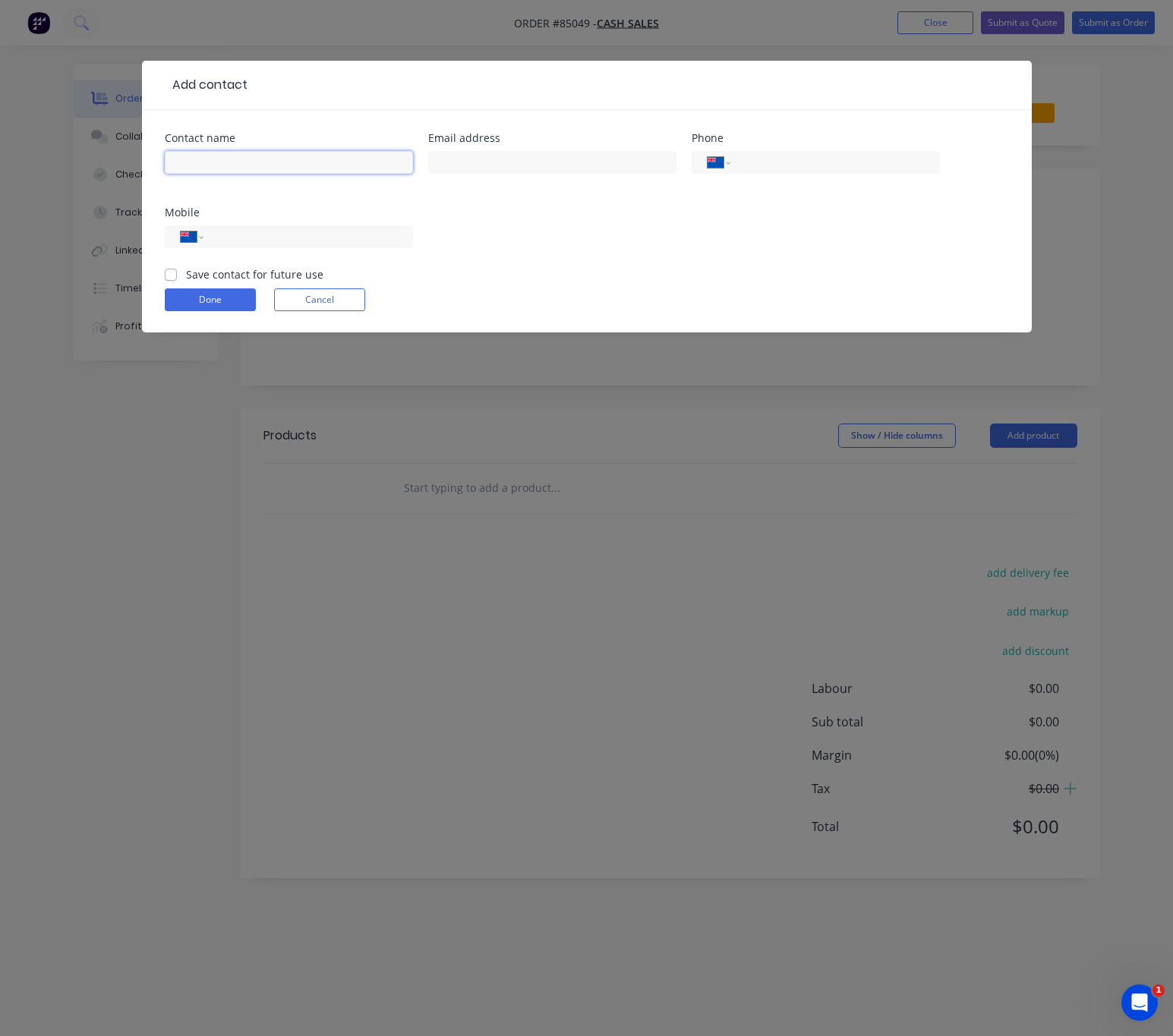
click at [267, 160] on input "text" at bounding box center [288, 163] width 248 height 23
type input "Nu Look Kumeu - [PERSON_NAME]"
click at [445, 167] on input "text" at bounding box center [552, 163] width 248 height 23
type input "[PERSON_NAME][EMAIL_ADDRESS][DOMAIN_NAME]"
click at [295, 214] on div "Mobile" at bounding box center [288, 212] width 248 height 11
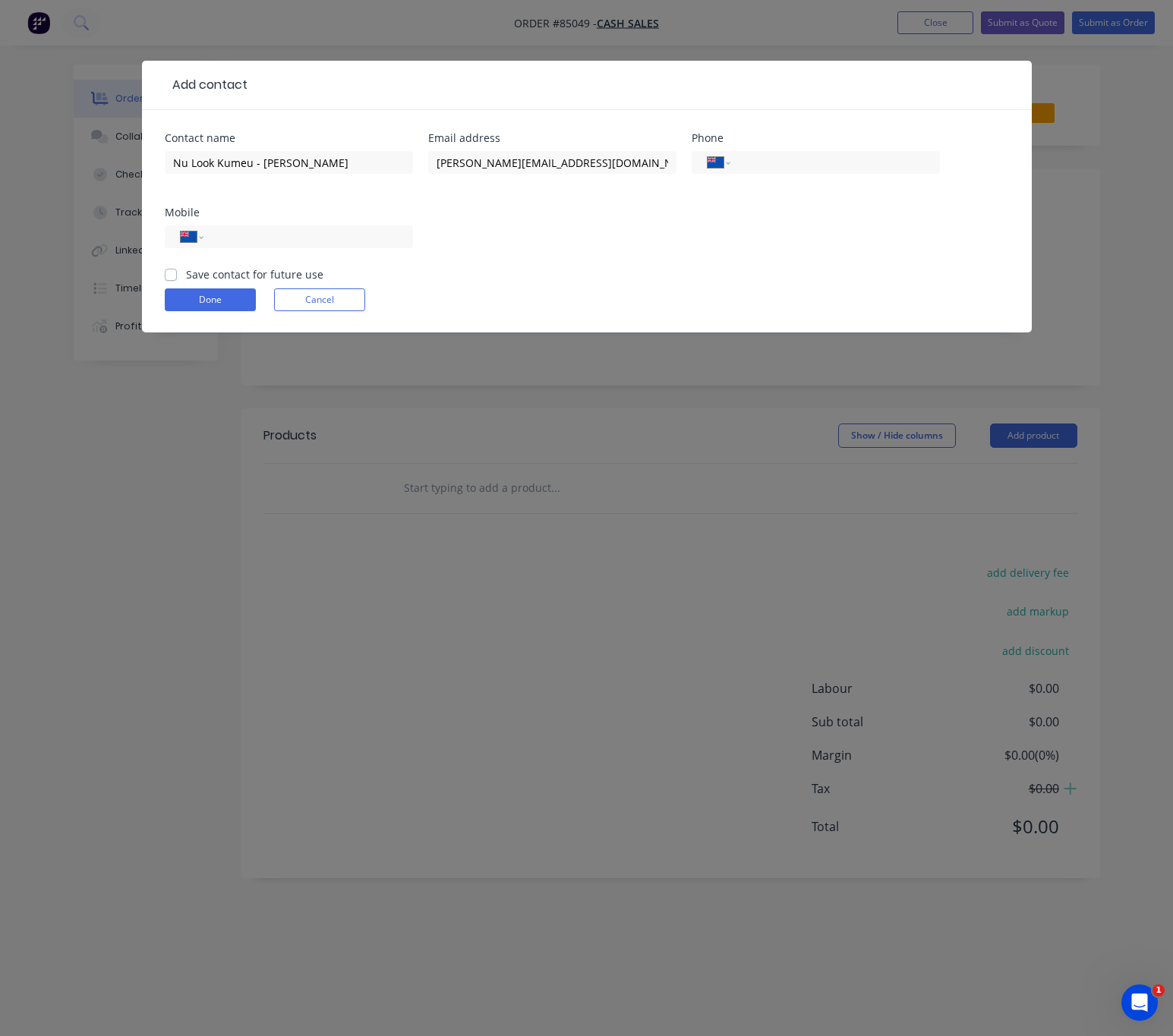
click at [299, 222] on div "International [GEOGRAPHIC_DATA] [GEOGRAPHIC_DATA] [GEOGRAPHIC_DATA] [GEOGRAPHIC…" at bounding box center [288, 244] width 248 height 45
click at [328, 236] on input "tel" at bounding box center [305, 236] width 183 height 17
type input "09 412 8569"
click at [186, 274] on label "Save contact for future use" at bounding box center [255, 274] width 138 height 16
click at [165, 274] on input "Save contact for future use" at bounding box center [170, 274] width 12 height 15
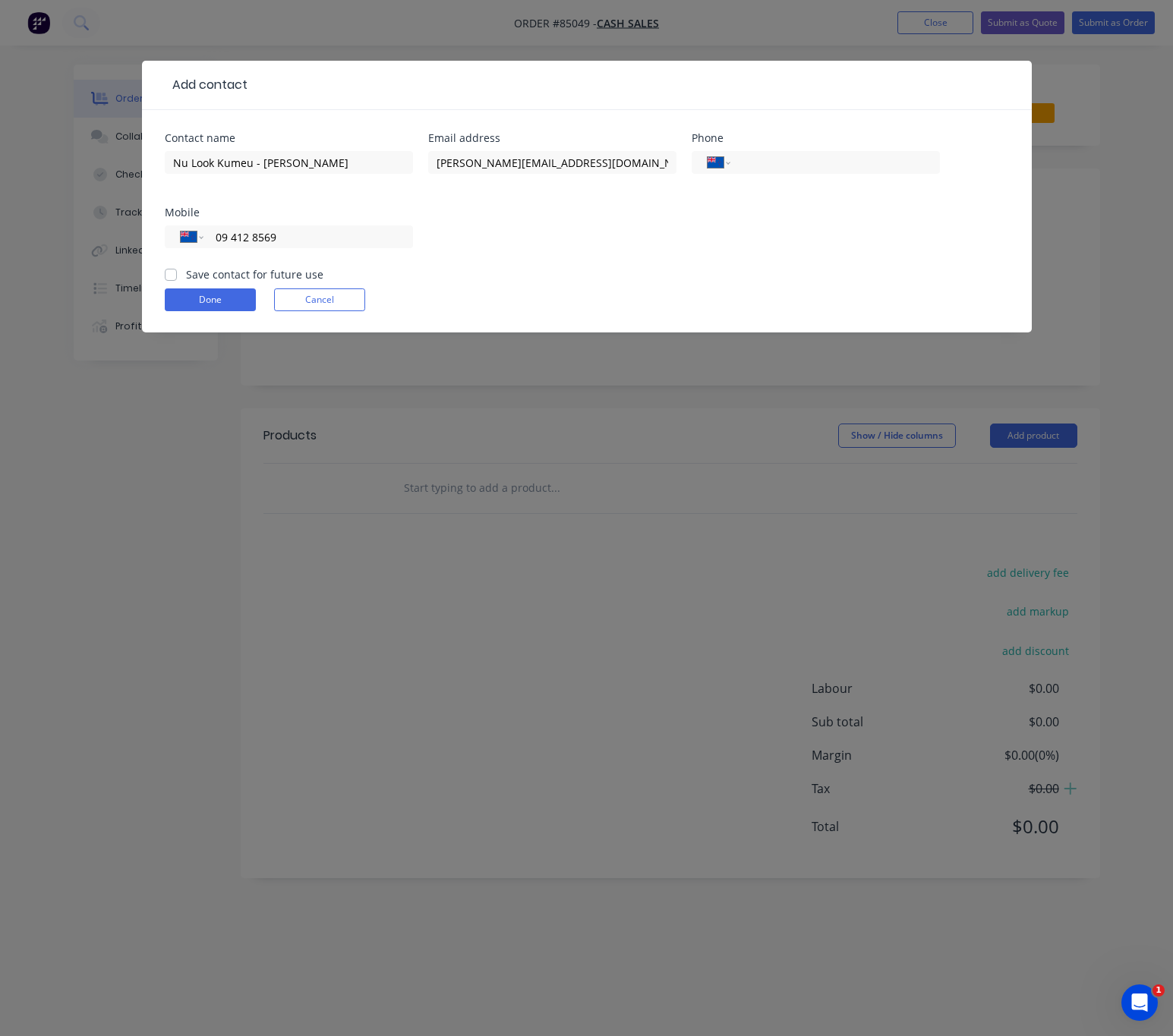
checkbox input "true"
drag, startPoint x: 291, startPoint y: 233, endPoint x: 199, endPoint y: 233, distance: 92.0
click at [201, 233] on div "International [GEOGRAPHIC_DATA] [GEOGRAPHIC_DATA] [GEOGRAPHIC_DATA] [GEOGRAPHIC…" at bounding box center [288, 236] width 248 height 23
click at [781, 157] on input "tel" at bounding box center [832, 162] width 183 height 17
paste input "09 412 8569"
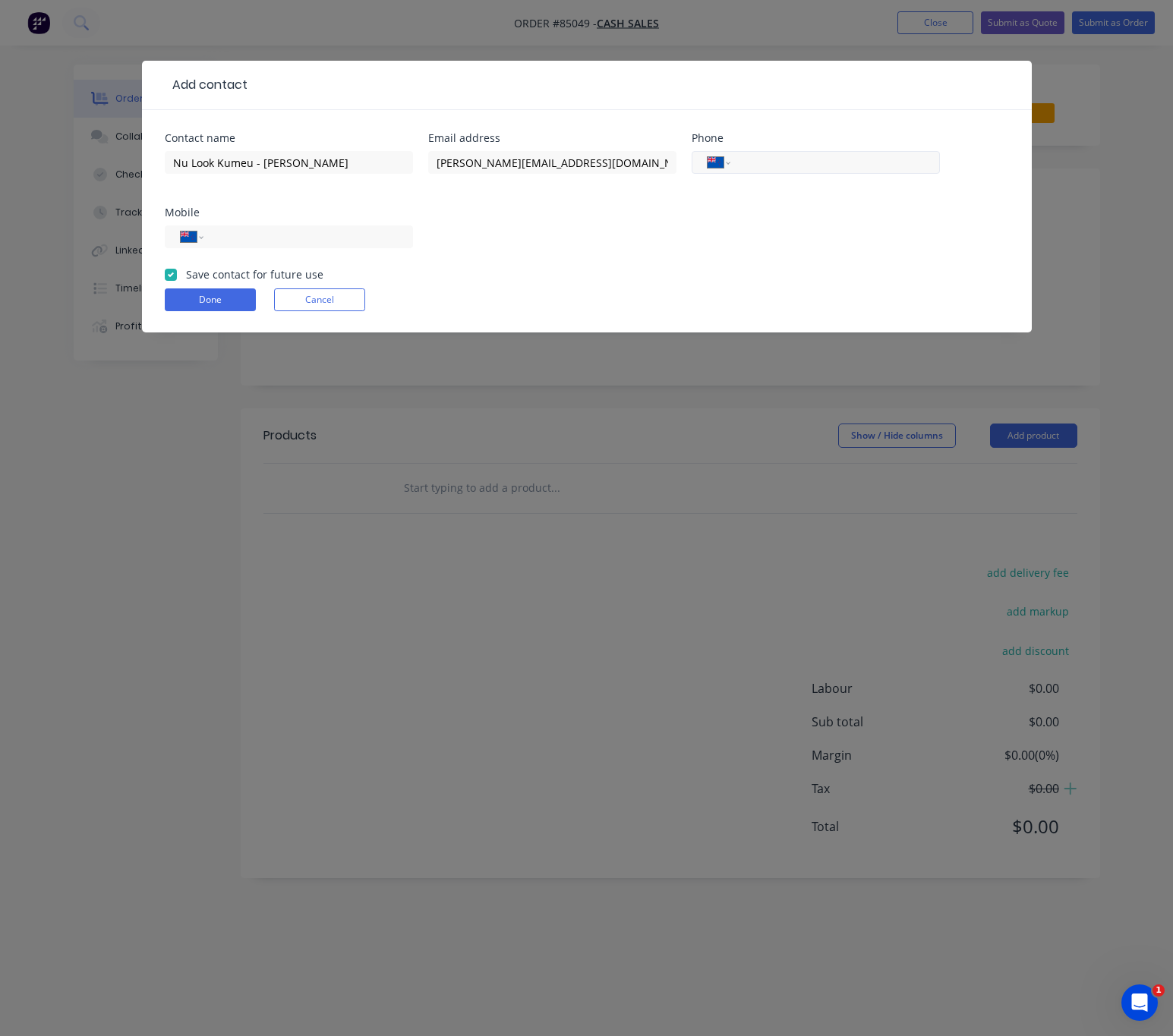
type input "09 412 8569"
select select "AU"
click at [214, 303] on button "Done" at bounding box center [210, 300] width 91 height 23
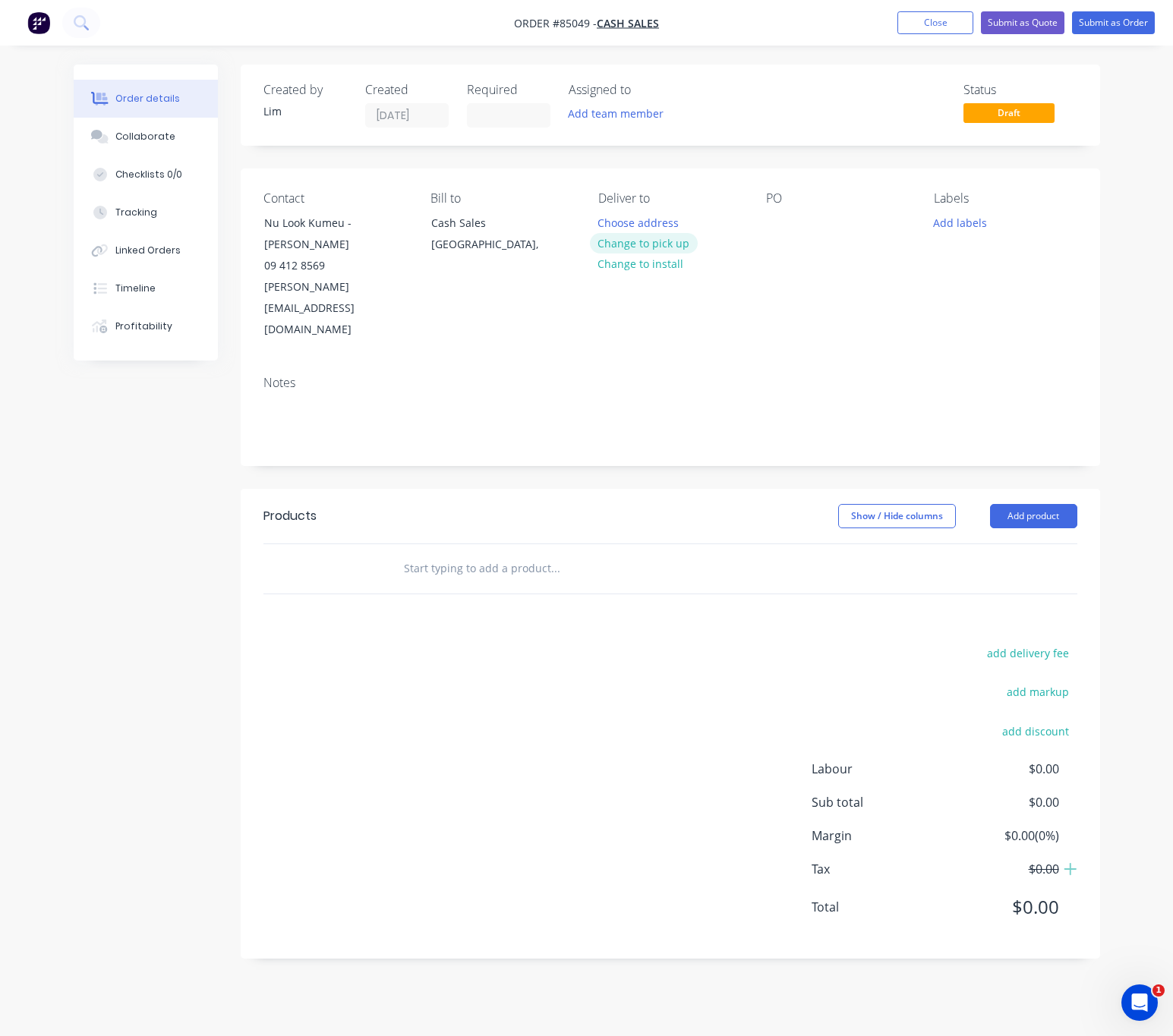
click at [683, 244] on button "Change to pick up" at bounding box center [644, 243] width 108 height 20
click at [787, 224] on div at bounding box center [778, 223] width 25 height 22
click at [952, 226] on button "Add labels" at bounding box center [960, 222] width 70 height 20
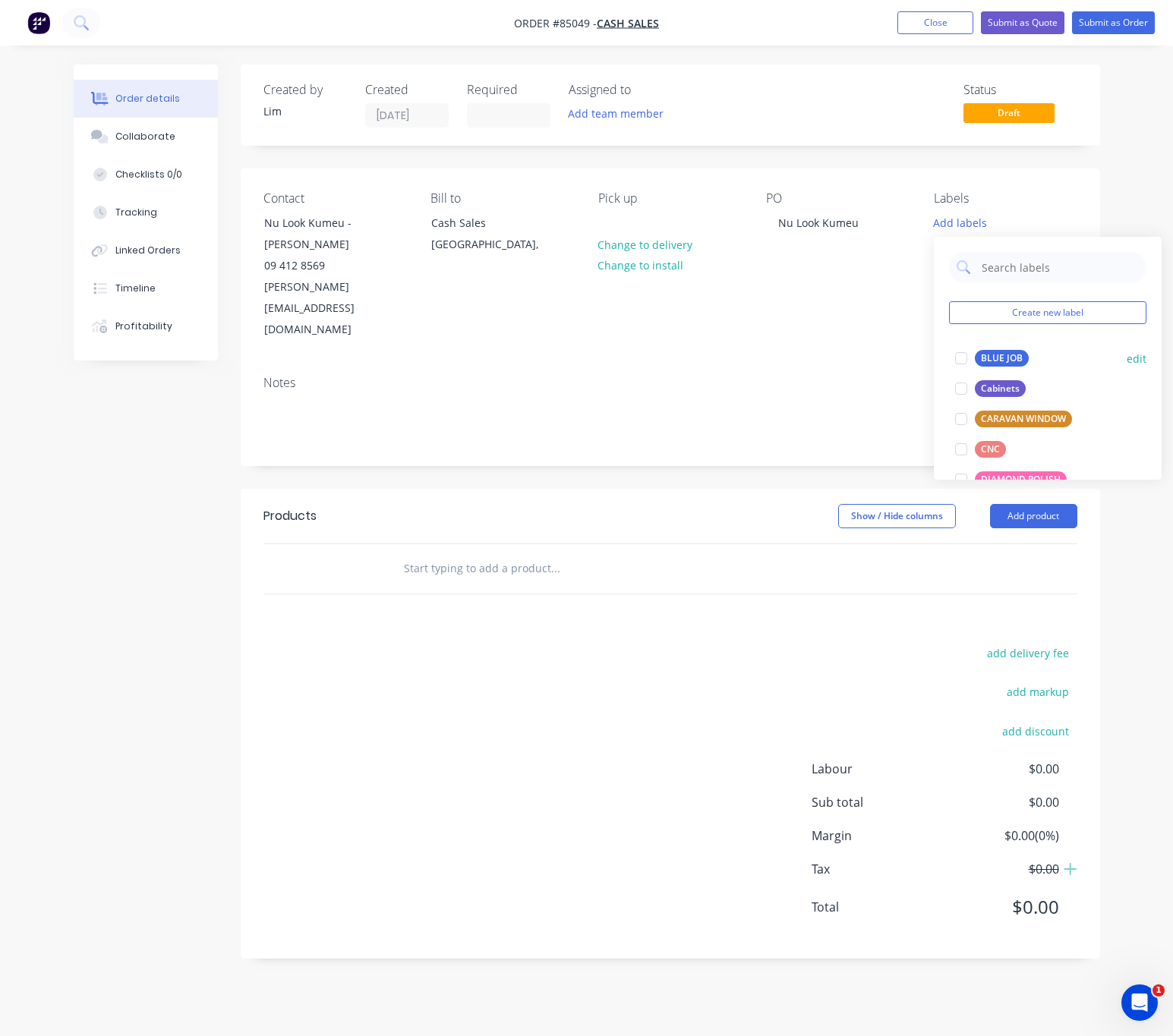
click at [994, 353] on div "BLUE JOB" at bounding box center [1002, 358] width 54 height 16
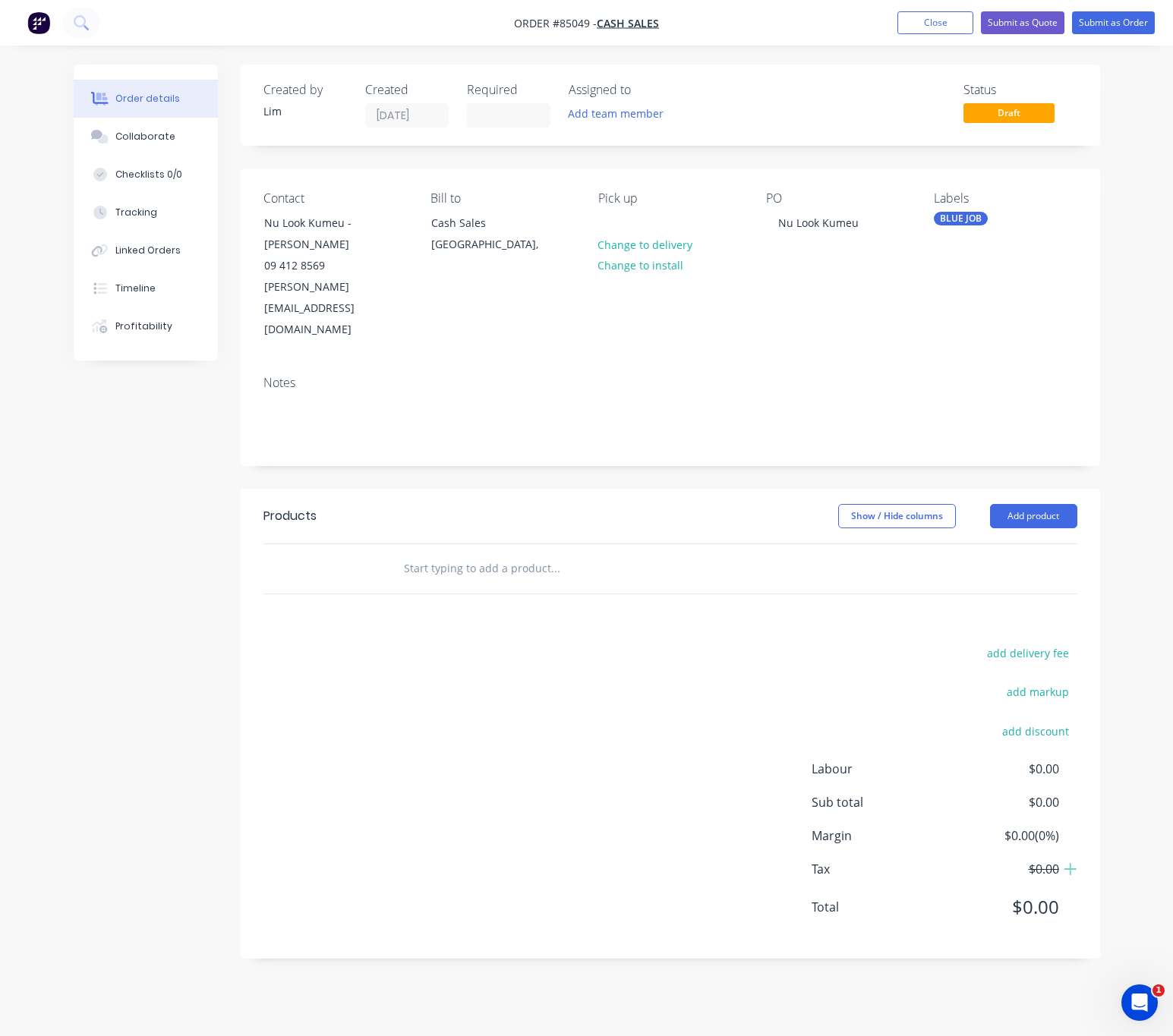
drag, startPoint x: 632, startPoint y: 622, endPoint x: 577, endPoint y: 610, distance: 56.3
click at [629, 643] on div "add delivery fee add markup add discount Labour $0.00 Sub total $0.00 Margin $0…" at bounding box center [670, 790] width 814 height 293
click at [475, 553] on input "text" at bounding box center [555, 568] width 304 height 30
type input "6"
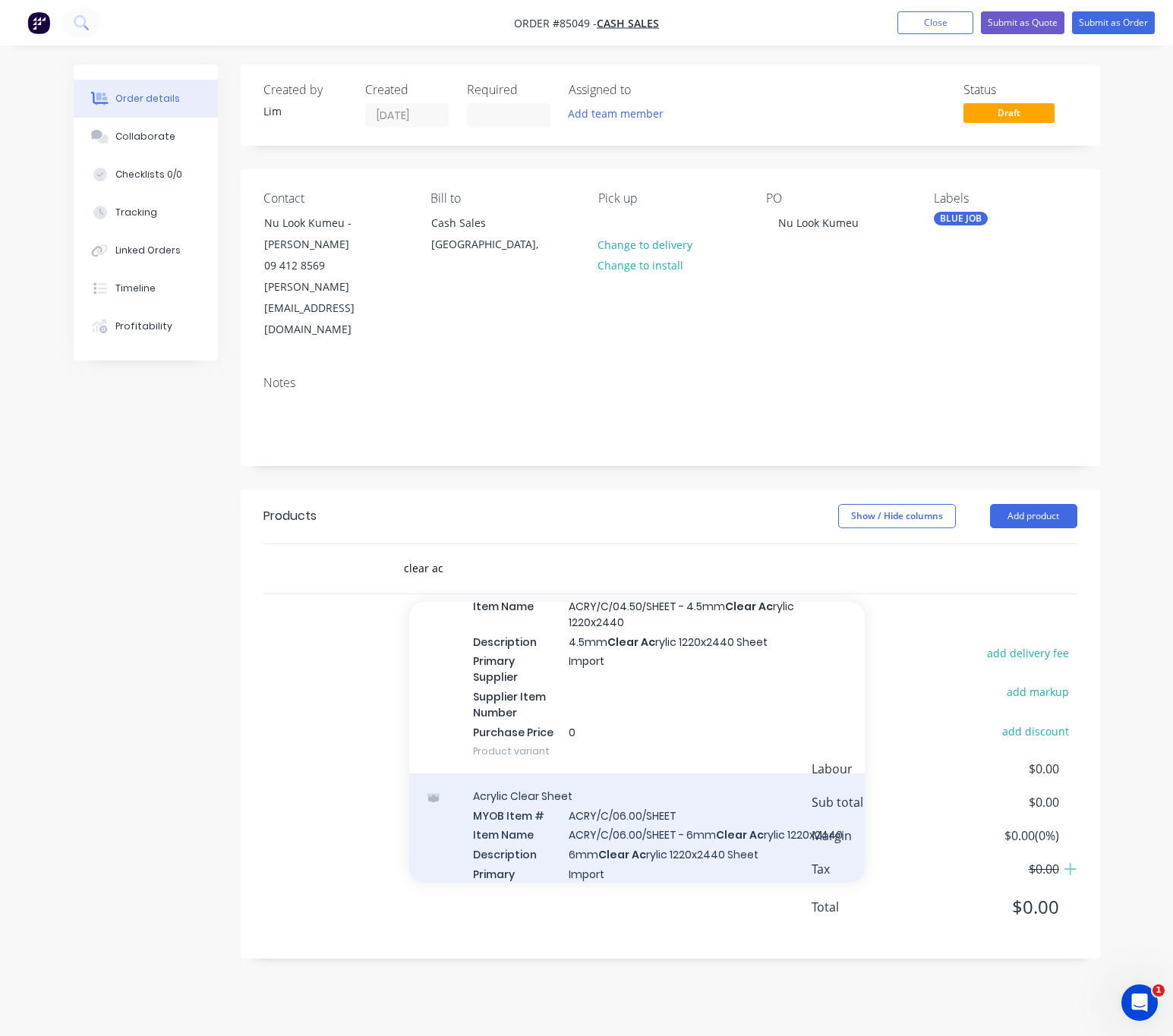
scroll to position [911, 0]
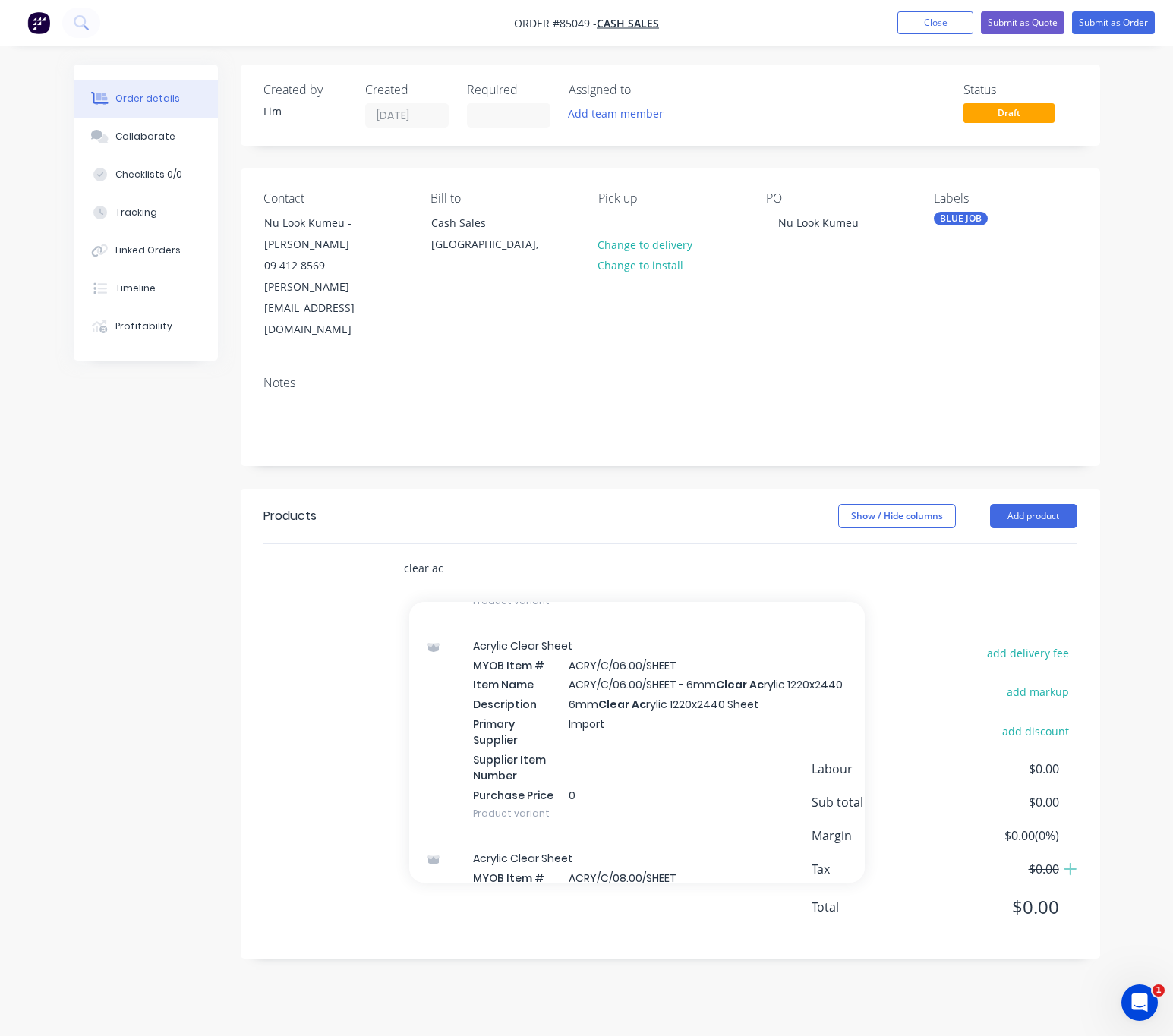
click at [533, 553] on input "clear ac" at bounding box center [555, 568] width 304 height 30
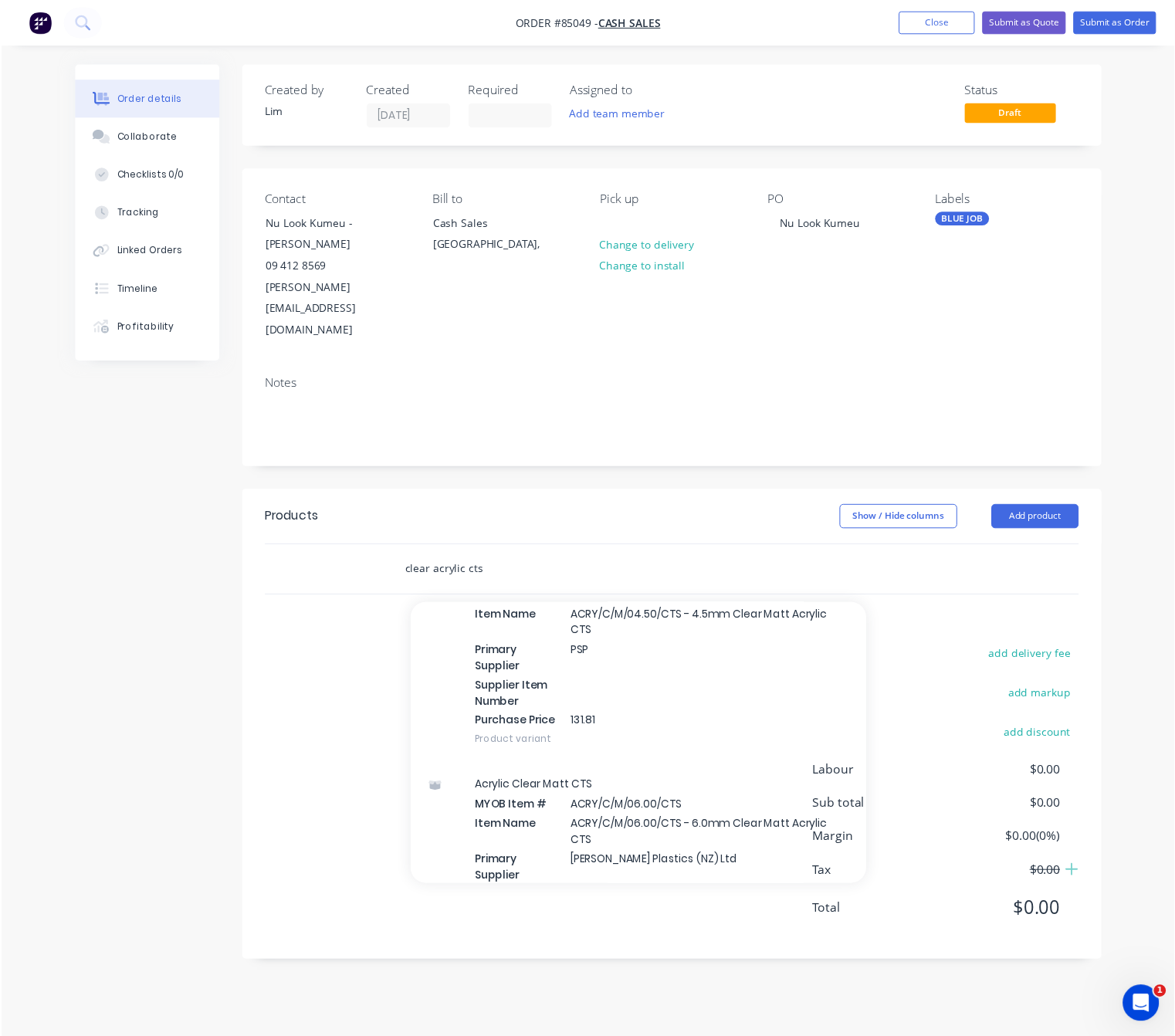
scroll to position [530, 0]
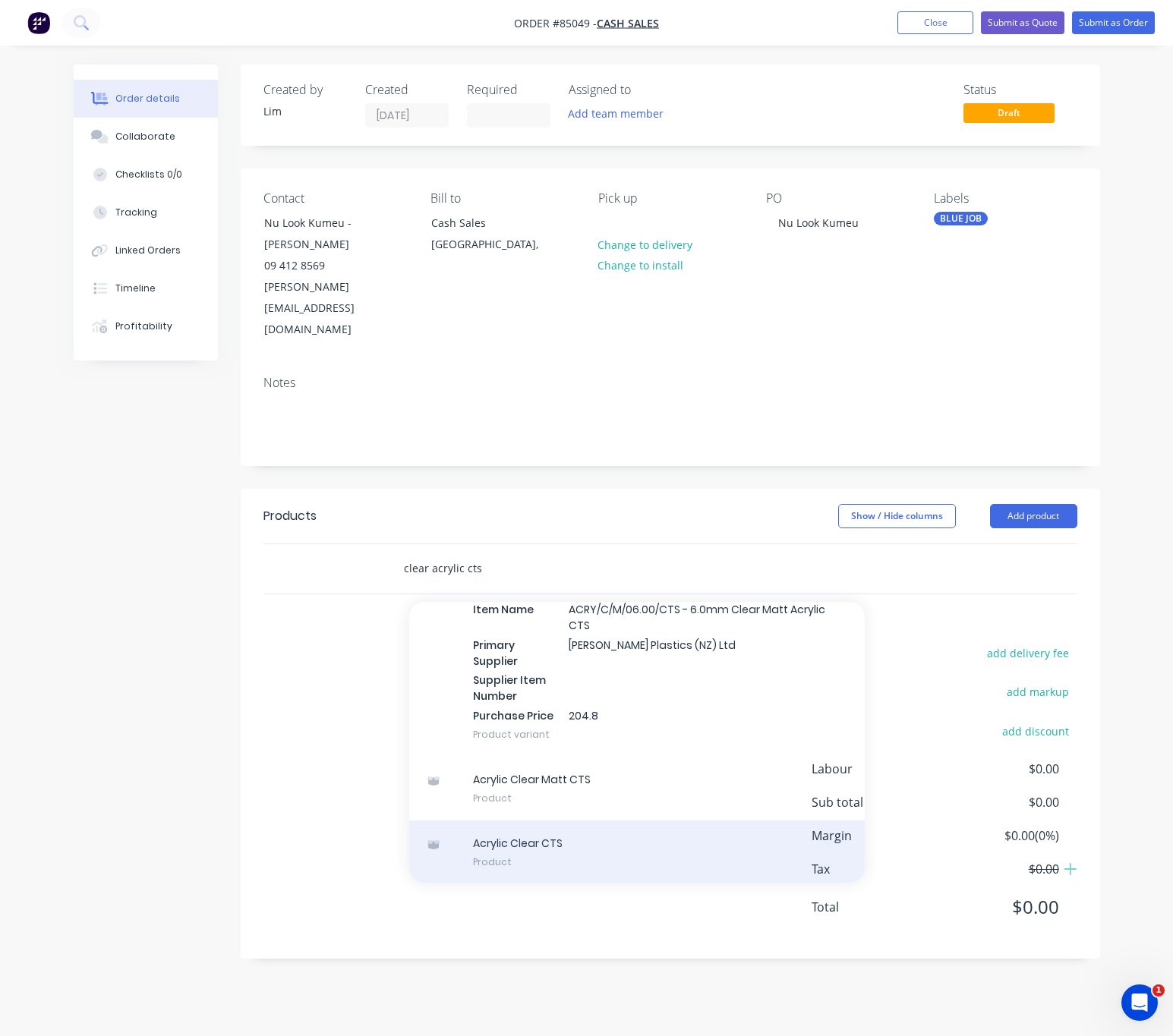
type input "clear acrylic cts"
click at [611, 821] on div "Acrylic Clear CTS Product" at bounding box center [637, 853] width 456 height 64
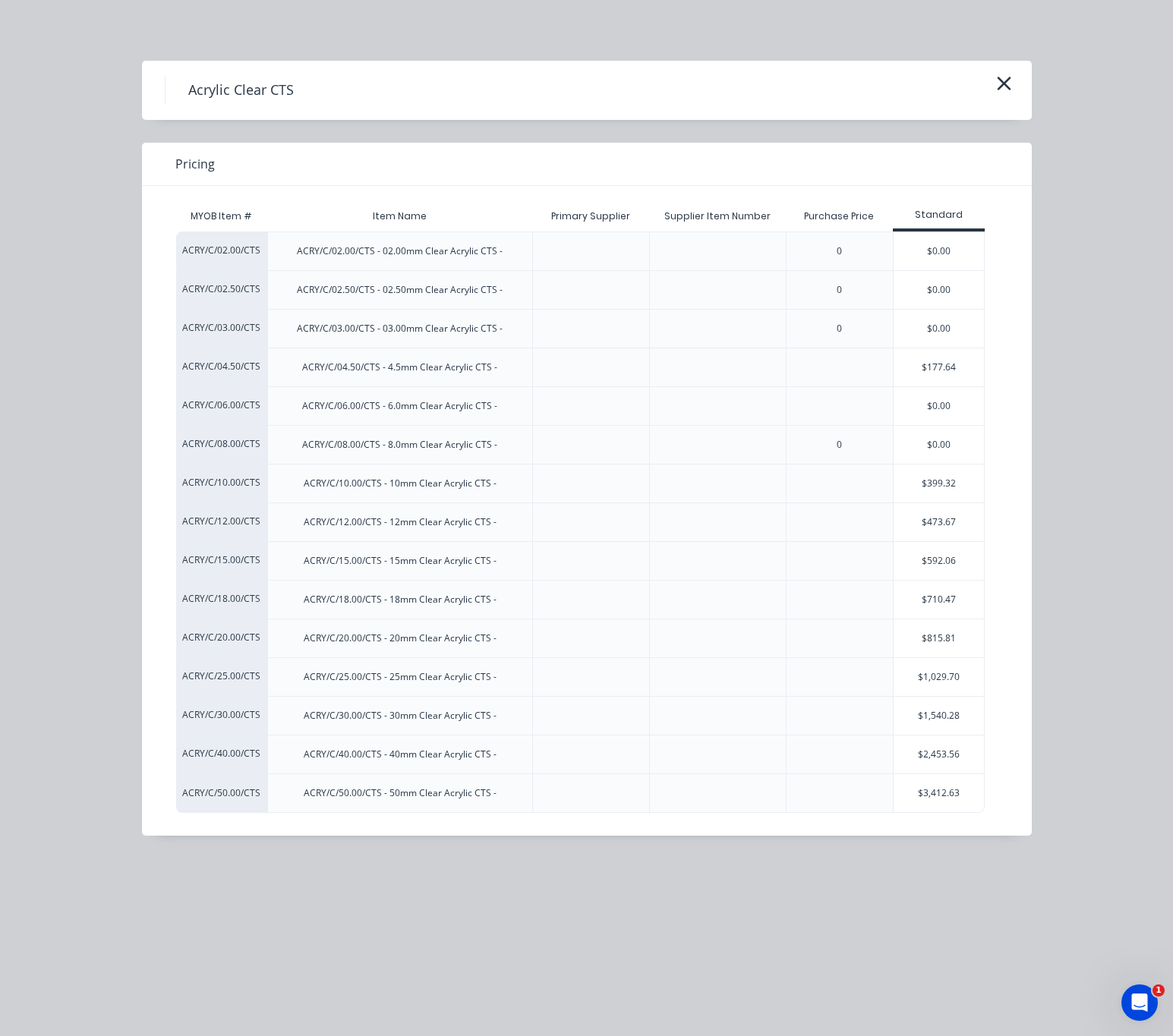
click at [932, 413] on div "$0.00" at bounding box center [939, 406] width 91 height 38
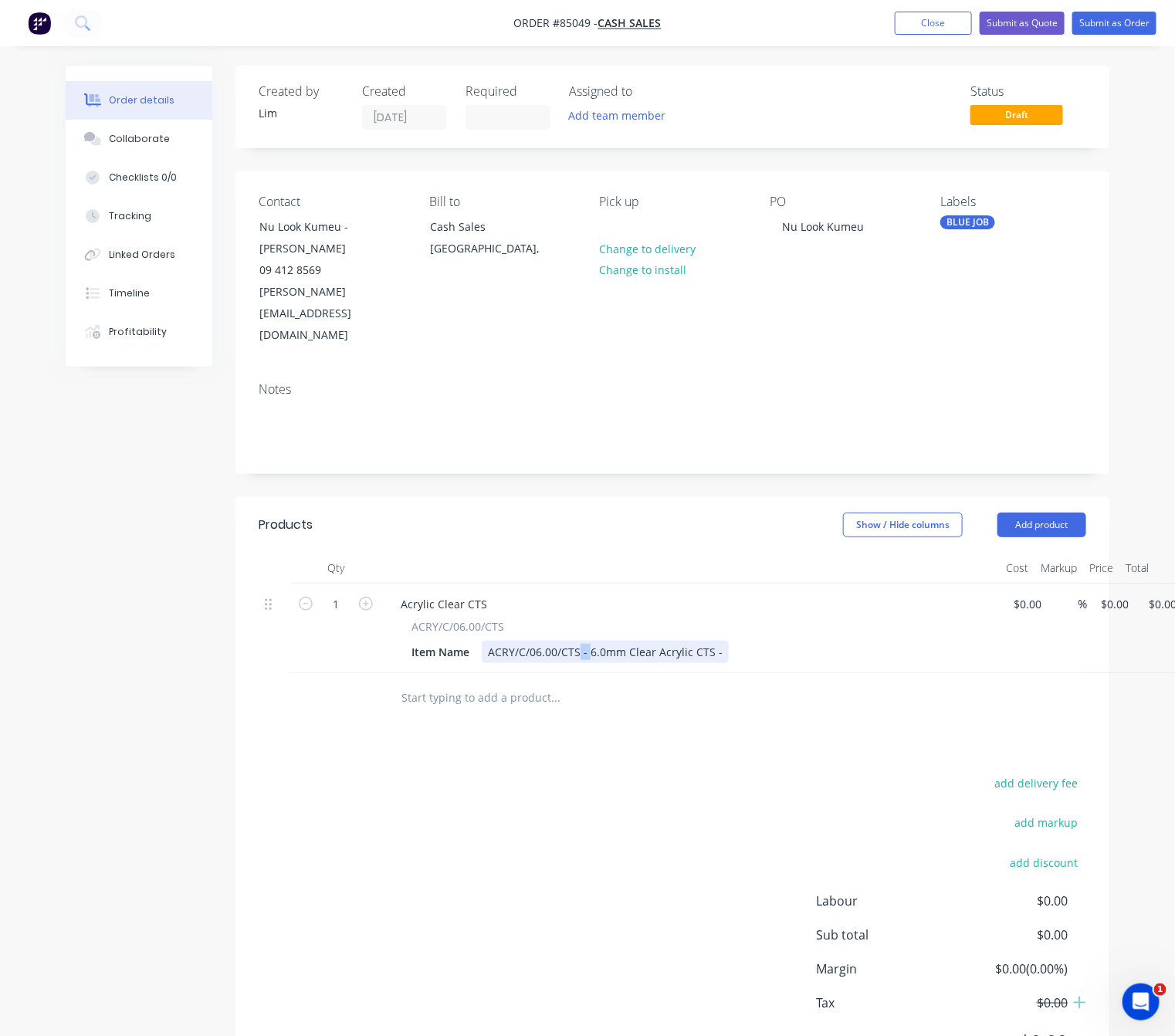
drag, startPoint x: 588, startPoint y: 589, endPoint x: 579, endPoint y: 588, distance: 9.1
click at [579, 641] on div "ACRY/C/06.00/CTS - 6.0mm Clear Acrylic CTS -" at bounding box center [605, 652] width 247 height 22
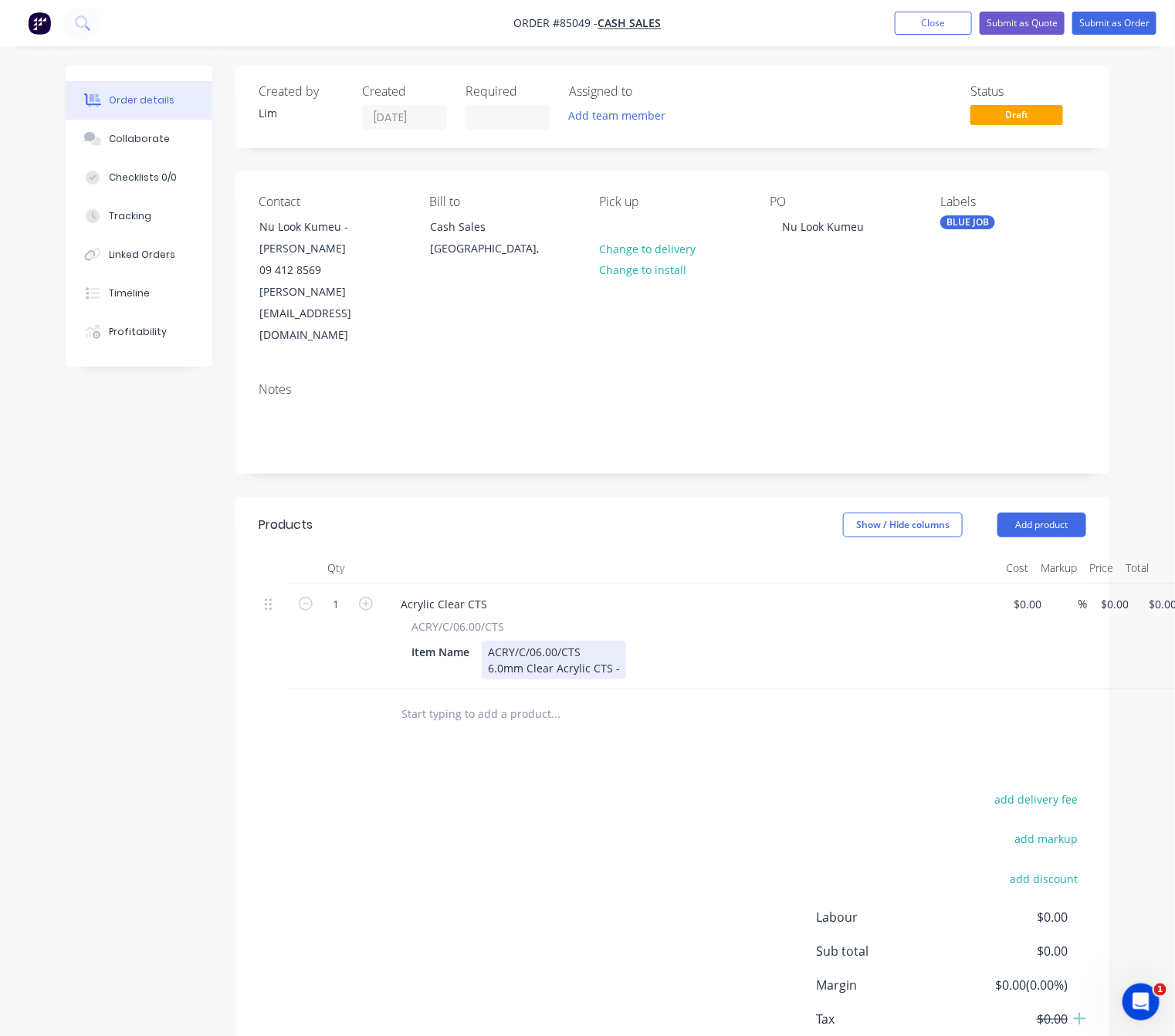
click at [617, 641] on div "ACRY/C/06.00/CTS 6.0mm Clear Acrylic CTS -" at bounding box center [553, 660] width 144 height 38
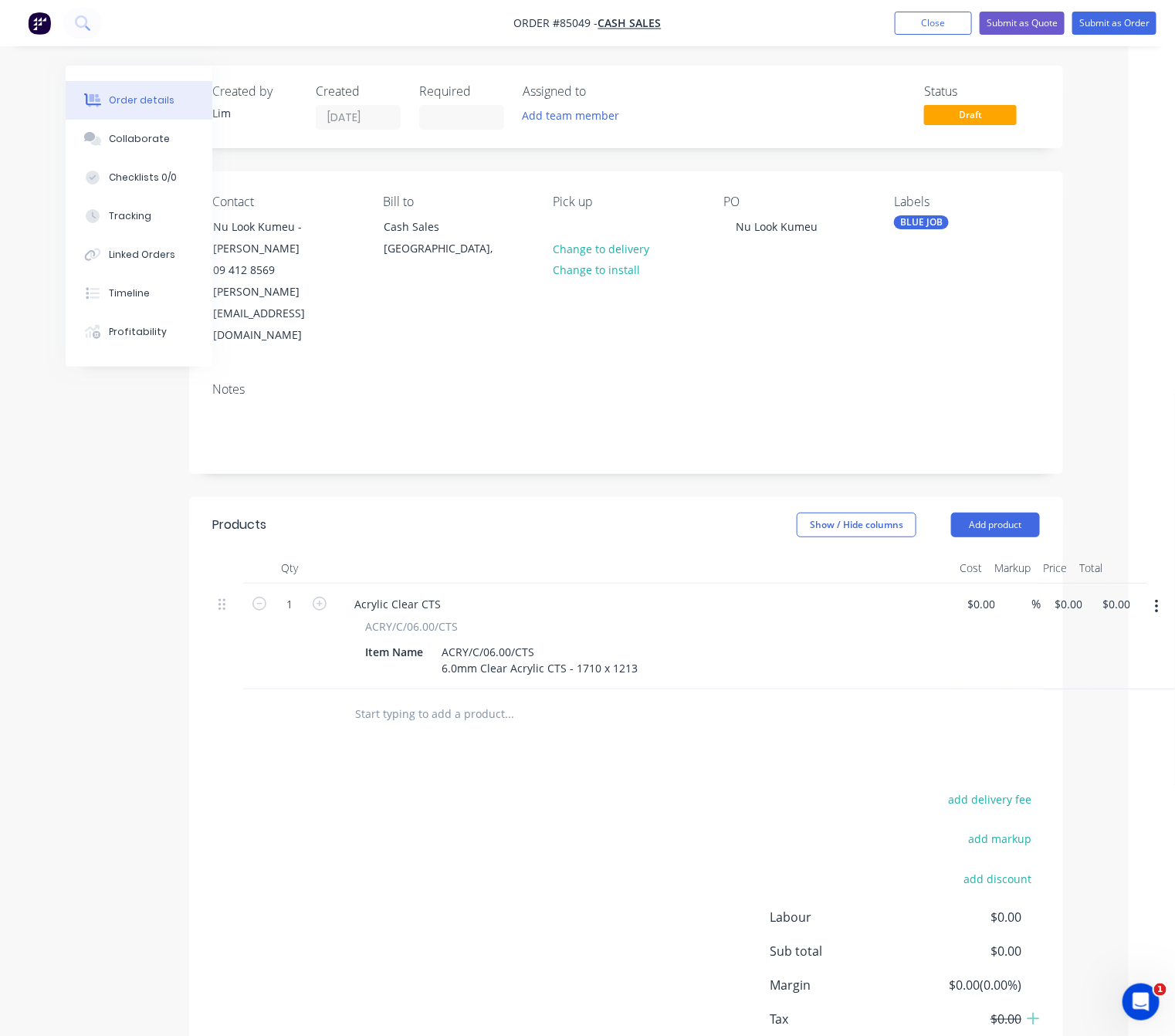
drag, startPoint x: 609, startPoint y: 806, endPoint x: 793, endPoint y: 730, distance: 199.1
click at [609, 806] on div "add delivery fee add markup add discount Labour $0.00 Sub total $0.00 Margin $0…" at bounding box center [626, 938] width 827 height 298
click at [686, 789] on div "add delivery fee add markup add discount Labour $0.00 Sub total $0.00 Margin $0…" at bounding box center [626, 938] width 827 height 298
click at [1019, 513] on button "Add product" at bounding box center [995, 525] width 89 height 25
click at [568, 793] on div "add delivery fee add markup add discount Labour $0.00 Sub total $0.00 Margin $0…" at bounding box center [626, 938] width 827 height 298
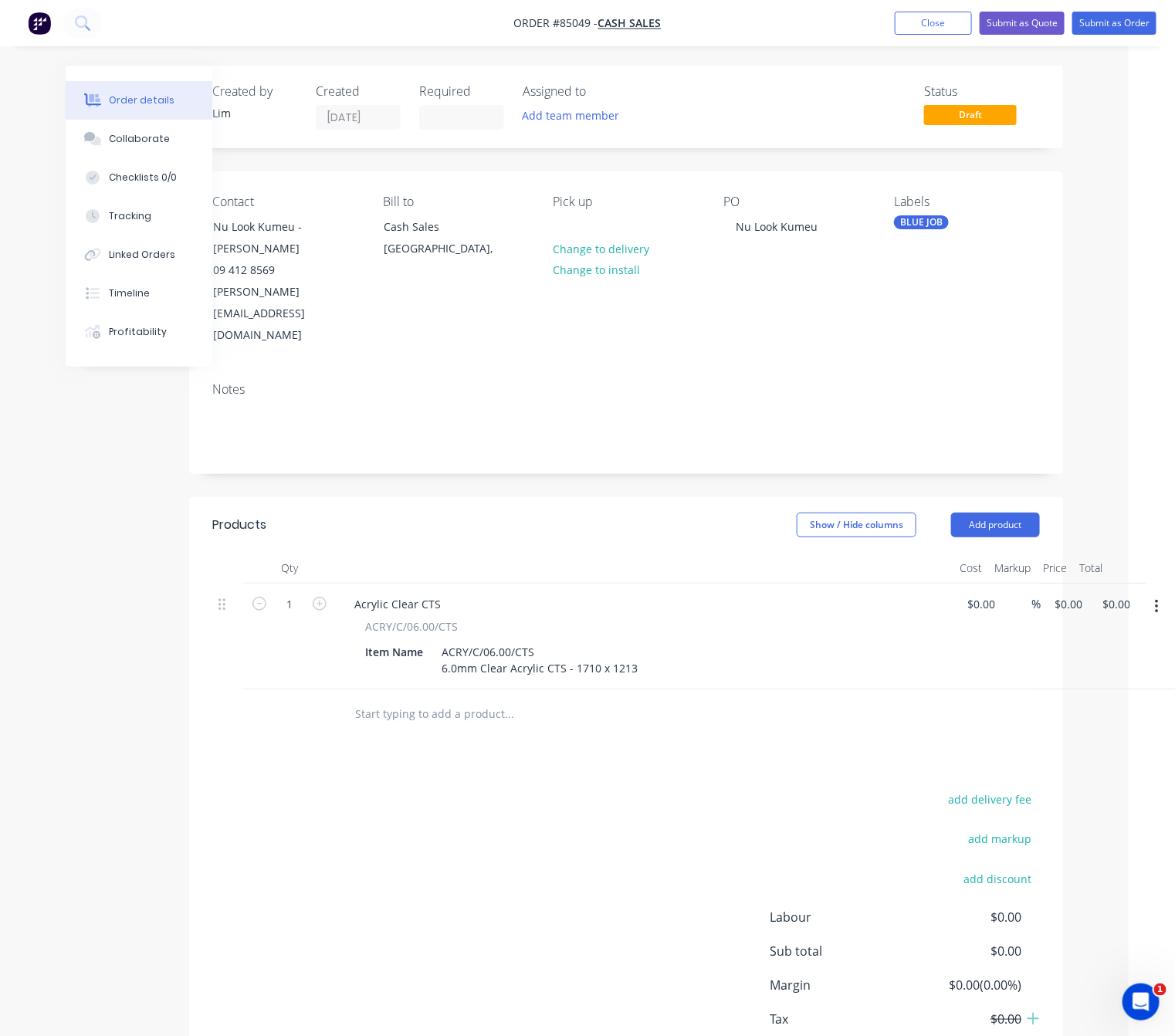
click at [394, 698] on input "text" at bounding box center [508, 713] width 309 height 31
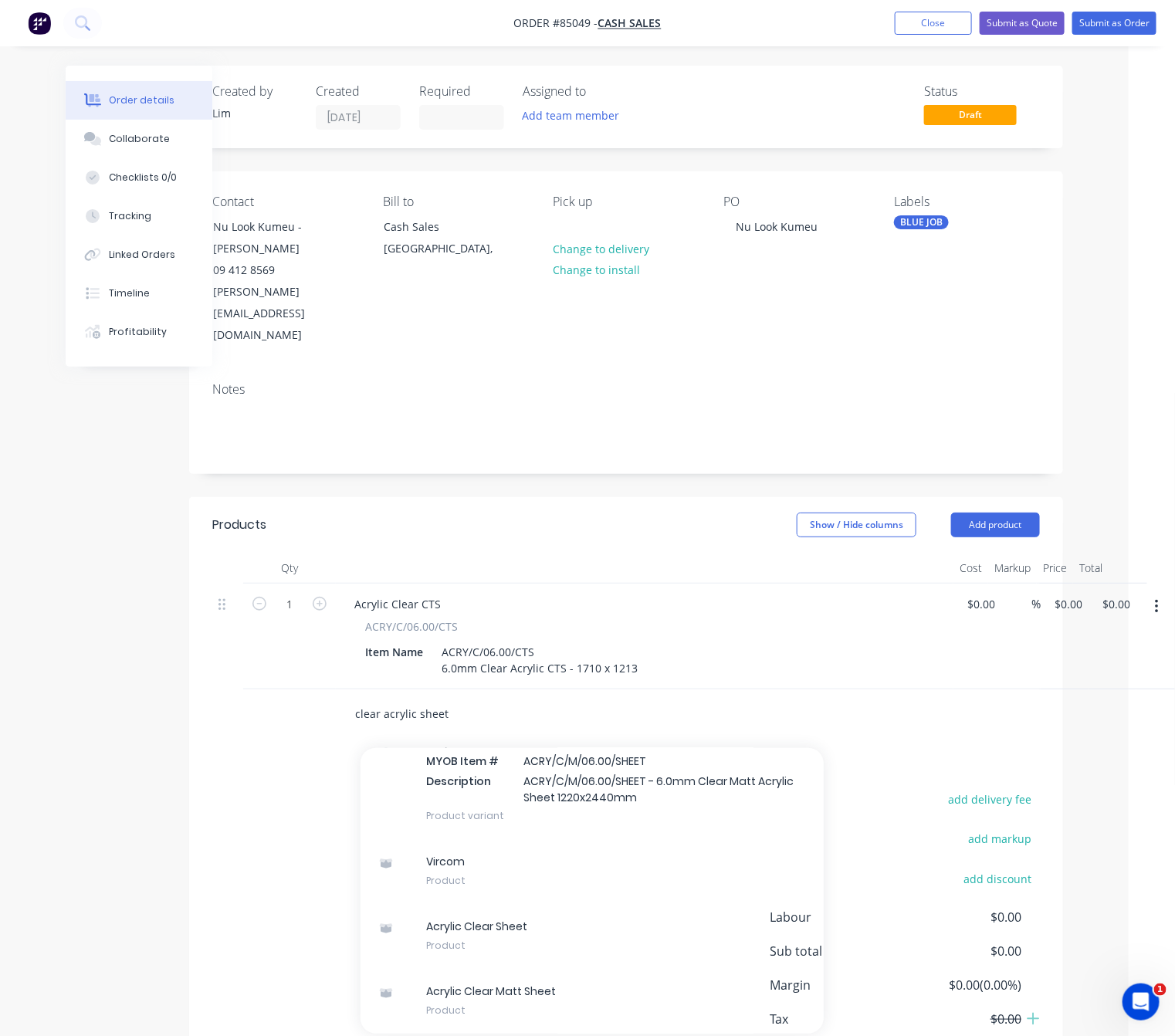
scroll to position [3807, 0]
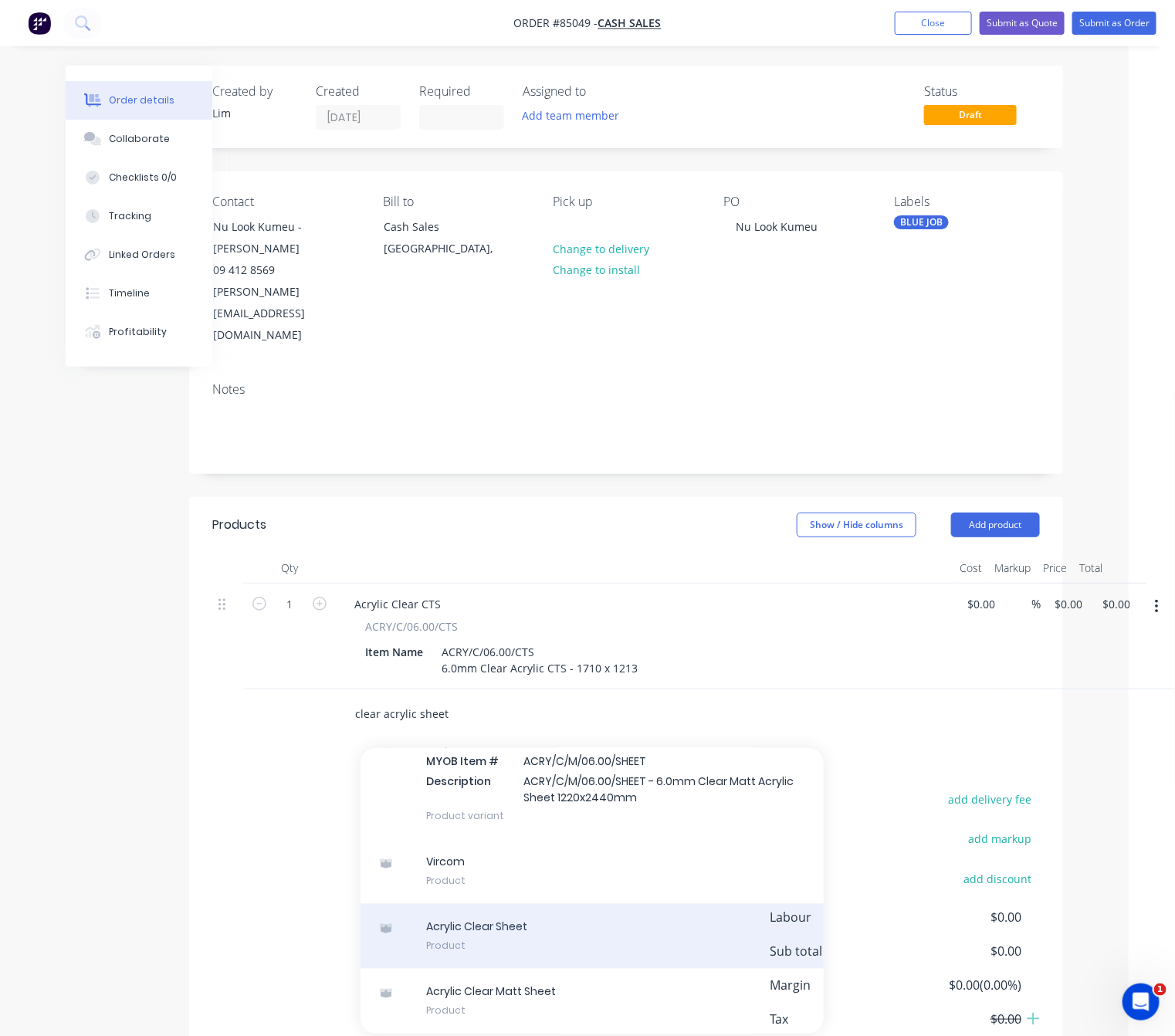
type input "clear acrylic sheet"
click at [572, 904] on div "Acrylic Clear Sheet Product" at bounding box center [592, 936] width 464 height 65
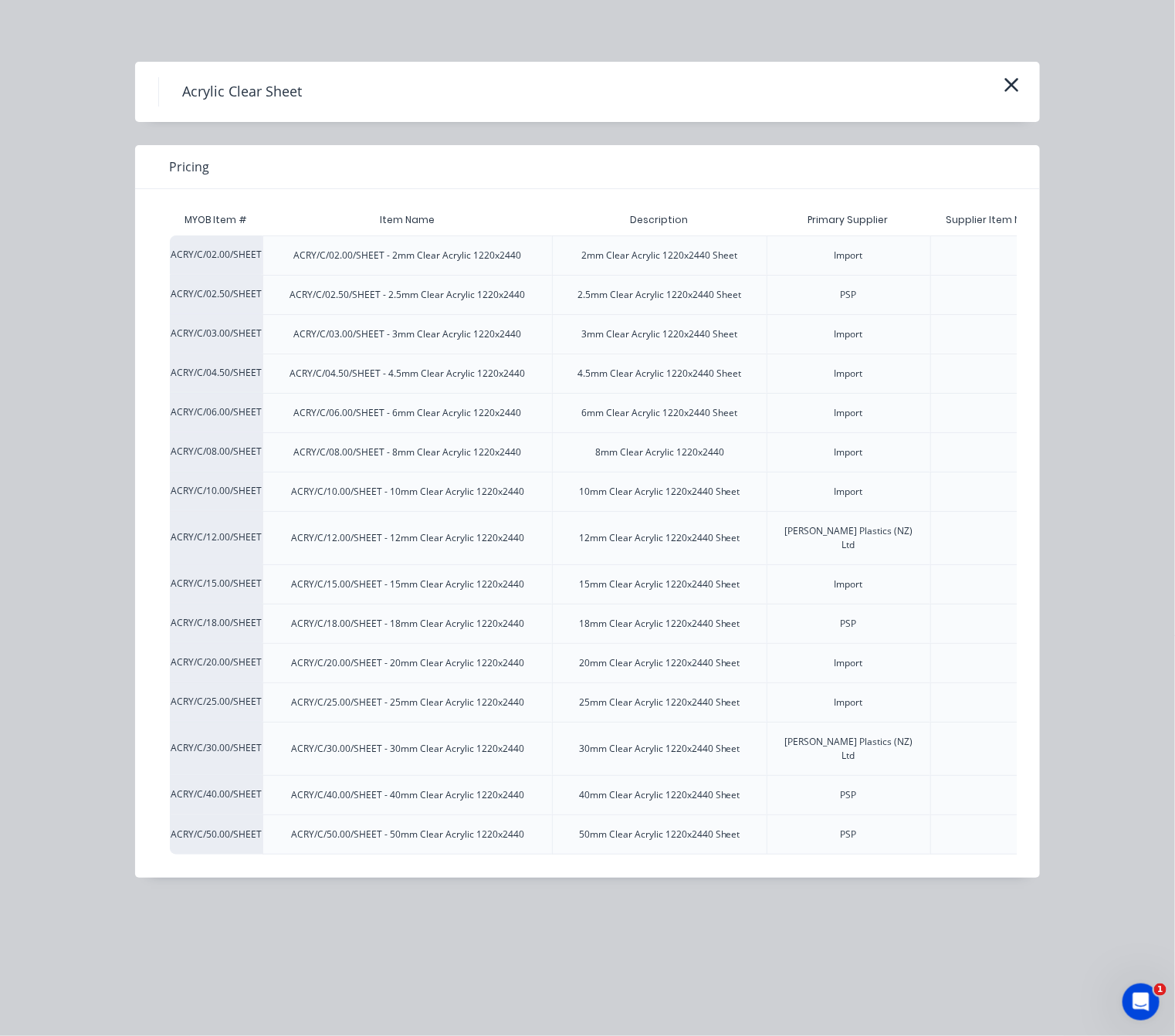
scroll to position [0, 37]
click at [1013, 92] on icon "button" at bounding box center [1011, 85] width 16 height 22
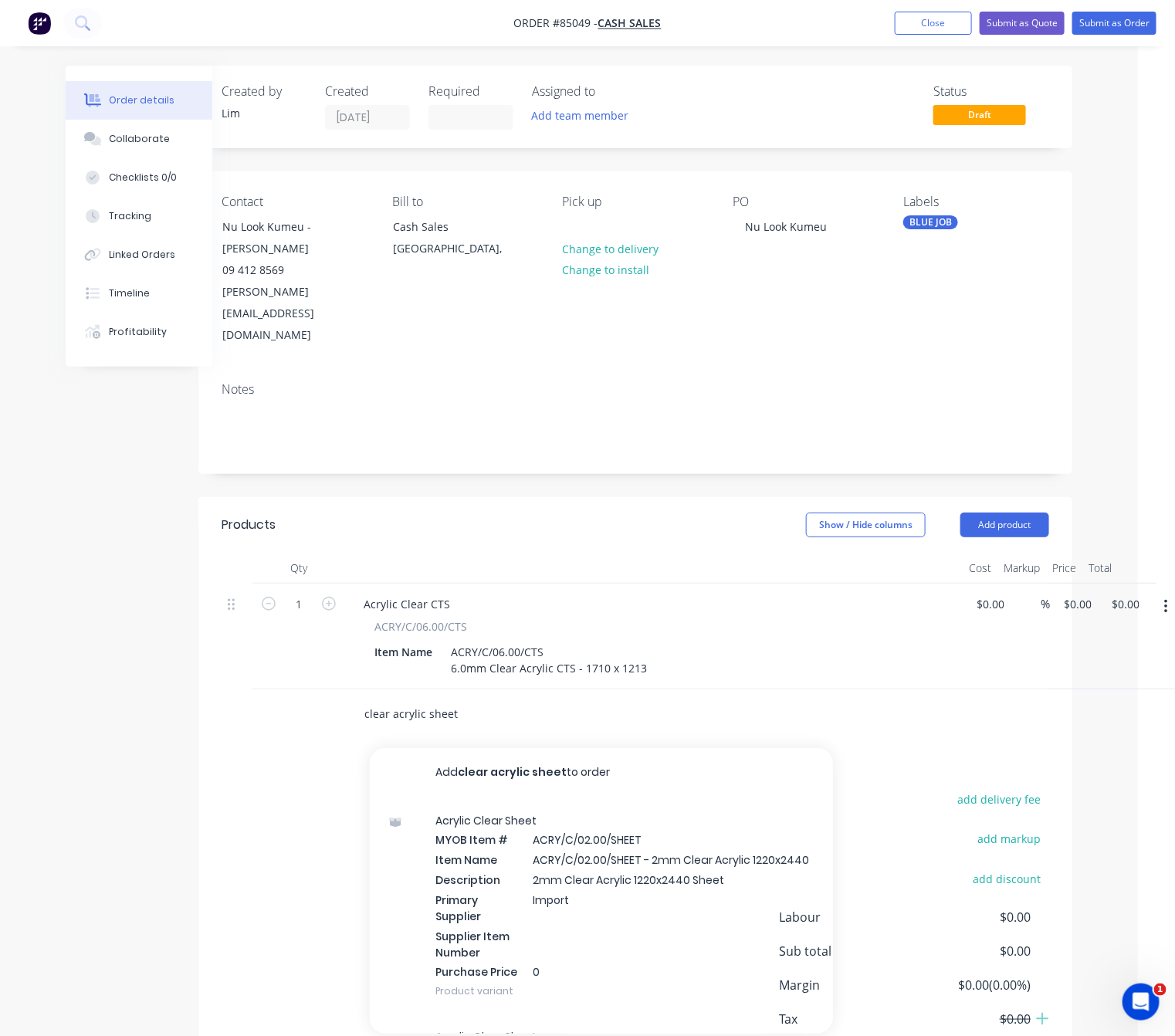
drag, startPoint x: 447, startPoint y: 656, endPoint x: 276, endPoint y: 662, distance: 171.1
click at [279, 689] on div "clear acrylic sheet Add clear acrylic sheet to order Acrylic Clear Sheet MYOB I…" at bounding box center [635, 714] width 827 height 50
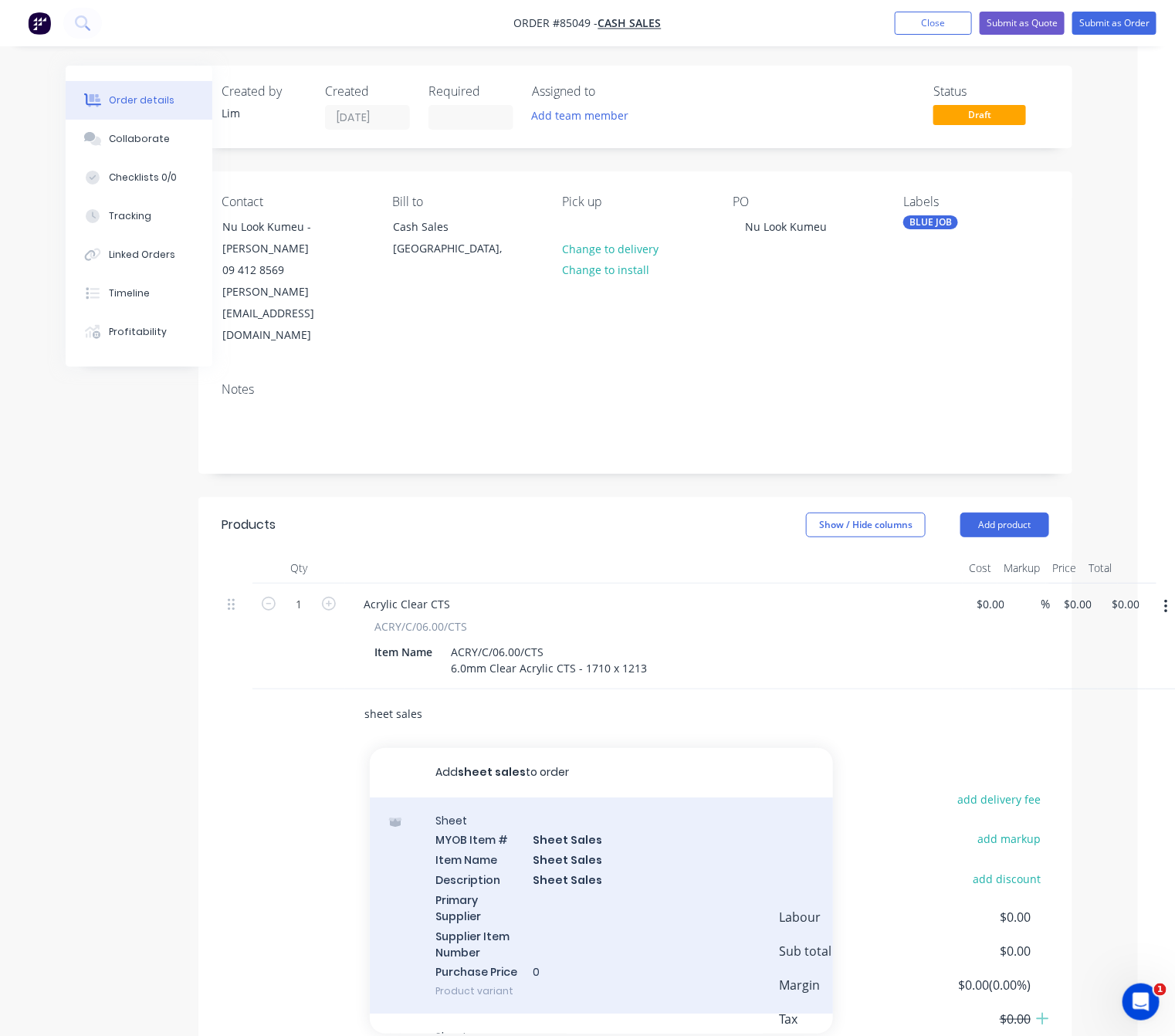
type input "sheet sales"
click at [612, 806] on div "Sheet MYOB Item # Sheet Sales Item Name Sheet Sales Description Sheet Sales Pri…" at bounding box center [601, 905] width 464 height 217
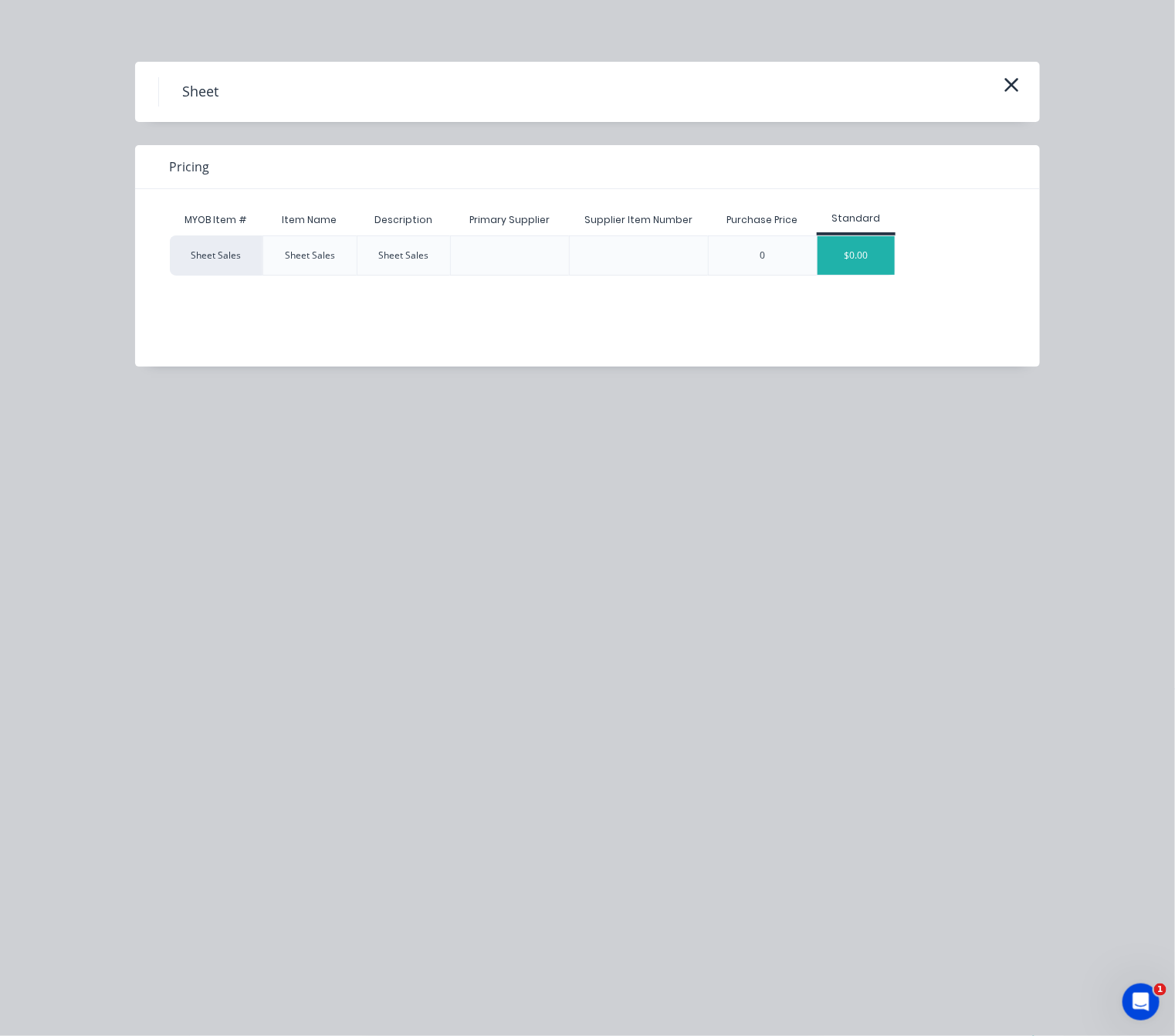
click at [880, 252] on div "$0.00" at bounding box center [855, 255] width 77 height 38
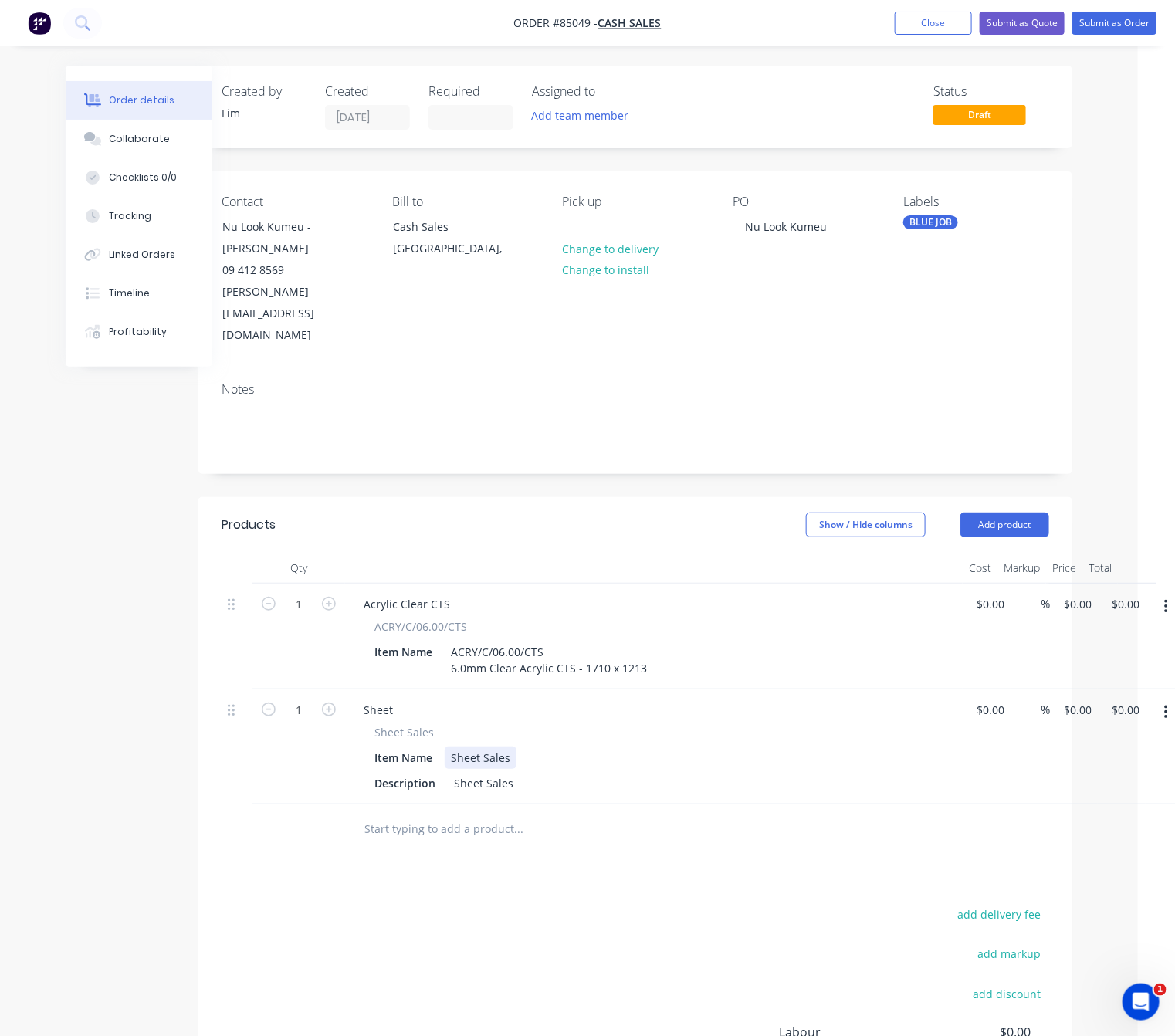
click at [513, 746] on div "Sheet Sales" at bounding box center [480, 757] width 72 height 22
click at [508, 746] on div "Sheet Sales" at bounding box center [480, 757] width 72 height 22
click at [465, 836] on div "Products Show / Hide columns Add product Qty Cost Markup Price Total 1 Acrylic …" at bounding box center [635, 860] width 874 height 728
drag, startPoint x: 512, startPoint y: 723, endPoint x: 421, endPoint y: 720, distance: 91.0
click at [421, 772] on div "Description Sheet Sales" at bounding box center [650, 783] width 565 height 22
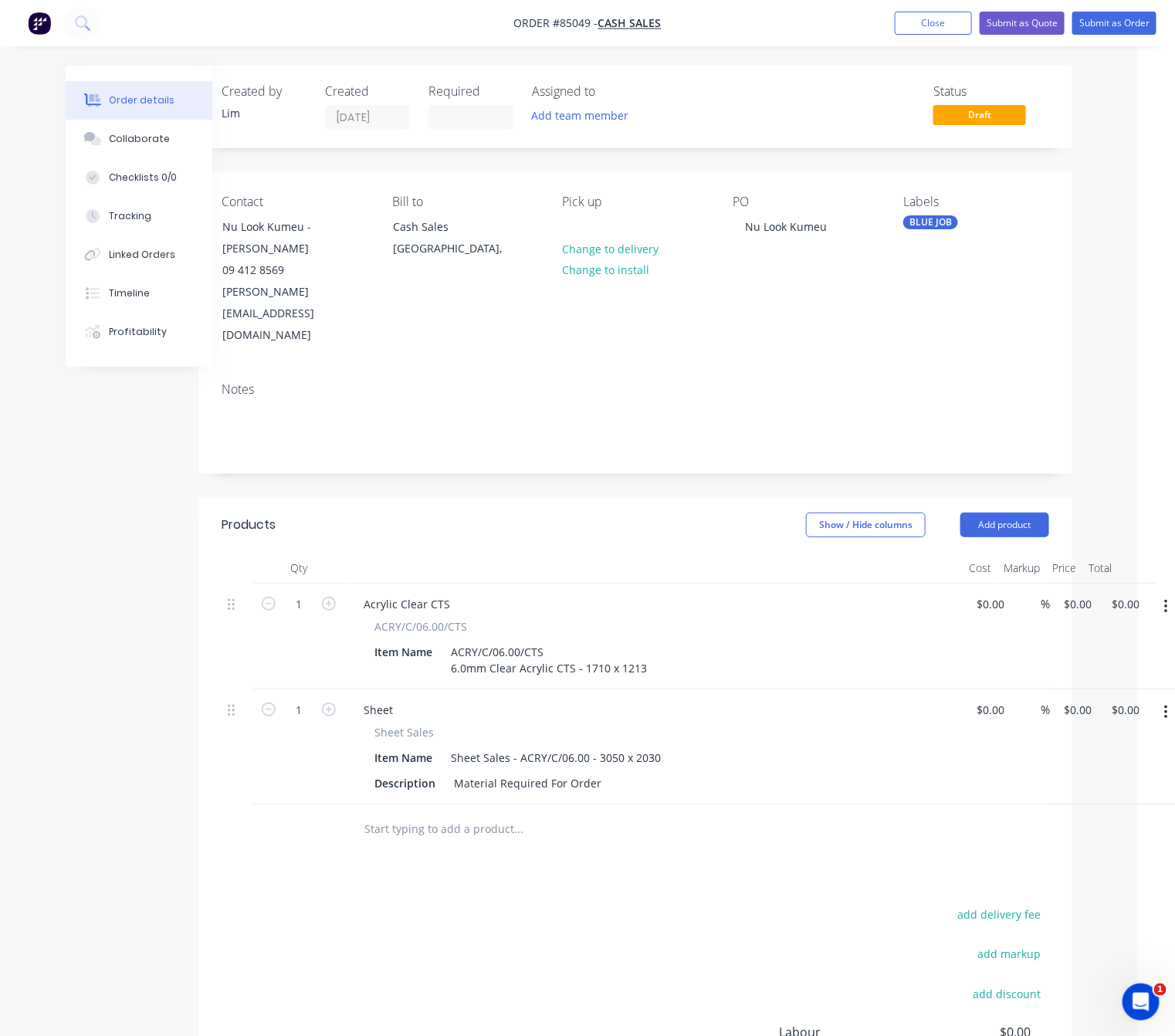
click at [558, 793] on div "Products Show / Hide columns Add product Qty Cost Markup Price Total 1 Acrylic …" at bounding box center [635, 860] width 874 height 728
click at [593, 772] on div "Material Required For Order" at bounding box center [528, 783] width 160 height 22
drag, startPoint x: 491, startPoint y: 847, endPoint x: 462, endPoint y: 823, distance: 37.6
click at [491, 846] on div "Products Show / Hide columns Add product Qty Cost Markup Price Total 1 Acrylic …" at bounding box center [635, 869] width 874 height 744
click at [322, 700] on button "button" at bounding box center [329, 707] width 20 height 16
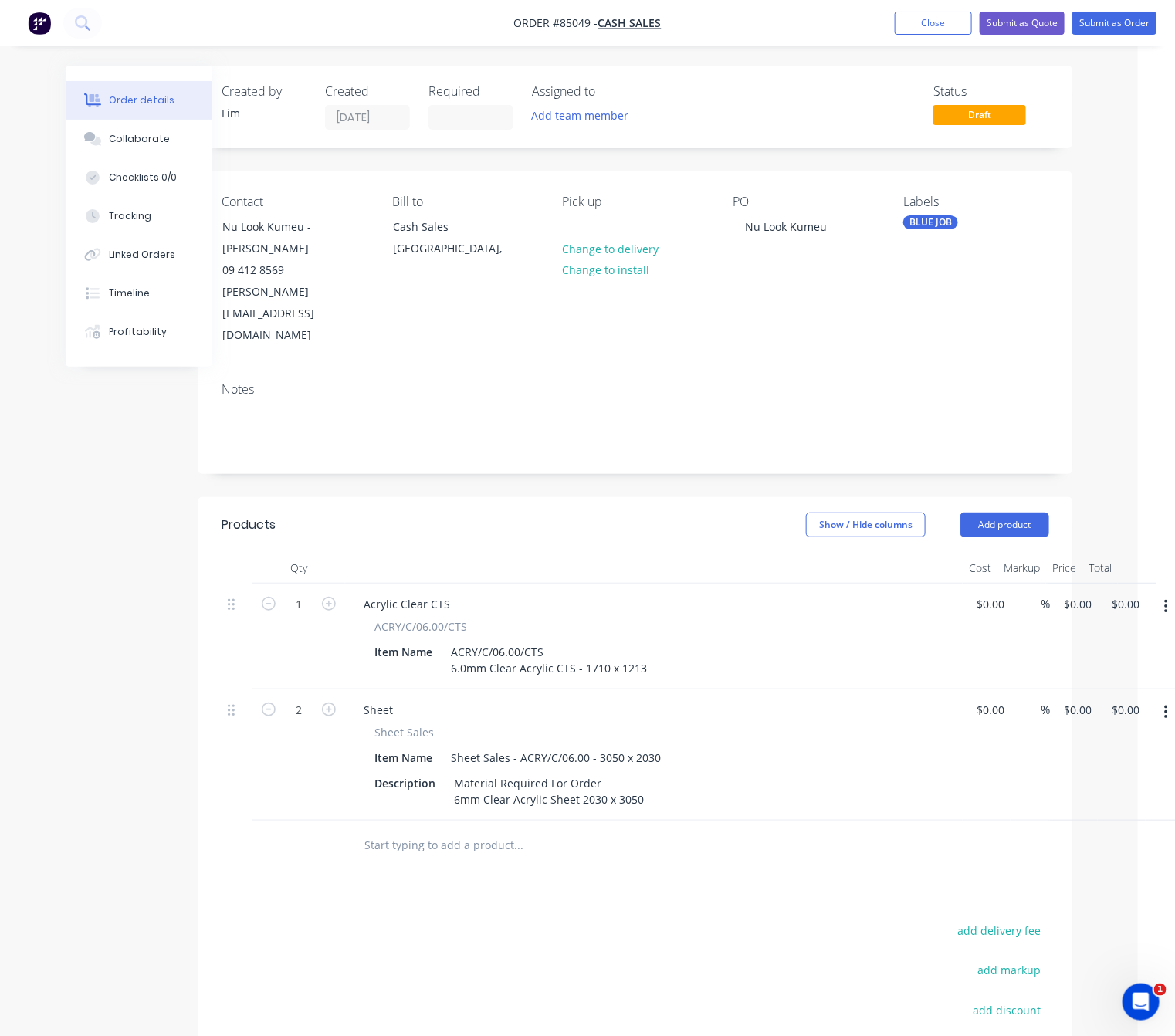
click at [322, 700] on button "button" at bounding box center [329, 707] width 20 height 16
type input "3"
drag, startPoint x: 1082, startPoint y: 642, endPoint x: 1114, endPoint y: 672, distance: 43.9
click at [1049, 689] on div "3 Sheet Sheet Sales Item Name Sheet Sales - ACRY/C/06.00 - 3050 x 2030 Descript…" at bounding box center [635, 755] width 827 height 131
paste input "573.3"
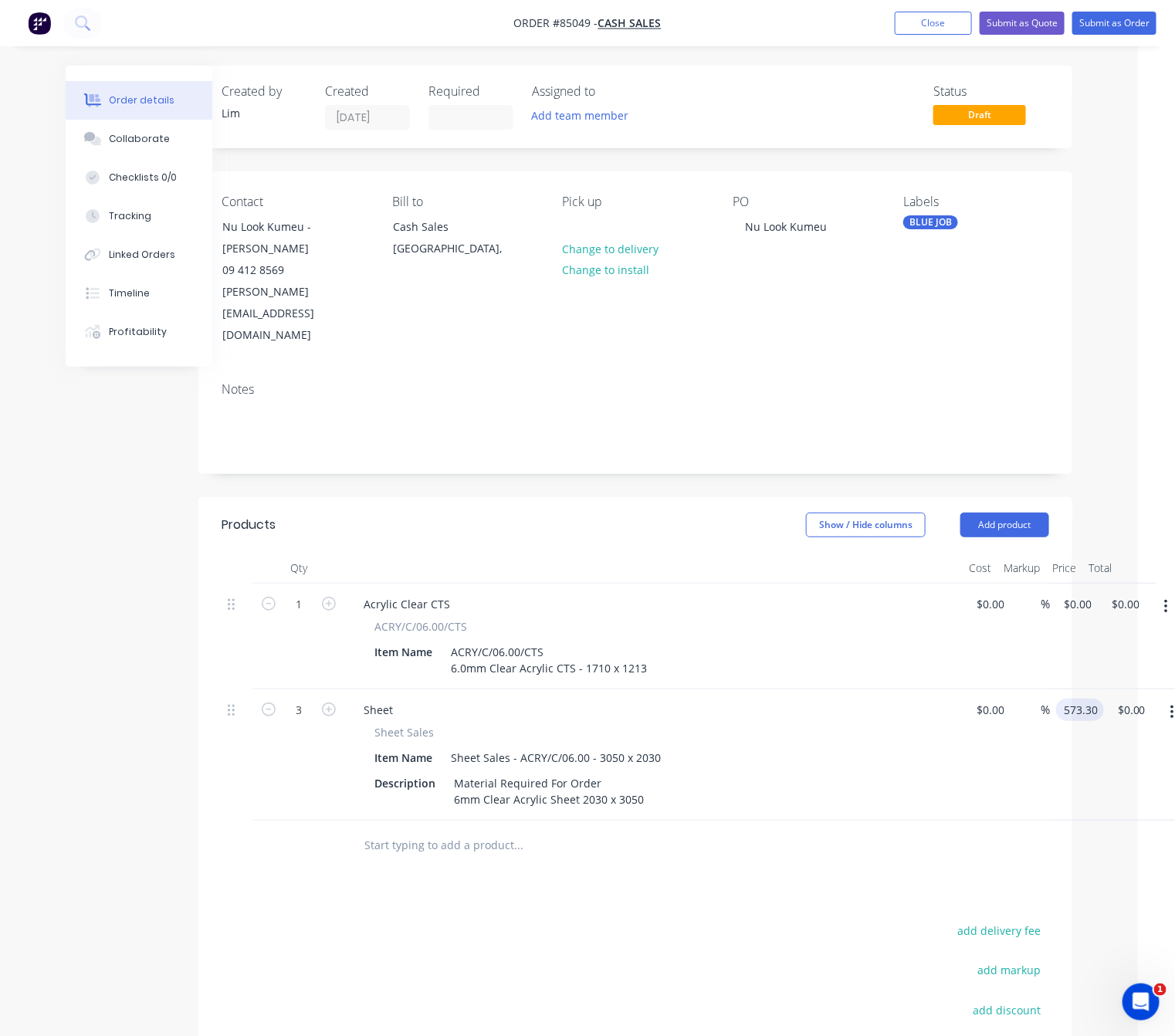
drag, startPoint x: 688, startPoint y: 838, endPoint x: 781, endPoint y: 730, distance: 142.5
click at [687, 838] on div "Products Show / Hide columns Add product Qty Cost Markup Price Total 1 Acrylic …" at bounding box center [635, 869] width 874 height 744
type input "$573.30"
type input "$1,719.90"
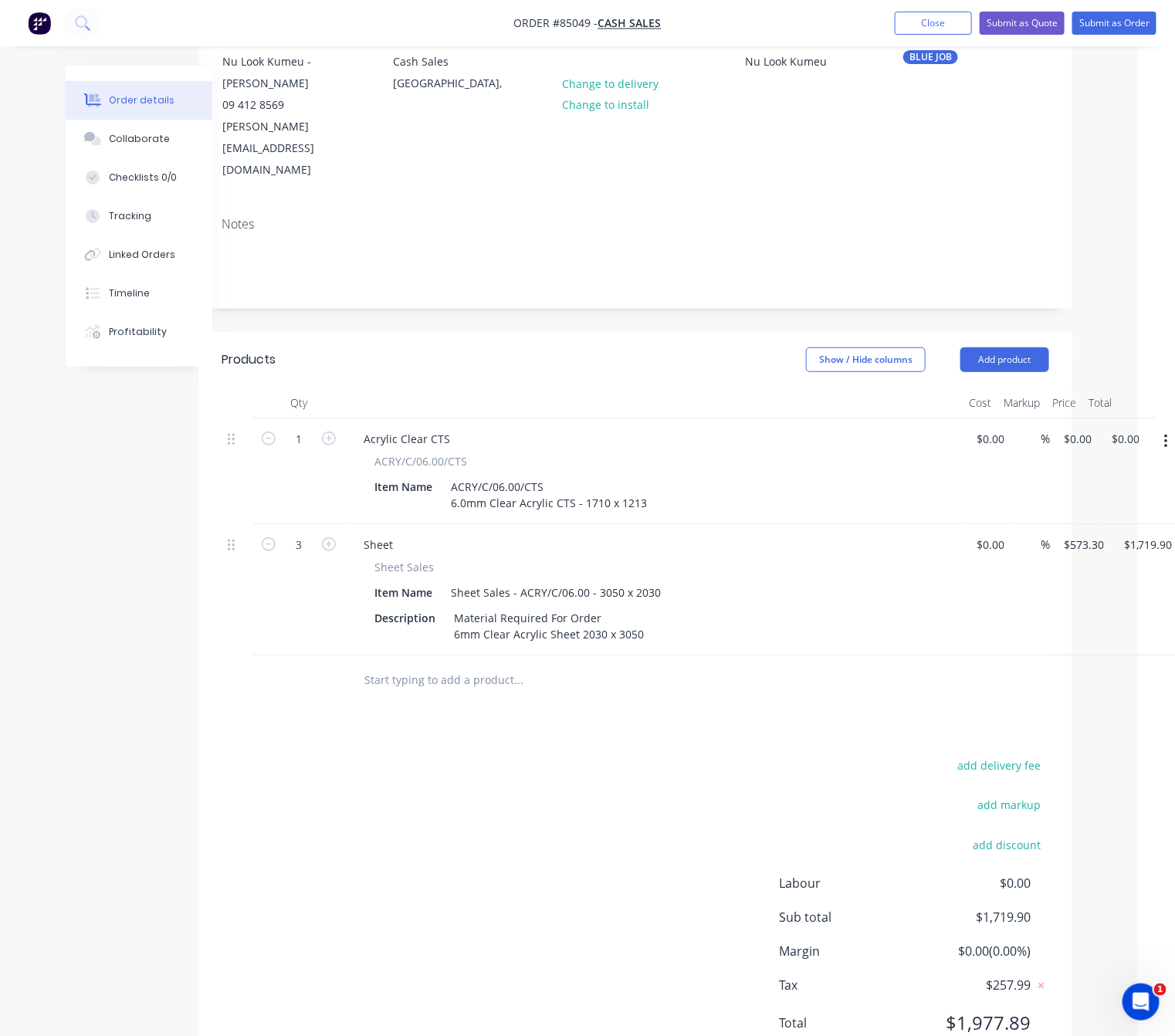
scroll to position [166, 80]
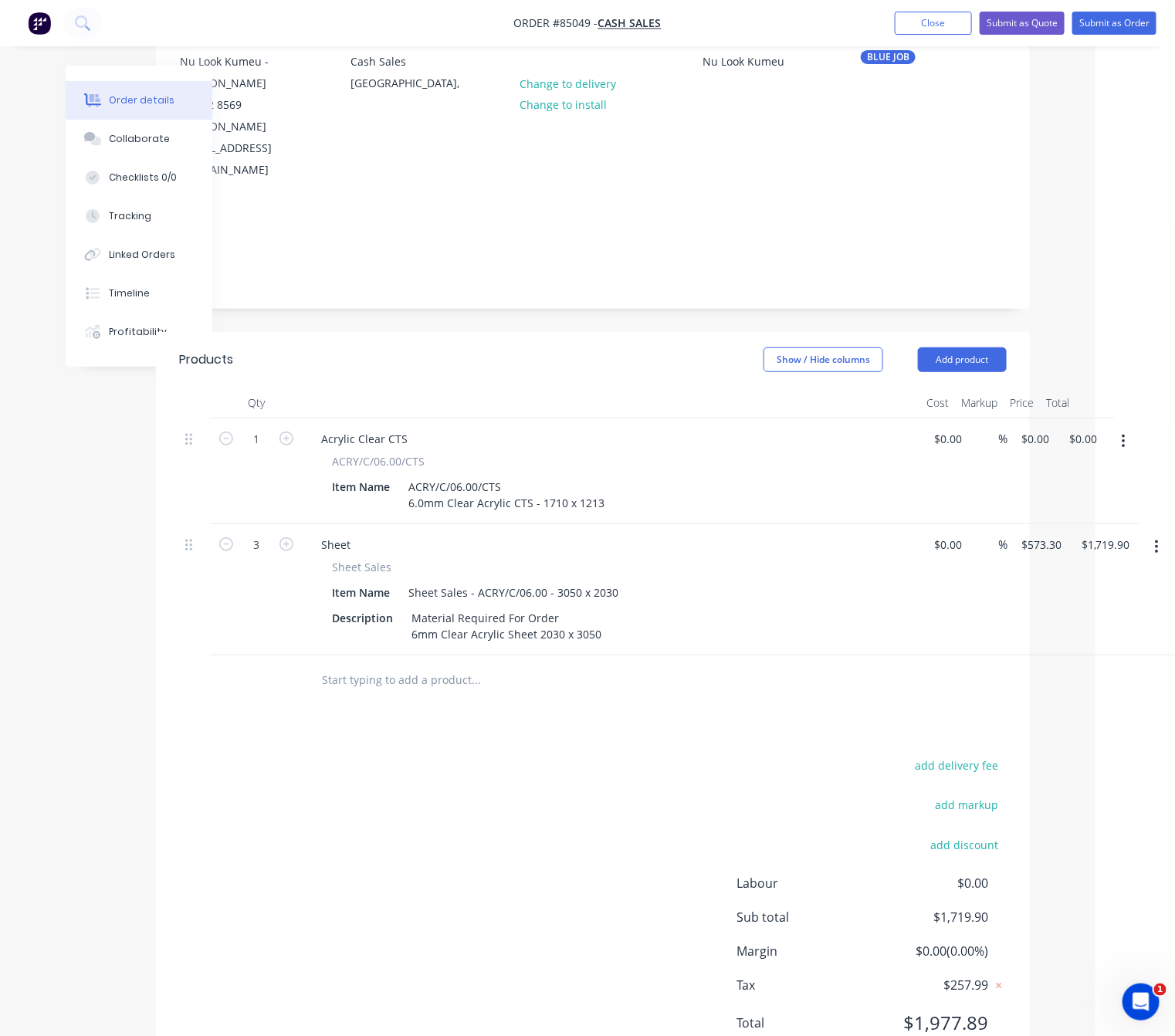
click at [1124, 434] on icon "button" at bounding box center [1123, 441] width 3 height 14
drag, startPoint x: 1075, startPoint y: 503, endPoint x: 1021, endPoint y: 527, distance: 59.1
click at [1075, 563] on div "Delete" at bounding box center [1068, 574] width 119 height 22
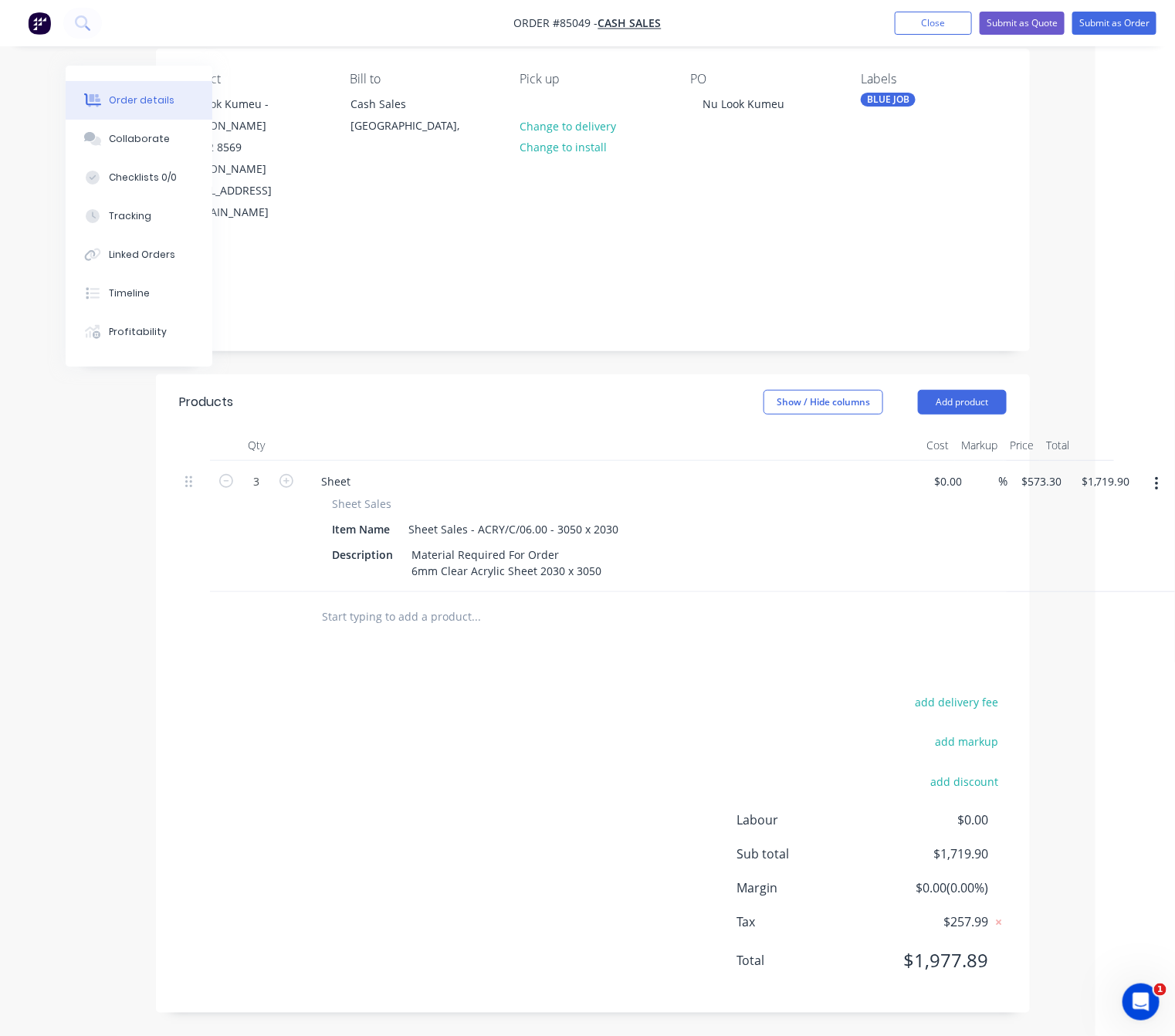
scroll to position [60, 80]
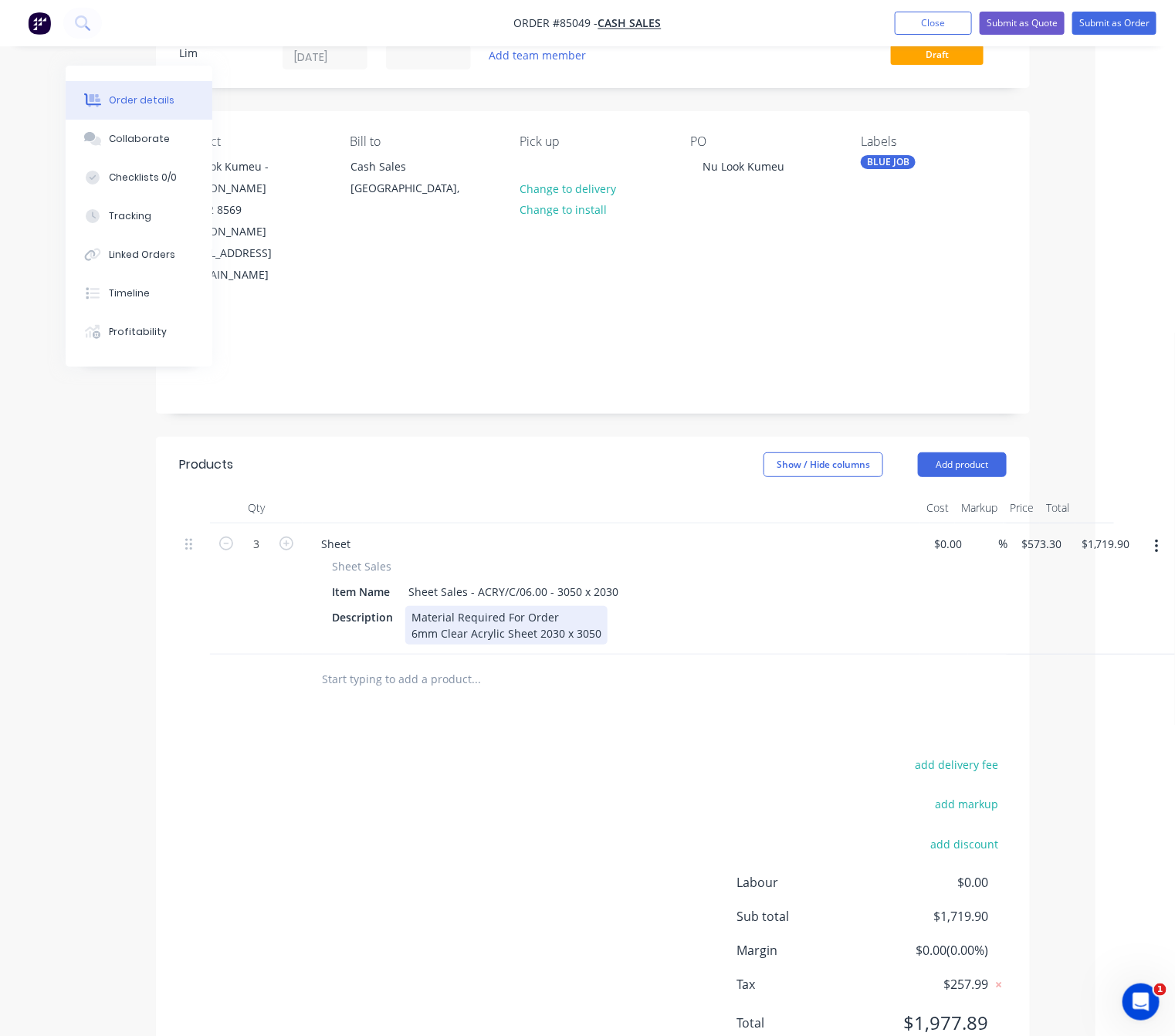
drag, startPoint x: 572, startPoint y: 551, endPoint x: 593, endPoint y: 559, distance: 22.5
click at [573, 606] on div "Material Required For Order 6mm Clear Acrylic Sheet 2030 x 3050" at bounding box center [506, 625] width 202 height 38
click at [519, 606] on div "Material Required For Order 6mm Clear Acrylic Sheet 2030 x 3050" at bounding box center [506, 625] width 202 height 38
click at [588, 606] on div "Material Required For CTS Order 6mm Clear Acrylic Sheet 2030 x 3050" at bounding box center [506, 625] width 202 height 38
click at [601, 606] on div "Material Required For CTS Order 6mm Clear Acrylic Sheet 2030 x 3050" at bounding box center [506, 625] width 202 height 38
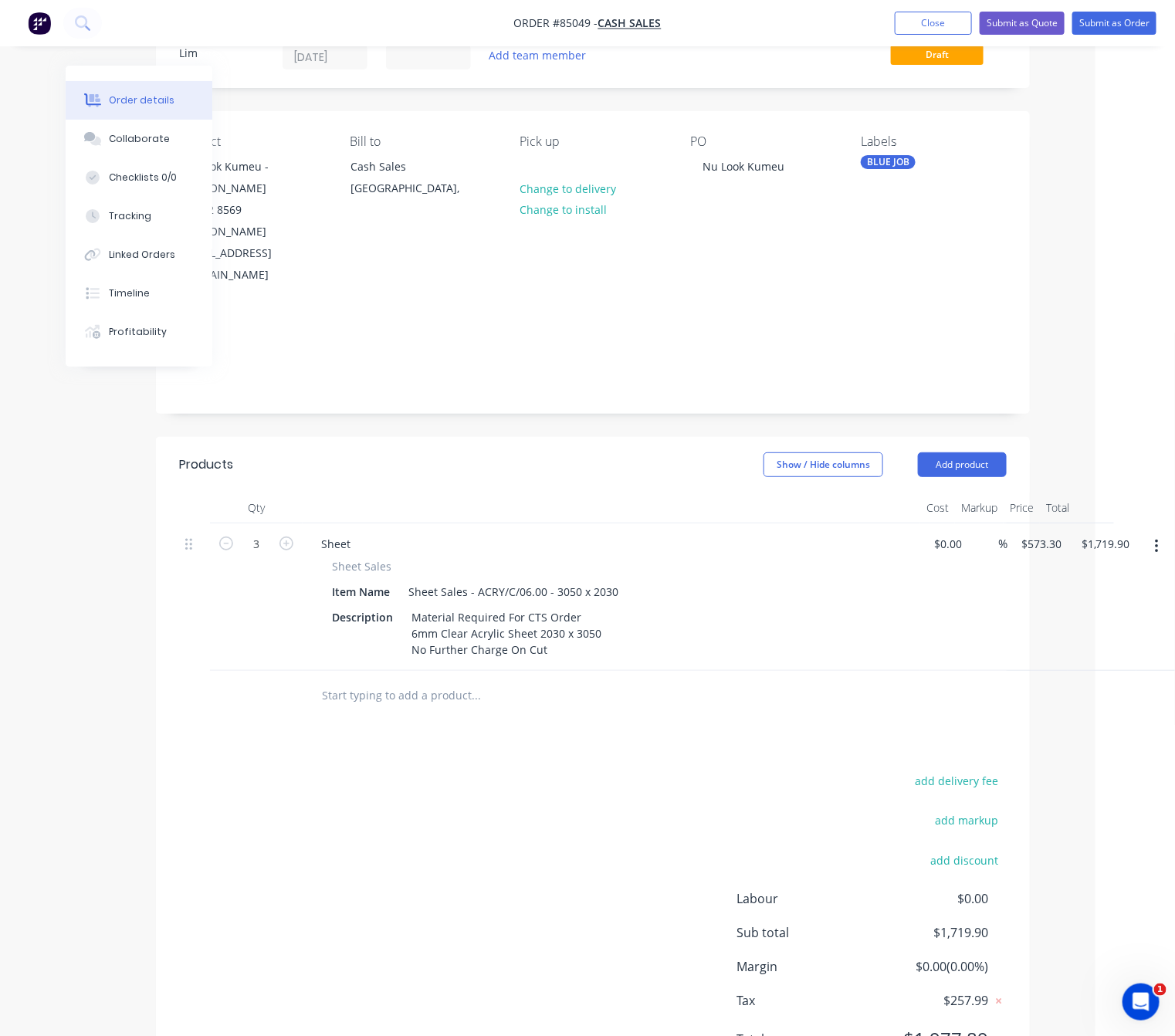
click at [496, 778] on div "add delivery fee add markup add discount Labour $0.00 Sub total $1,719.90 Margi…" at bounding box center [592, 920] width 827 height 298
click at [570, 606] on div "Material Required For CTS Order 6mm Clear Acrylic Sheet 2030 x 3050 No Further …" at bounding box center [506, 633] width 202 height 55
click at [474, 665] on div "Products Show / Hide columns Add product Qty Cost Markup Price Total 3 Sheet Sh…" at bounding box center [592, 764] width 874 height 655
click at [565, 606] on div "Material Required For CTS Order 6mm Clear Acrylic Sheet 2030 x 3050 No Further …" at bounding box center [506, 633] width 202 height 55
click at [412, 606] on div "Material Required For CTS Order 6mm Clear Acrylic Sheet 2030 x 3050 No Further …" at bounding box center [506, 633] width 202 height 55
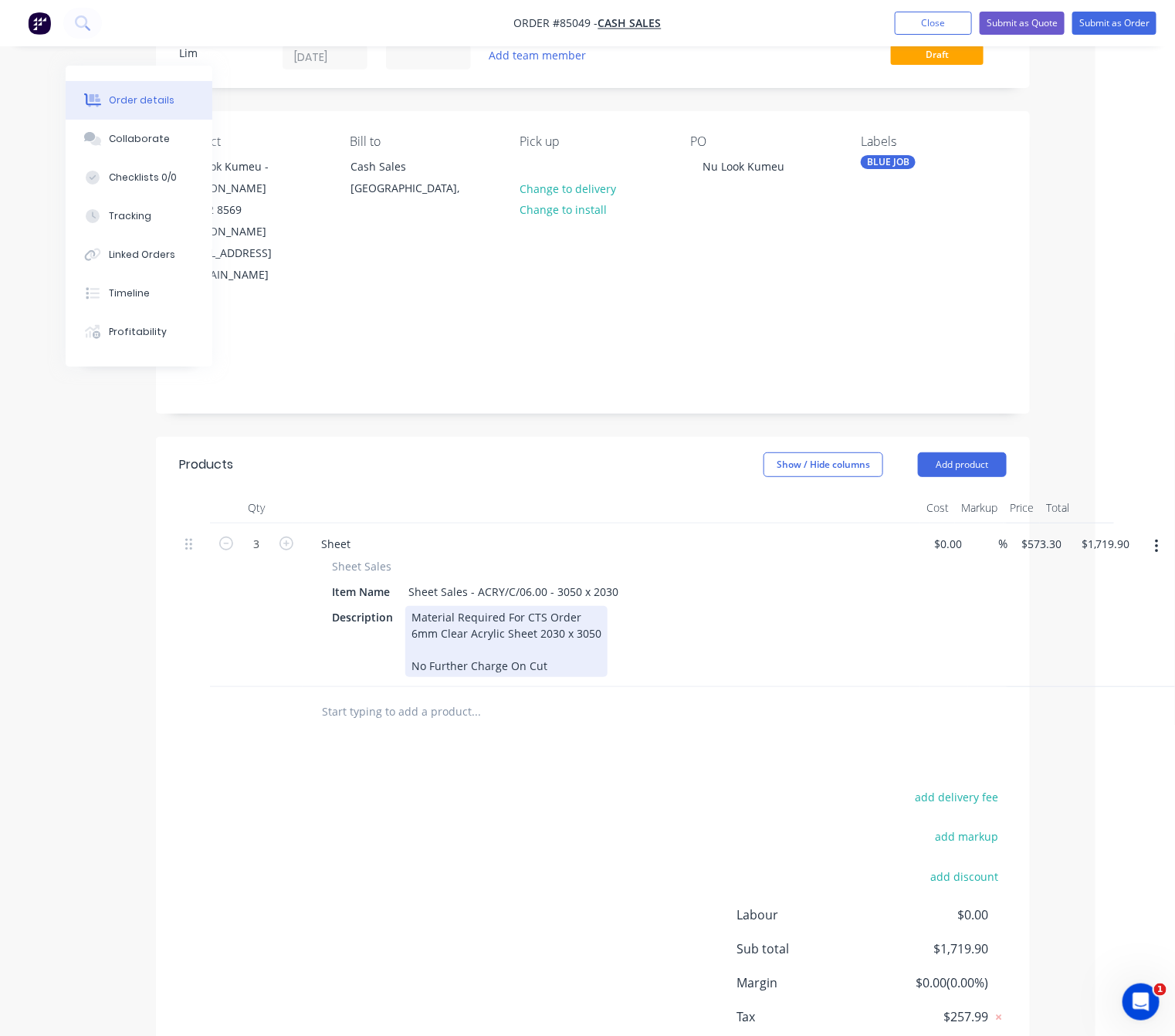
click at [547, 606] on div "Material Required For CTS Order 6mm Clear Acrylic Sheet 2030 x 3050 No Further …" at bounding box center [506, 641] width 202 height 71
drag, startPoint x: 522, startPoint y: 604, endPoint x: 581, endPoint y: 607, distance: 59.1
click at [396, 607] on div "Description Material Required For CTS Order 6mm Clear Acrylic Sheet 2030 x 3050…" at bounding box center [607, 641] width 565 height 71
click at [581, 607] on div "Material Required For CTS Order 6mm Clear Acrylic Sheet 2030 x 3050 No Further …" at bounding box center [506, 641] width 202 height 71
drag, startPoint x: 607, startPoint y: 601, endPoint x: 399, endPoint y: 602, distance: 208.0
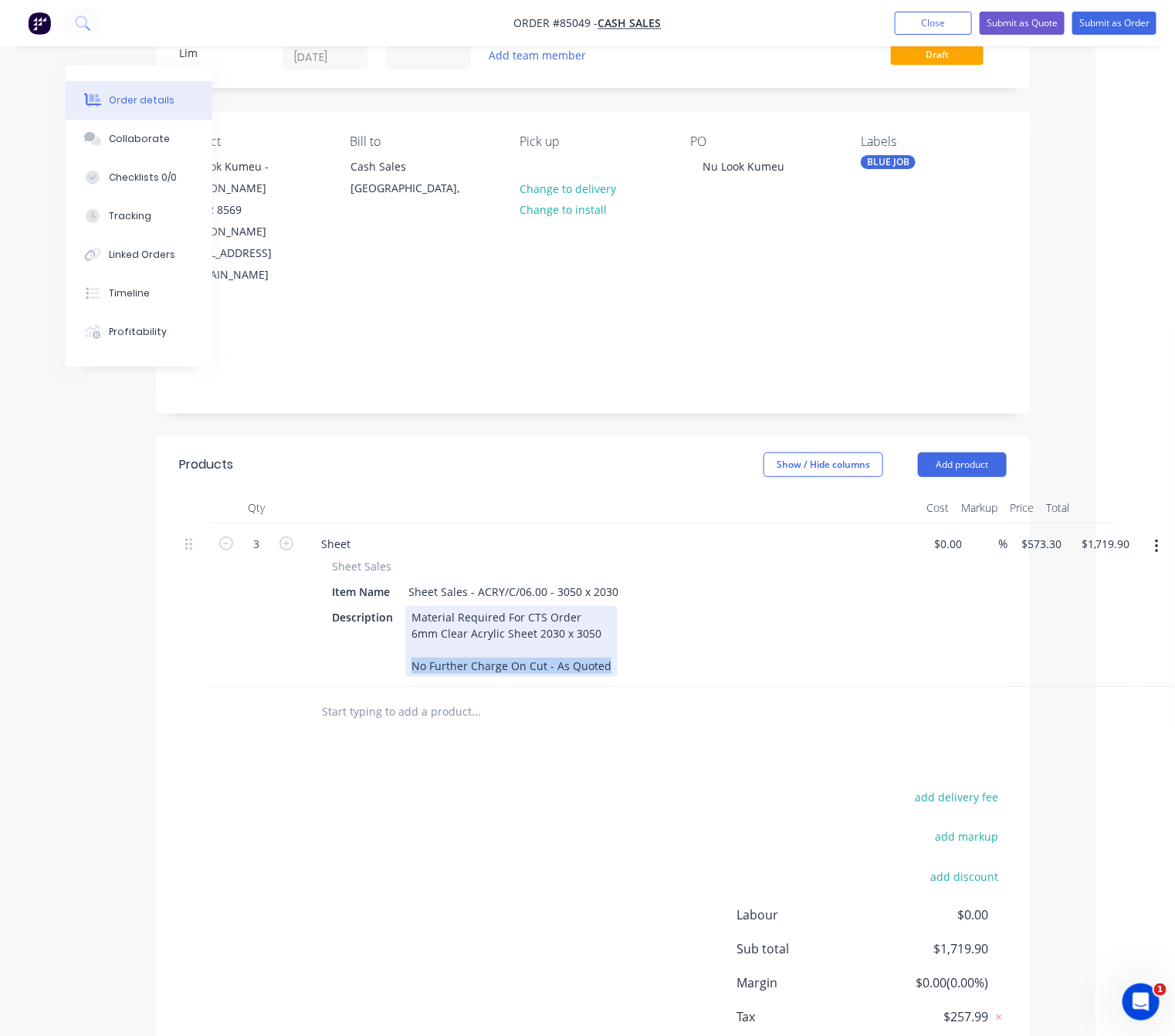
click at [399, 606] on div "Description Material Required For CTS Order 6mm Clear Acrylic Sheet 2030 x 3050…" at bounding box center [607, 641] width 565 height 71
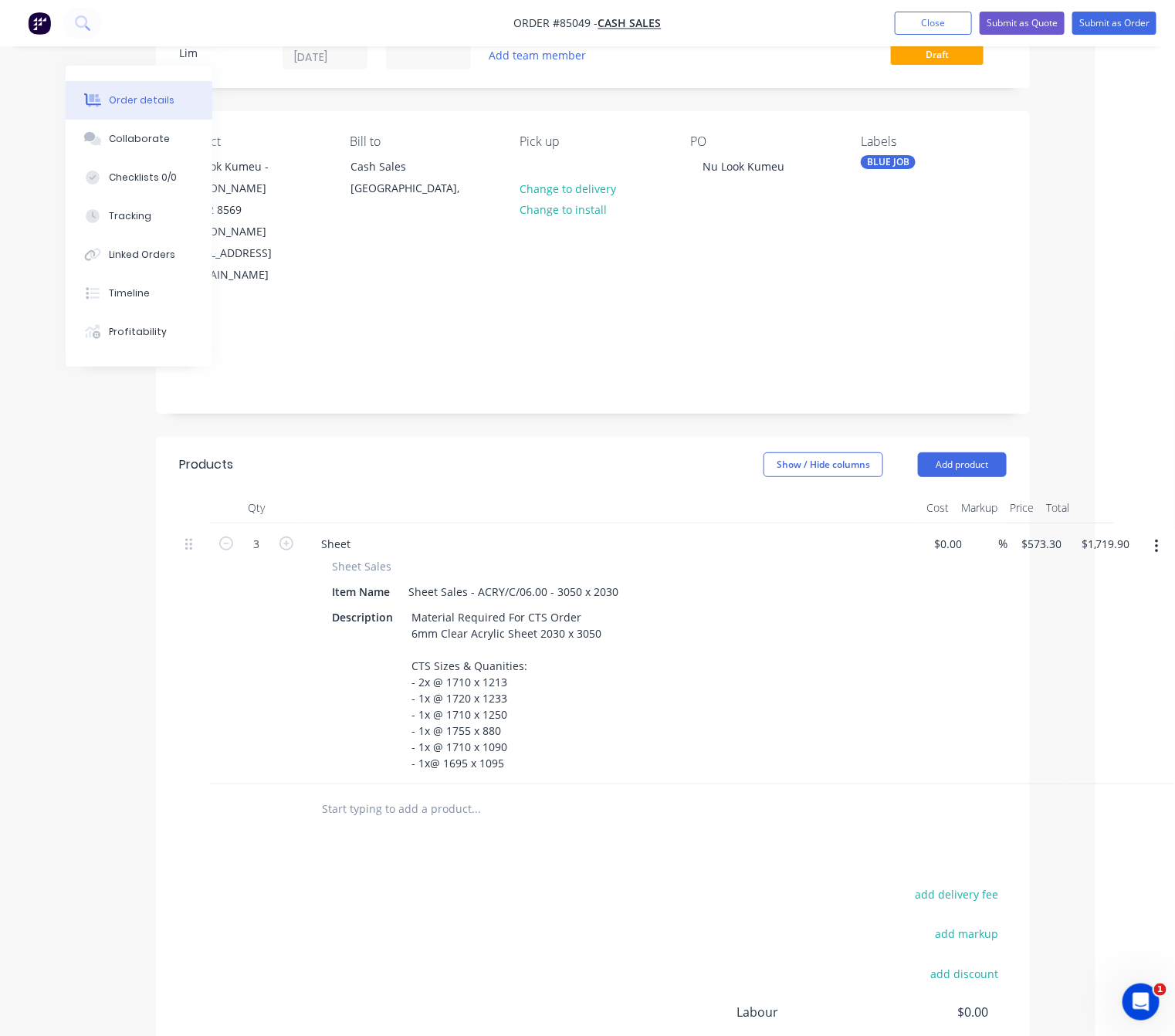
click at [484, 884] on div "add delivery fee add markup add discount Labour $0.00 Sub total $1,719.90 Margi…" at bounding box center [592, 1033] width 827 height 298
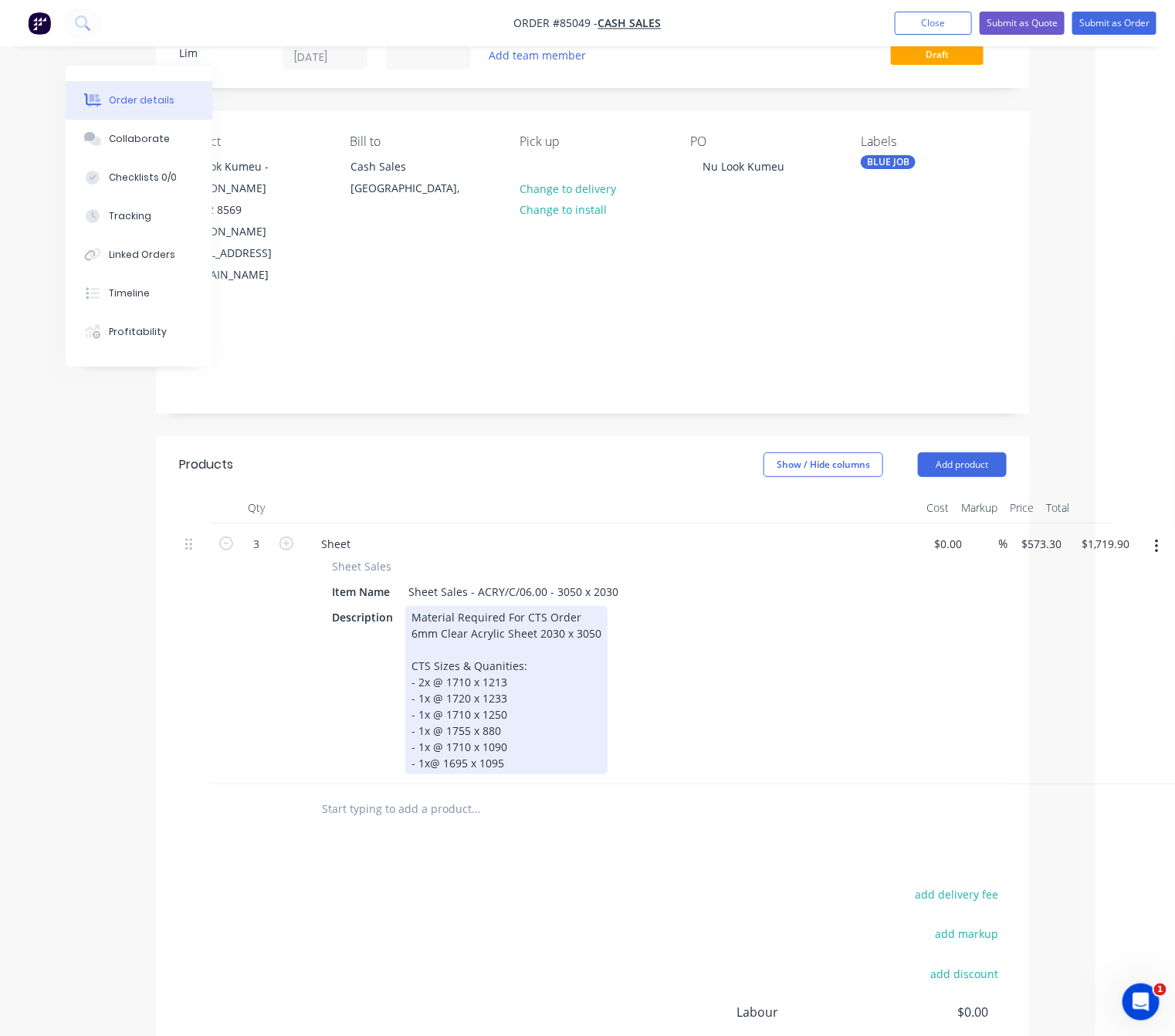
click at [431, 696] on div "Material Required For CTS Order 6mm Clear Acrylic Sheet 2030 x 3050 CTS Sizes &…" at bounding box center [506, 690] width 202 height 168
click at [508, 698] on div "Material Required For CTS Order 6mm Clear Acrylic Sheet 2030 x 3050 CTS Sizes &…" at bounding box center [506, 690] width 202 height 168
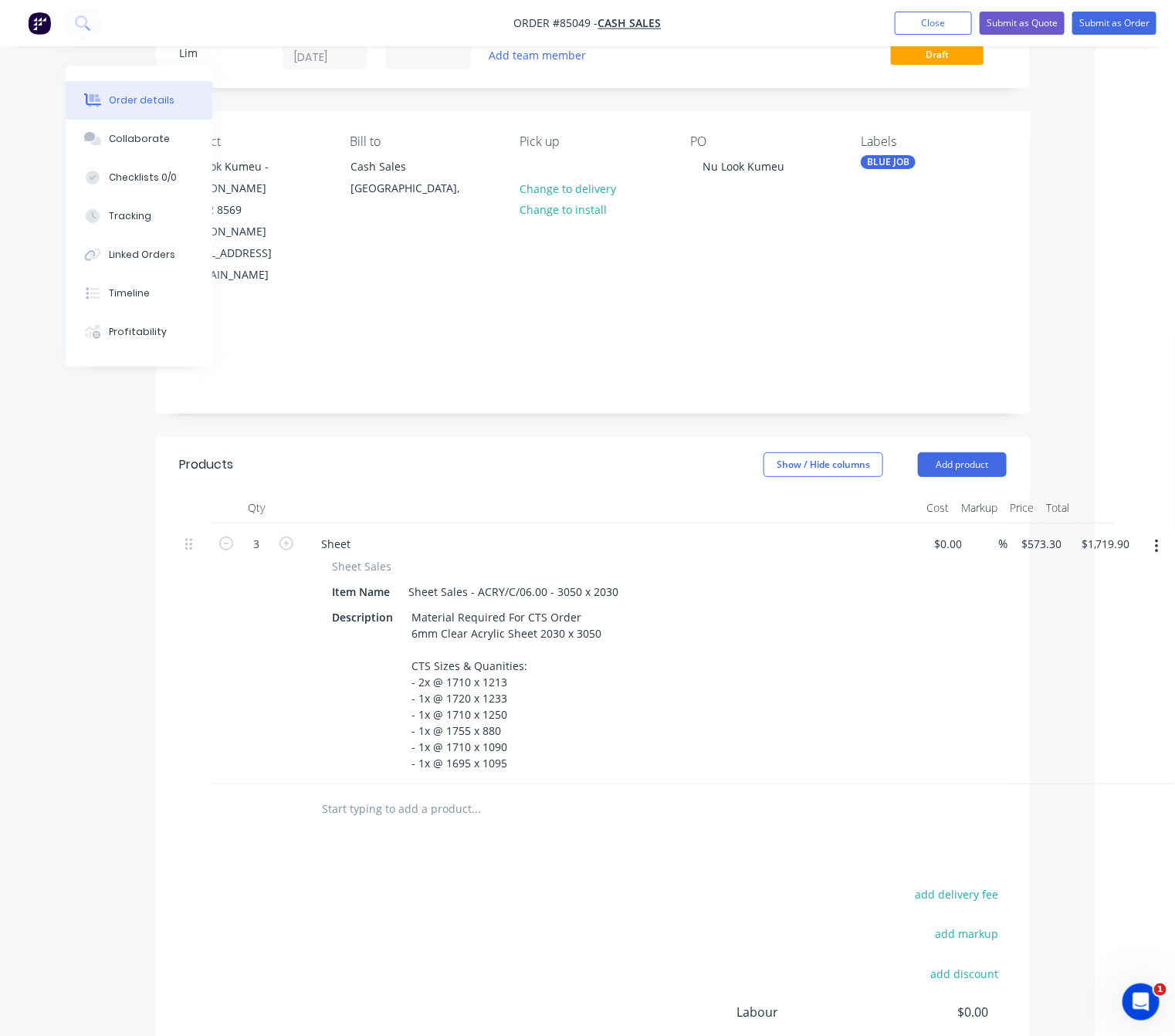
click at [454, 888] on div "add delivery fee add markup add discount Labour $0.00 Sub total $1,719.90 Margi…" at bounding box center [592, 1033] width 827 height 298
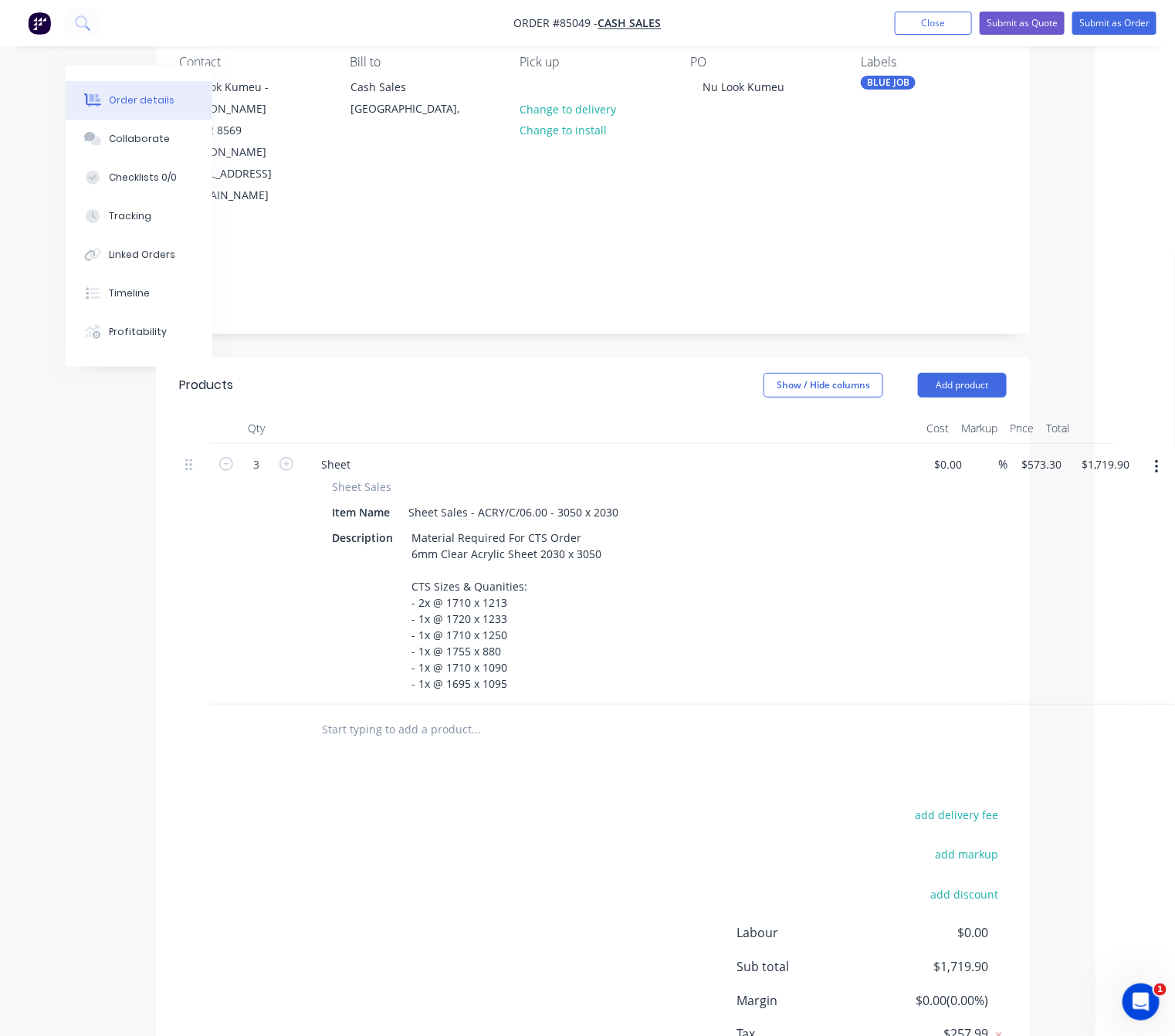
scroll to position [0, 80]
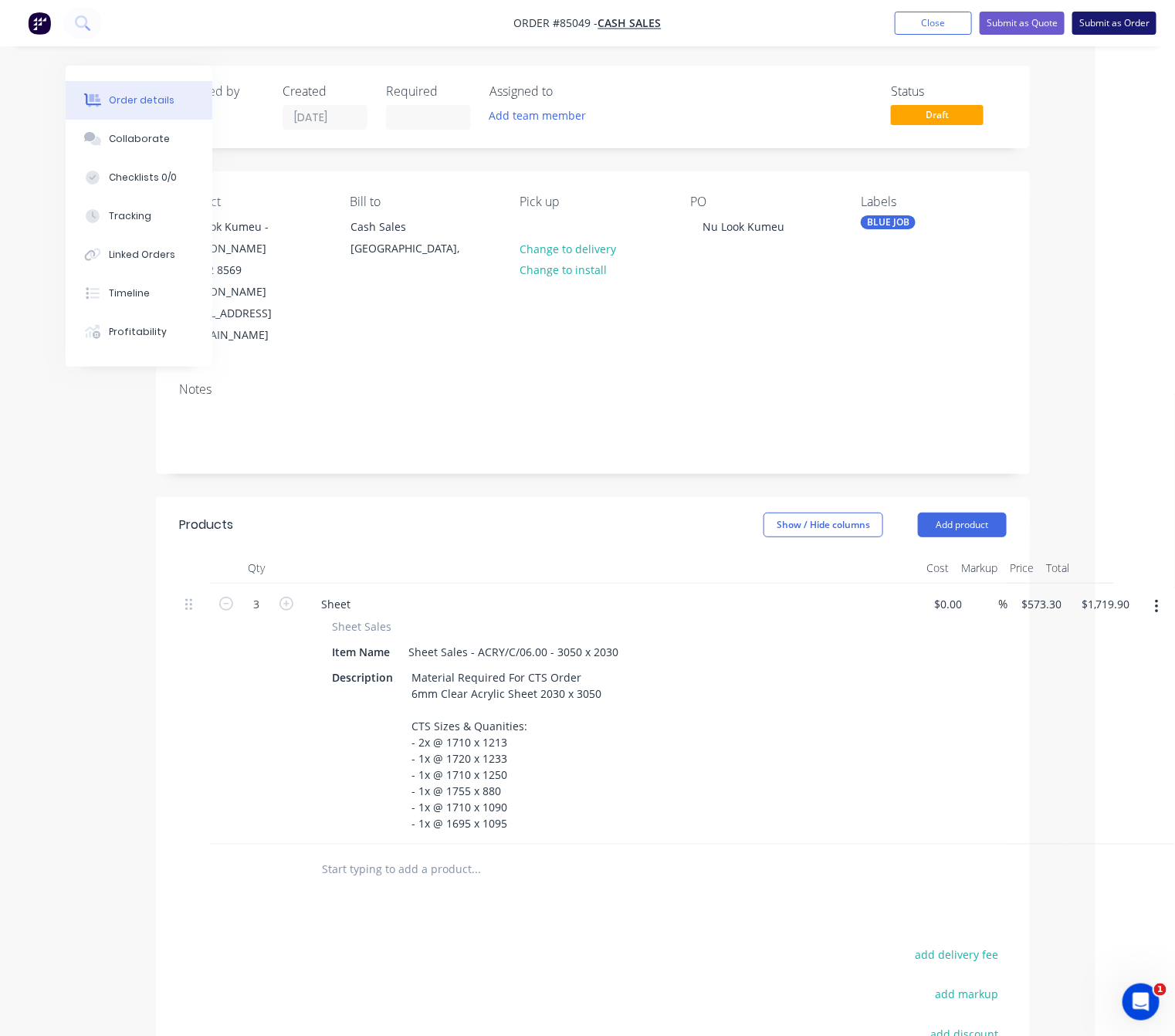
click at [1124, 26] on button "Submit as Order" at bounding box center [1113, 23] width 84 height 23
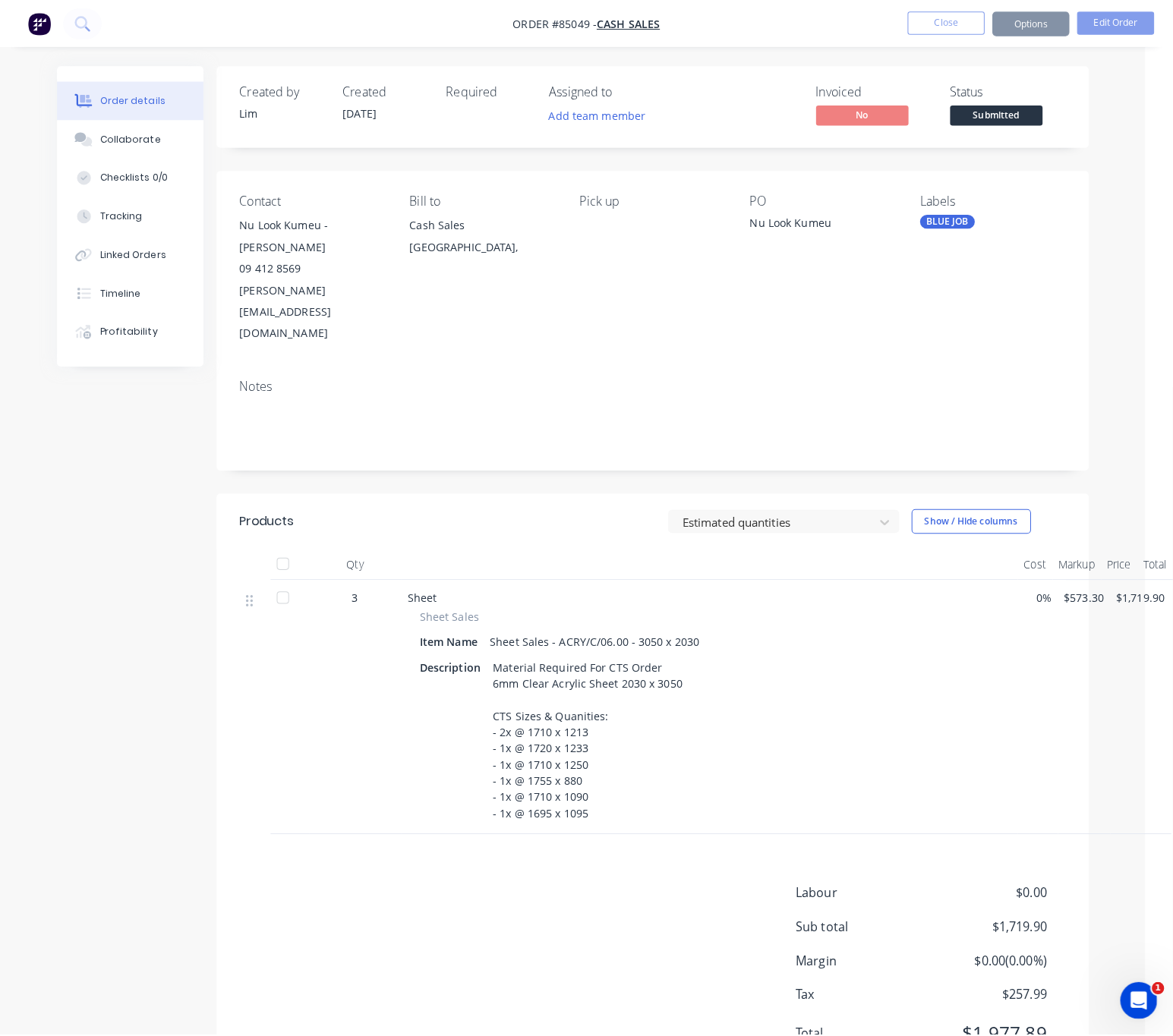
scroll to position [0, 0]
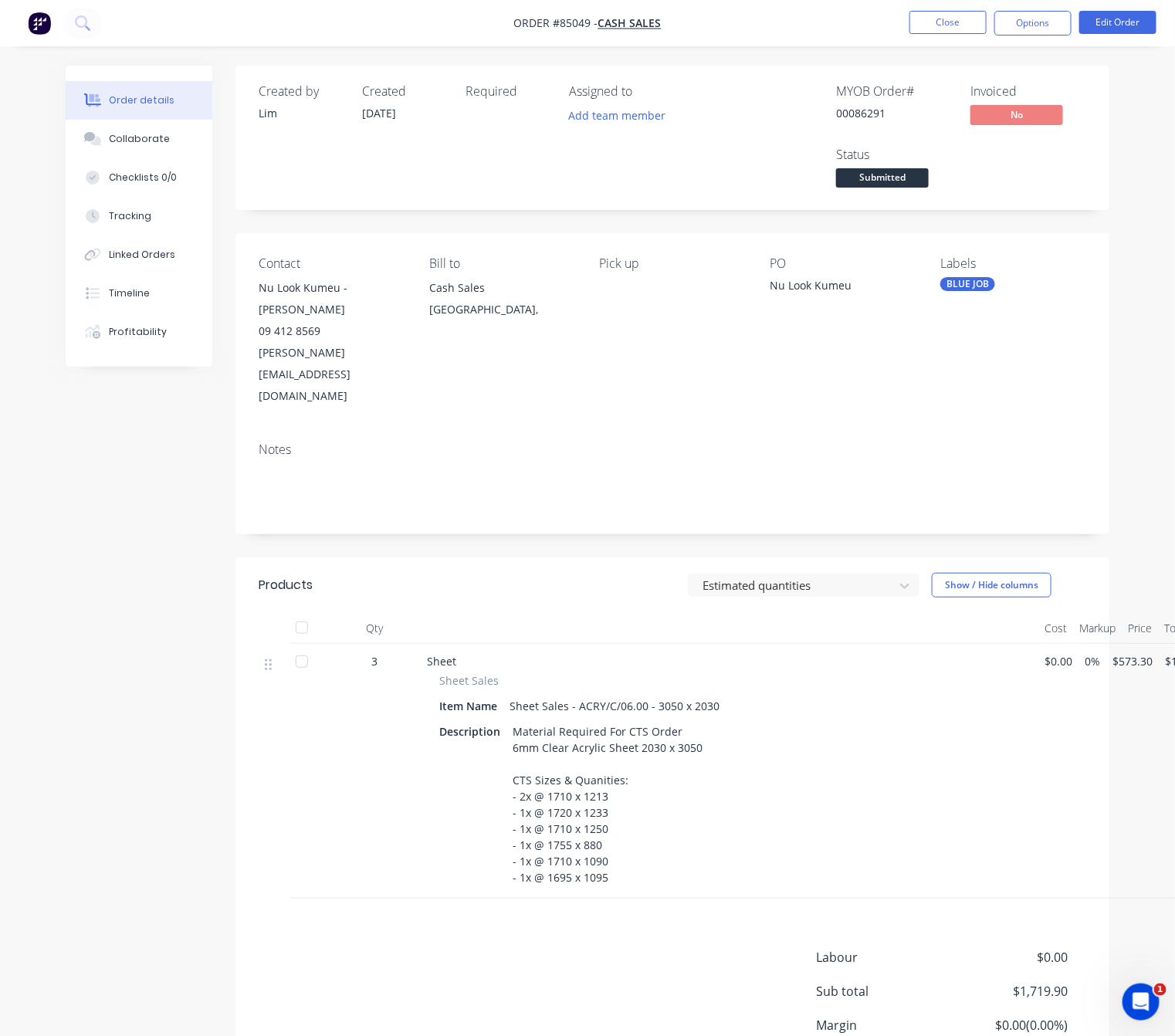
click at [556, 948] on div "Labour $0.00 Sub total $1,719.90 Margin $0.00 ( 0.00 %) Tax $257.99 Total $1,97…" at bounding box center [672, 1037] width 827 height 179
click at [1024, 23] on button "Options" at bounding box center [1033, 23] width 77 height 25
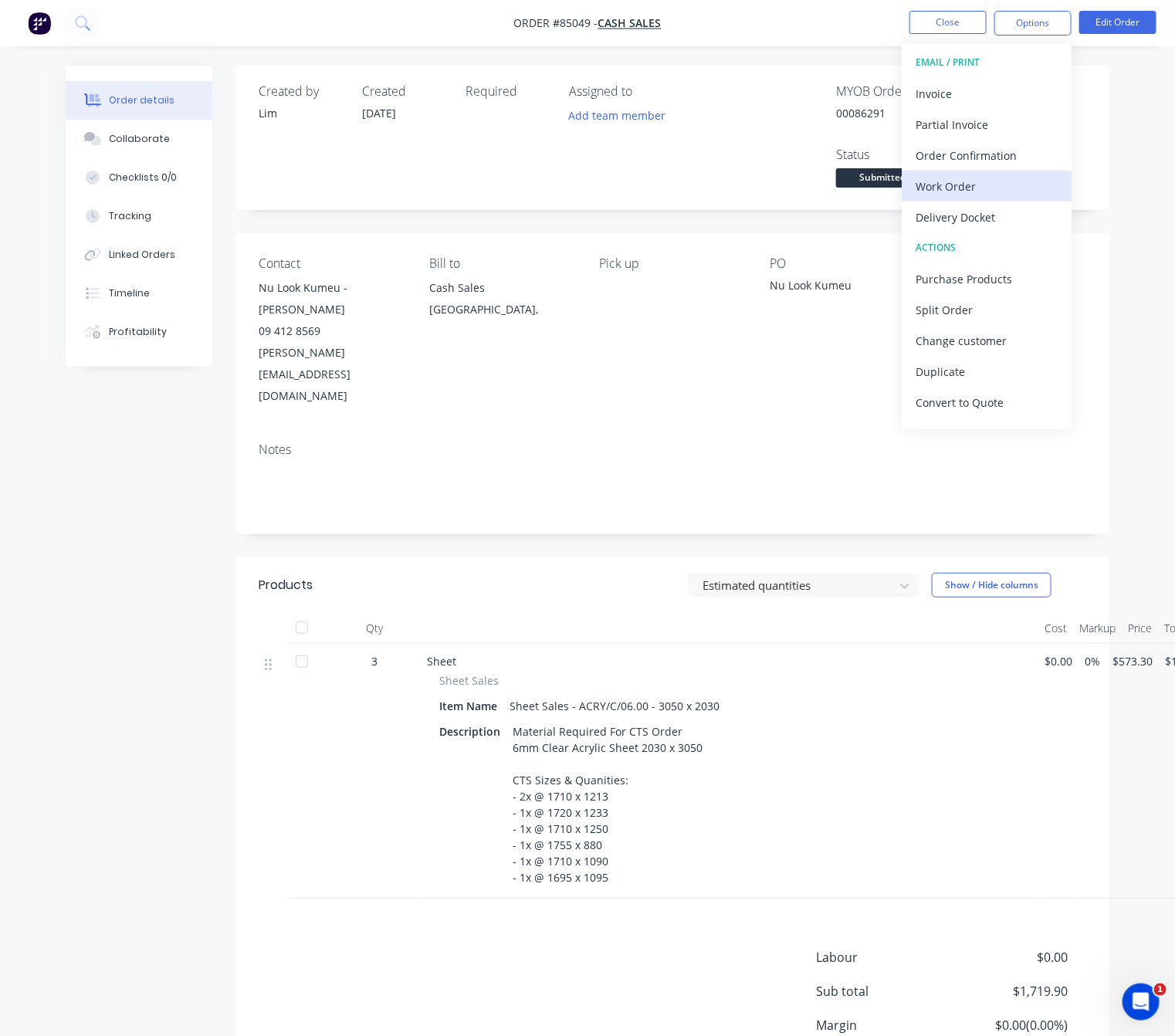
click at [978, 195] on div "Work Order" at bounding box center [986, 186] width 142 height 22
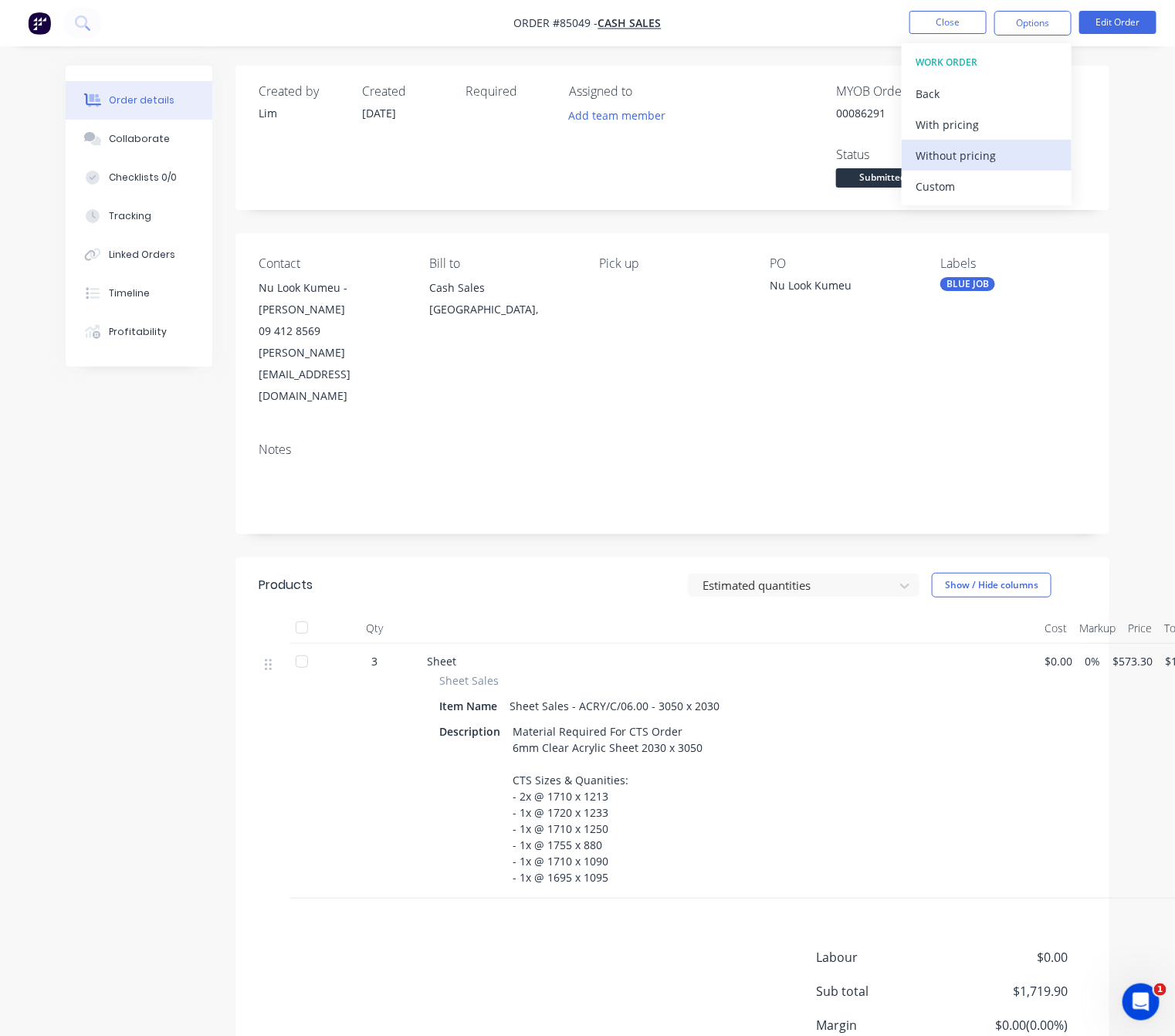
click at [985, 155] on div "Without pricing" at bounding box center [986, 155] width 142 height 22
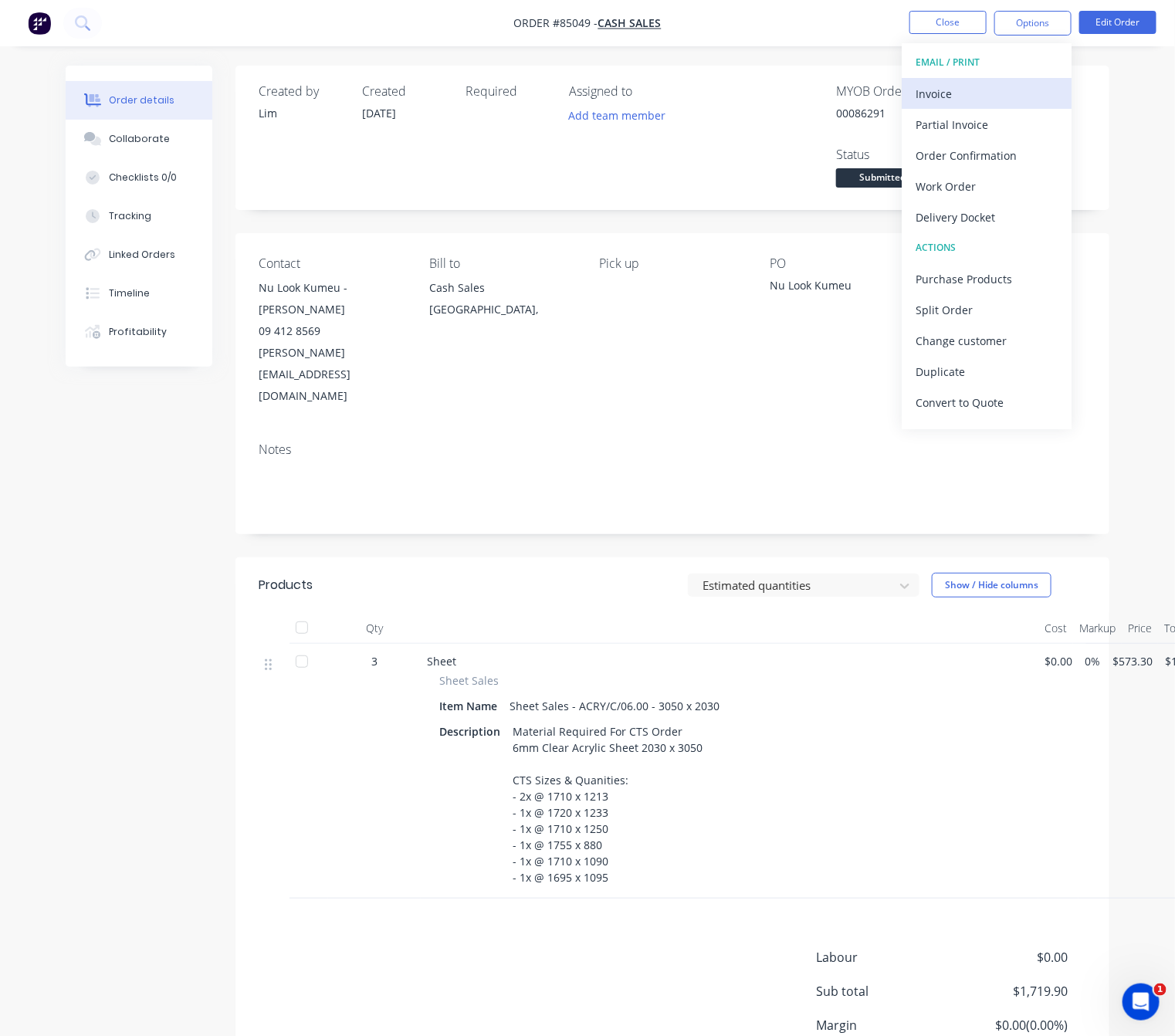
click at [966, 98] on div "Invoice" at bounding box center [986, 93] width 142 height 22
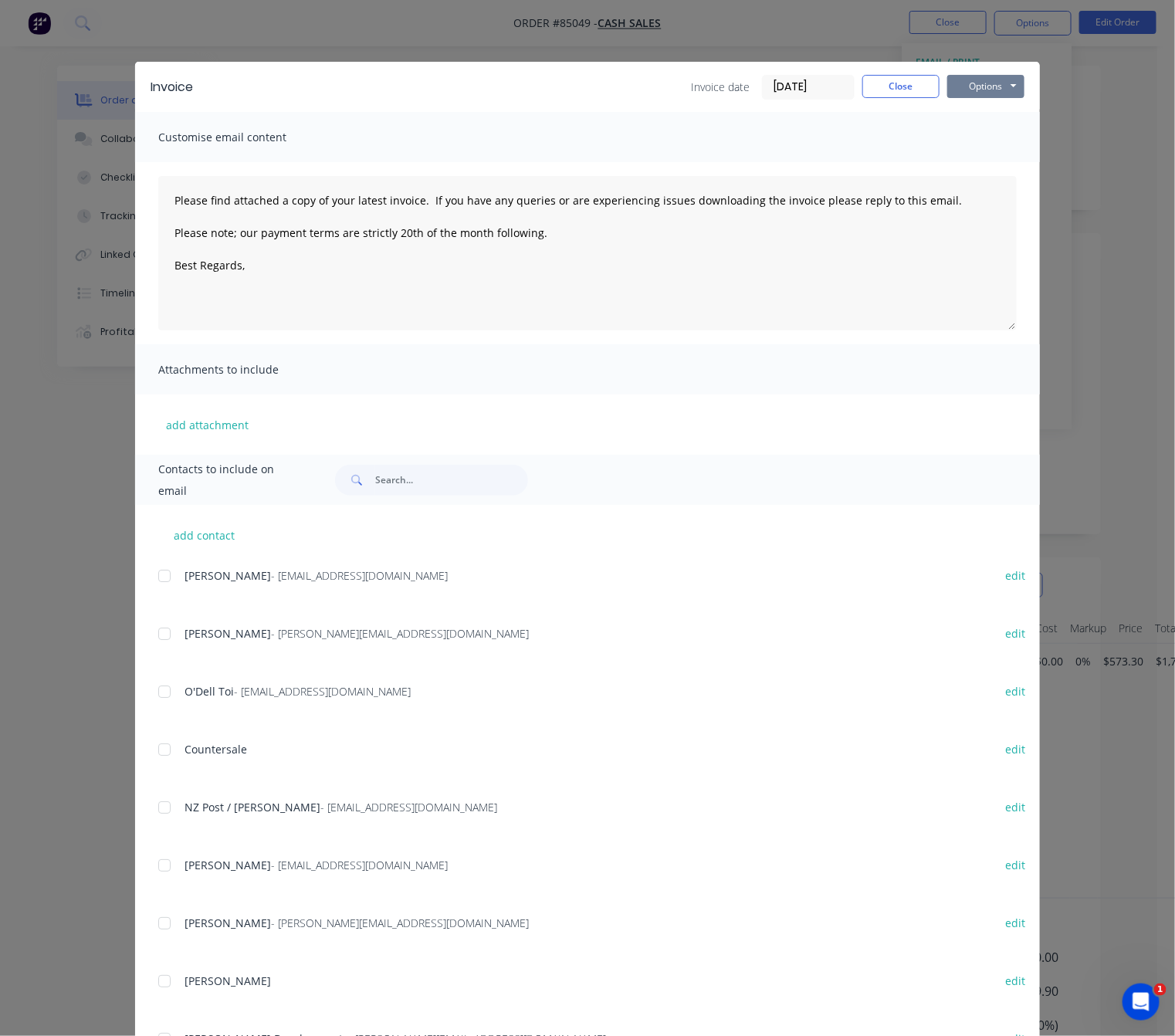
click at [982, 95] on button "Options" at bounding box center [985, 87] width 77 height 23
click at [998, 112] on button "Preview" at bounding box center [996, 114] width 99 height 26
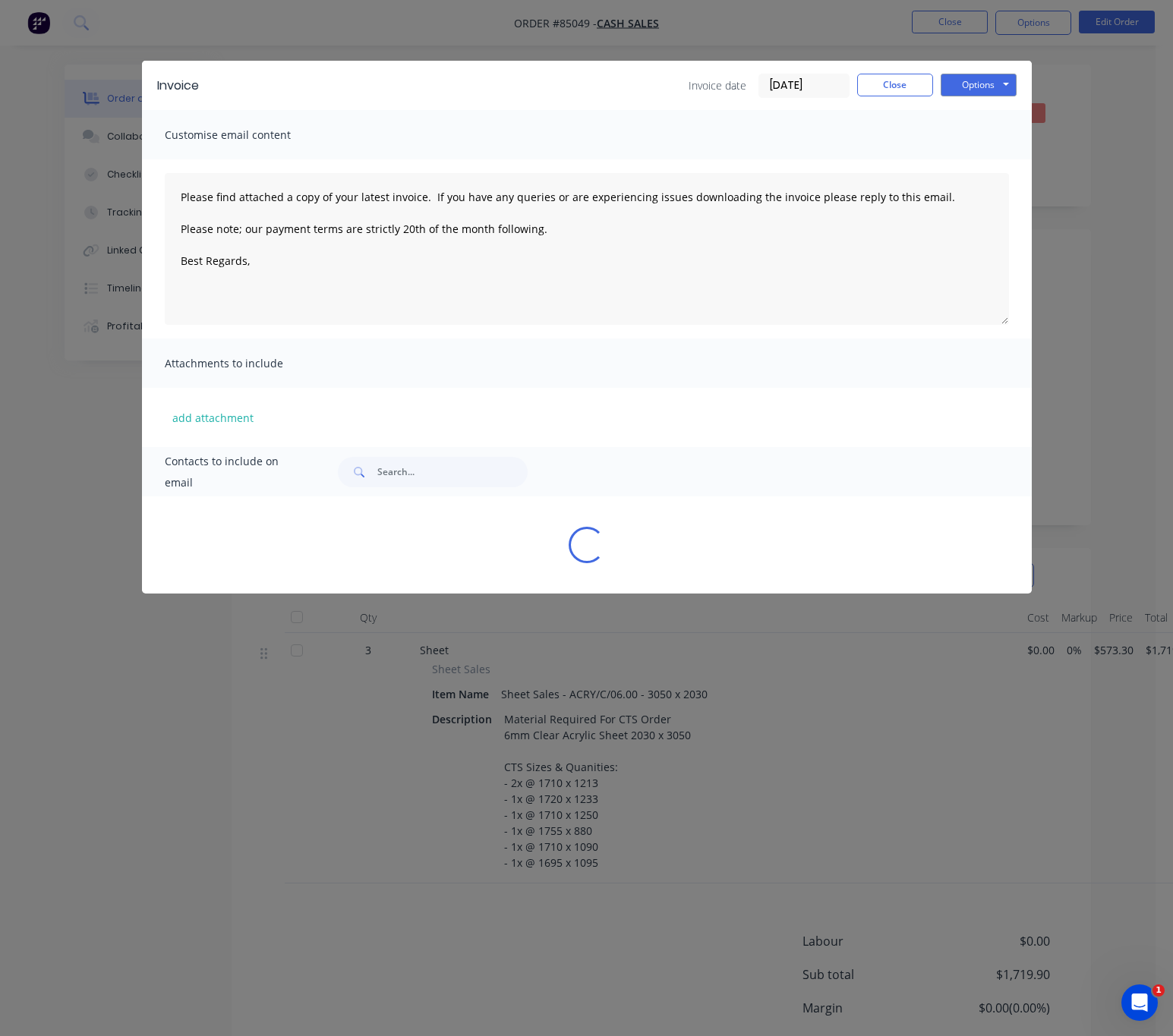
type textarea "Please find attached a copy of your latest invoice. If you have any queries or …"
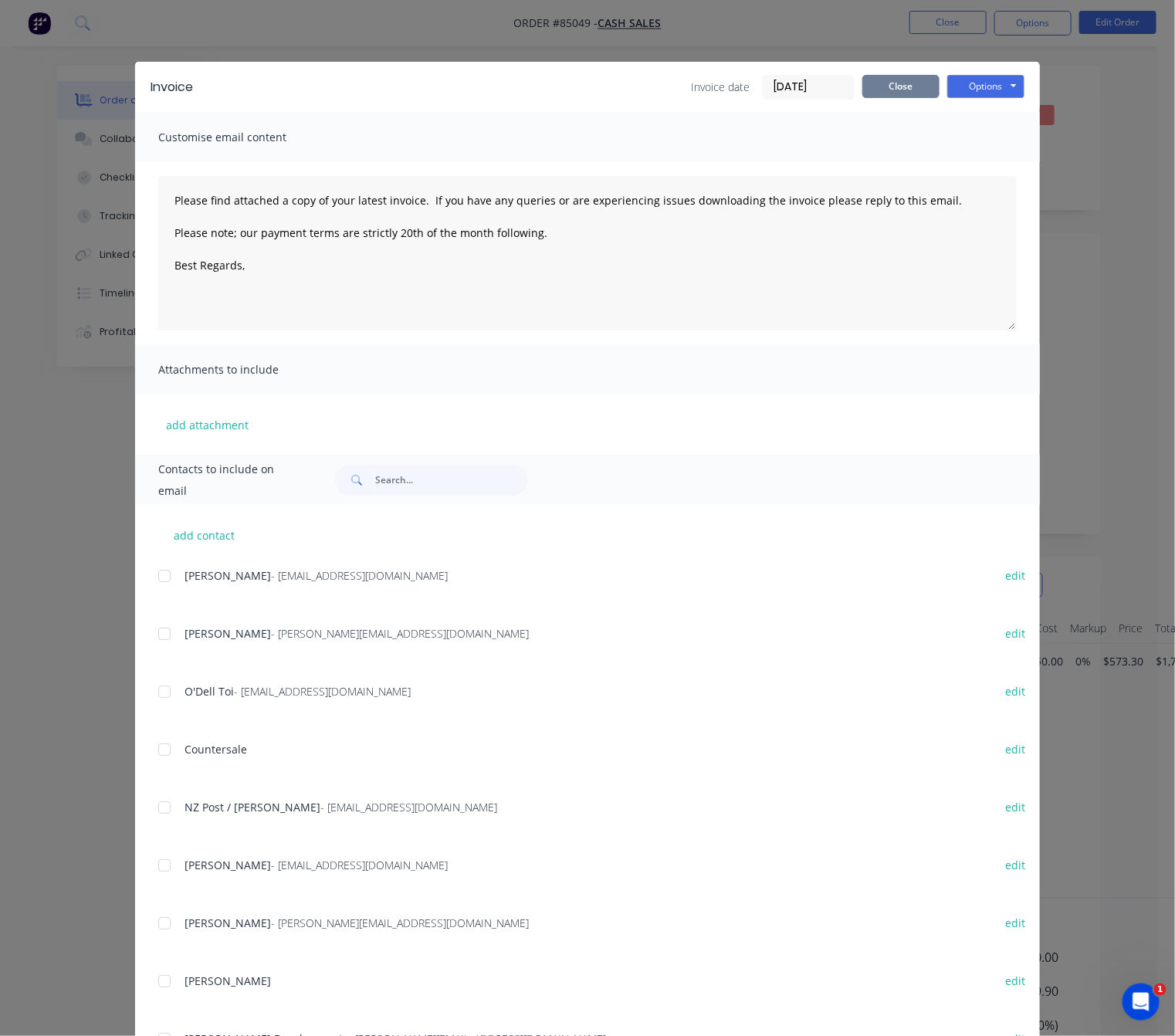
click at [885, 80] on button "Close" at bounding box center [900, 87] width 77 height 23
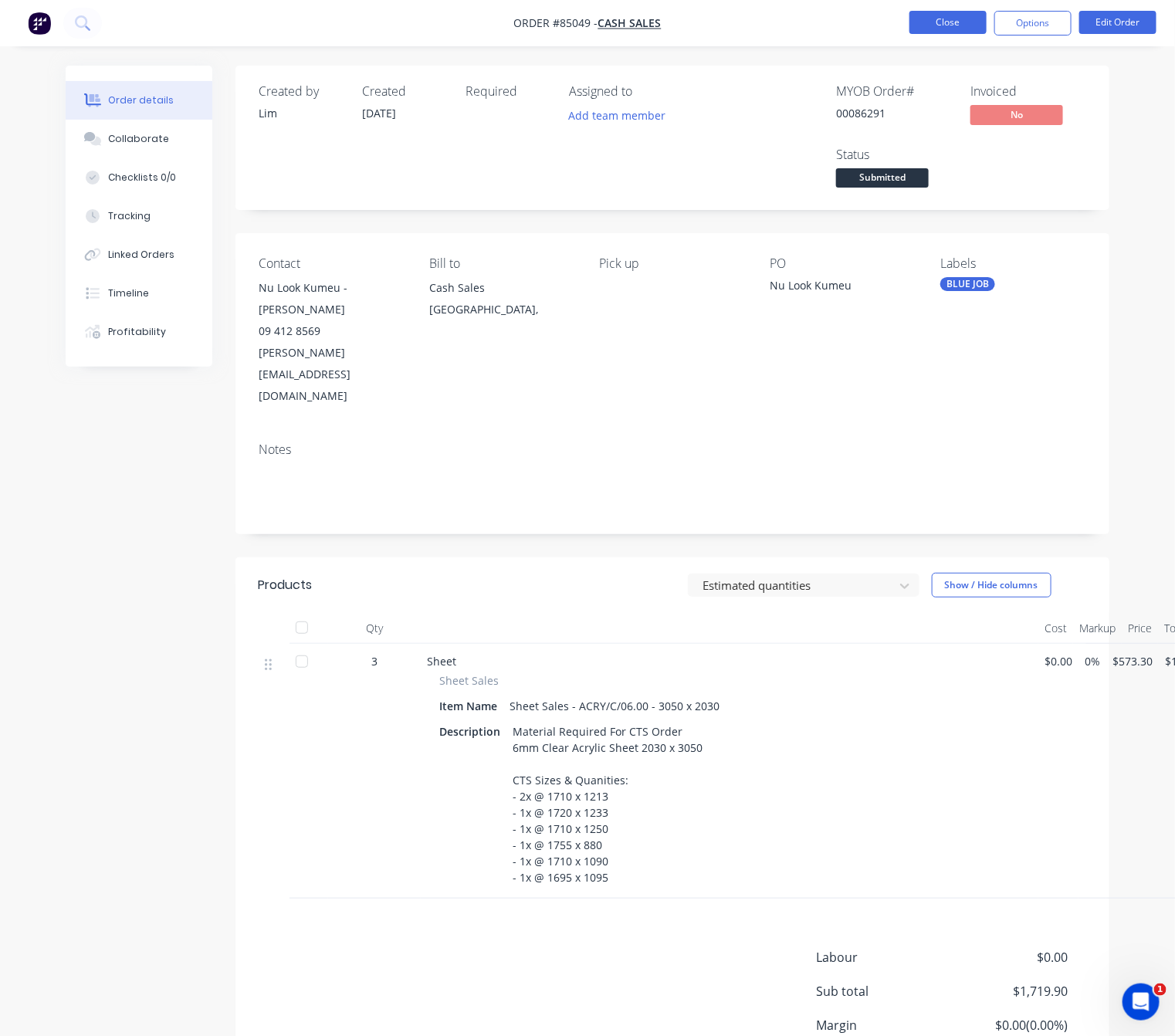
click at [957, 19] on button "Close" at bounding box center [948, 22] width 77 height 23
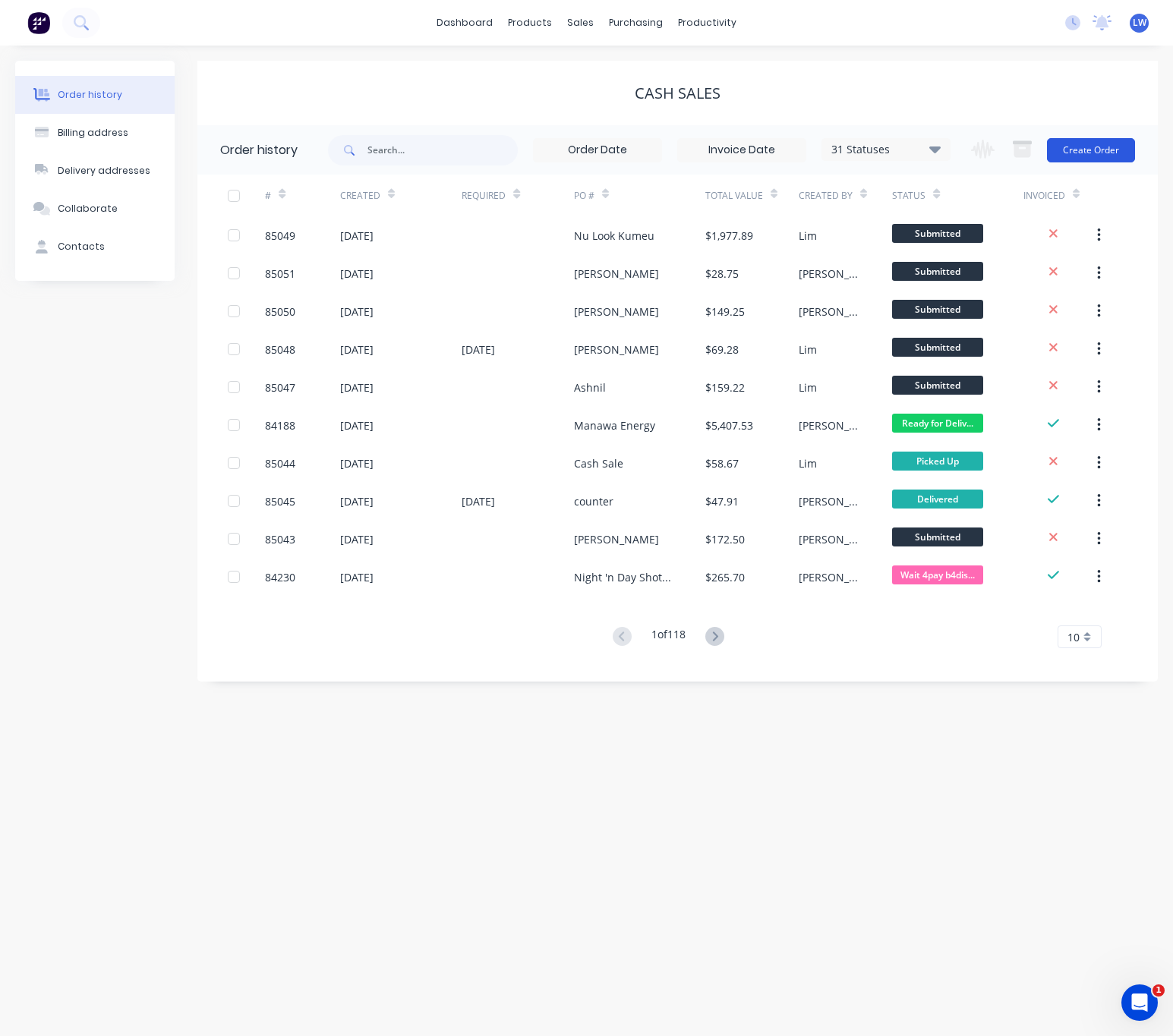
click at [1090, 158] on button "Create Order" at bounding box center [1091, 151] width 88 height 25
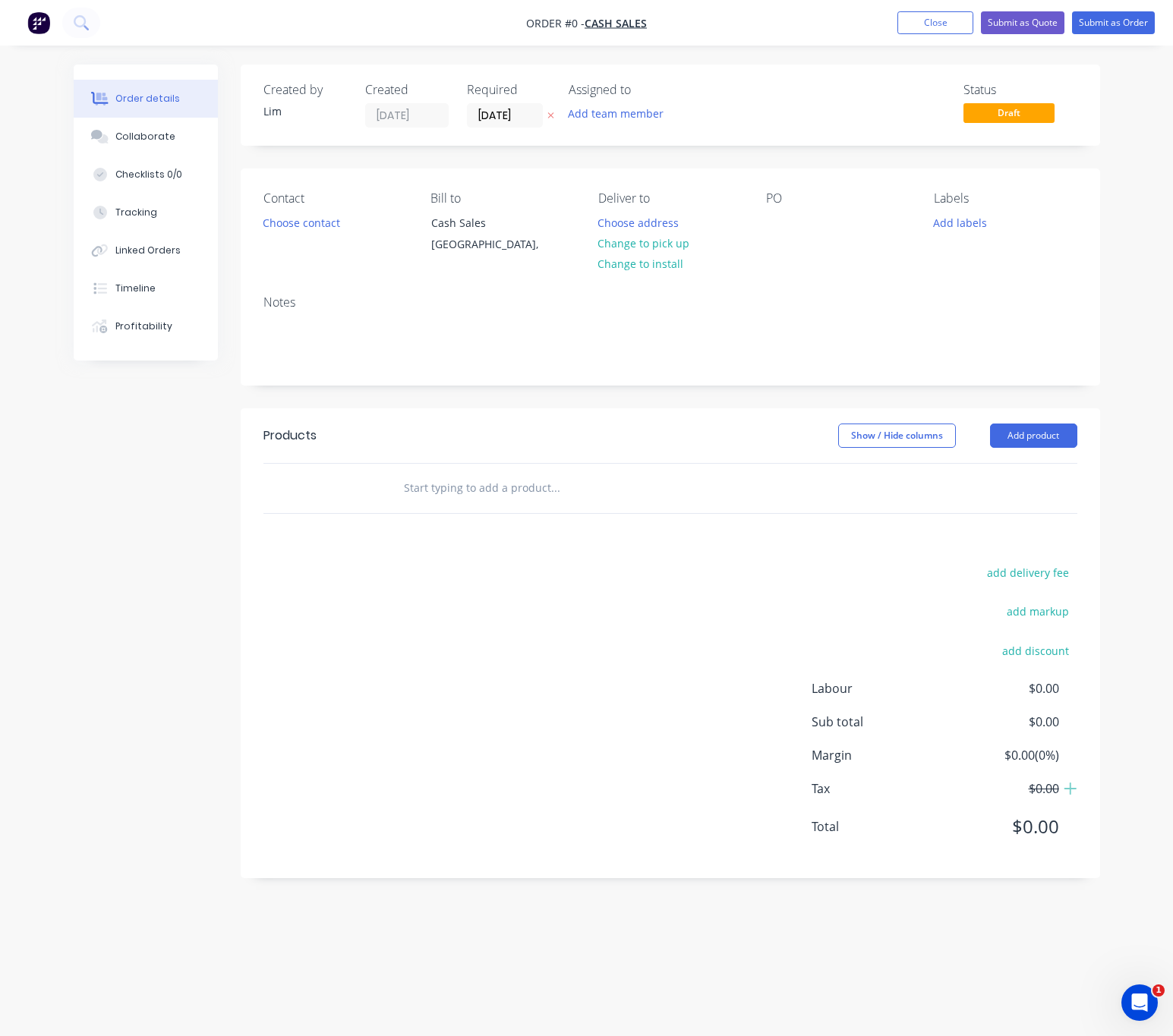
click at [551, 117] on icon "button" at bounding box center [551, 115] width 7 height 9
click at [308, 217] on button "Choose contact" at bounding box center [301, 222] width 93 height 20
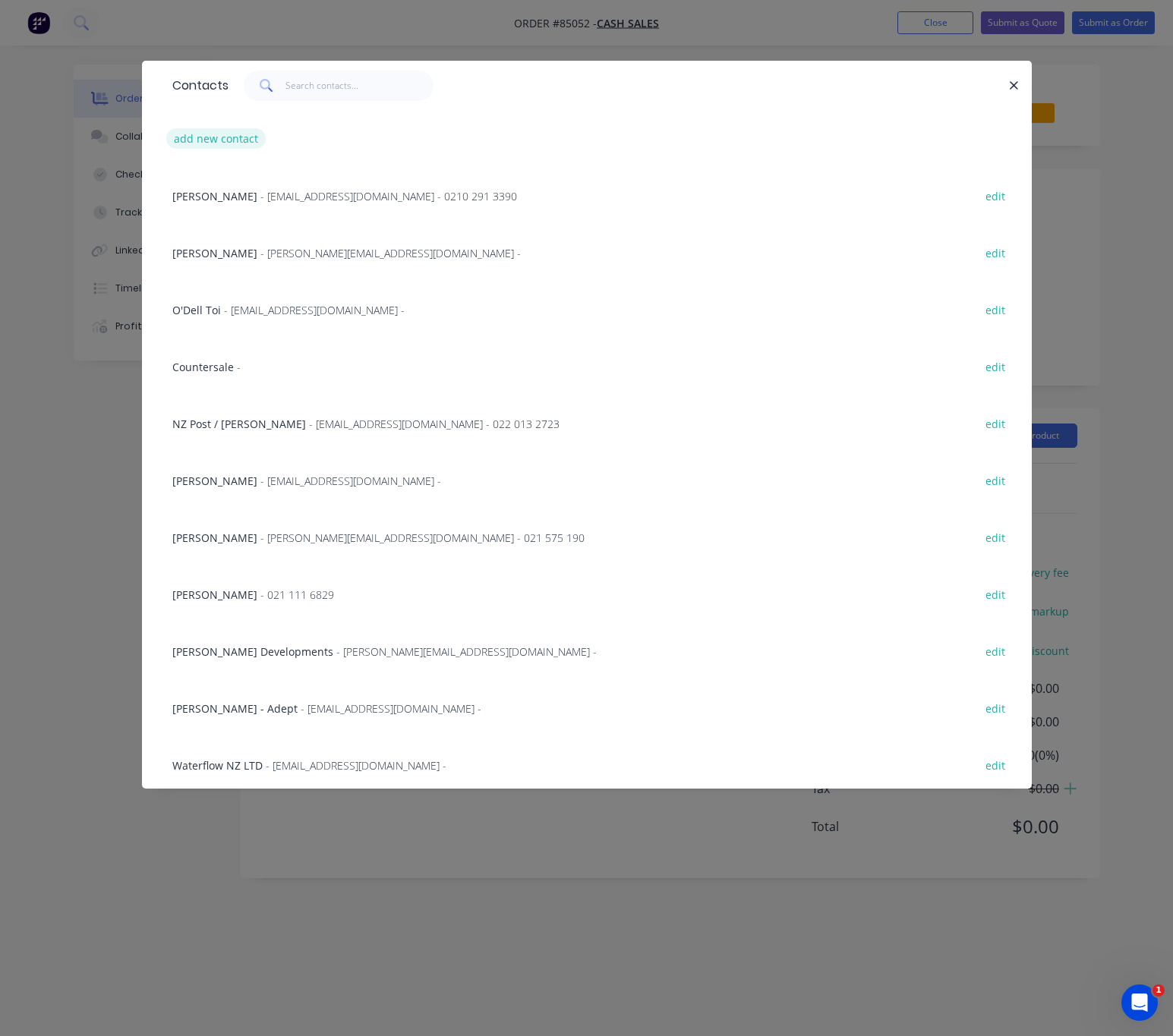
click at [235, 134] on button "add new contact" at bounding box center [216, 138] width 100 height 20
select select "NZ"
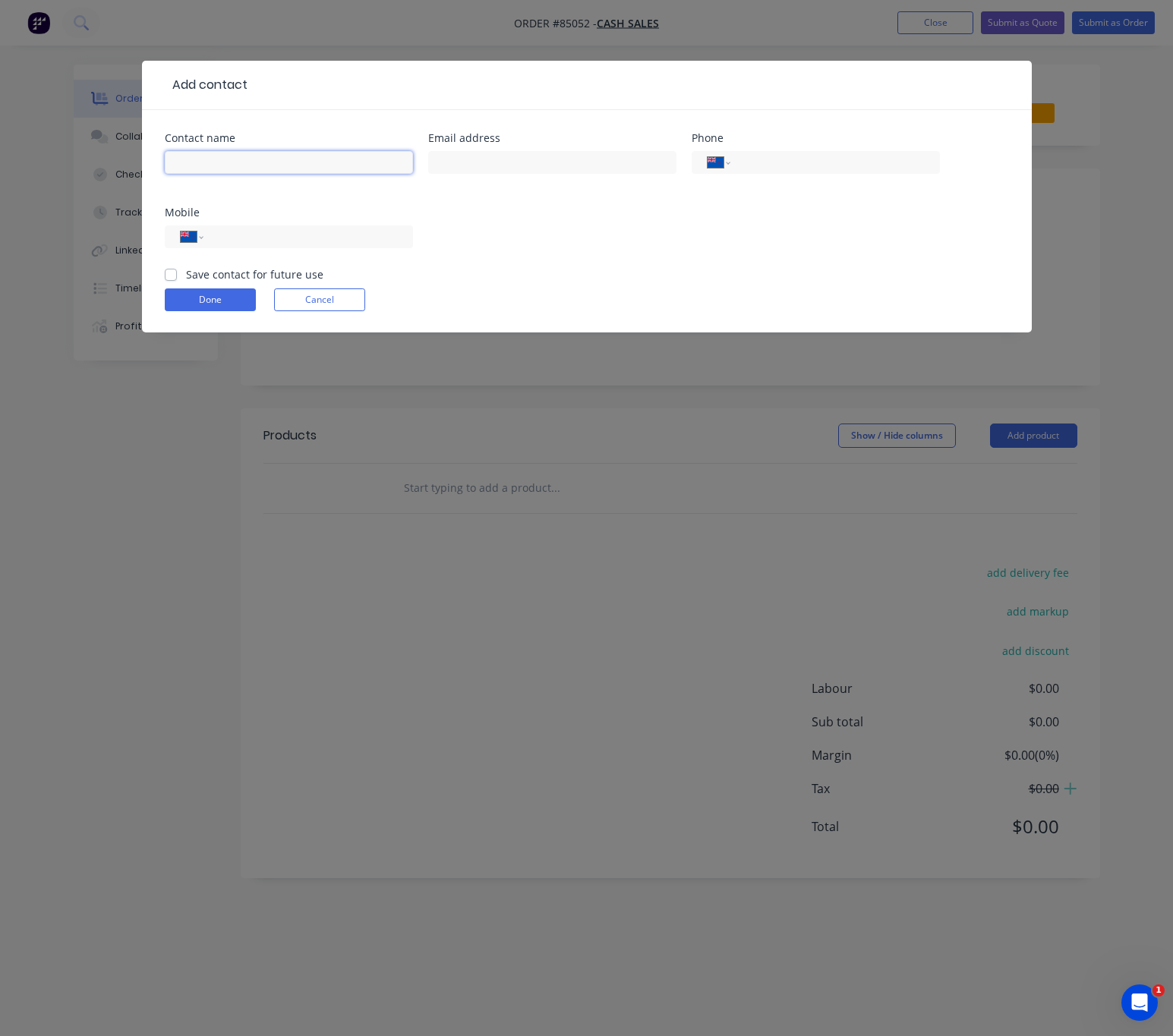
click at [271, 155] on input "text" at bounding box center [288, 163] width 248 height 23
type input "[PERSON_NAME]"
click at [337, 321] on form "Contact name [PERSON_NAME] Email address Phone International [GEOGRAPHIC_DATA] …" at bounding box center [586, 232] width 844 height 200
click at [333, 304] on button "Cancel" at bounding box center [319, 300] width 91 height 23
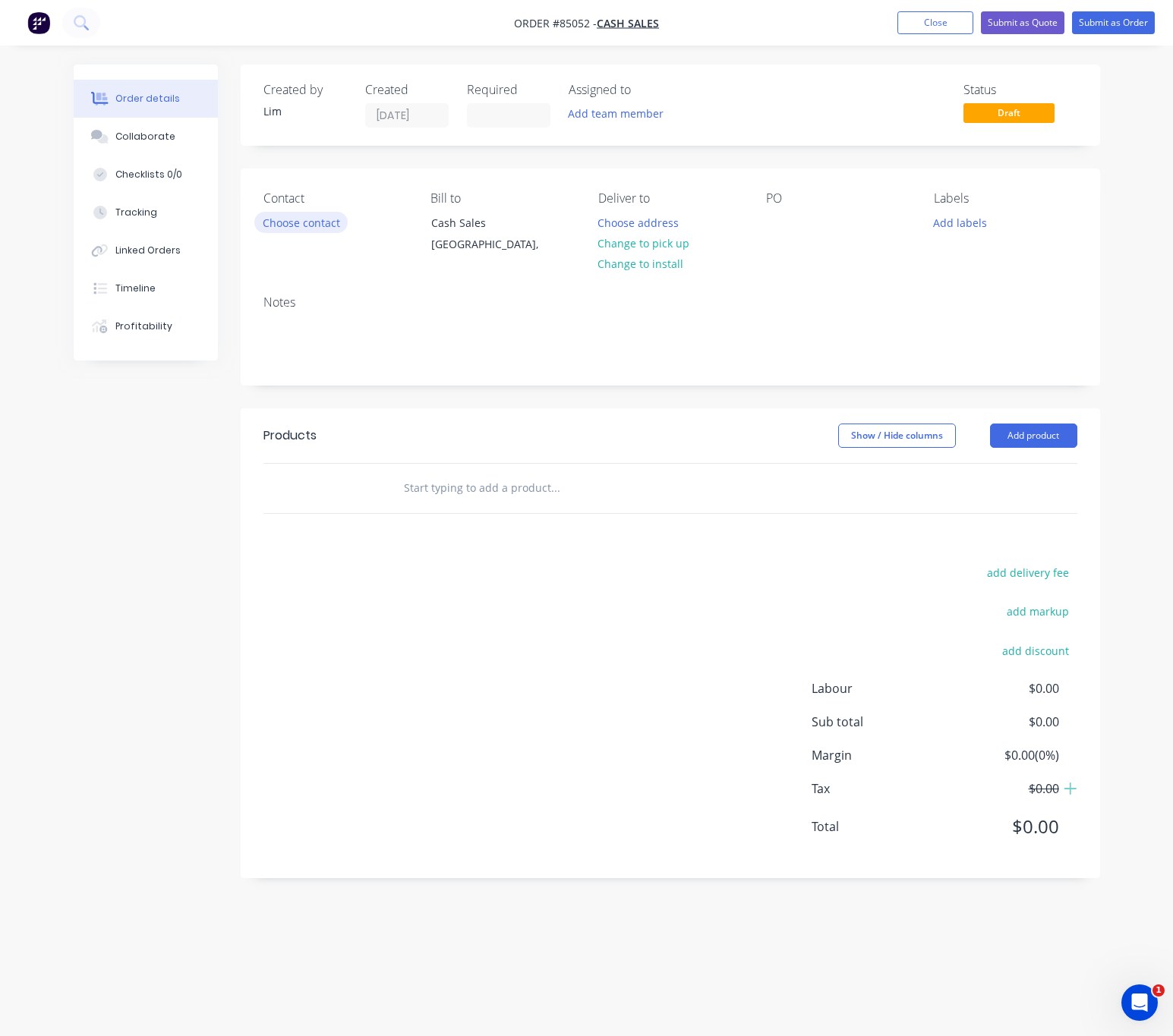
click at [321, 227] on button "Choose contact" at bounding box center [301, 222] width 93 height 20
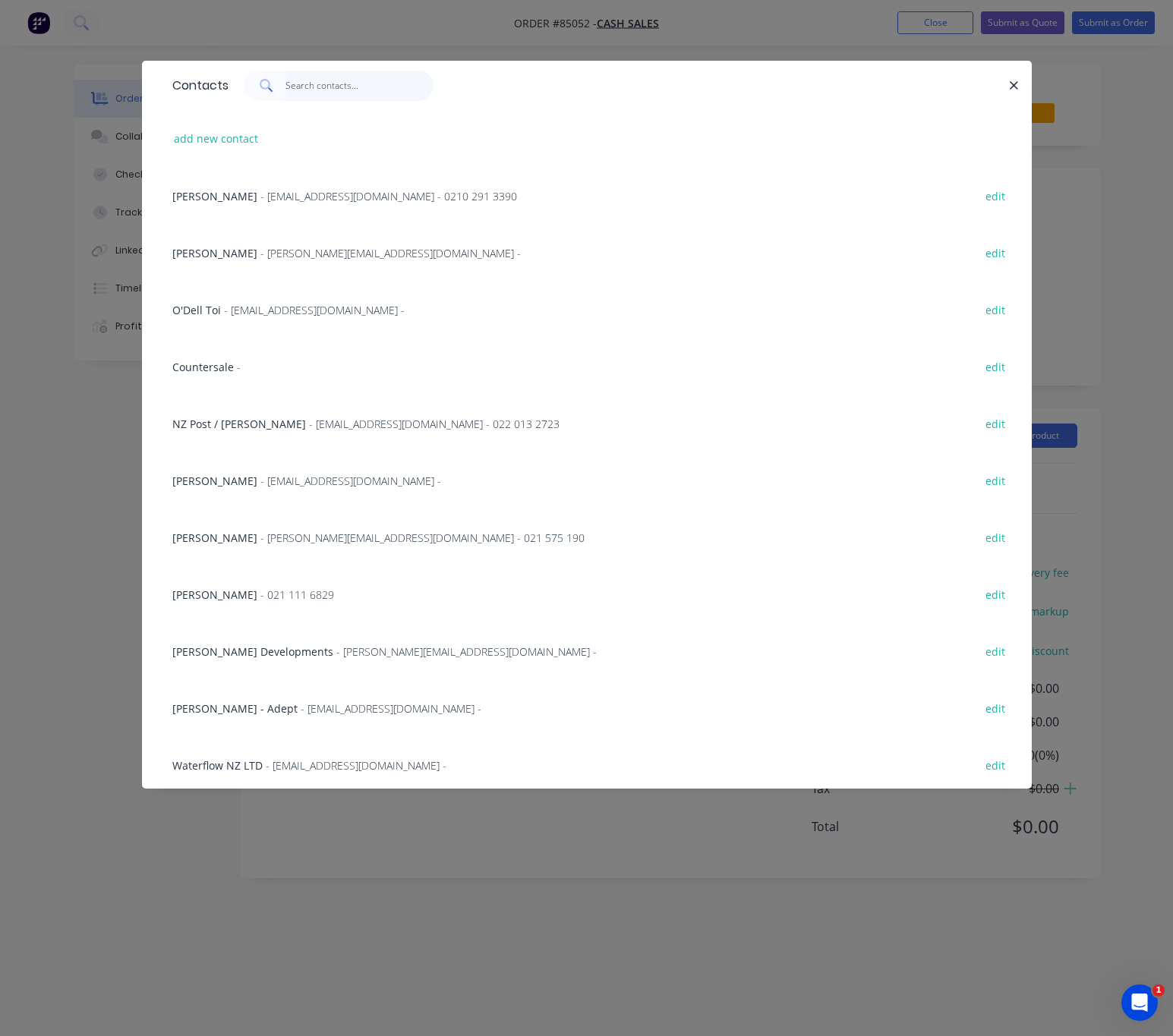
click at [333, 89] on input "text" at bounding box center [359, 85] width 148 height 30
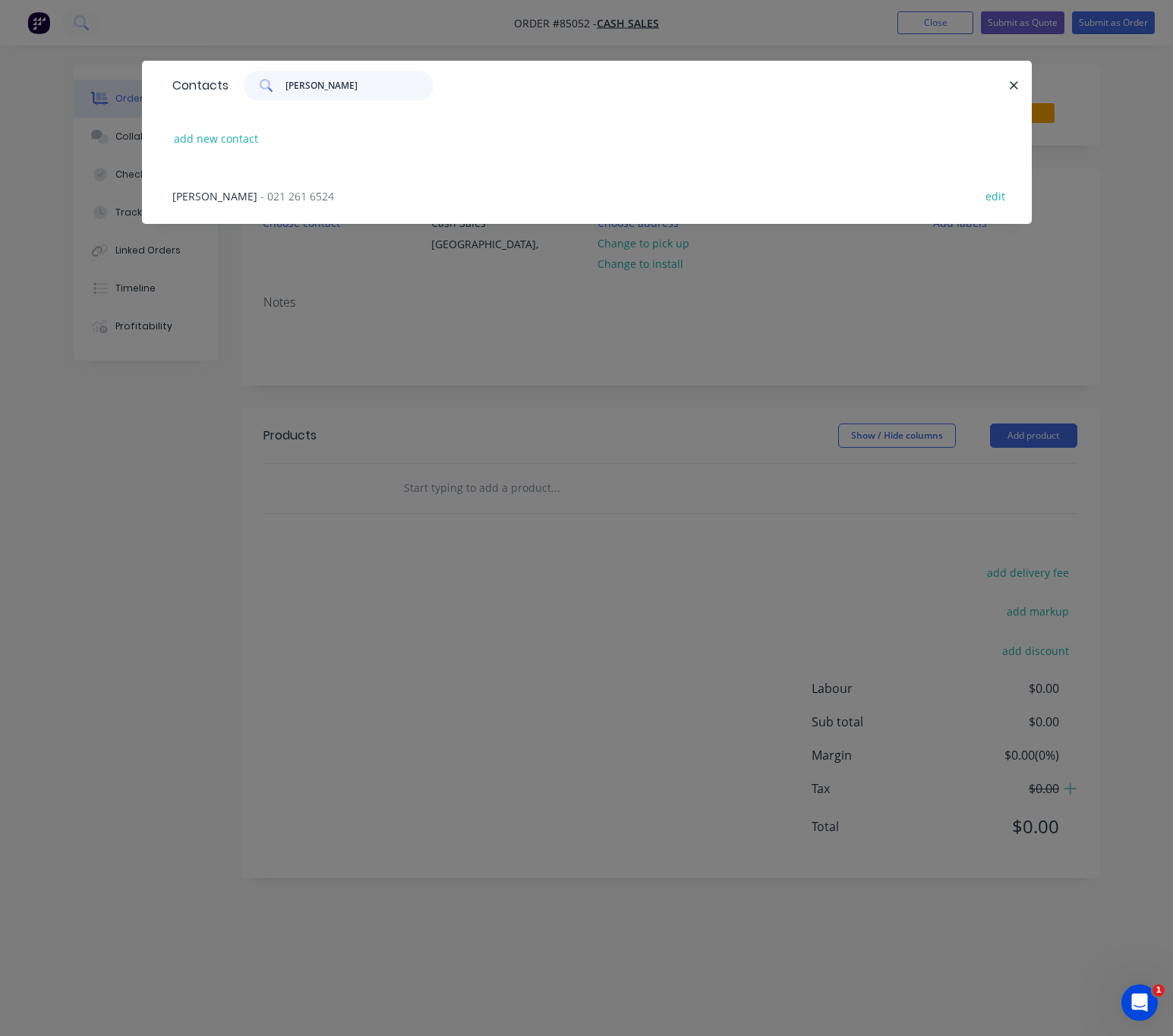
type input "[PERSON_NAME]"
click at [251, 182] on div "[PERSON_NAME] - 021 261 6524 edit" at bounding box center [586, 196] width 844 height 57
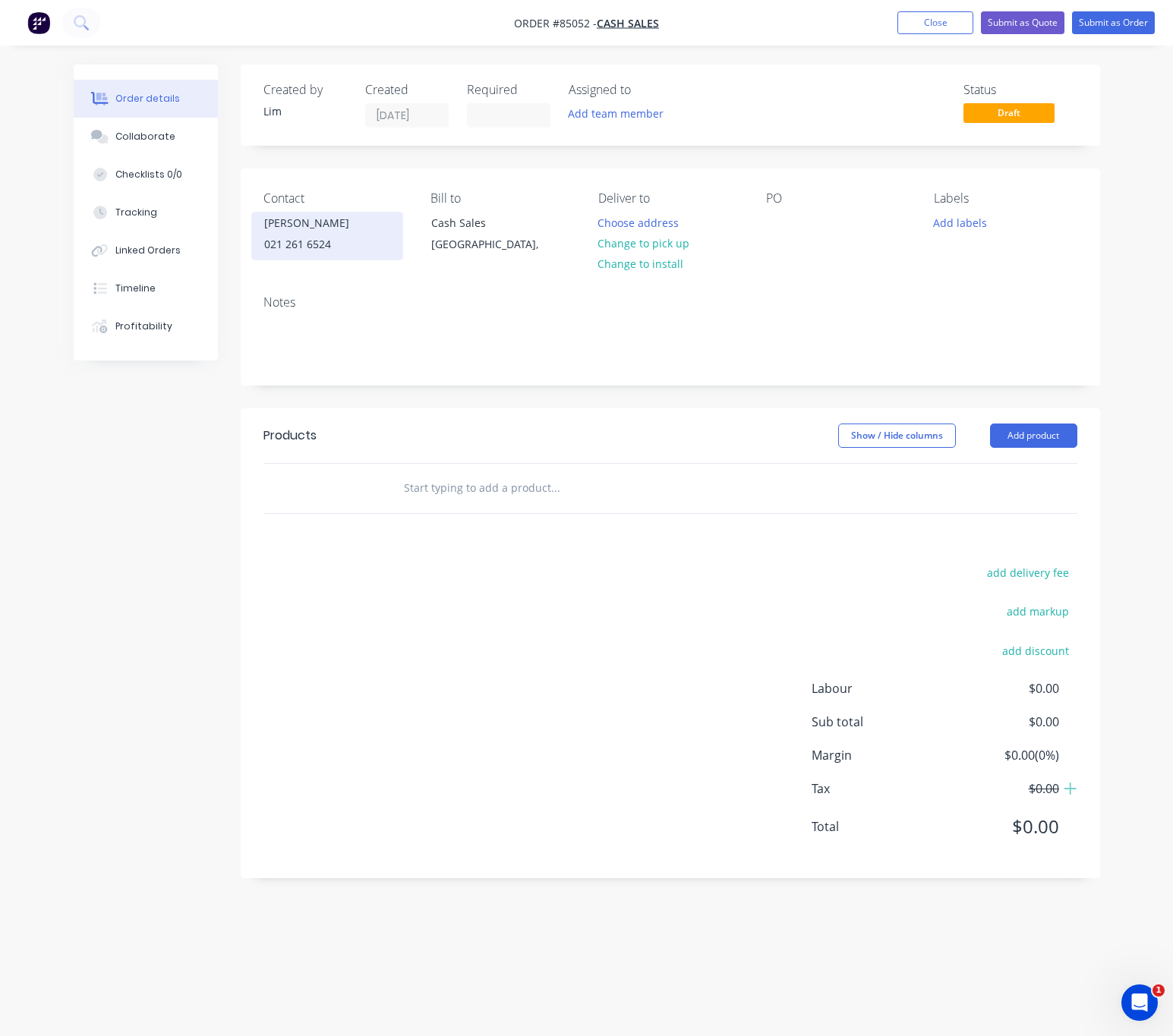
click at [314, 239] on div "021 261 6524" at bounding box center [327, 245] width 126 height 21
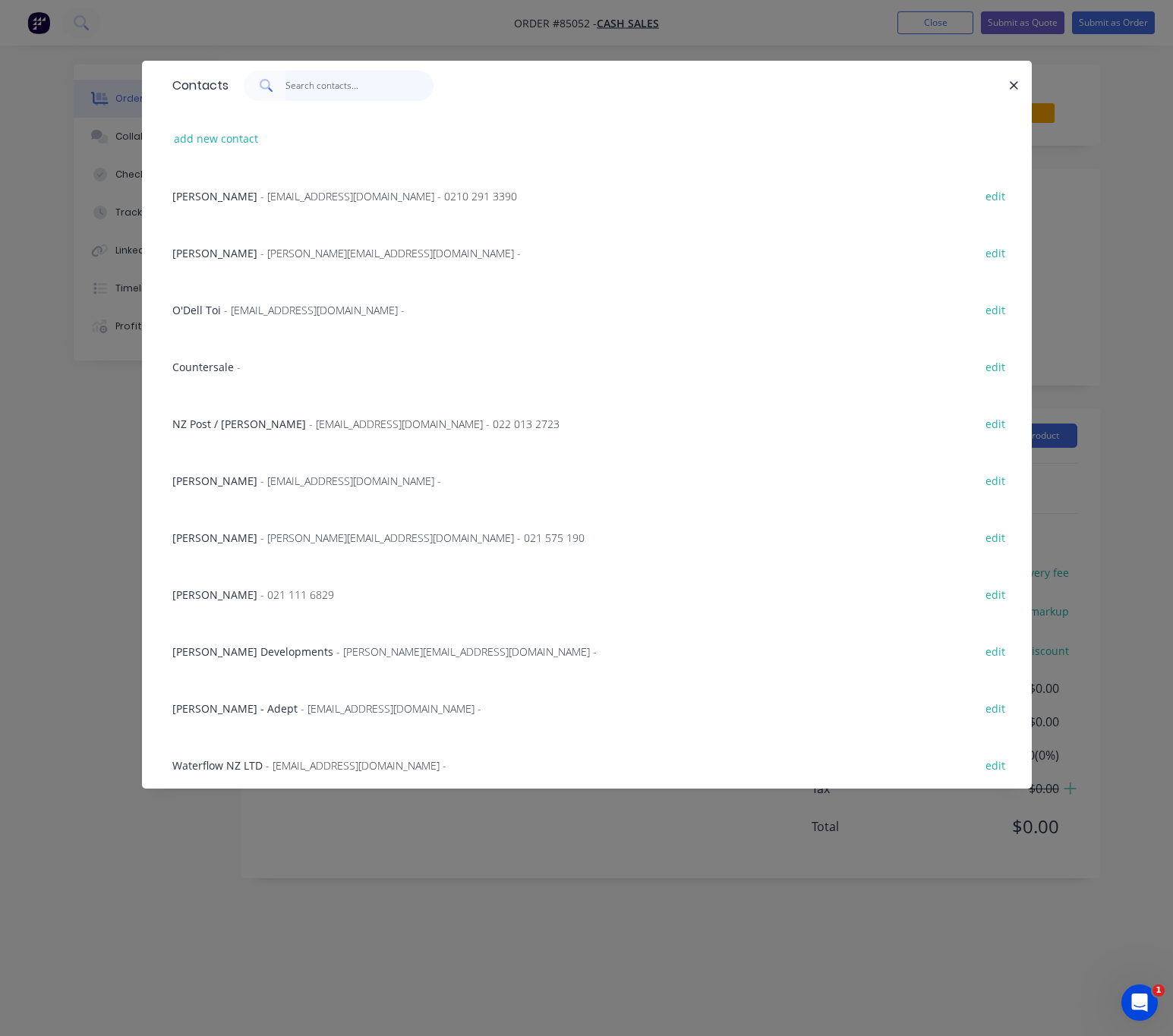
click at [320, 88] on input "text" at bounding box center [359, 85] width 148 height 30
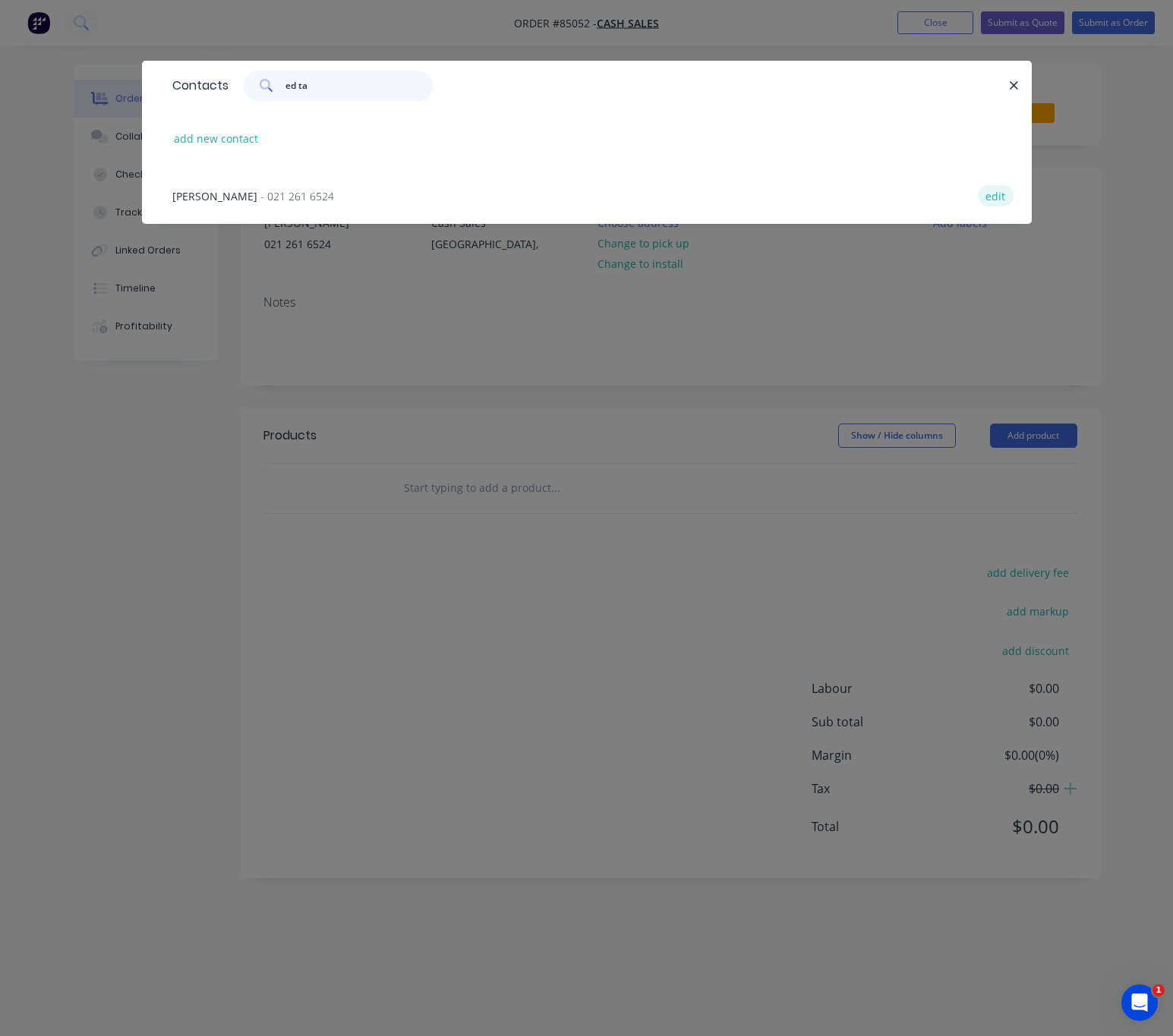
type input "ed ta"
click at [986, 194] on button "edit" at bounding box center [996, 195] width 36 height 20
select select "NZ"
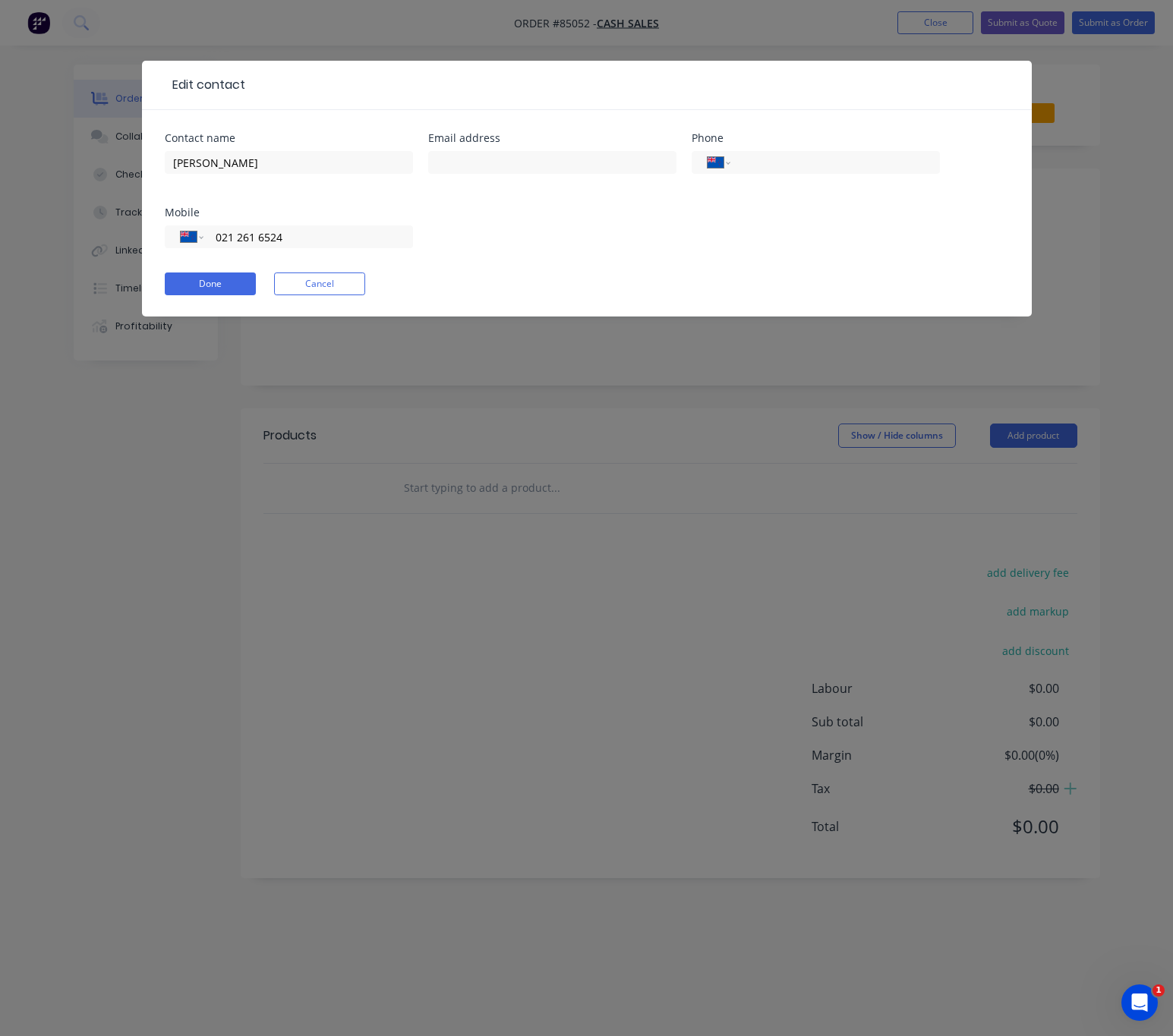
click at [502, 148] on div at bounding box center [552, 169] width 248 height 45
click at [504, 158] on input "text" at bounding box center [552, 163] width 248 height 23
type input "[EMAIL_ADDRESS][DOMAIN_NAME]"
click at [228, 280] on button "Done" at bounding box center [210, 284] width 91 height 23
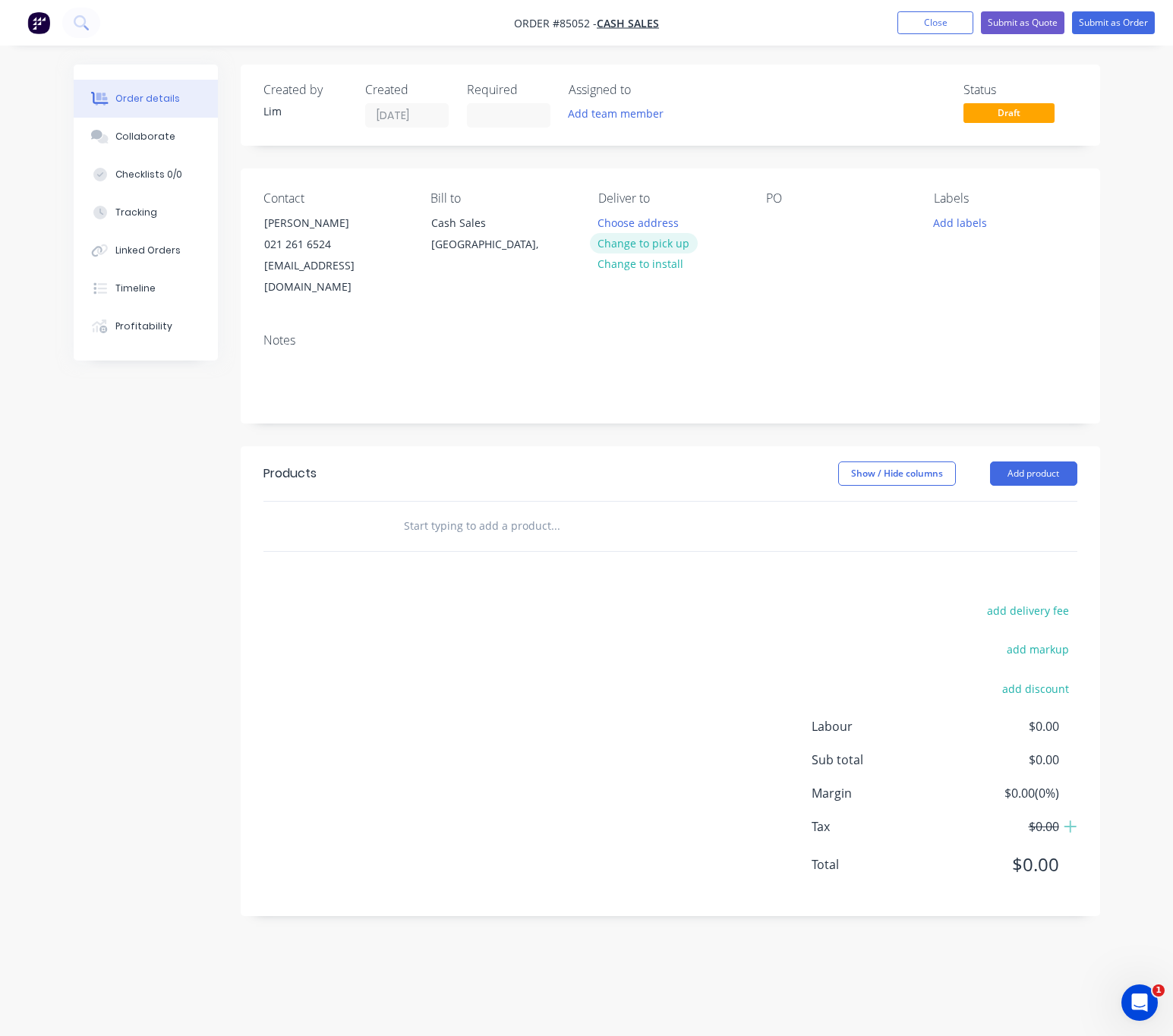
click at [656, 240] on button "Change to pick up" at bounding box center [644, 243] width 108 height 20
click at [761, 215] on div "Contact [PERSON_NAME] [PHONE_NUMBER] [EMAIL_ADDRESS][DOMAIN_NAME] Bill to Cash …" at bounding box center [670, 245] width 859 height 152
click at [775, 222] on div at bounding box center [778, 223] width 25 height 22
drag, startPoint x: 832, startPoint y: 225, endPoint x: 702, endPoint y: 236, distance: 130.5
click at [709, 228] on div "Contact [PERSON_NAME] [PHONE_NUMBER] [EMAIL_ADDRESS][DOMAIN_NAME] Bill to Cash …" at bounding box center [670, 245] width 859 height 152
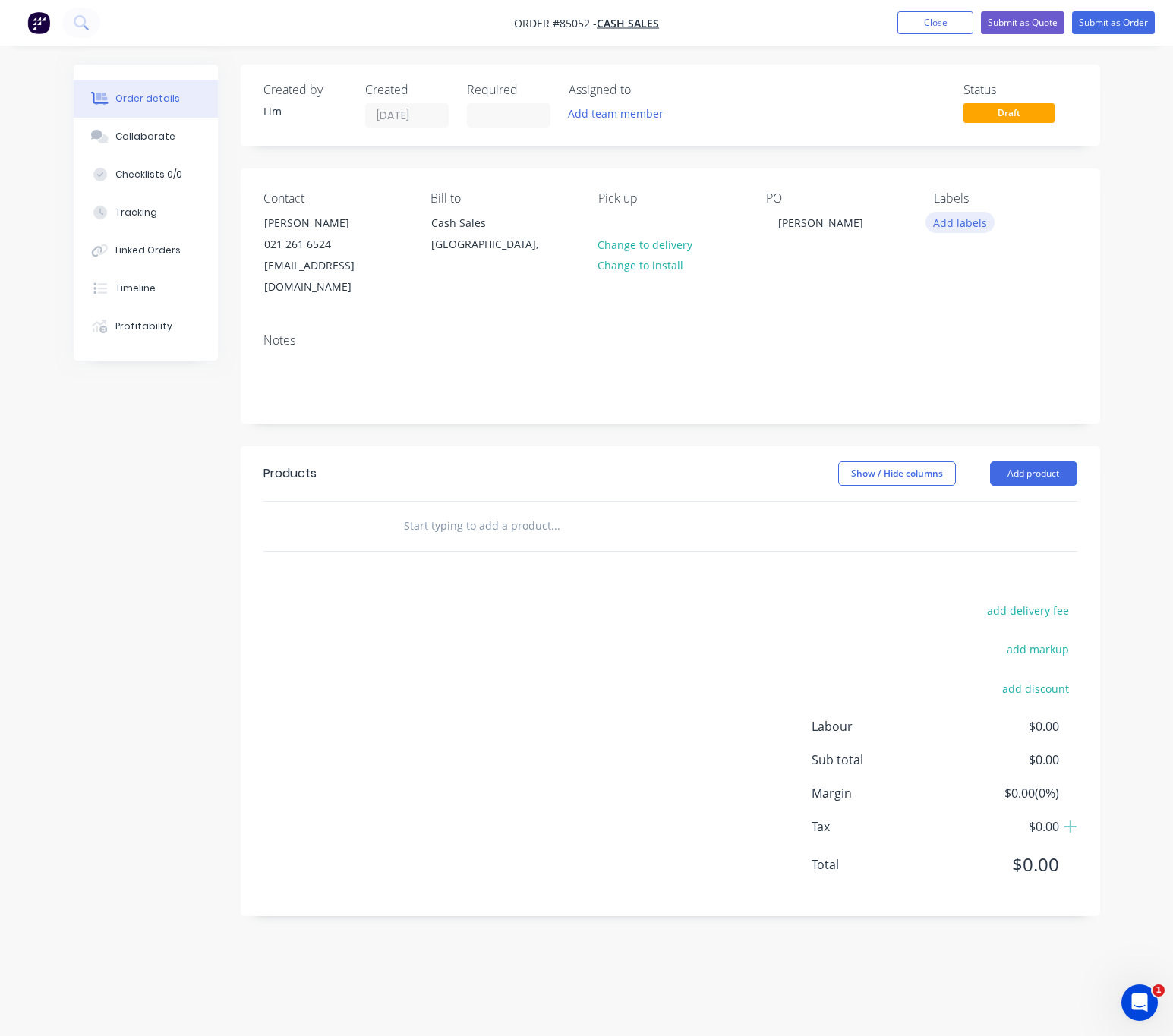
click at [958, 224] on button "Add labels" at bounding box center [960, 222] width 70 height 20
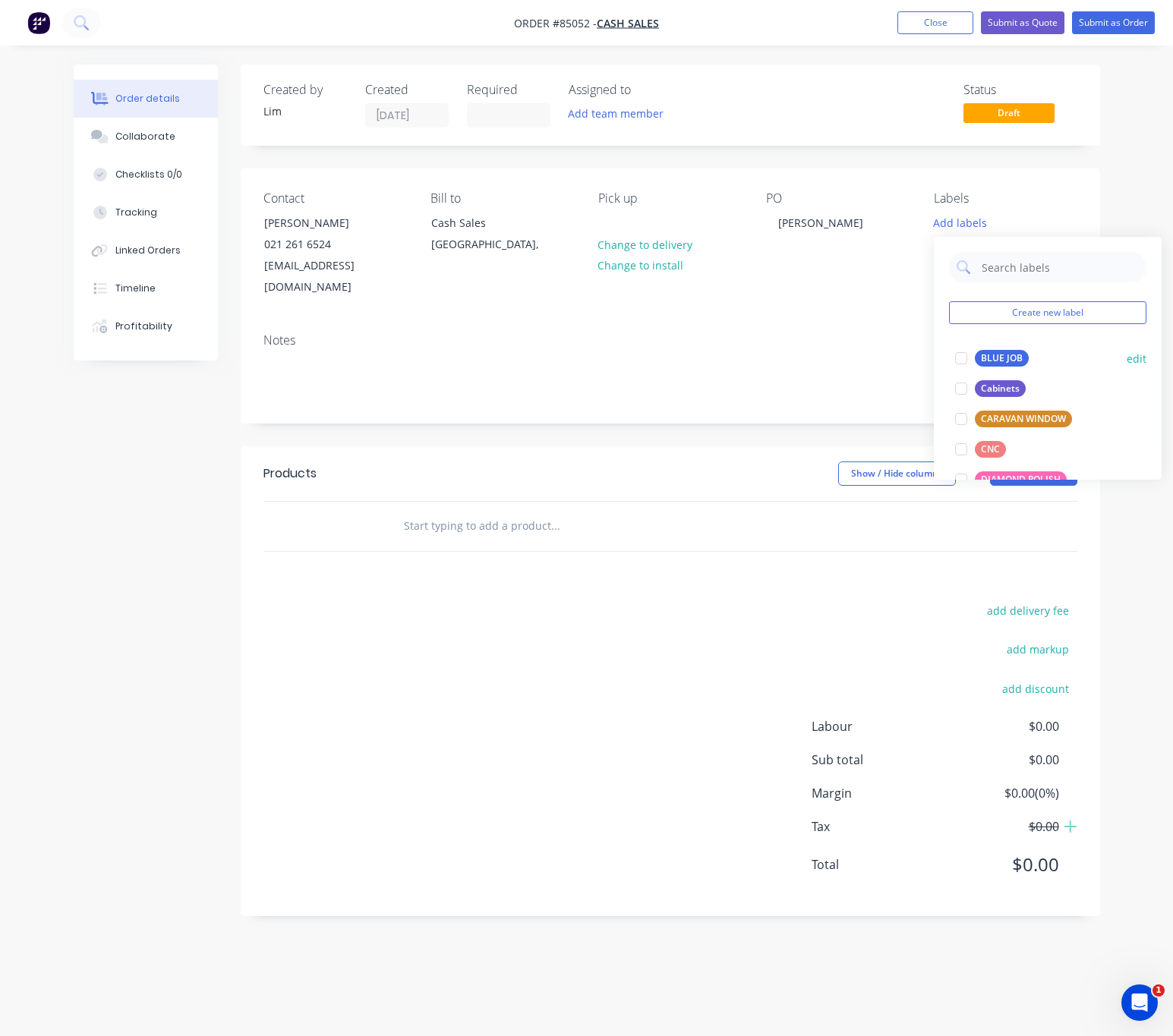
click at [996, 358] on div "BLUE JOB" at bounding box center [1002, 358] width 54 height 16
click at [613, 681] on div "add delivery fee add markup add discount Labour $0.00 Sub total $0.00 Margin $0…" at bounding box center [670, 747] width 814 height 293
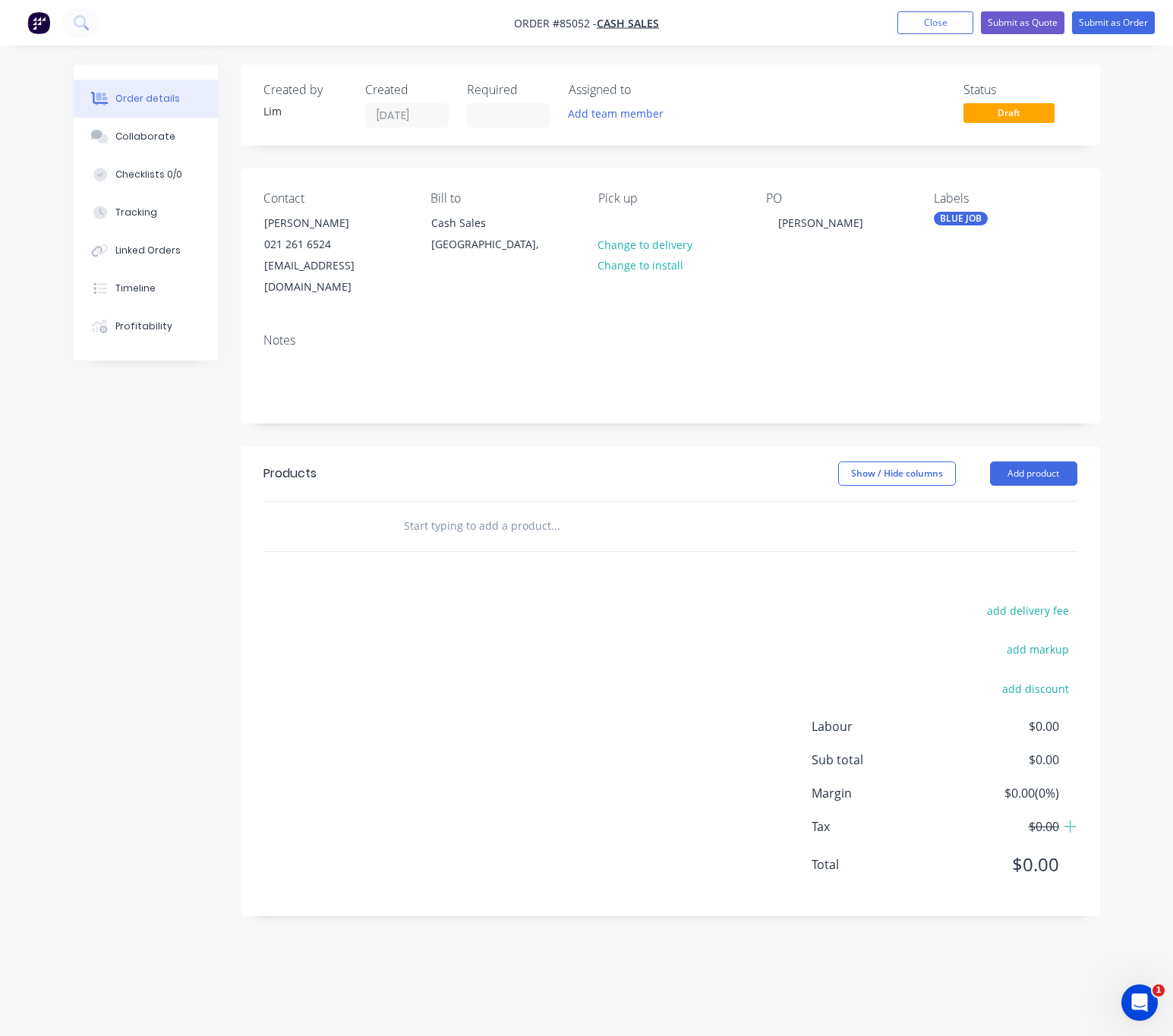
click at [511, 511] on input "text" at bounding box center [555, 525] width 304 height 30
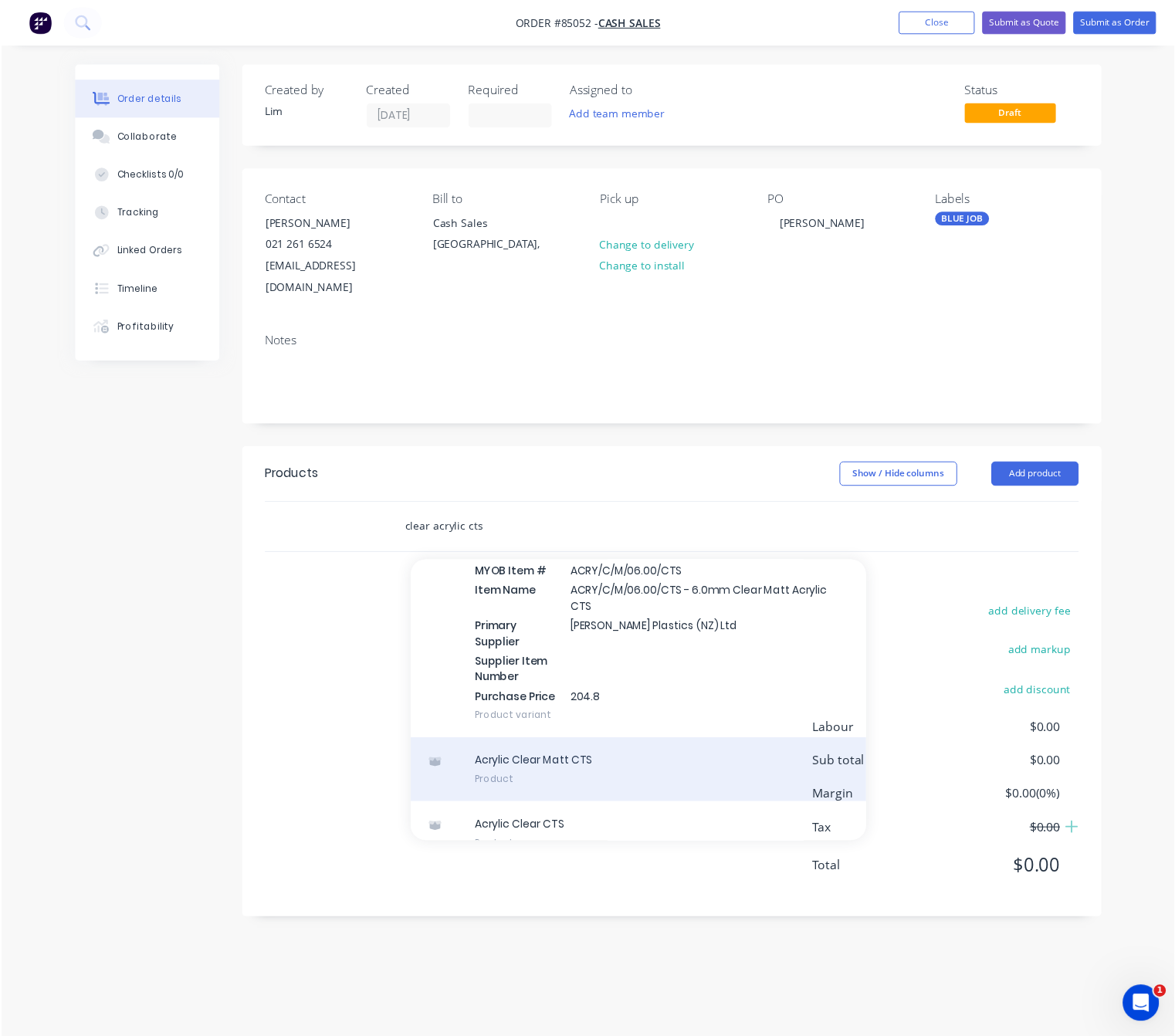
scroll to position [530, 0]
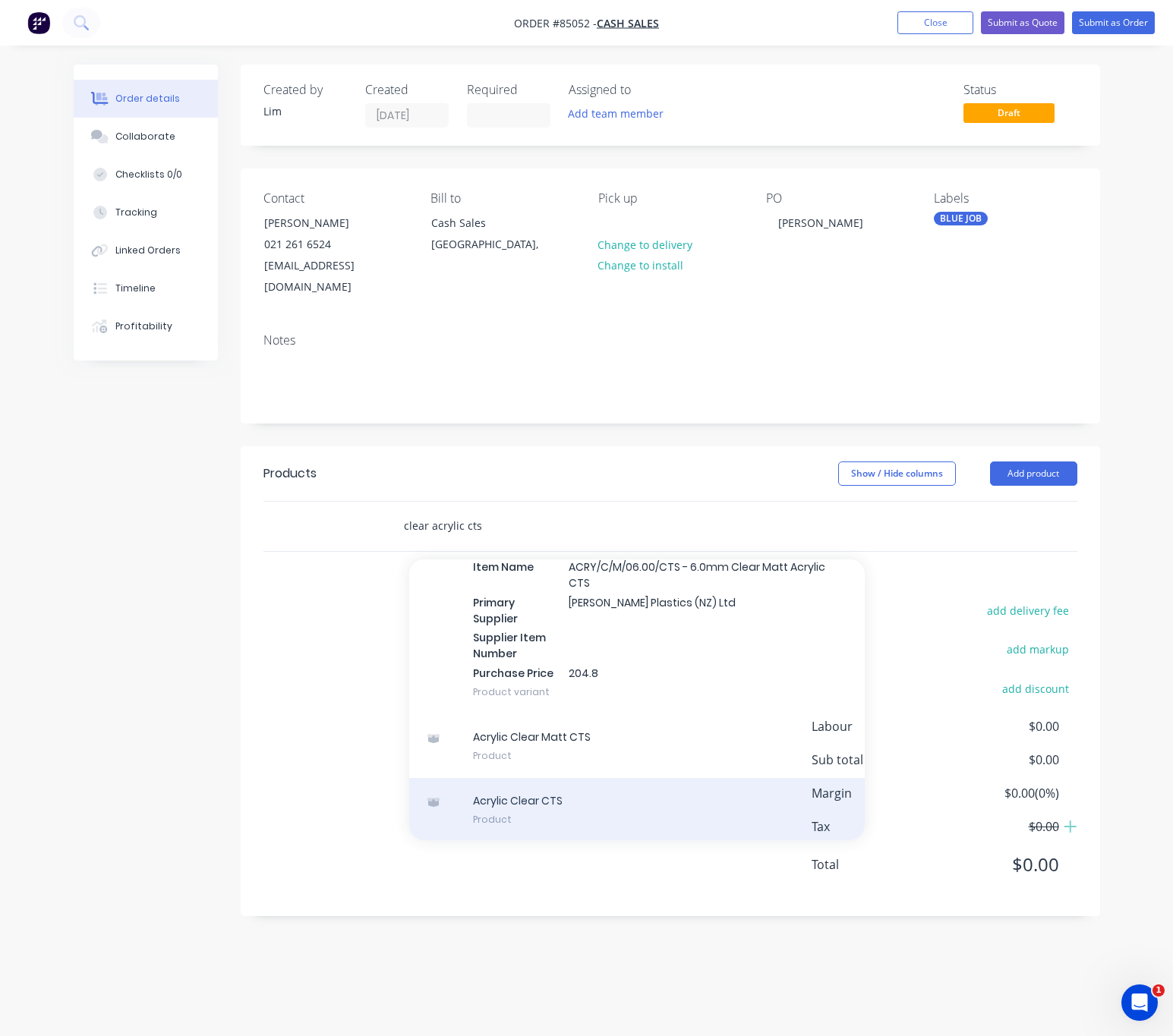
type input "clear acrylic cts"
click at [594, 800] on div "Acrylic Clear CTS Product" at bounding box center [637, 810] width 456 height 64
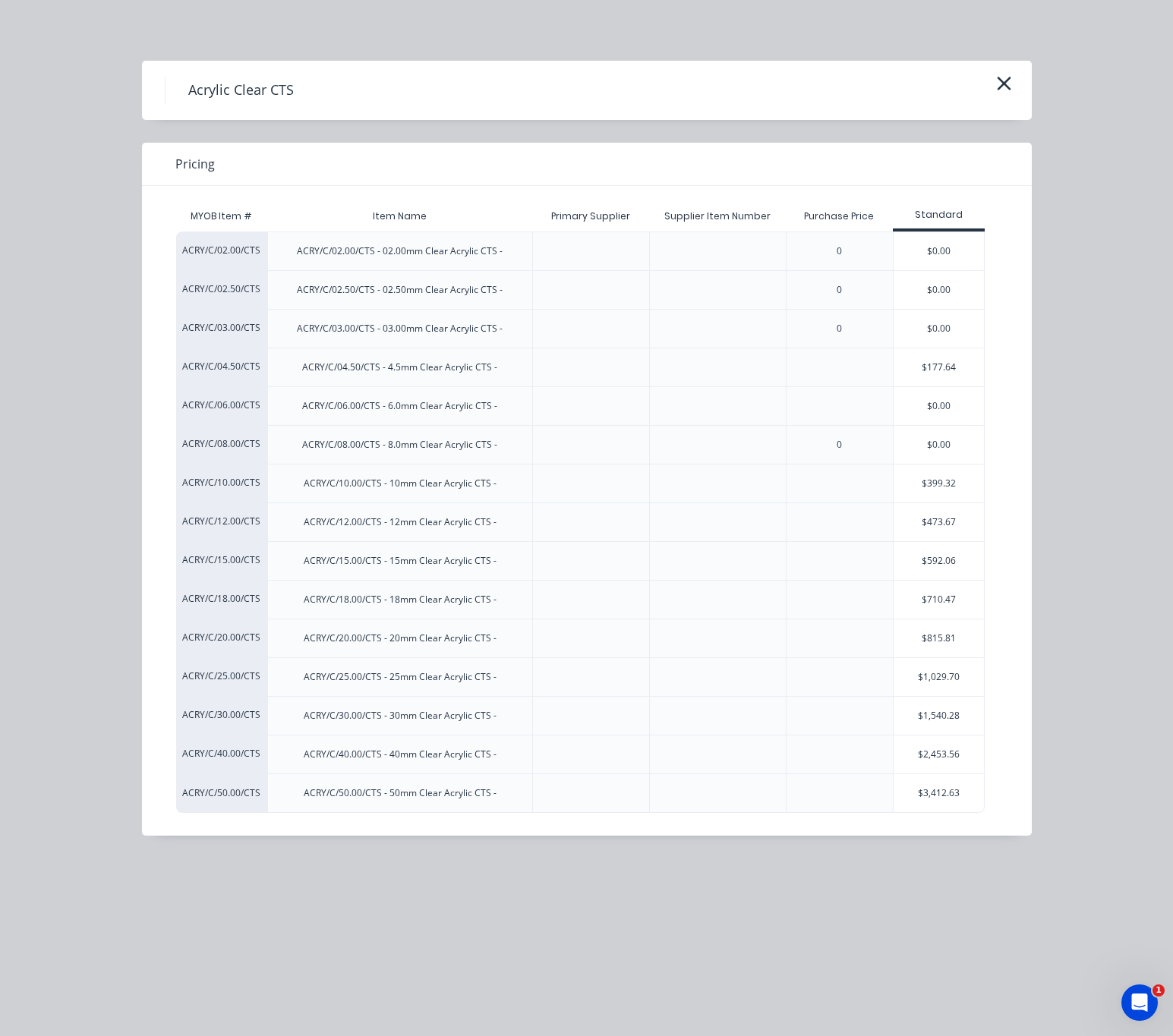
click at [952, 255] on div "$0.00" at bounding box center [939, 251] width 91 height 38
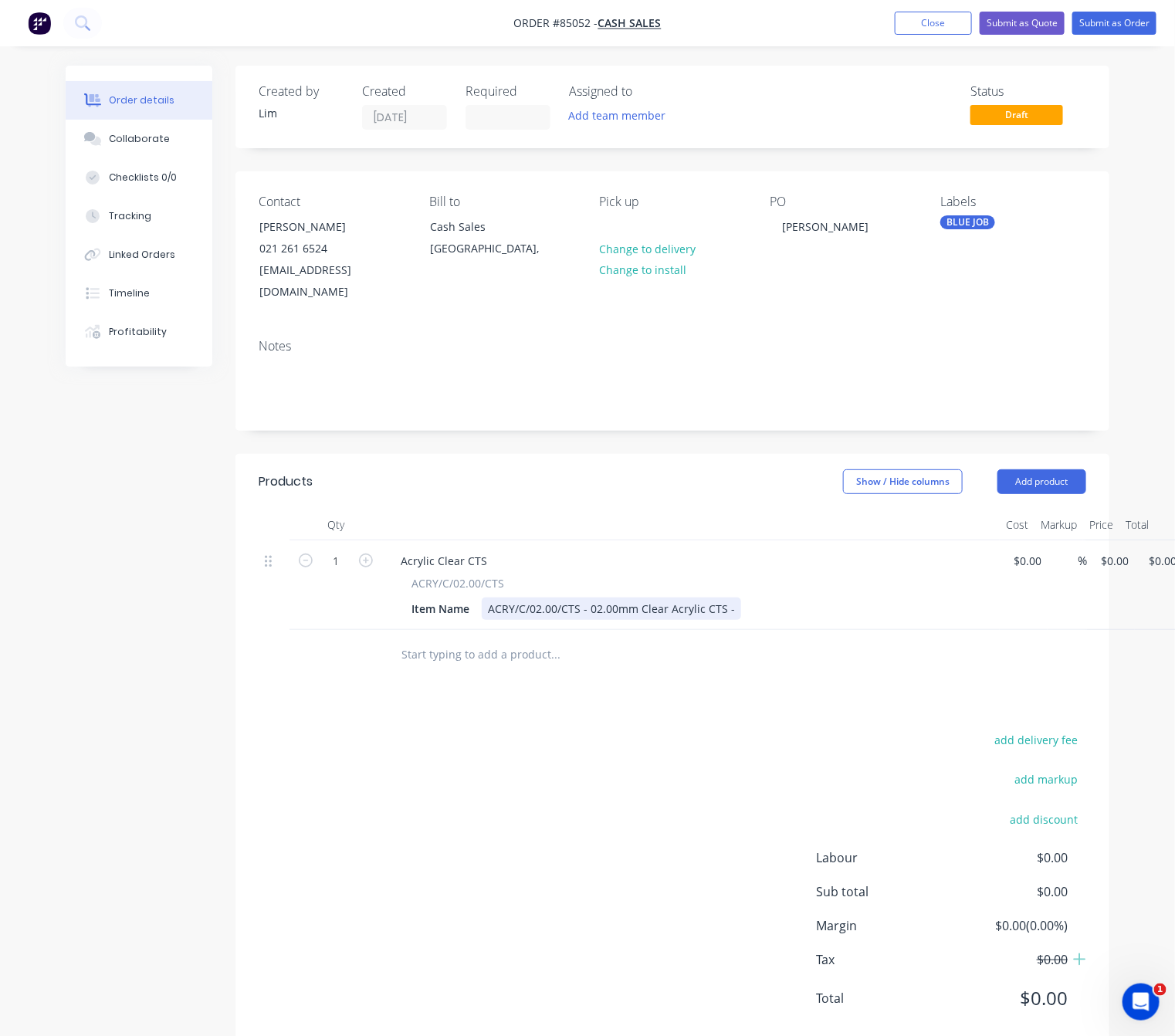
click at [587, 597] on div "ACRY/C/02.00/CTS - 02.00mm Clear Acrylic CTS -" at bounding box center [612, 608] width 260 height 22
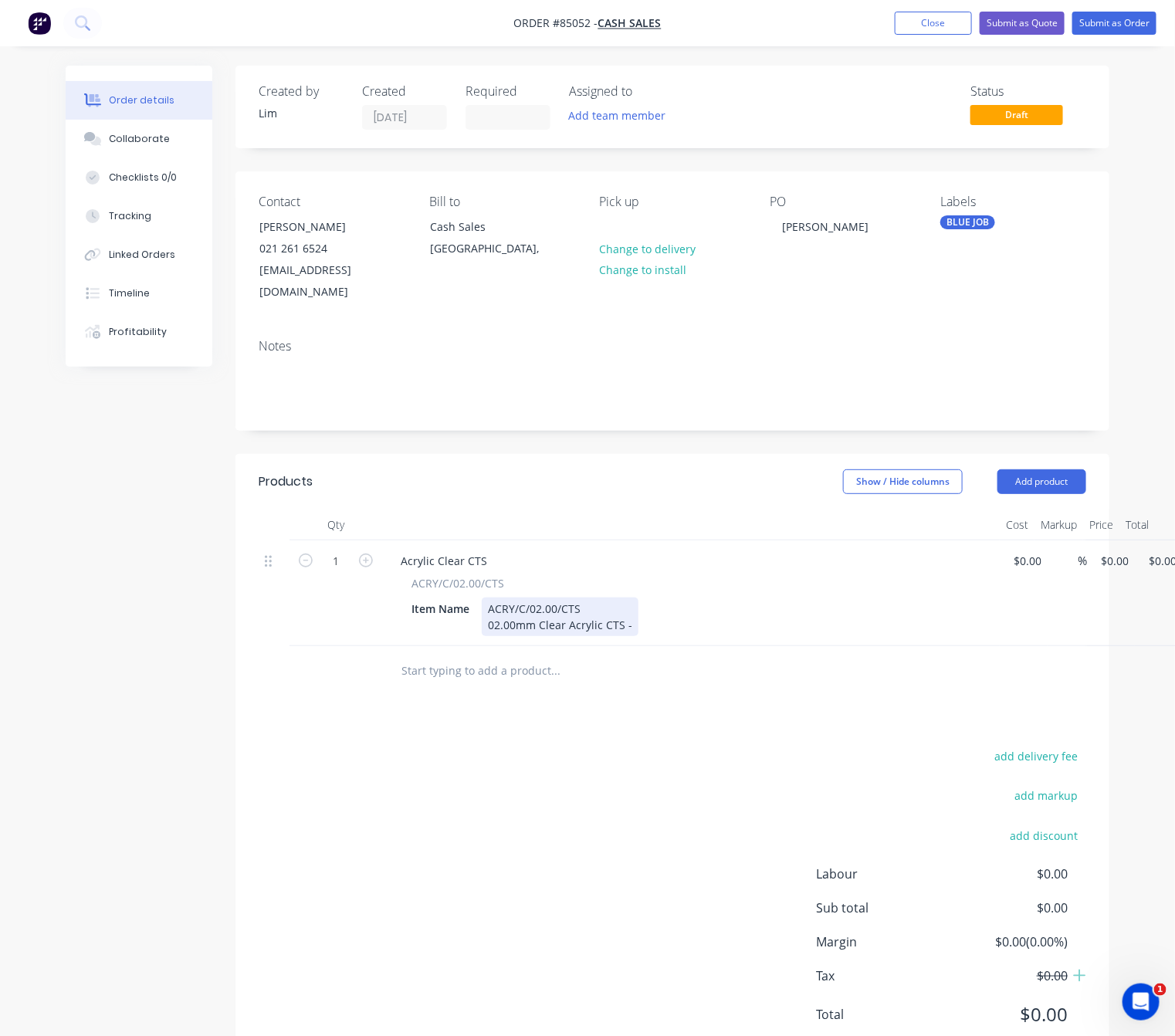
click at [601, 597] on div "ACRY/C/02.00/CTS 02.00mm Clear Acrylic CTS -" at bounding box center [560, 617] width 156 height 38
click at [634, 602] on div "ACRY/C/02.00/CTS 02.00mm Clear Acrylic CTS -" at bounding box center [560, 617] width 156 height 38
click at [1114, 549] on input "$0.00" at bounding box center [1117, 560] width 36 height 22
type input "$25.39"
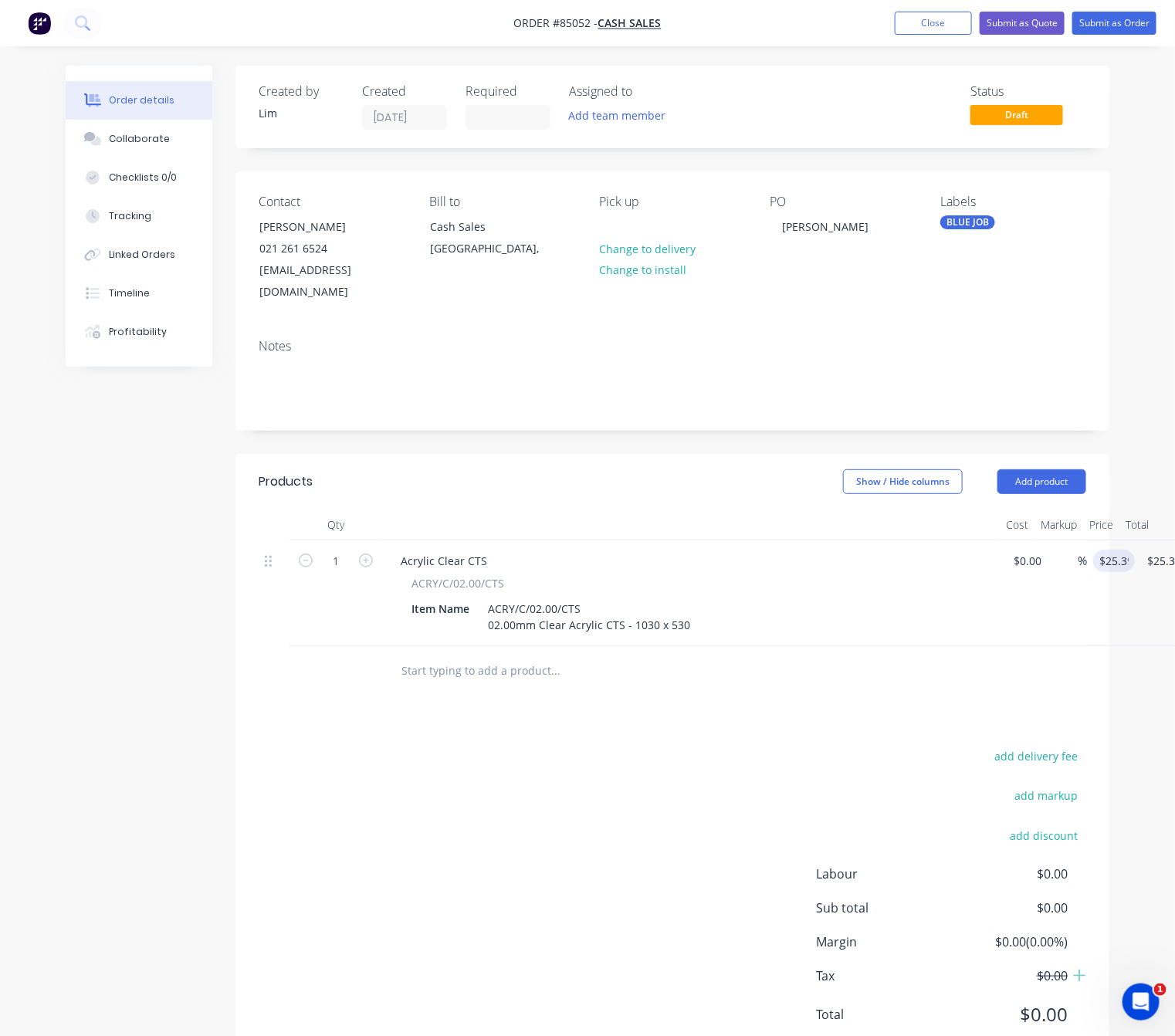
click at [524, 835] on div "add delivery fee add markup add discount Labour $0.00 Sub total $0.00 Margin $0…" at bounding box center [672, 895] width 827 height 298
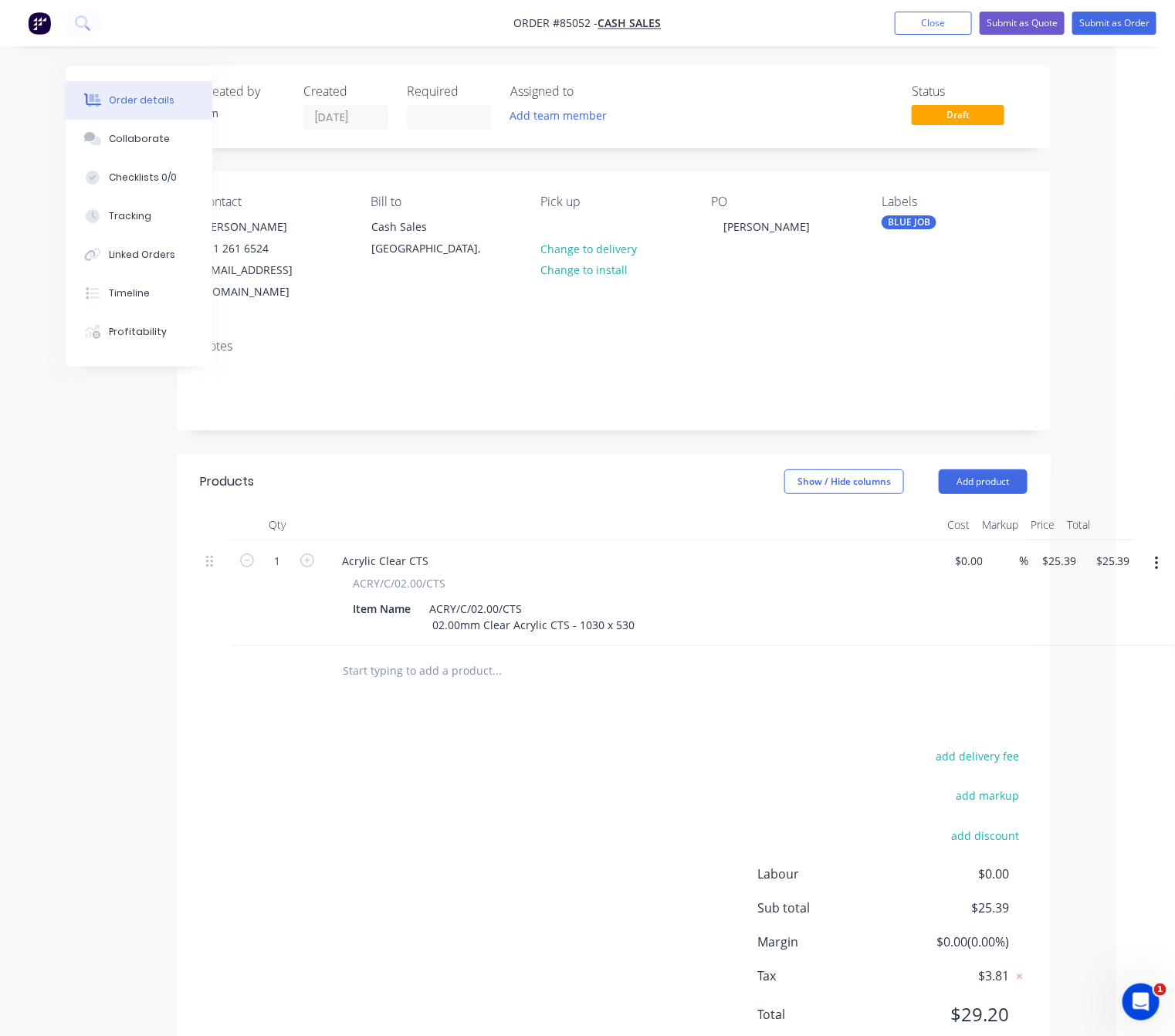
click at [1151, 549] on button "button" at bounding box center [1157, 563] width 37 height 27
click at [1128, 626] on div "Duplicate" at bounding box center [1101, 634] width 119 height 22
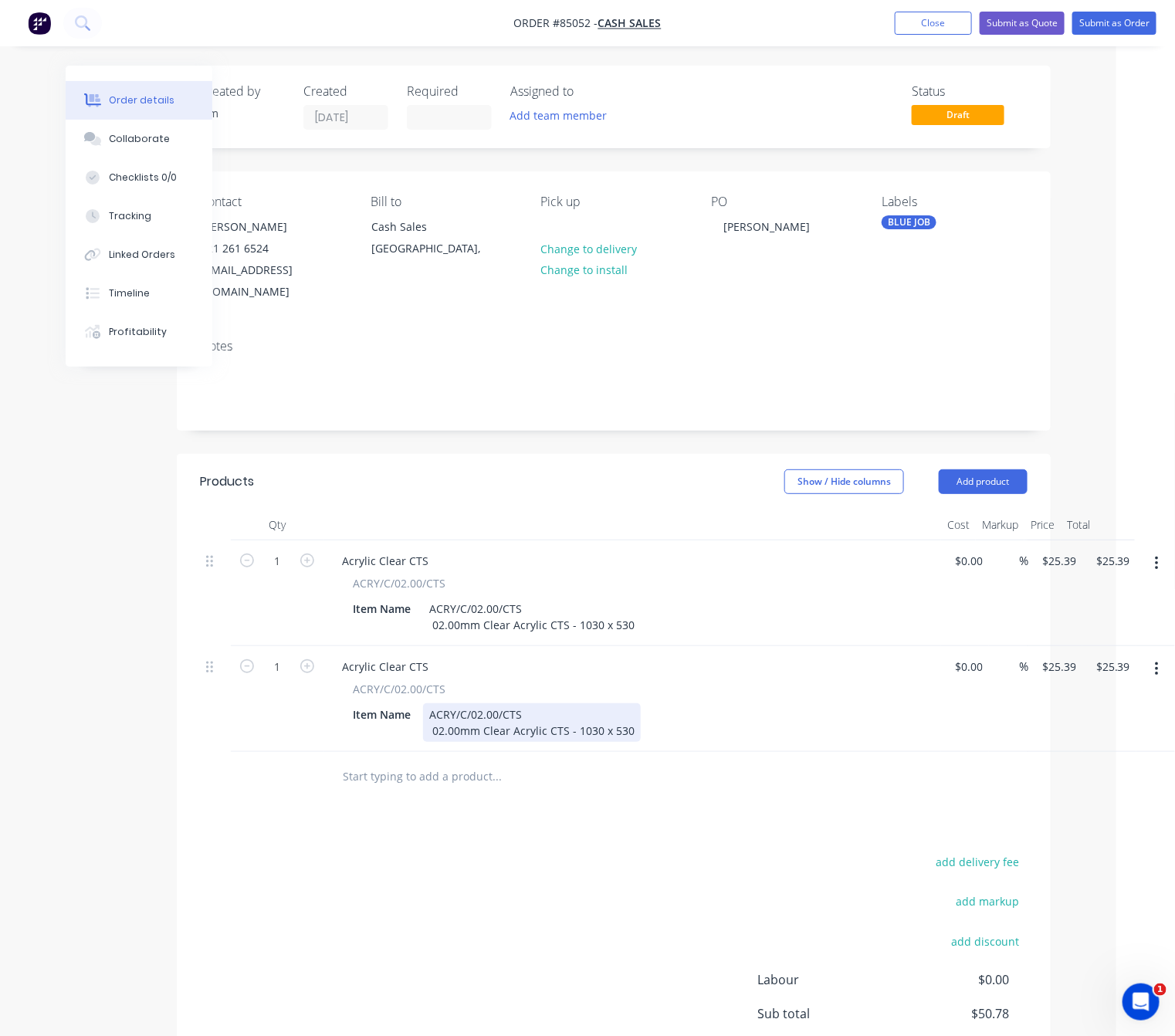
click at [533, 703] on div "ACRY/C/02.00/CTS 02.00mm Clear Acrylic CTS - 1030 x 530" at bounding box center [532, 722] width 218 height 38
drag, startPoint x: 631, startPoint y: 711, endPoint x: 549, endPoint y: 711, distance: 82.0
click at [549, 711] on div "ACRY/C/02.00/CTS - Circle/Disk 02.00mm Clear Acrylic CTS - 1030 x 530" at bounding box center [532, 722] width 218 height 38
click at [434, 911] on div "add delivery fee add markup add discount Labour $0.00 Sub total $50.78 Margin $…" at bounding box center [613, 1000] width 827 height 298
click at [1059, 656] on input "$25.39" at bounding box center [1061, 667] width 42 height 22
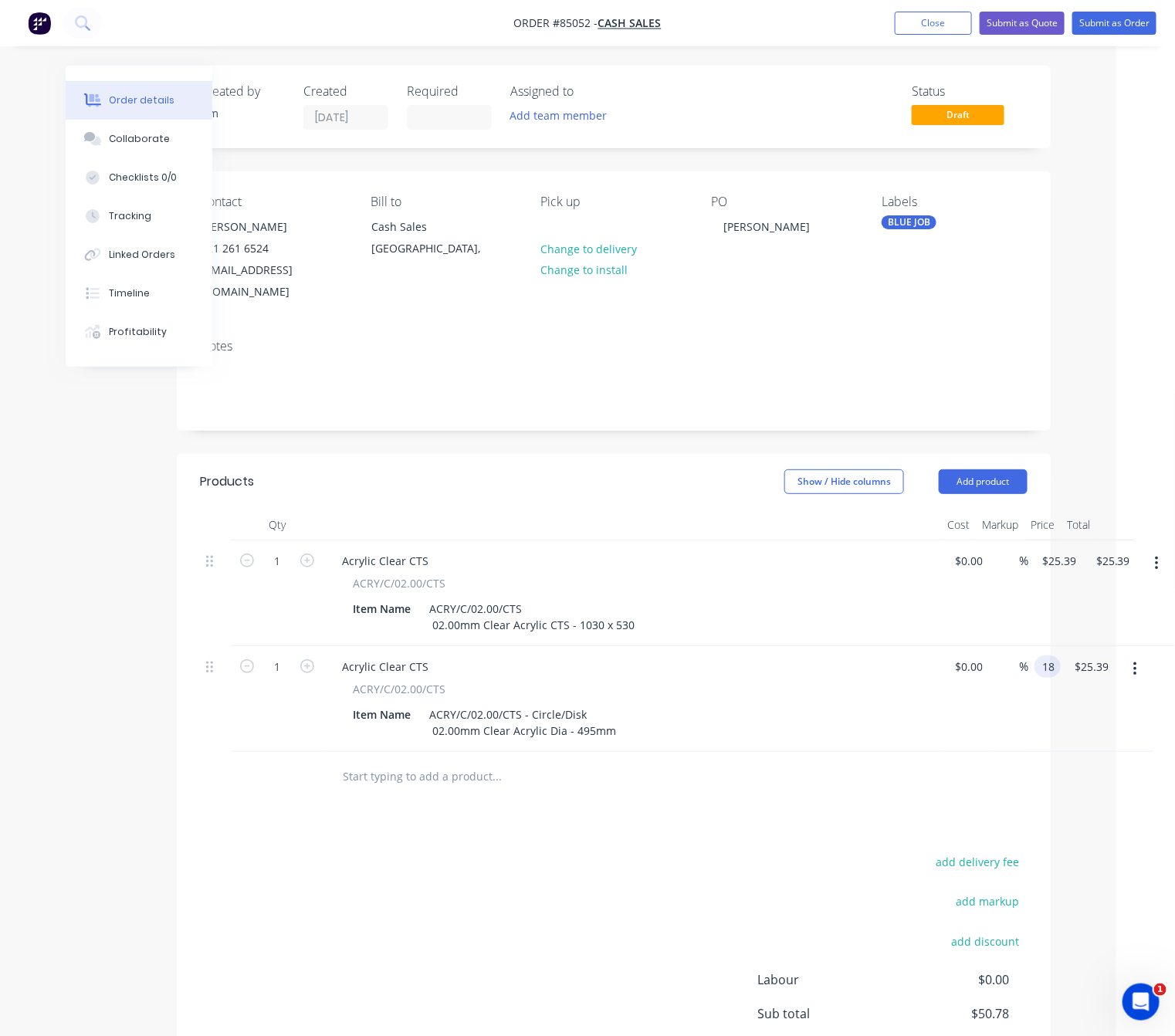
type input "$18.00"
click at [714, 793] on div "Products Show / Hide columns Add product Qty Cost Markup Price Total 1 Acrylic …" at bounding box center [613, 813] width 874 height 719
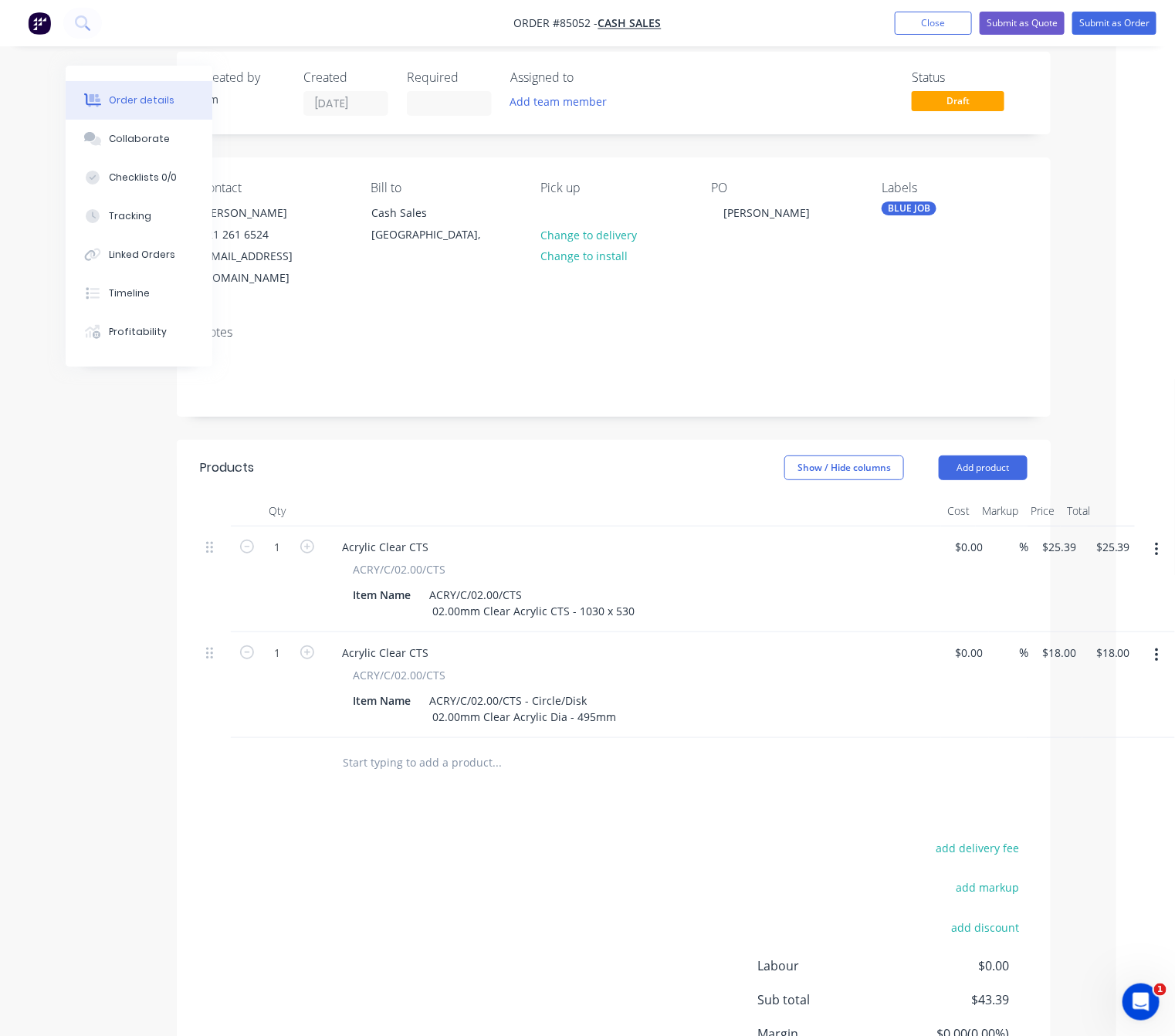
scroll to position [140, 58]
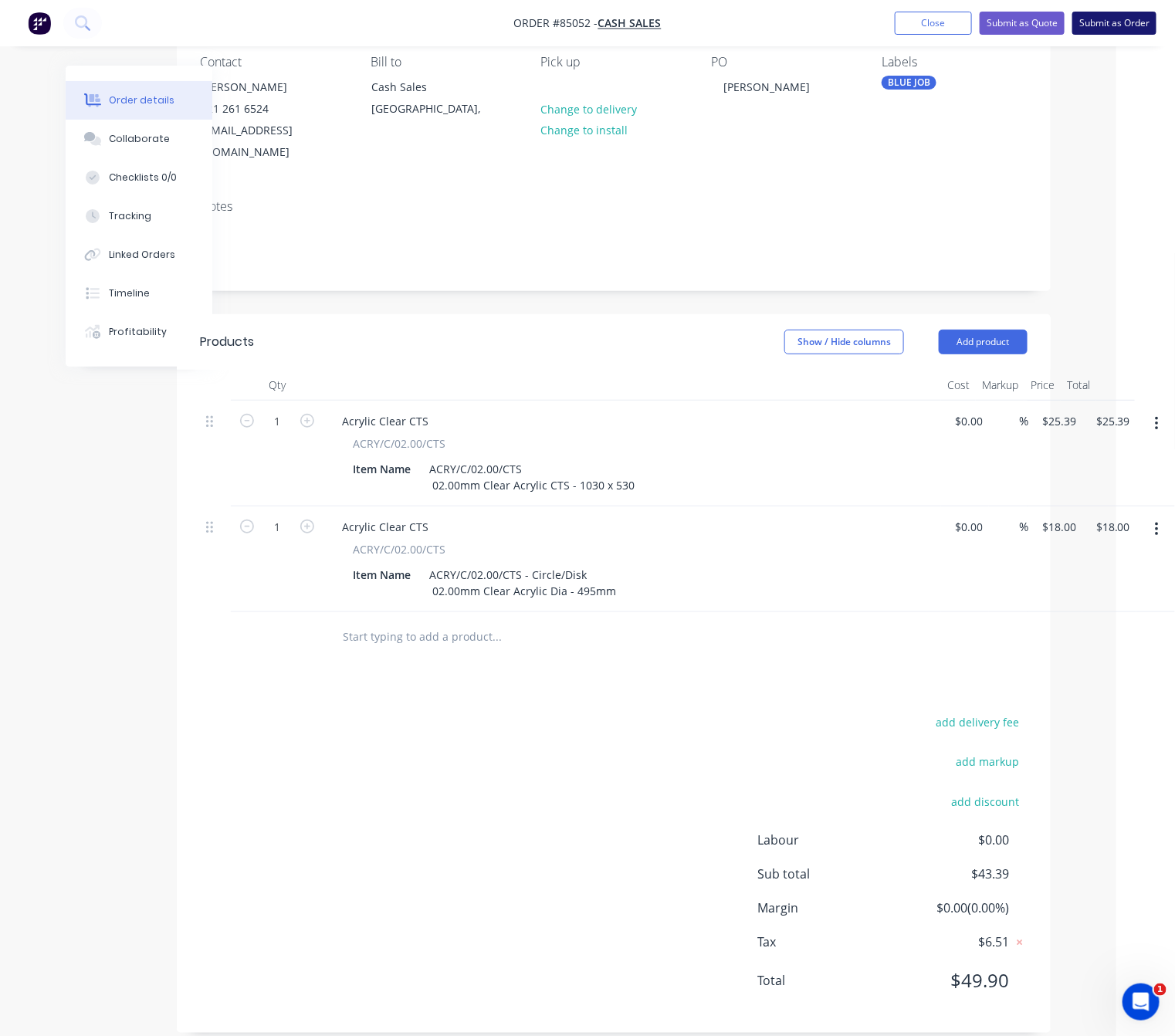
click at [1123, 27] on button "Submit as Order" at bounding box center [1113, 23] width 84 height 23
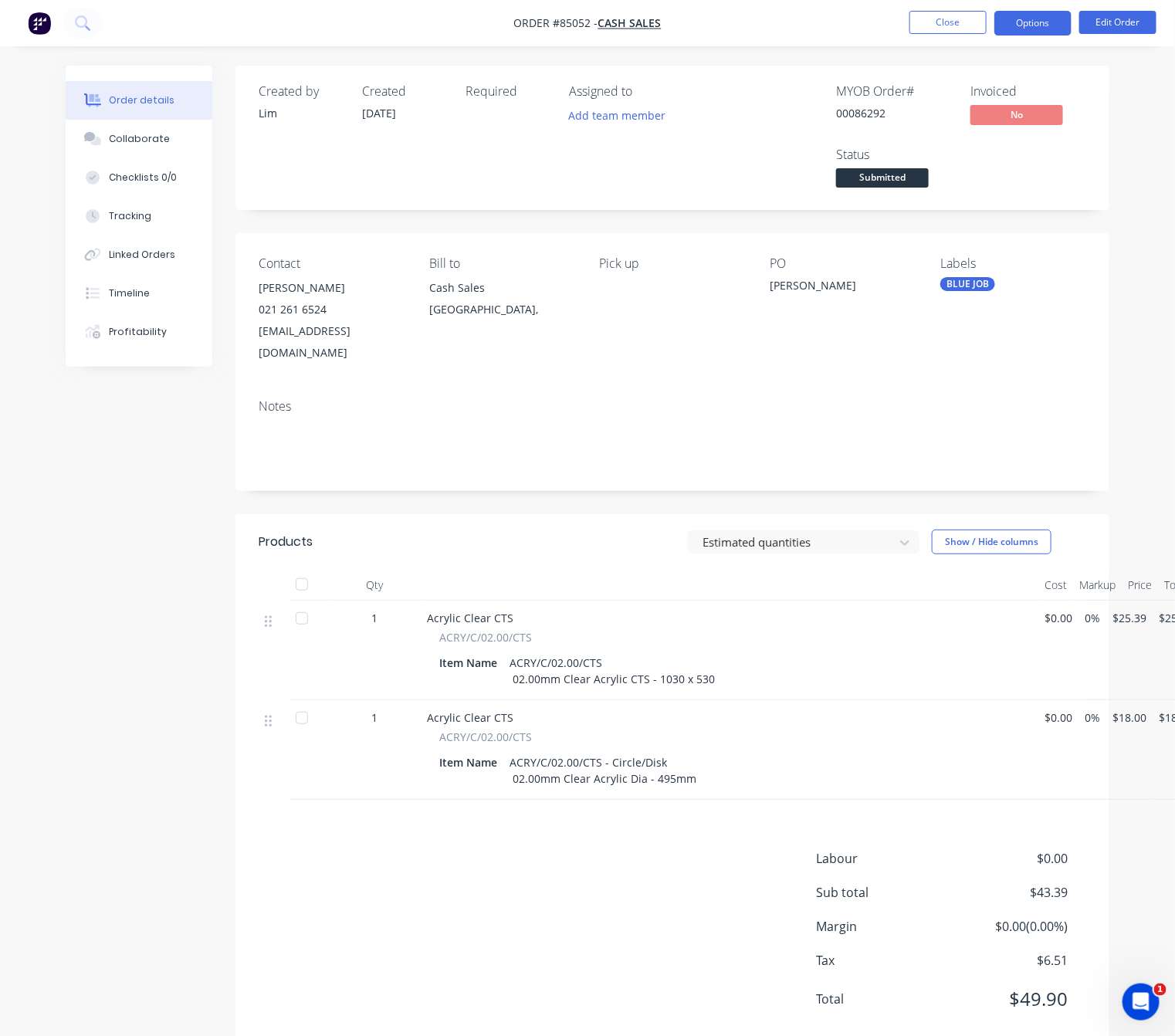
click at [1039, 32] on button "Options" at bounding box center [1033, 23] width 77 height 25
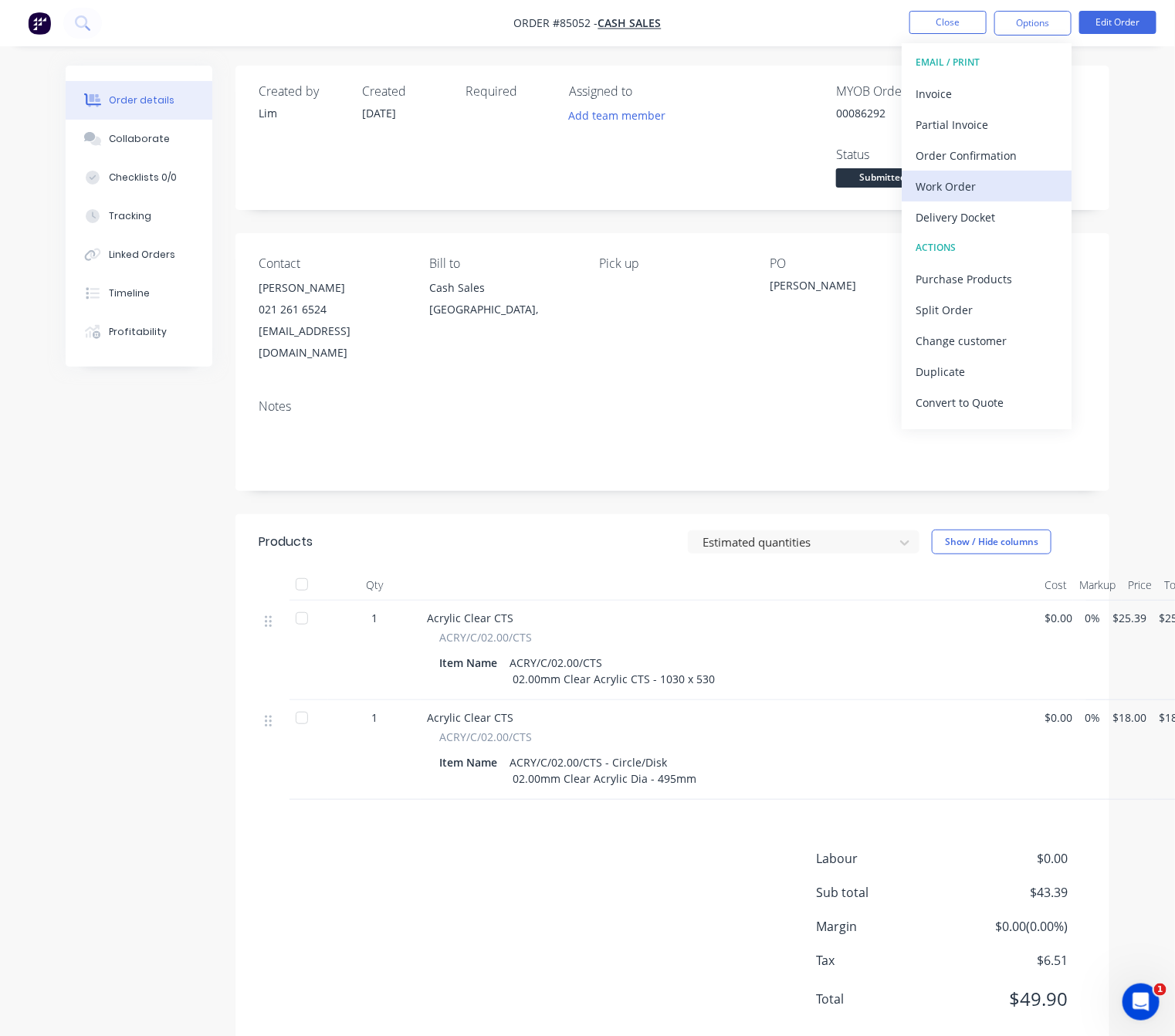
click at [989, 190] on div "Work Order" at bounding box center [986, 186] width 142 height 22
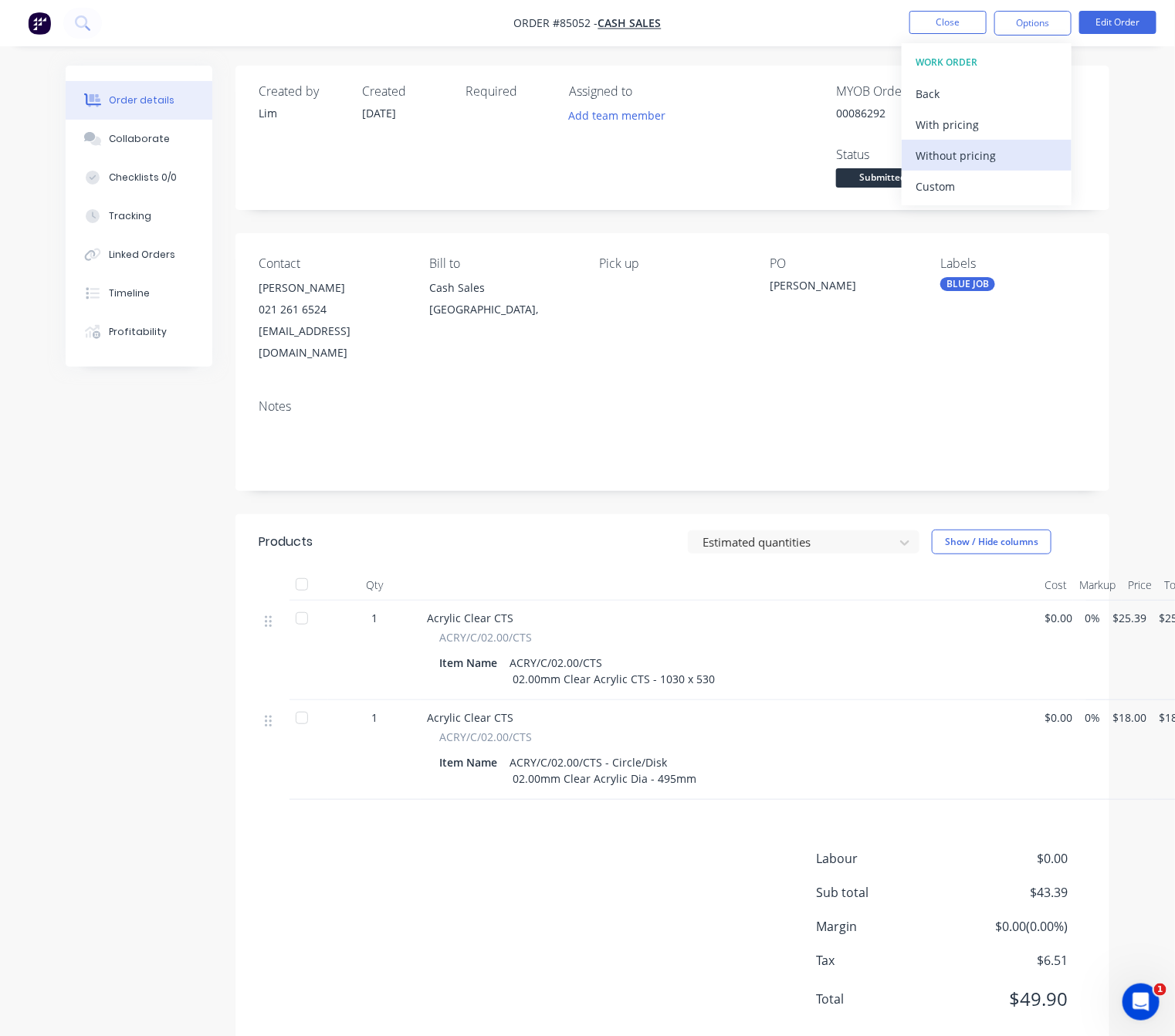
click at [996, 166] on button "Without pricing" at bounding box center [986, 155] width 170 height 31
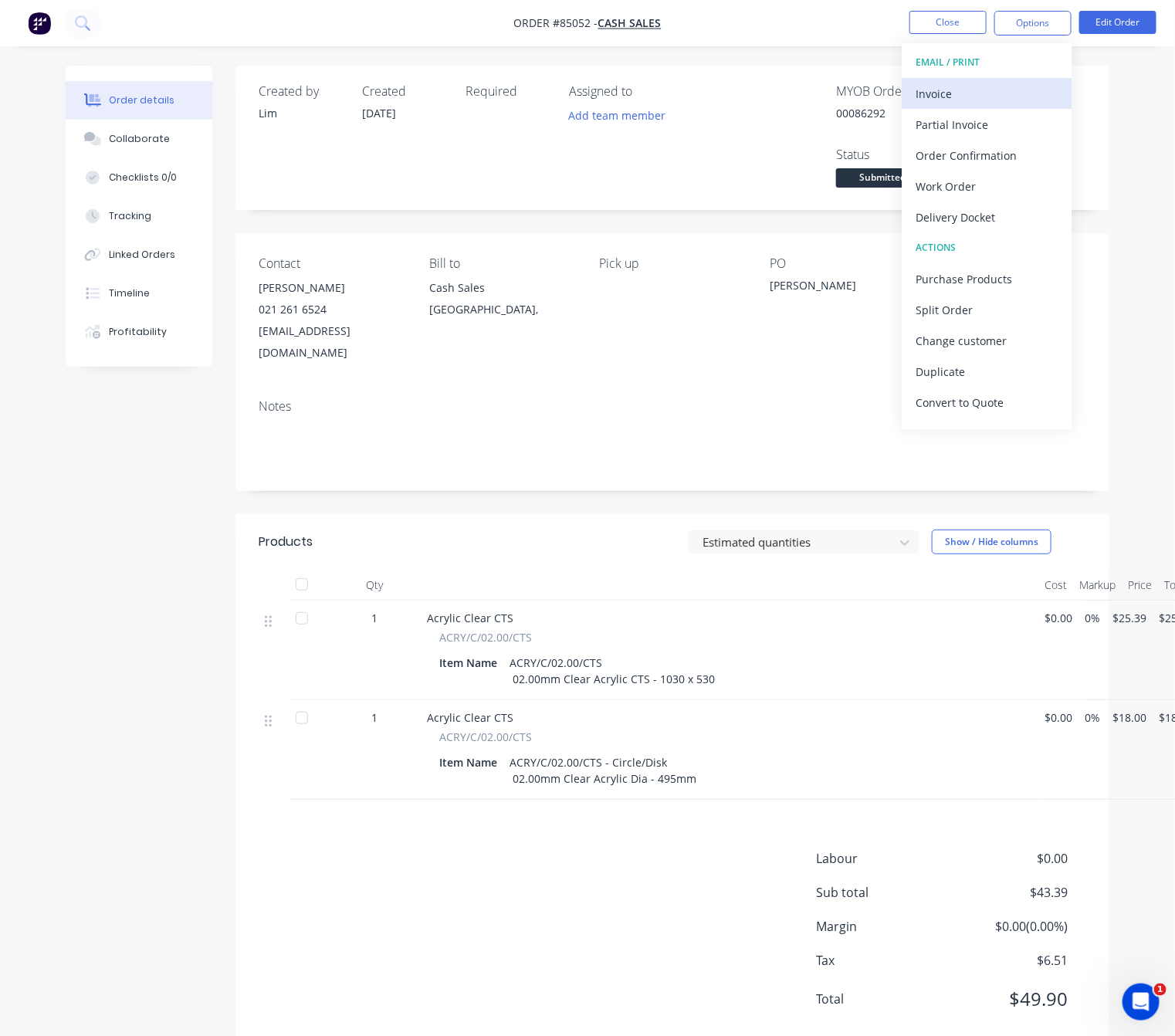
click at [977, 100] on div "Invoice" at bounding box center [986, 93] width 142 height 22
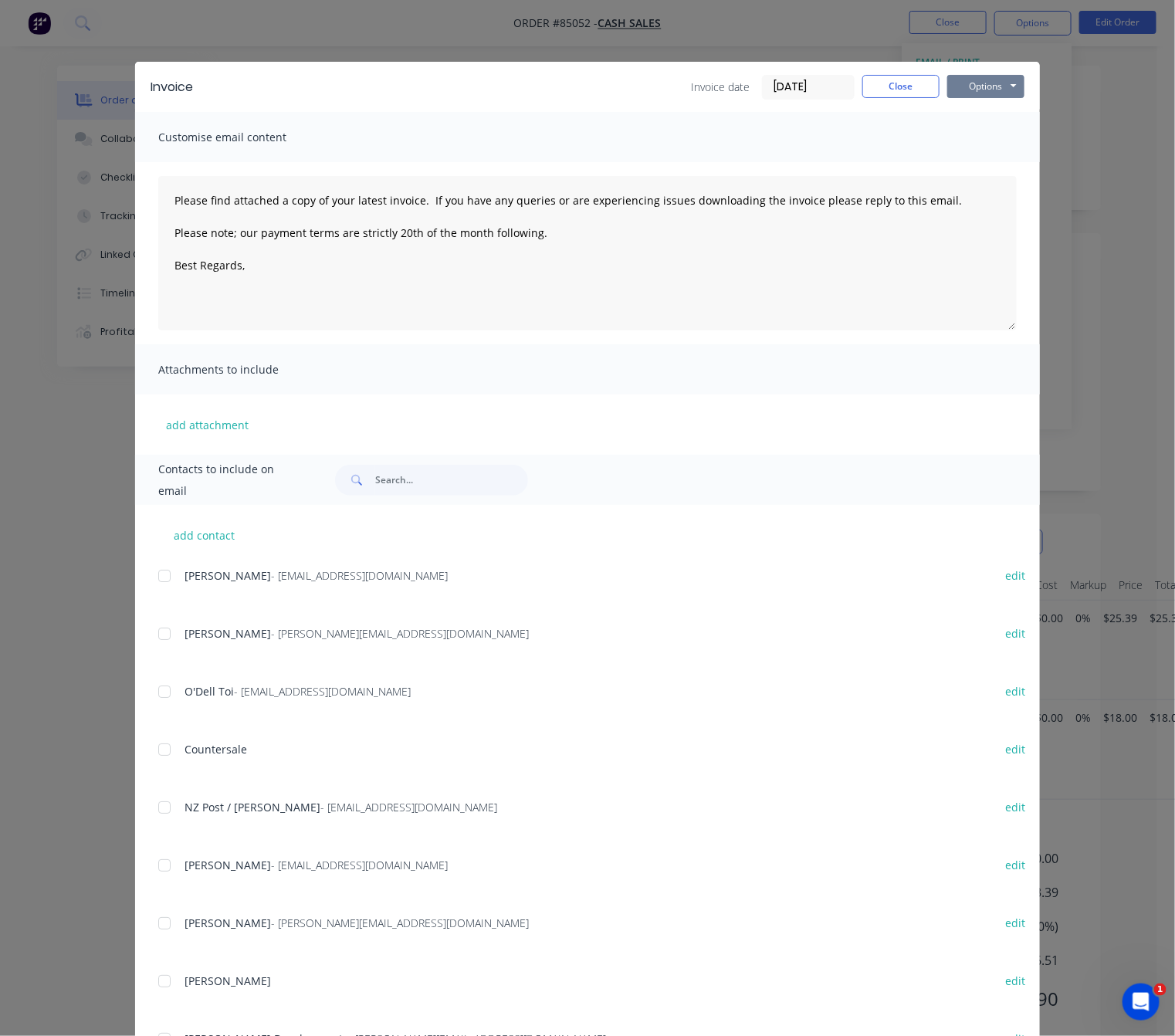
click at [1003, 82] on button "Options" at bounding box center [985, 87] width 77 height 23
click at [1004, 121] on button "Preview" at bounding box center [996, 114] width 99 height 26
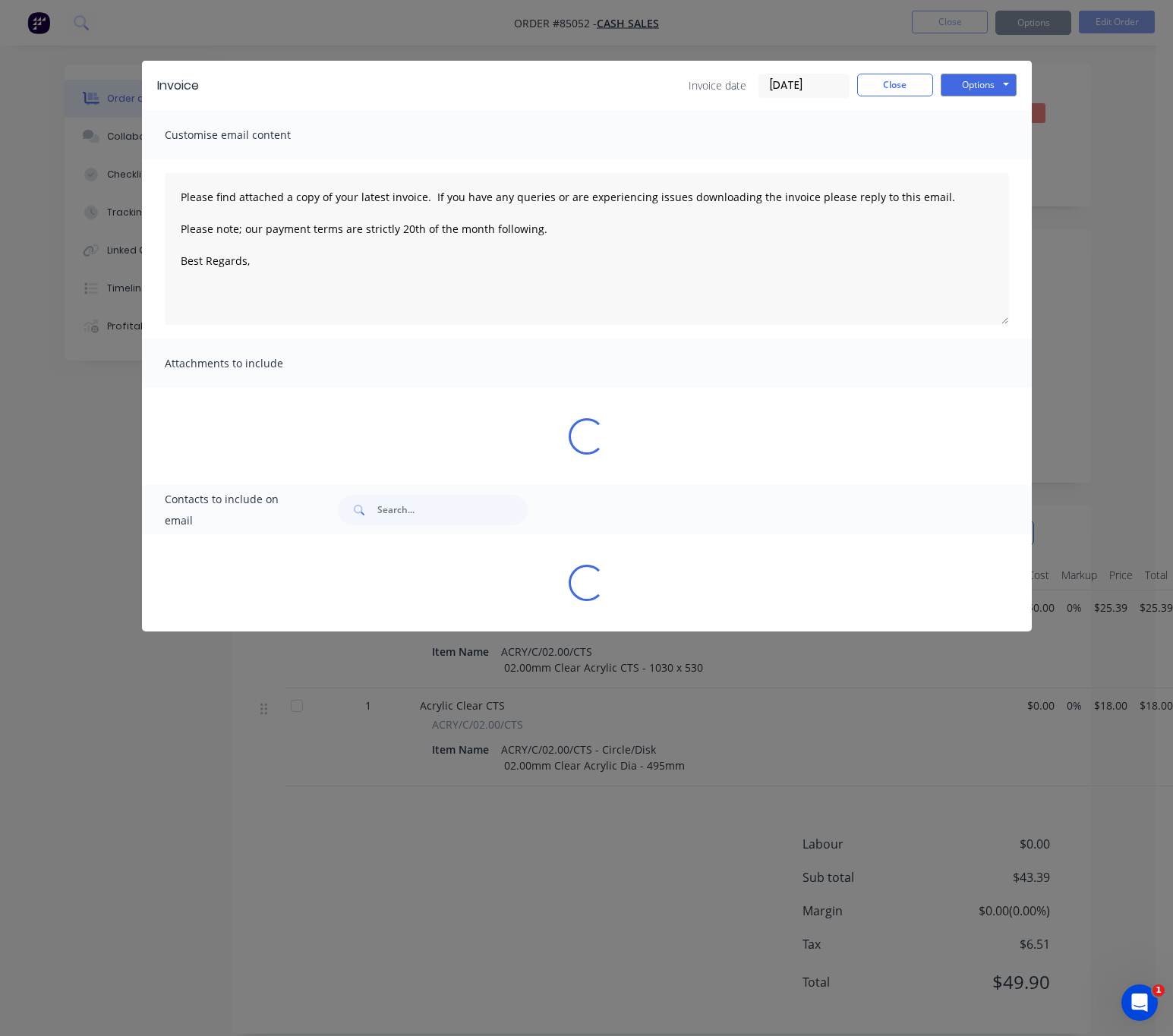
type textarea "Please find attached a copy of your latest invoice. If you have any queries or …"
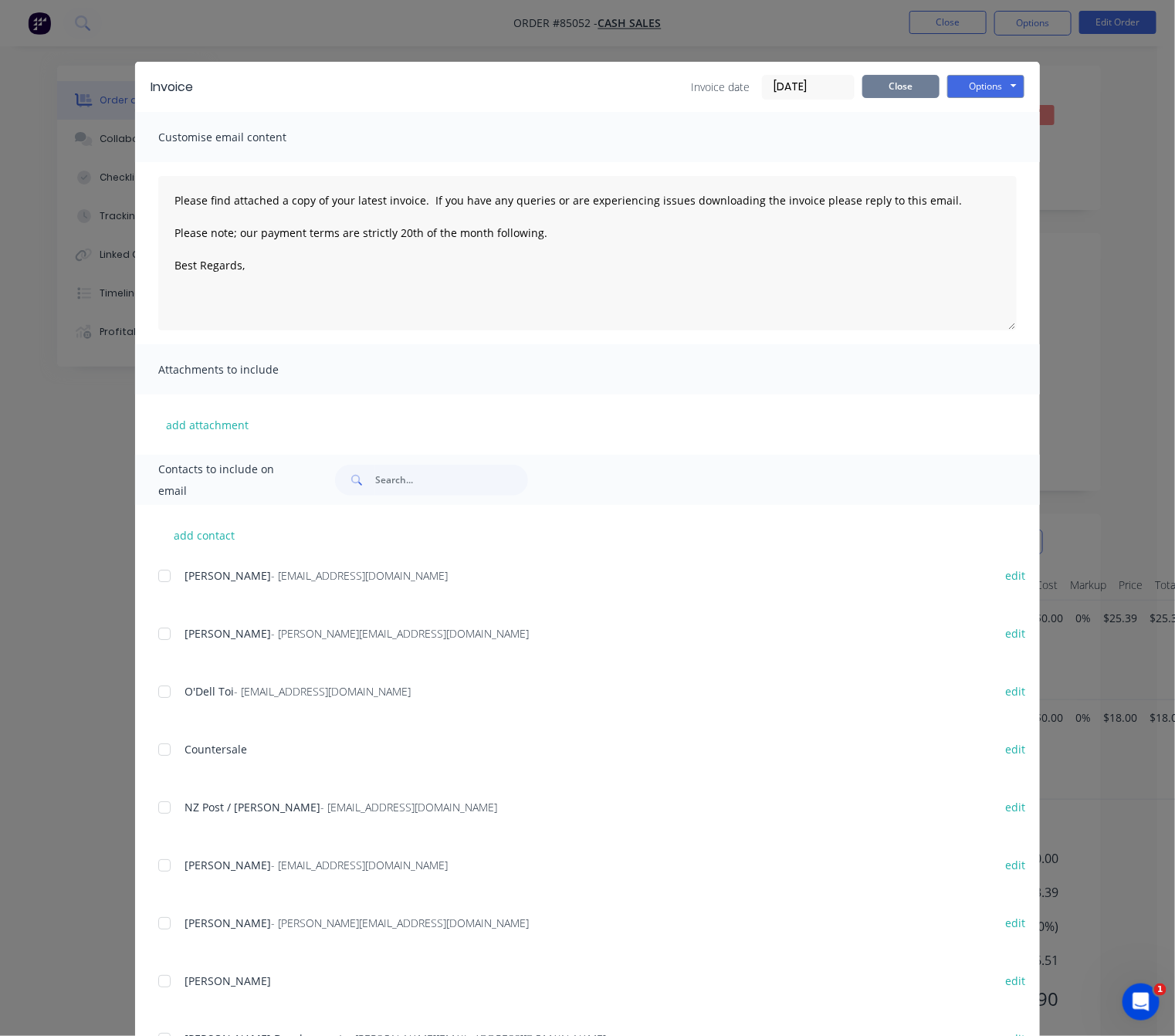
click at [899, 81] on button "Close" at bounding box center [900, 87] width 77 height 23
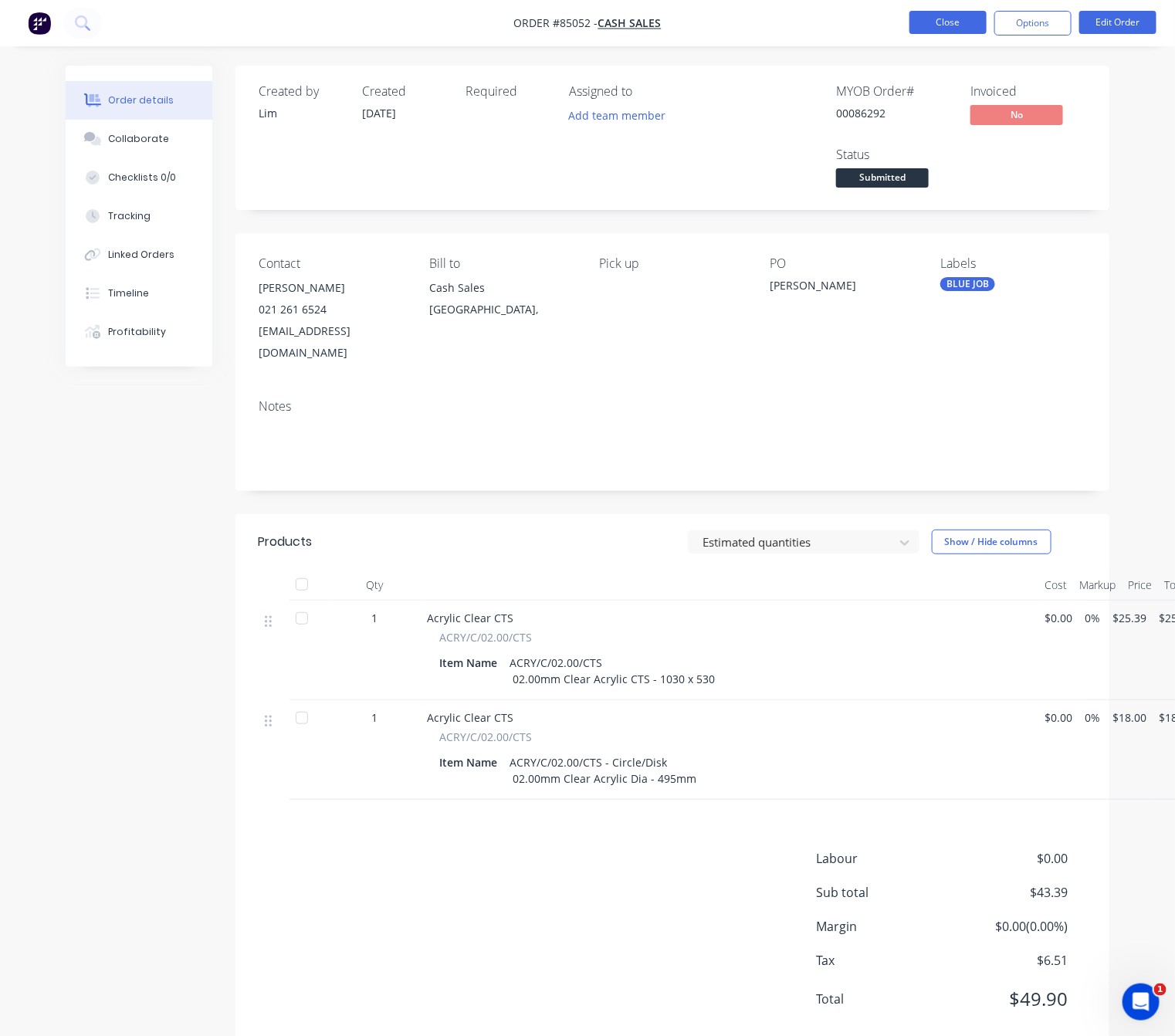
click at [957, 15] on button "Close" at bounding box center [948, 22] width 77 height 23
